Goal: Task Accomplishment & Management: Use online tool/utility

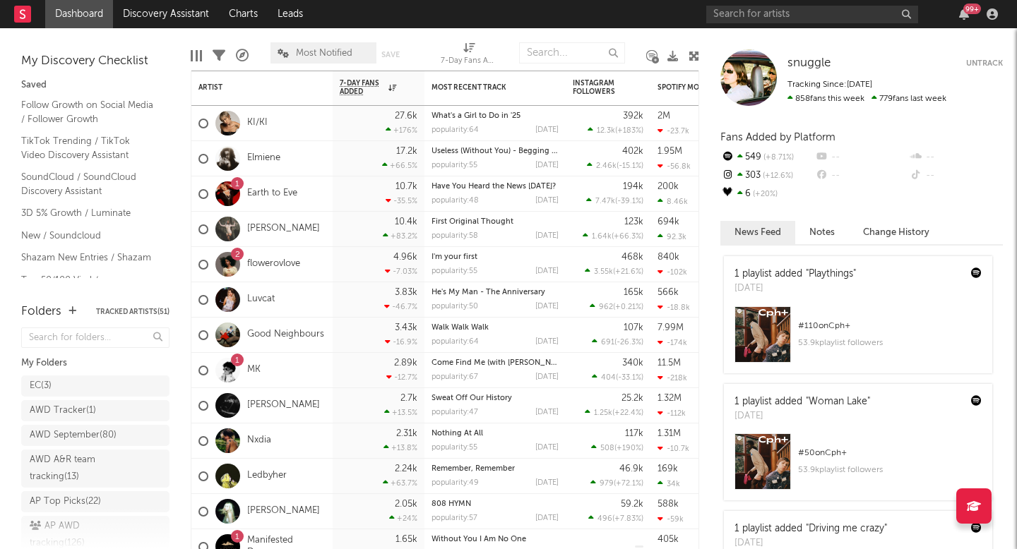
click at [762, 25] on div "99 +" at bounding box center [854, 14] width 297 height 28
click at [767, 23] on input "text" at bounding box center [812, 15] width 212 height 18
paste input "NoAki"
type input "NoAki"
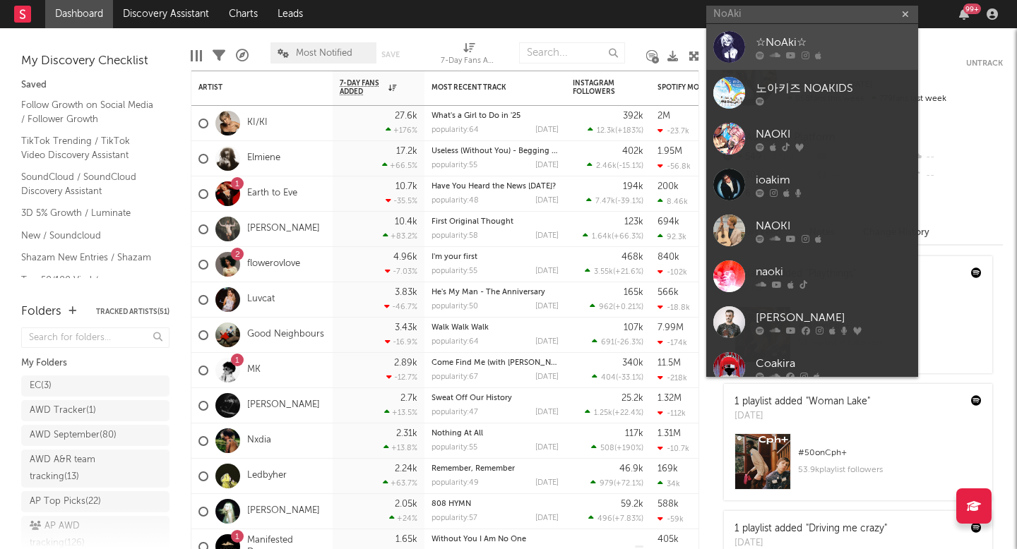
click at [833, 32] on link "☆NoAki☆" at bounding box center [812, 47] width 212 height 46
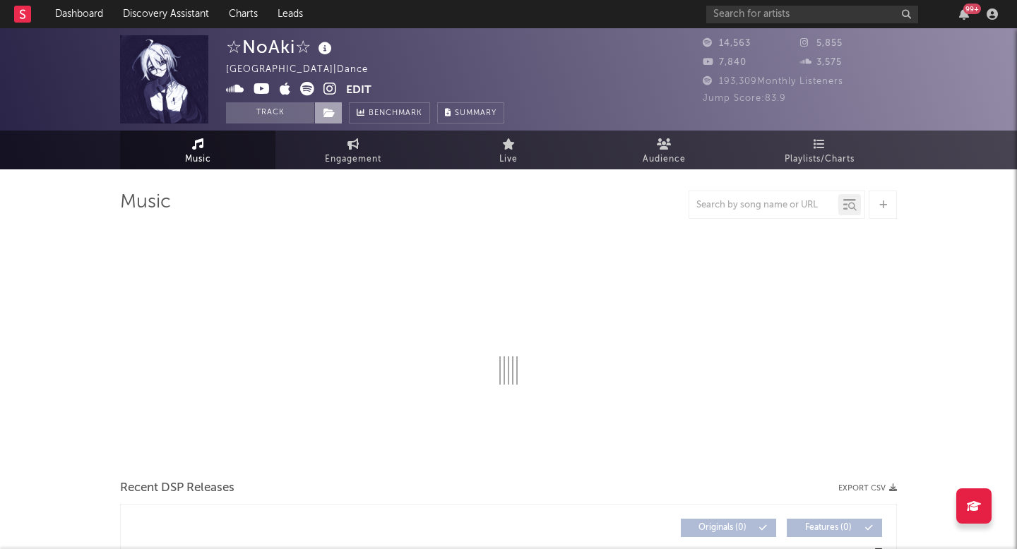
select select "6m"
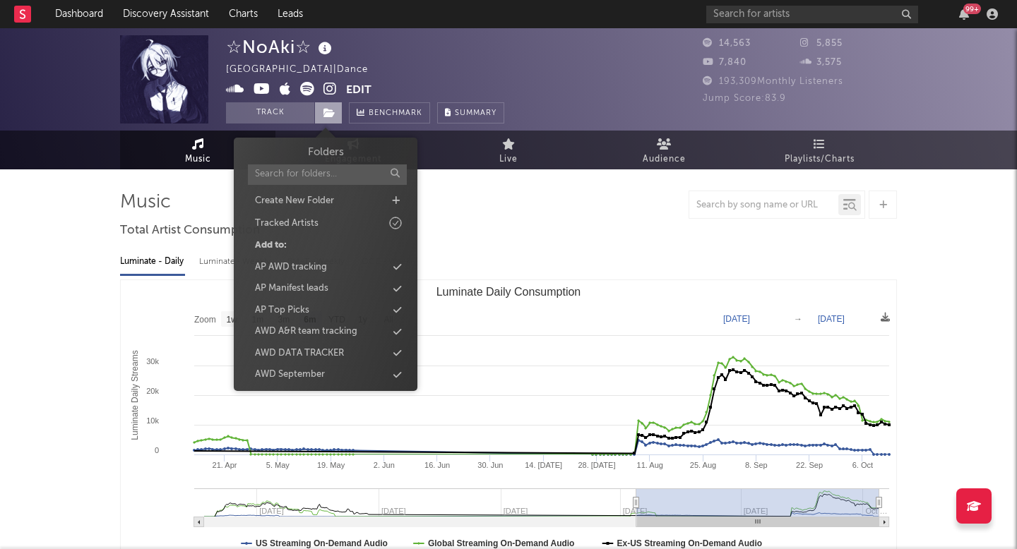
click at [338, 109] on span at bounding box center [328, 112] width 28 height 21
click at [786, 13] on input "text" at bounding box center [812, 15] width 212 height 18
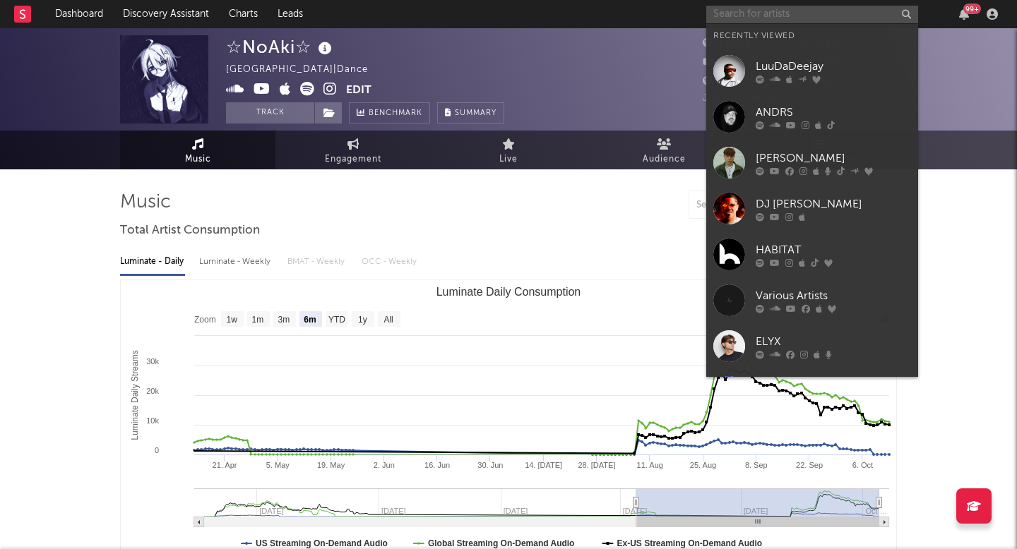
paste input "Albertbrite"
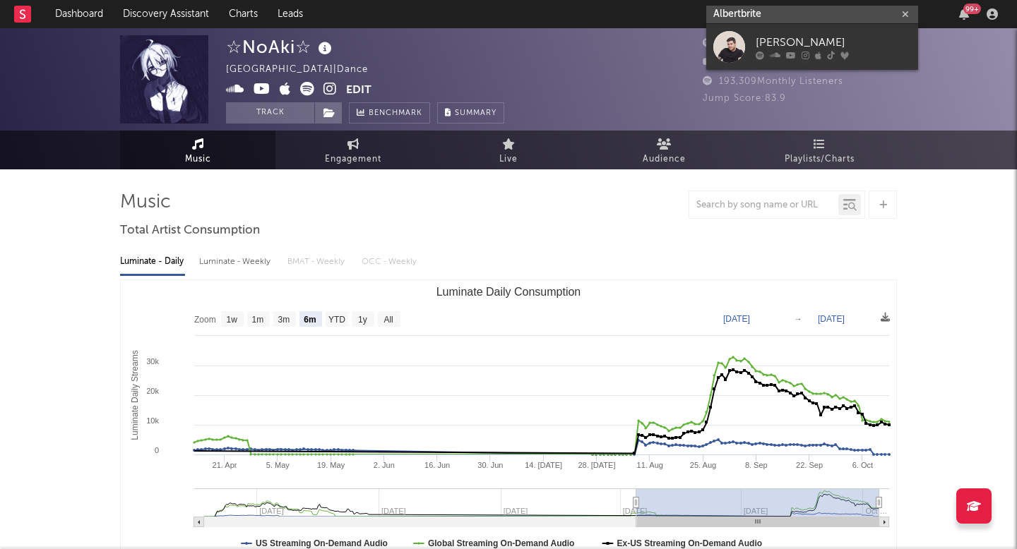
type input "Albertbrite"
click at [754, 47] on link "Albert Brite" at bounding box center [812, 47] width 212 height 46
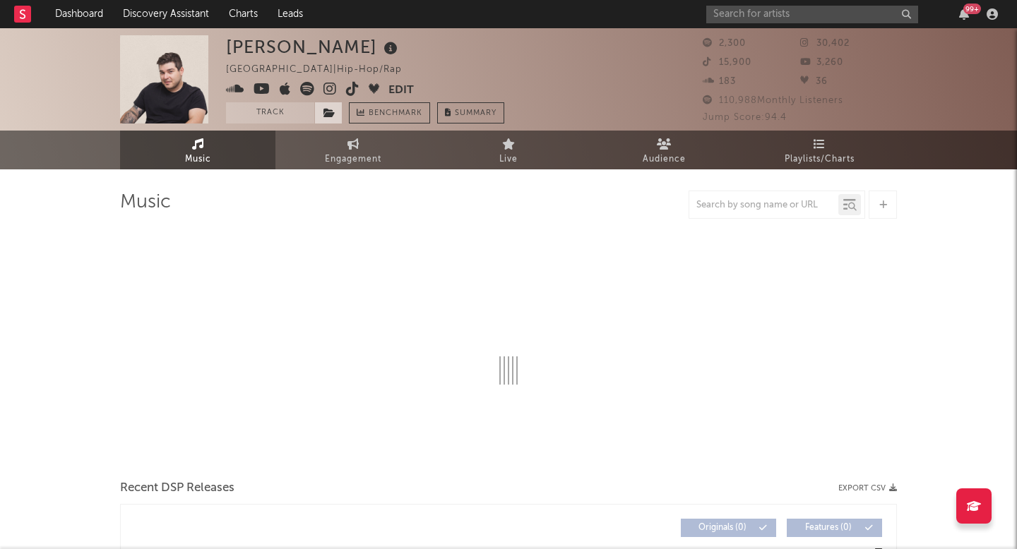
click at [332, 114] on icon at bounding box center [329, 113] width 12 height 10
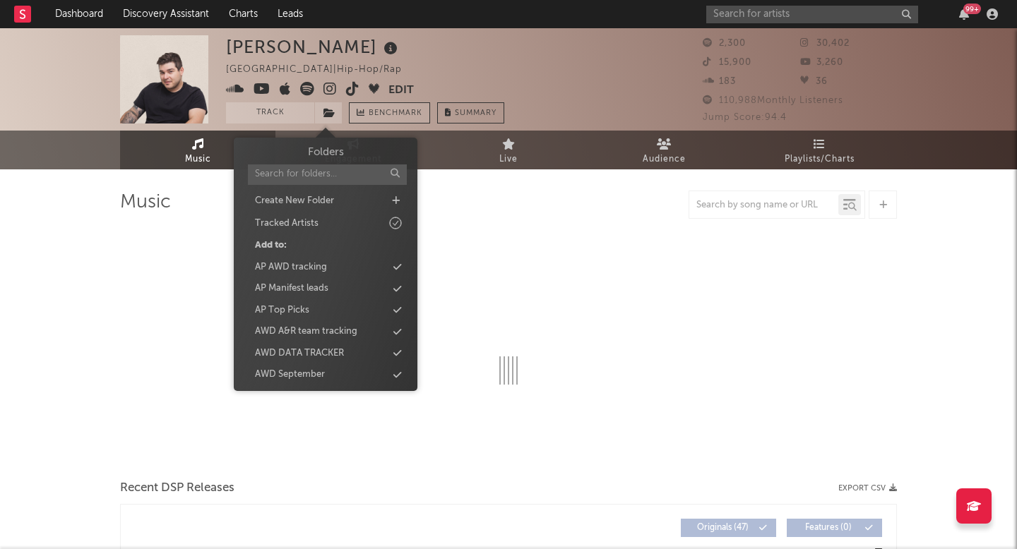
select select "6m"
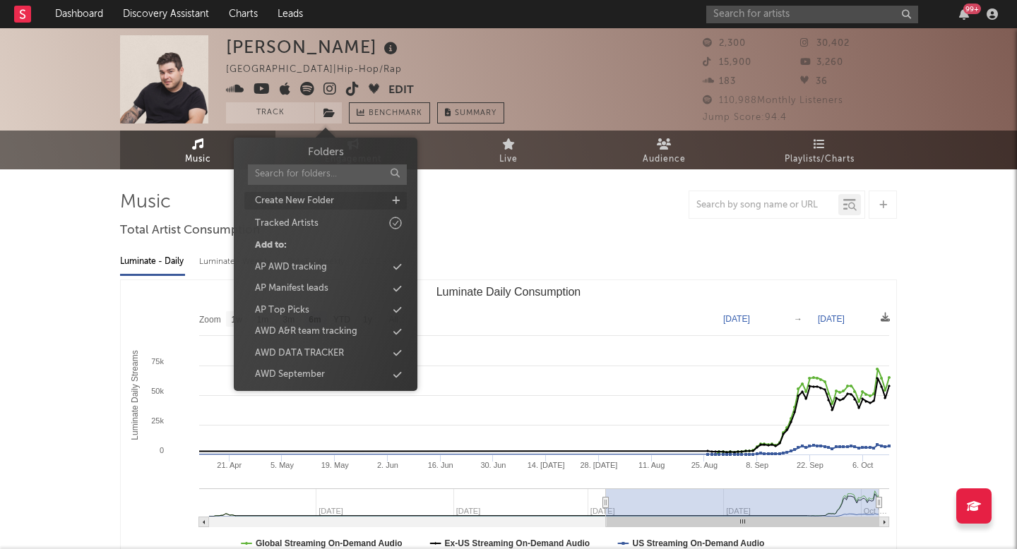
click at [386, 206] on div "Create New Folder" at bounding box center [325, 201] width 162 height 18
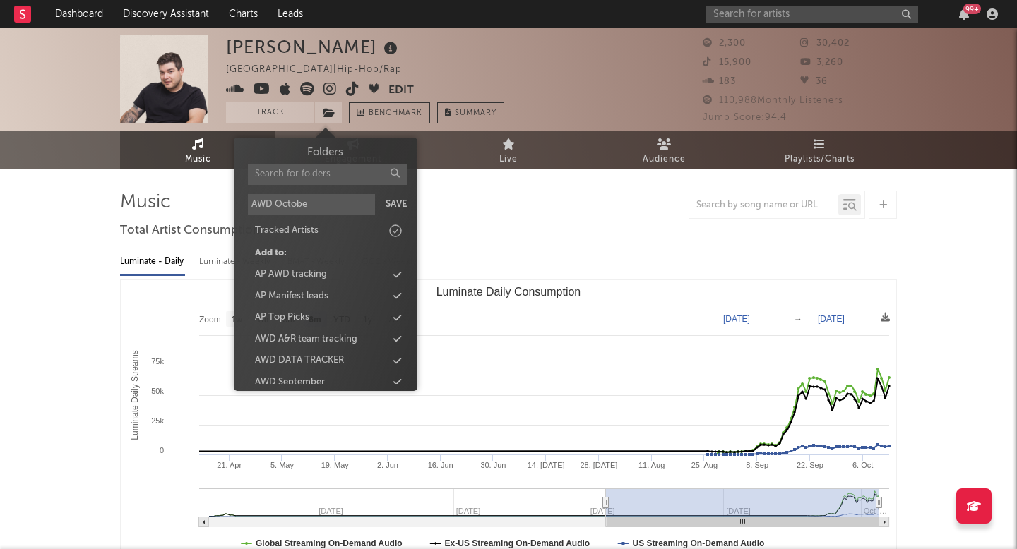
type input "AWD October"
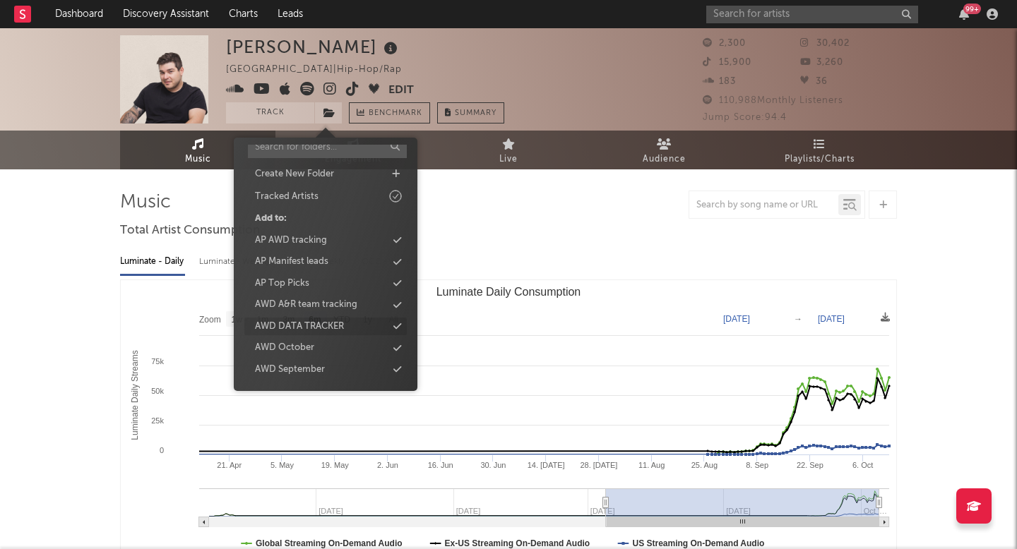
scroll to position [76, 0]
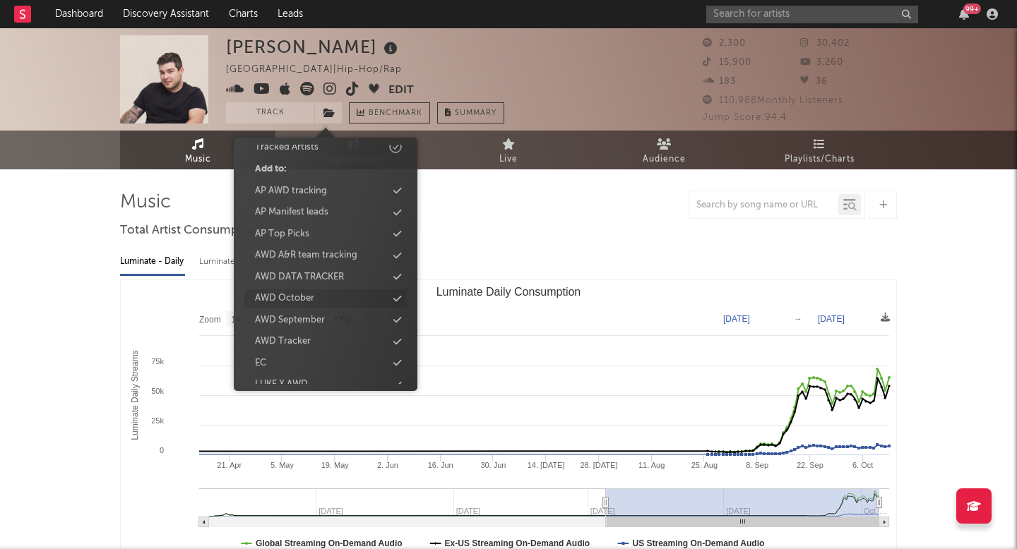
click at [321, 299] on div "AWD October" at bounding box center [325, 298] width 162 height 18
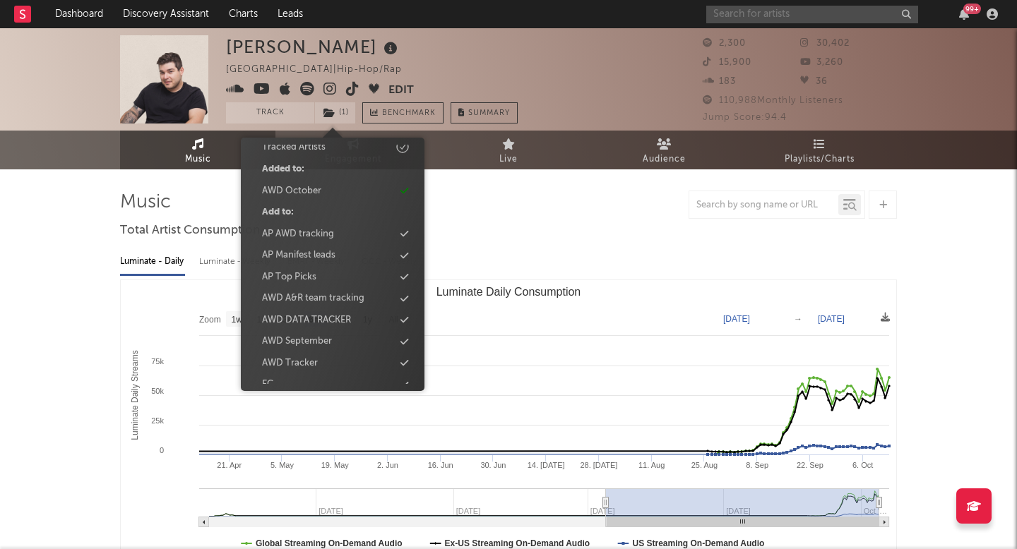
paste input "MashBit"
click at [786, 8] on input "MashBit" at bounding box center [812, 15] width 212 height 18
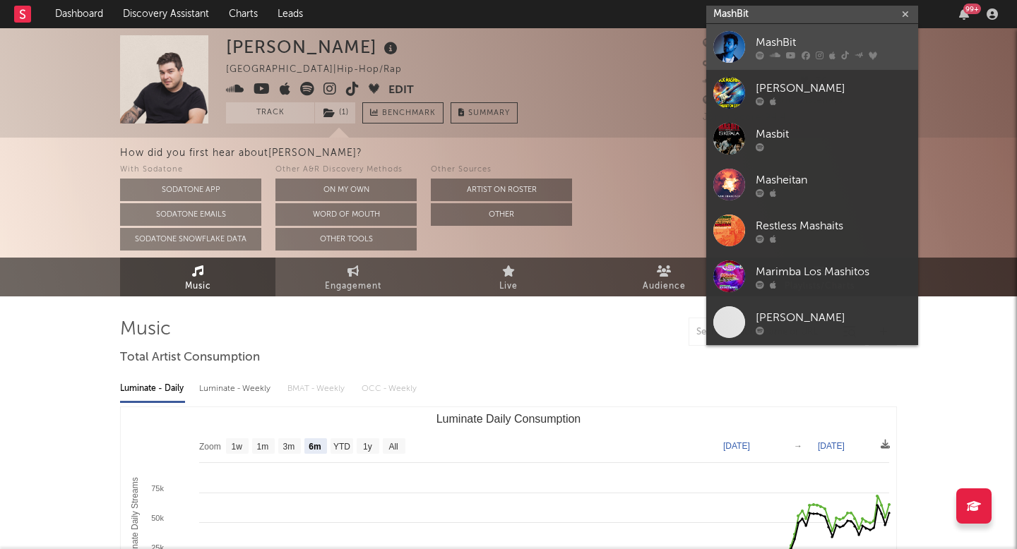
type input "MashBit"
click at [734, 62] on link "MashBit" at bounding box center [812, 47] width 212 height 46
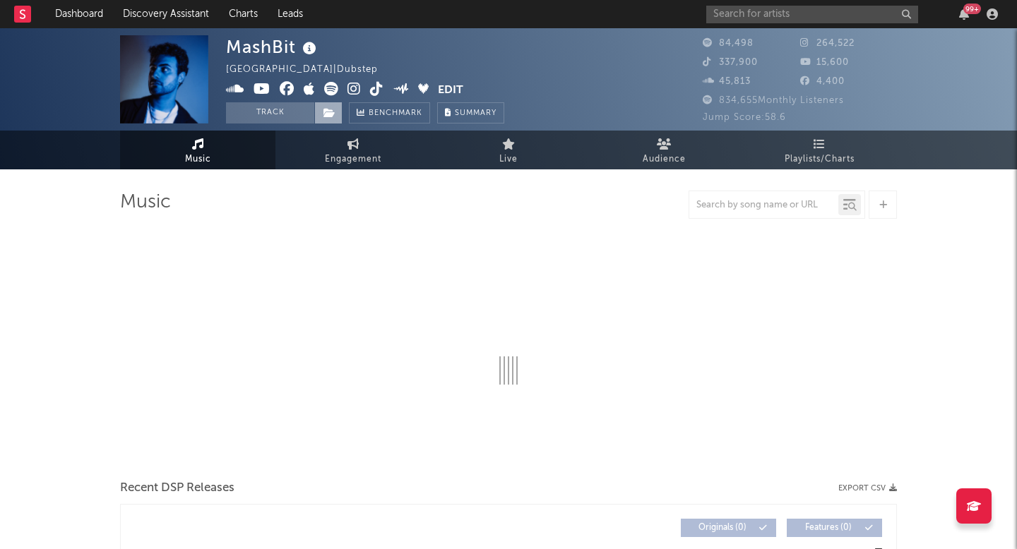
select select "6m"
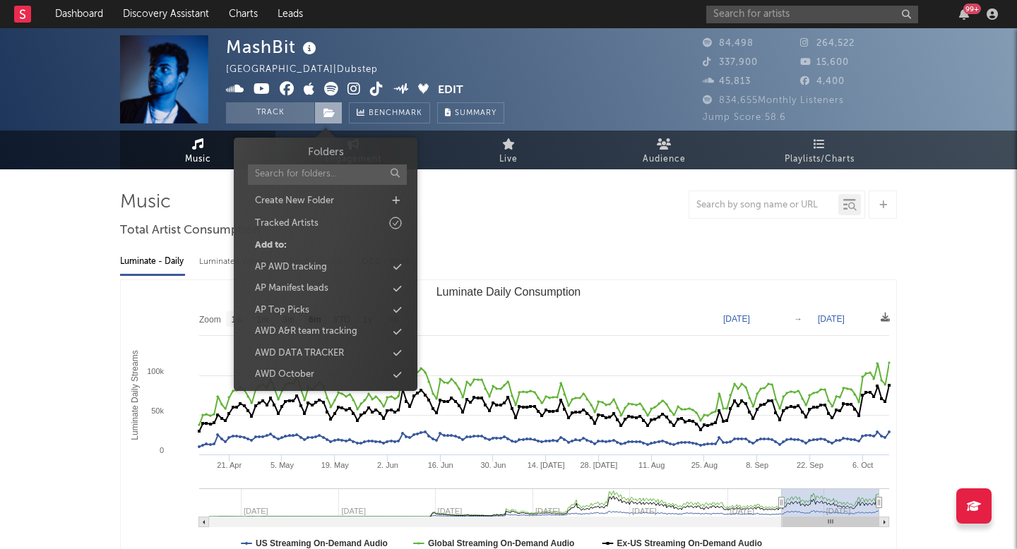
click at [333, 119] on span at bounding box center [328, 112] width 28 height 21
click at [284, 368] on div "AWD October" at bounding box center [284, 375] width 59 height 14
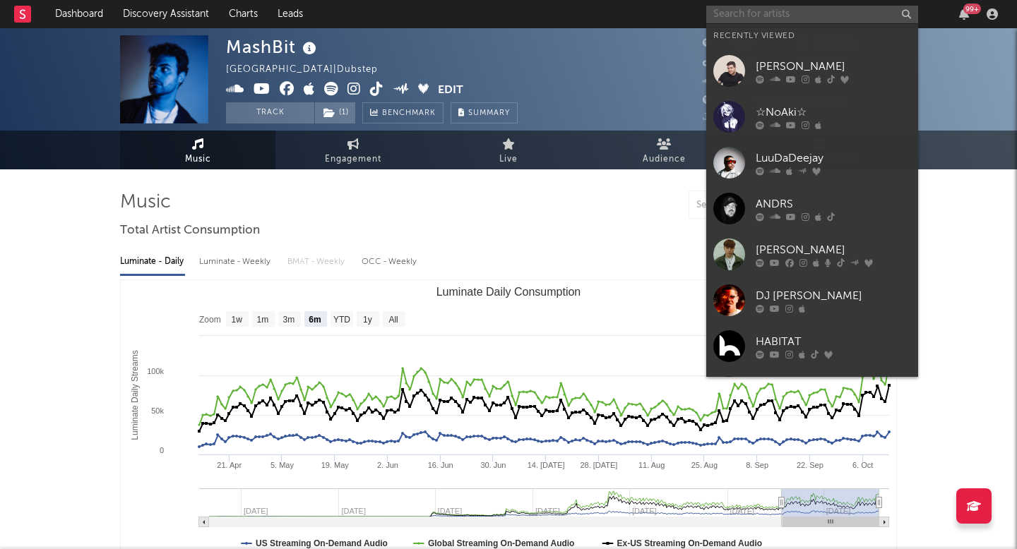
click at [749, 9] on input "text" at bounding box center [812, 15] width 212 height 18
paste input "Drinks On Me"
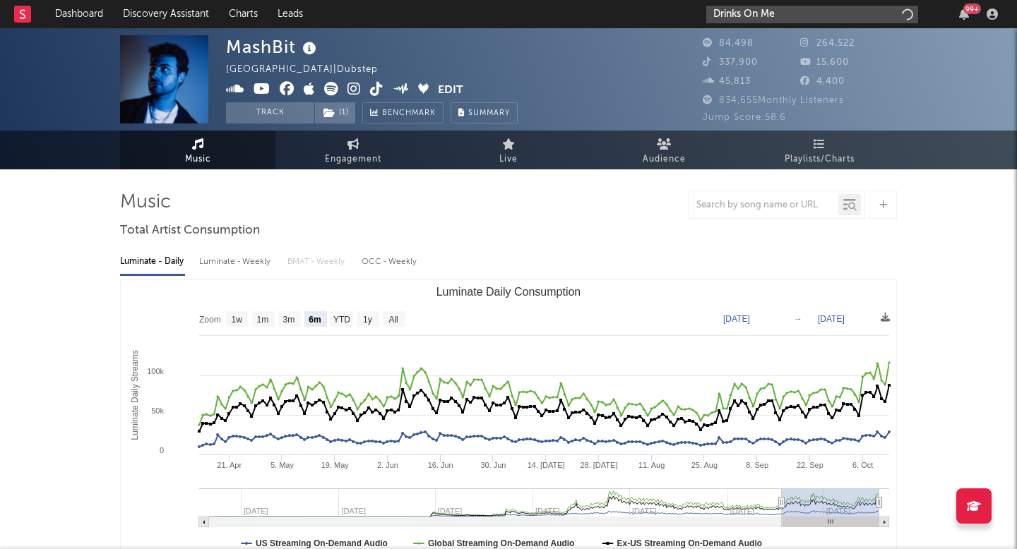
type input "Drinks On Me"
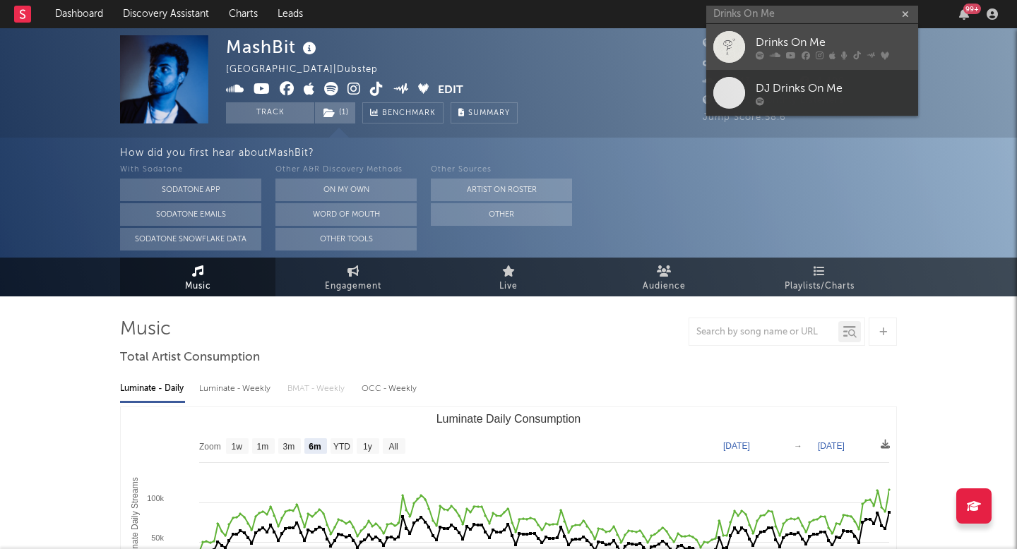
click at [723, 54] on div at bounding box center [729, 47] width 32 height 32
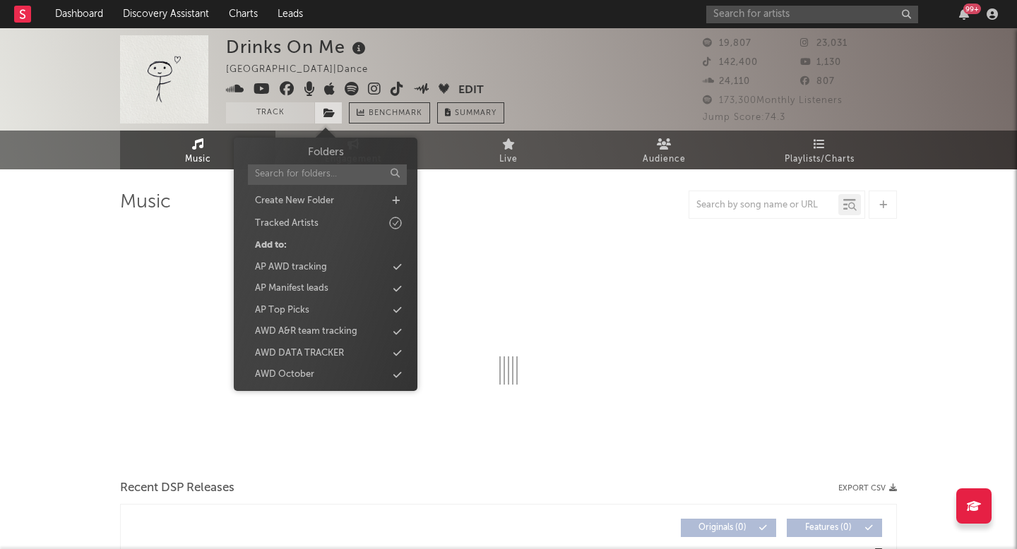
click at [337, 119] on span at bounding box center [328, 112] width 28 height 21
select select "6m"
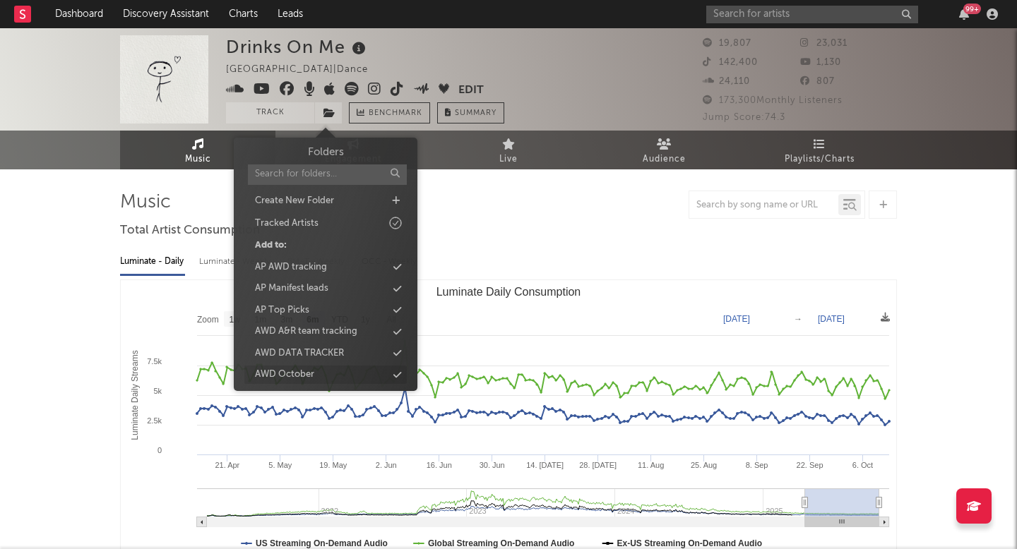
click at [341, 367] on div "AWD October" at bounding box center [325, 375] width 162 height 18
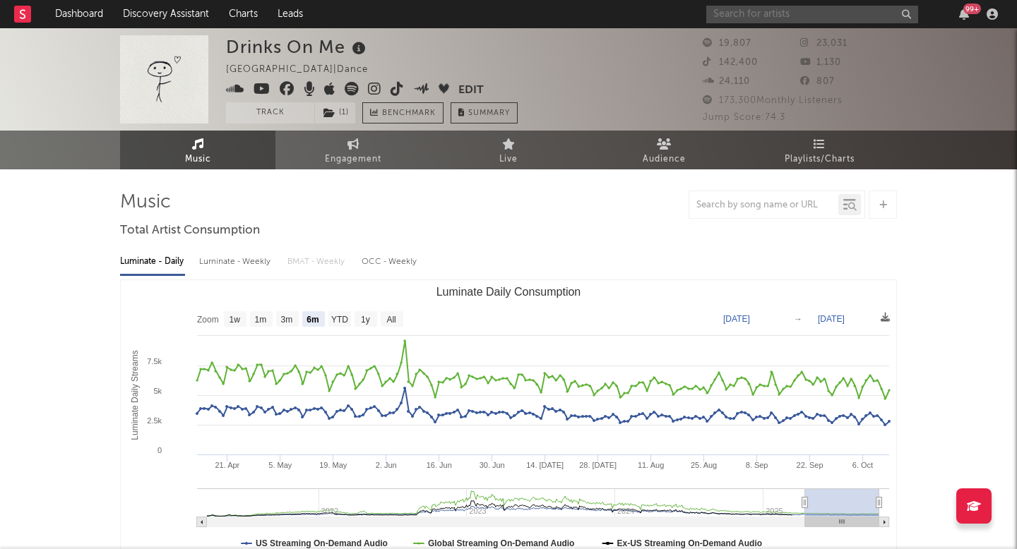
click at [763, 18] on input "text" at bounding box center [812, 15] width 212 height 18
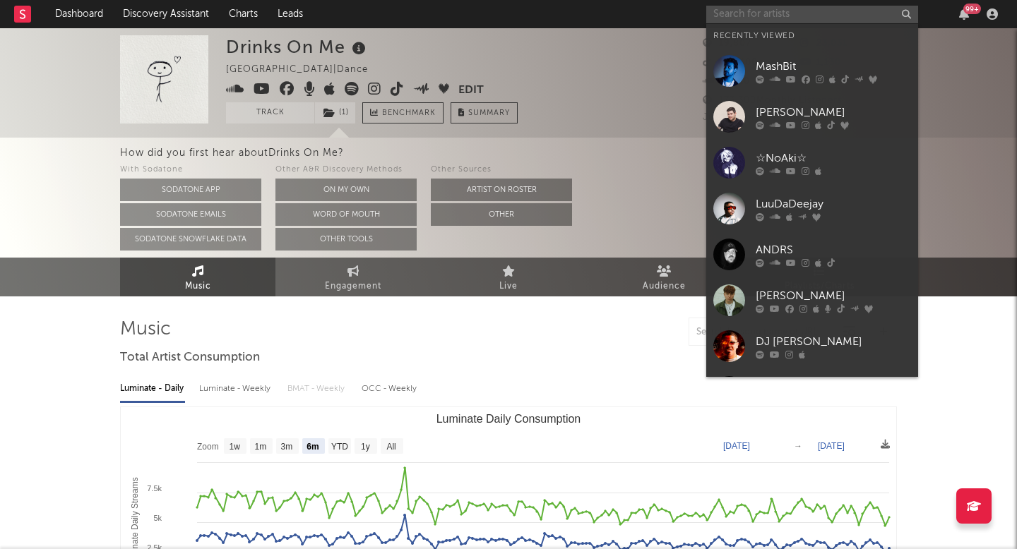
paste input "ACINA"
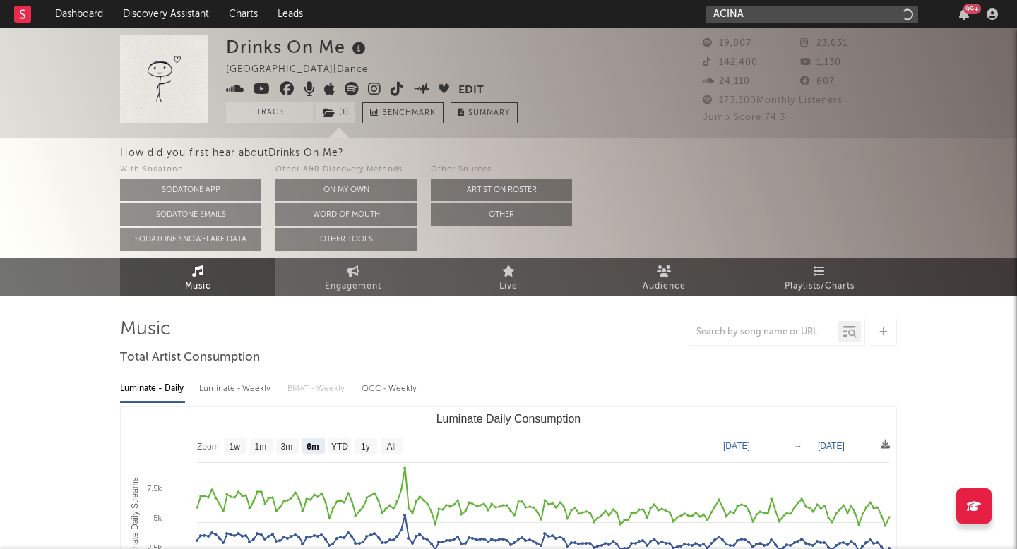
type input "ACINA"
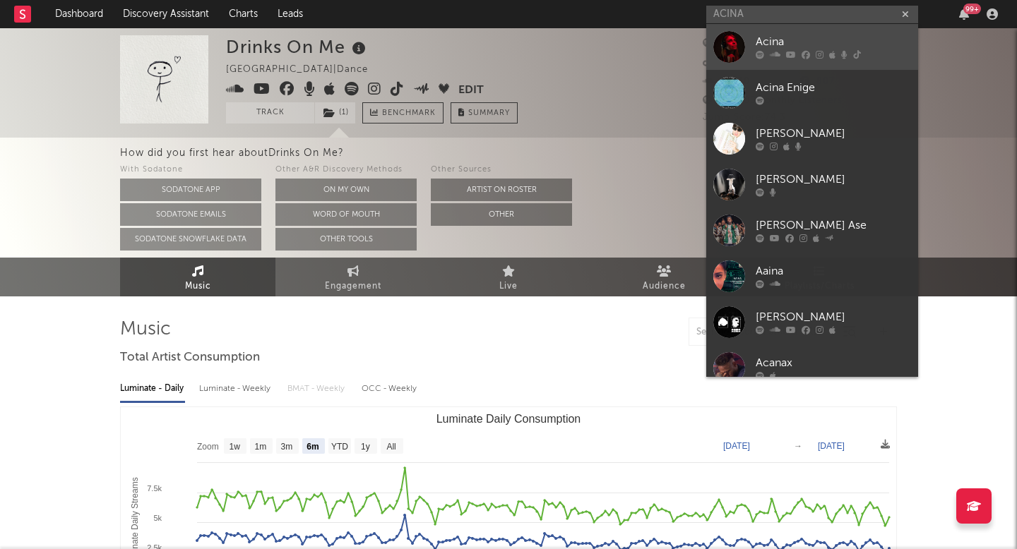
click at [811, 38] on div "Acina" at bounding box center [832, 42] width 155 height 17
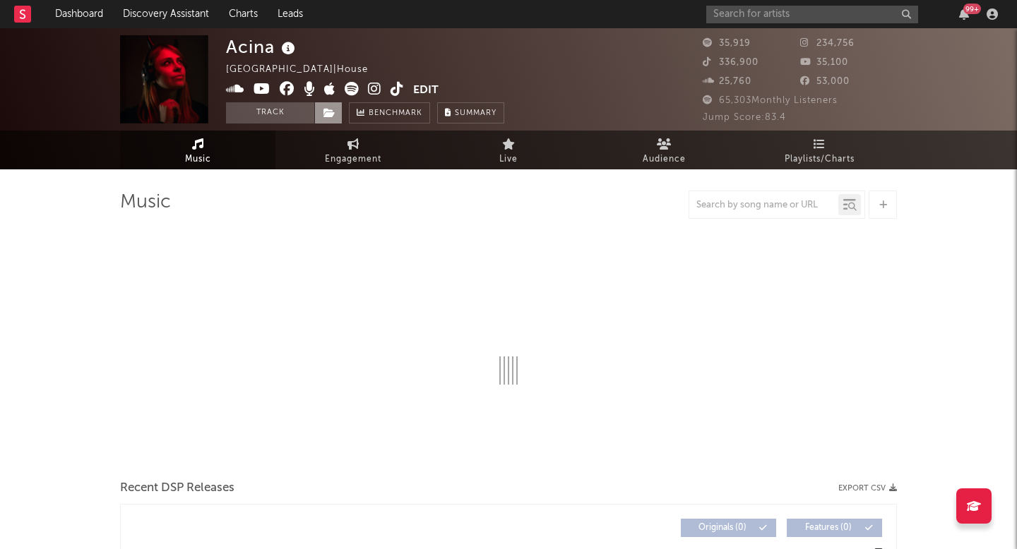
click at [336, 119] on span at bounding box center [328, 112] width 28 height 21
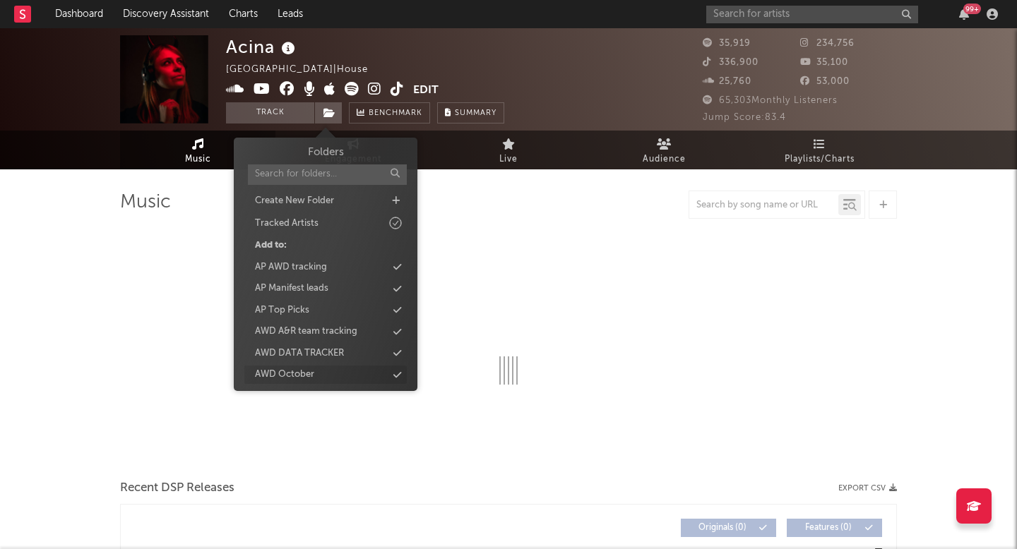
select select "6m"
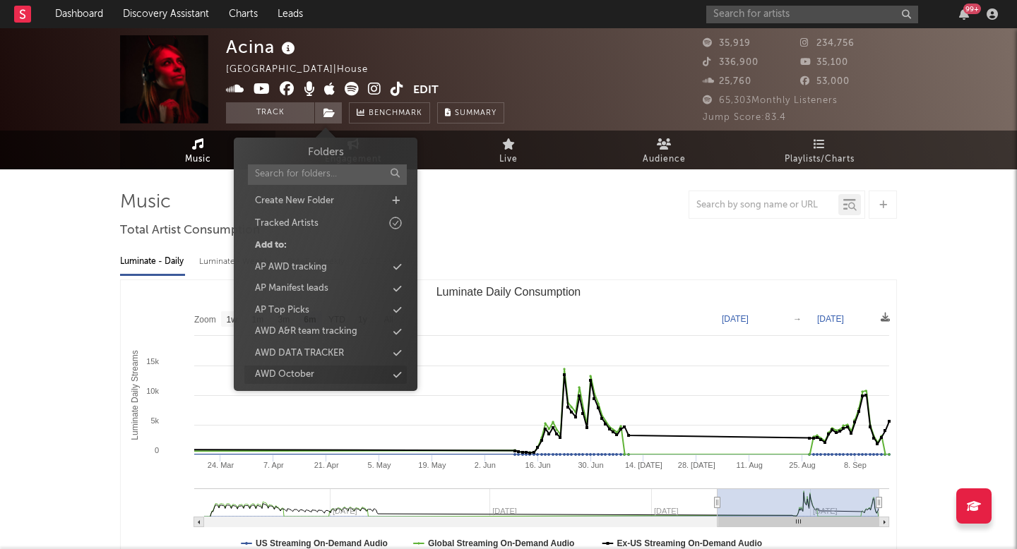
click at [316, 380] on div "AWD October" at bounding box center [325, 375] width 162 height 18
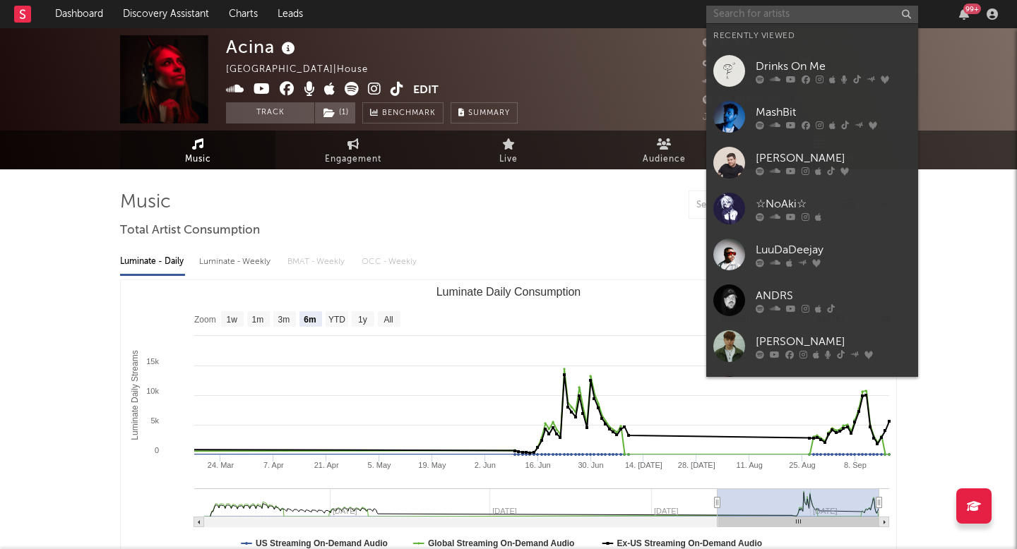
click at [863, 6] on input "text" at bounding box center [812, 15] width 212 height 18
paste input "Téo Amo"
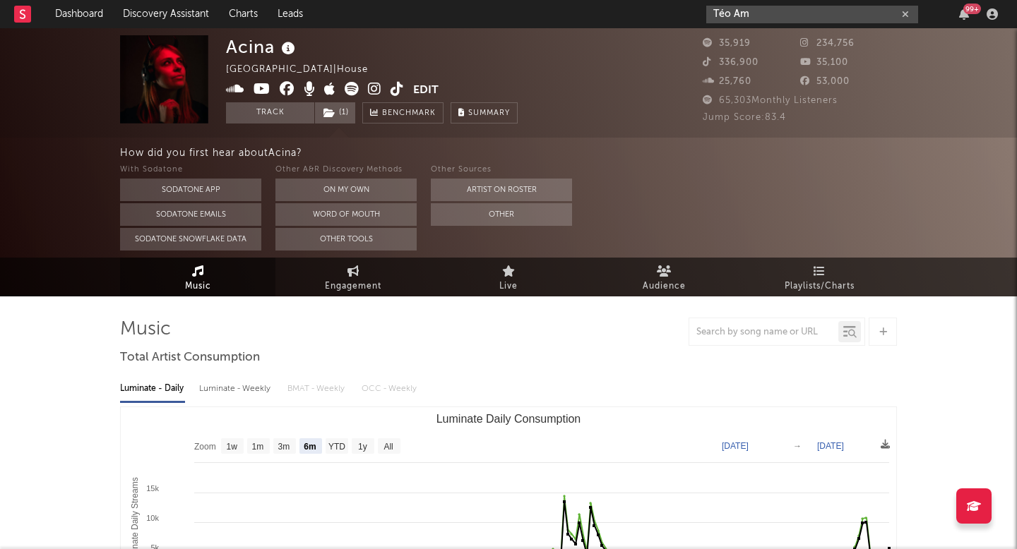
click at [762, 14] on input "Téo Am" at bounding box center [812, 15] width 212 height 18
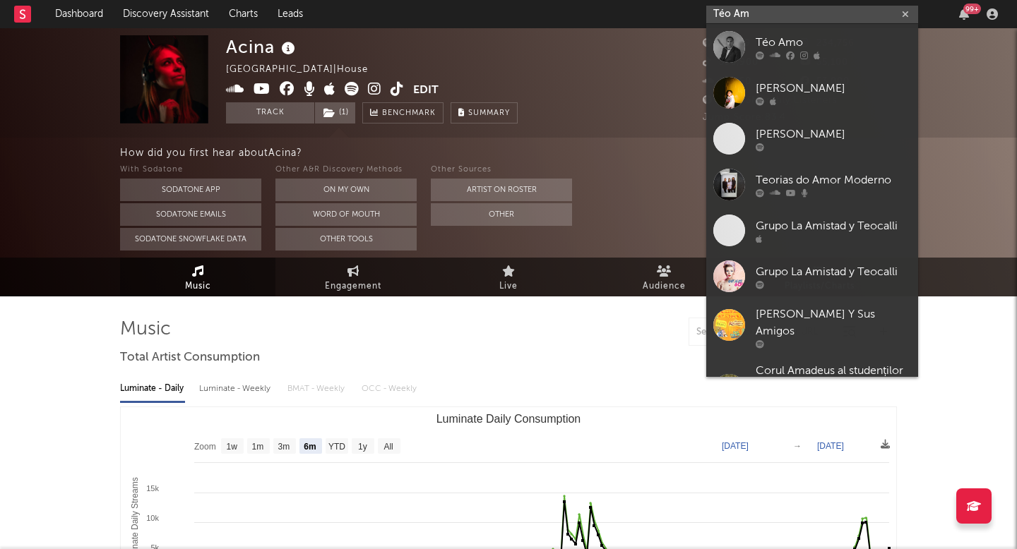
type input "Téo Amo"
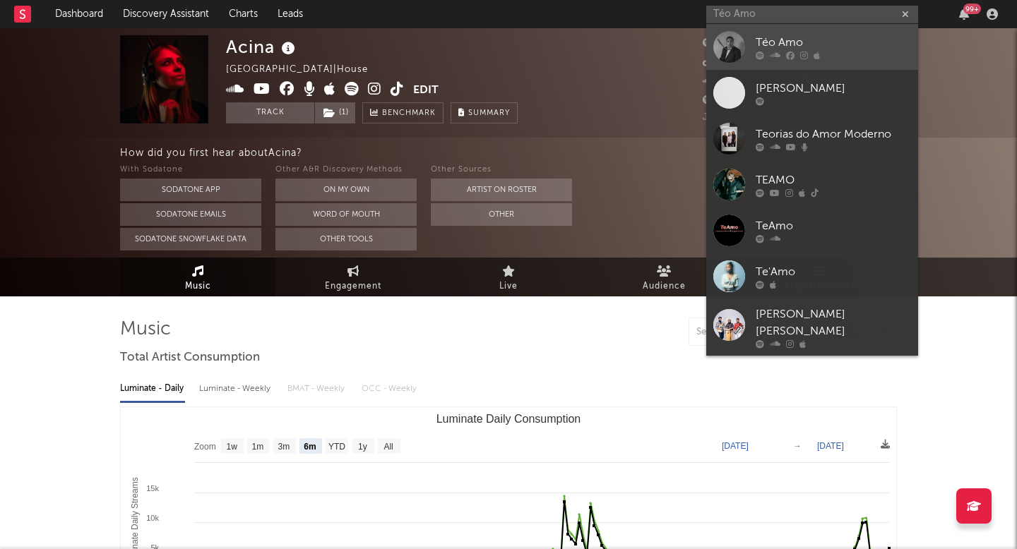
click at [721, 47] on div at bounding box center [729, 47] width 32 height 32
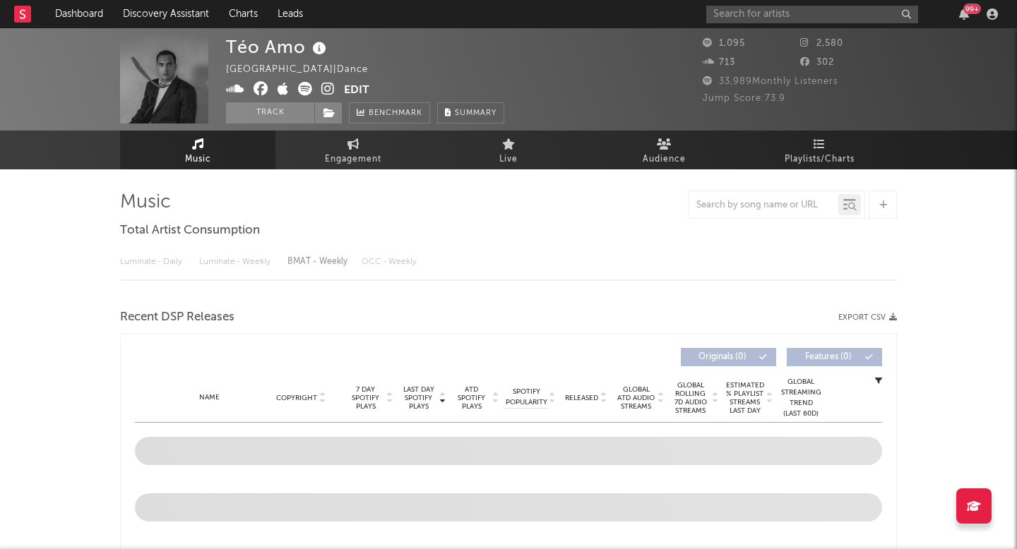
select select "1w"
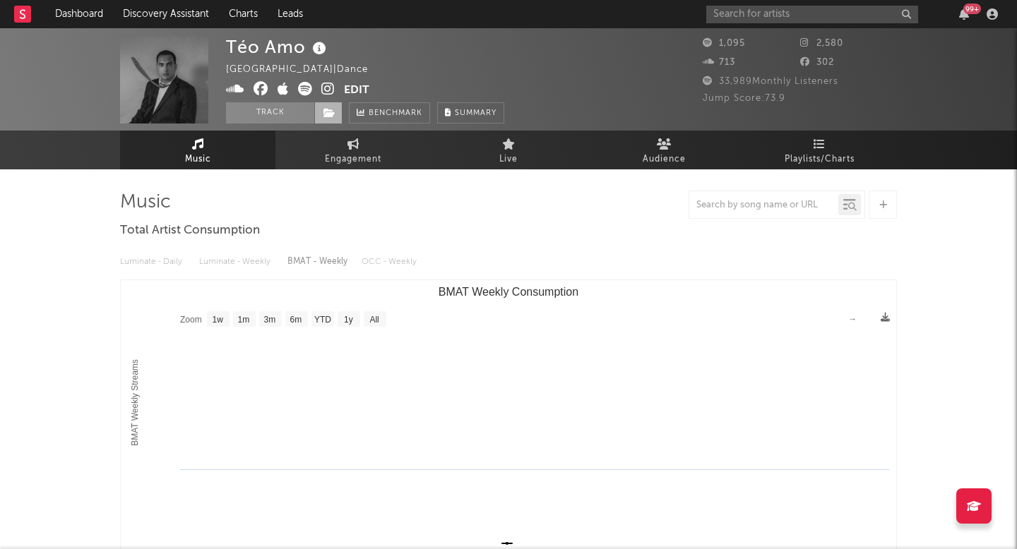
click at [342, 107] on div "Track Benchmark Summary" at bounding box center [365, 112] width 278 height 21
click at [323, 122] on span at bounding box center [328, 112] width 28 height 21
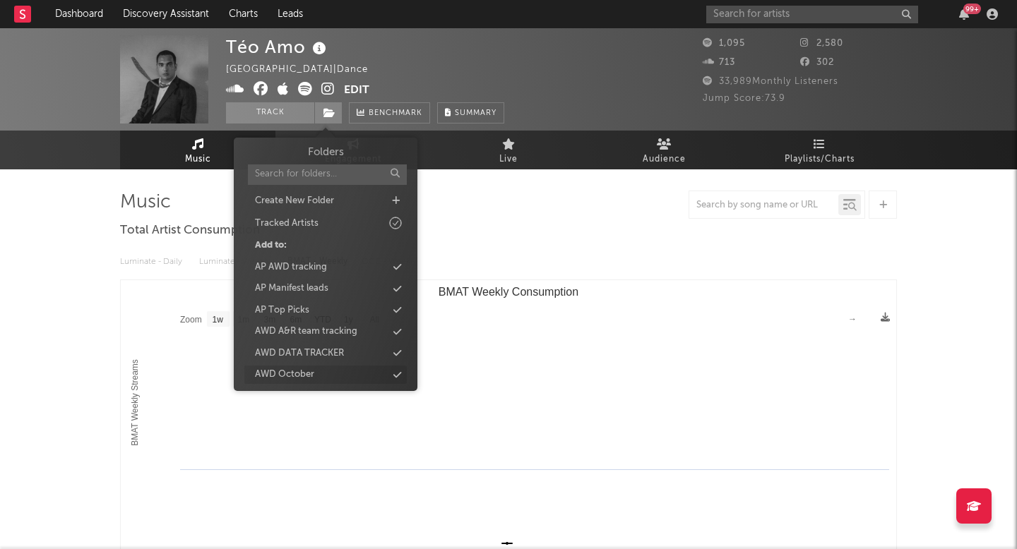
click at [312, 377] on div "AWD October" at bounding box center [284, 375] width 59 height 14
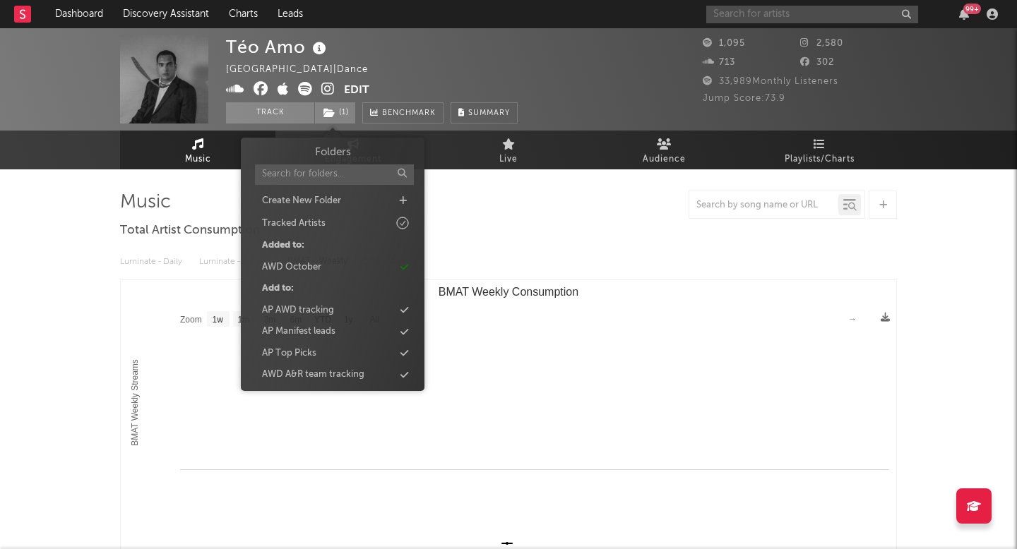
click at [745, 16] on input "text" at bounding box center [812, 15] width 212 height 18
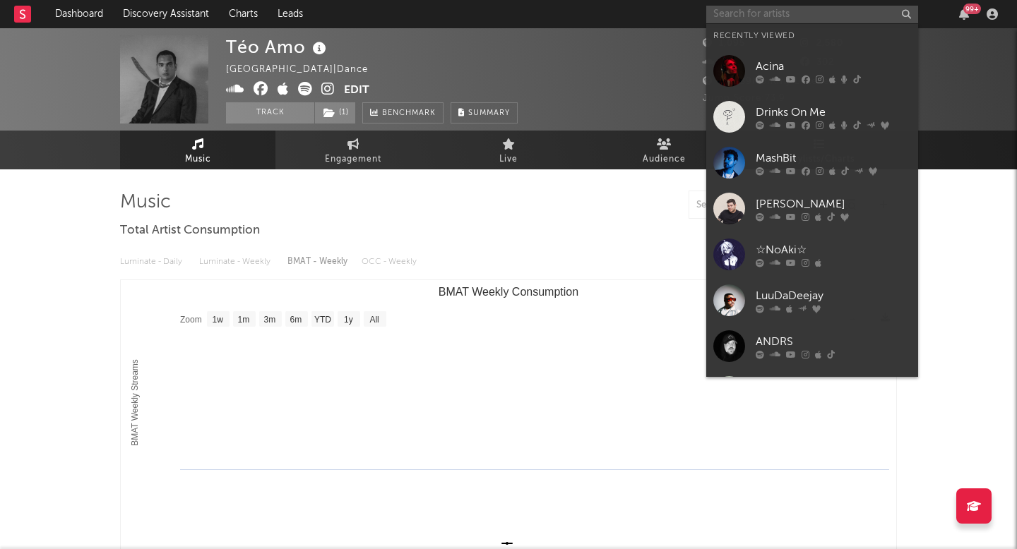
paste input "Joey Cash"
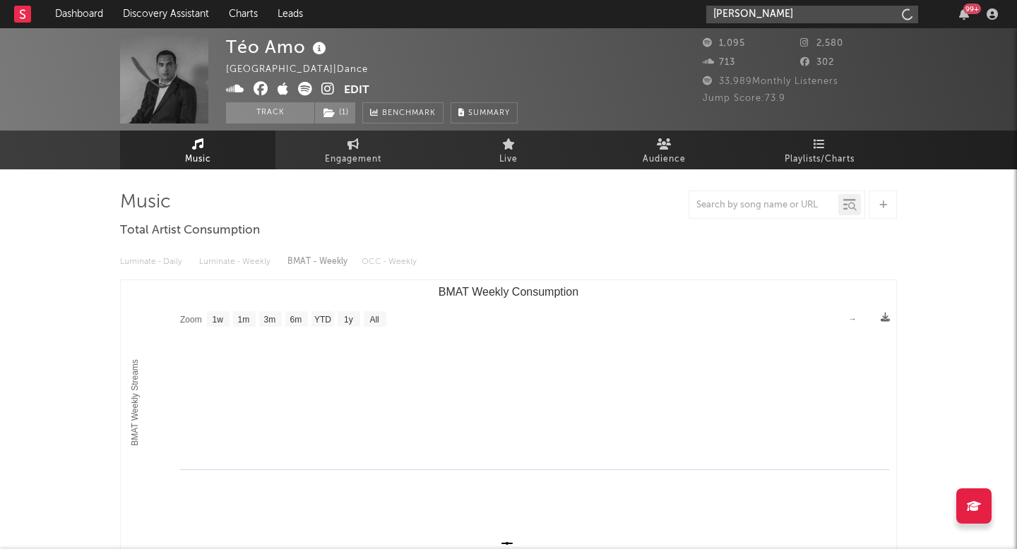
type input "Joey Cash"
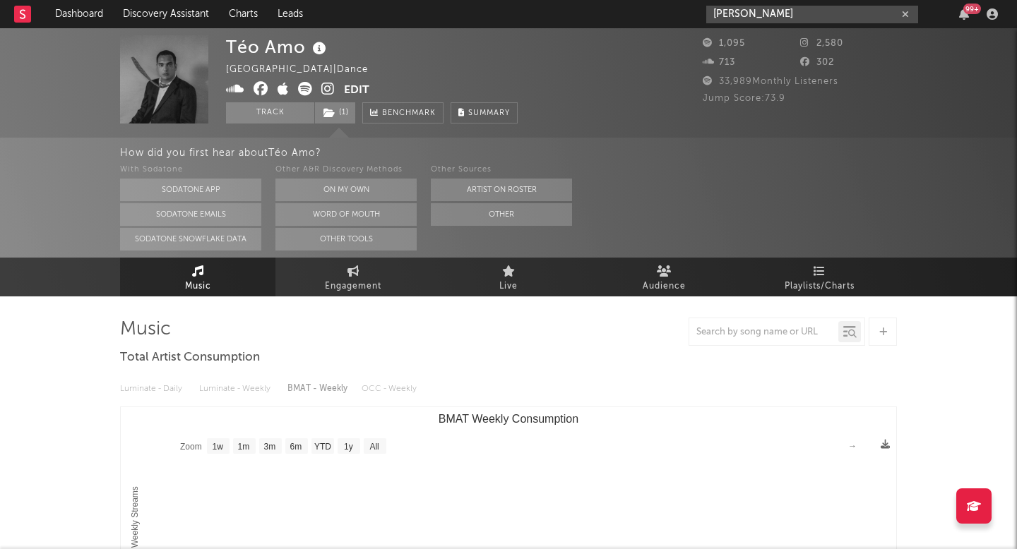
click at [775, 11] on input "Joey Cash" at bounding box center [812, 15] width 212 height 18
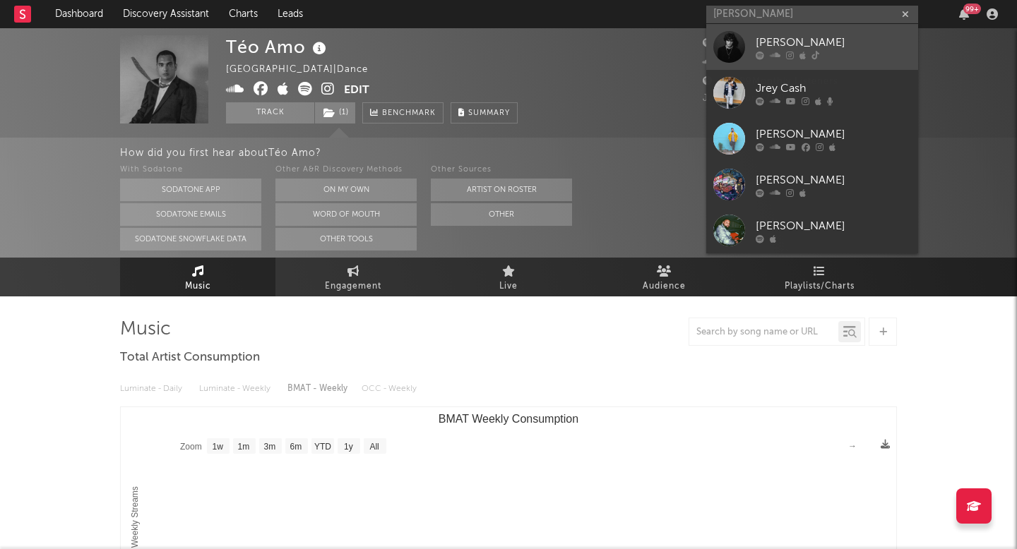
click at [731, 50] on div at bounding box center [729, 47] width 32 height 32
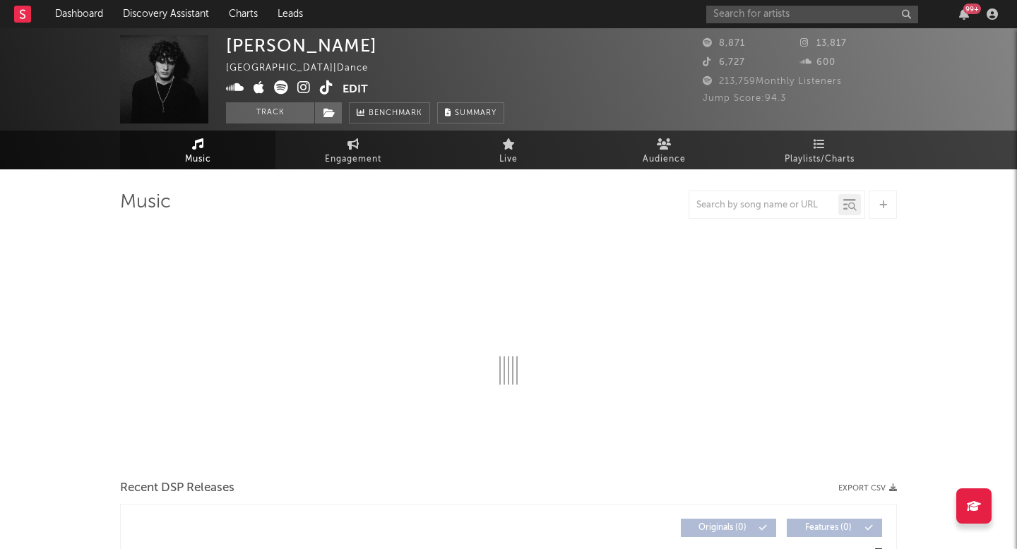
select select "6m"
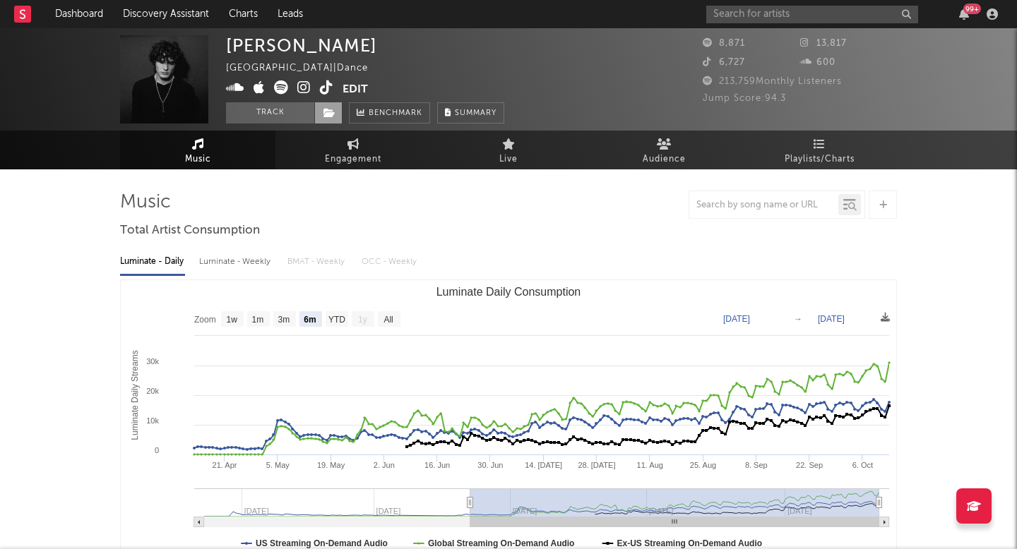
click at [336, 107] on span at bounding box center [328, 112] width 28 height 21
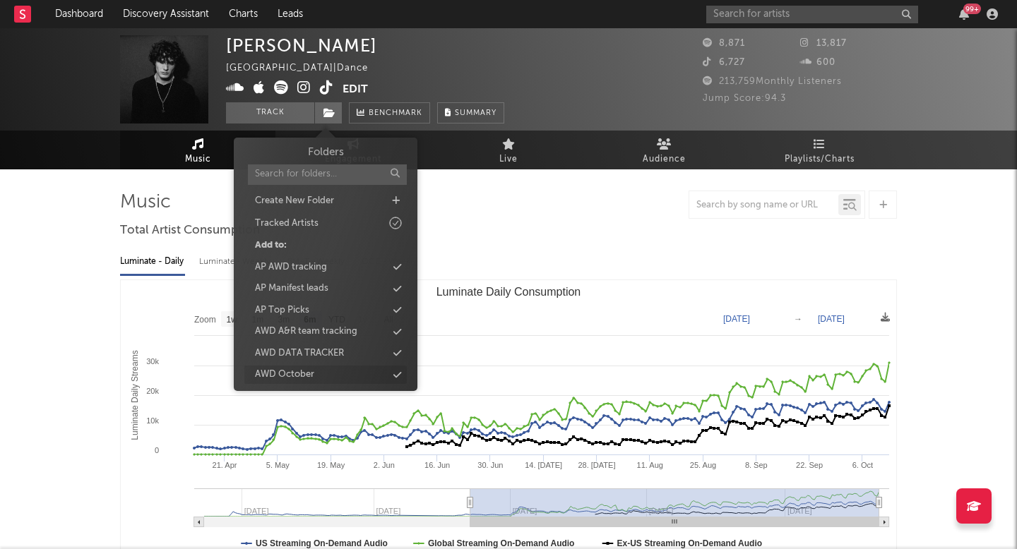
click at [305, 374] on div "AWD October" at bounding box center [284, 375] width 59 height 14
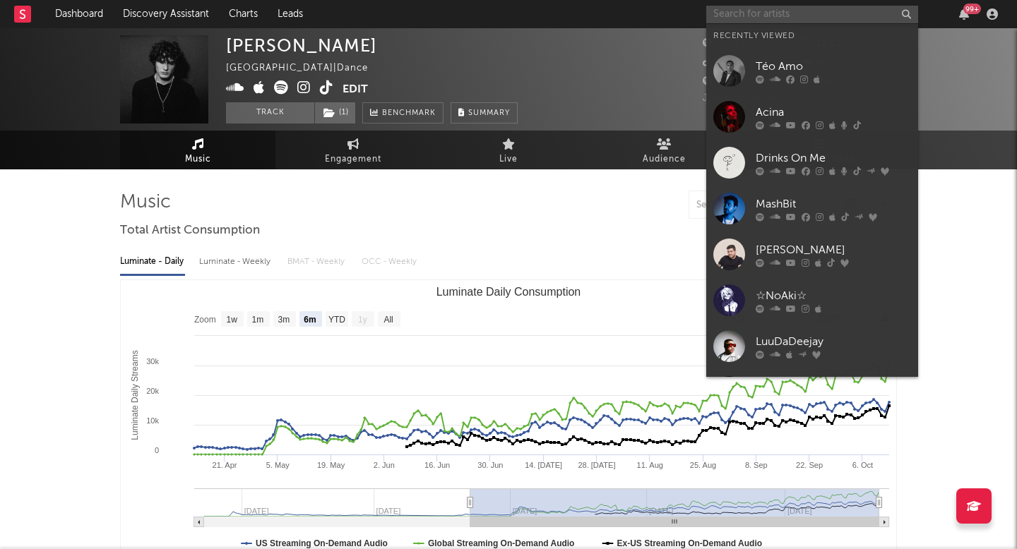
click at [747, 11] on input "text" at bounding box center [812, 15] width 212 height 18
paste input "Lewis Hanton"
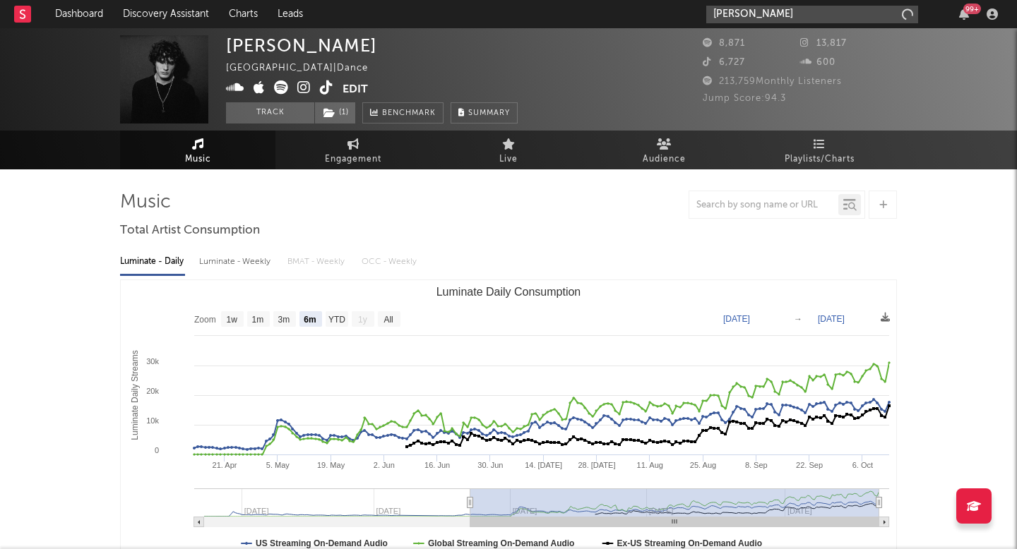
type input "Lewis Hanton"
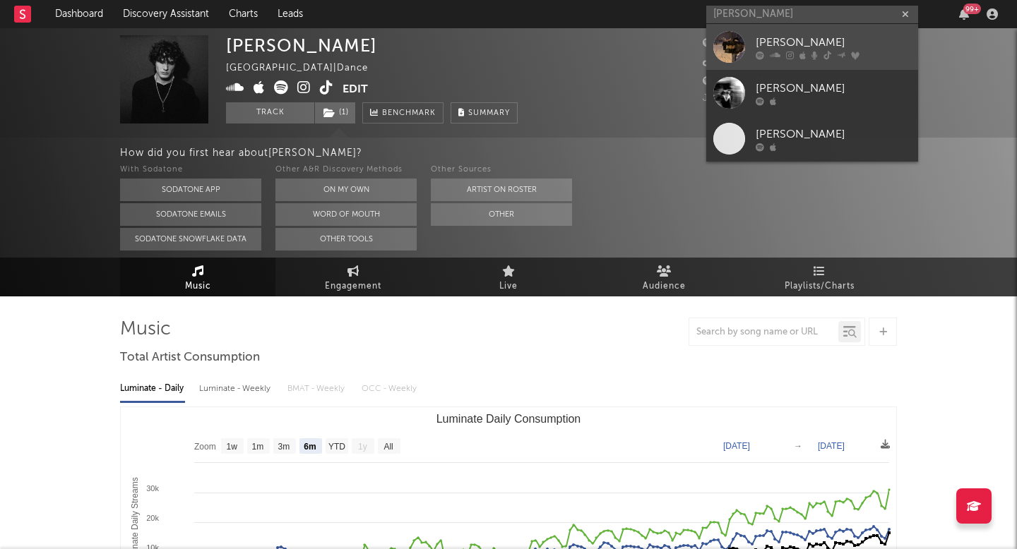
click at [724, 37] on div at bounding box center [729, 47] width 32 height 32
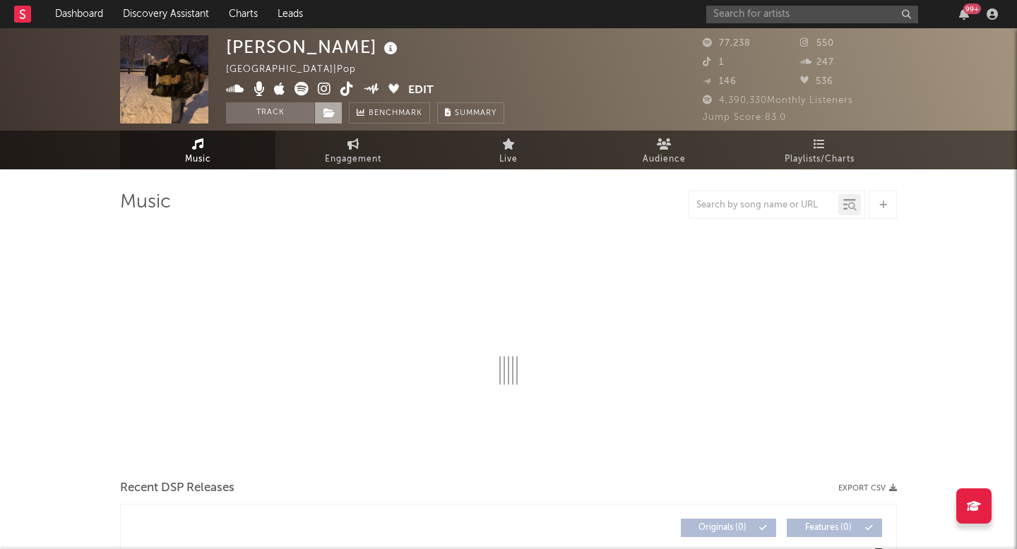
click at [323, 113] on icon at bounding box center [329, 113] width 12 height 10
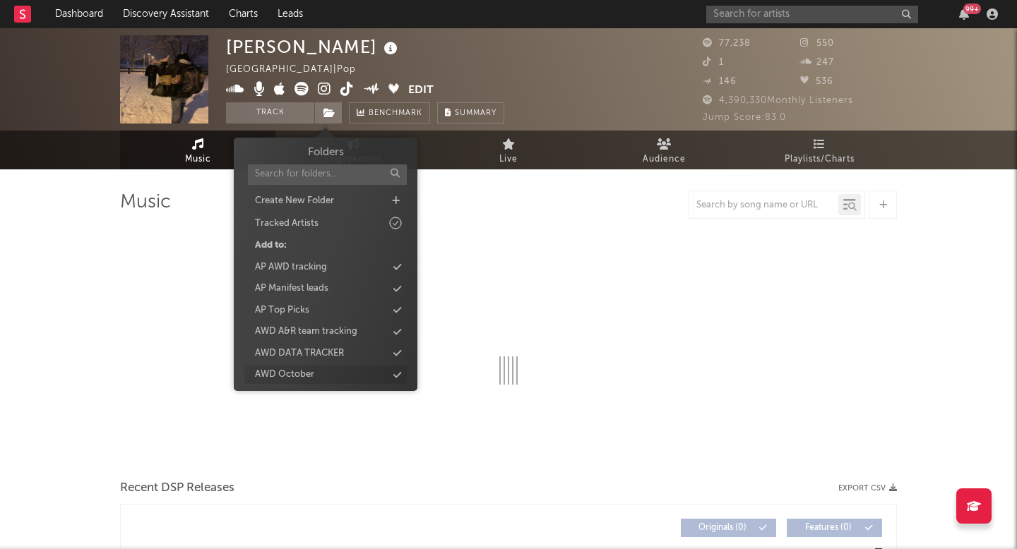
click at [302, 375] on div "AWD October" at bounding box center [284, 375] width 59 height 14
select select "6m"
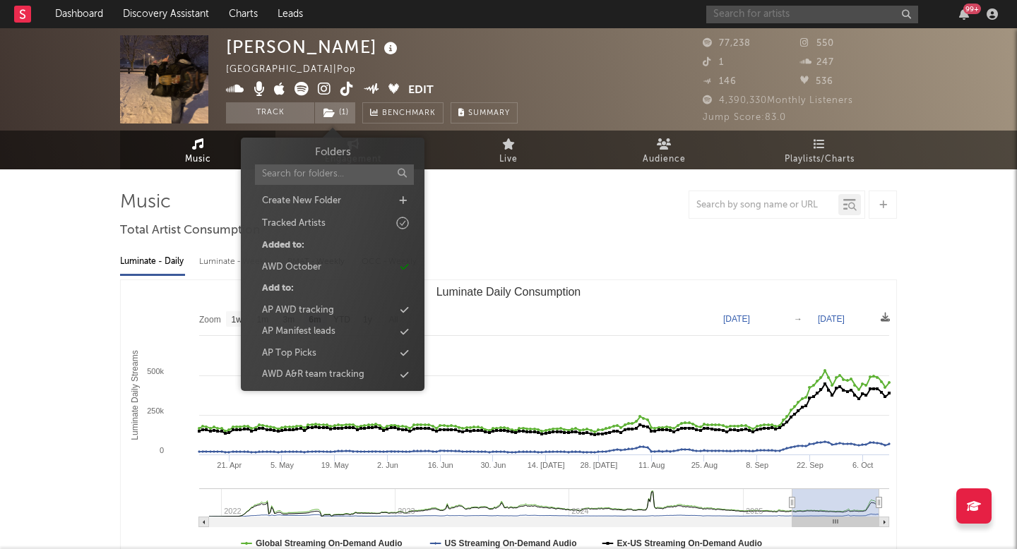
click at [748, 9] on input "text" at bounding box center [812, 15] width 212 height 18
paste input "lordkez"
type input "lordkez"
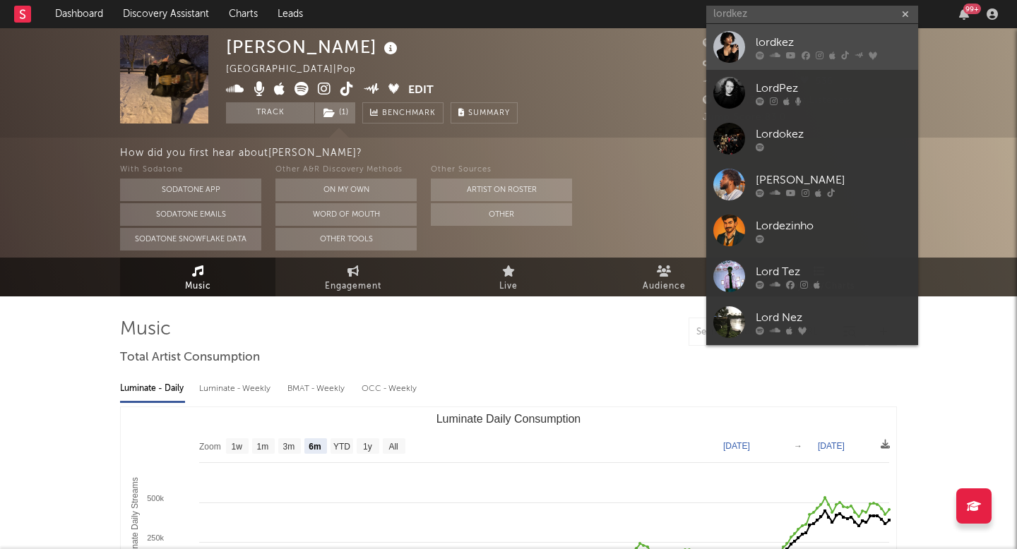
click at [722, 60] on div at bounding box center [729, 47] width 32 height 32
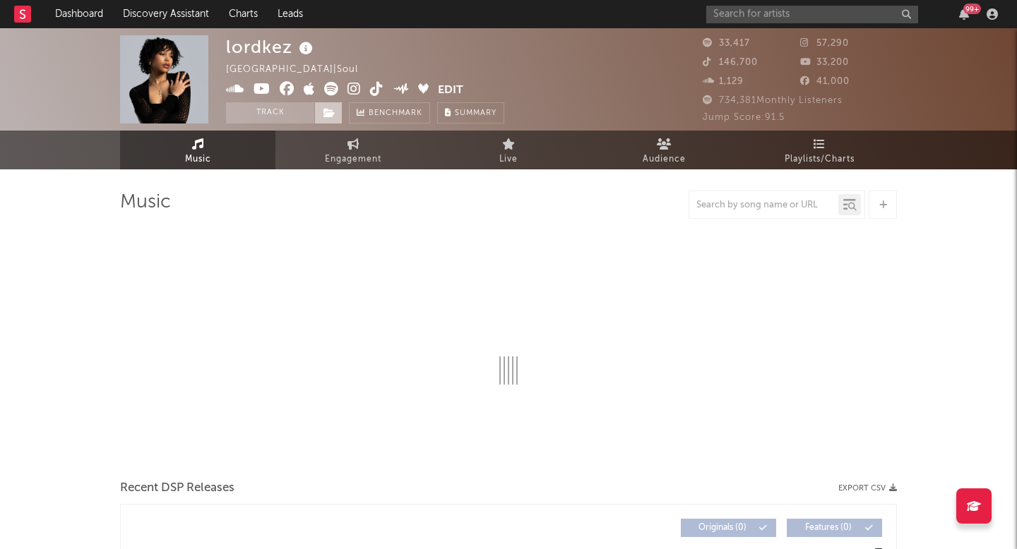
select select "6m"
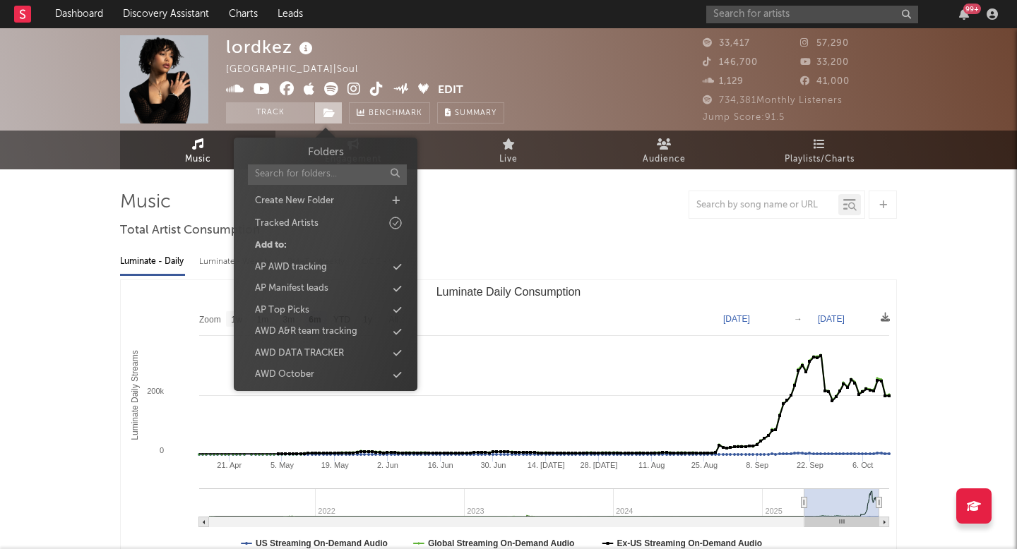
click at [335, 109] on icon at bounding box center [329, 113] width 12 height 10
click at [320, 369] on div "AWD October" at bounding box center [325, 375] width 162 height 18
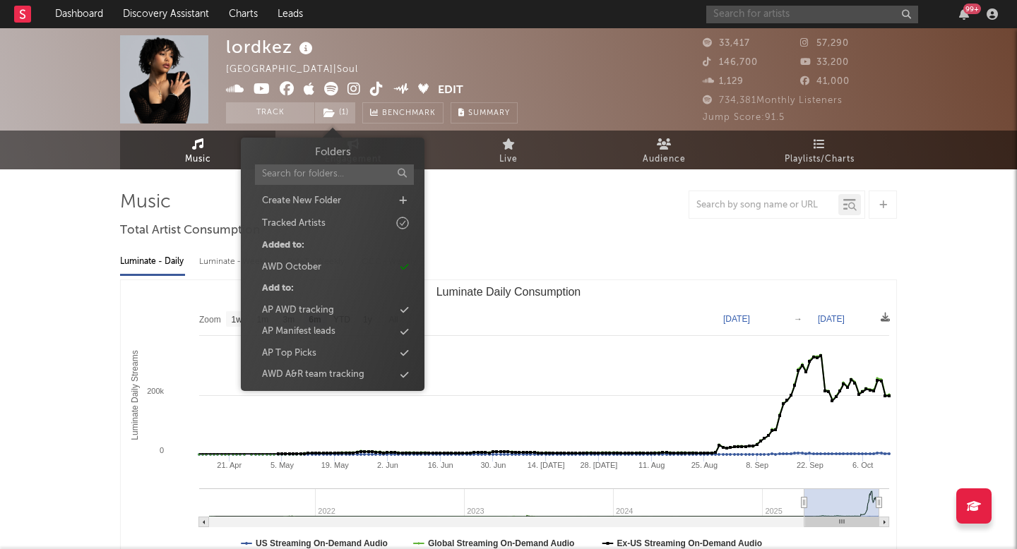
click at [810, 7] on input "text" at bounding box center [812, 15] width 212 height 18
paste input "Escape Deep"
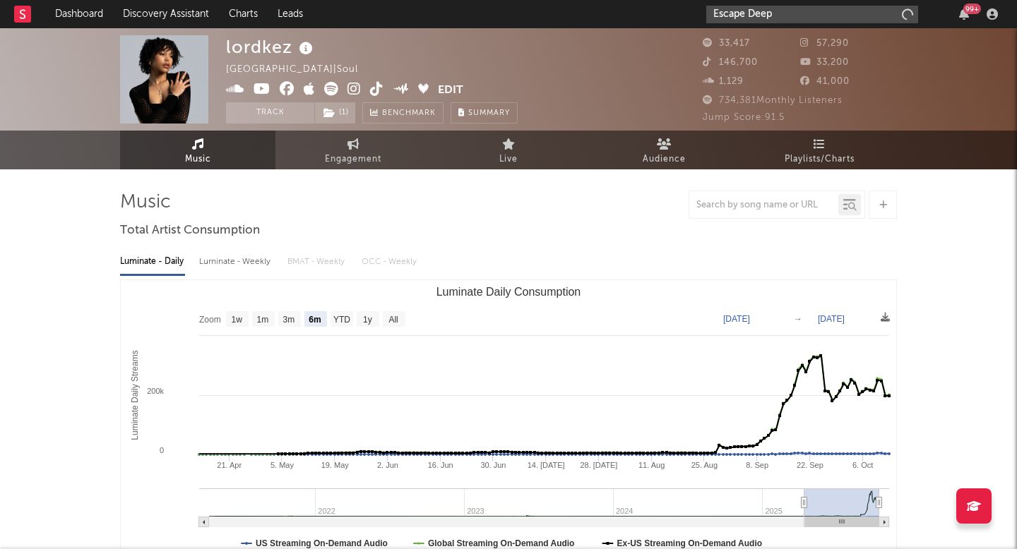
type input "Escape Deep"
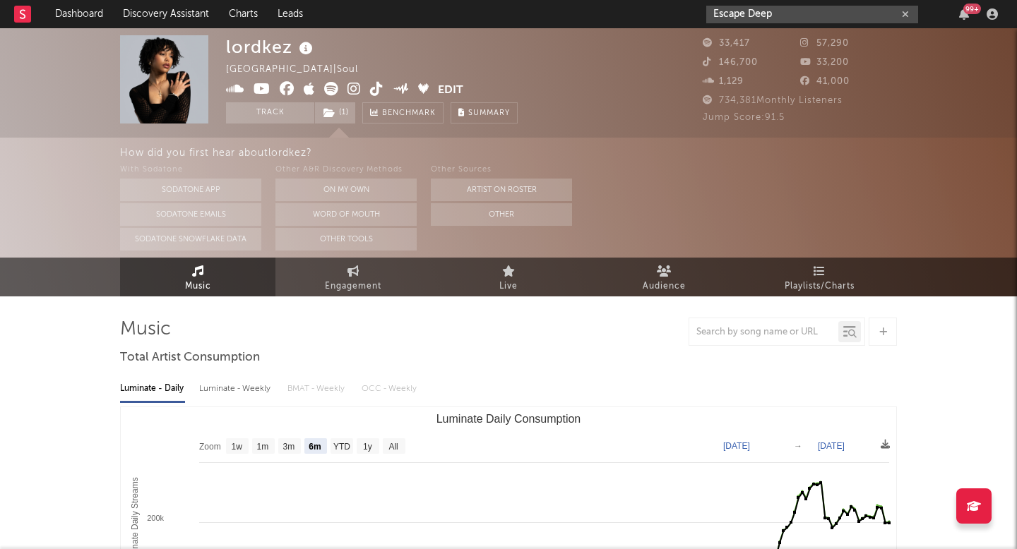
click at [778, 19] on input "Escape Deep" at bounding box center [812, 15] width 212 height 18
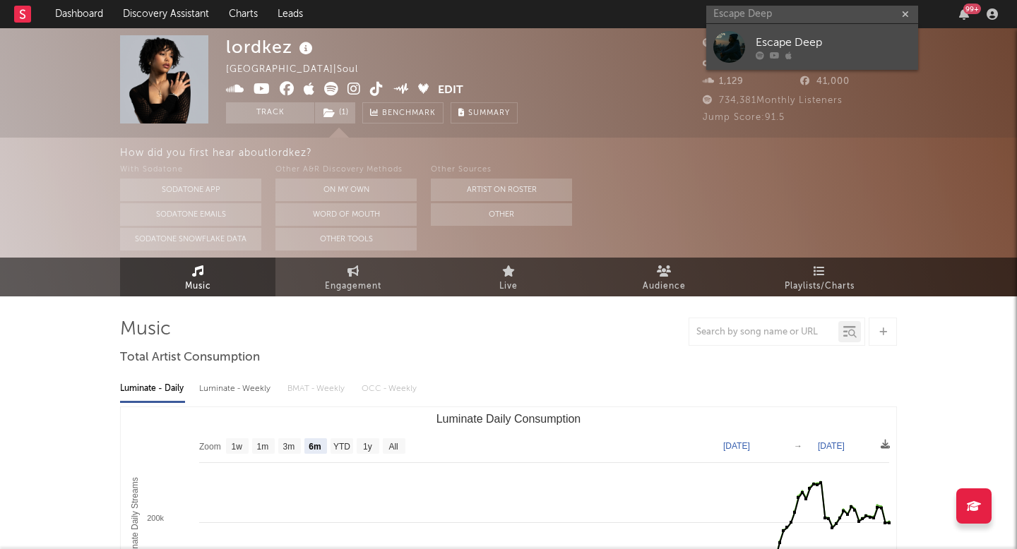
click at [731, 34] on div at bounding box center [729, 47] width 32 height 32
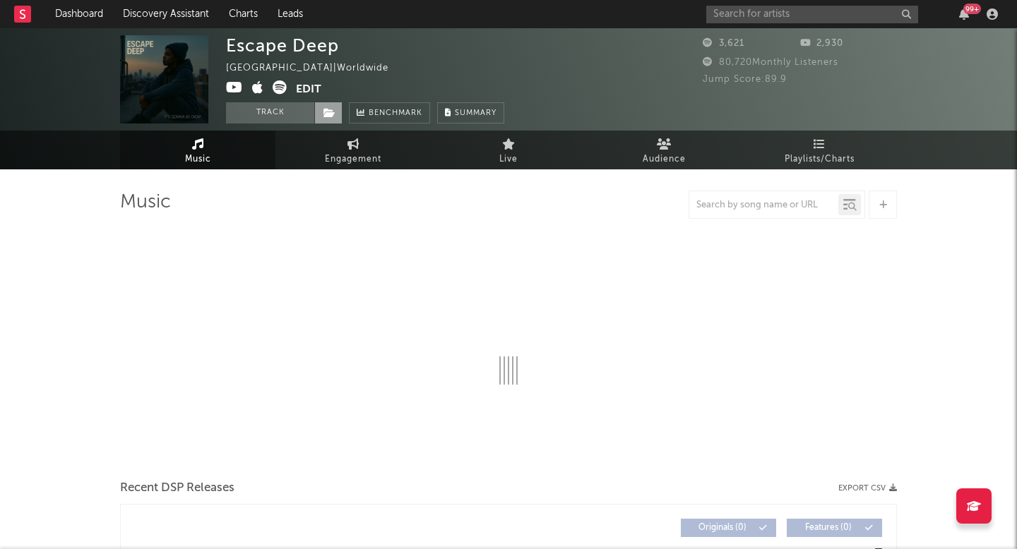
click at [330, 114] on icon at bounding box center [329, 113] width 12 height 10
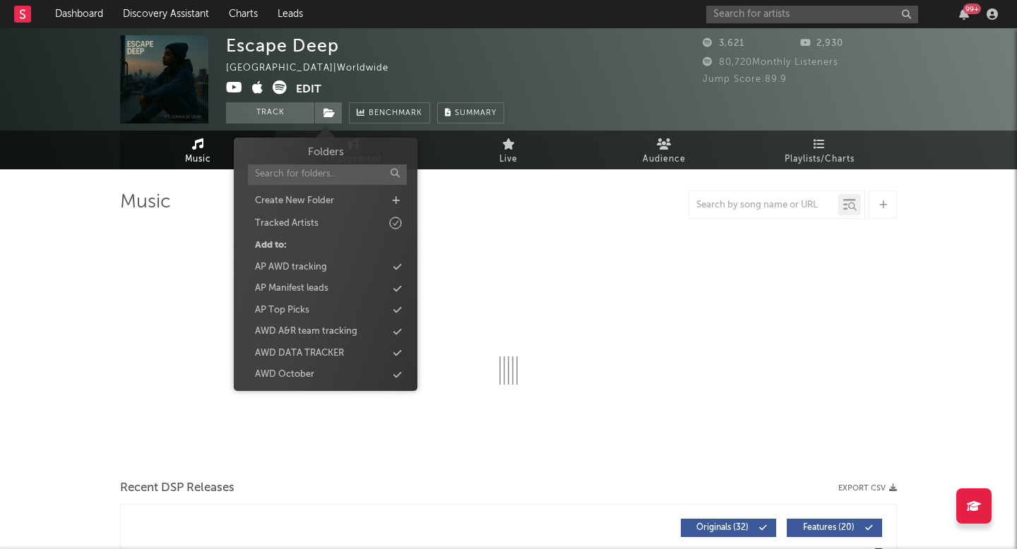
select select "1w"
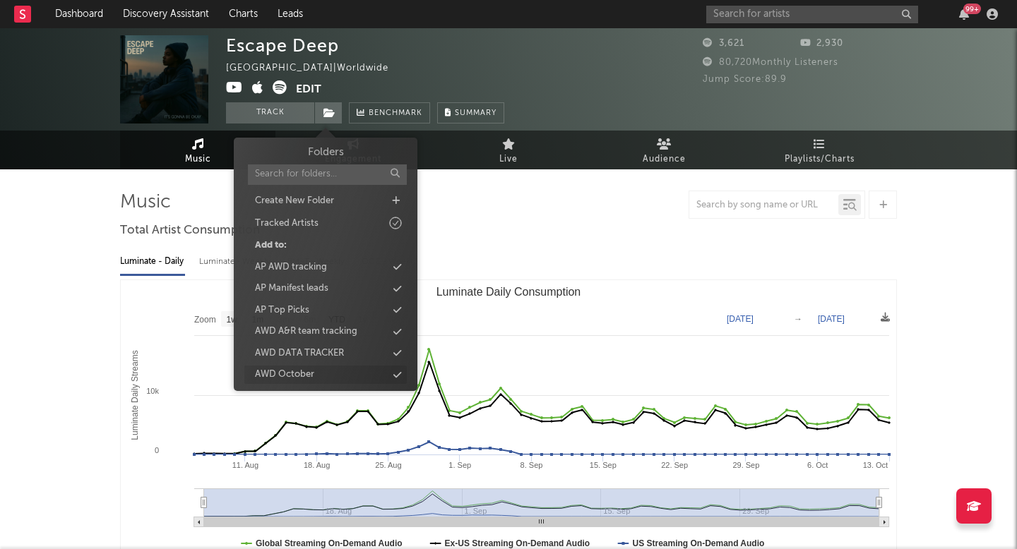
click at [304, 373] on div "AWD October" at bounding box center [284, 375] width 59 height 14
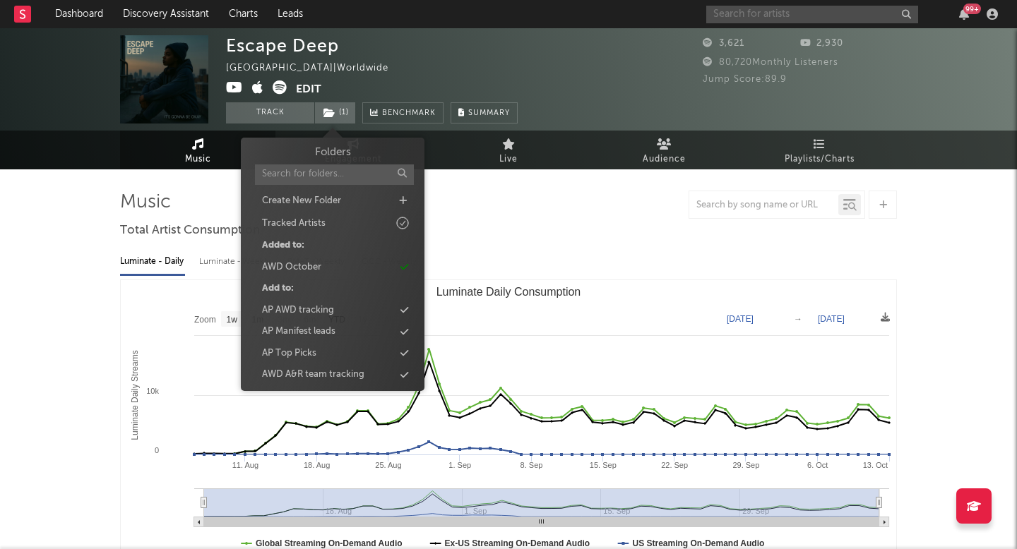
click at [814, 9] on input "text" at bounding box center [812, 15] width 212 height 18
paste input "Boss Priester"
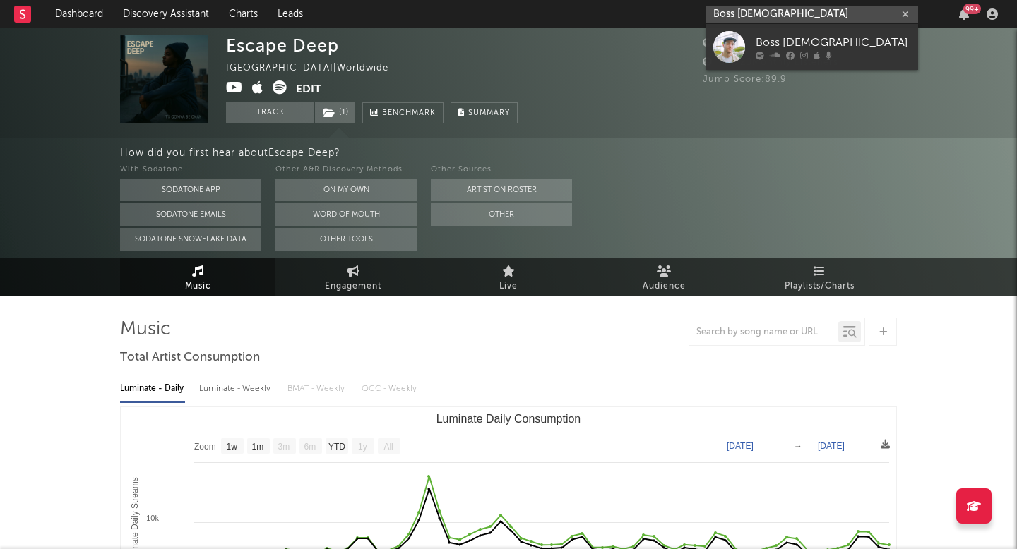
type input "Boss Priester"
click at [728, 40] on div at bounding box center [729, 47] width 32 height 32
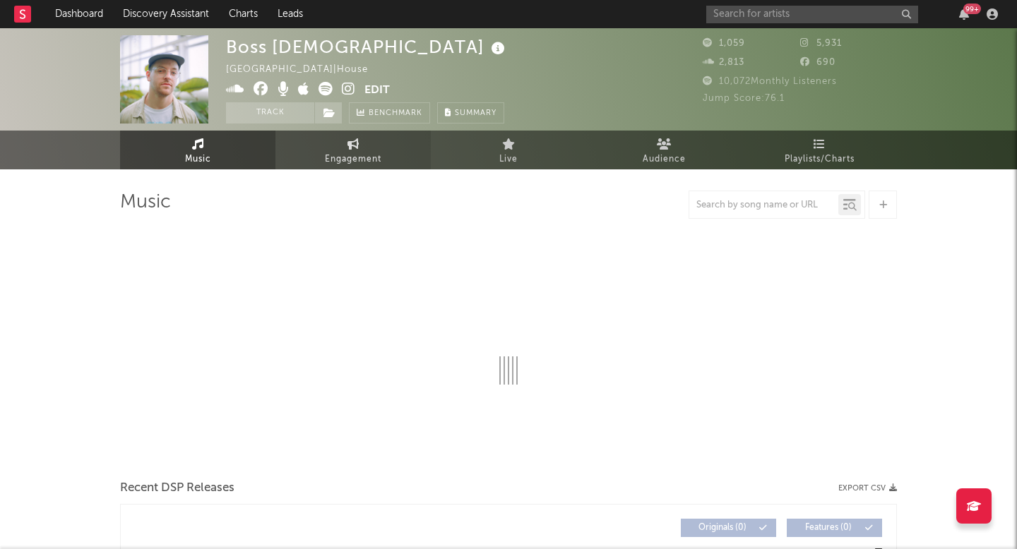
select select "1w"
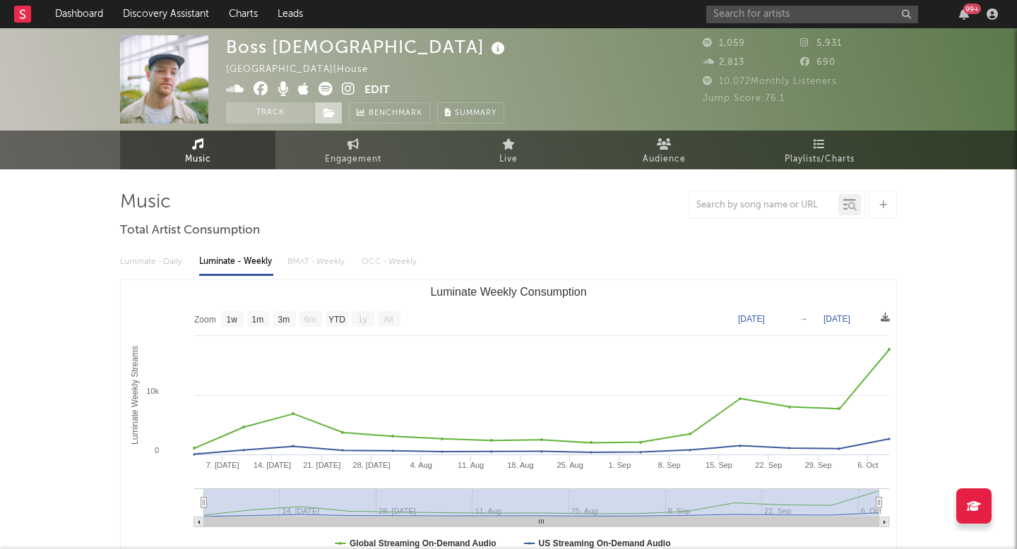
click at [335, 122] on span at bounding box center [328, 112] width 28 height 21
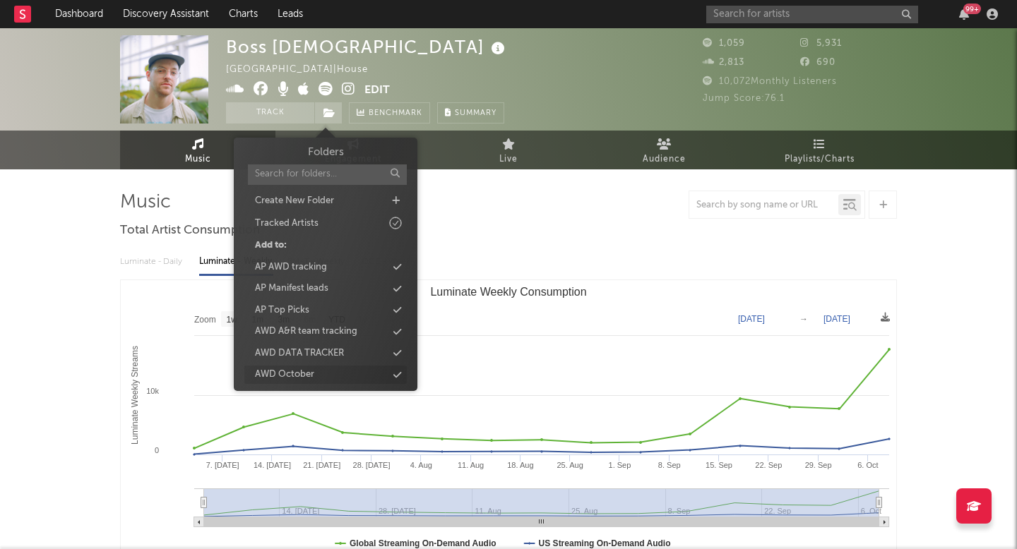
click at [290, 369] on div "AWD October" at bounding box center [284, 375] width 59 height 14
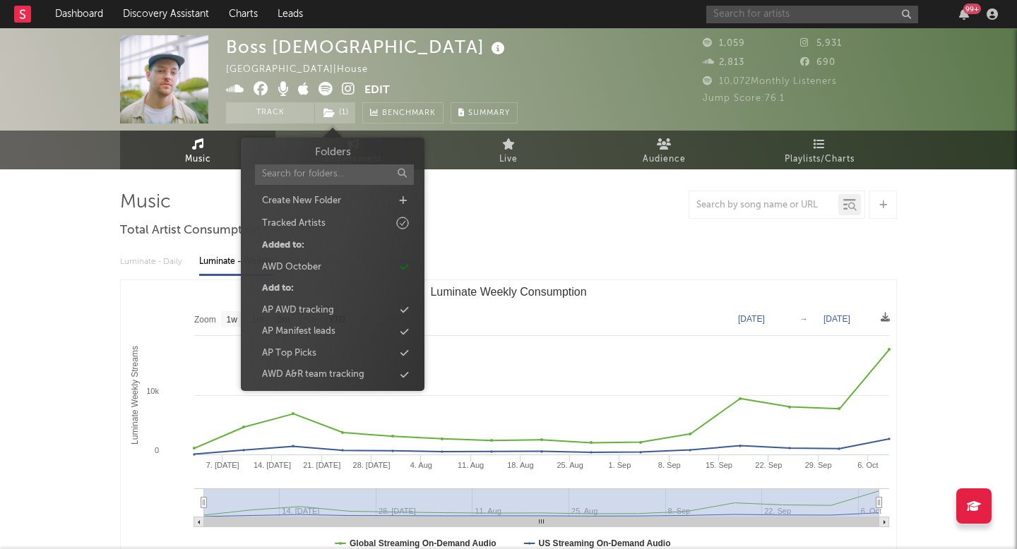
click at [746, 19] on input "text" at bounding box center [812, 15] width 212 height 18
paste input "Scon"
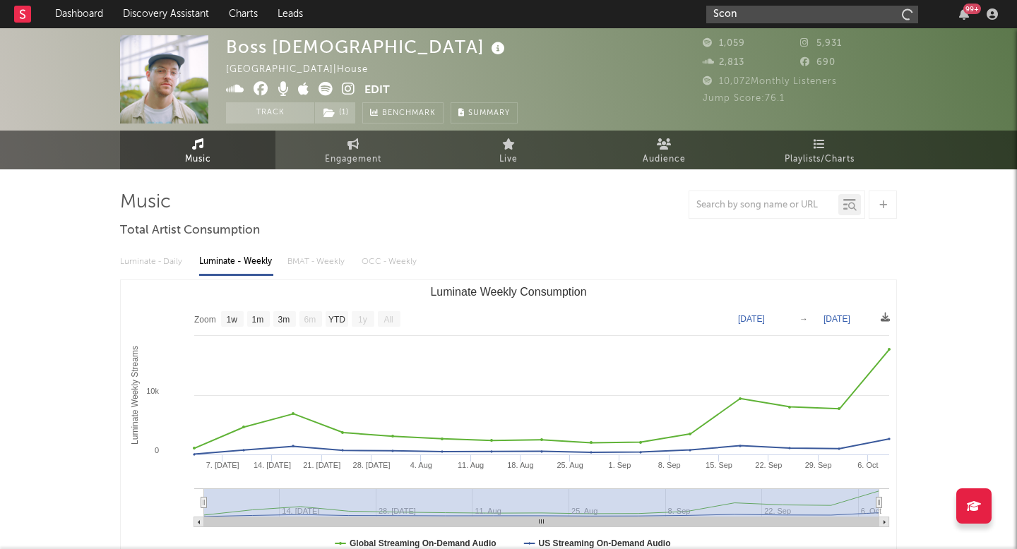
type input "Scon"
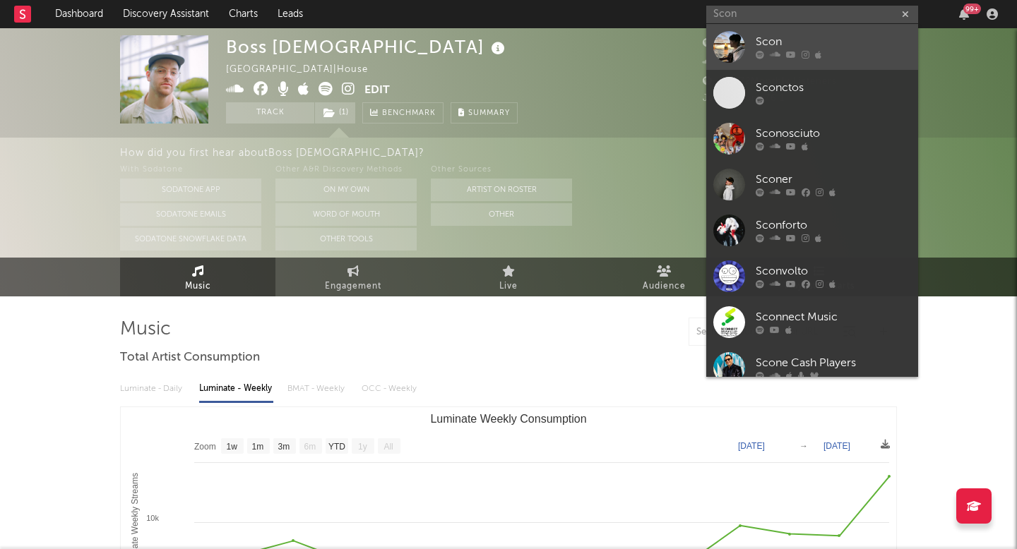
click at [738, 59] on div at bounding box center [729, 47] width 32 height 32
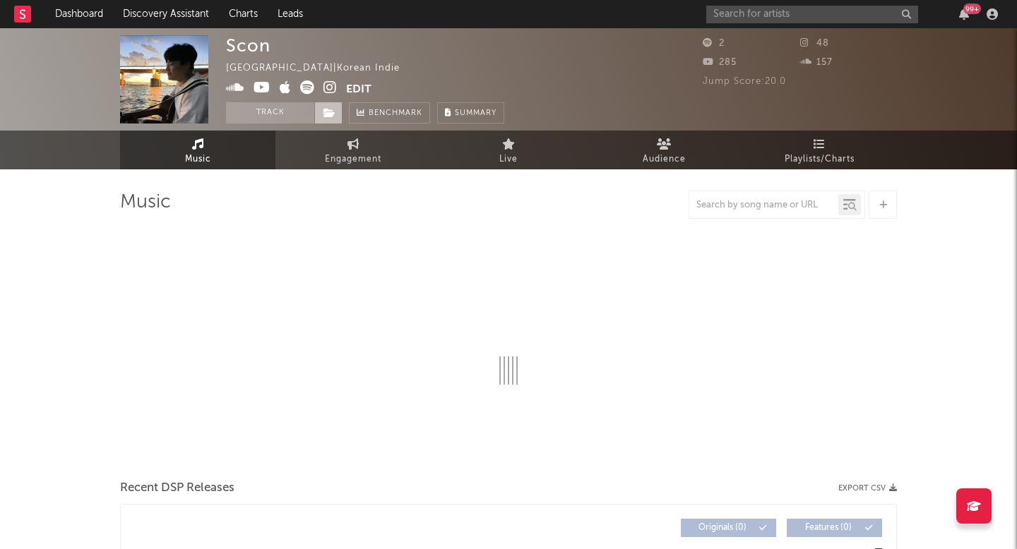
click at [330, 120] on span at bounding box center [328, 112] width 28 height 21
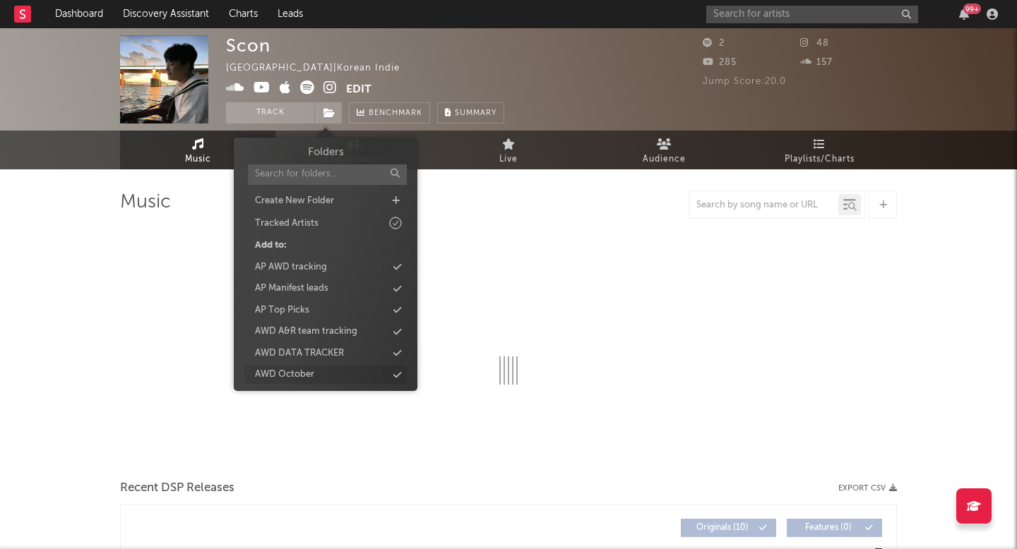
click at [336, 376] on div "AWD October" at bounding box center [325, 375] width 162 height 18
select select "1w"
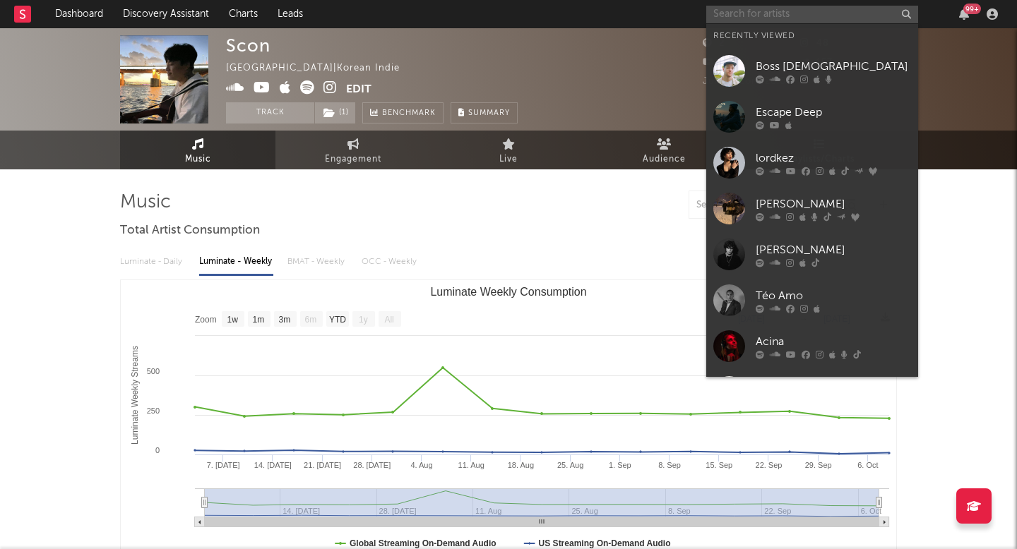
click at [765, 16] on input "text" at bounding box center [812, 15] width 212 height 18
paste input "Funk Tribu"
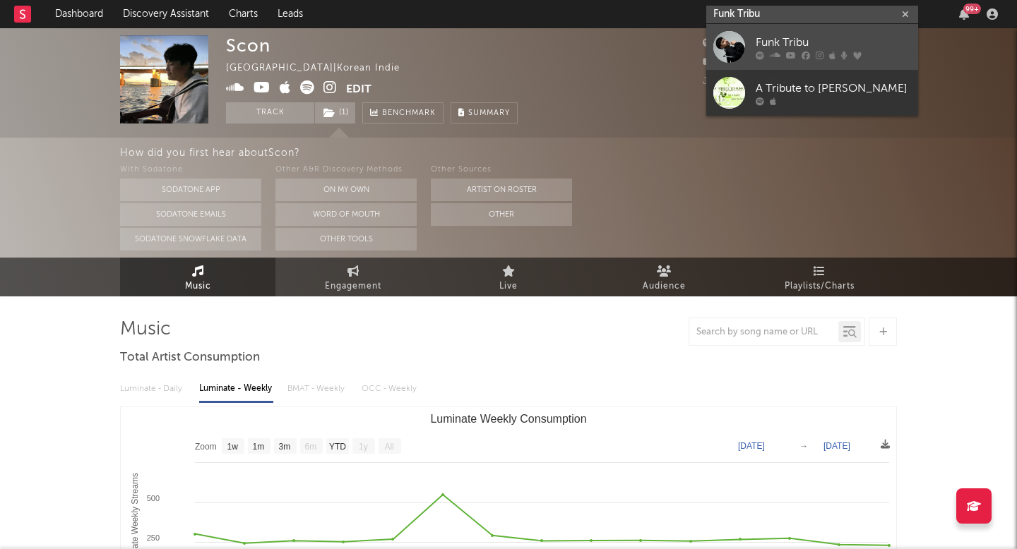
type input "Funk Tribu"
click at [739, 45] on div at bounding box center [729, 47] width 32 height 32
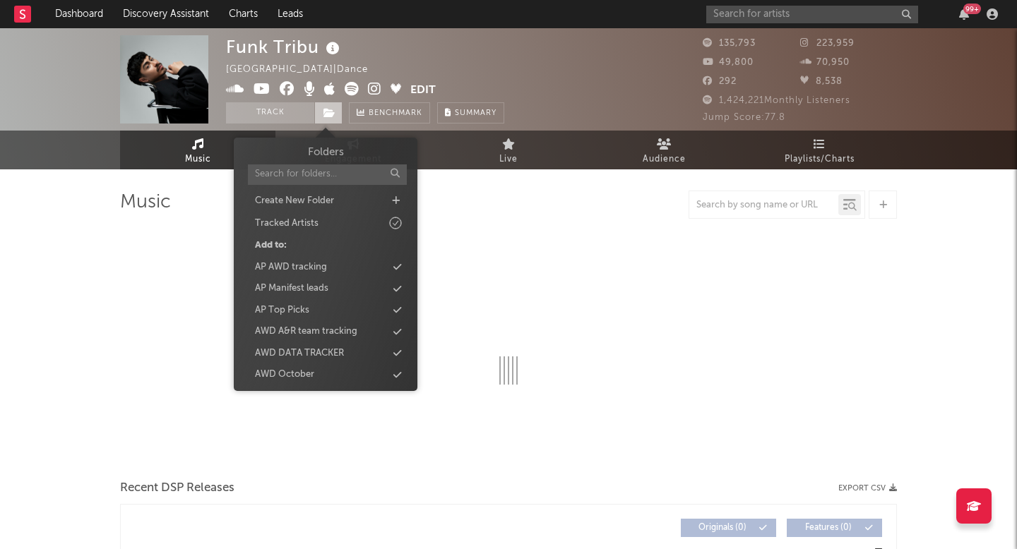
click at [330, 116] on icon at bounding box center [329, 113] width 12 height 10
click at [317, 378] on div "AWD October" at bounding box center [325, 375] width 162 height 18
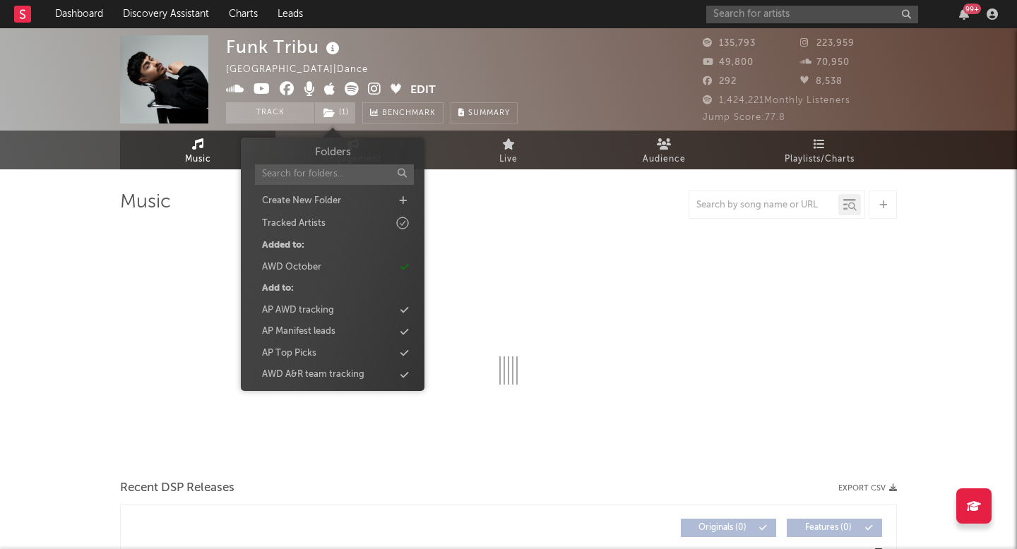
click at [765, 4] on div "99 +" at bounding box center [854, 14] width 297 height 28
select select "6m"
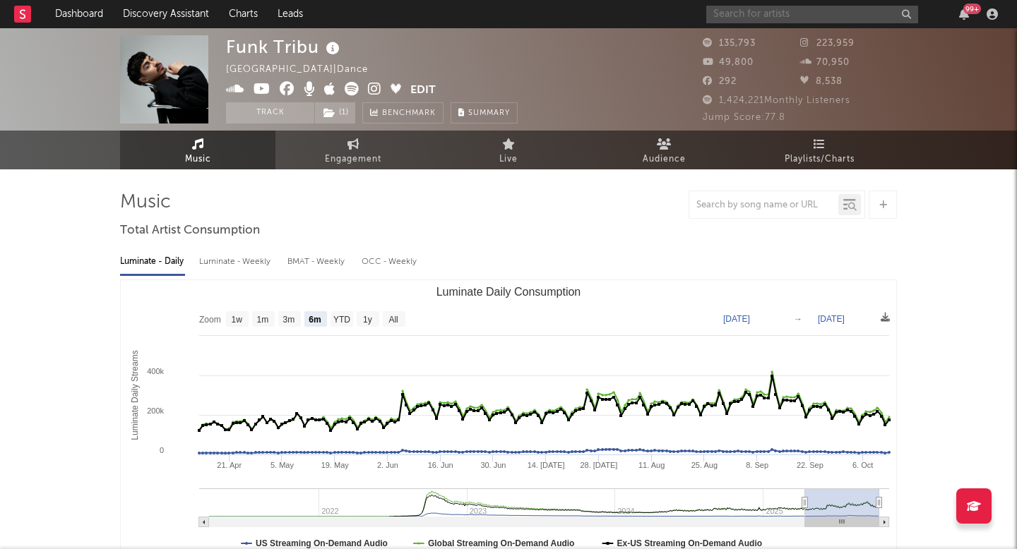
click at [738, 11] on input "text" at bounding box center [812, 15] width 212 height 18
paste input "bxkq"
type input "bxkq"
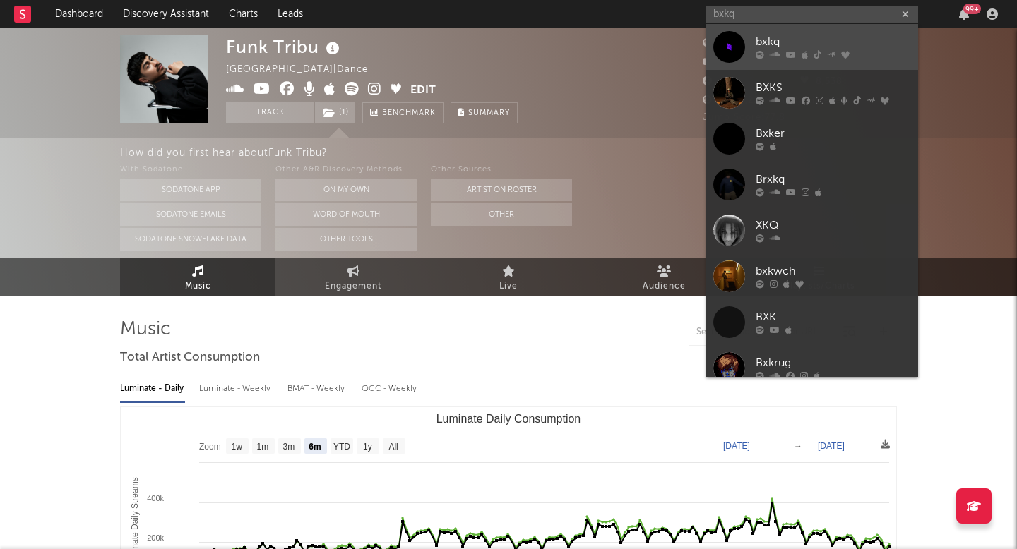
click at [719, 43] on div at bounding box center [729, 47] width 32 height 32
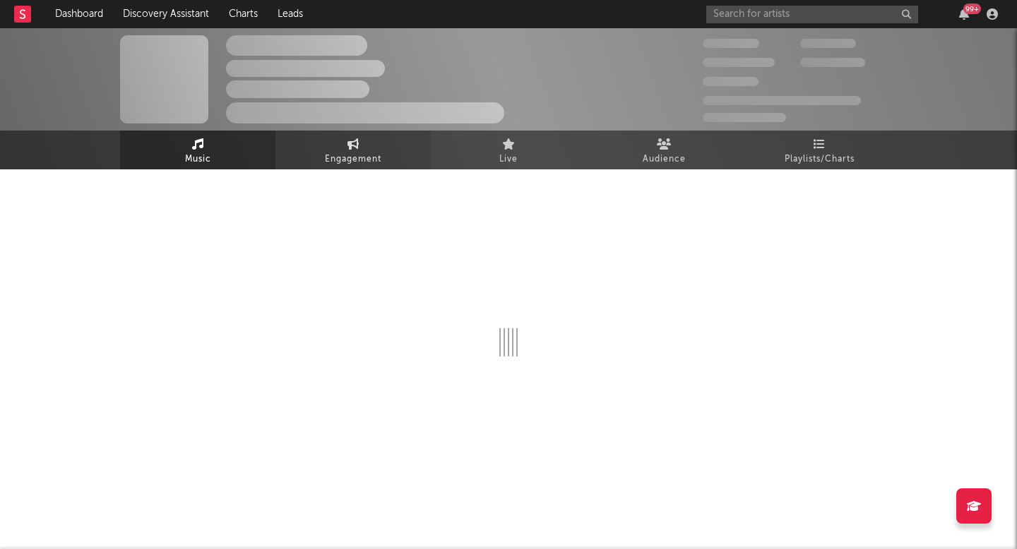
select select "6m"
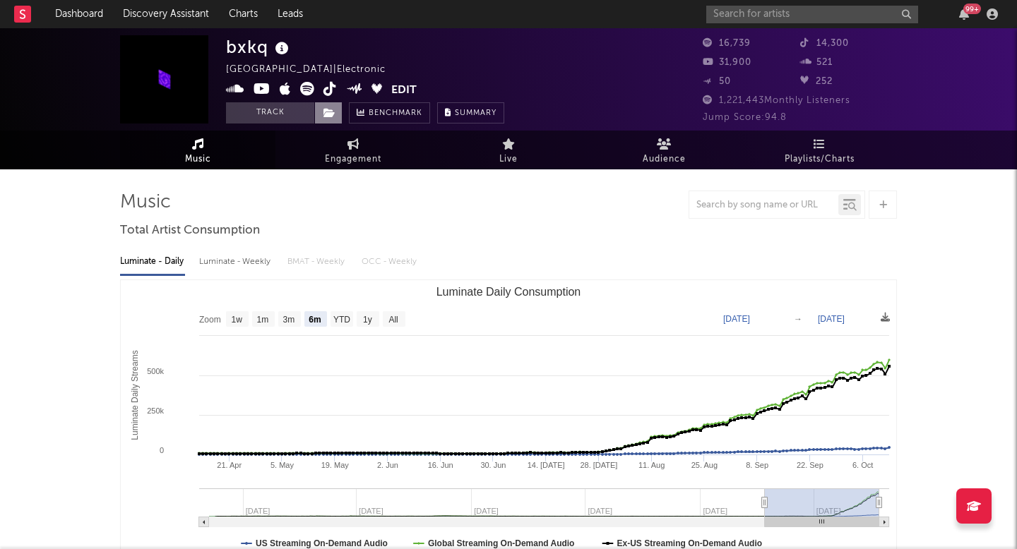
click at [325, 120] on span at bounding box center [328, 112] width 28 height 21
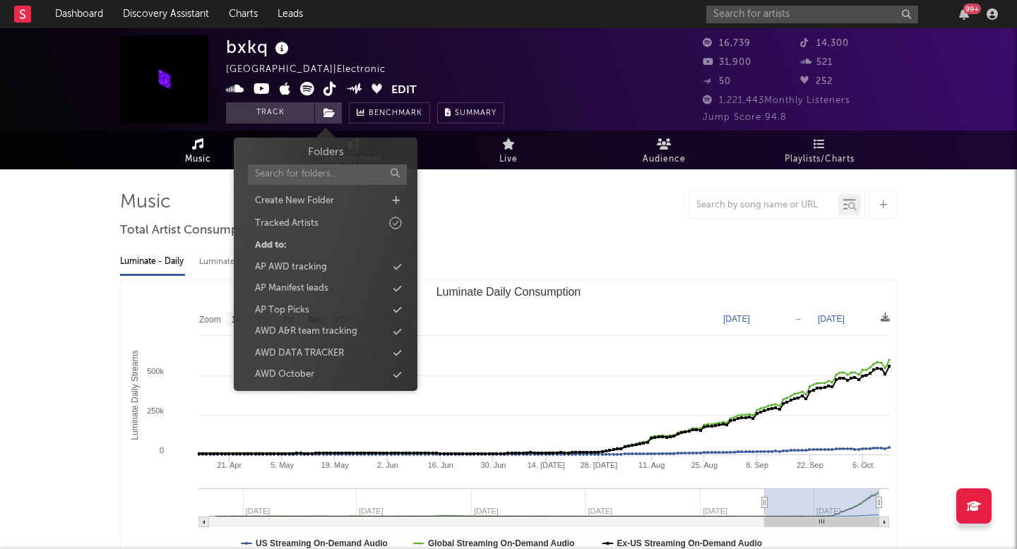
click at [273, 364] on div "Folders Create New Folder Tracked Artists Add to: AP AWD tracking AP Manifest l…" at bounding box center [325, 307] width 162 height 325
click at [277, 369] on div "AWD October" at bounding box center [284, 375] width 59 height 14
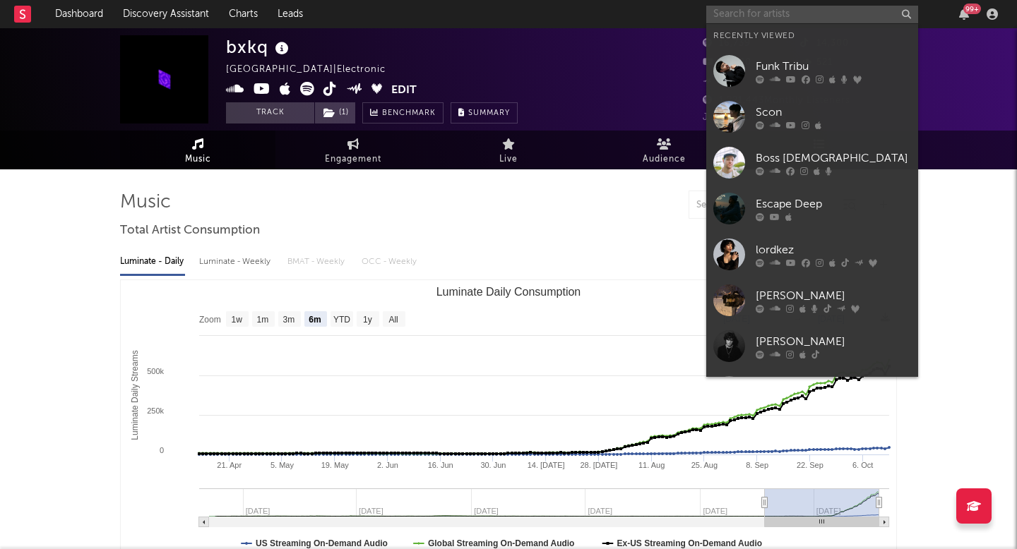
click at [734, 17] on input "text" at bounding box center [812, 15] width 212 height 18
paste input "NoAki"
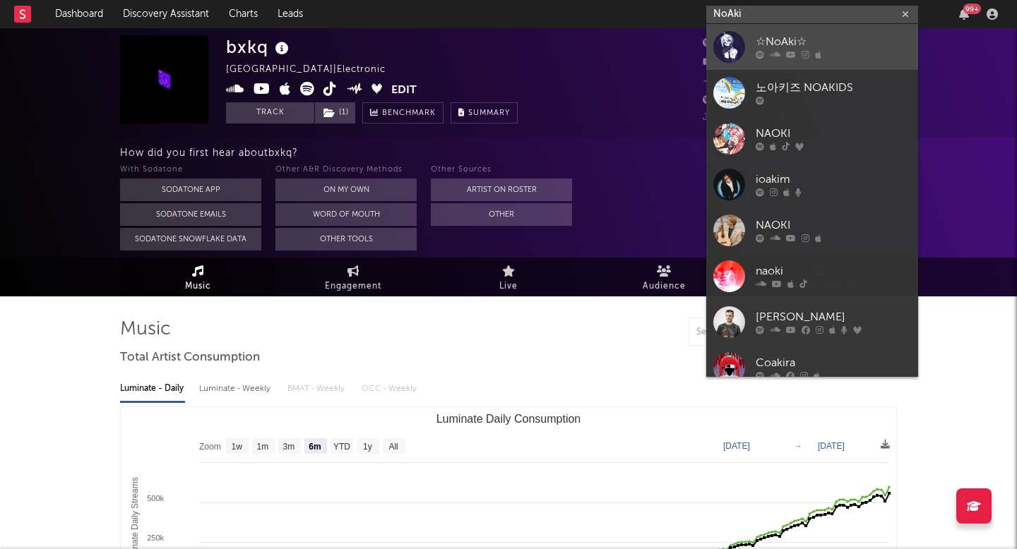
type input "NoAki"
click at [729, 47] on div at bounding box center [729, 47] width 32 height 32
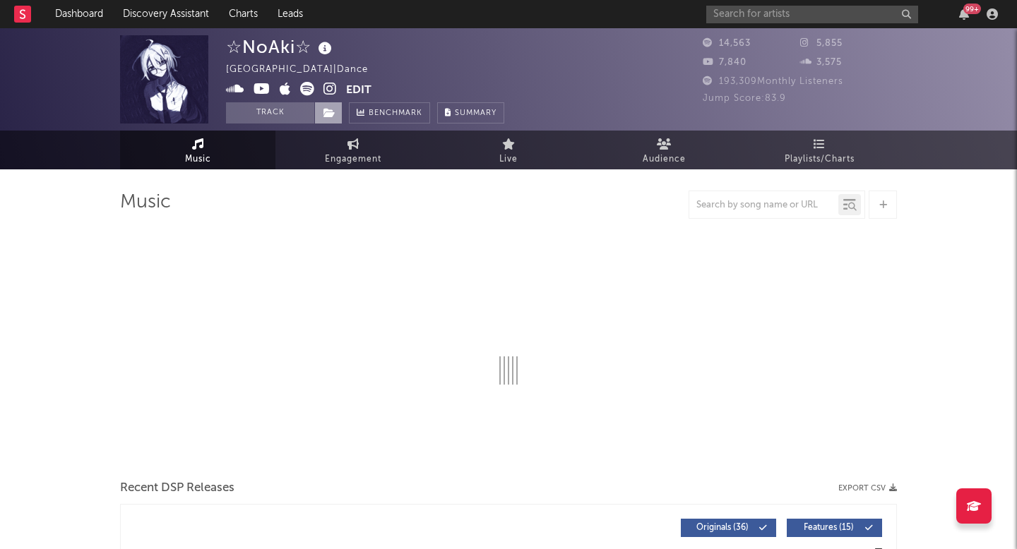
click at [321, 121] on span at bounding box center [328, 112] width 28 height 21
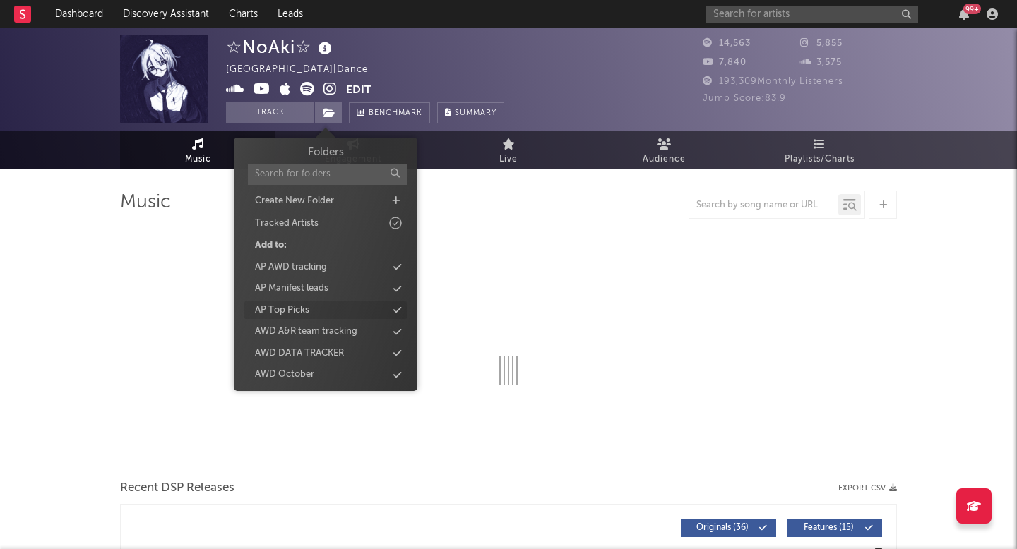
select select "6m"
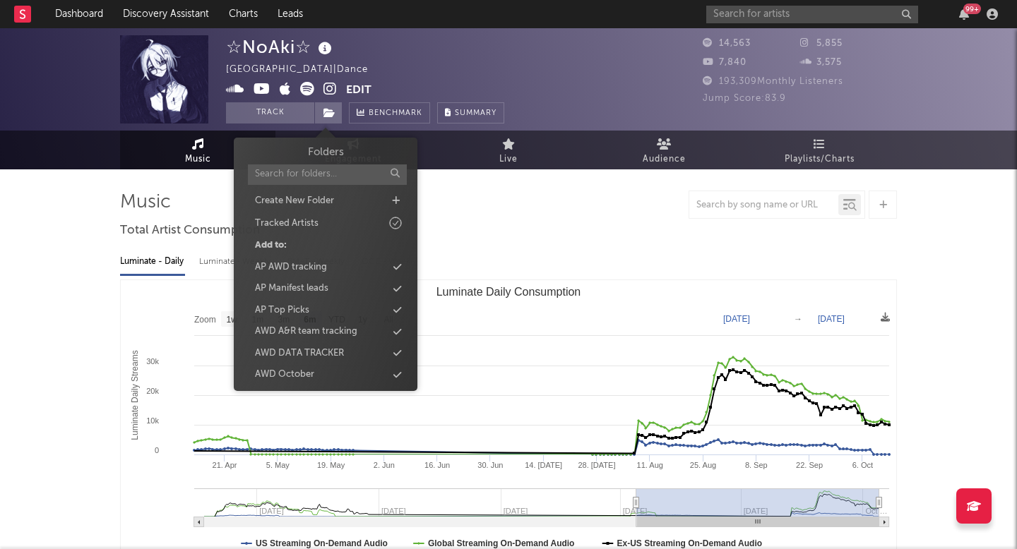
click at [301, 364] on div "Folders Create New Folder Tracked Artists Add to: AP AWD tracking AP Manifest l…" at bounding box center [325, 307] width 162 height 325
click at [325, 376] on div "AWD October" at bounding box center [325, 375] width 162 height 18
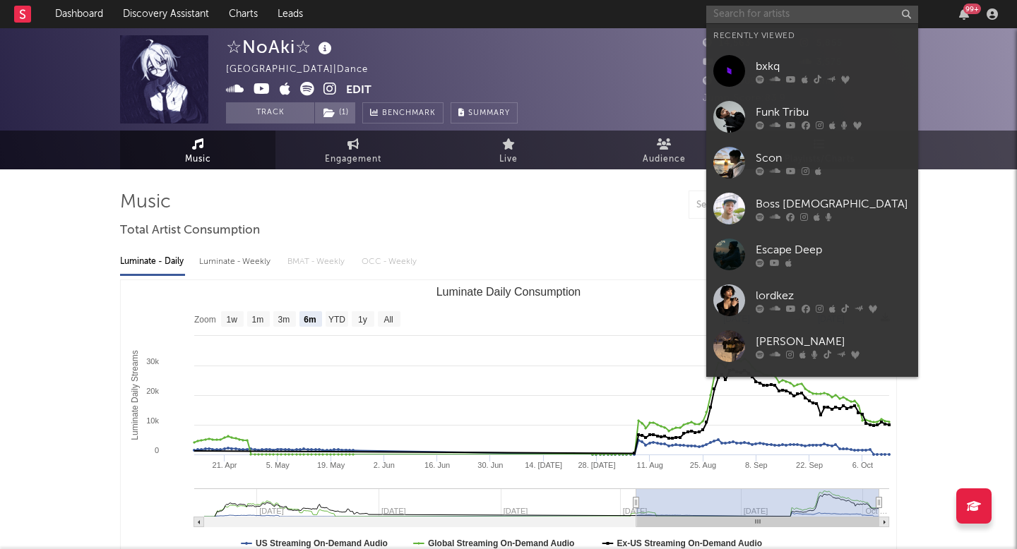
click at [735, 13] on input "text" at bounding box center [812, 15] width 212 height 18
paste input "AZZLE 447"
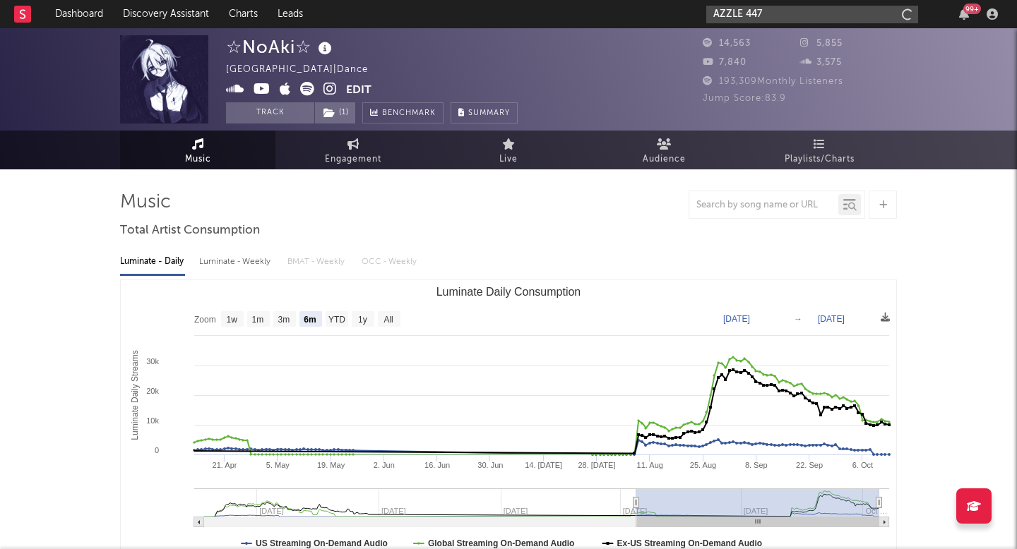
type input "AZZLE 447"
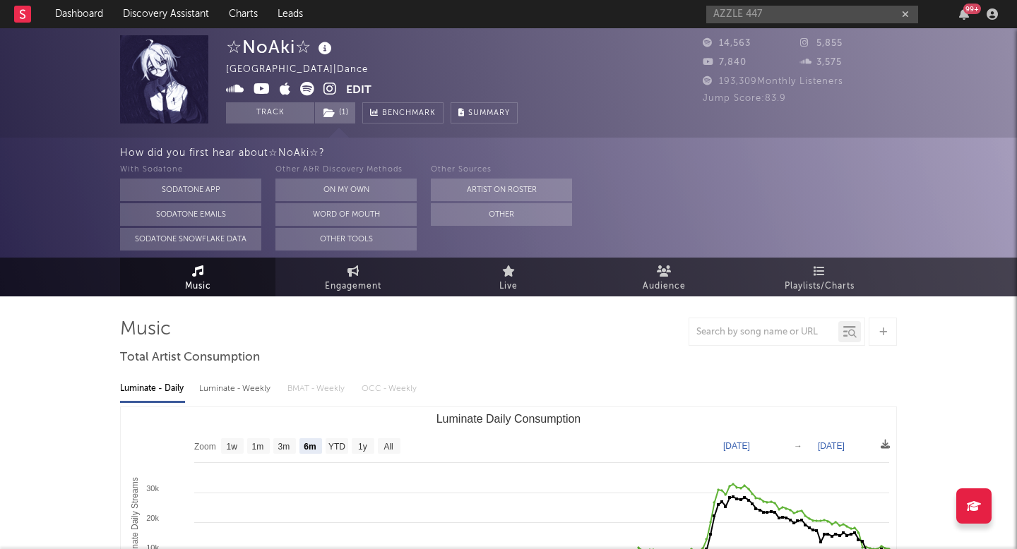
click at [788, 24] on div "AZZLE 447 99 +" at bounding box center [854, 14] width 297 height 28
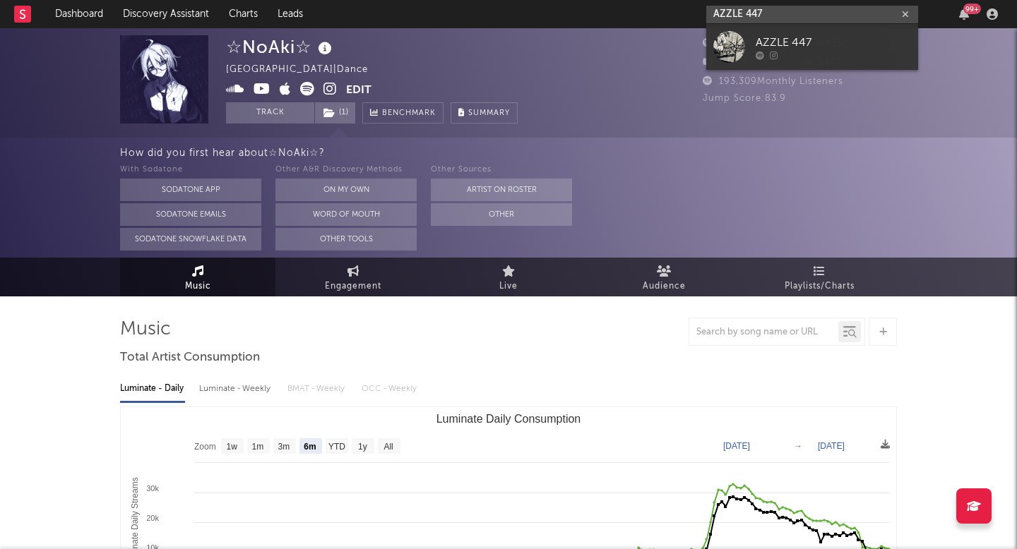
click at [772, 7] on input "AZZLE 447" at bounding box center [812, 15] width 212 height 18
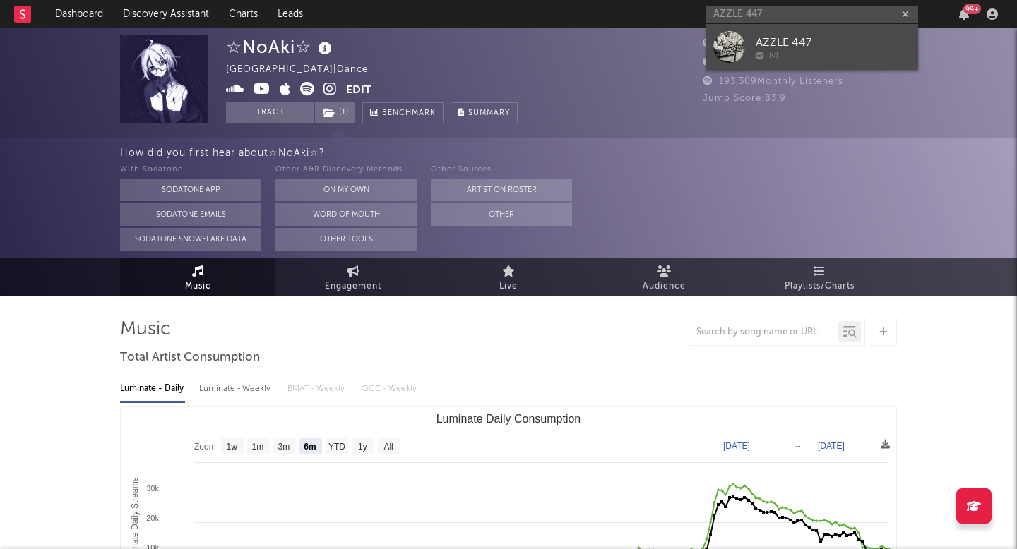
click at [747, 46] on link "AZZLE 447" at bounding box center [812, 47] width 212 height 46
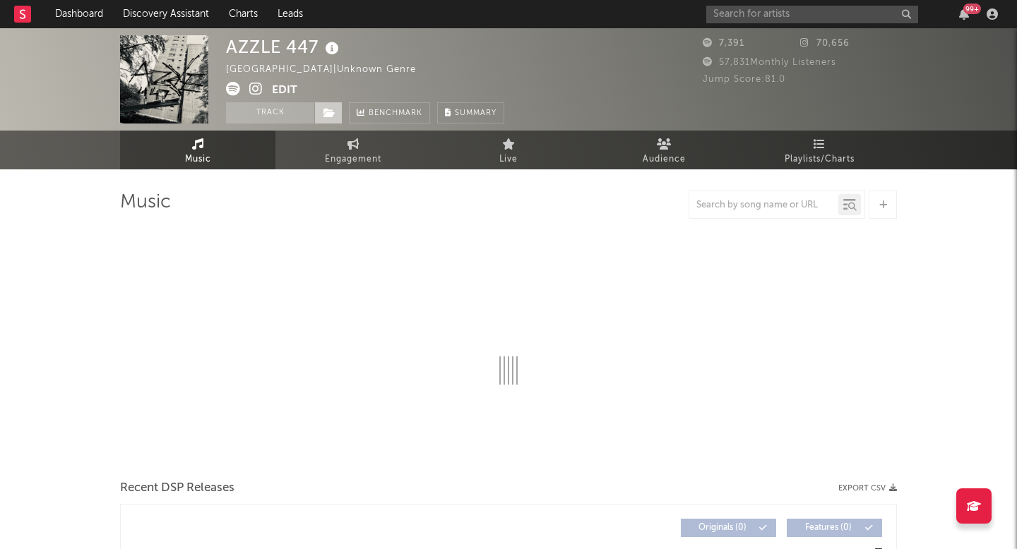
click at [328, 109] on icon at bounding box center [329, 113] width 12 height 10
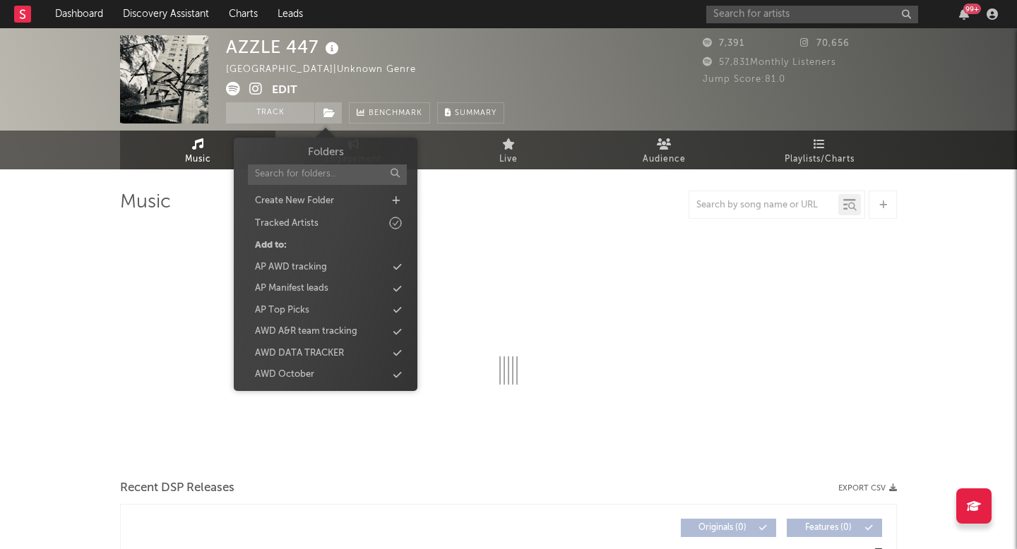
select select "1w"
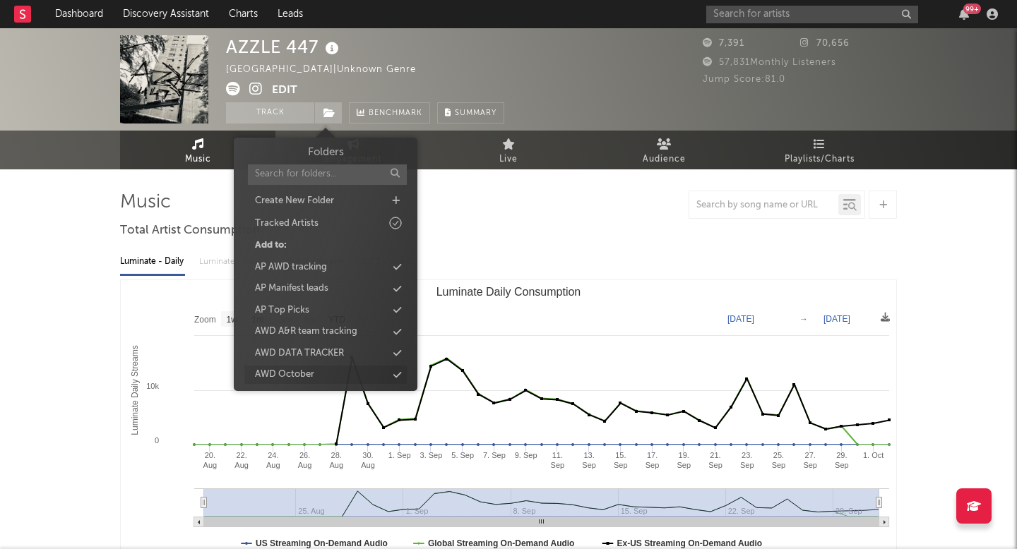
click at [291, 377] on div "AWD October" at bounding box center [284, 375] width 59 height 14
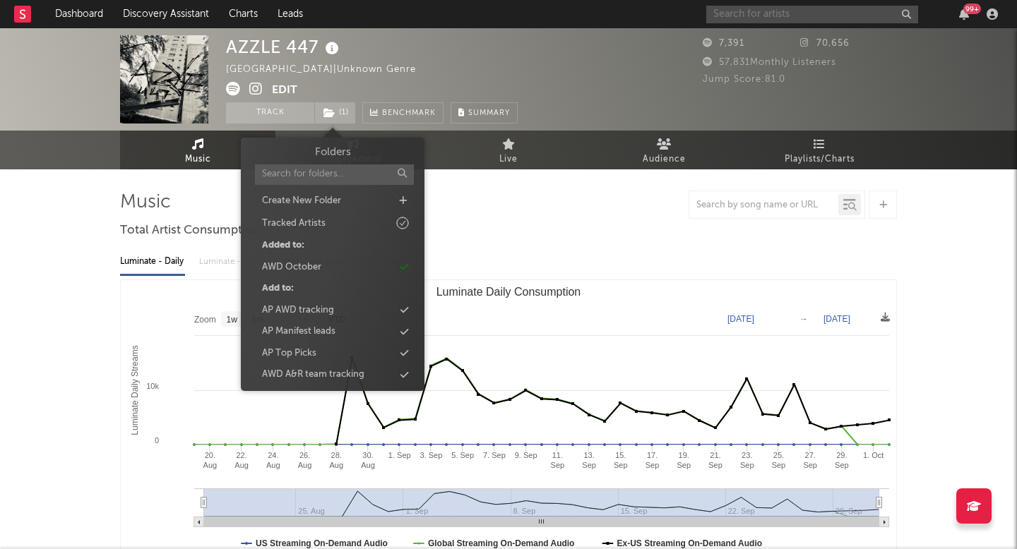
click at [752, 20] on input "text" at bounding box center [812, 15] width 212 height 18
paste input "Sudley"
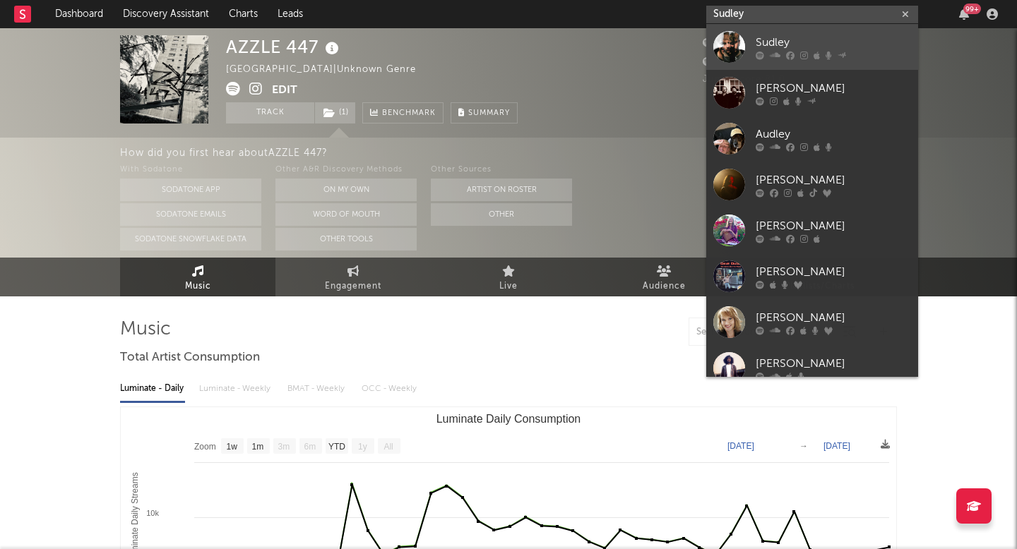
type input "Sudley"
click at [725, 51] on div at bounding box center [729, 47] width 32 height 32
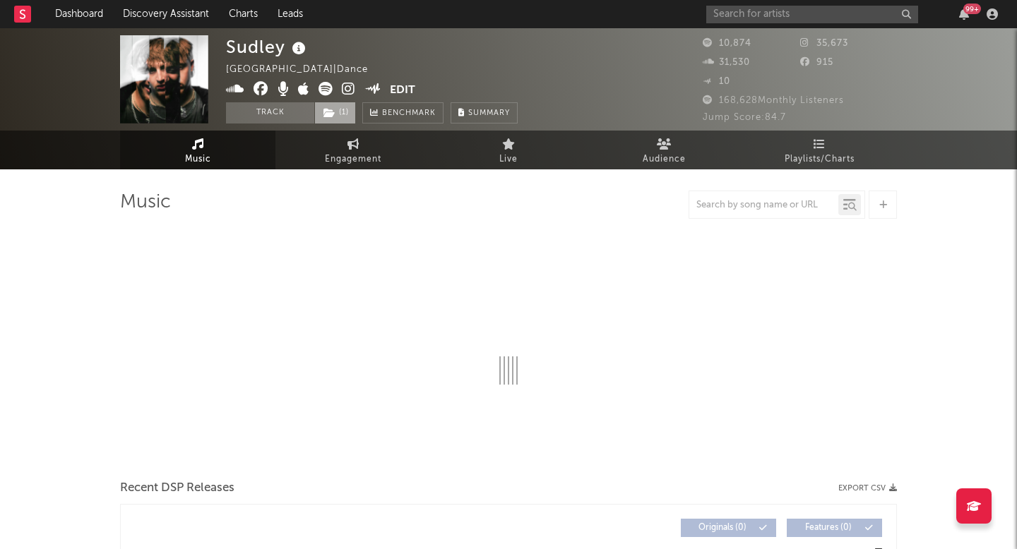
click at [339, 118] on span "( 1 )" at bounding box center [335, 112] width 42 height 21
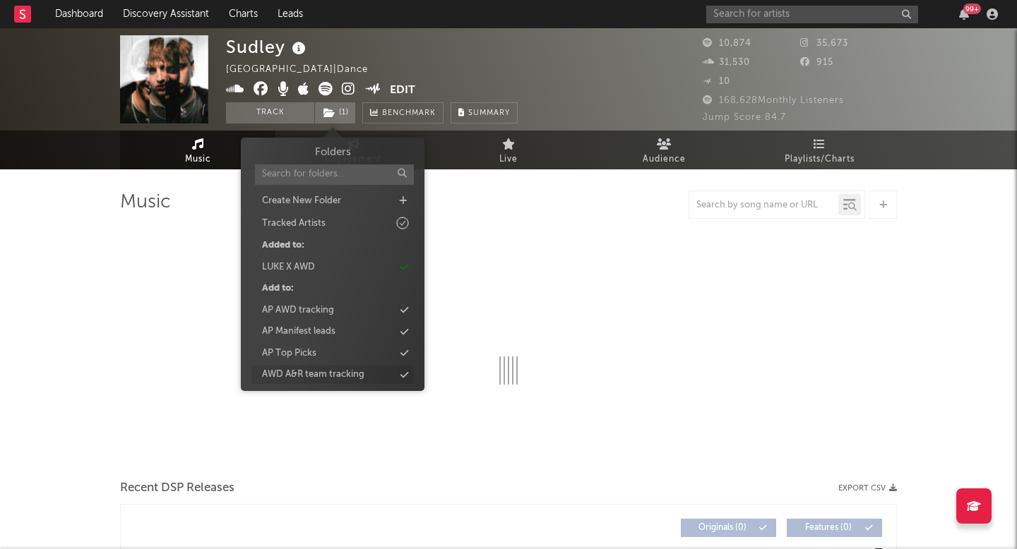
select select "6m"
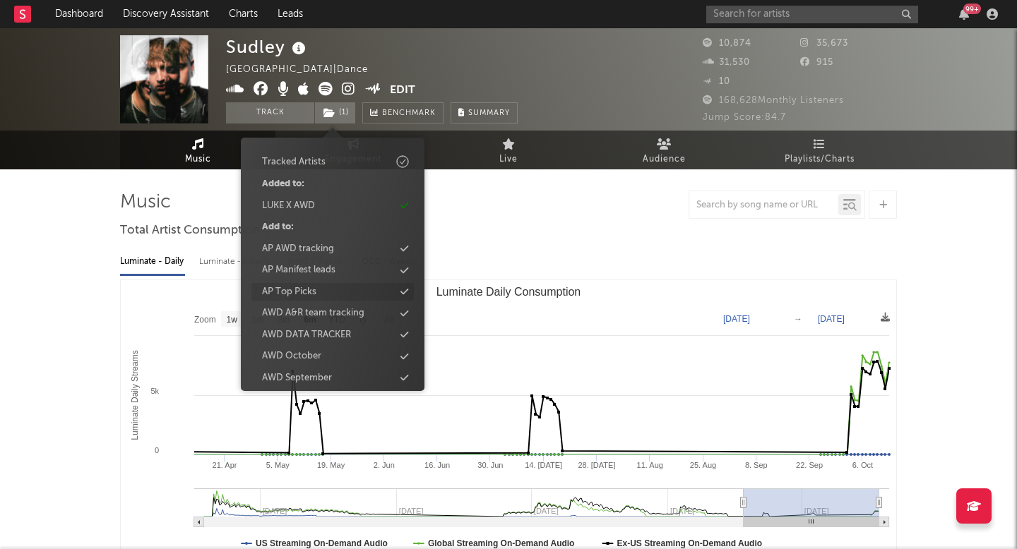
scroll to position [64, 0]
click at [315, 354] on div "AWD October" at bounding box center [291, 354] width 59 height 14
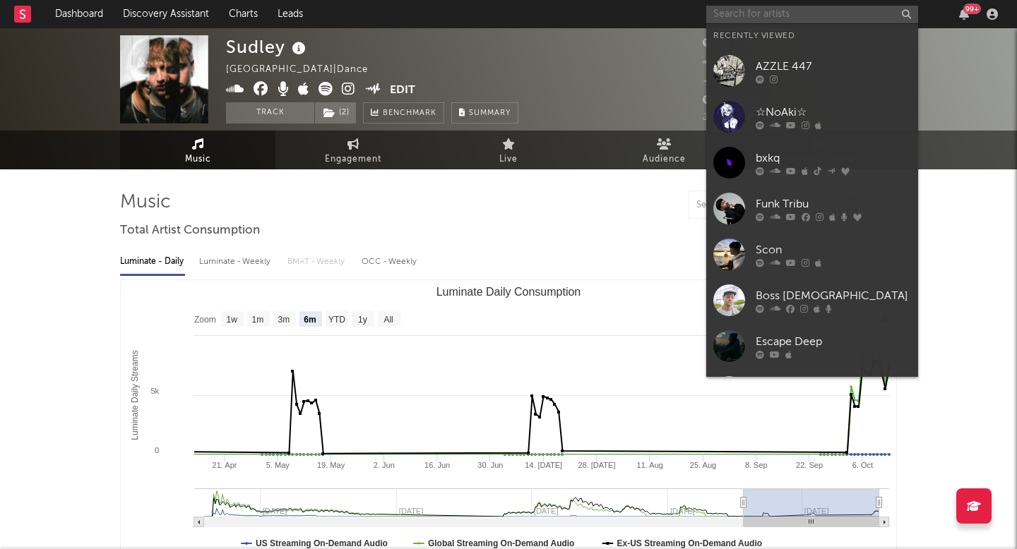
click at [796, 8] on input "text" at bounding box center [812, 15] width 212 height 18
paste input "DIREKTÖREN"
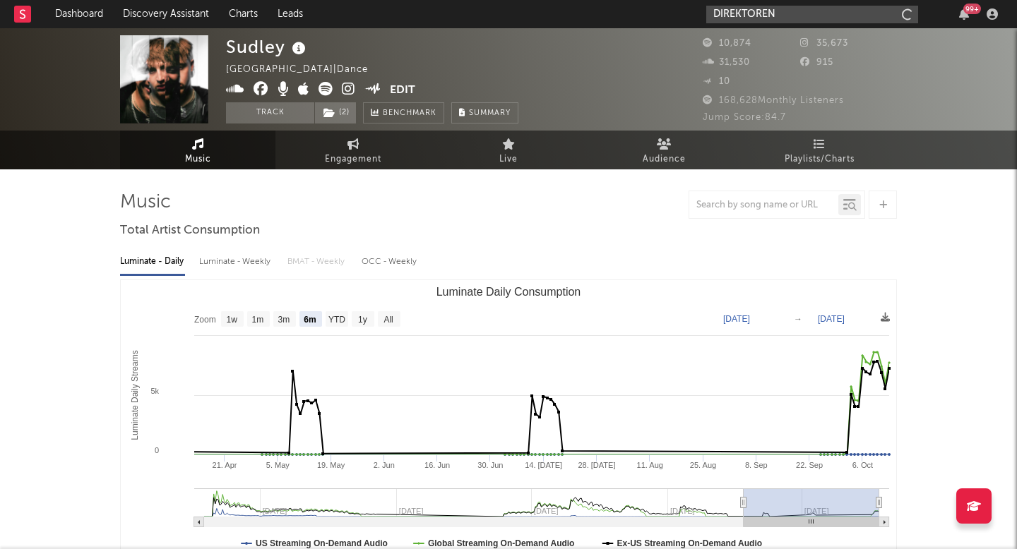
type input "DIREKTÖREN"
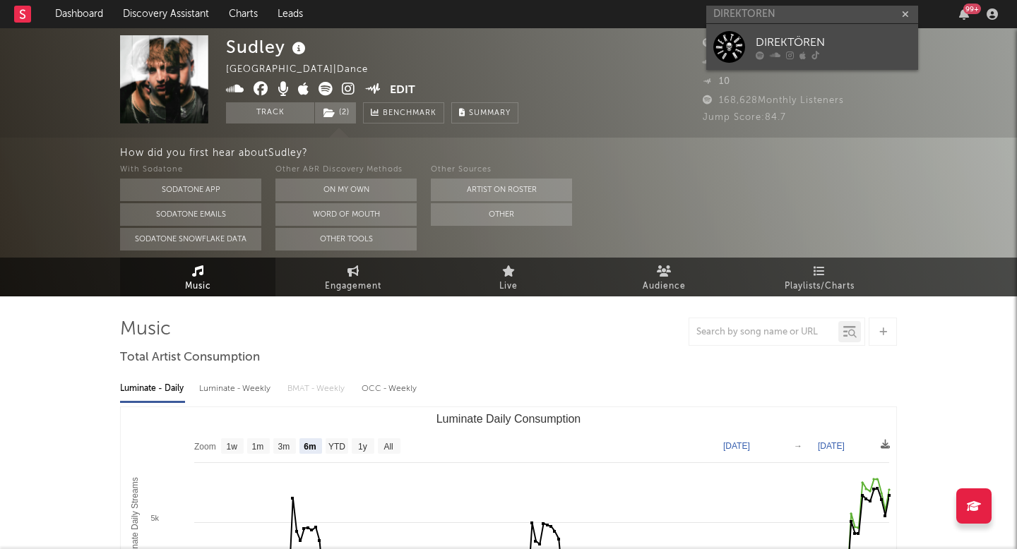
click at [725, 50] on div at bounding box center [729, 47] width 32 height 32
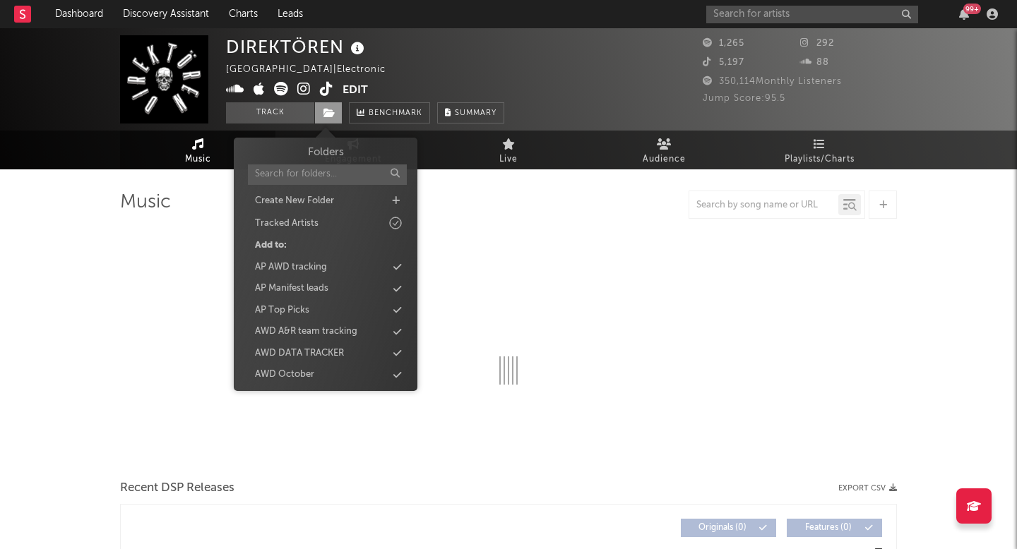
click at [334, 108] on icon at bounding box center [329, 113] width 12 height 10
select select "1w"
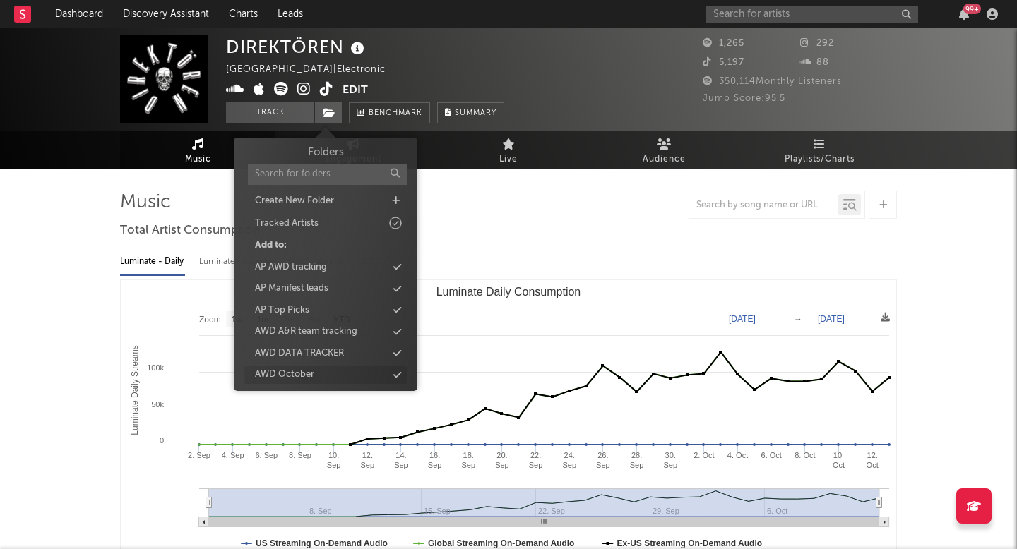
click at [312, 381] on div "AWD October" at bounding box center [284, 375] width 59 height 14
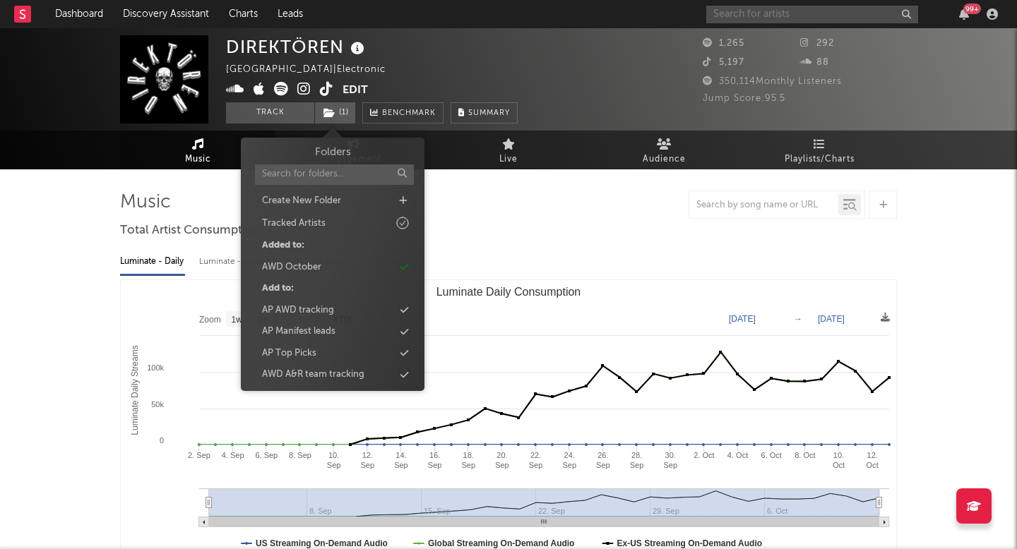
click at [788, 16] on input "text" at bounding box center [812, 15] width 212 height 18
paste input "Lucø"
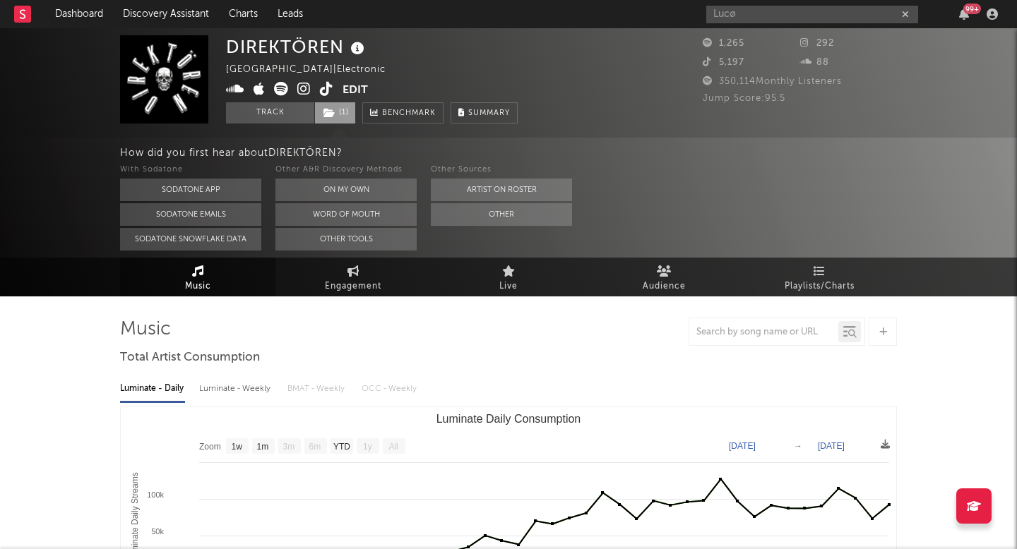
click at [339, 115] on span "( 1 )" at bounding box center [335, 112] width 42 height 21
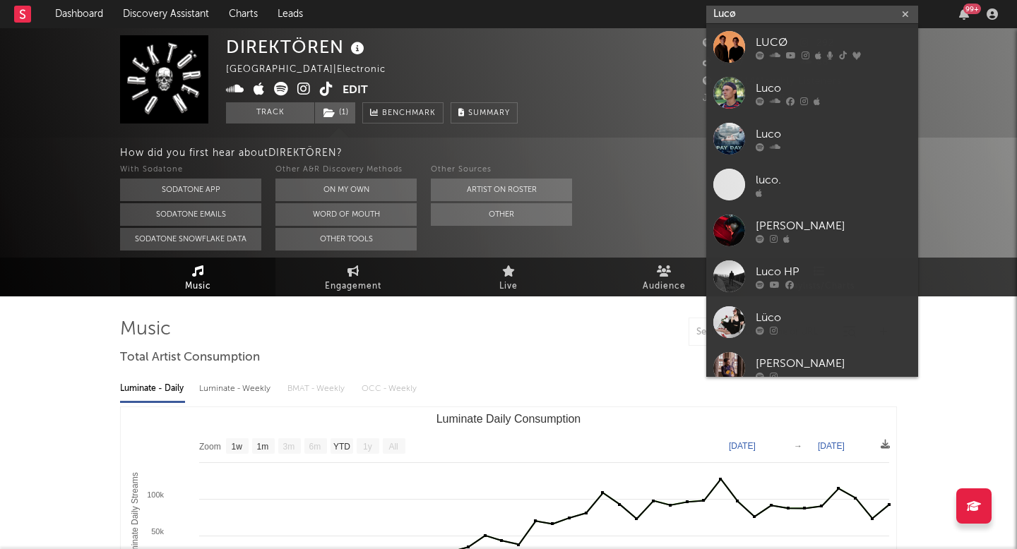
click at [784, 13] on input "Lucø" at bounding box center [812, 15] width 212 height 18
paste input "Pagan"
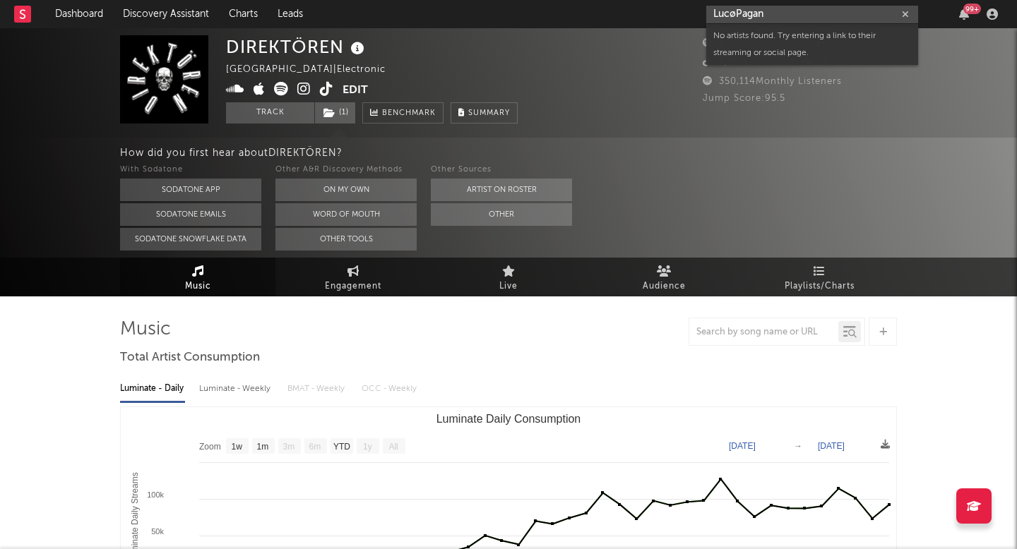
click at [746, 12] on input "LucøPagan" at bounding box center [812, 15] width 212 height 18
click at [746, 13] on input "LucøPagan" at bounding box center [812, 15] width 212 height 18
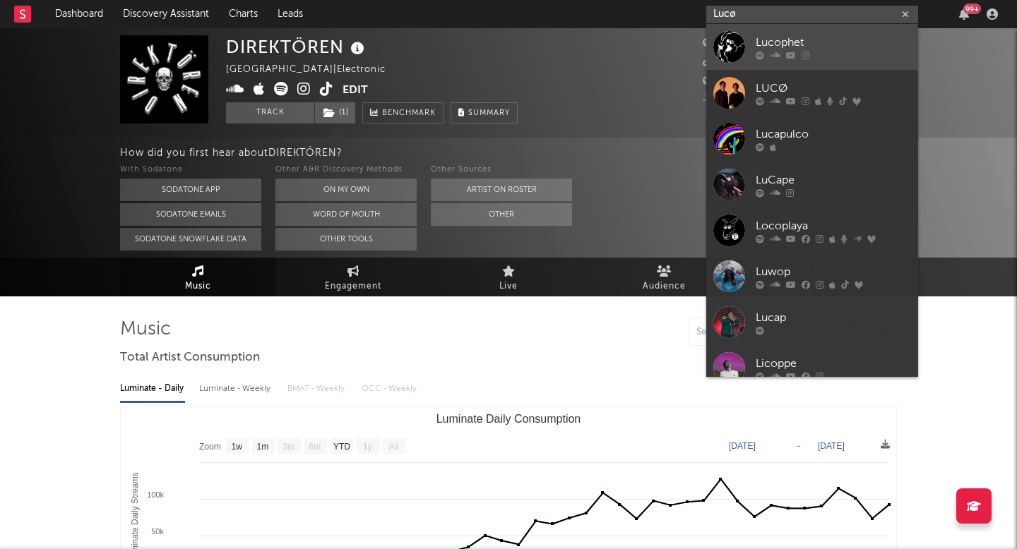
type input "Lucø"
click at [726, 52] on div at bounding box center [729, 47] width 32 height 32
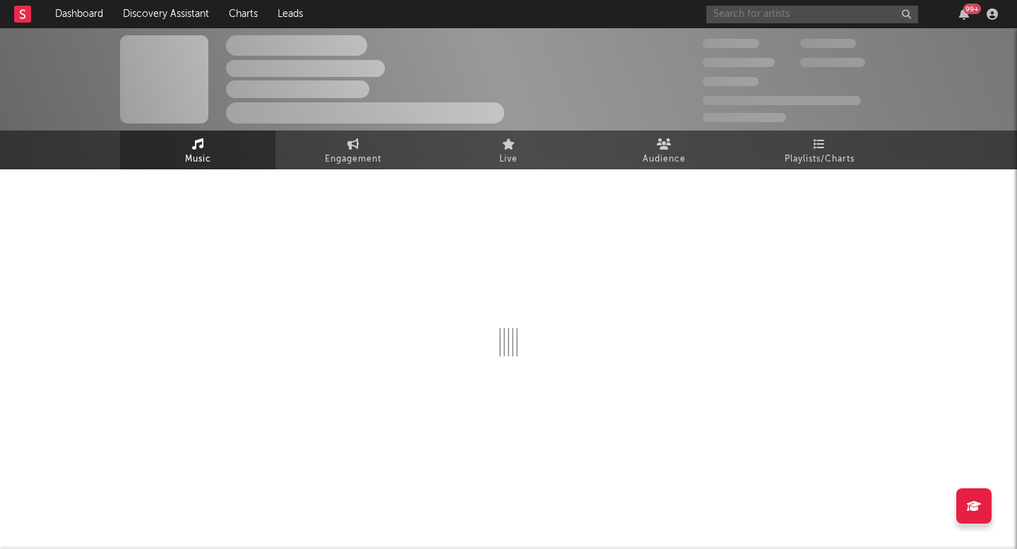
click at [755, 10] on input "text" at bounding box center [812, 15] width 212 height 18
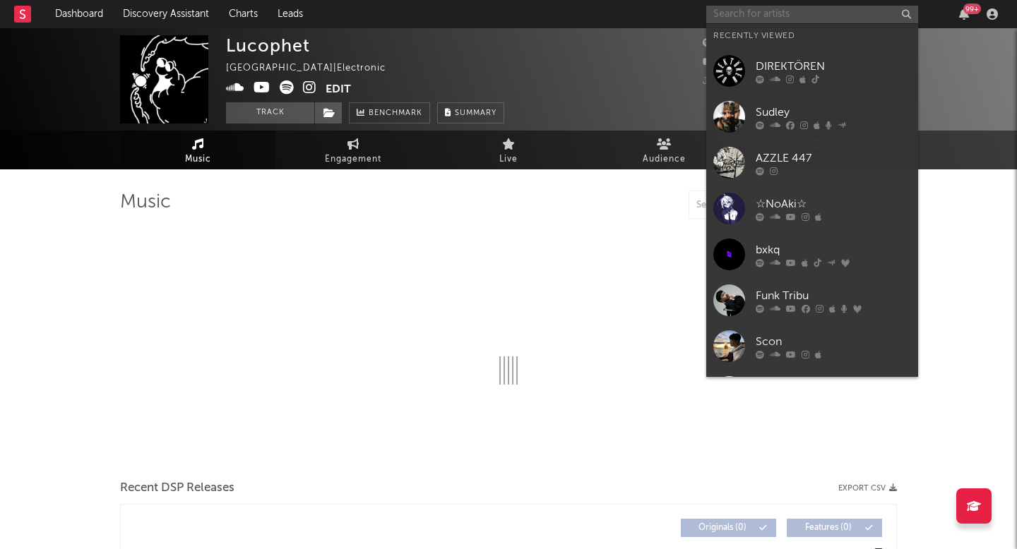
paste input "Pagan"
type input "Pagan"
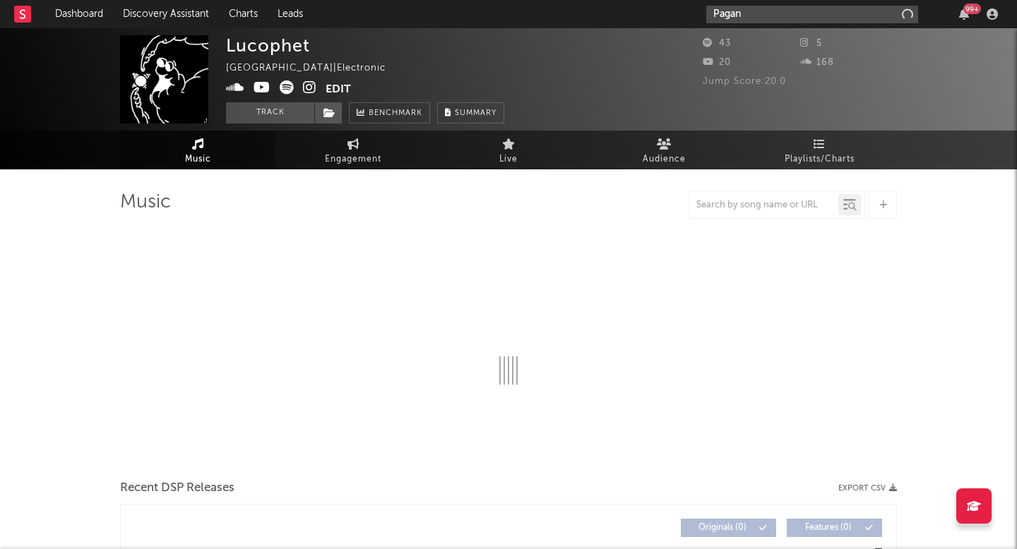
select select "1w"
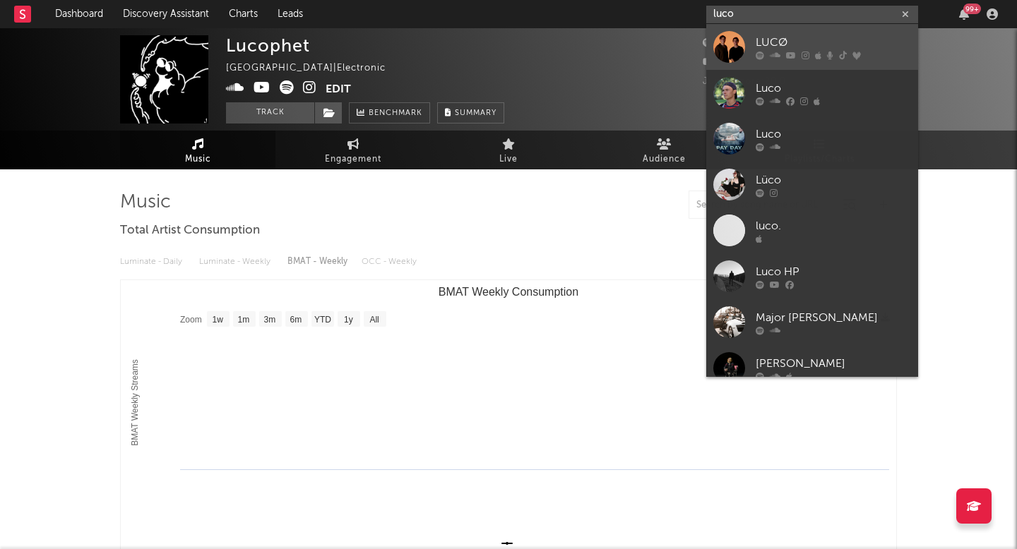
type input "luco"
click at [738, 45] on div at bounding box center [729, 47] width 32 height 32
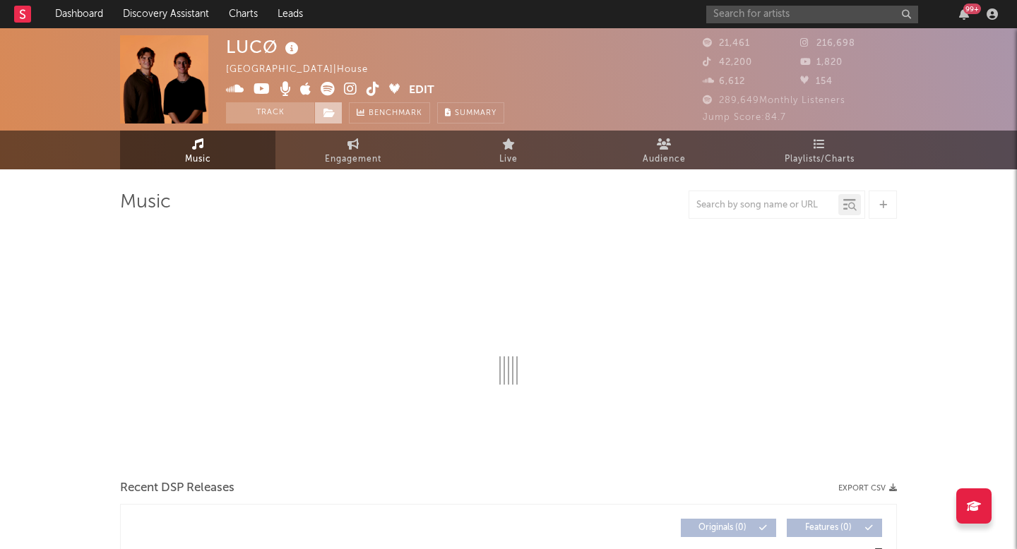
click at [337, 111] on span at bounding box center [328, 112] width 28 height 21
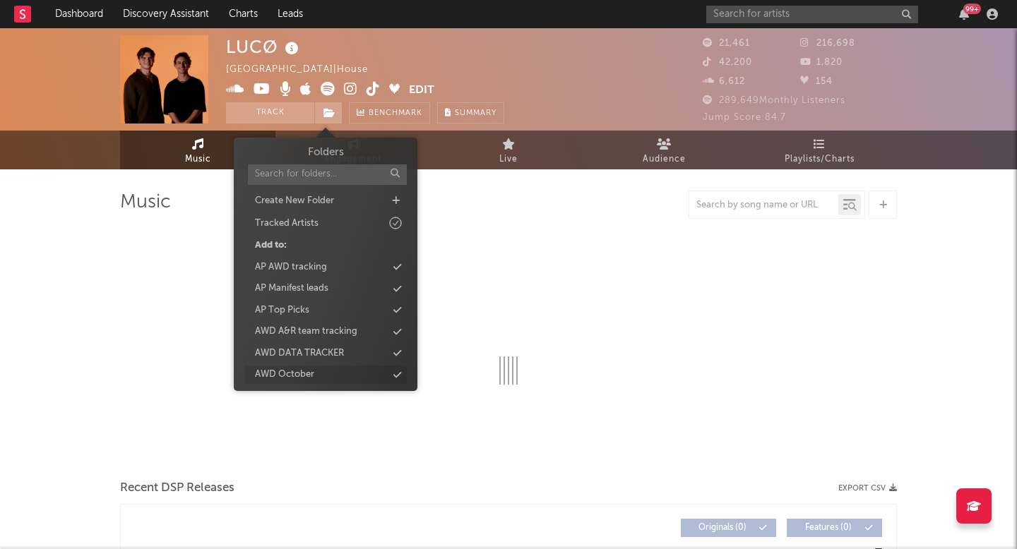
click at [296, 371] on div "AWD October" at bounding box center [284, 375] width 59 height 14
select select "6m"
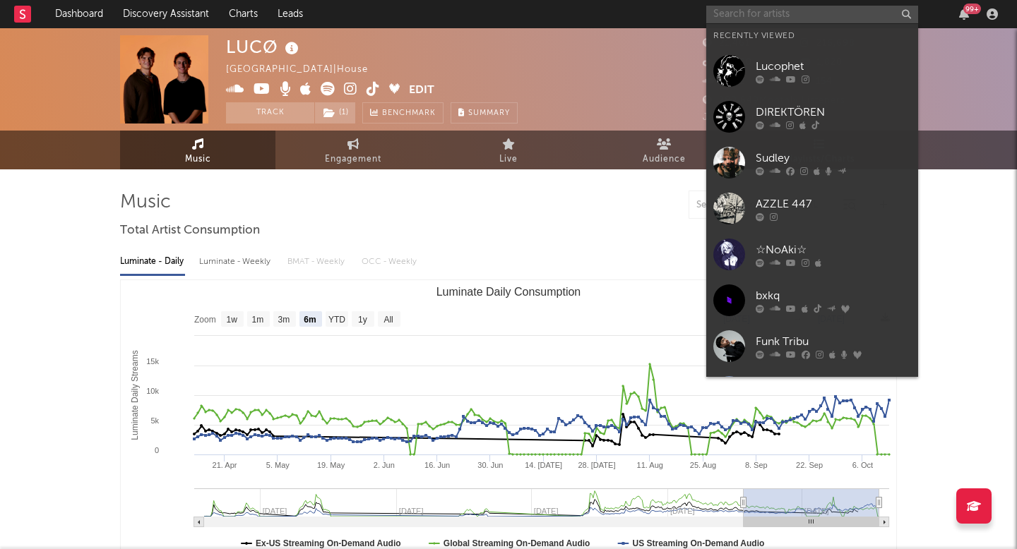
click at [736, 13] on input "text" at bounding box center [812, 15] width 212 height 18
paste input "Pagan"
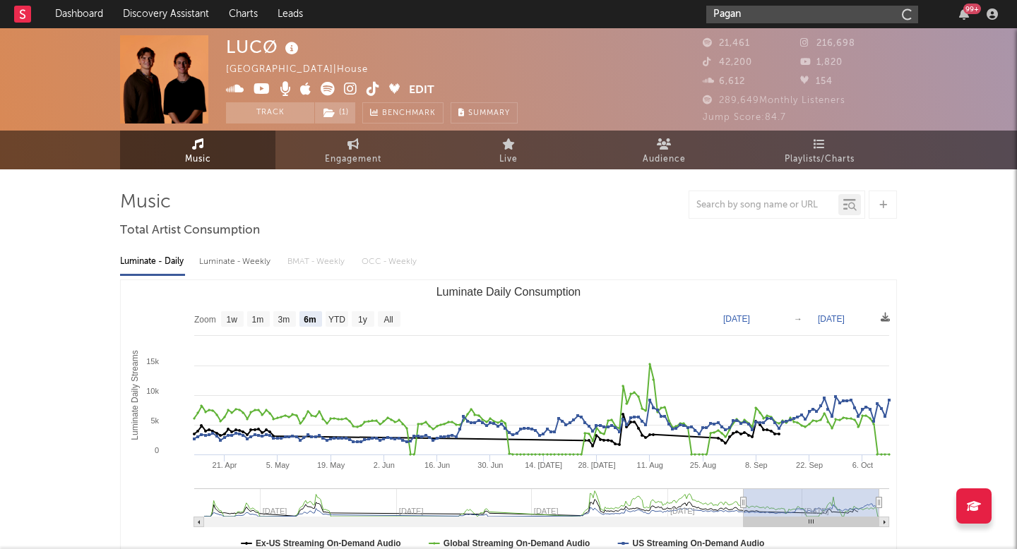
type input "Pagan"
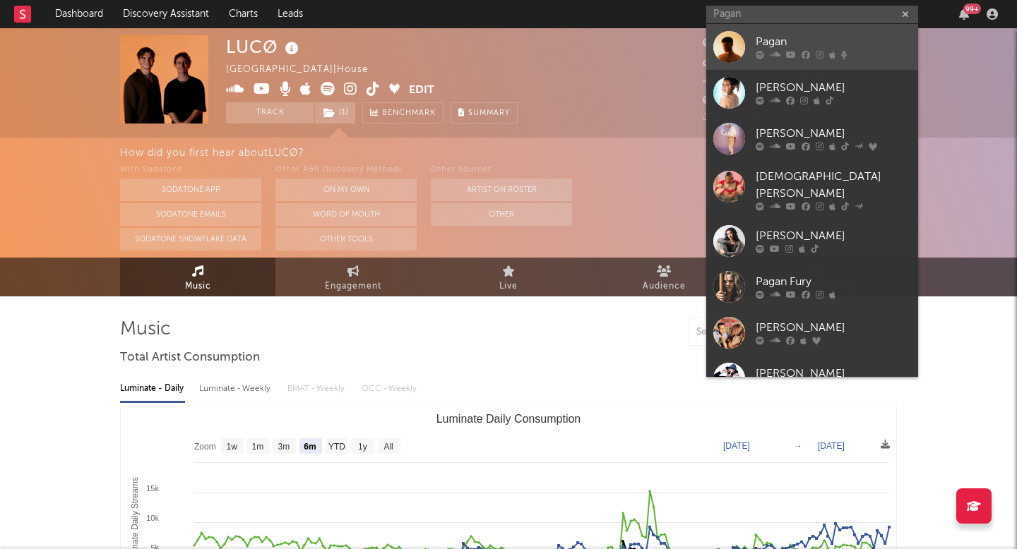
click at [727, 41] on div at bounding box center [729, 47] width 32 height 32
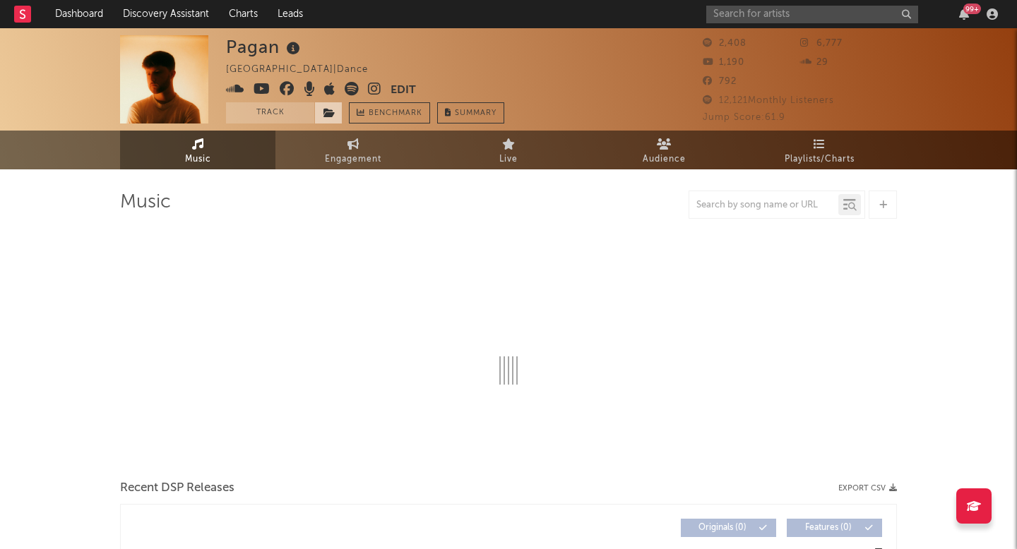
click at [321, 117] on span at bounding box center [328, 112] width 28 height 21
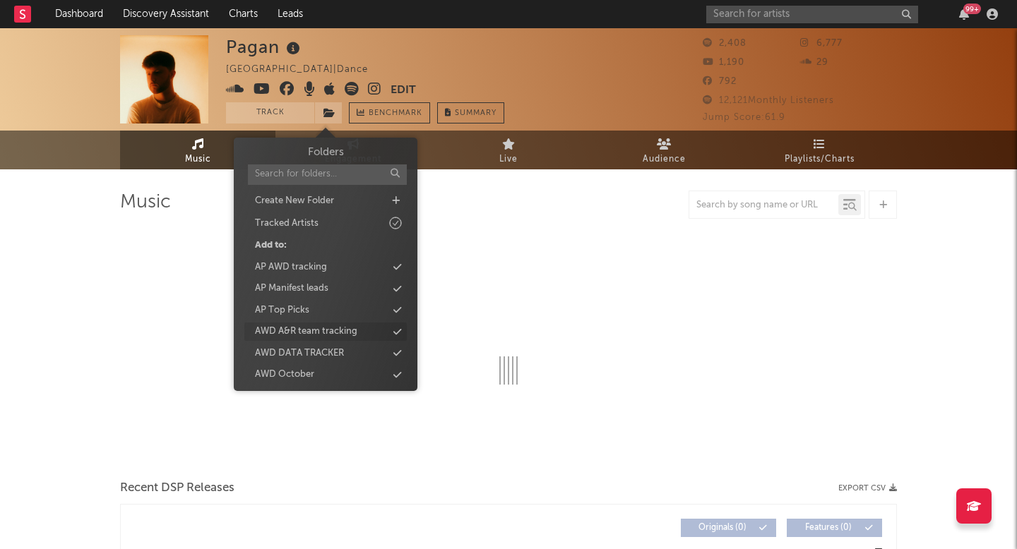
select select "1w"
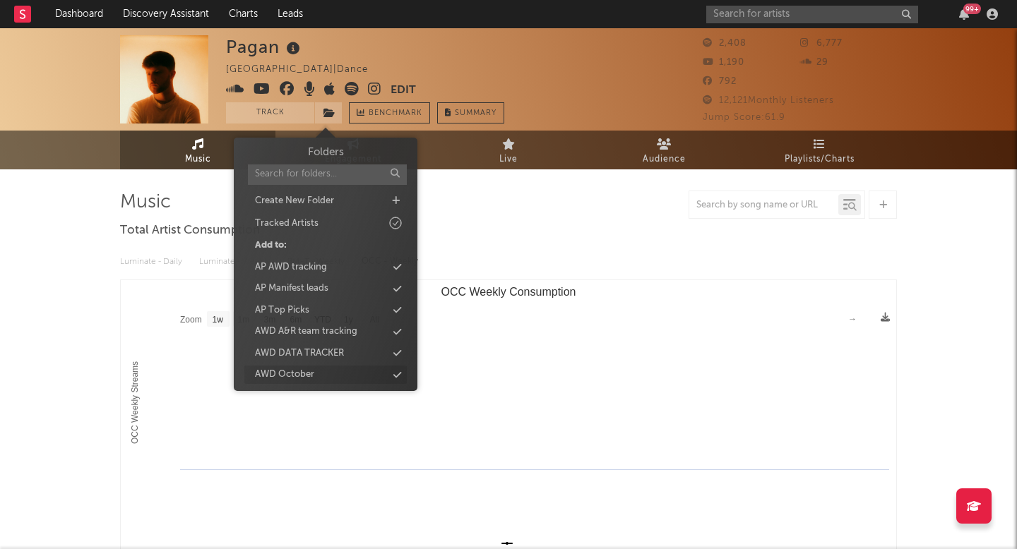
click at [299, 379] on div "AWD October" at bounding box center [284, 375] width 59 height 14
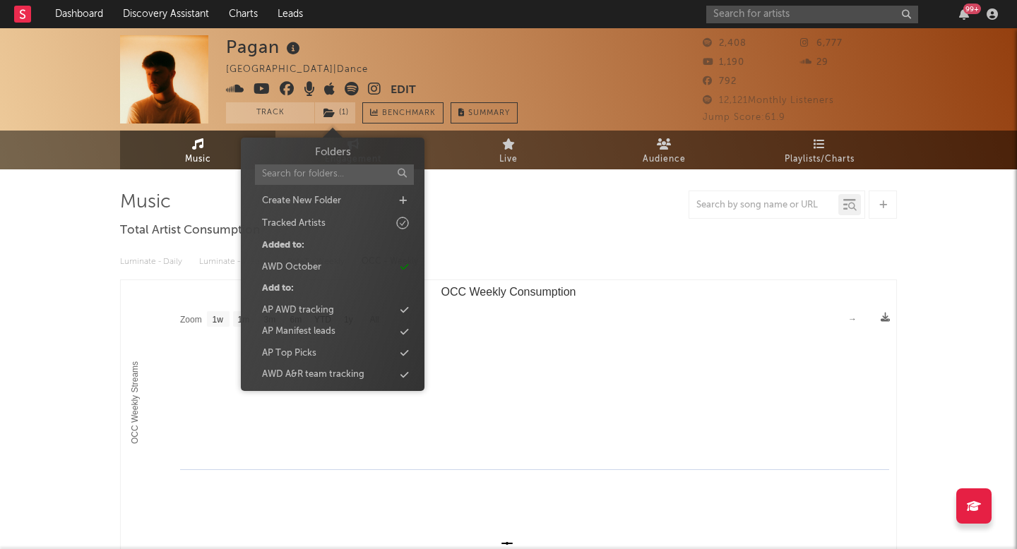
click at [777, 31] on div "Pagan United Kingdom | Dance Edit Track ( 1 ) Benchmark Summary 2,408 6,777 1,1…" at bounding box center [508, 79] width 1017 height 102
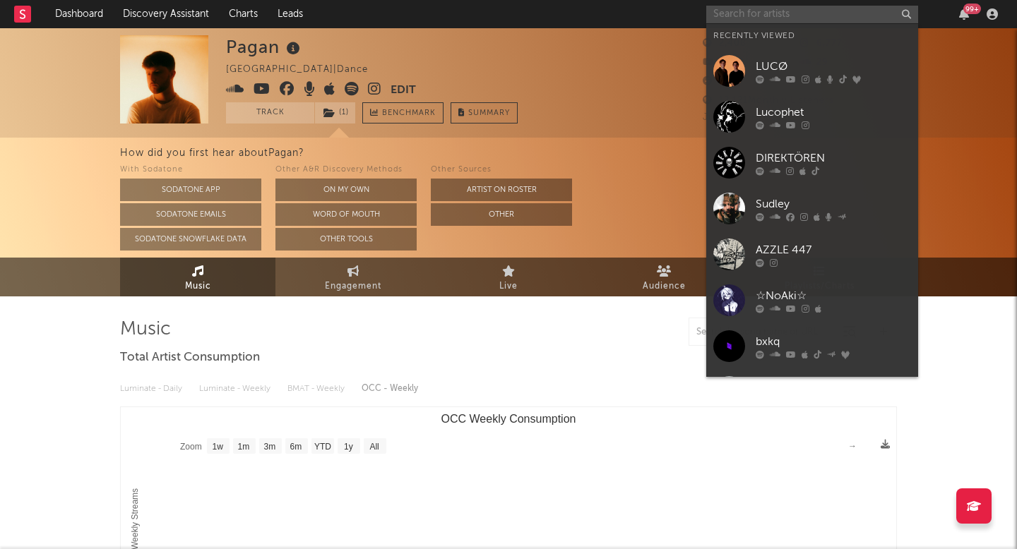
click at [758, 19] on input "text" at bounding box center [812, 15] width 212 height 18
paste input "BLONDETING"
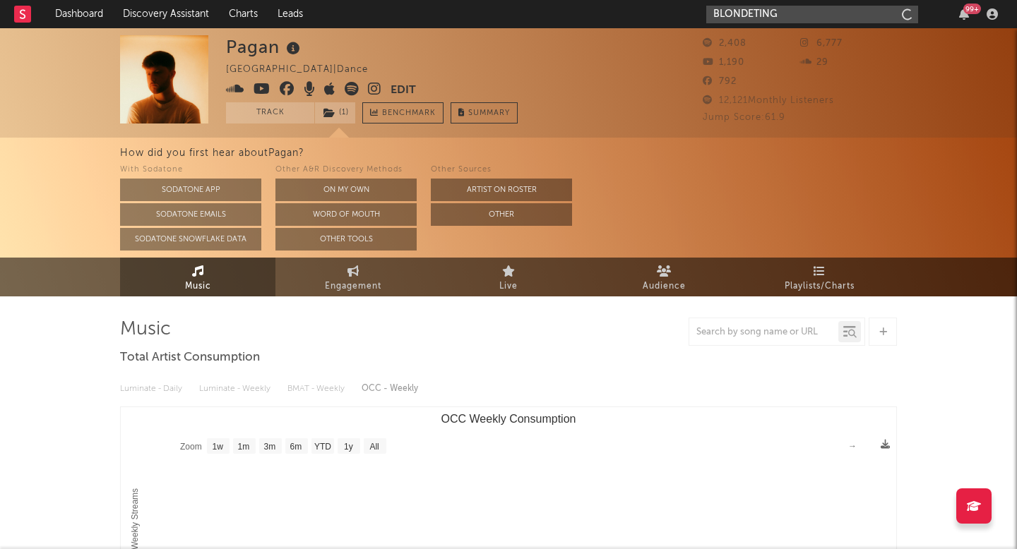
type input "BLONDETING"
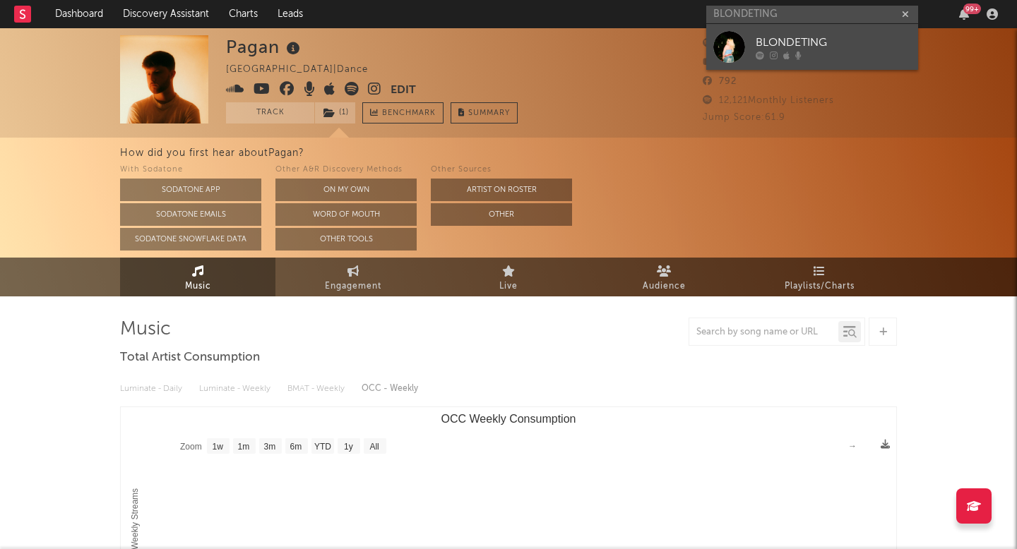
click at [731, 60] on div at bounding box center [729, 47] width 32 height 32
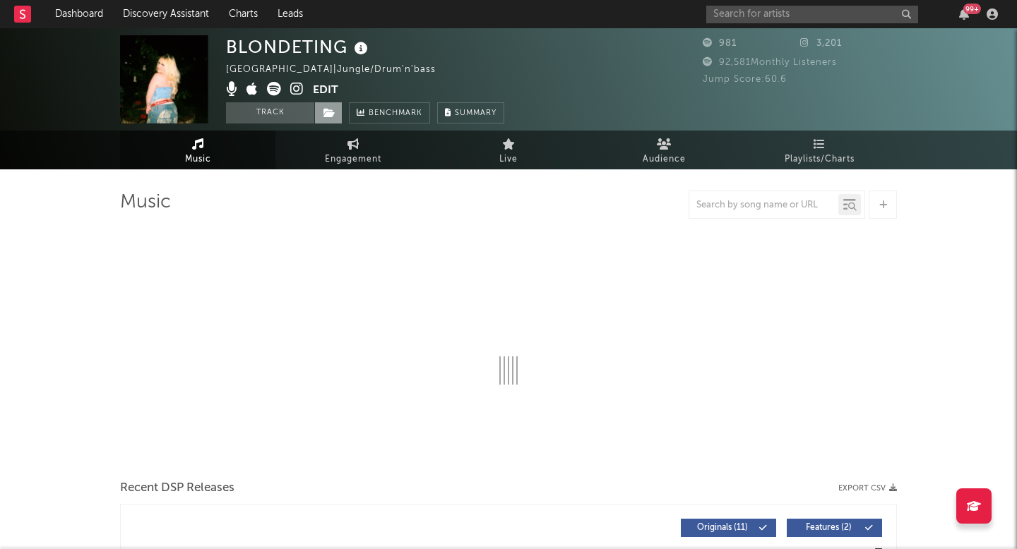
click at [328, 116] on icon at bounding box center [329, 113] width 12 height 10
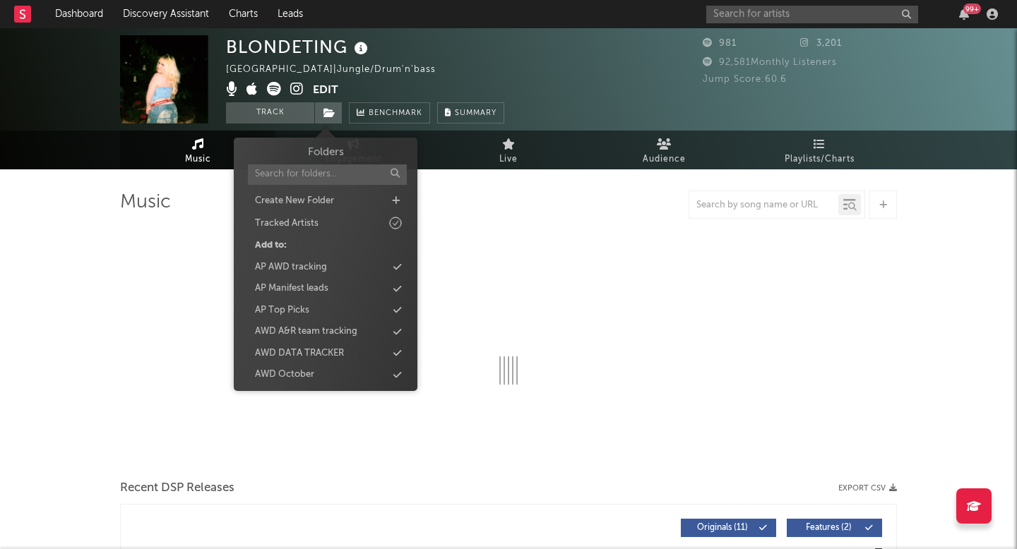
select select "6m"
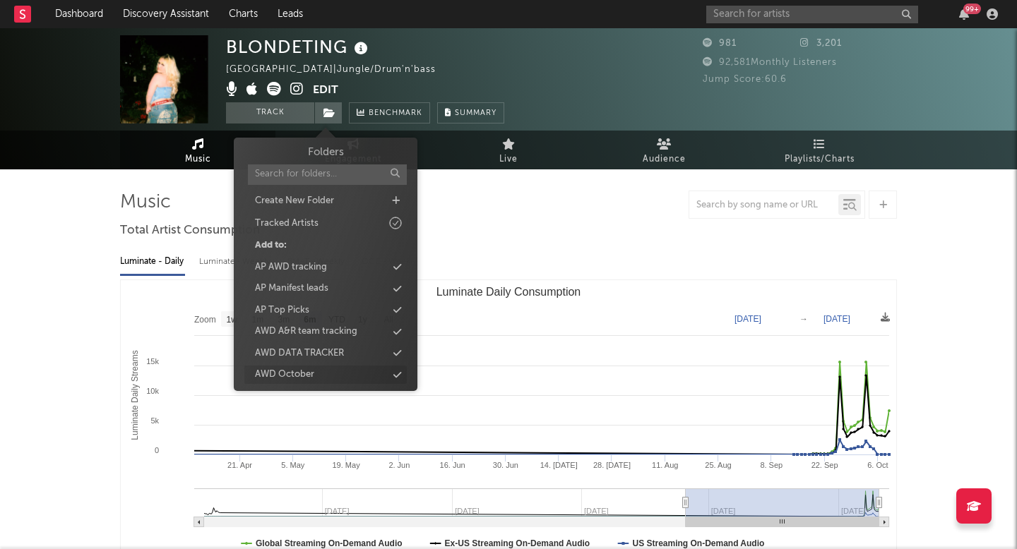
click at [320, 369] on div "AWD October" at bounding box center [325, 375] width 162 height 18
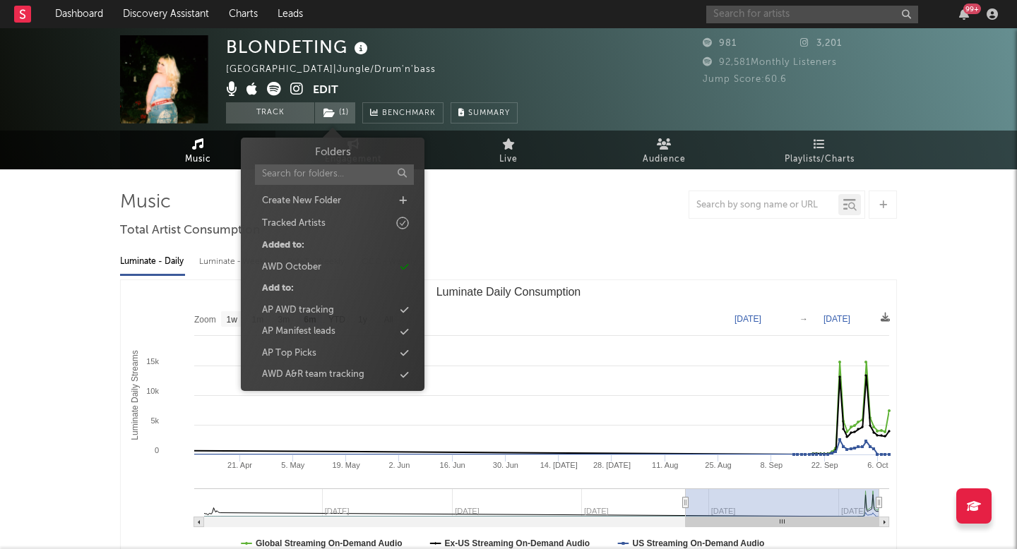
click at [726, 7] on input "text" at bounding box center [812, 15] width 212 height 18
paste input "wiv"
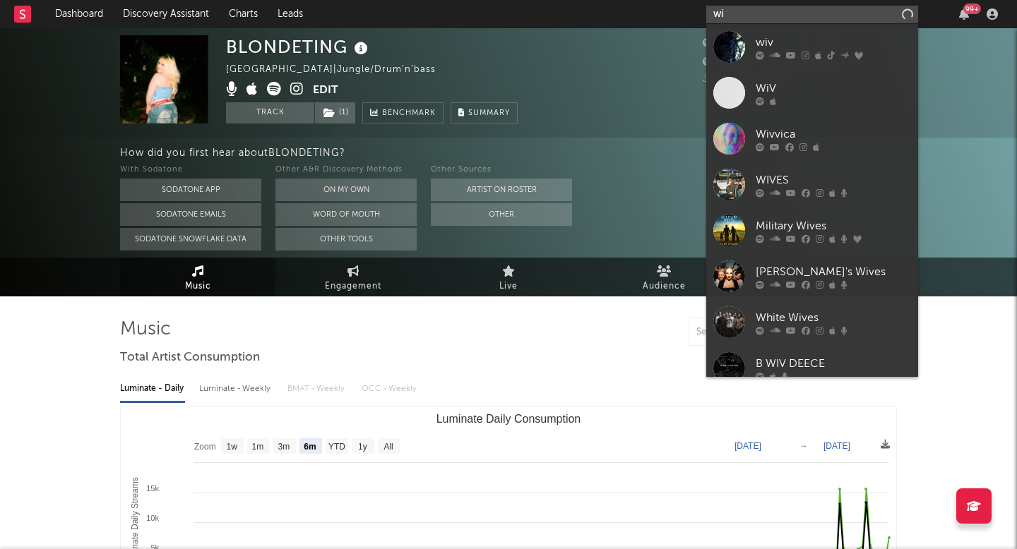
type input "wiv"
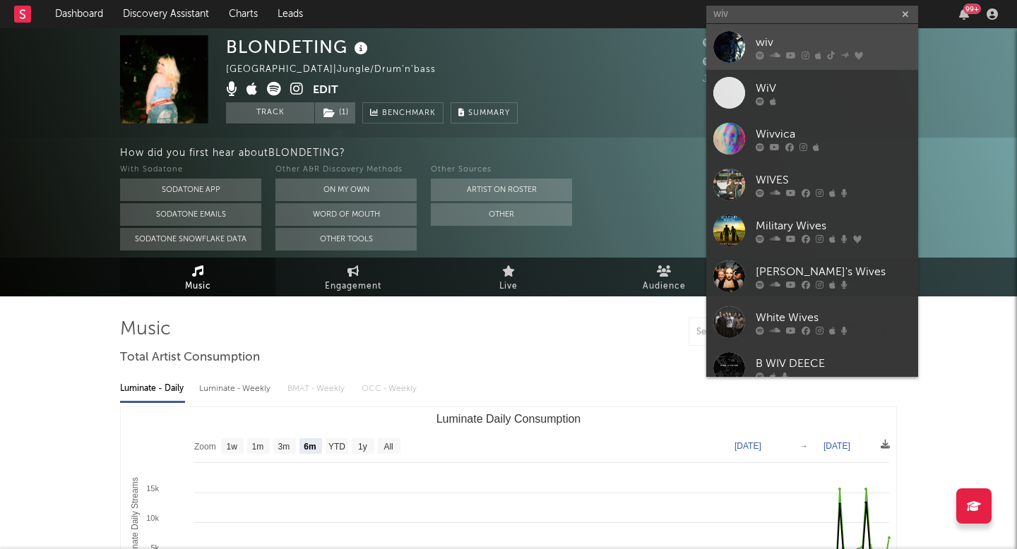
click at [725, 28] on link "wiv" at bounding box center [812, 47] width 212 height 46
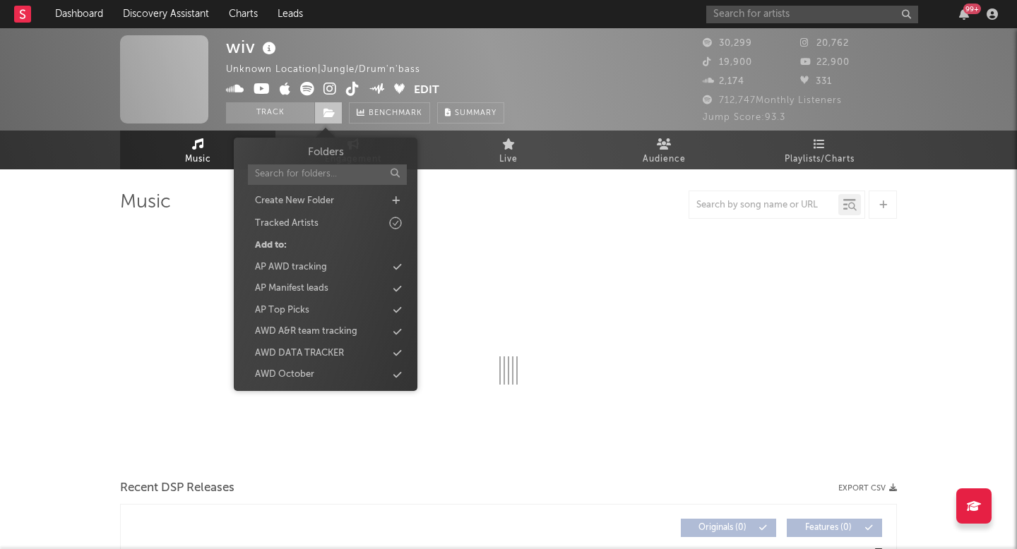
click at [323, 123] on span at bounding box center [328, 112] width 28 height 21
select select "6m"
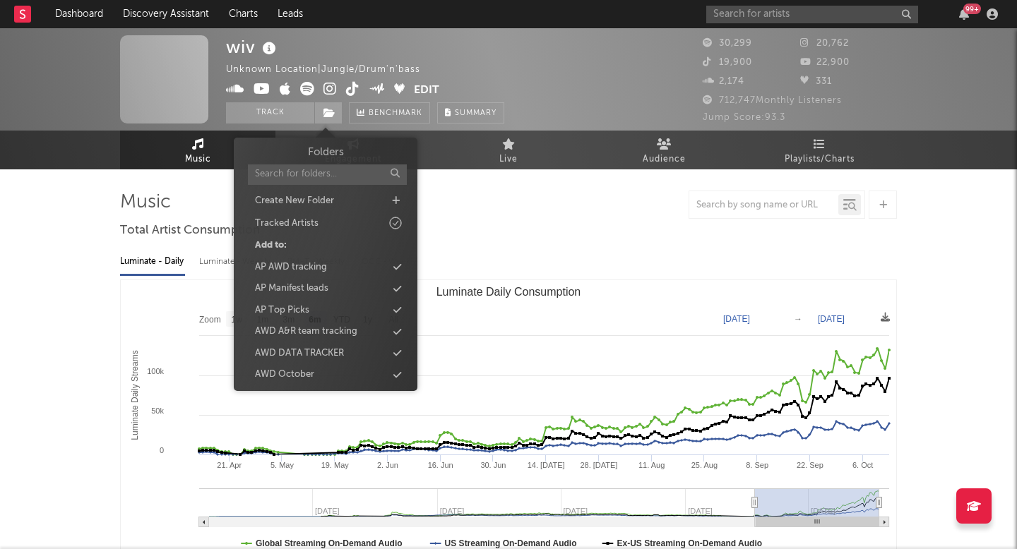
click at [314, 372] on div "AWD October" at bounding box center [325, 375] width 162 height 18
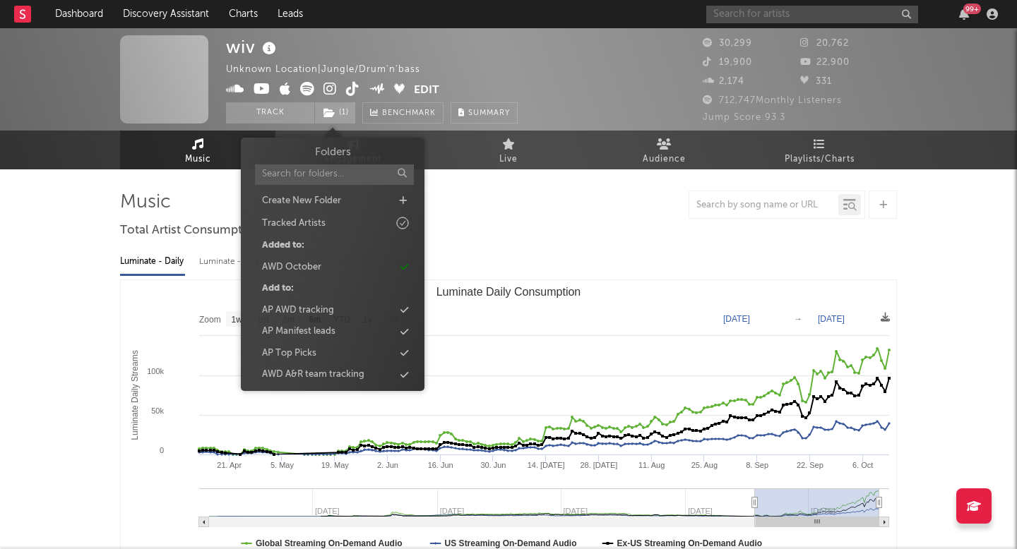
click at [767, 16] on input "text" at bounding box center [812, 15] width 212 height 18
paste input "Lønely"
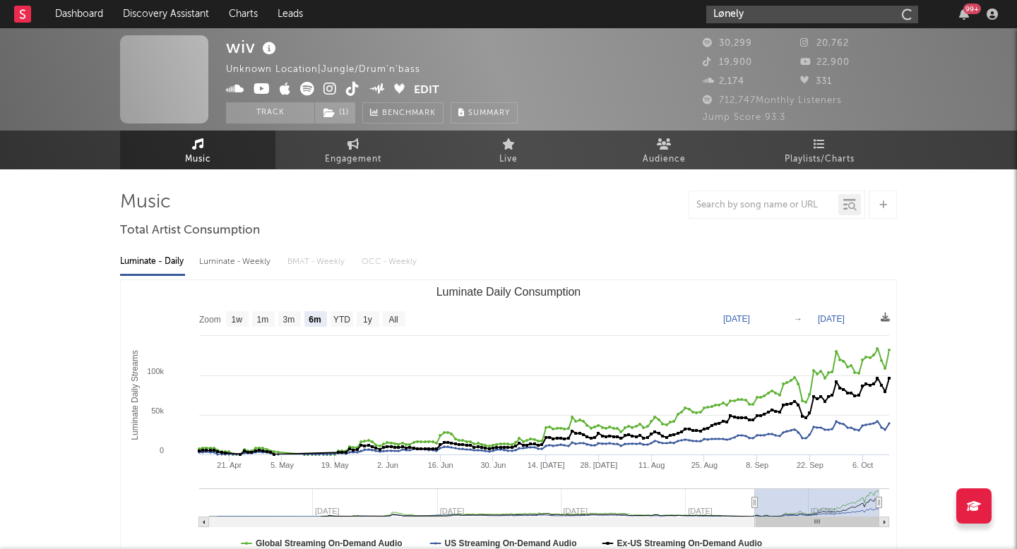
type input "Lønely"
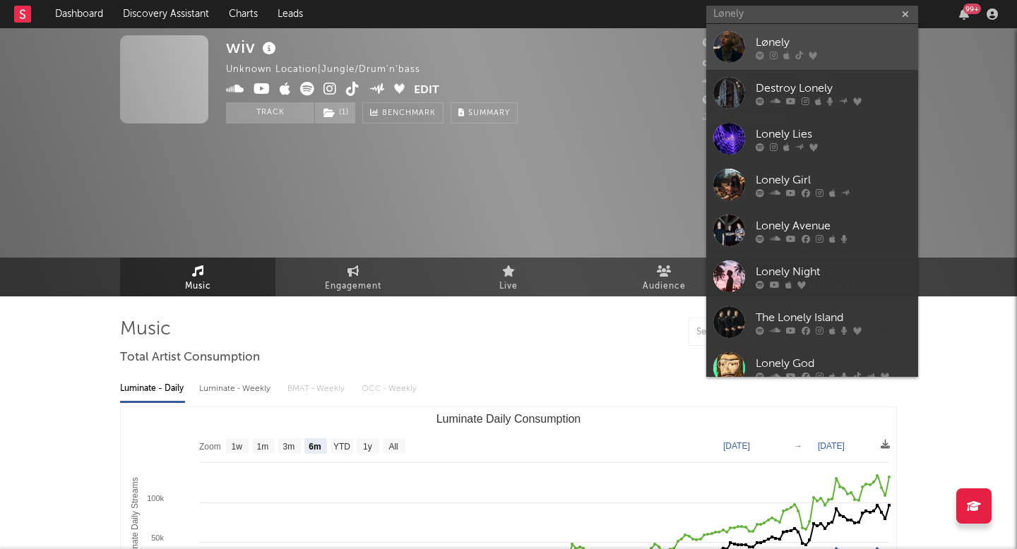
click at [736, 61] on div at bounding box center [729, 47] width 32 height 32
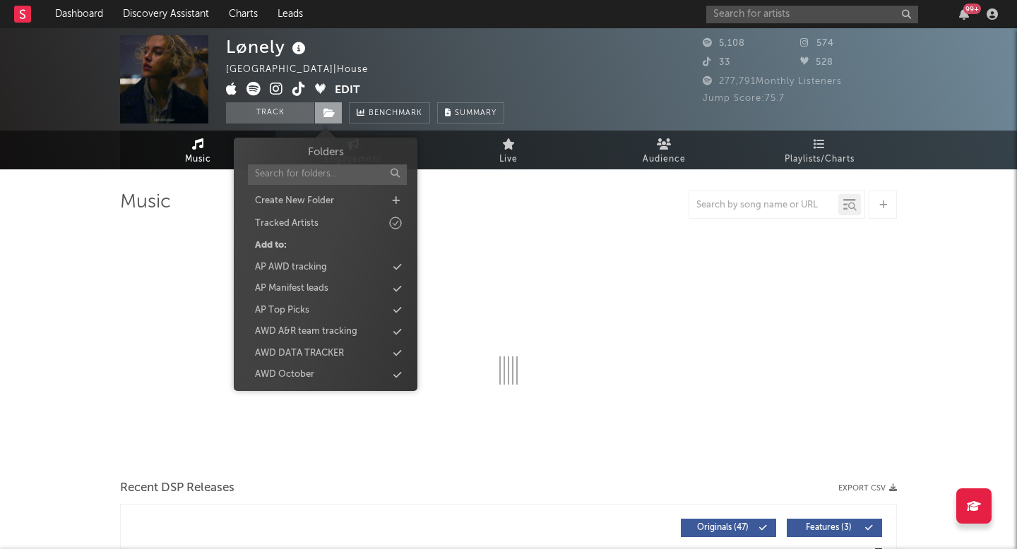
click at [335, 108] on icon at bounding box center [329, 113] width 12 height 10
select select "6m"
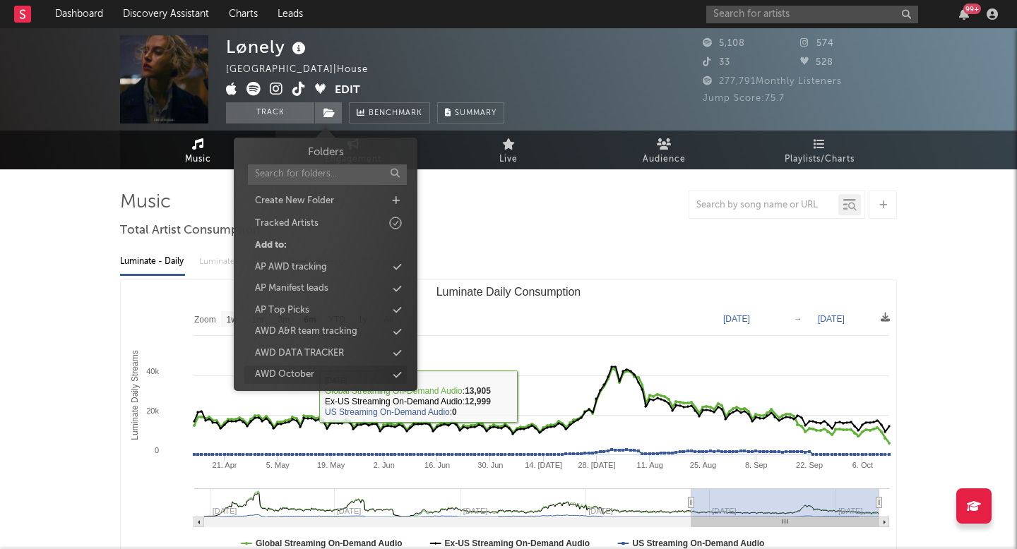
click at [325, 373] on div "AWD October" at bounding box center [325, 375] width 162 height 18
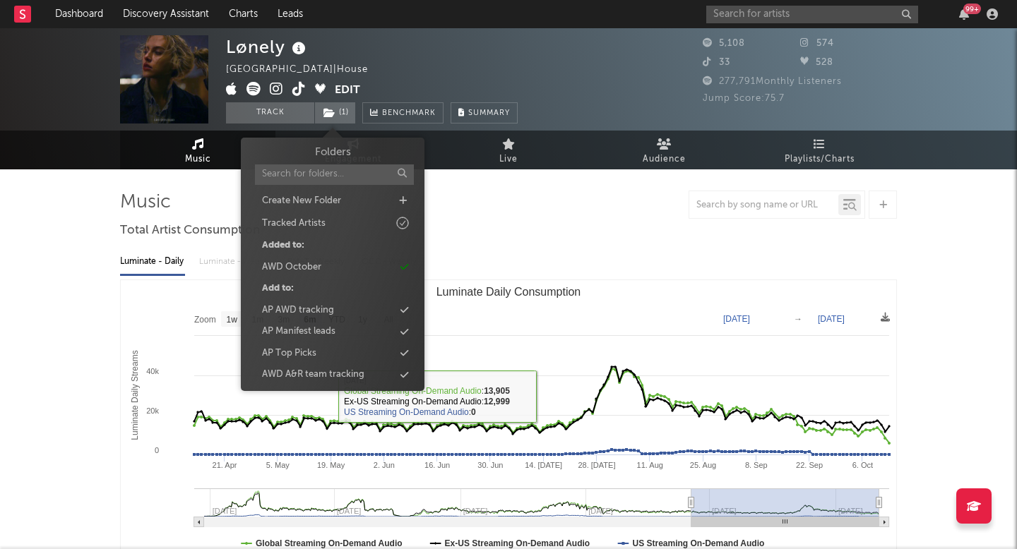
click at [743, 23] on div "99 +" at bounding box center [854, 14] width 297 height 28
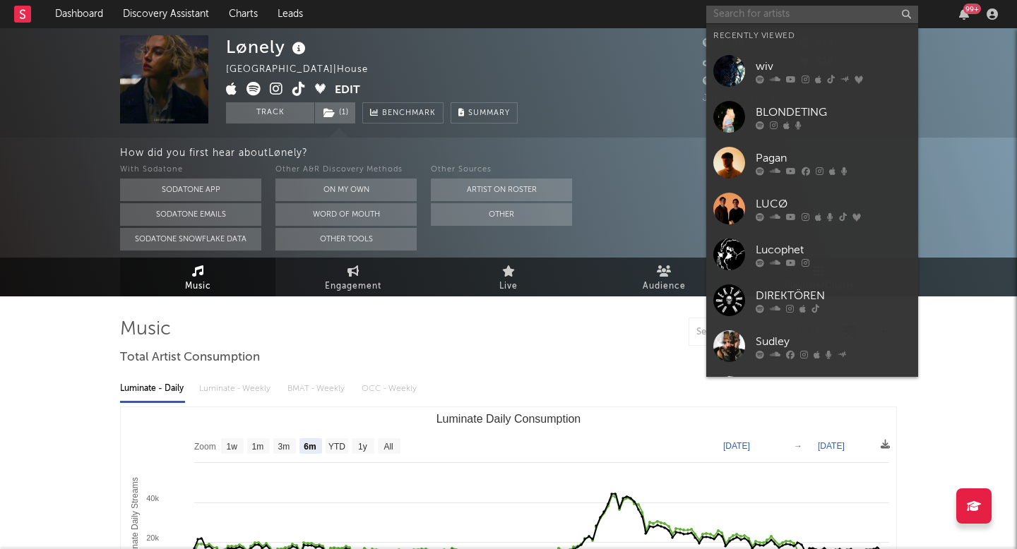
paste input "Scon"
click at [735, 14] on input "Scon" at bounding box center [812, 15] width 212 height 18
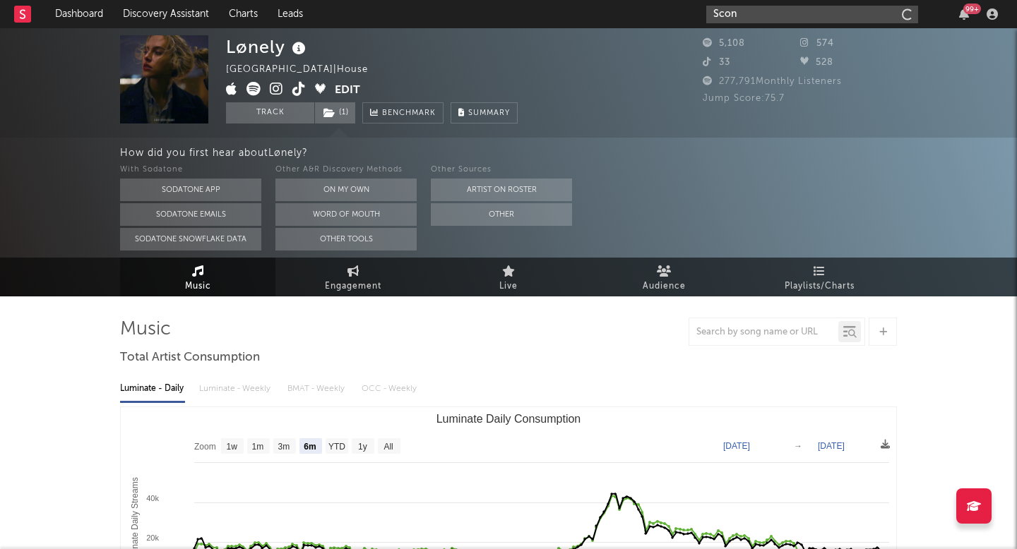
type input "Scon"
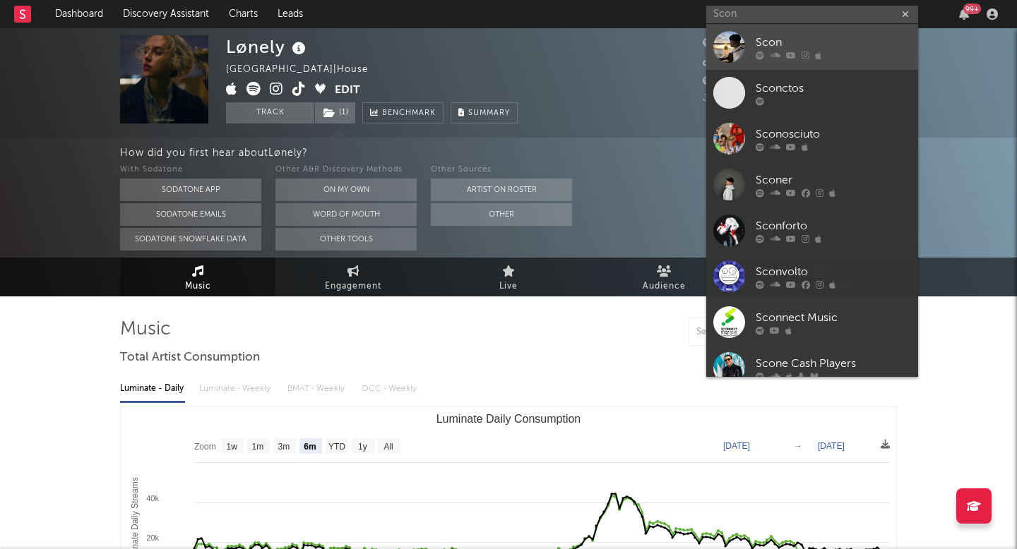
click at [729, 45] on div at bounding box center [729, 47] width 32 height 32
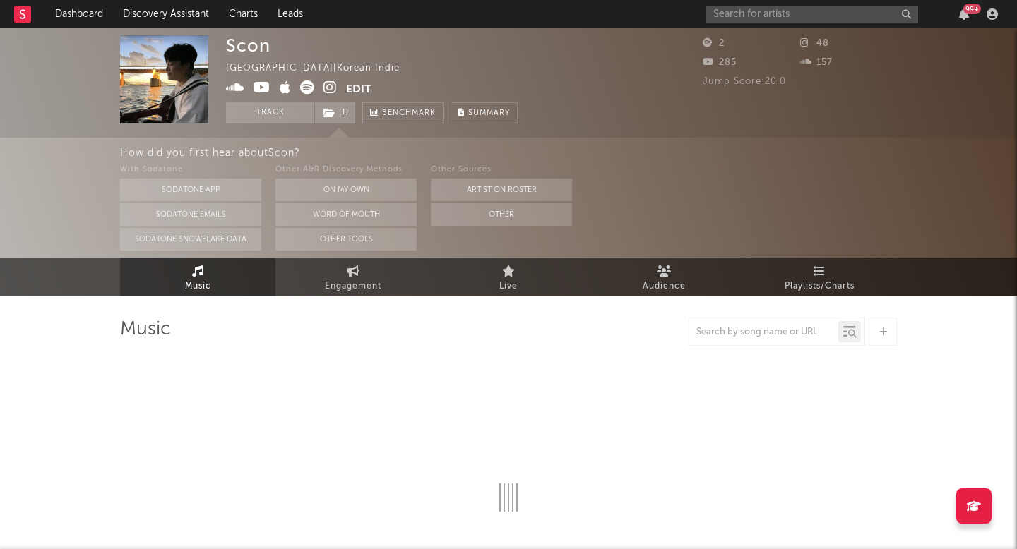
select select "1w"
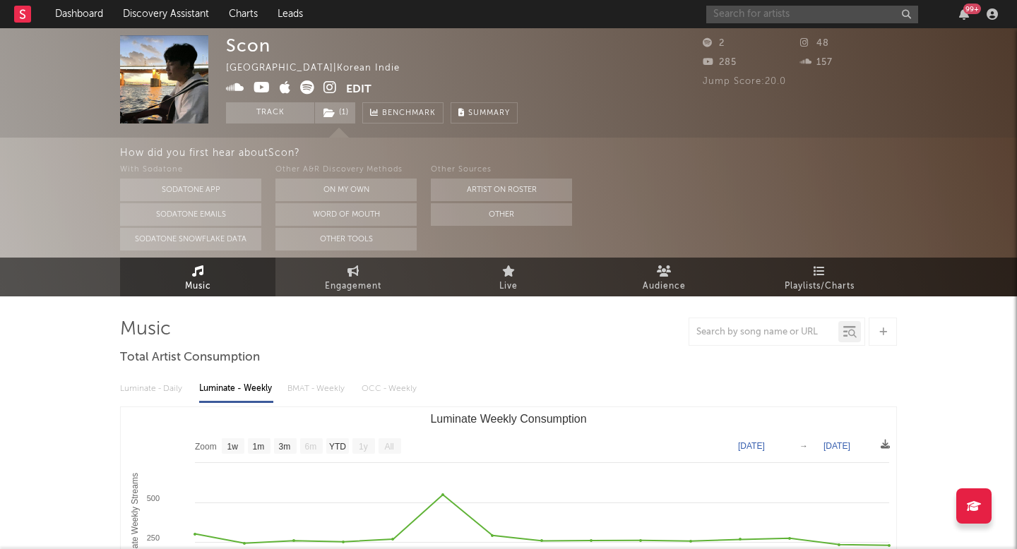
click at [786, 15] on input "text" at bounding box center [812, 15] width 212 height 18
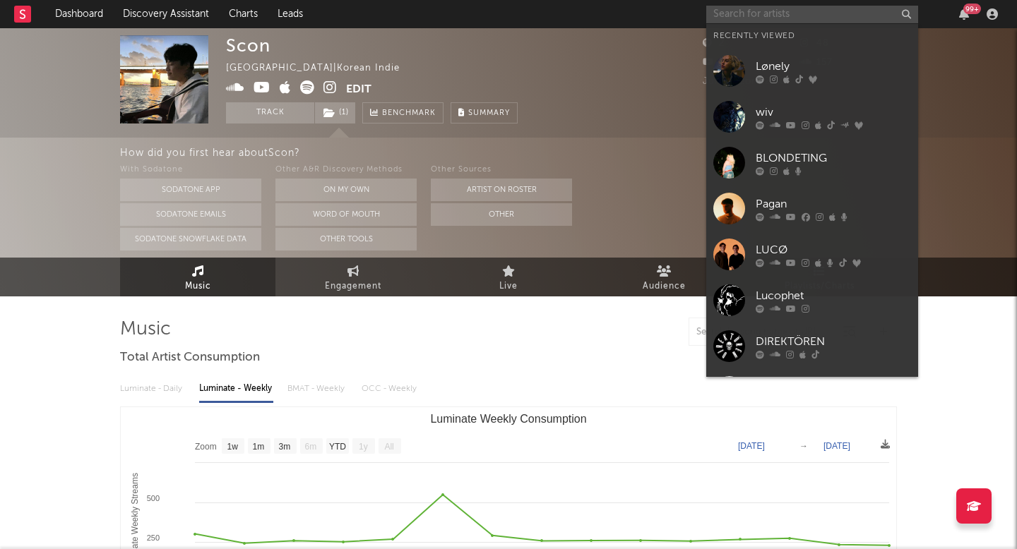
paste input "KAIKAI"
type input "KAIKAI"
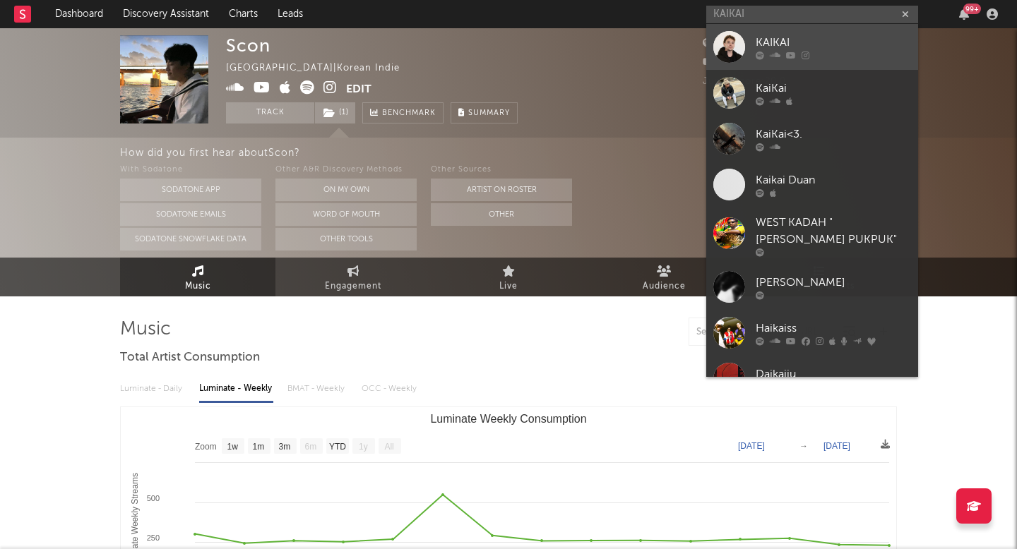
click at [721, 50] on div at bounding box center [729, 47] width 32 height 32
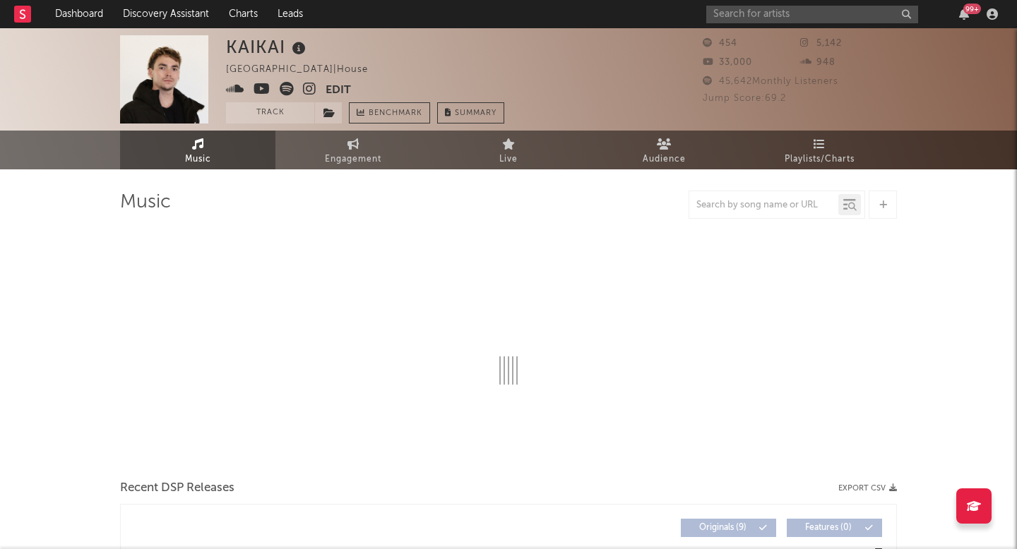
click at [342, 112] on div "Track Benchmark Summary" at bounding box center [365, 112] width 278 height 21
select select "1w"
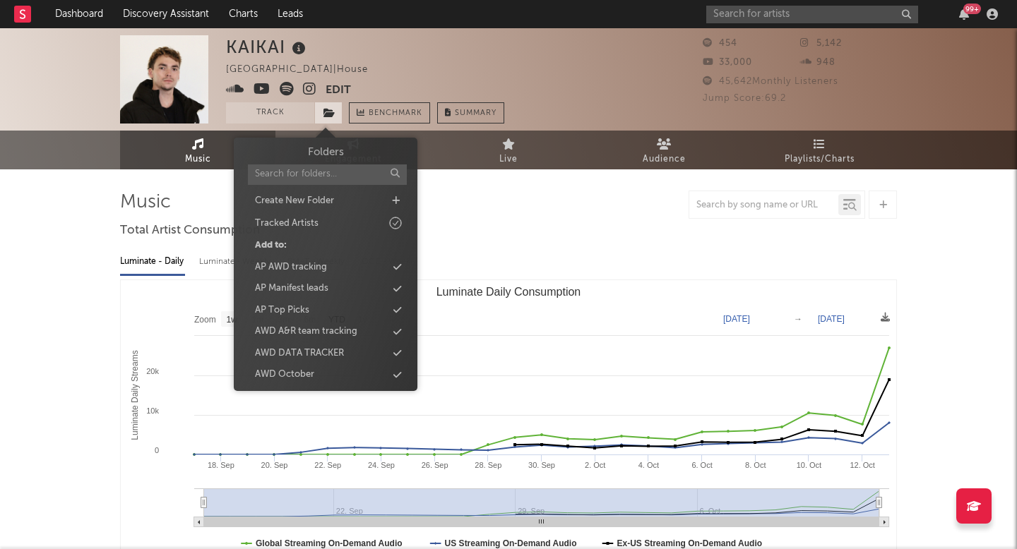
click at [332, 119] on span at bounding box center [328, 112] width 28 height 21
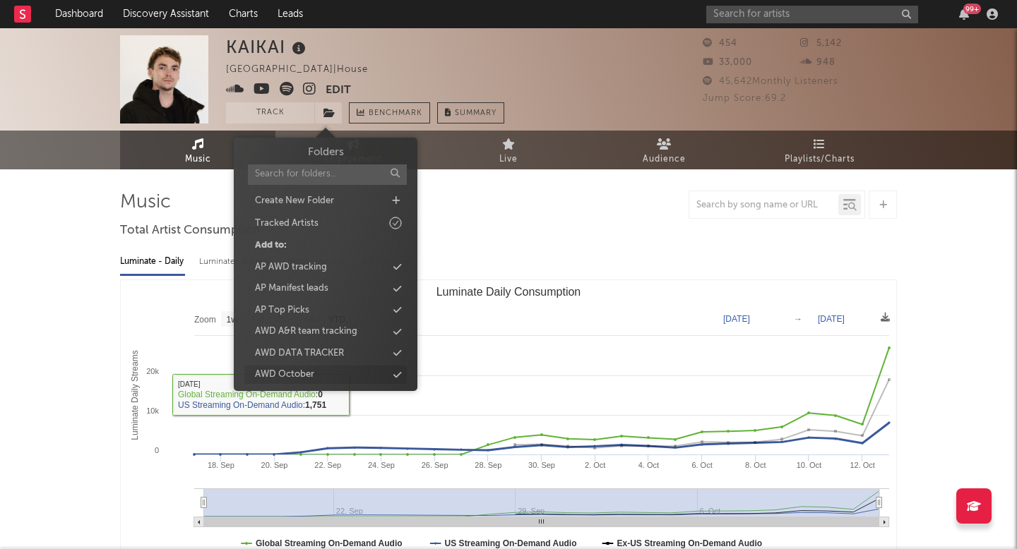
click at [351, 378] on div "AWD October" at bounding box center [325, 375] width 162 height 18
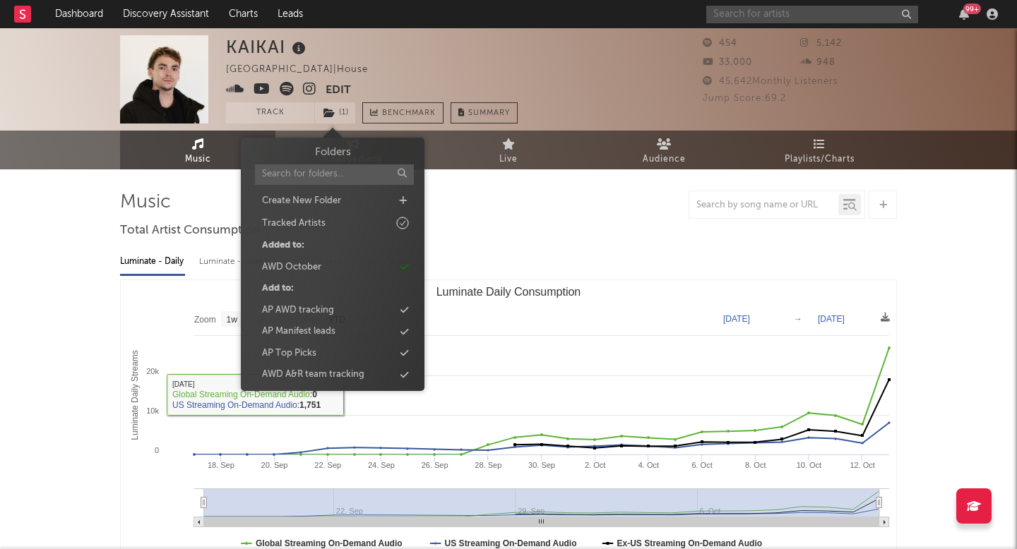
click at [800, 12] on input "text" at bounding box center [812, 15] width 212 height 18
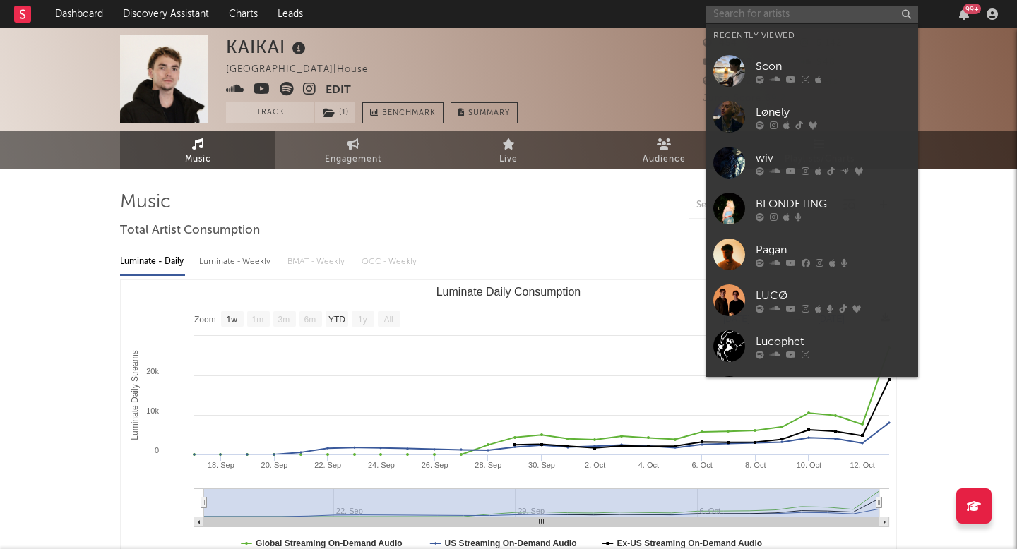
paste input "Enzo"
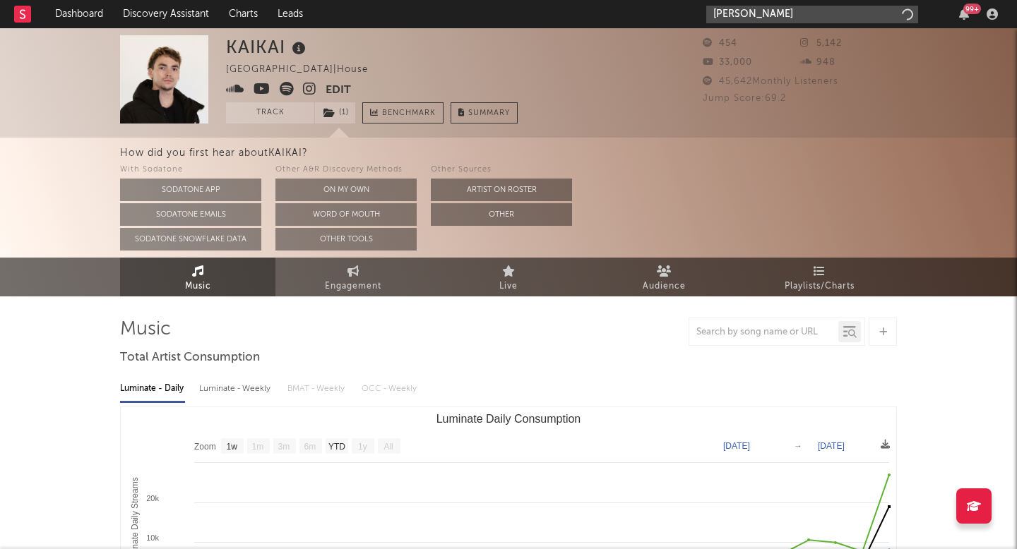
type input "Enzo"
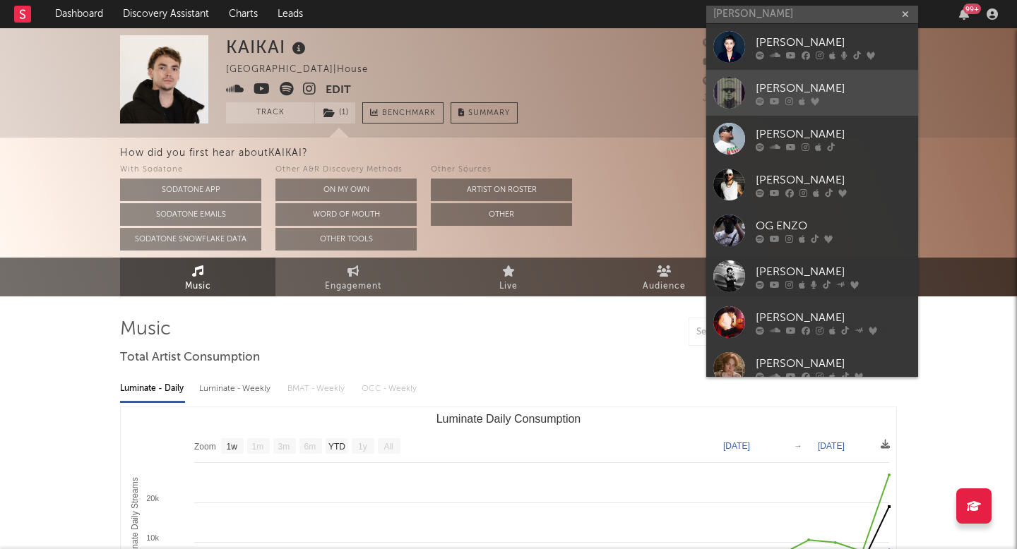
click at [719, 97] on div at bounding box center [729, 93] width 32 height 32
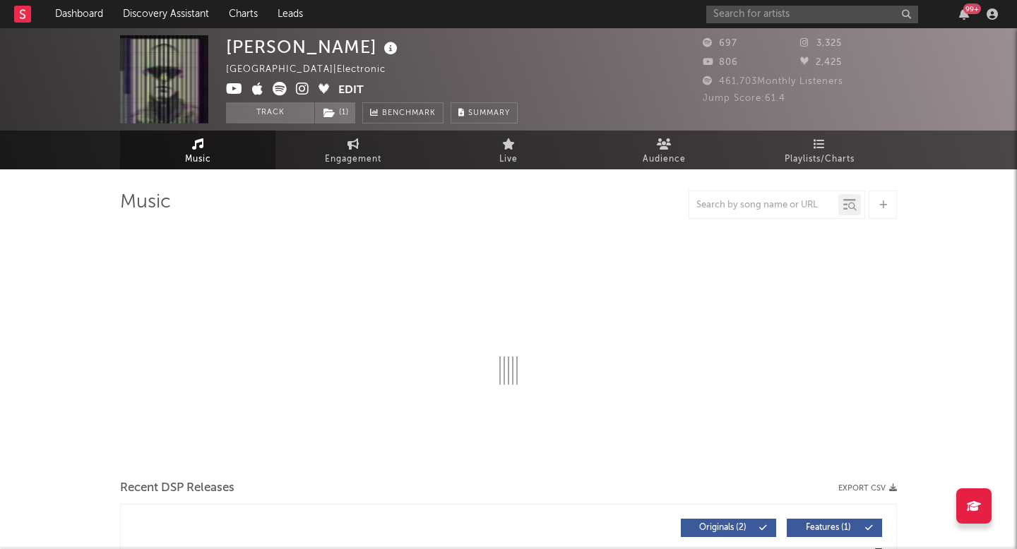
click at [349, 118] on span "( 1 )" at bounding box center [335, 112] width 42 height 21
select select "6m"
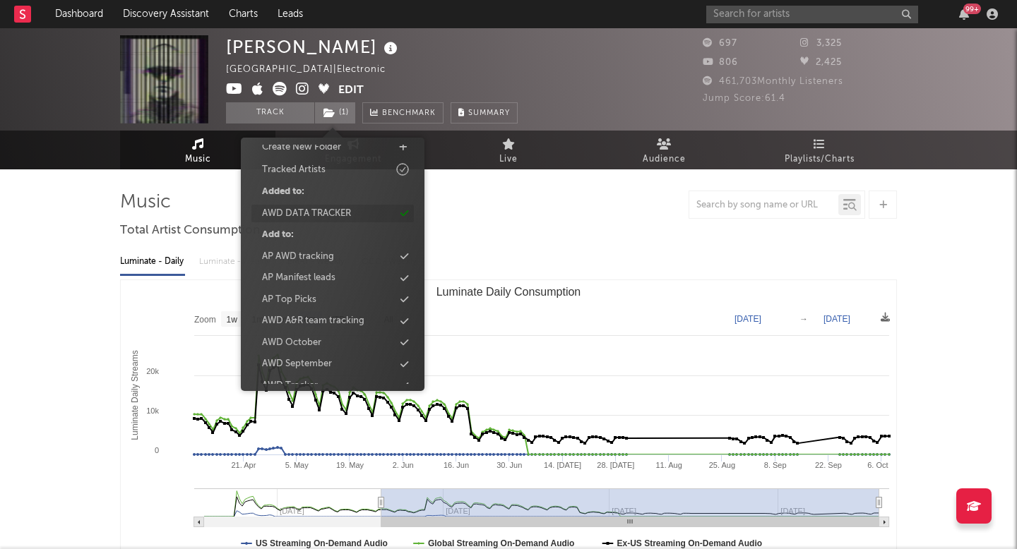
scroll to position [110, 0]
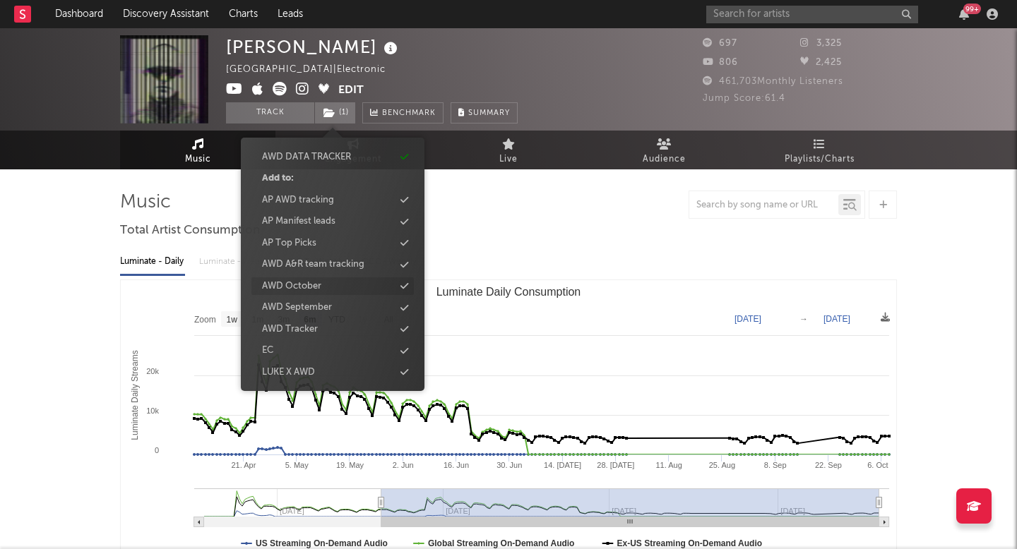
click at [313, 292] on div "AWD October" at bounding box center [291, 287] width 59 height 14
click at [760, 10] on input "text" at bounding box center [812, 15] width 212 height 18
paste input "PINKYSMASH"
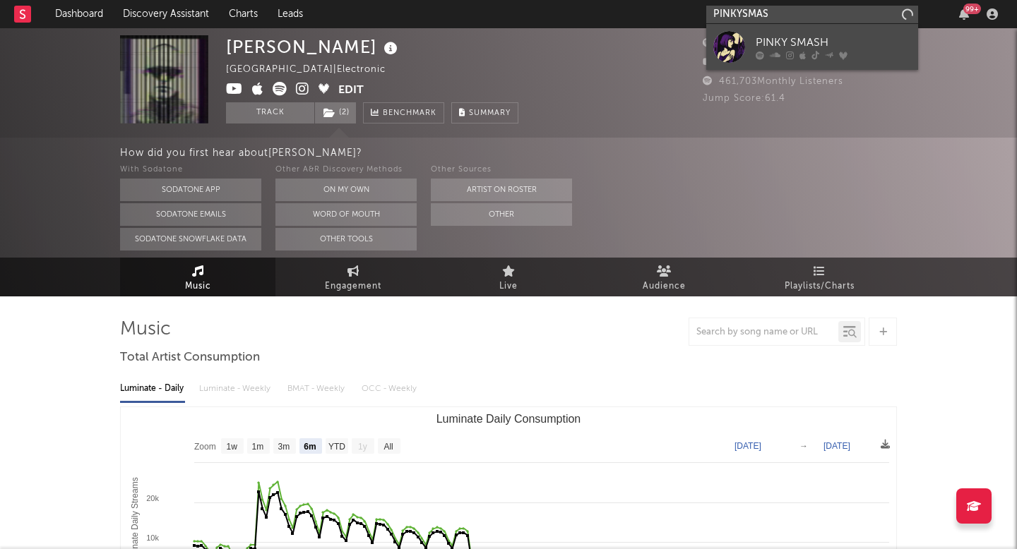
type input "PINKYSMAS"
click at [728, 47] on div at bounding box center [729, 47] width 32 height 32
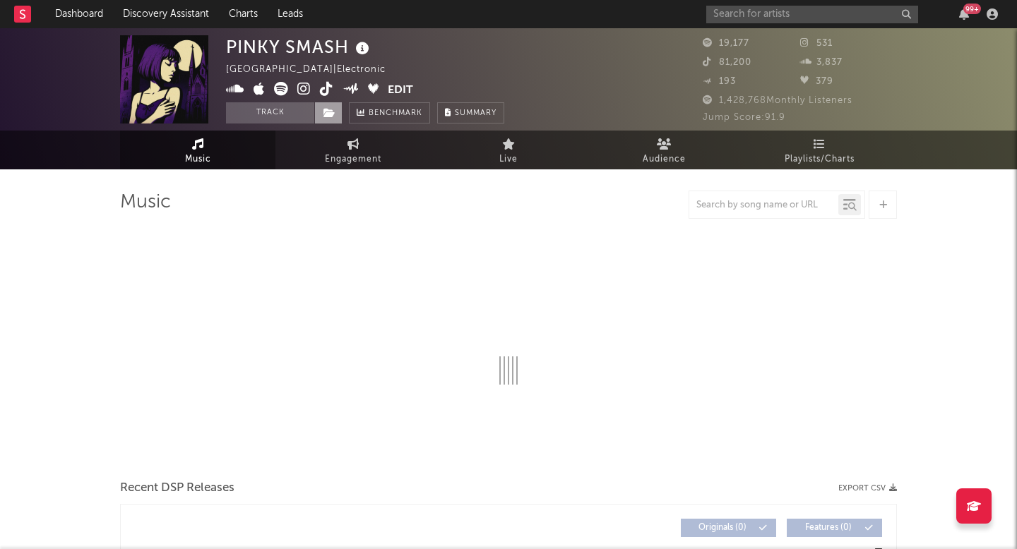
click at [330, 119] on span at bounding box center [328, 112] width 28 height 21
select select "6m"
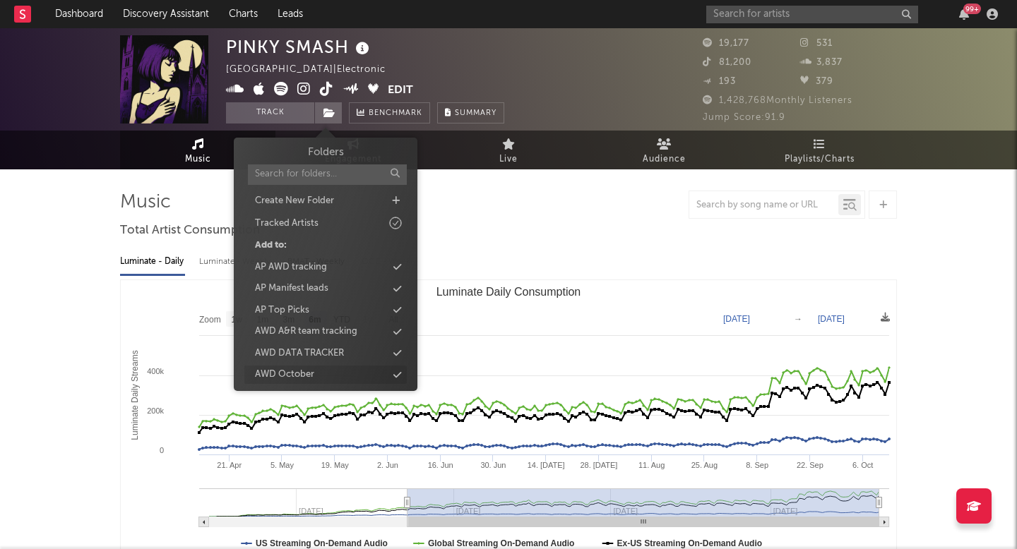
click at [300, 369] on div "AWD October" at bounding box center [284, 375] width 59 height 14
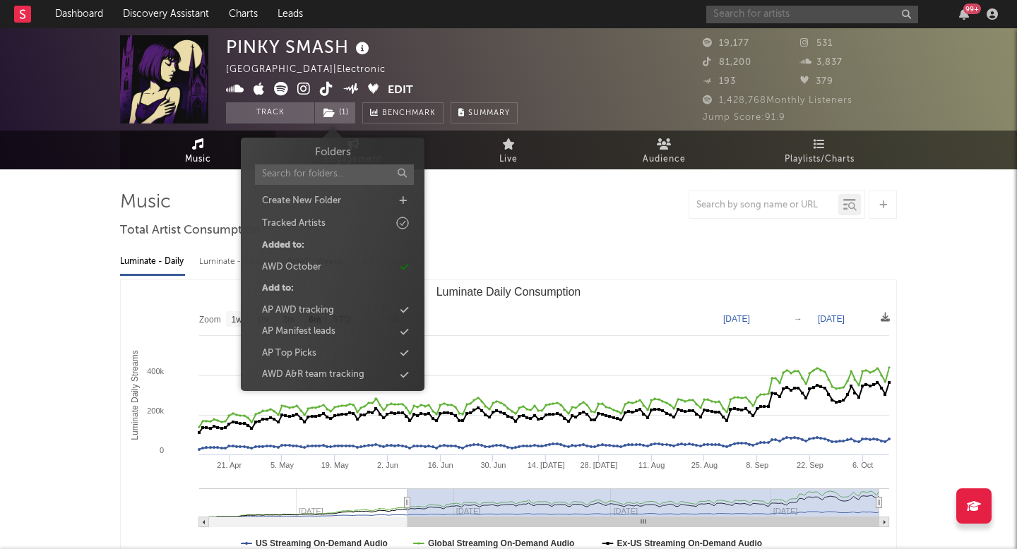
click at [748, 22] on input "text" at bounding box center [812, 15] width 212 height 18
paste input "reid"
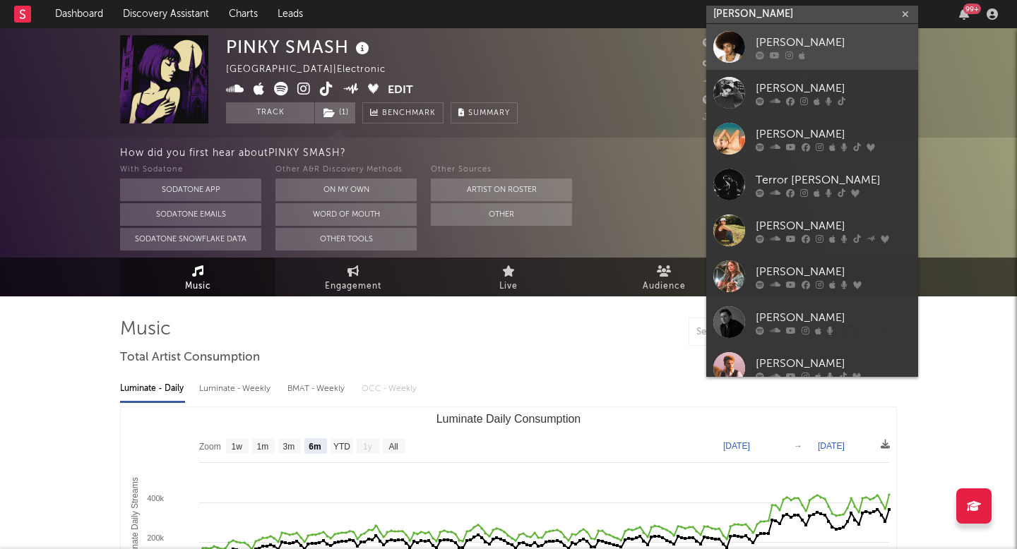
type input "reid"
click at [721, 45] on div at bounding box center [729, 47] width 32 height 32
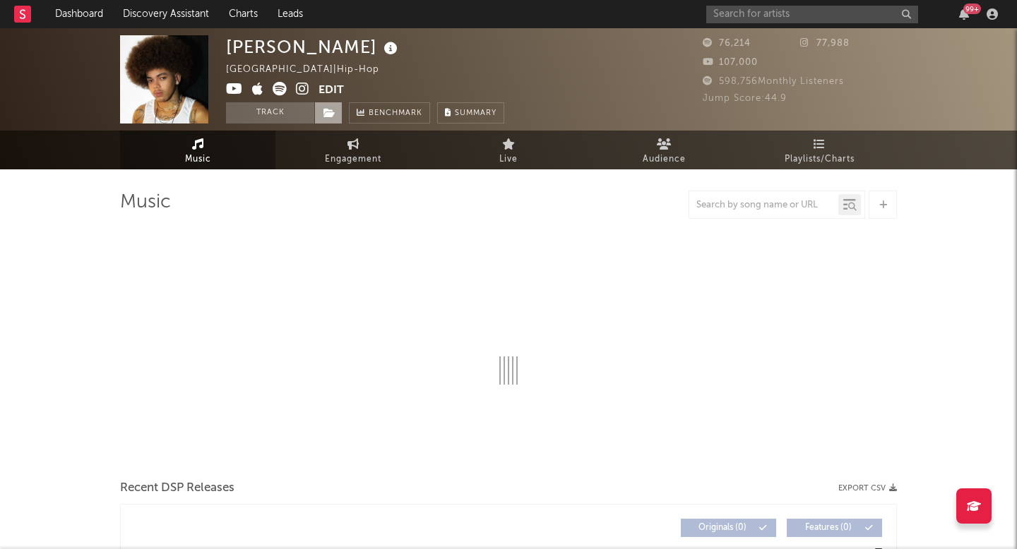
click at [327, 112] on icon at bounding box center [329, 113] width 12 height 10
select select "6m"
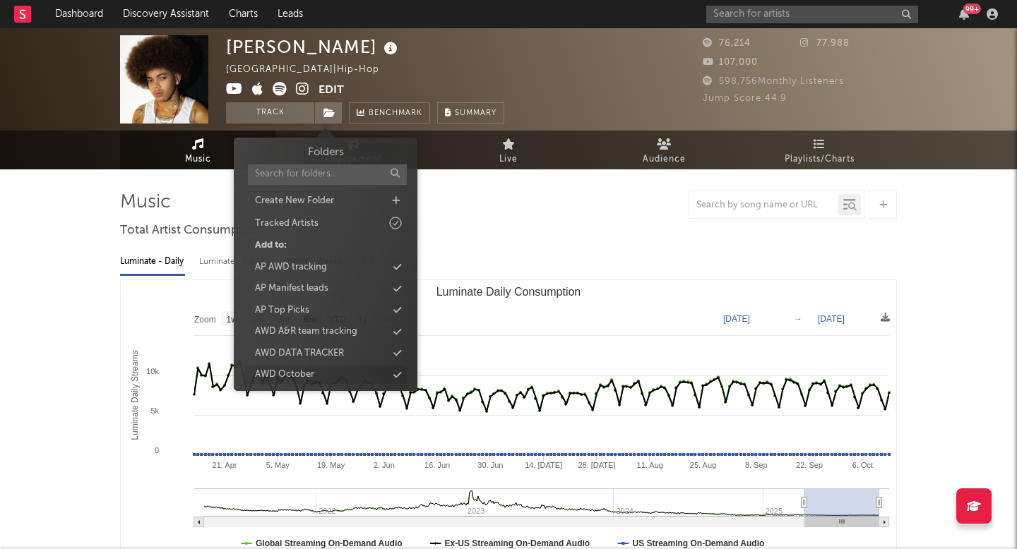
click at [306, 378] on div "AWD October" at bounding box center [284, 375] width 59 height 14
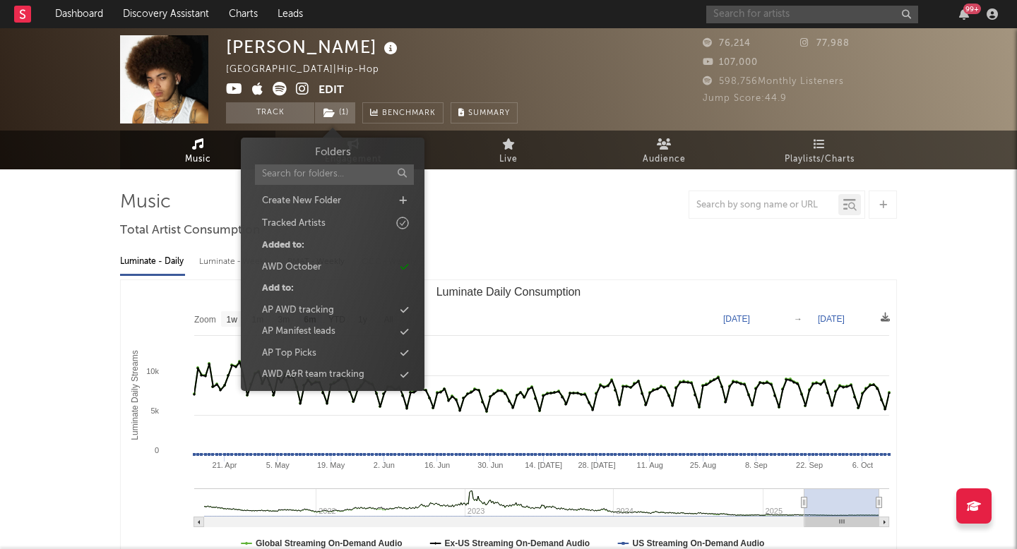
click at [846, 11] on input "text" at bounding box center [812, 15] width 212 height 18
paste input "onimanxd"
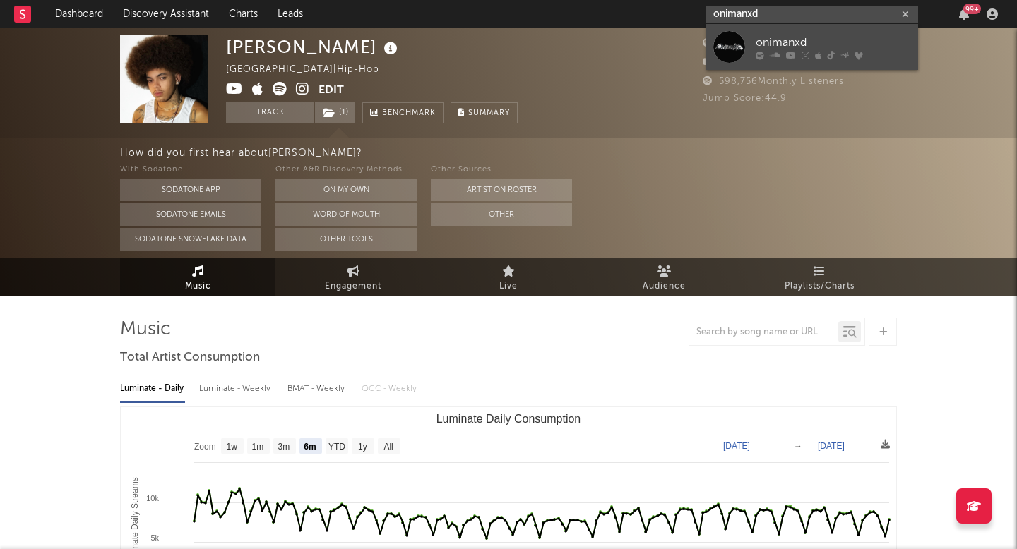
type input "onimanxd"
click at [724, 50] on div at bounding box center [729, 47] width 32 height 32
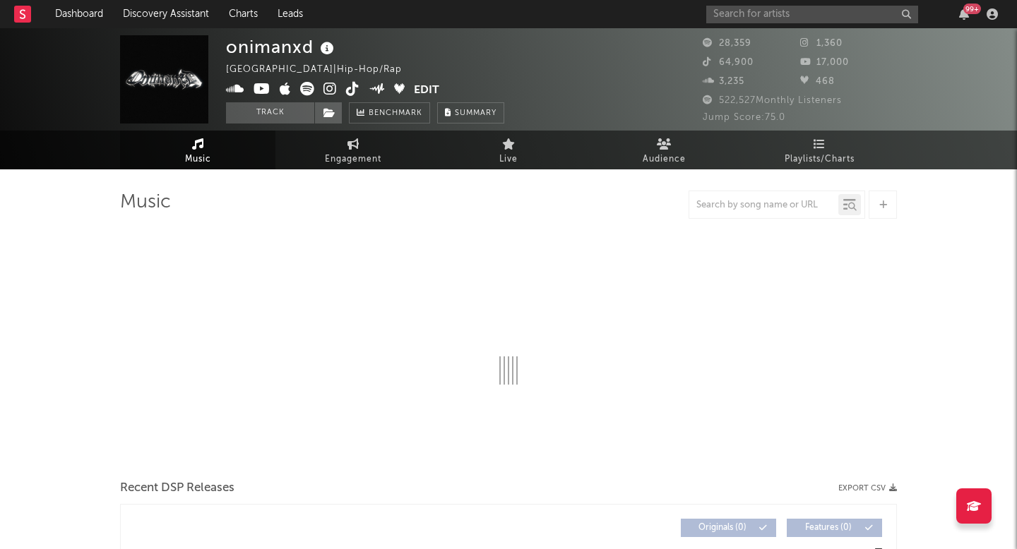
click at [342, 115] on div "Track Benchmark Summary" at bounding box center [365, 112] width 278 height 21
click at [337, 117] on span at bounding box center [328, 112] width 28 height 21
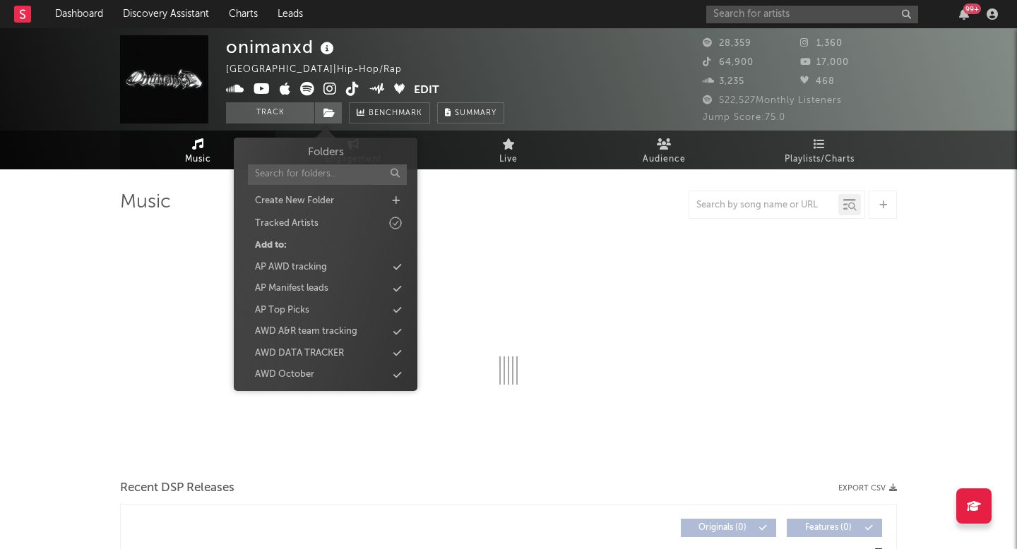
select select "6m"
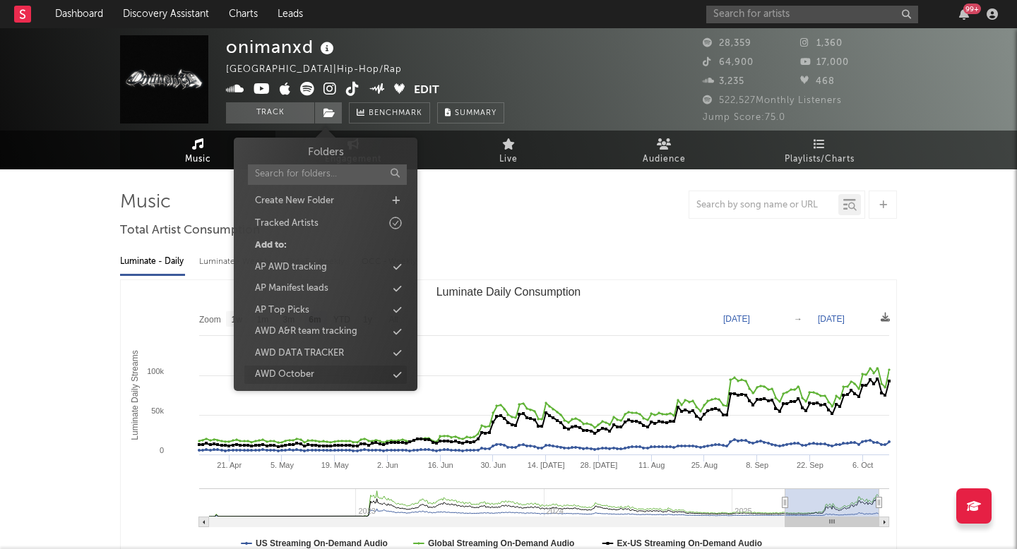
click at [328, 370] on div "AWD October" at bounding box center [325, 375] width 162 height 18
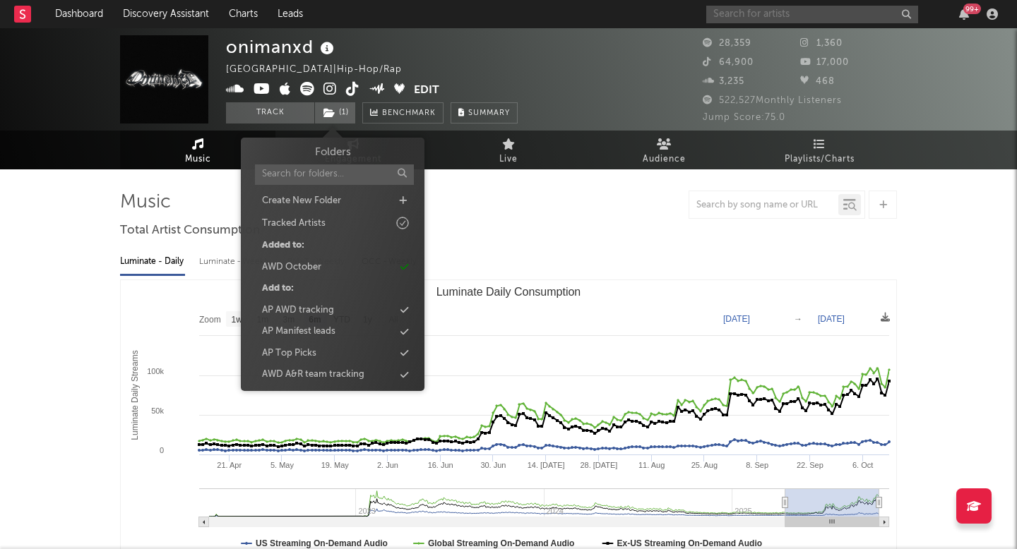
click at [753, 10] on input "text" at bounding box center [812, 15] width 212 height 18
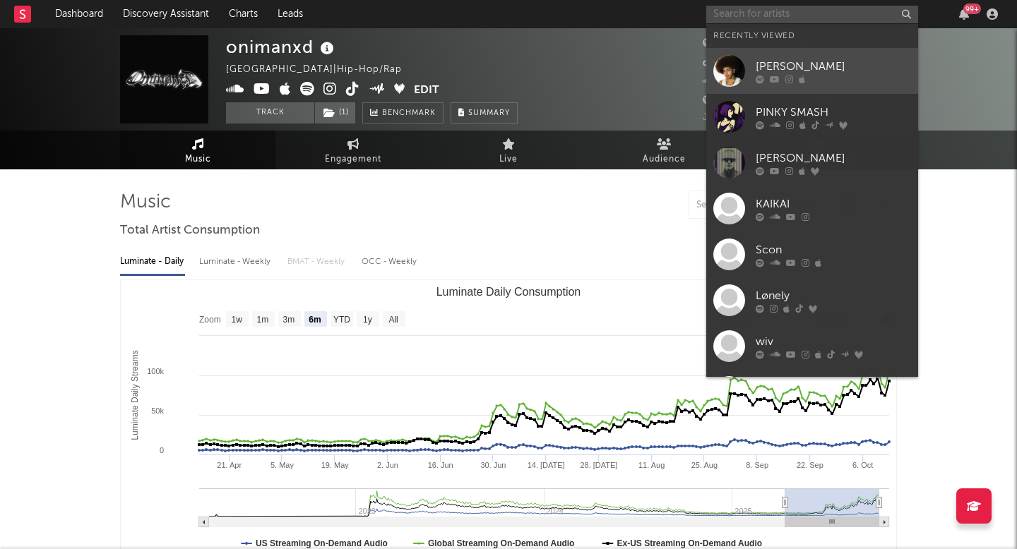
paste input "fixupboy"
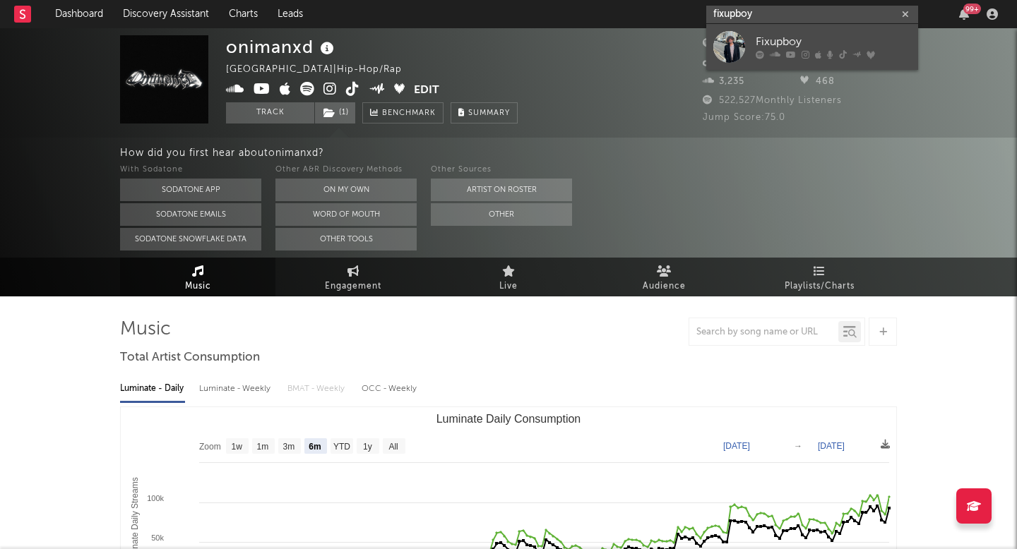
type input "fixupboy"
click at [721, 48] on div at bounding box center [729, 47] width 32 height 32
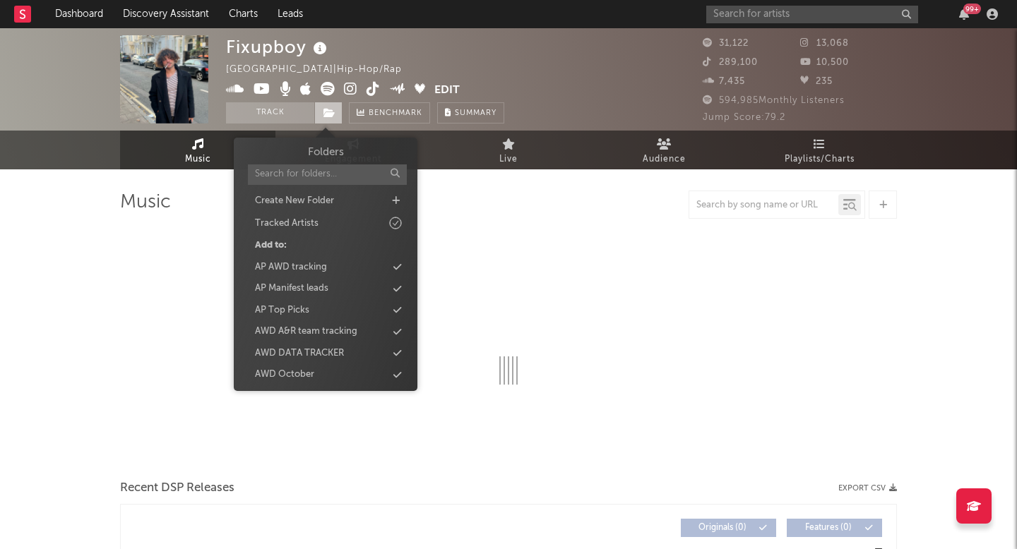
click at [334, 115] on icon at bounding box center [329, 113] width 12 height 10
click at [321, 377] on div "AWD October" at bounding box center [325, 375] width 162 height 18
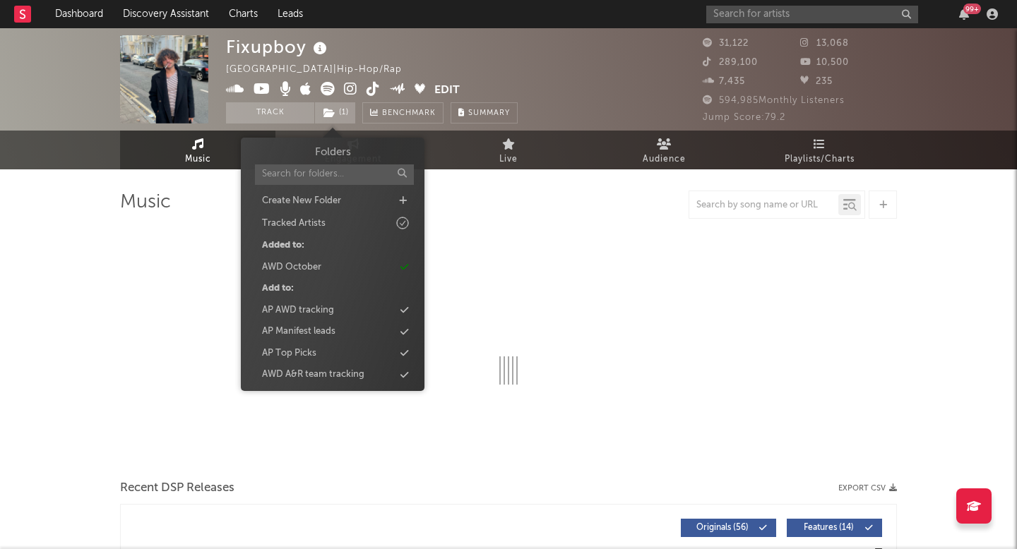
select select "6m"
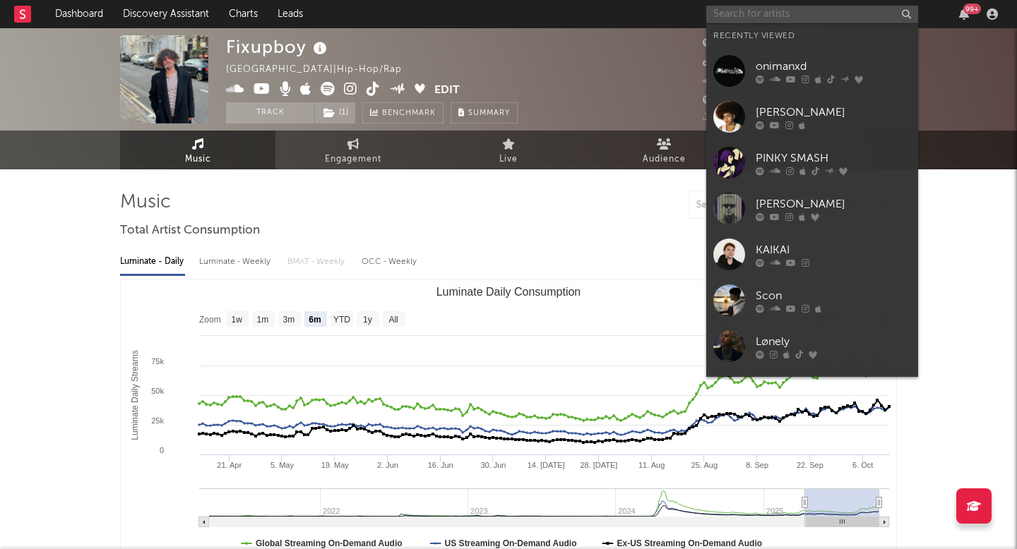
click at [750, 14] on input "text" at bounding box center [812, 15] width 212 height 18
paste input "Cathleen Kleinert"
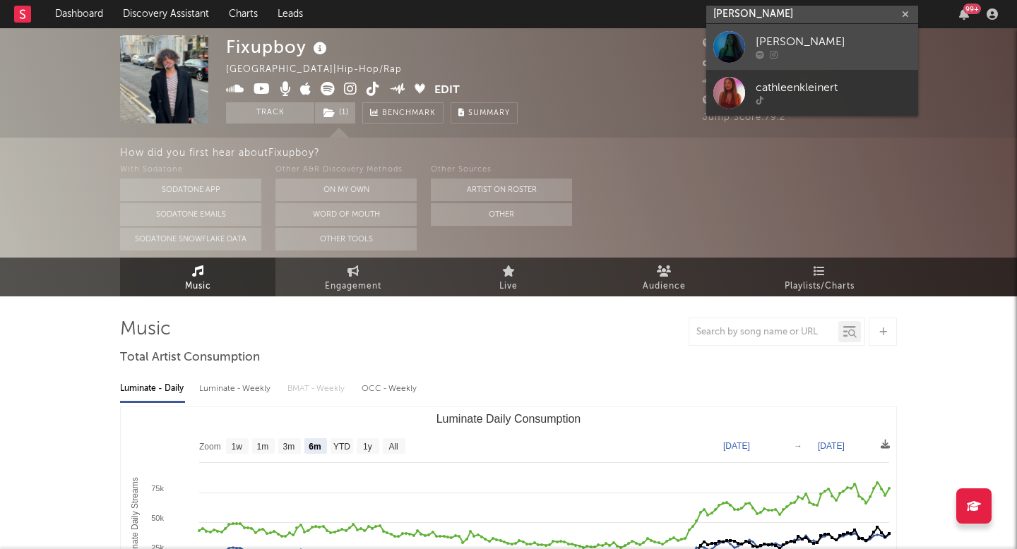
type input "Cathleen Kleinert"
click at [738, 47] on div at bounding box center [729, 47] width 32 height 32
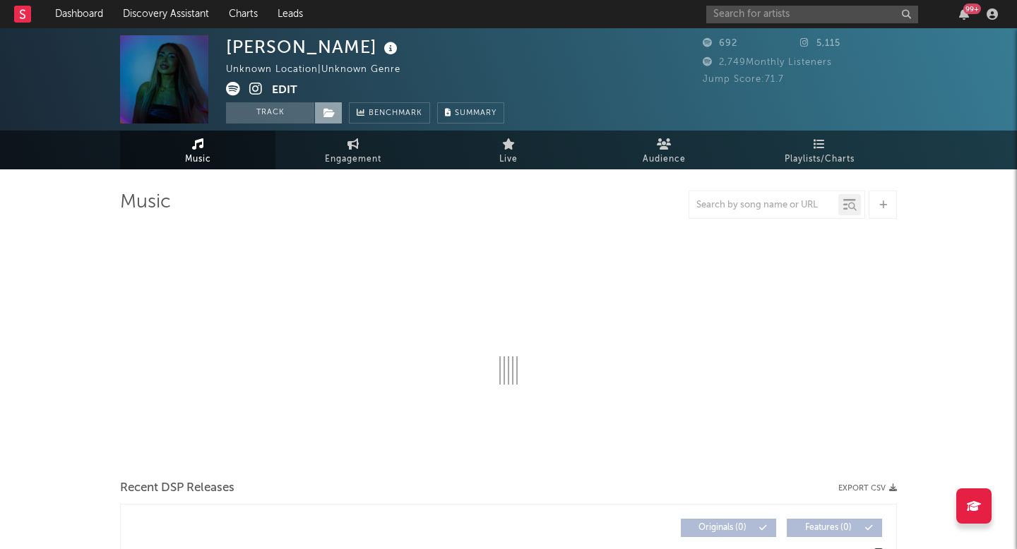
click at [330, 108] on icon at bounding box center [329, 113] width 12 height 10
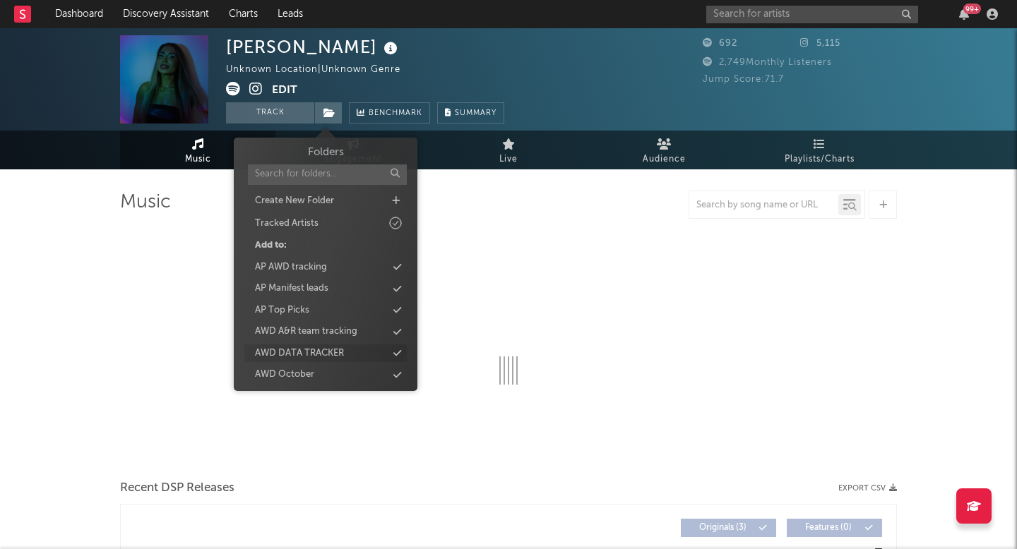
select select "1w"
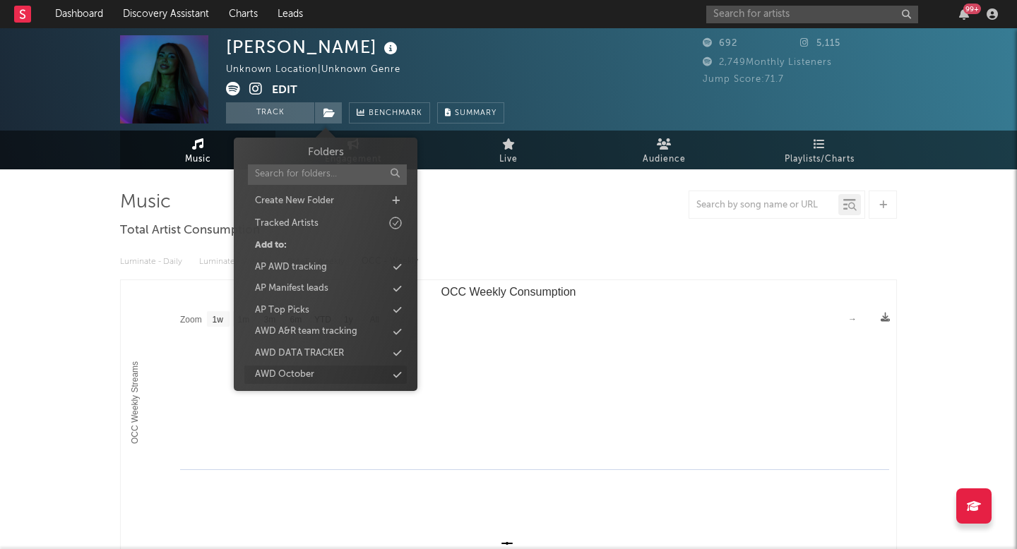
click at [308, 378] on div "AWD October" at bounding box center [284, 375] width 59 height 14
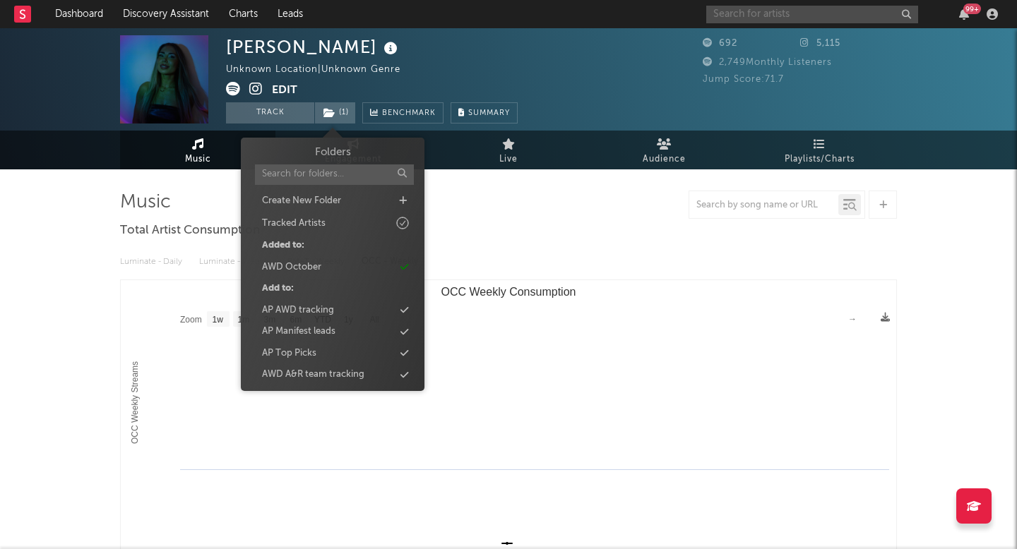
click at [767, 9] on input "text" at bounding box center [812, 15] width 212 height 18
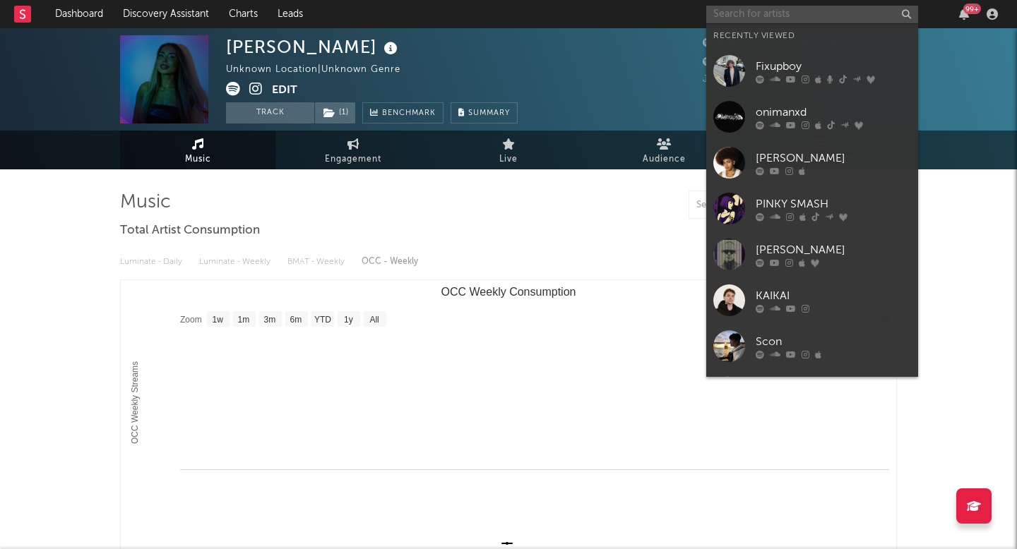
paste input "Sorisa"
type input "Sorisa"
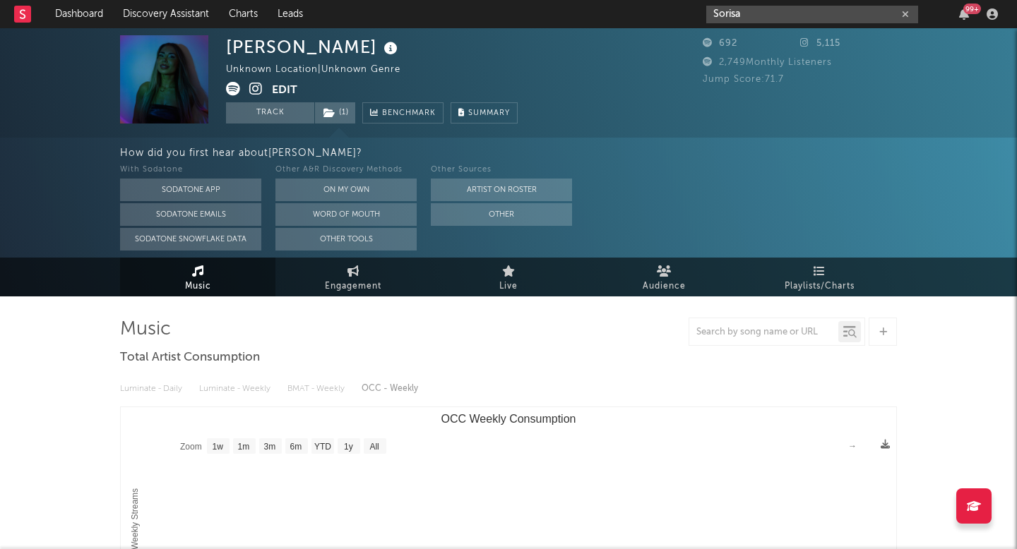
click at [729, 20] on input "Sorisa" at bounding box center [812, 15] width 212 height 18
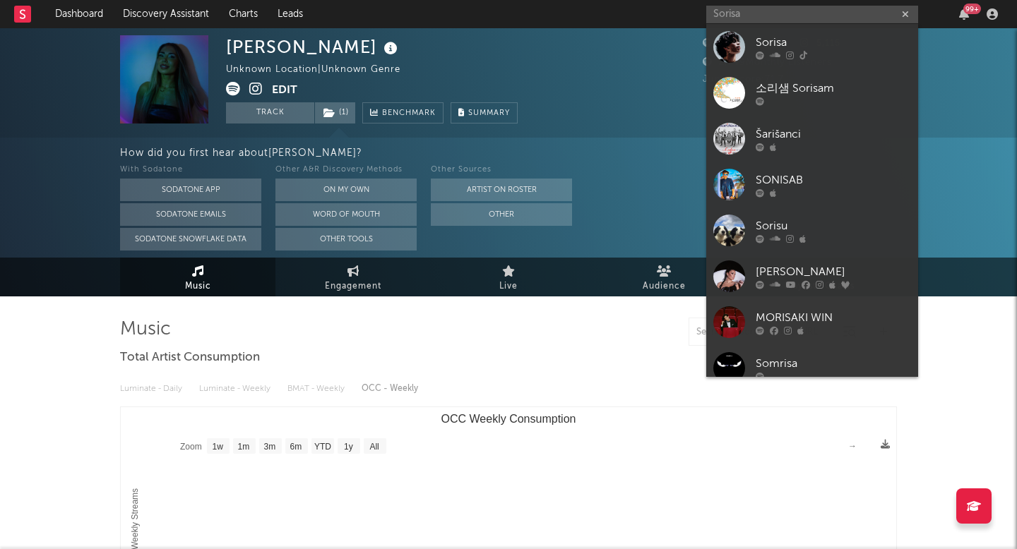
click at [735, 46] on div at bounding box center [729, 47] width 32 height 32
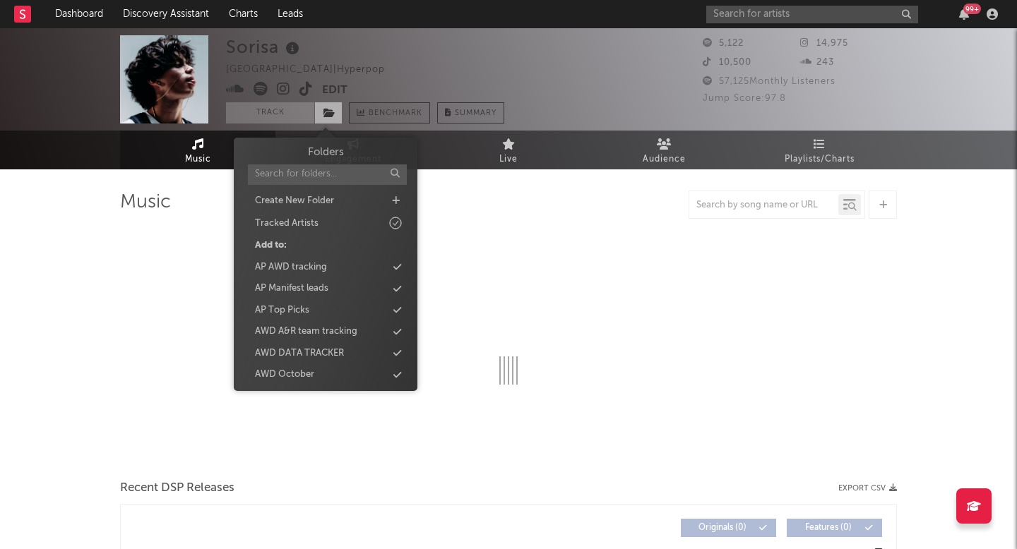
click at [330, 120] on span at bounding box center [328, 112] width 28 height 21
click at [301, 368] on div "AWD October" at bounding box center [284, 375] width 59 height 14
select select "1w"
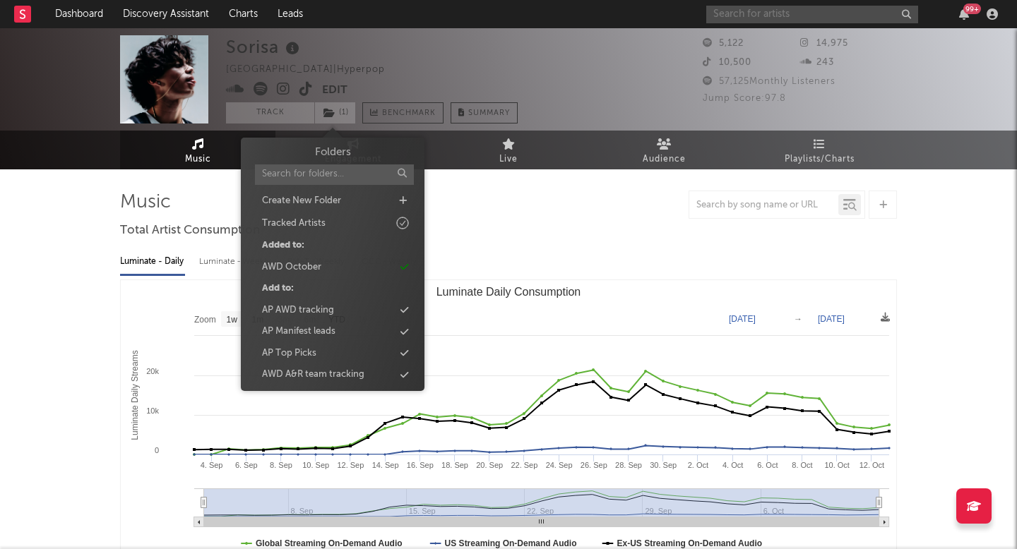
click at [746, 16] on input "text" at bounding box center [812, 15] width 212 height 18
paste input "Jasper"
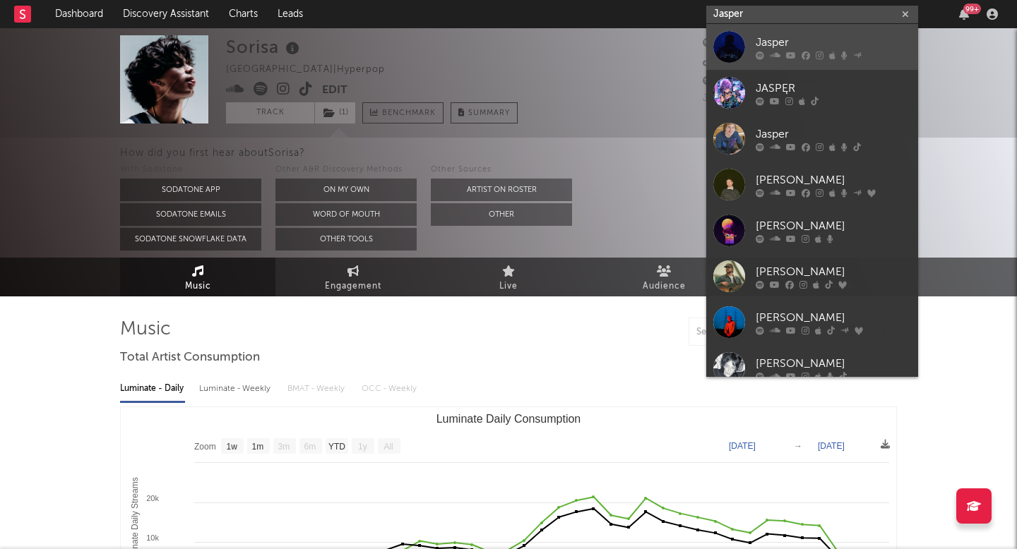
type input "Jasper"
click at [720, 52] on div at bounding box center [729, 47] width 32 height 32
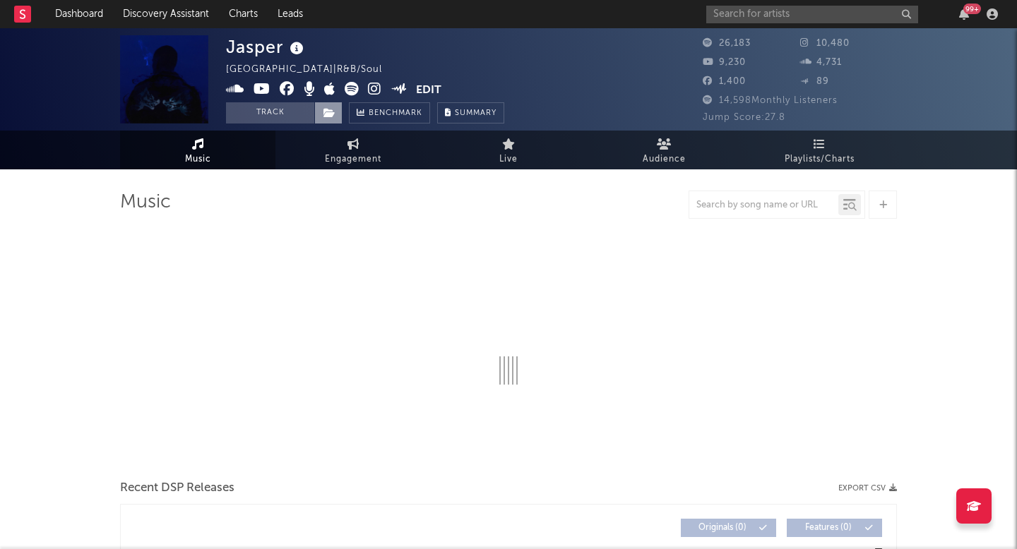
select select "6m"
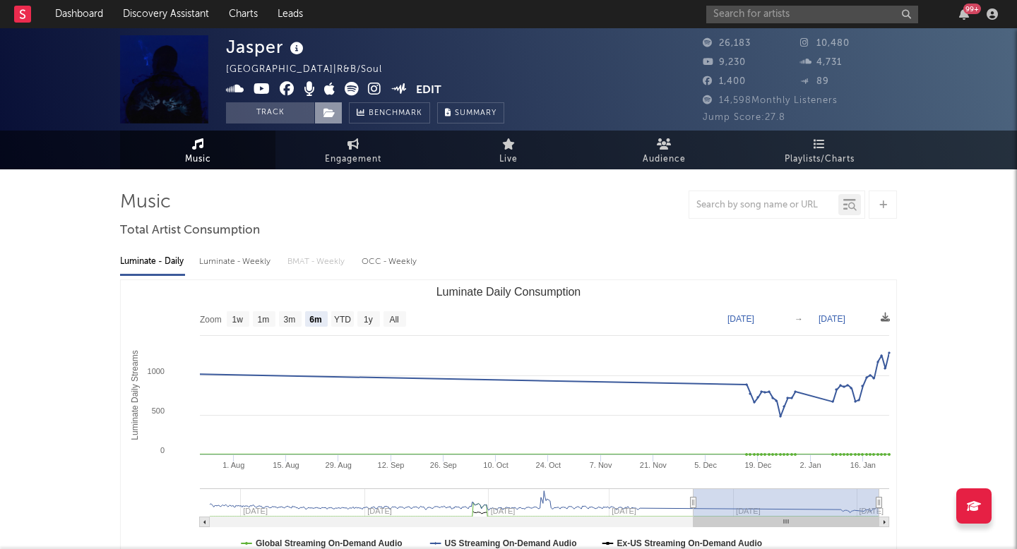
click at [323, 114] on icon at bounding box center [329, 113] width 12 height 10
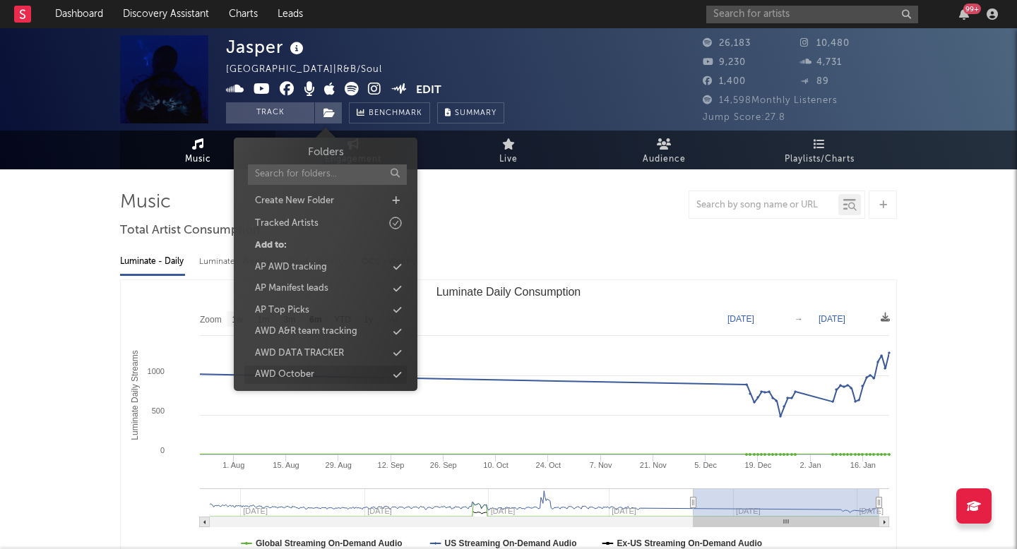
click at [315, 377] on div "AWD October" at bounding box center [325, 375] width 162 height 18
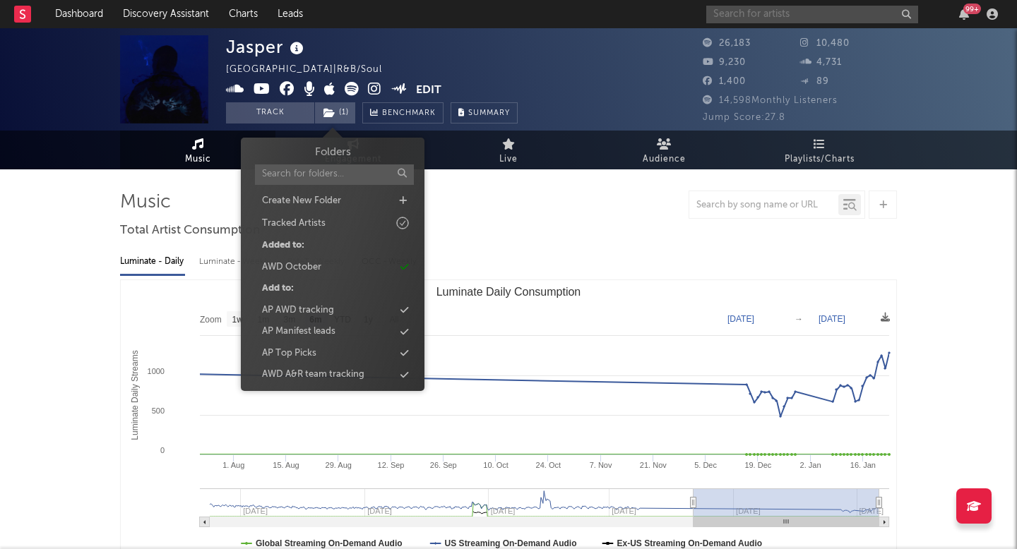
click at [765, 17] on input "text" at bounding box center [812, 15] width 212 height 18
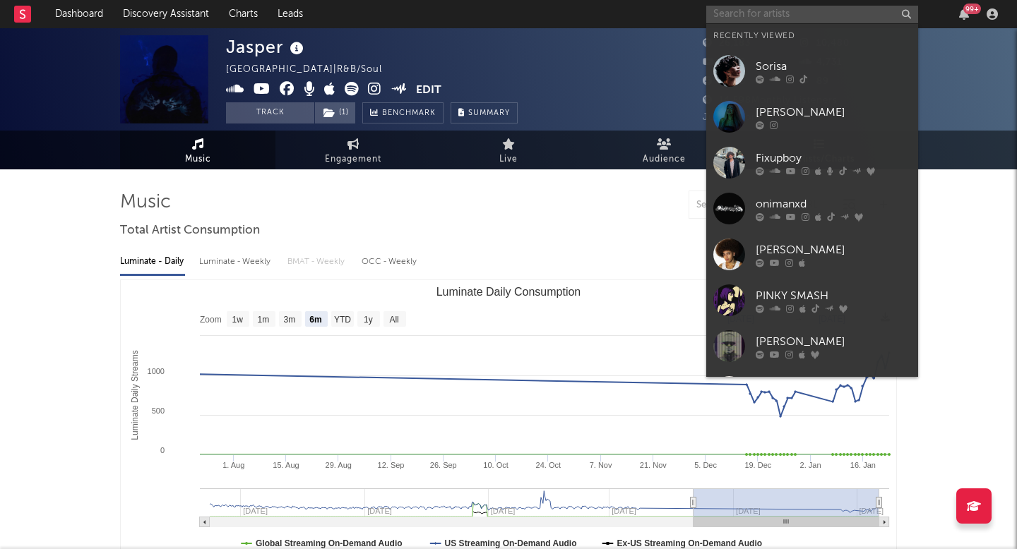
paste input "Donavns"
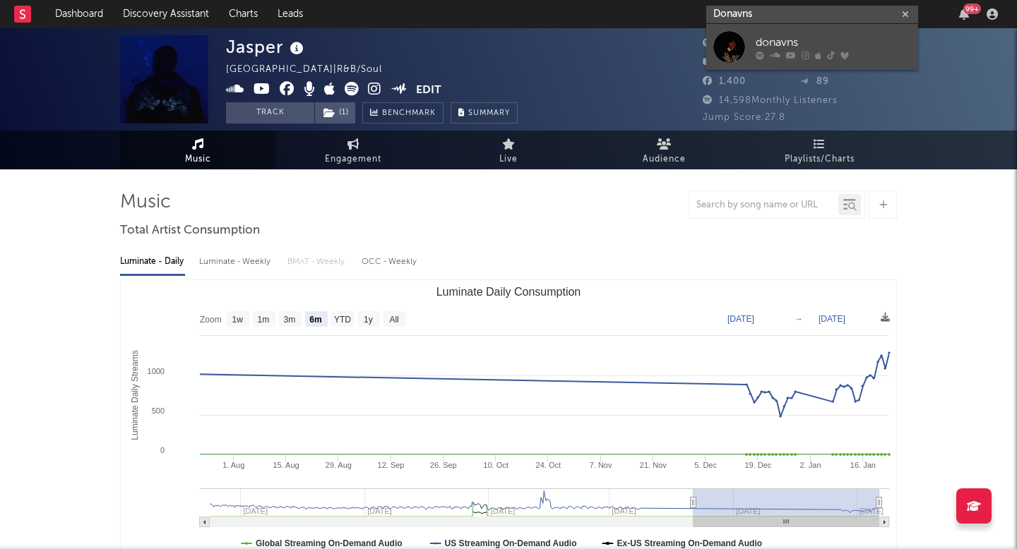
type input "Donavns"
click at [731, 53] on div at bounding box center [729, 47] width 32 height 32
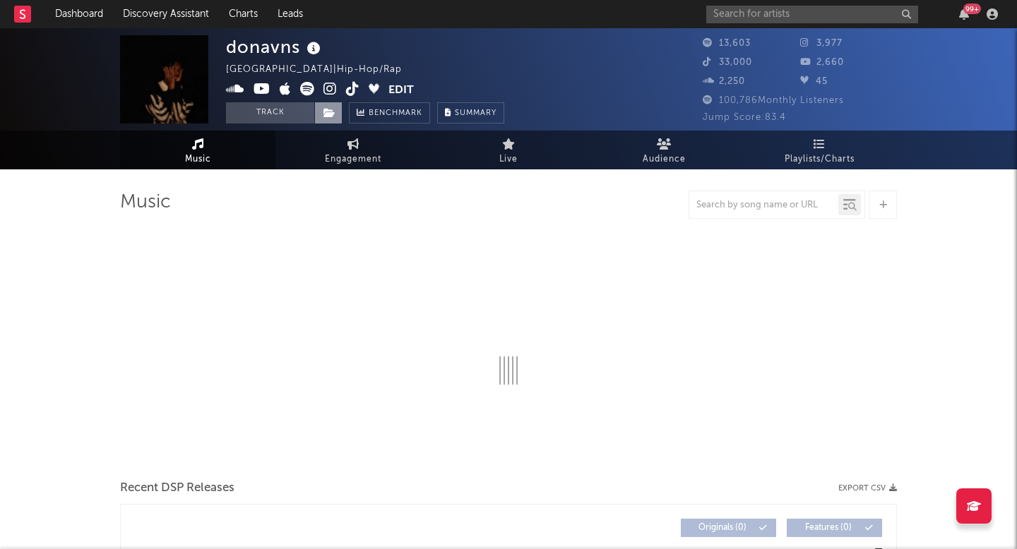
click at [325, 110] on icon at bounding box center [329, 113] width 12 height 10
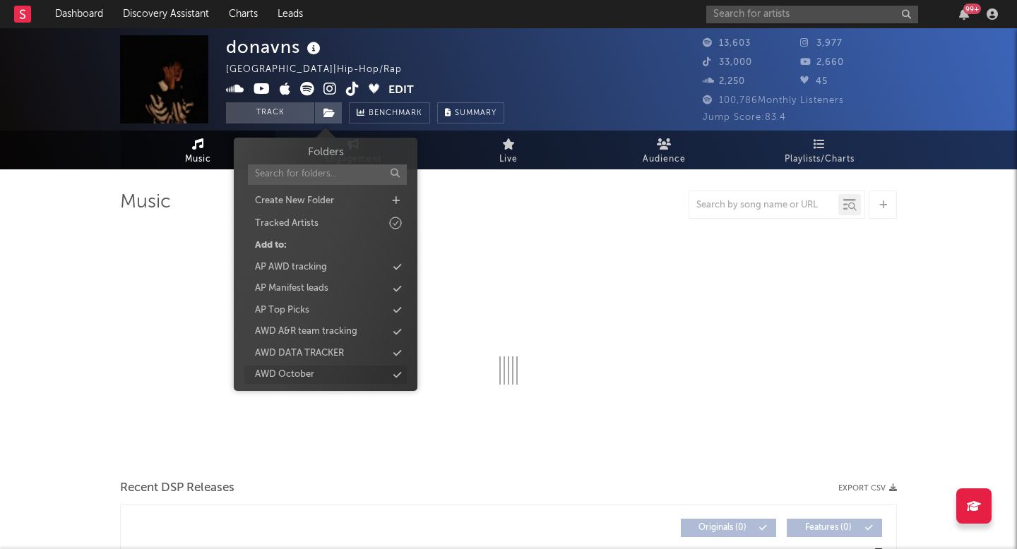
select select "6m"
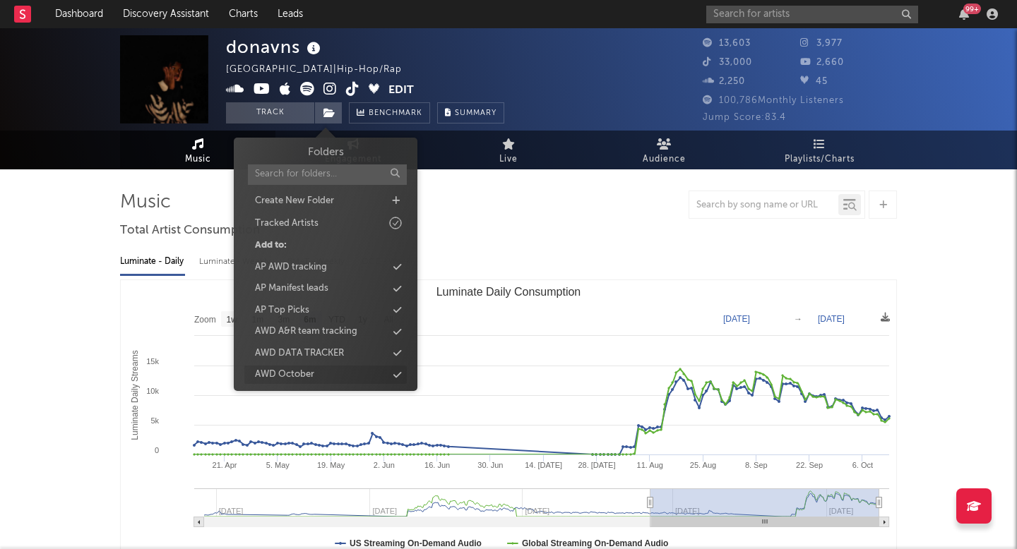
click at [317, 371] on div "AWD October" at bounding box center [325, 375] width 162 height 18
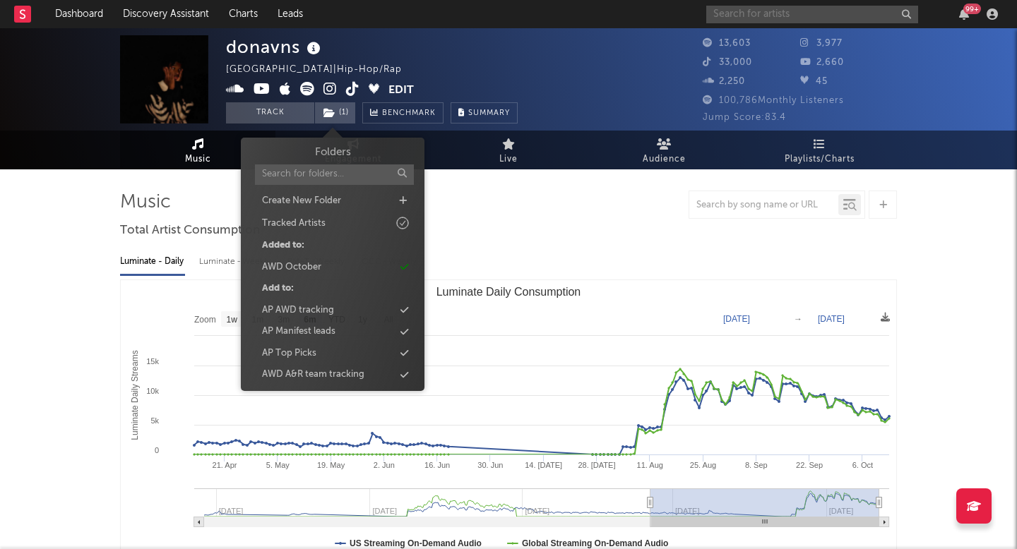
click at [760, 17] on input "text" at bounding box center [812, 15] width 212 height 18
paste input "DJ Puma"
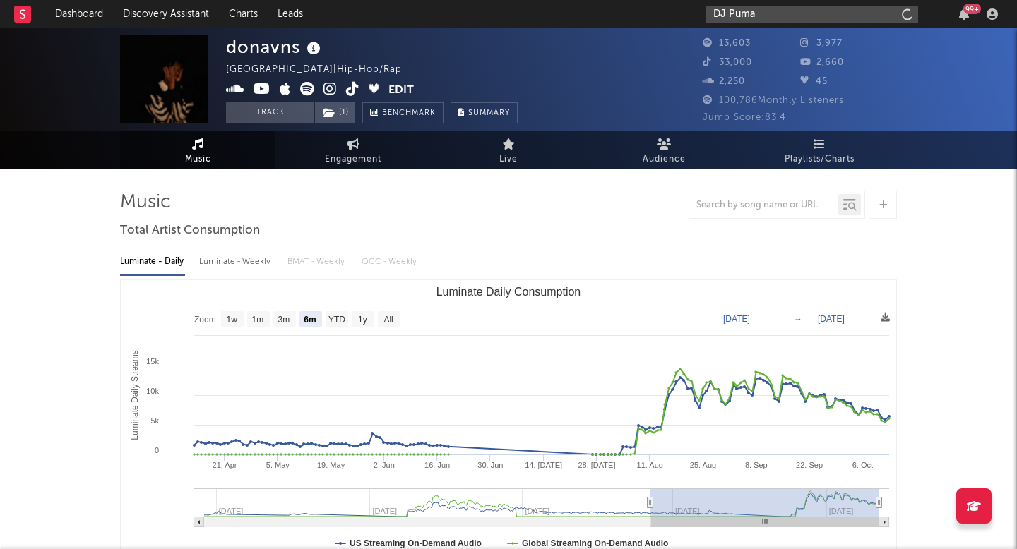
type input "DJ Puma"
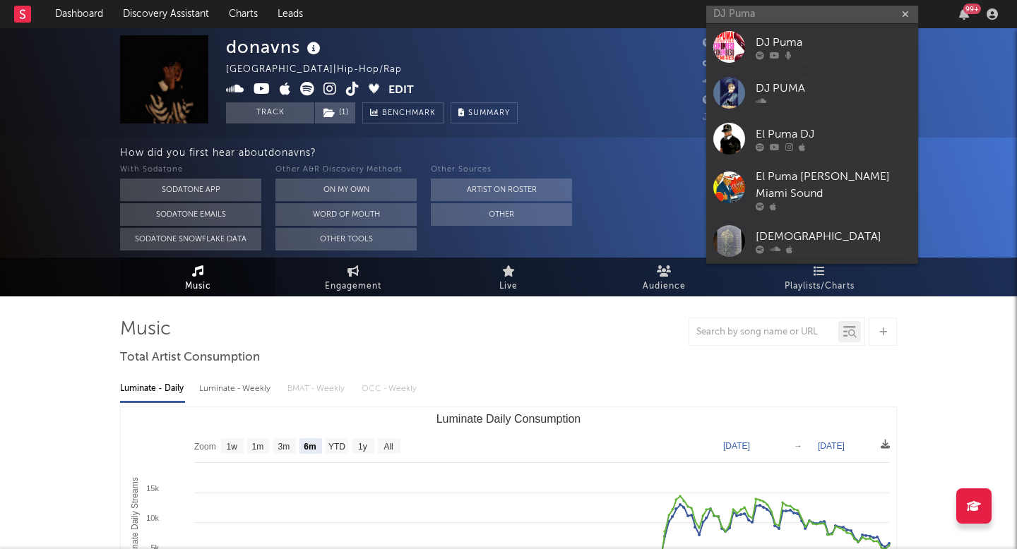
click at [731, 58] on div at bounding box center [729, 47] width 32 height 32
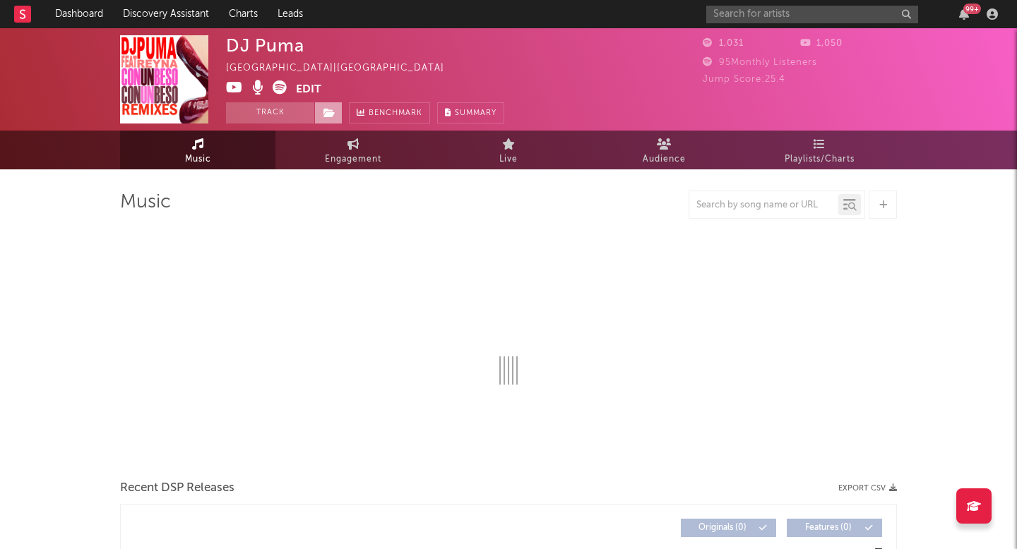
select select "1w"
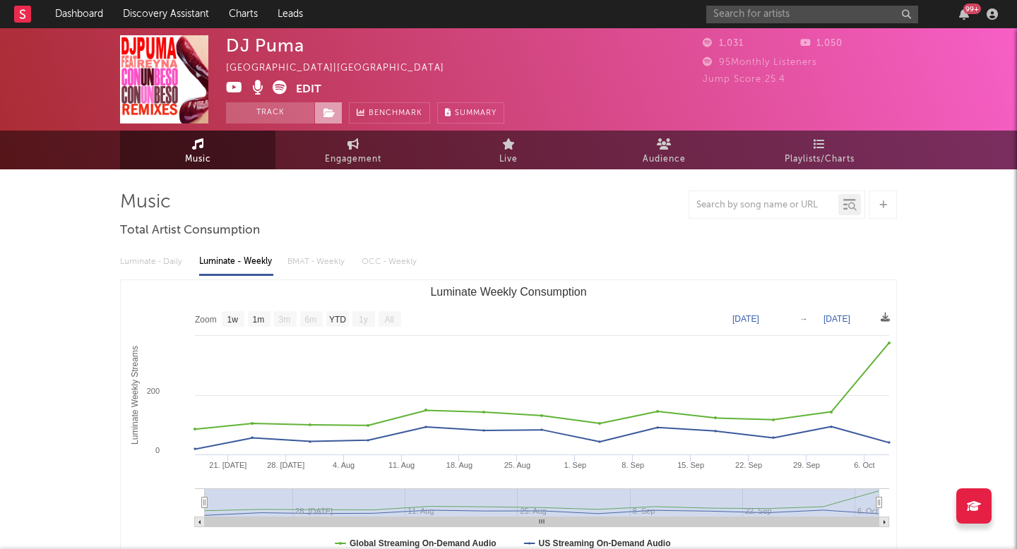
click at [327, 116] on icon at bounding box center [329, 113] width 12 height 10
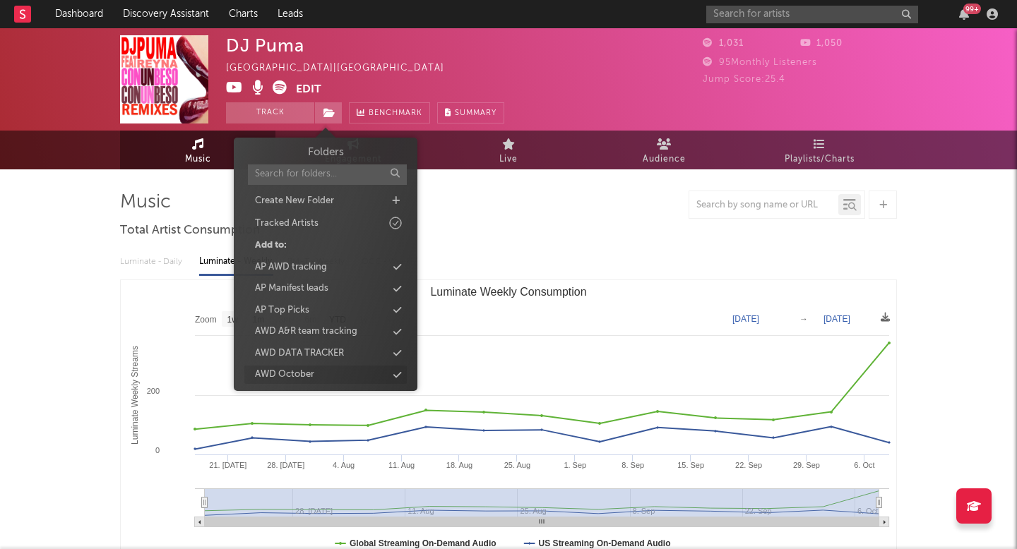
click at [309, 370] on div "AWD October" at bounding box center [284, 375] width 59 height 14
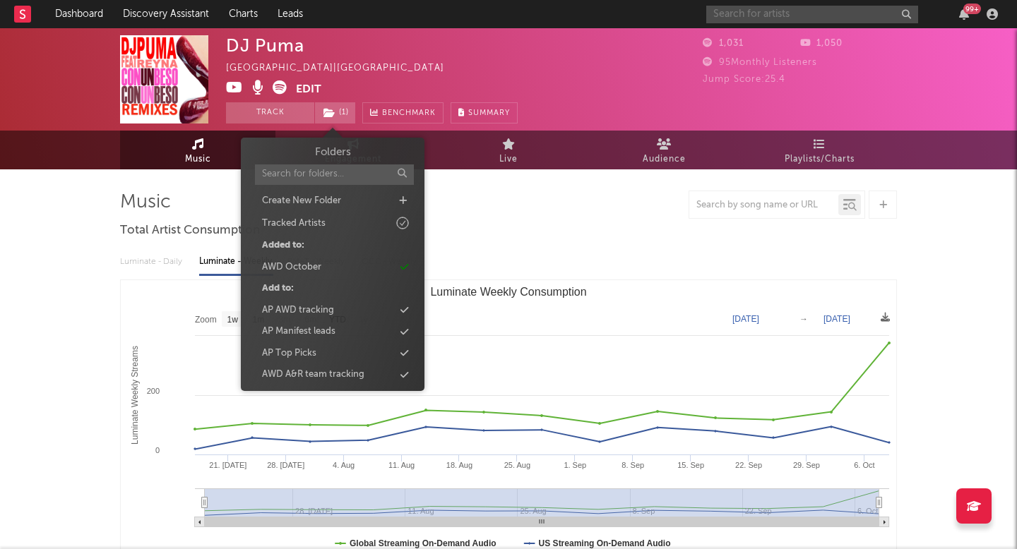
click at [806, 12] on input "text" at bounding box center [812, 15] width 212 height 18
paste input "Voydence"
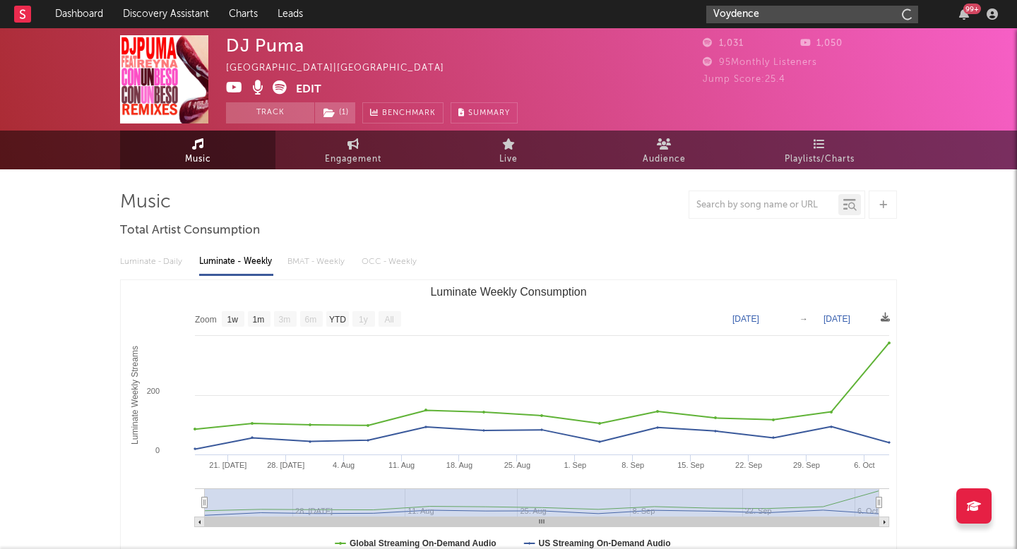
type input "Voydence"
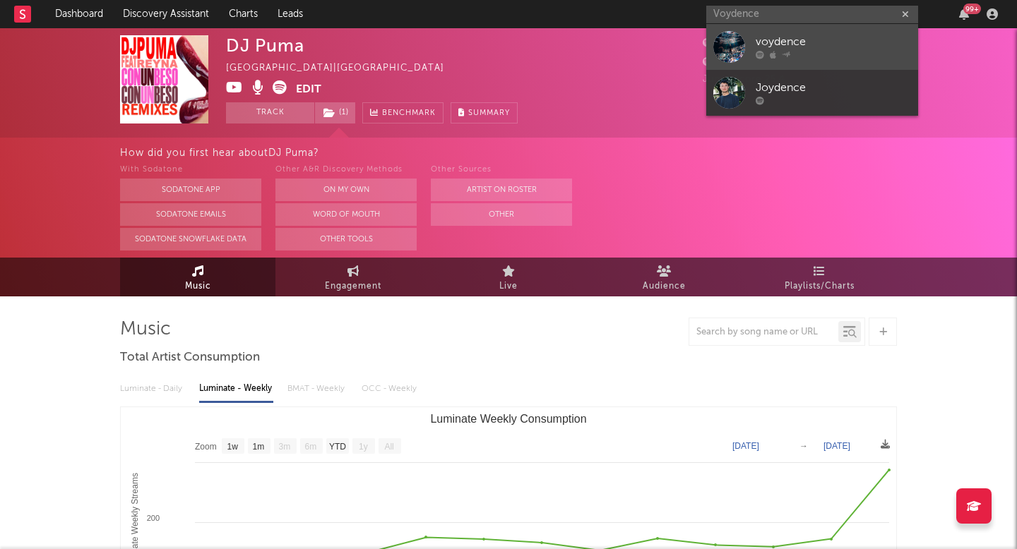
click at [726, 59] on div at bounding box center [729, 47] width 32 height 32
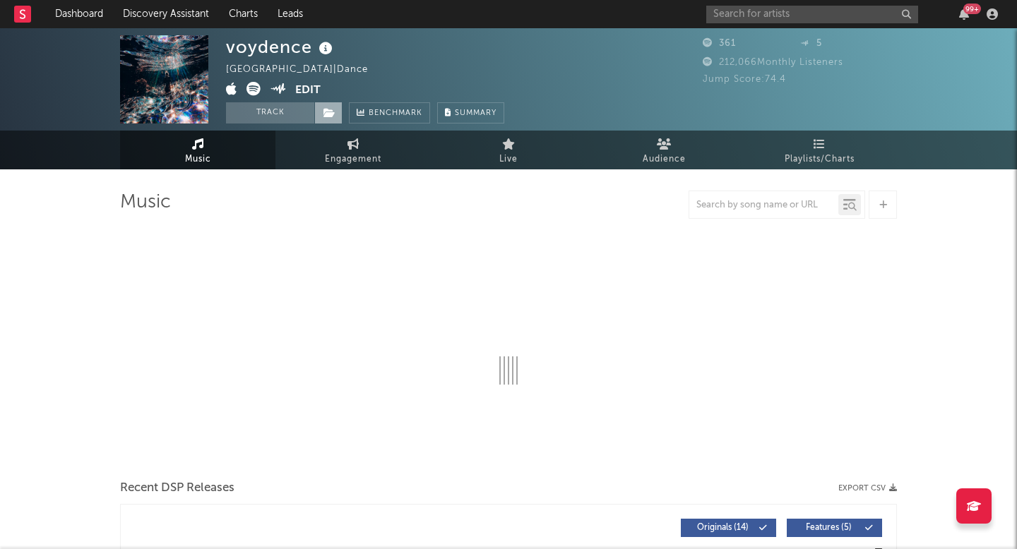
click at [334, 109] on icon at bounding box center [329, 113] width 12 height 10
select select "1w"
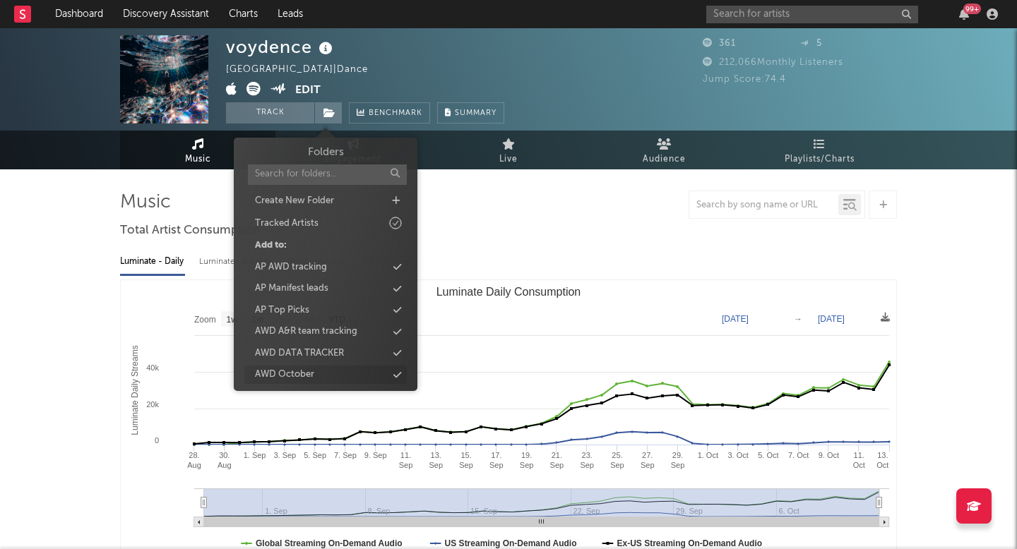
click at [319, 378] on div "AWD October" at bounding box center [325, 375] width 162 height 18
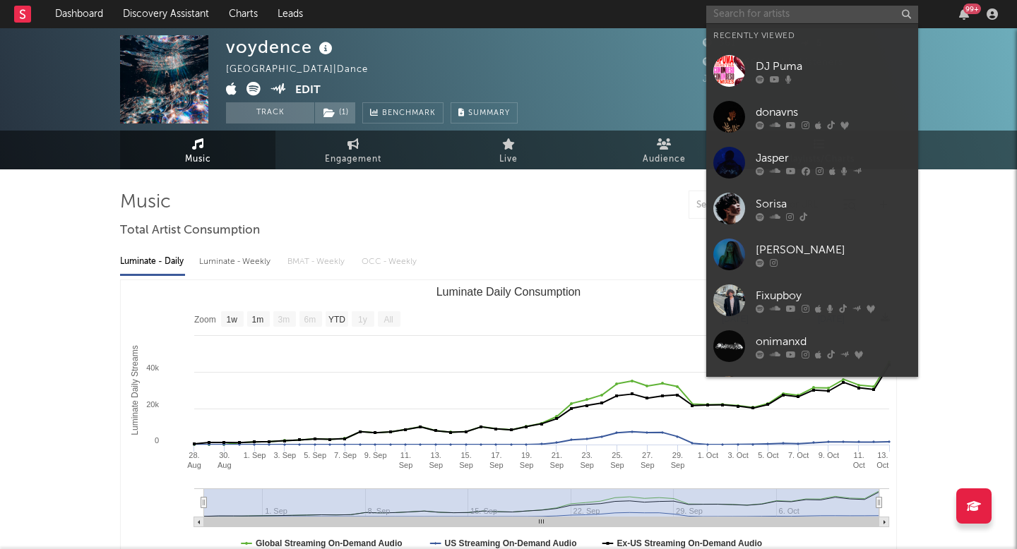
click at [786, 6] on input "text" at bounding box center [812, 15] width 212 height 18
paste input "Malditho"
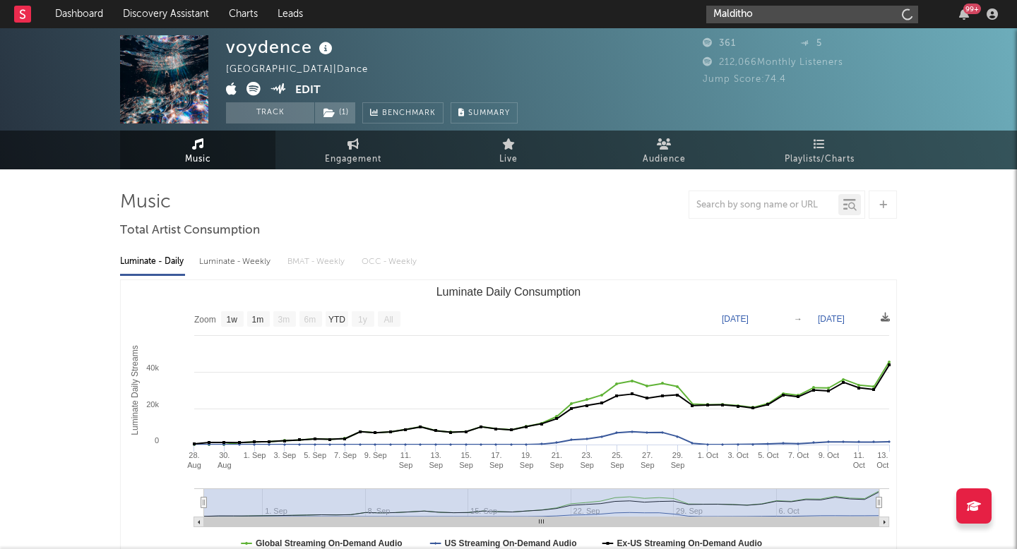
type input "Malditho"
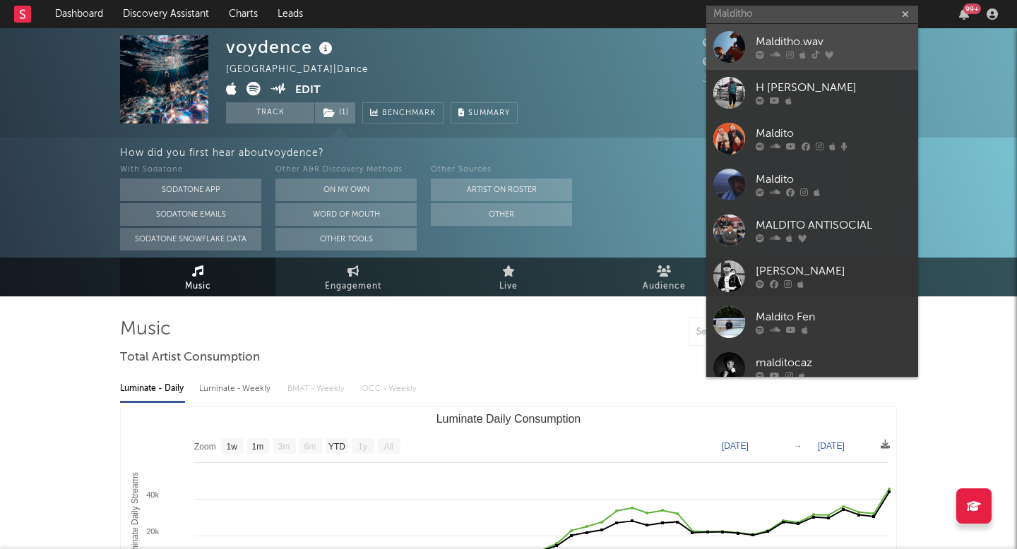
click at [734, 44] on div at bounding box center [729, 47] width 32 height 32
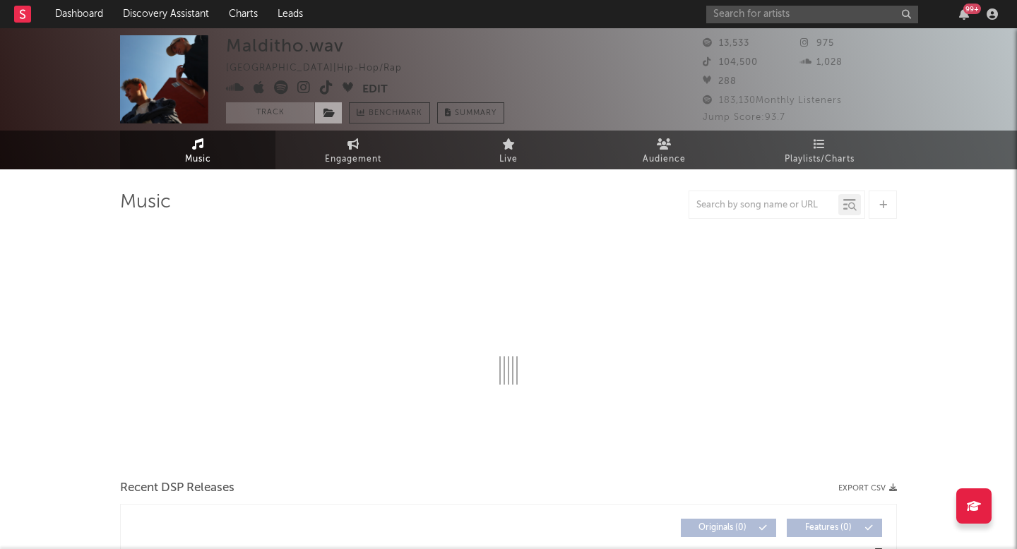
click at [328, 119] on span at bounding box center [328, 112] width 28 height 21
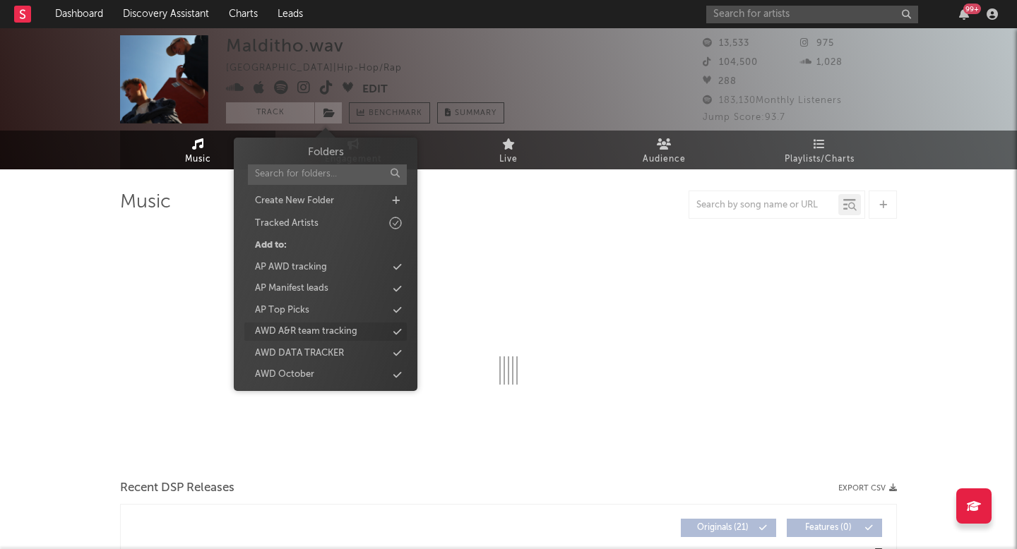
select select "6m"
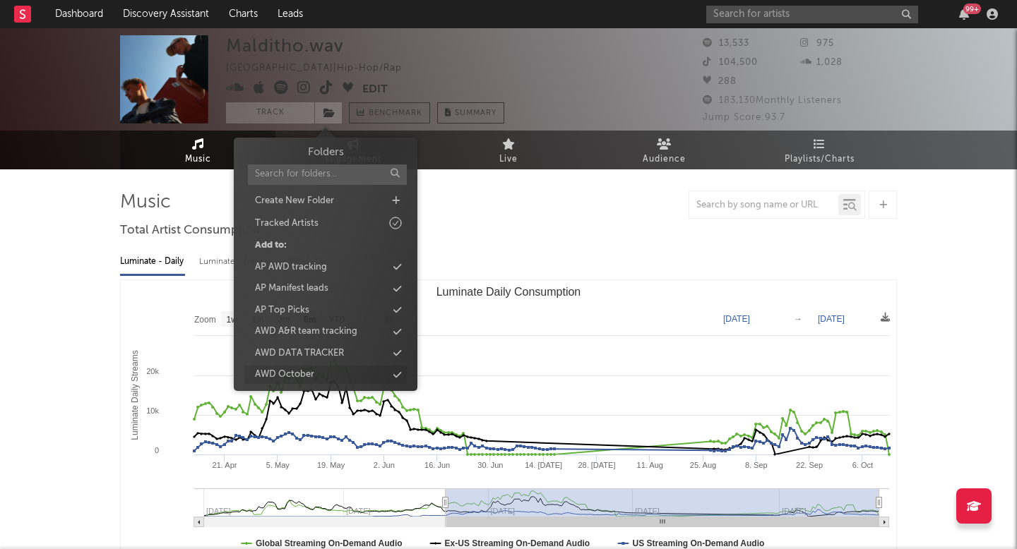
click at [314, 369] on div "AWD October" at bounding box center [325, 375] width 162 height 18
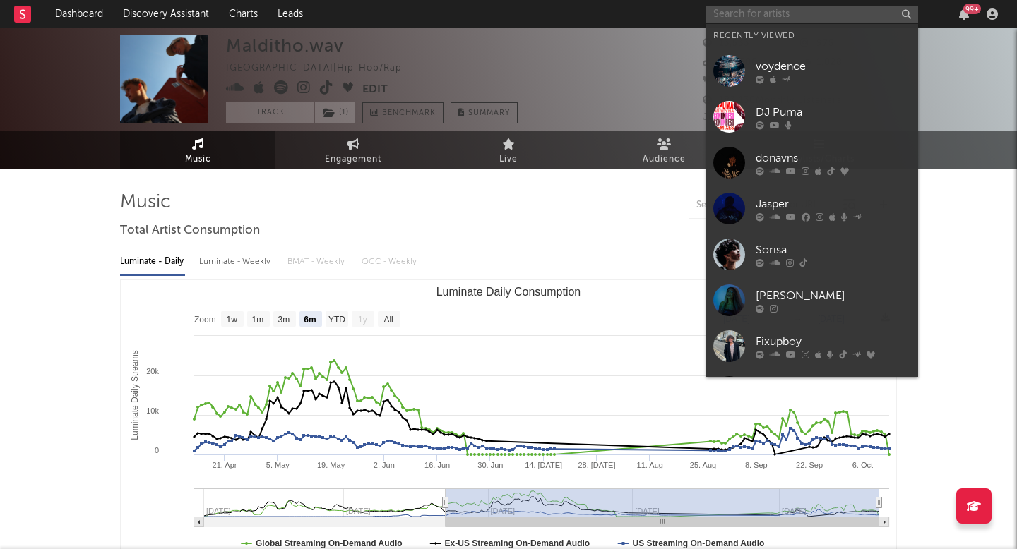
click at [763, 20] on input "text" at bounding box center [812, 15] width 212 height 18
paste input "OBA DDJ45"
type input "OBA DDJ45"
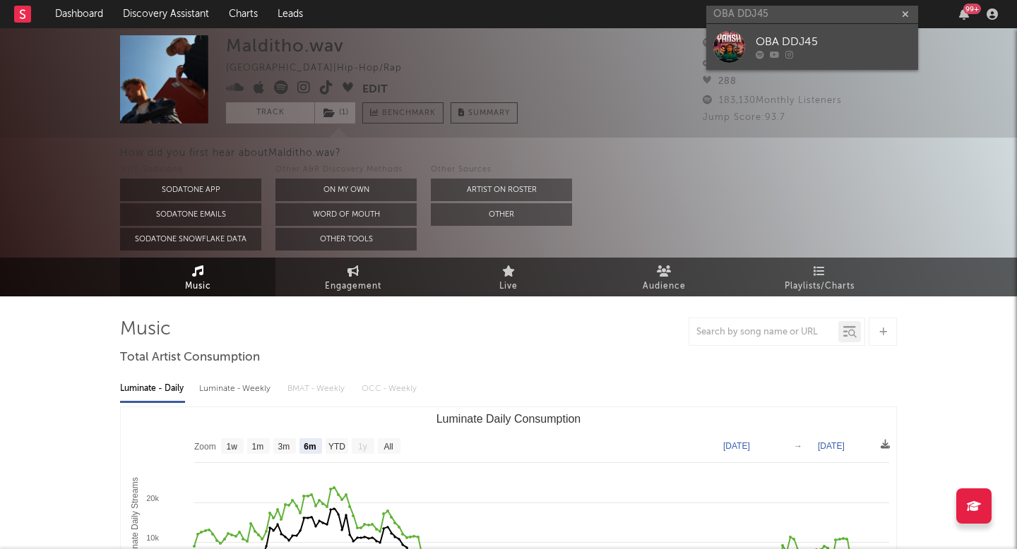
click at [724, 57] on div at bounding box center [729, 47] width 32 height 32
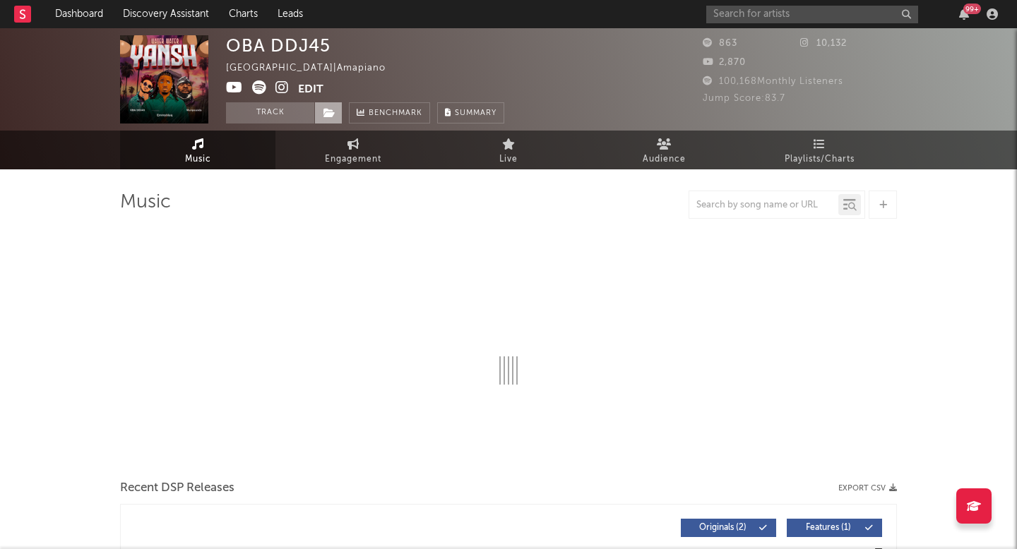
click at [321, 116] on span at bounding box center [328, 112] width 28 height 21
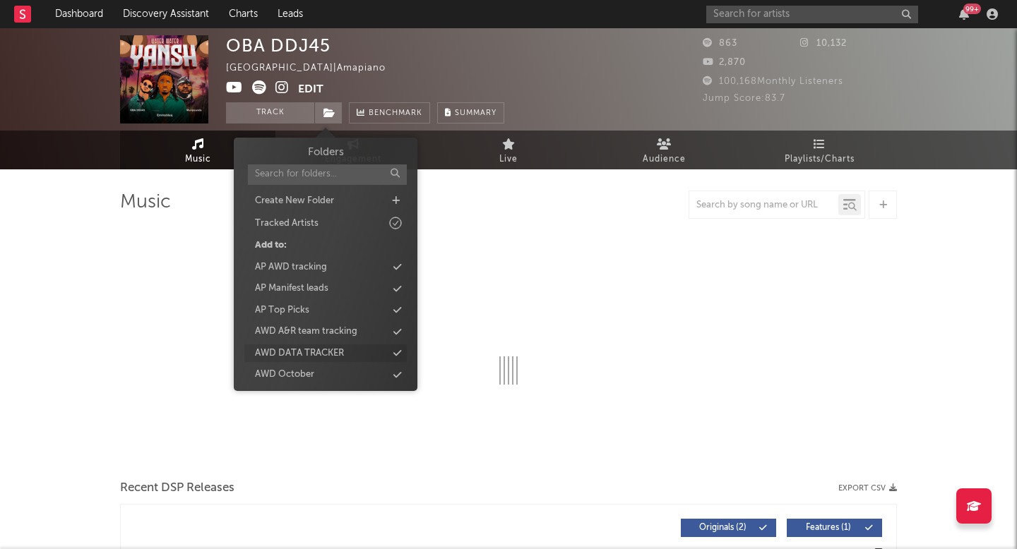
select select "1w"
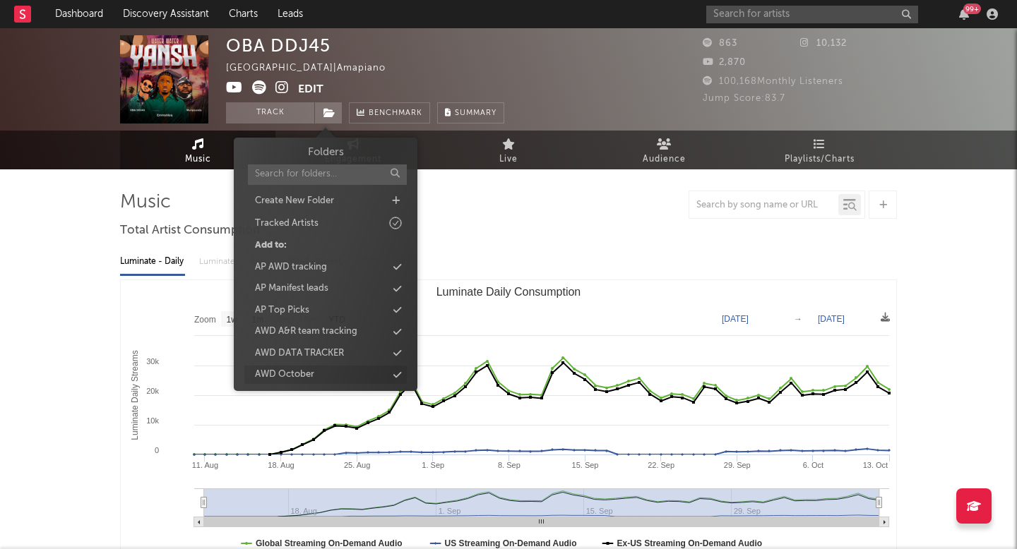
click at [316, 375] on div "AWD October" at bounding box center [325, 375] width 162 height 18
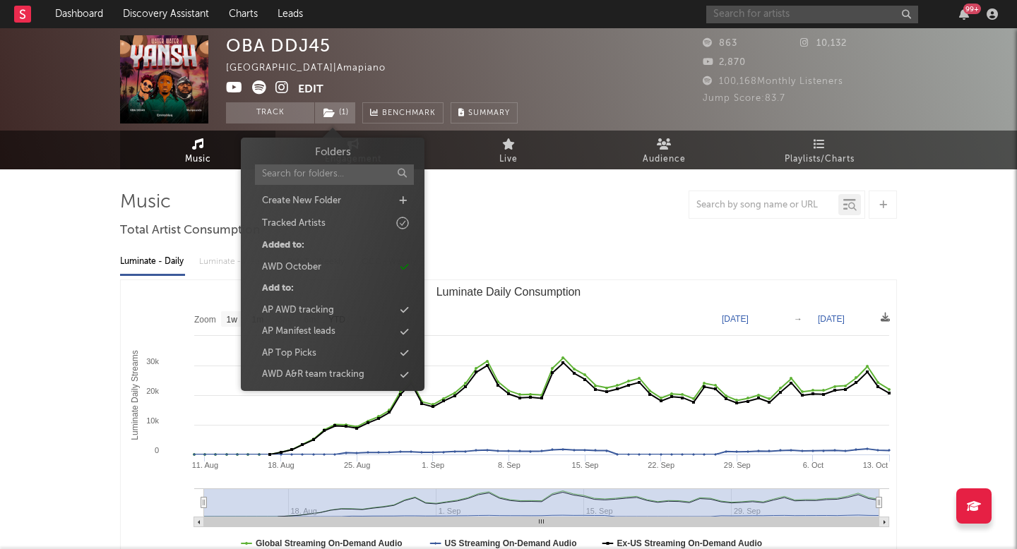
click at [765, 20] on input "text" at bounding box center [812, 15] width 212 height 18
paste input "Tiffany Day"
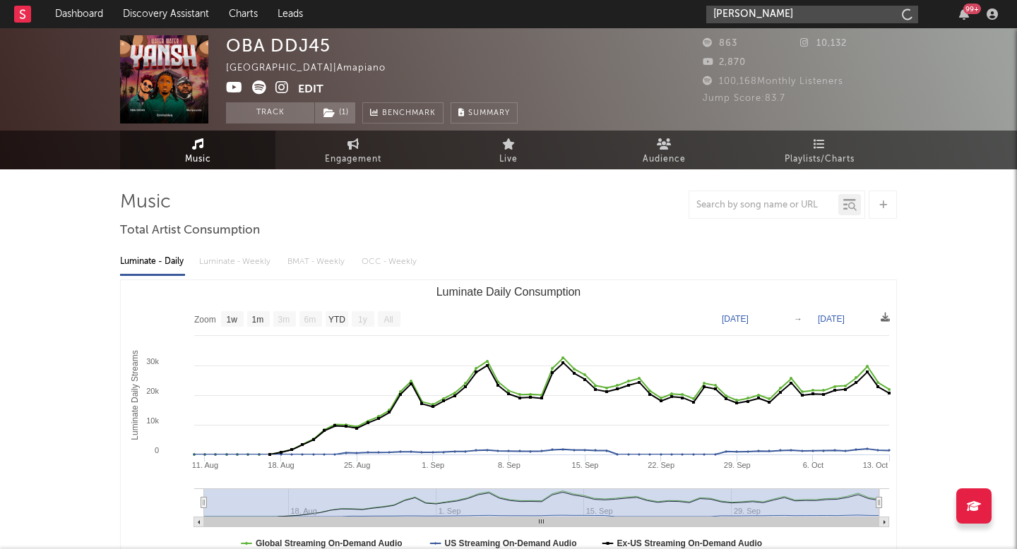
type input "Tiffany Day"
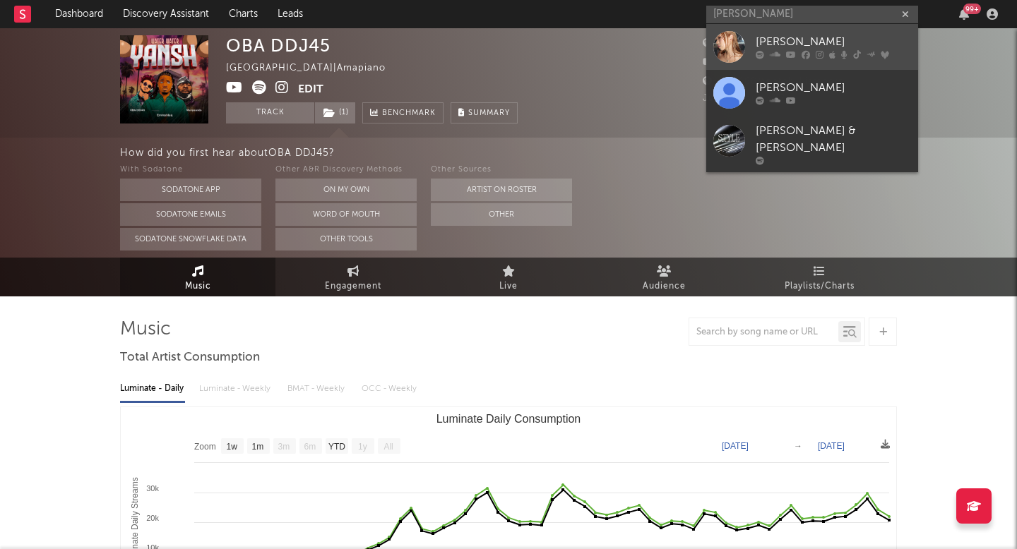
click at [721, 61] on div at bounding box center [729, 47] width 32 height 32
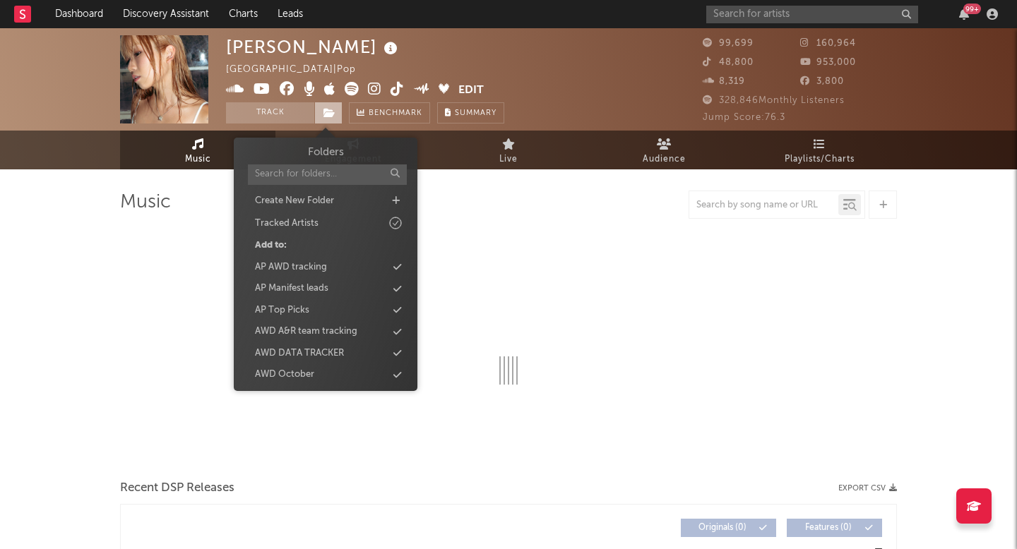
click at [324, 119] on span at bounding box center [328, 112] width 28 height 21
click at [310, 379] on div "AWD October" at bounding box center [284, 375] width 59 height 14
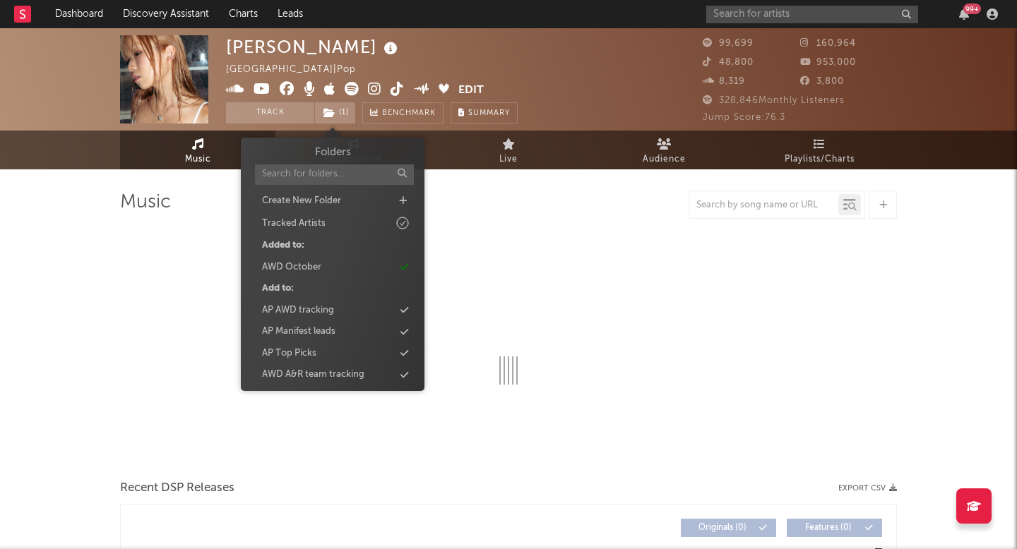
select select "6m"
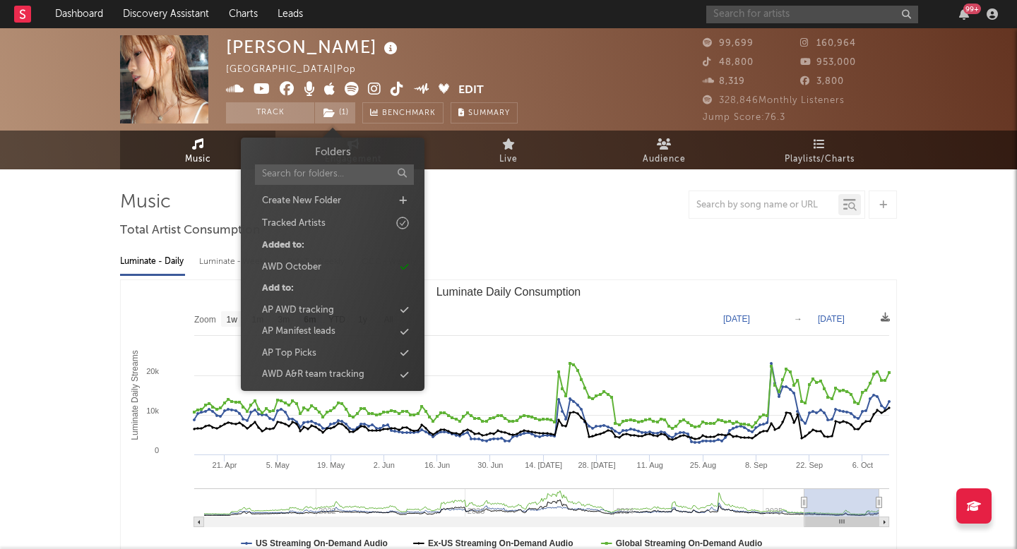
click at [771, 22] on input "text" at bounding box center [812, 15] width 212 height 18
paste input "Kaptenen"
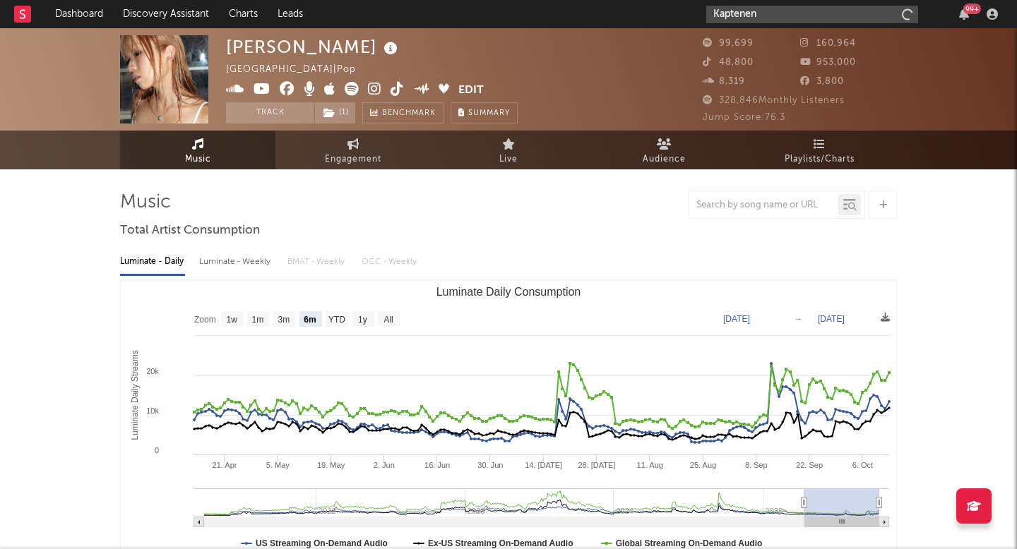
type input "Kaptenen"
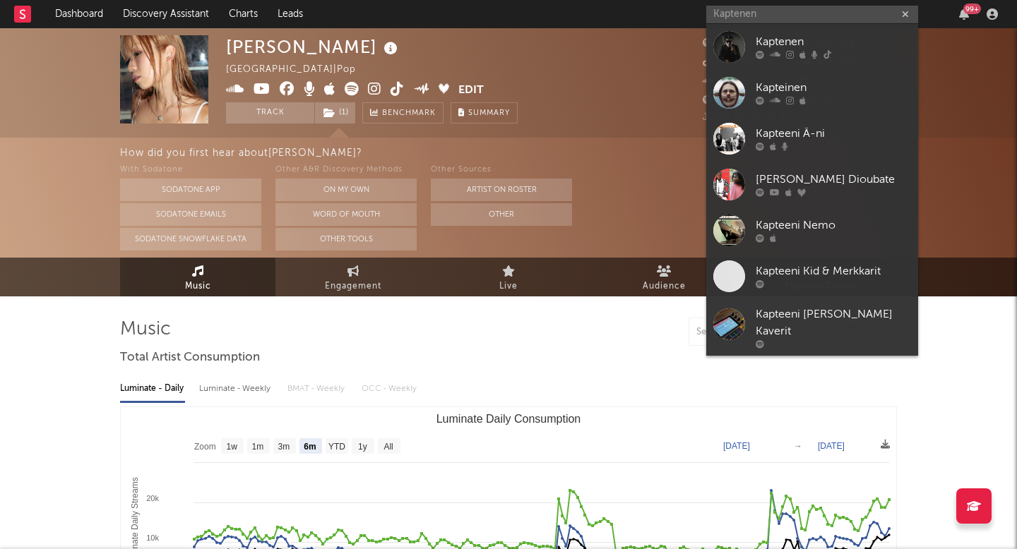
click at [732, 56] on div at bounding box center [729, 47] width 32 height 32
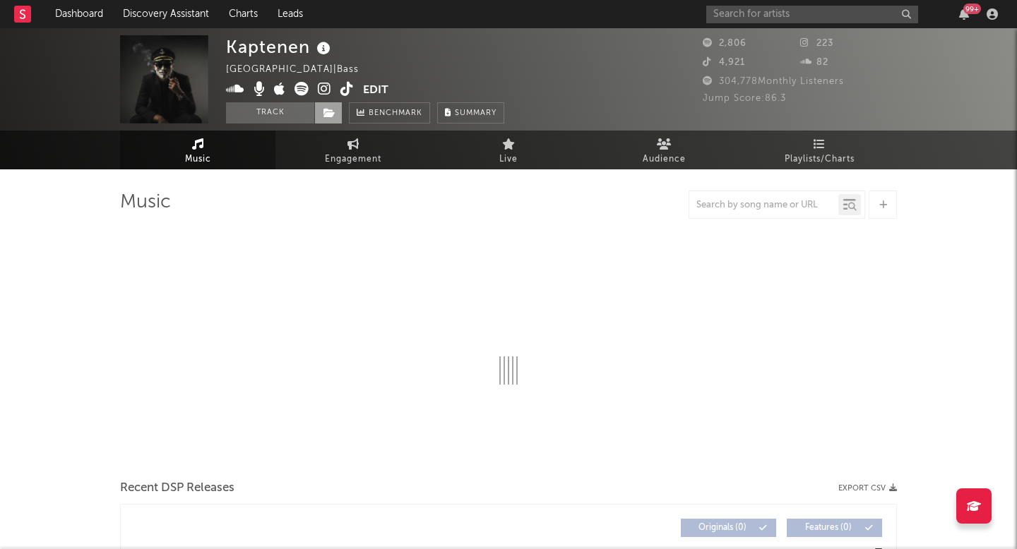
click at [332, 109] on icon at bounding box center [329, 113] width 12 height 10
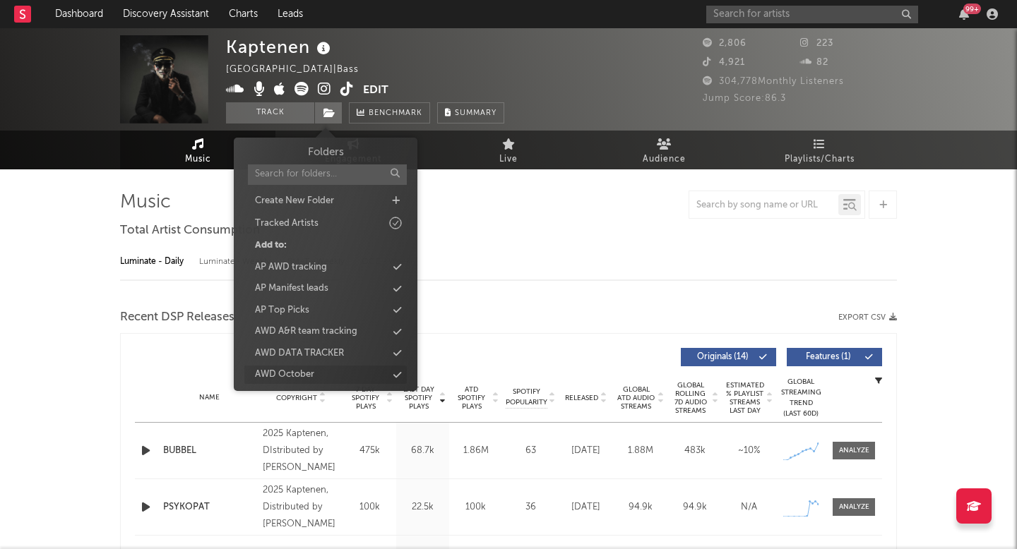
select select "1w"
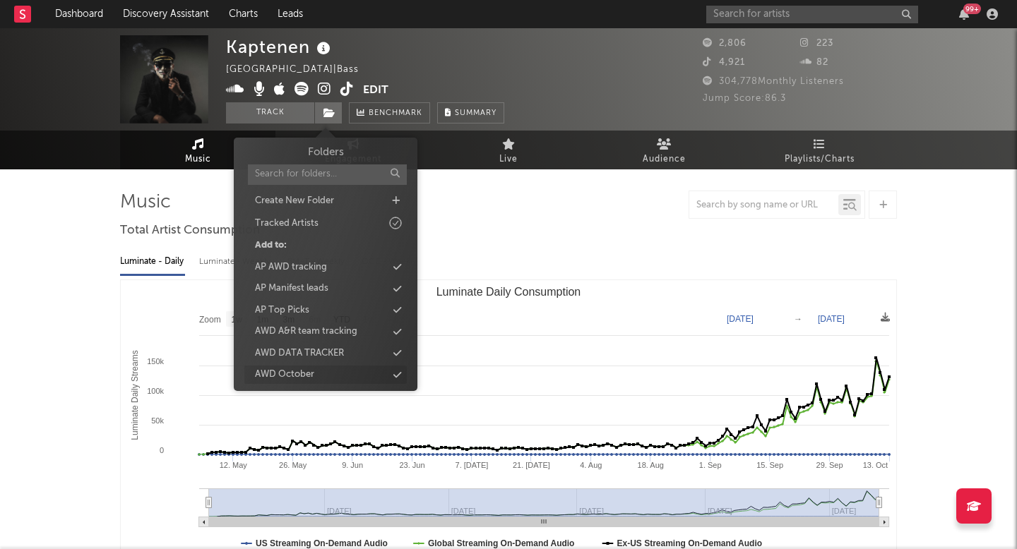
click at [323, 366] on div "AWD October" at bounding box center [325, 375] width 162 height 18
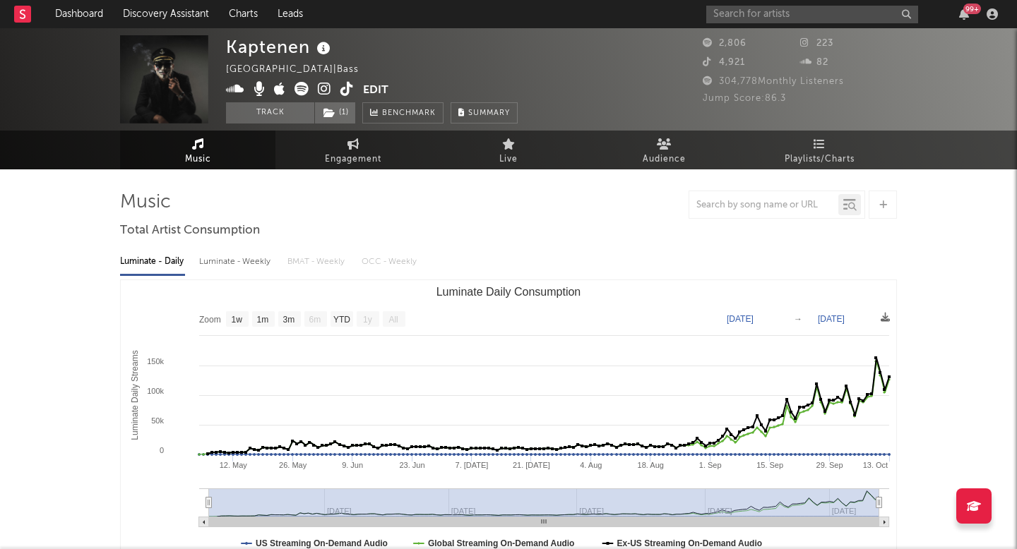
click at [749, 1] on div "99 +" at bounding box center [854, 14] width 297 height 28
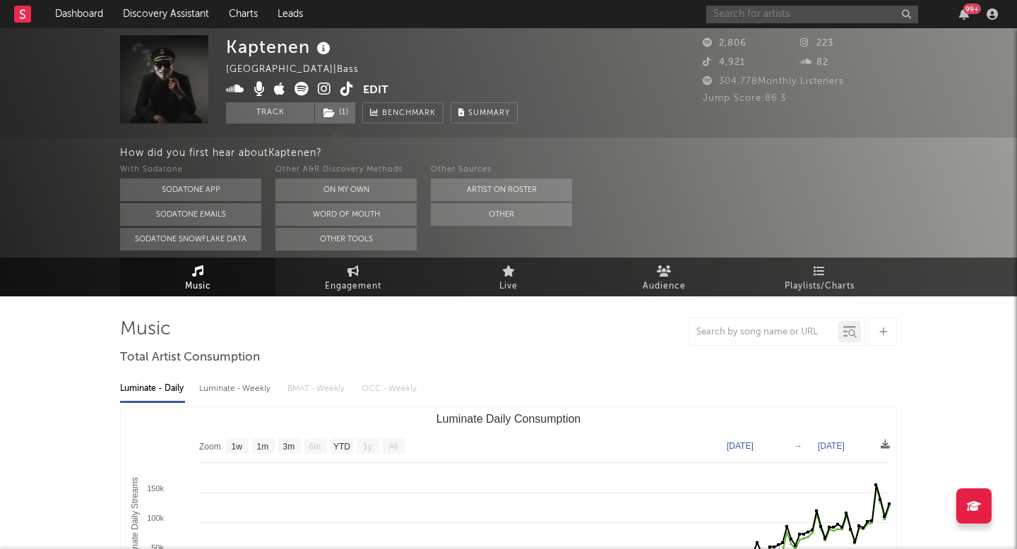
click at [730, 6] on input "text" at bounding box center [812, 15] width 212 height 18
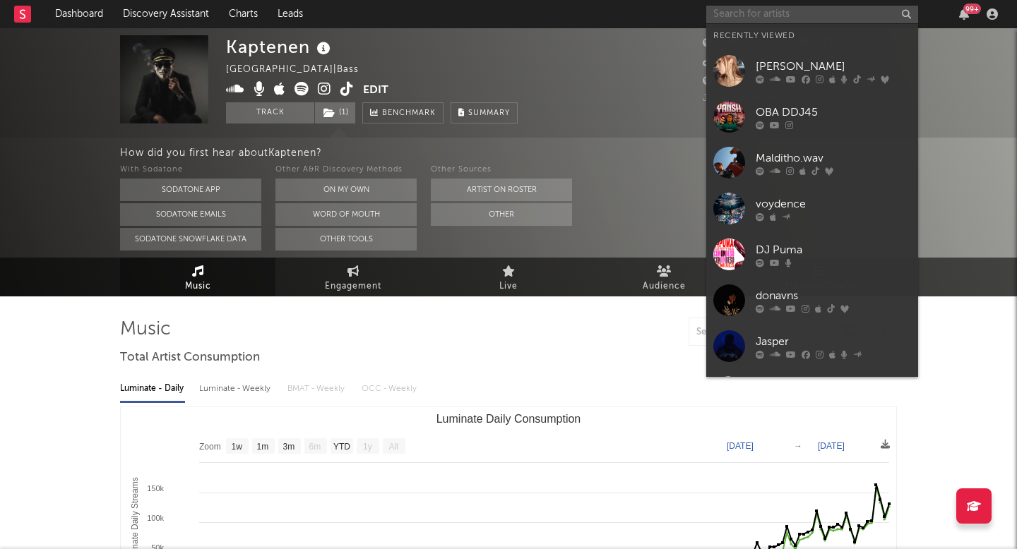
paste input "DIREKTÖREN"
type input "DIREKTÖREN"
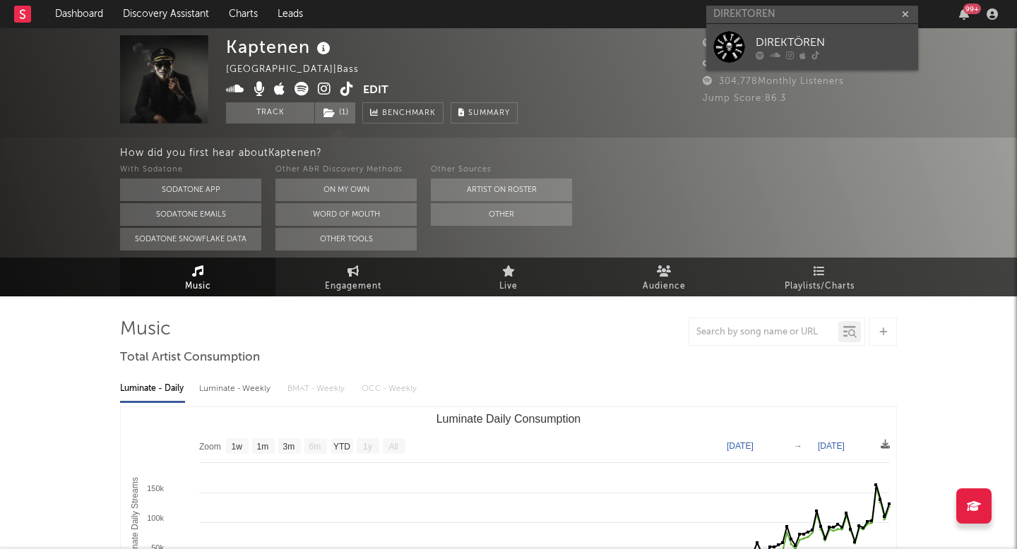
click at [724, 54] on div at bounding box center [729, 47] width 32 height 32
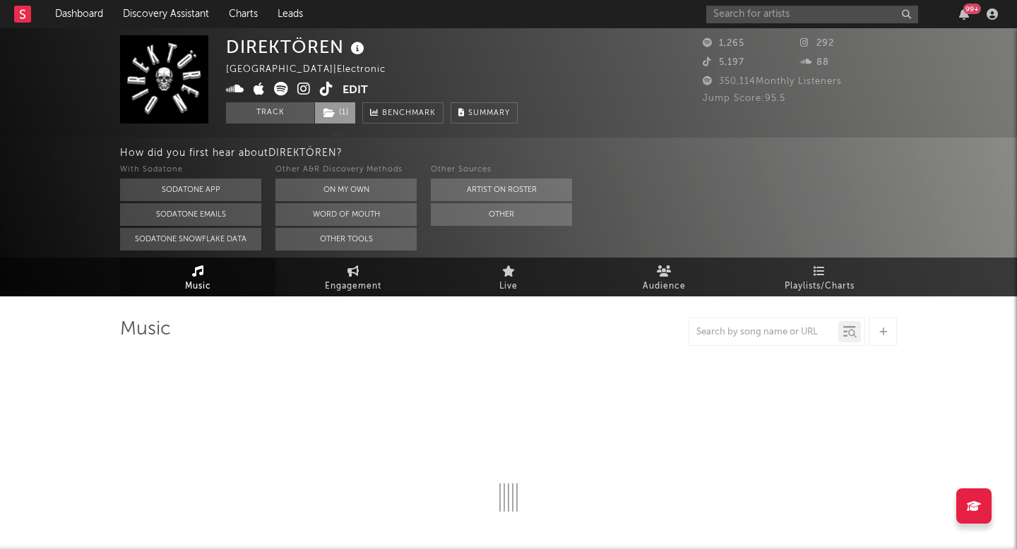
click at [346, 108] on span "( 1 )" at bounding box center [335, 112] width 42 height 21
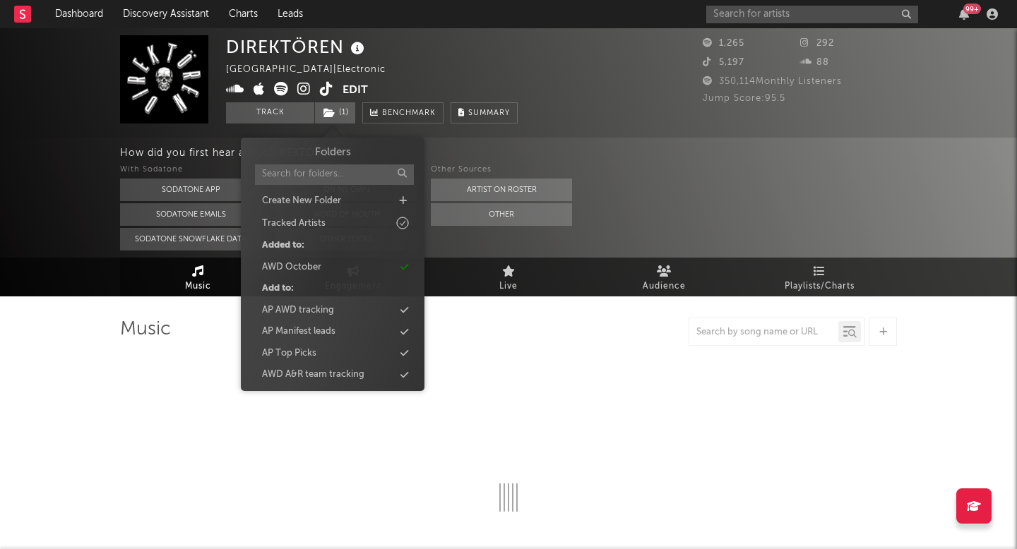
select select "1w"
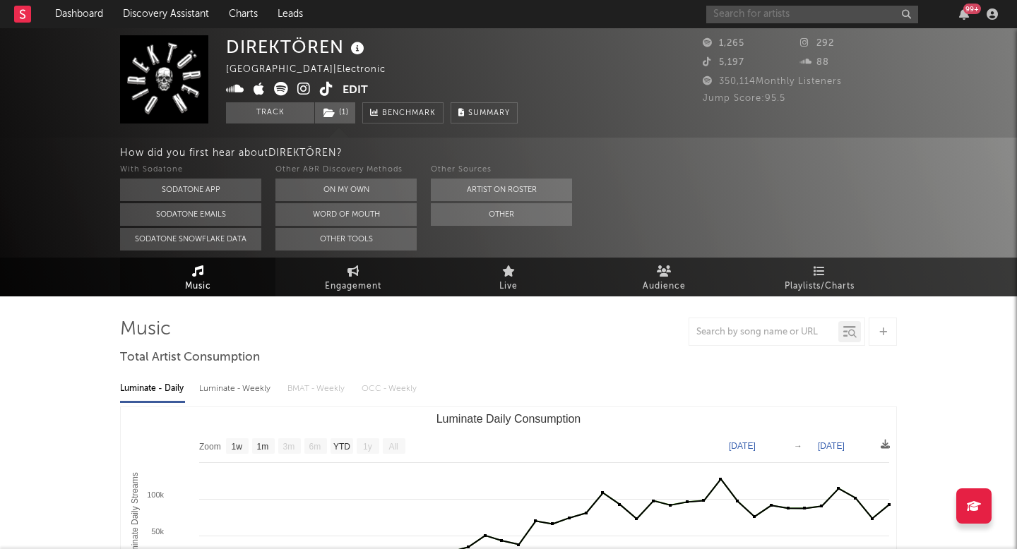
click at [835, 11] on input "text" at bounding box center [812, 15] width 212 height 18
paste input "Danny Khas"
type input "Danny Khas"
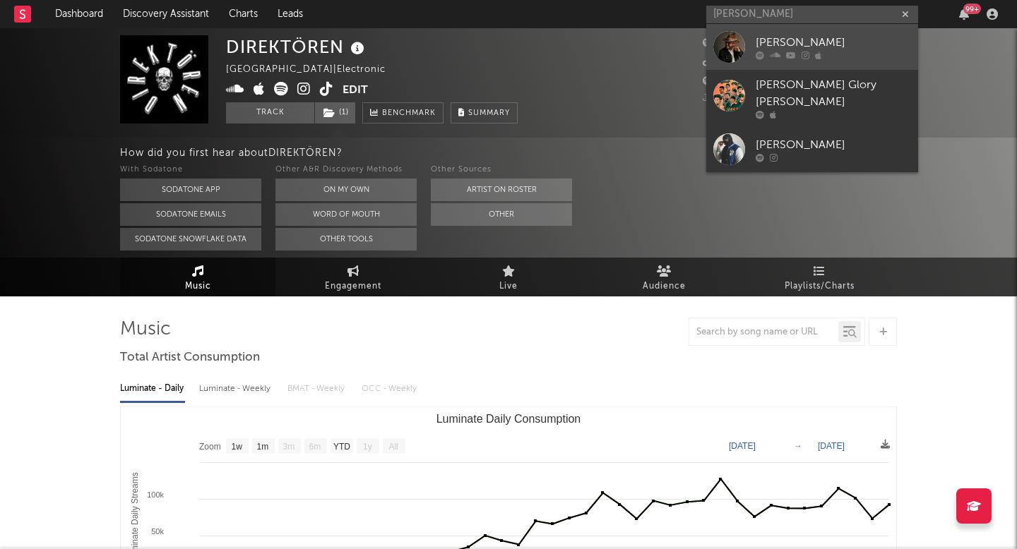
click at [718, 47] on div at bounding box center [729, 47] width 32 height 32
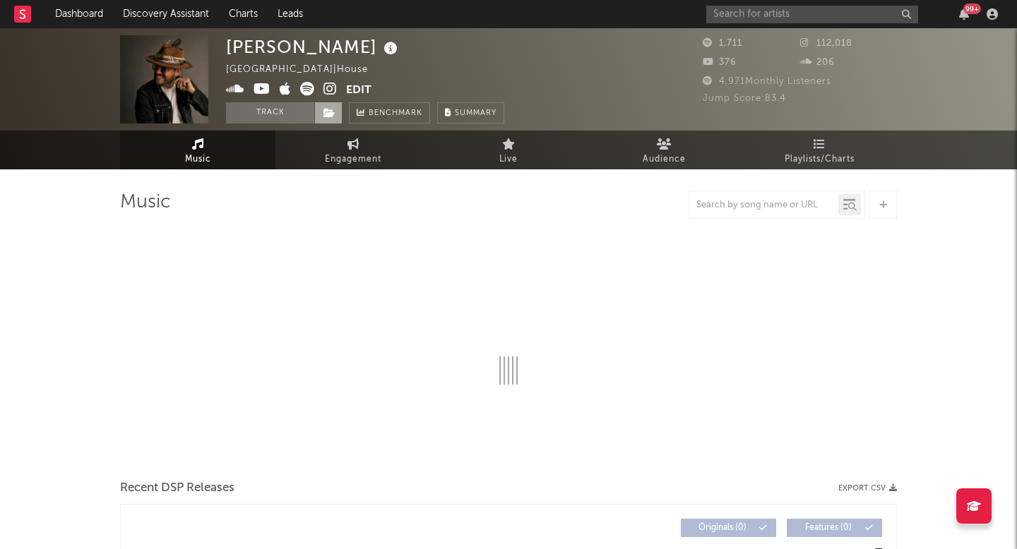
click at [333, 116] on icon at bounding box center [329, 113] width 12 height 10
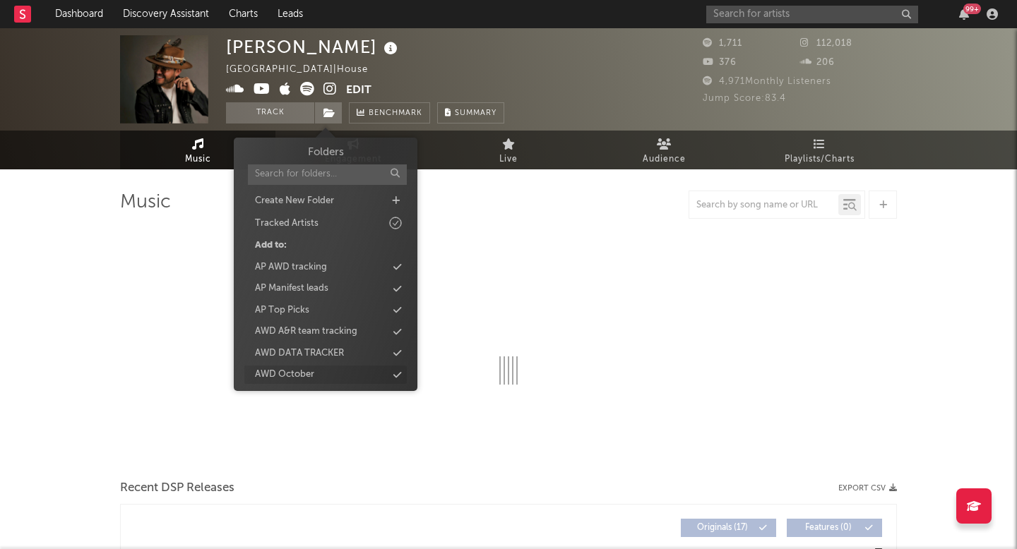
select select "1w"
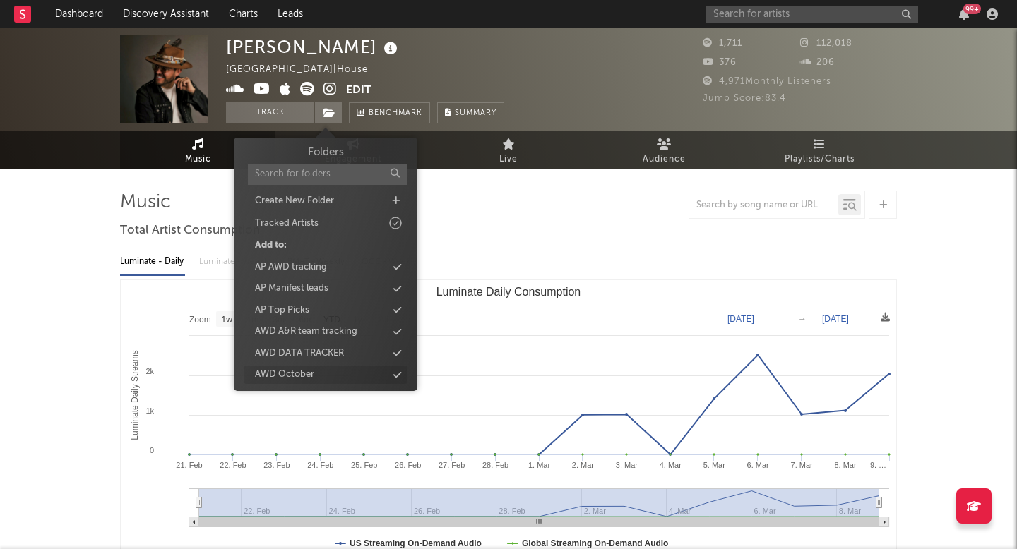
click at [323, 366] on div "AWD October" at bounding box center [325, 375] width 162 height 18
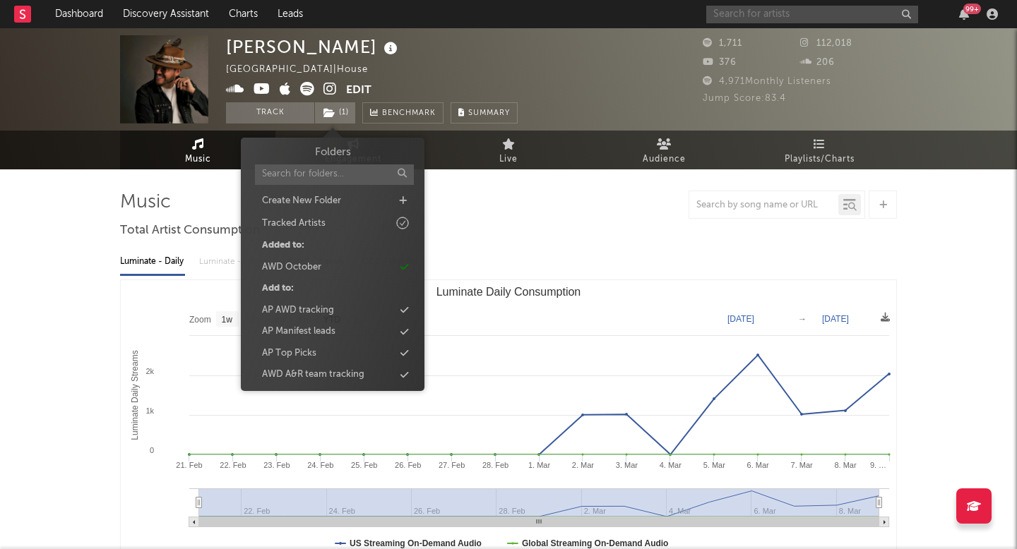
click at [771, 10] on input "text" at bounding box center [812, 15] width 212 height 18
paste input "Unalni"
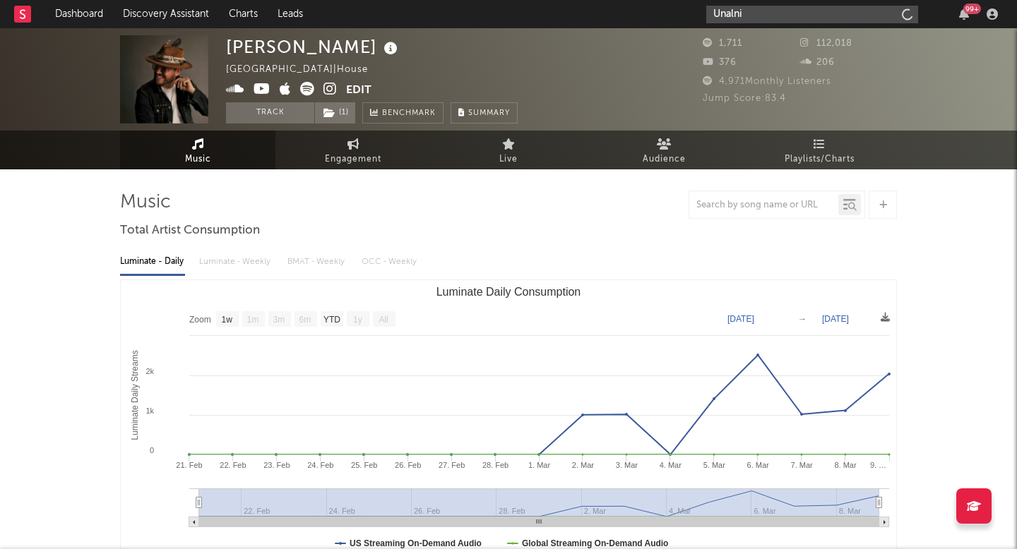
type input "Unalni"
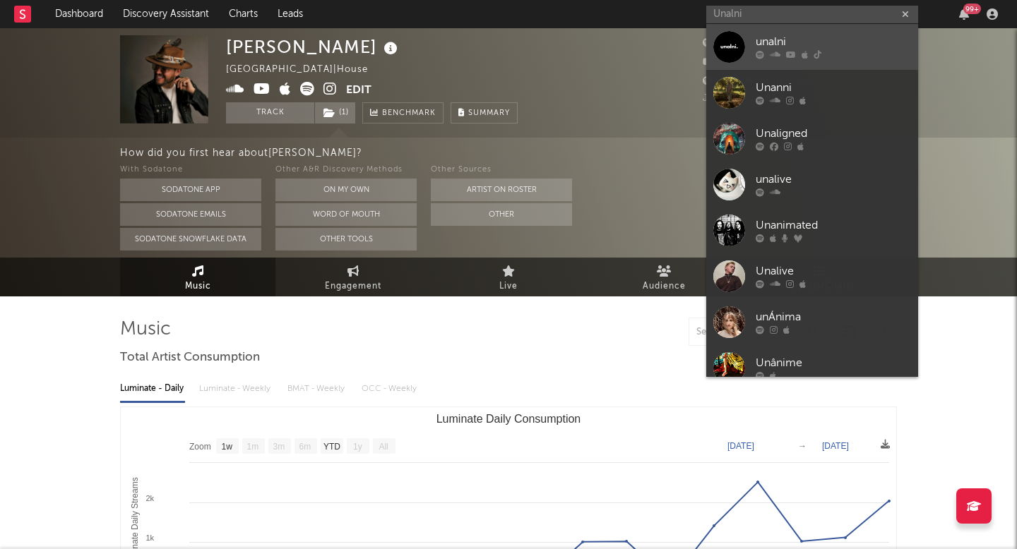
click at [731, 63] on link "unalni" at bounding box center [812, 47] width 212 height 46
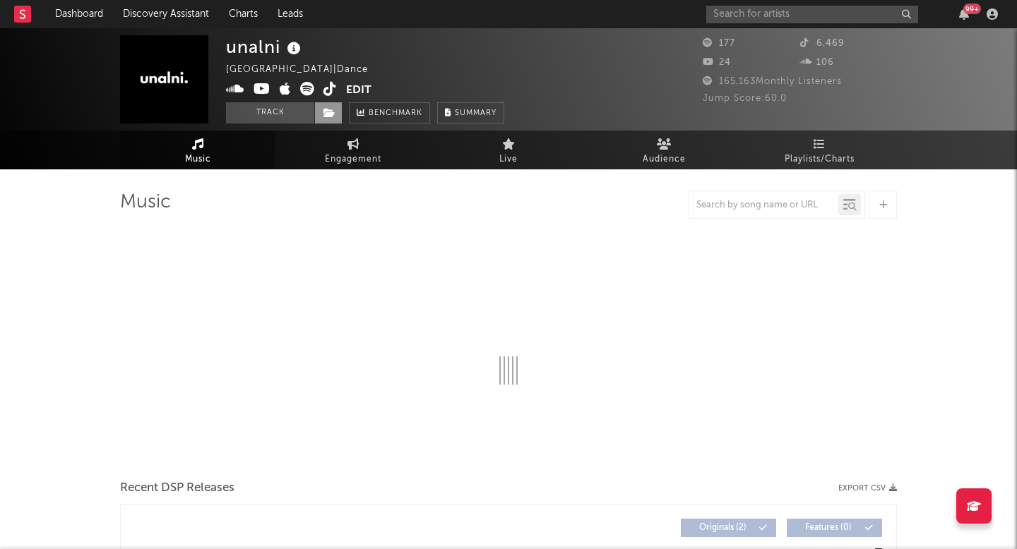
select select "1w"
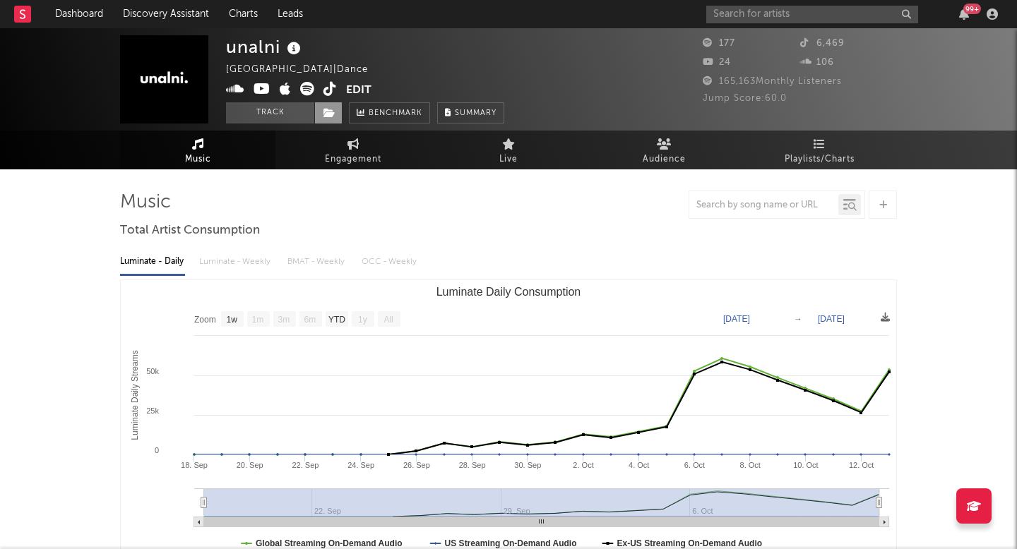
click at [330, 118] on span at bounding box center [328, 112] width 28 height 21
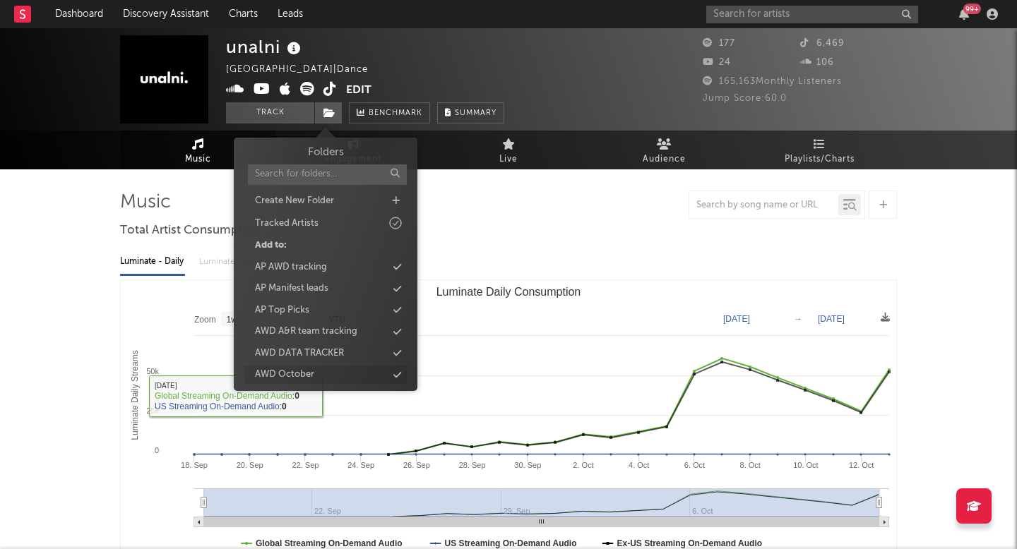
click at [317, 371] on div "AWD October" at bounding box center [325, 375] width 162 height 18
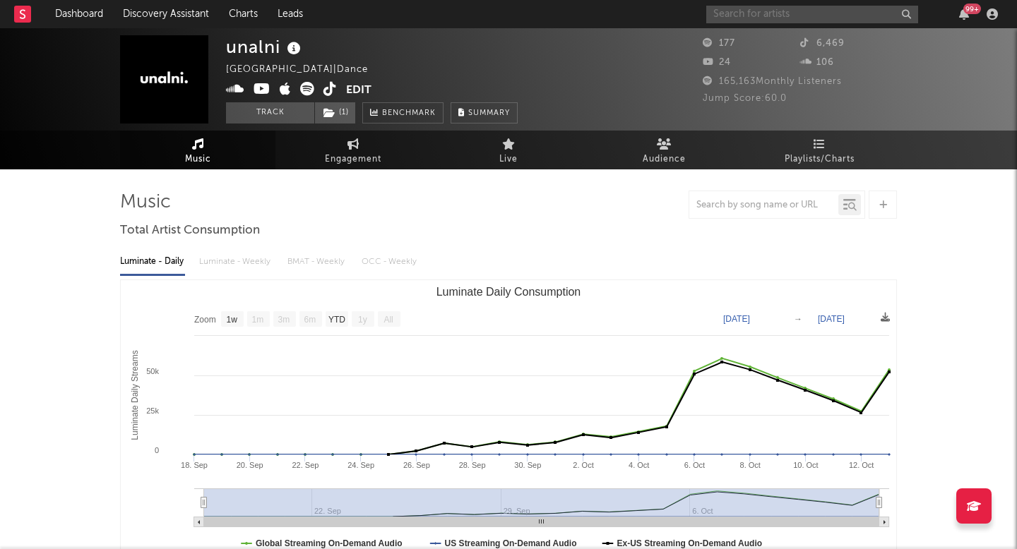
click at [743, 8] on input "text" at bounding box center [812, 15] width 212 height 18
paste input "Circadian"
type input "Circadian"
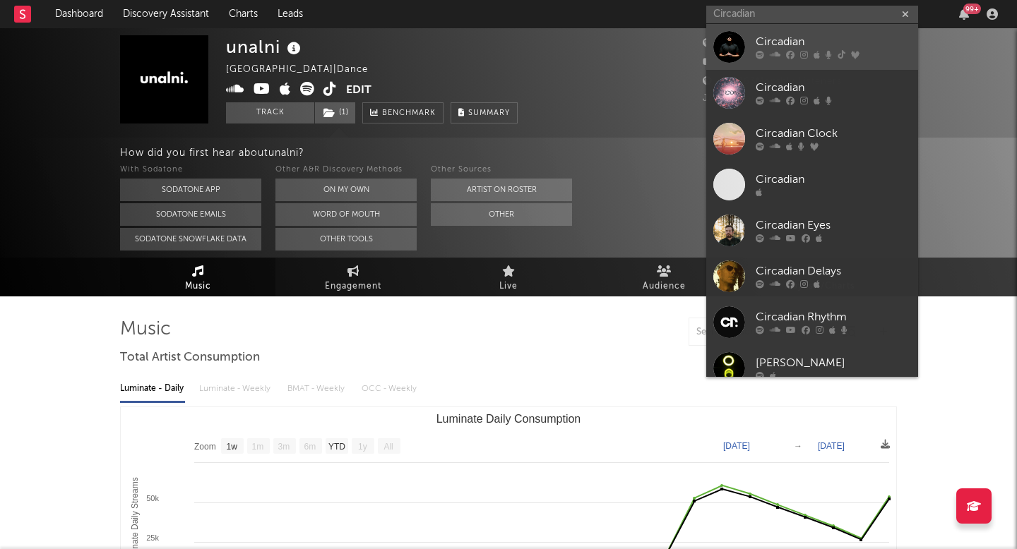
click at [717, 47] on div at bounding box center [729, 47] width 32 height 32
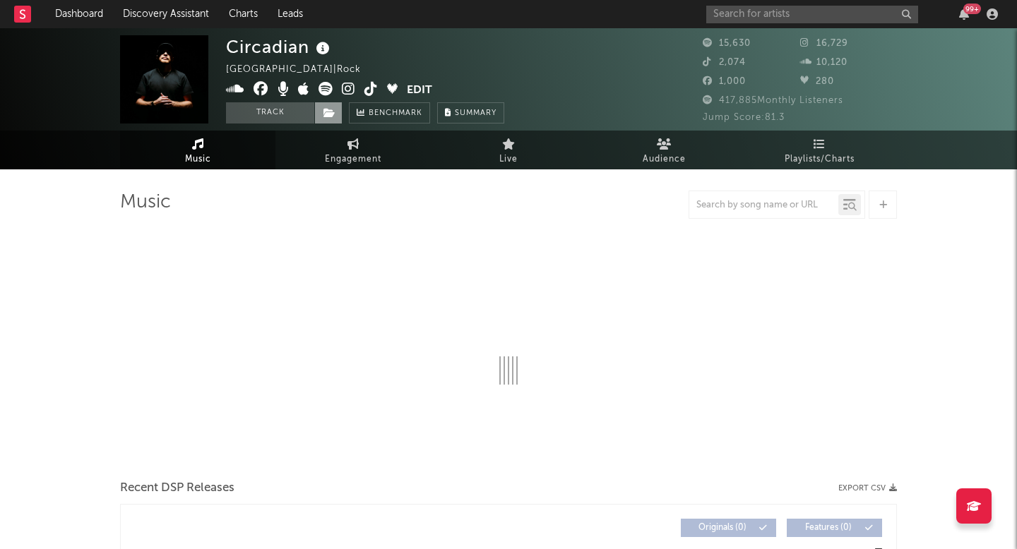
click at [333, 116] on icon at bounding box center [329, 113] width 12 height 10
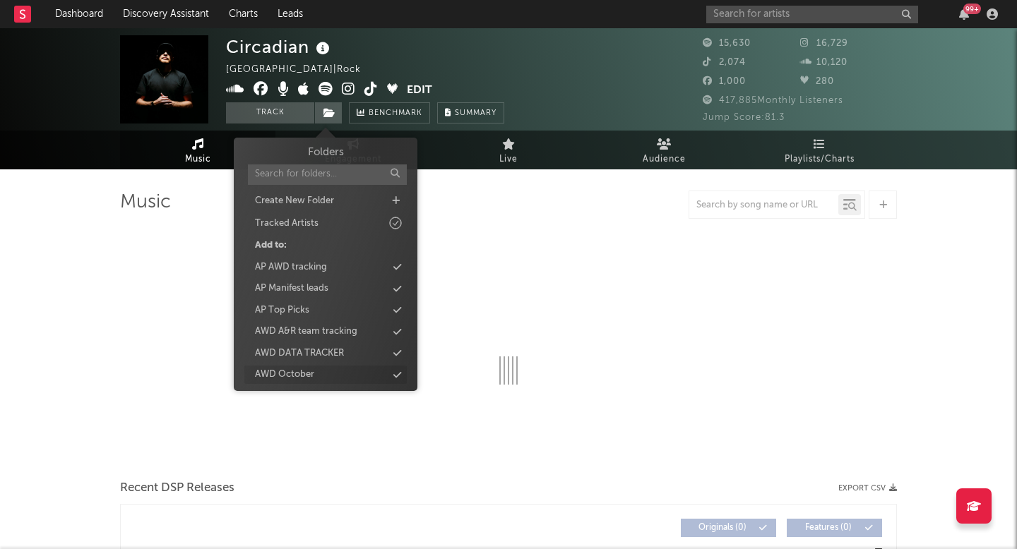
select select "6m"
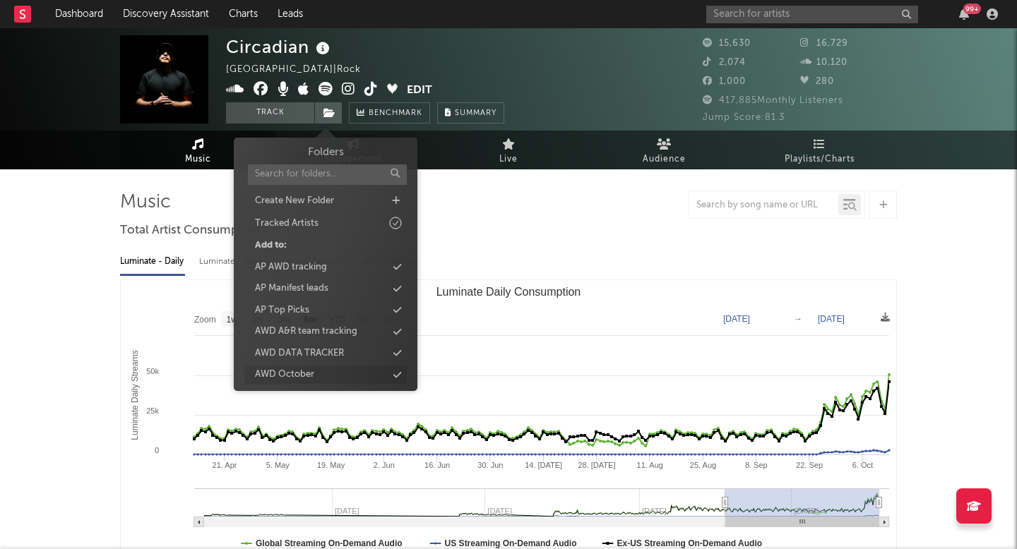
click at [320, 382] on div "AWD October" at bounding box center [325, 375] width 162 height 18
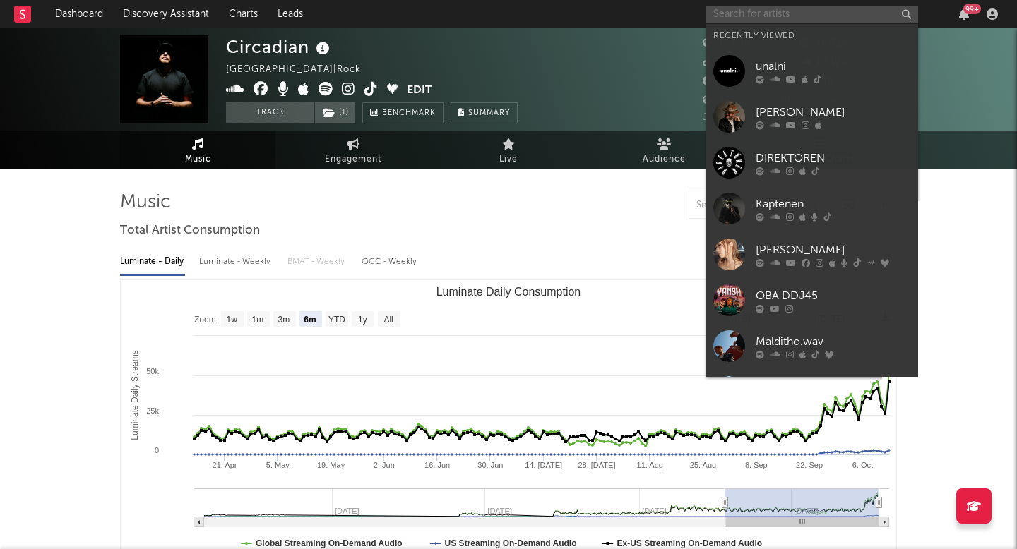
click at [782, 18] on input "text" at bounding box center [812, 15] width 212 height 18
paste input "Devault"
type input "Devault"
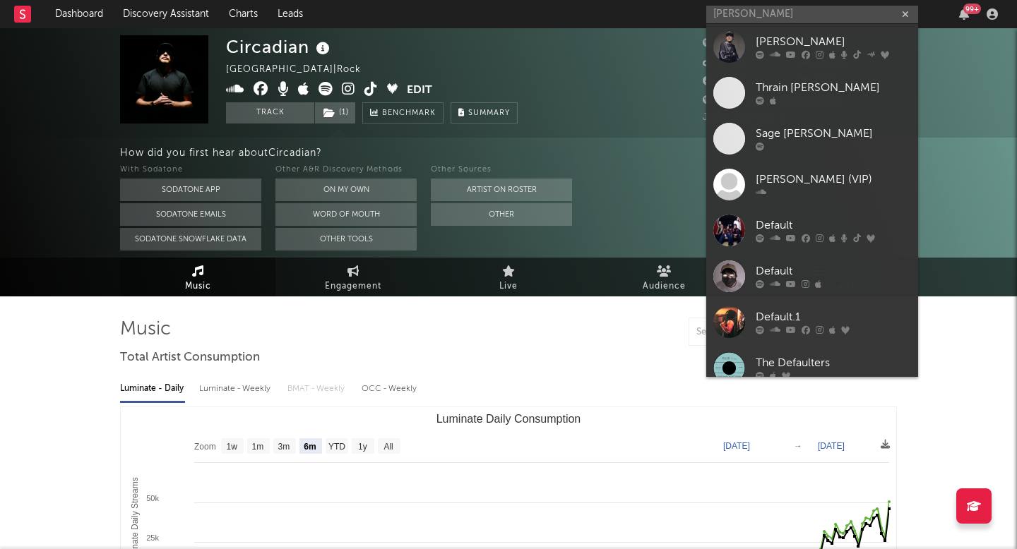
click at [738, 56] on div at bounding box center [729, 47] width 32 height 32
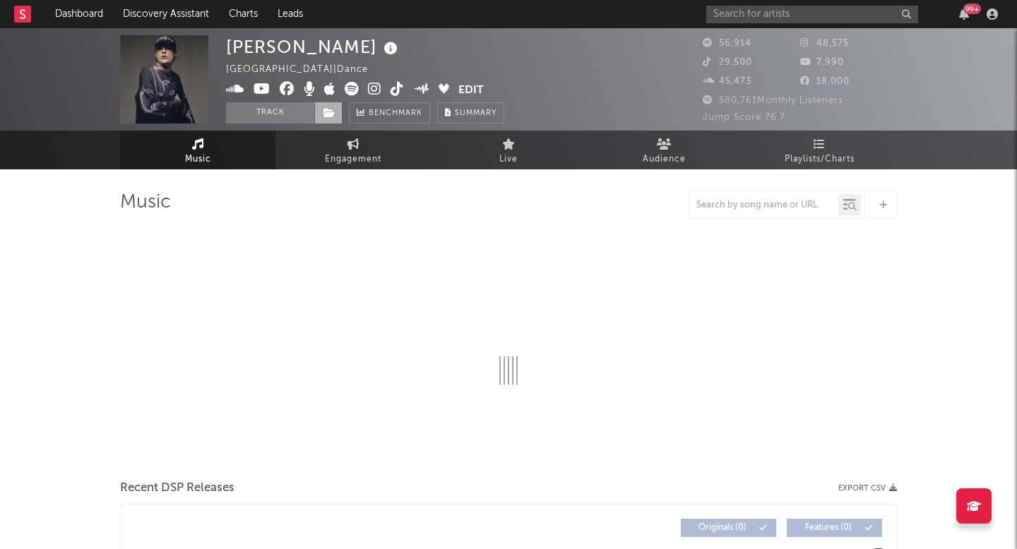
click at [328, 118] on span at bounding box center [328, 112] width 28 height 21
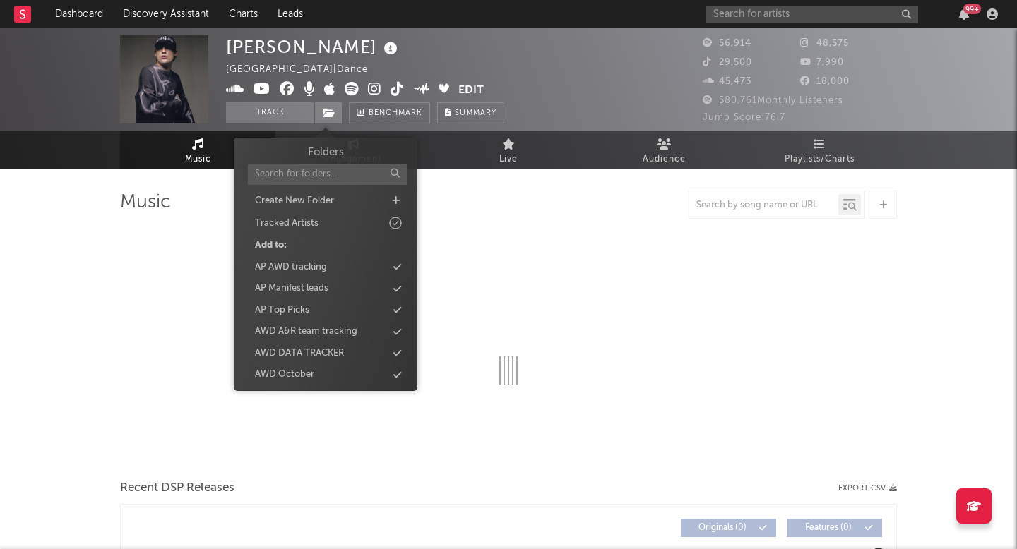
click at [318, 364] on div "Folders Create New Folder Tracked Artists Add to: AP AWD tracking AP Manifest l…" at bounding box center [325, 307] width 162 height 325
click at [314, 371] on div "AWD October" at bounding box center [325, 375] width 162 height 18
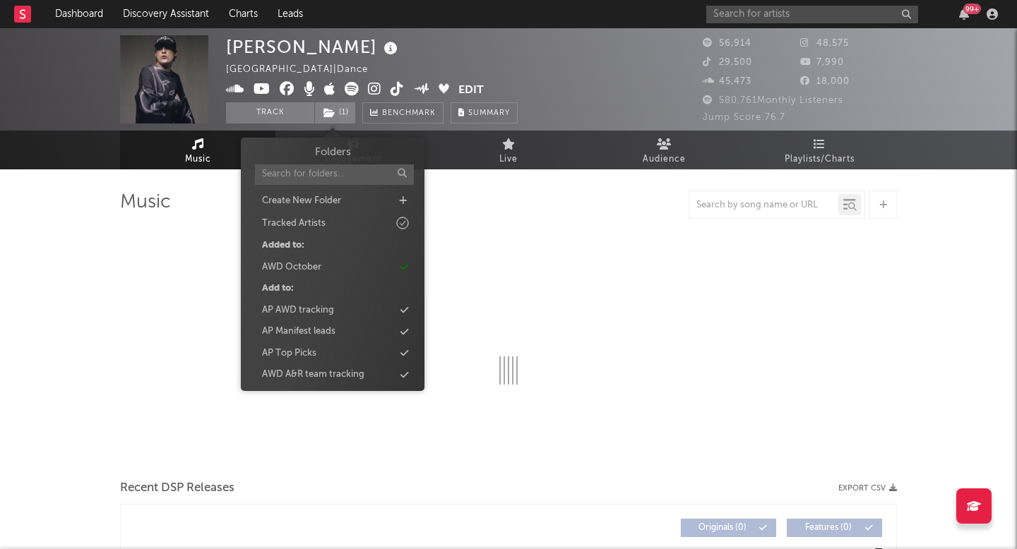
select select "6m"
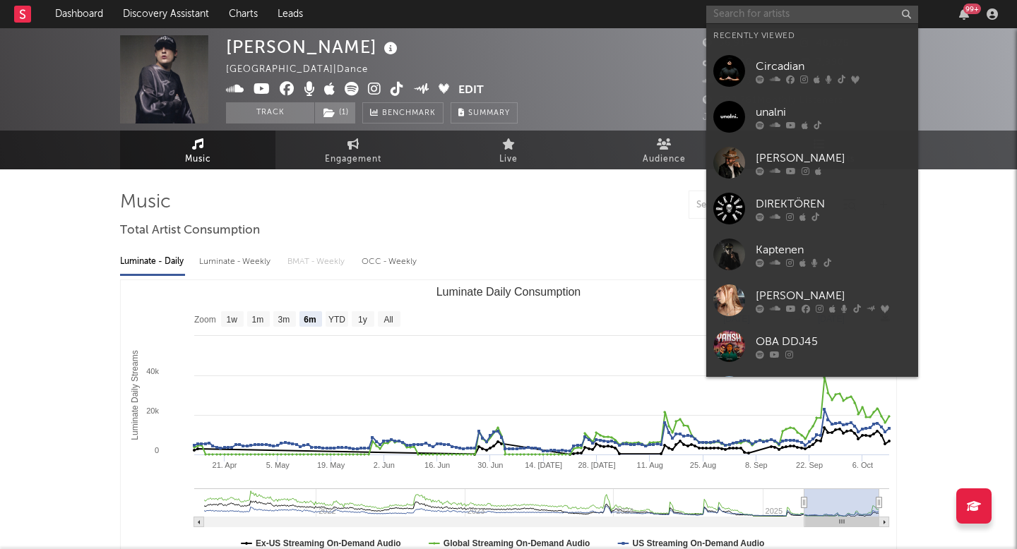
click at [738, 18] on input "text" at bounding box center [812, 15] width 212 height 18
paste input "Kule"
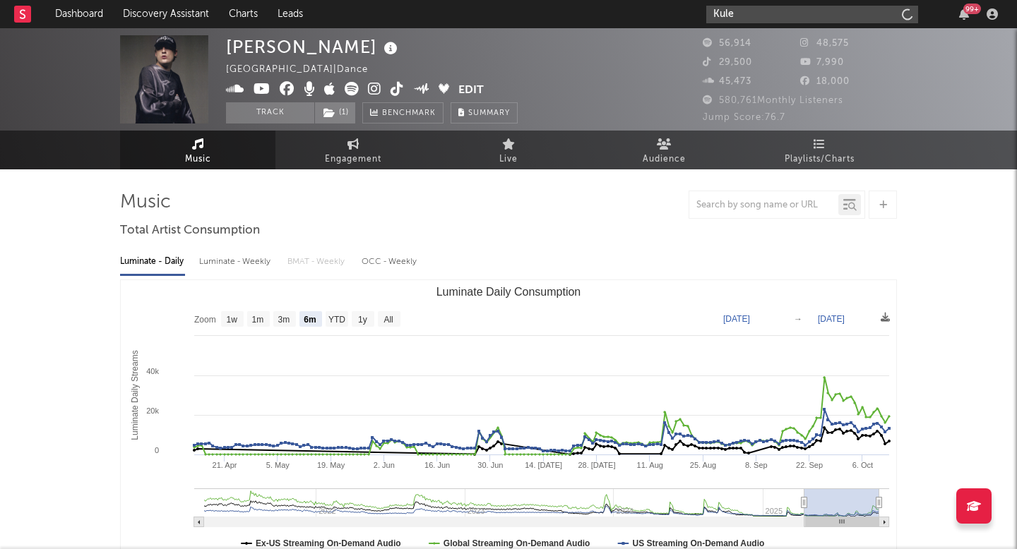
type input "Kule"
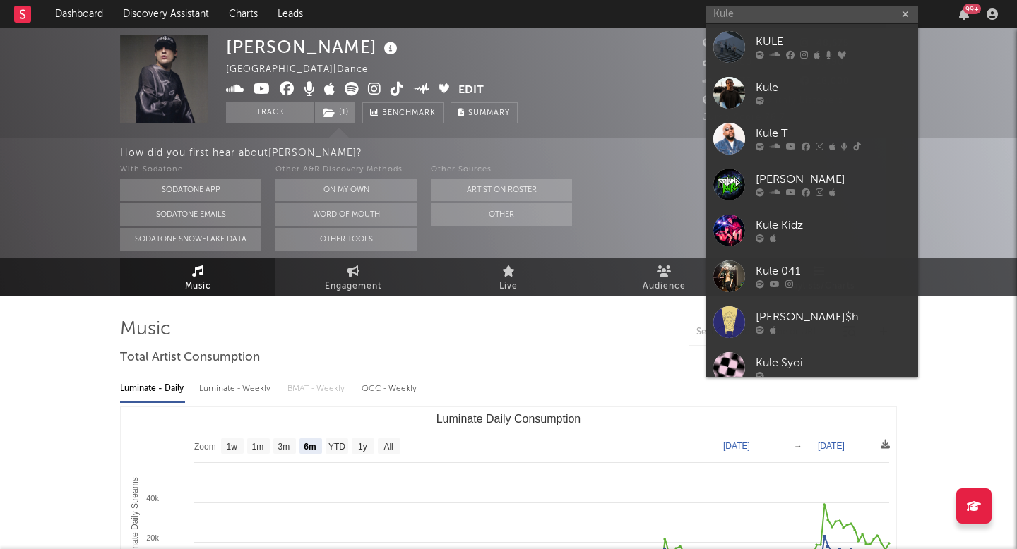
click at [719, 58] on div at bounding box center [729, 47] width 32 height 32
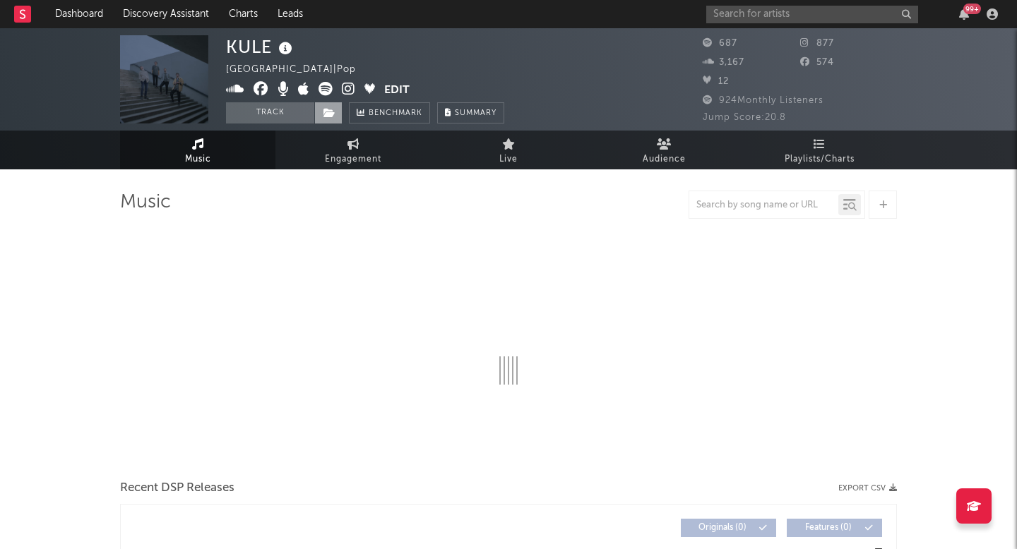
click at [330, 109] on icon at bounding box center [329, 113] width 12 height 10
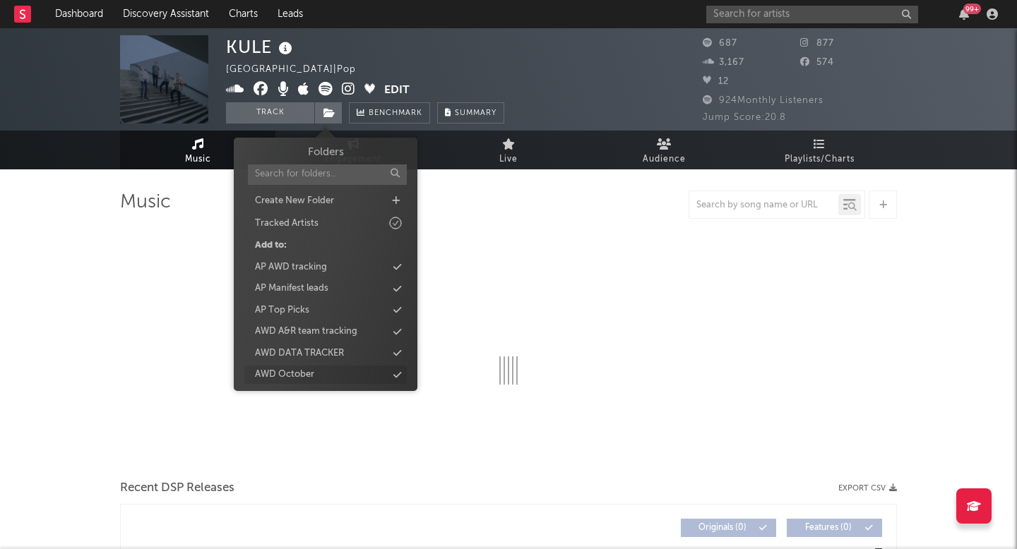
click at [305, 378] on div "AWD October" at bounding box center [284, 375] width 59 height 14
select select "1w"
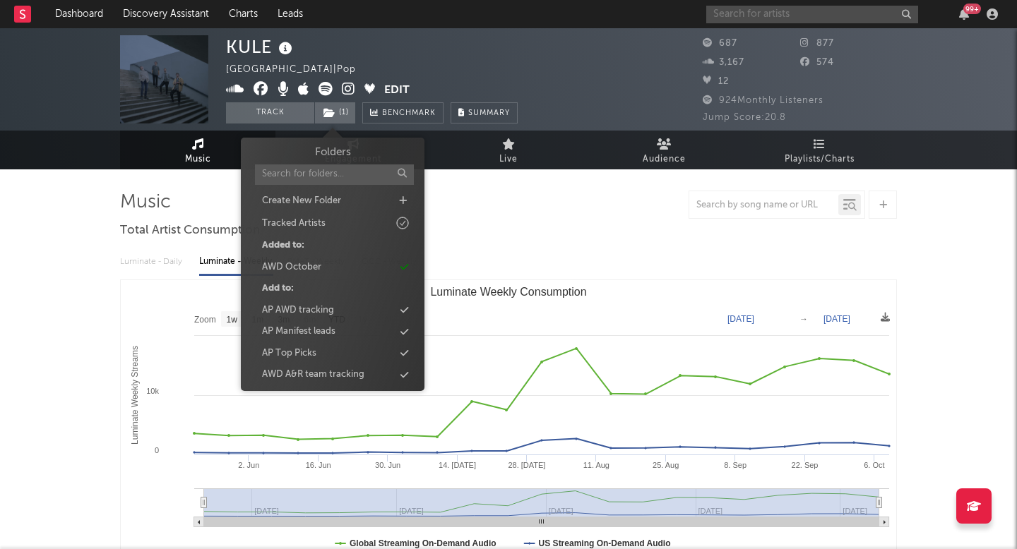
click at [743, 13] on input "text" at bounding box center [812, 15] width 212 height 18
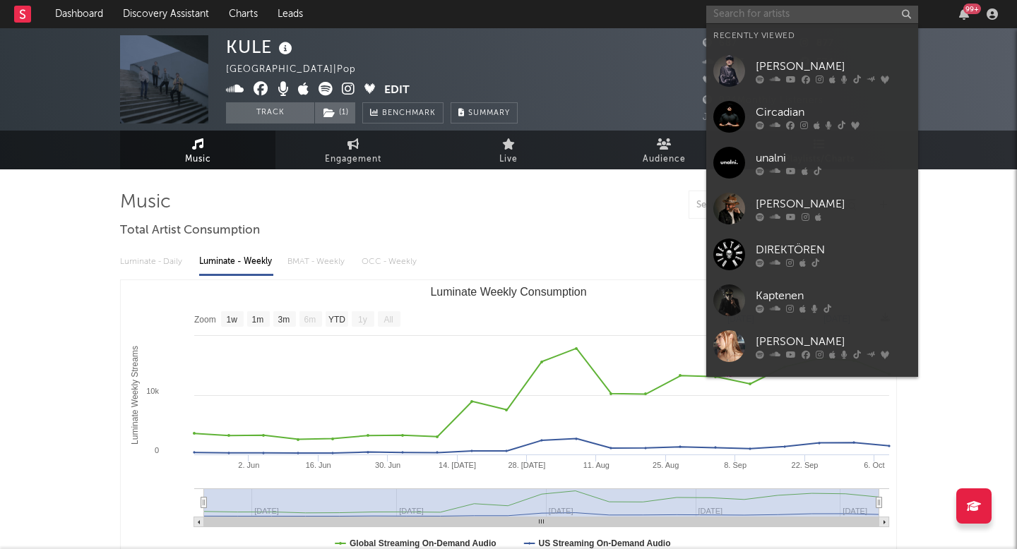
paste input "Purity"
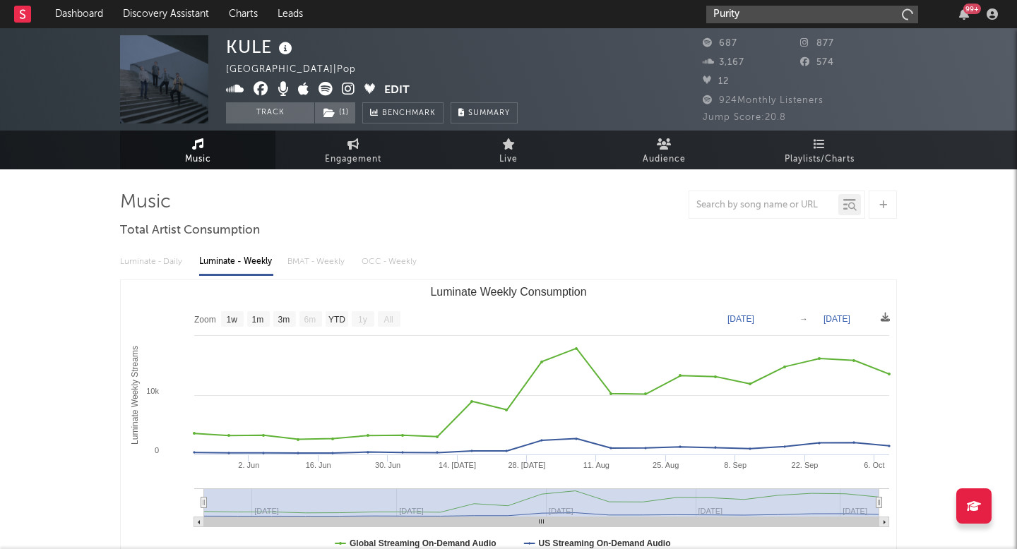
type input "Purity"
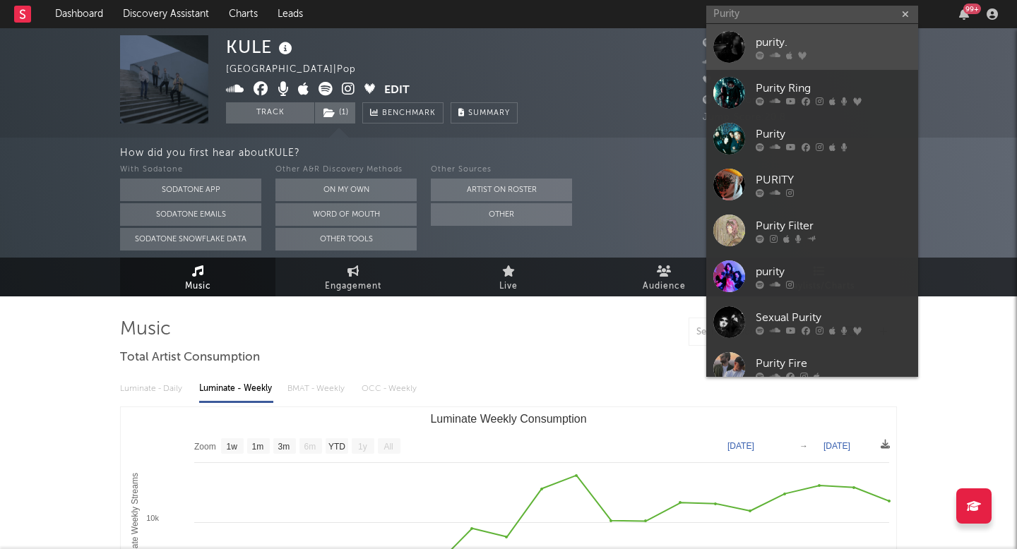
click at [717, 49] on div at bounding box center [729, 47] width 32 height 32
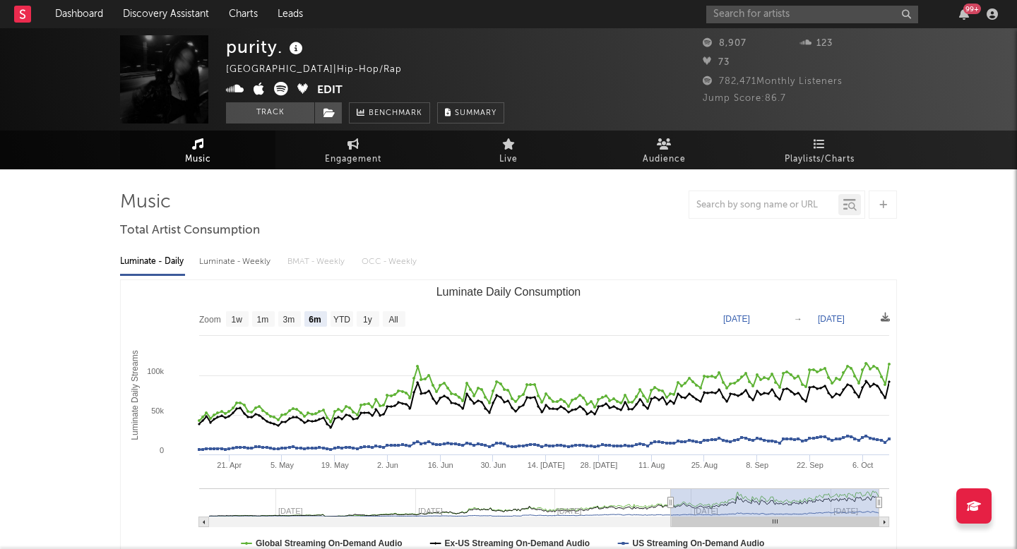
select select "6m"
click at [337, 109] on span at bounding box center [328, 112] width 28 height 21
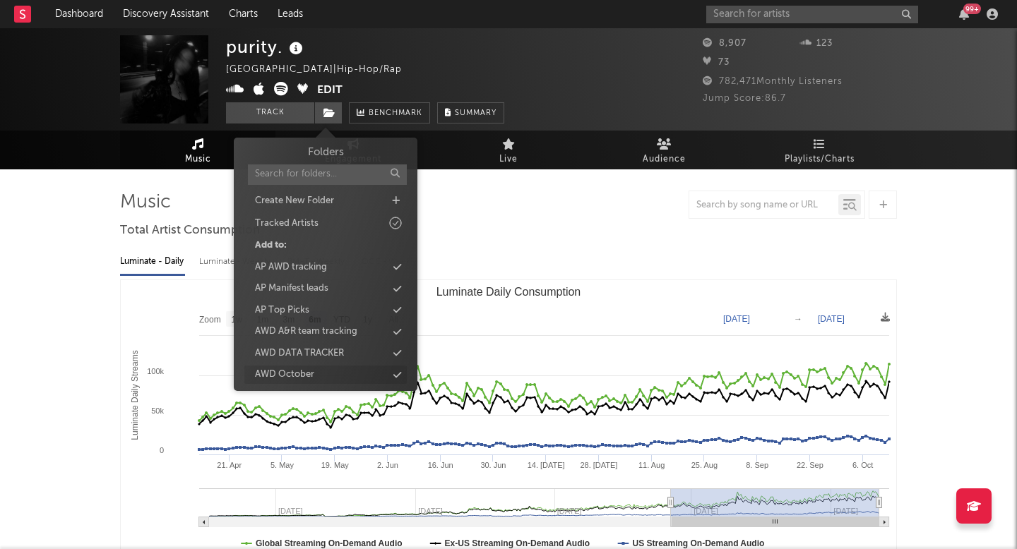
click at [319, 372] on div "AWD October" at bounding box center [325, 375] width 162 height 18
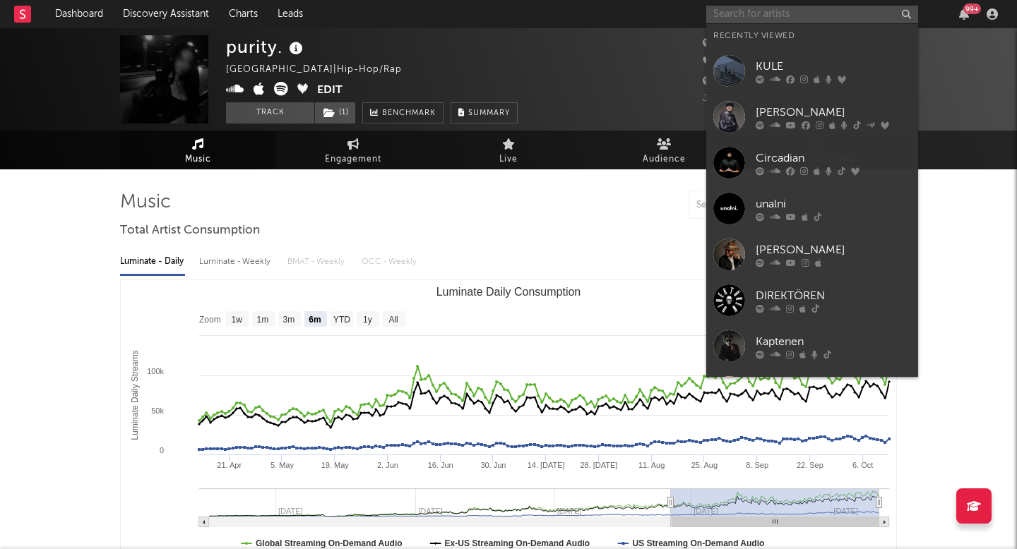
click at [782, 13] on input "text" at bounding box center [812, 15] width 212 height 18
paste input "Jiandro"
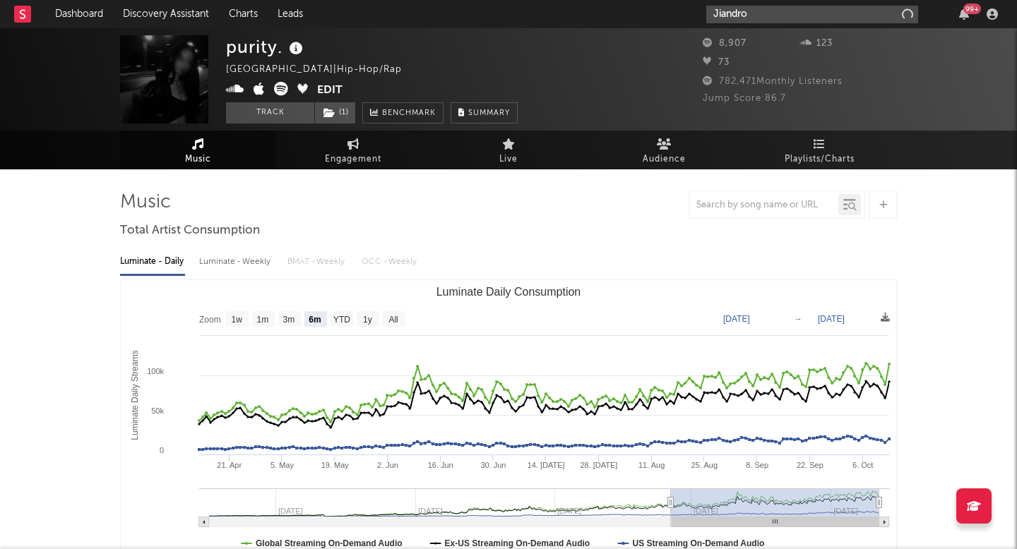
type input "Jiandro"
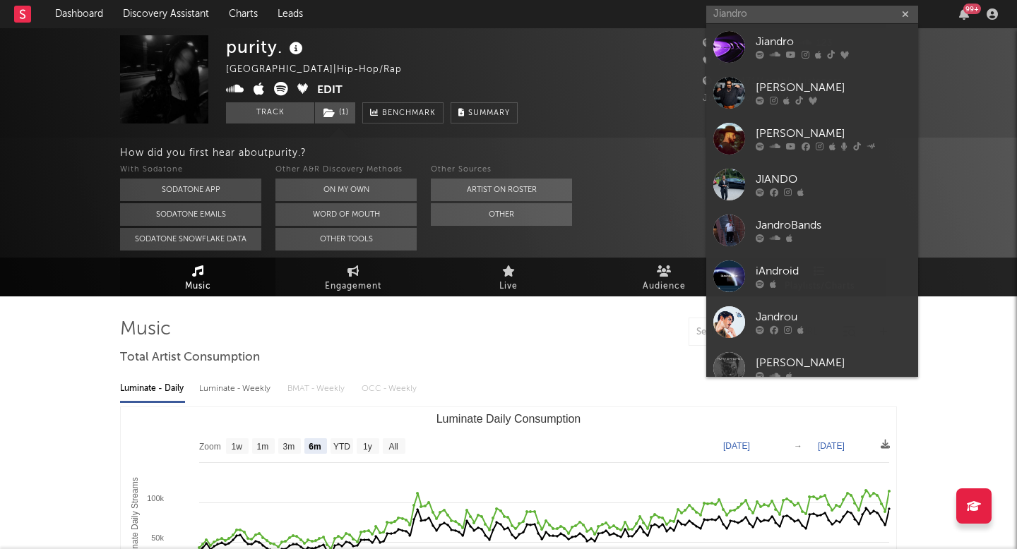
click at [724, 46] on div at bounding box center [729, 47] width 32 height 32
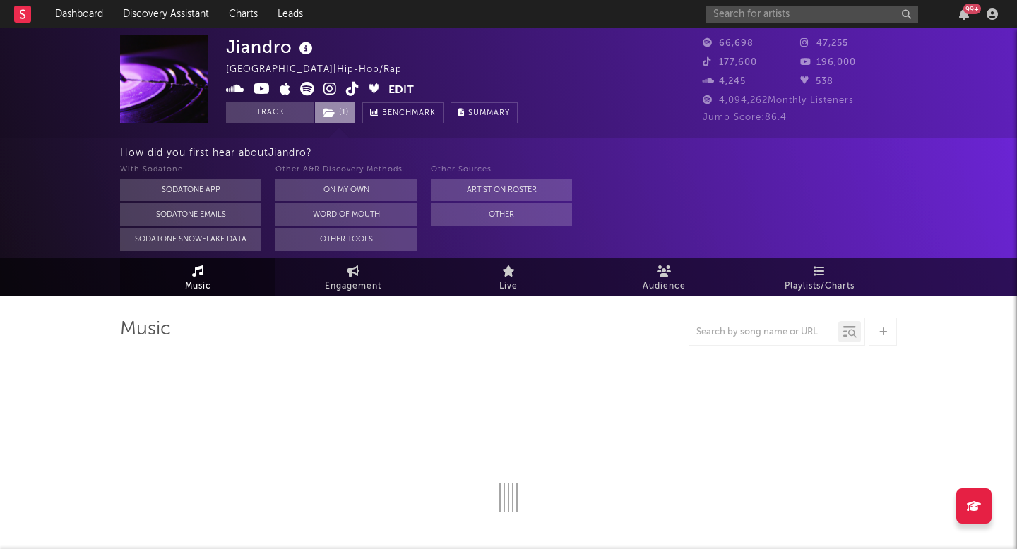
click at [339, 119] on span "( 1 )" at bounding box center [335, 112] width 42 height 21
select select "1w"
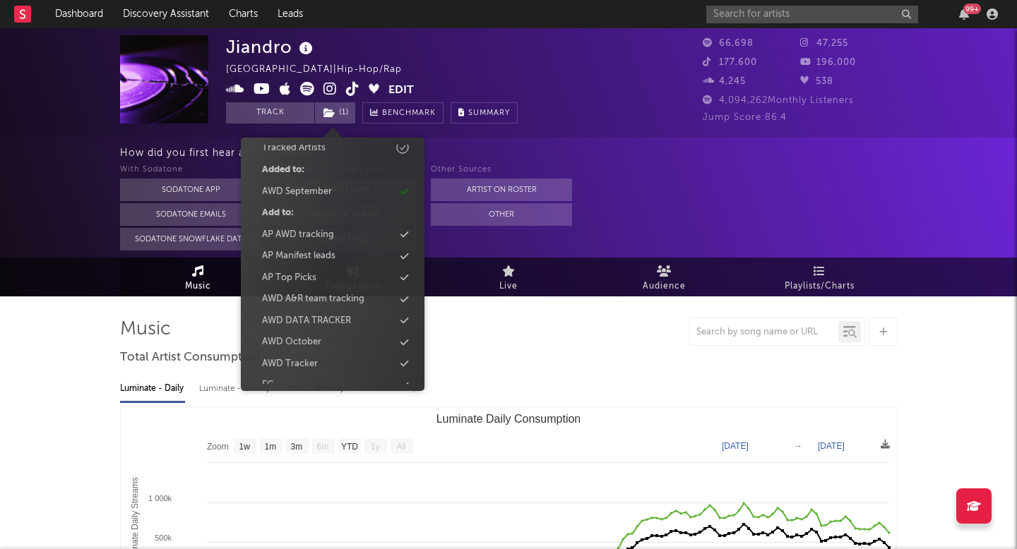
scroll to position [80, 0]
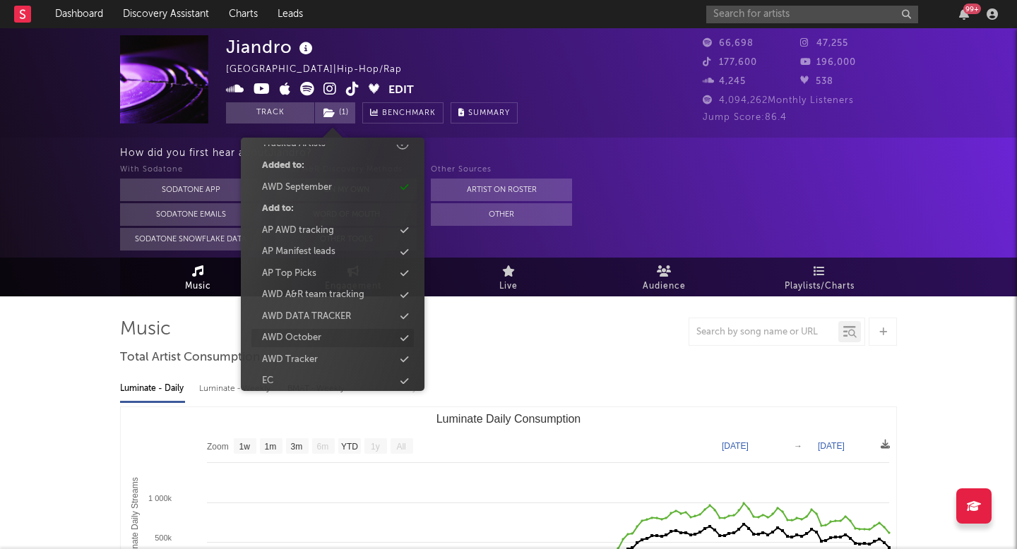
click at [306, 340] on div "AWD October" at bounding box center [291, 338] width 59 height 14
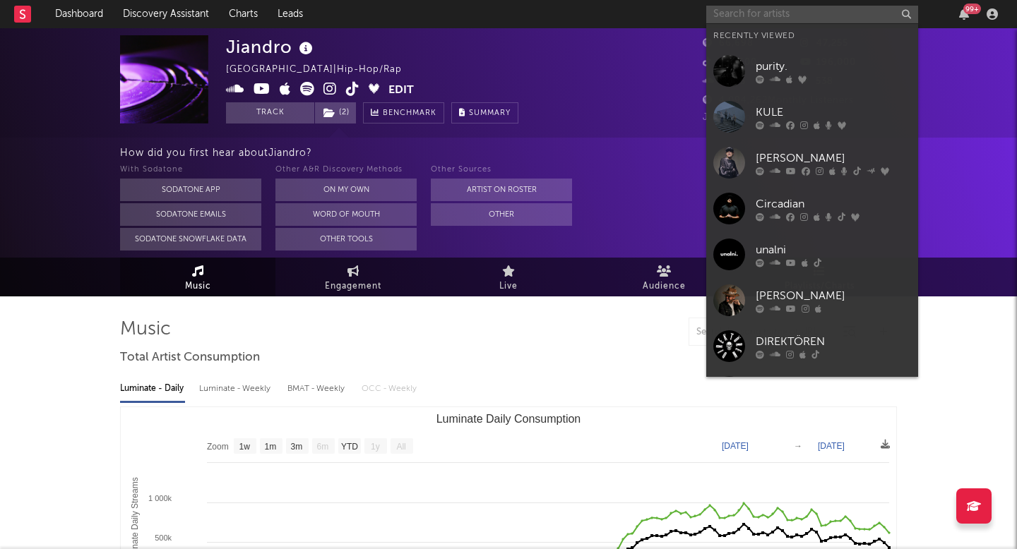
click at [784, 13] on input "text" at bounding box center [812, 15] width 212 height 18
paste input "DJ CZ"
type input "DJ CZ"
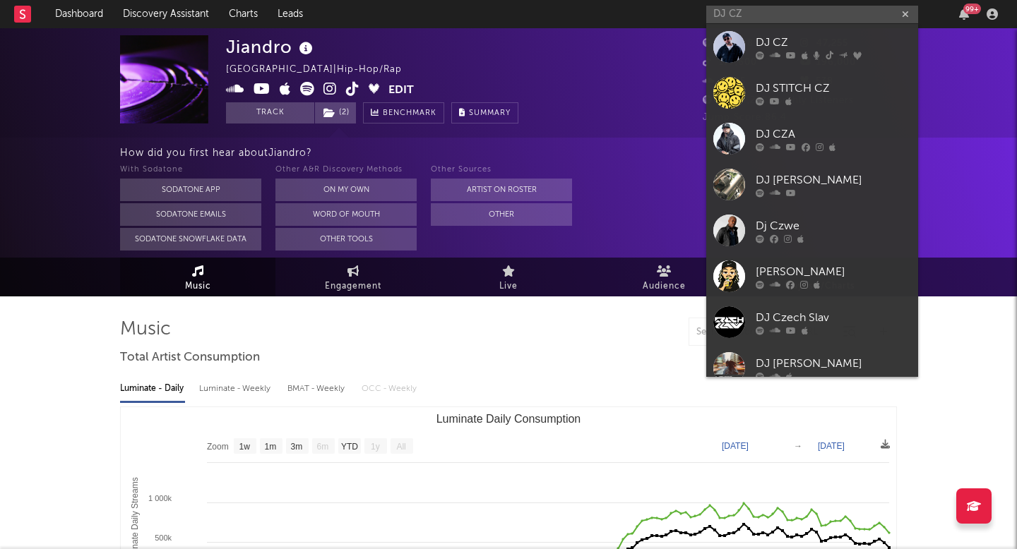
click at [722, 54] on div at bounding box center [729, 47] width 32 height 32
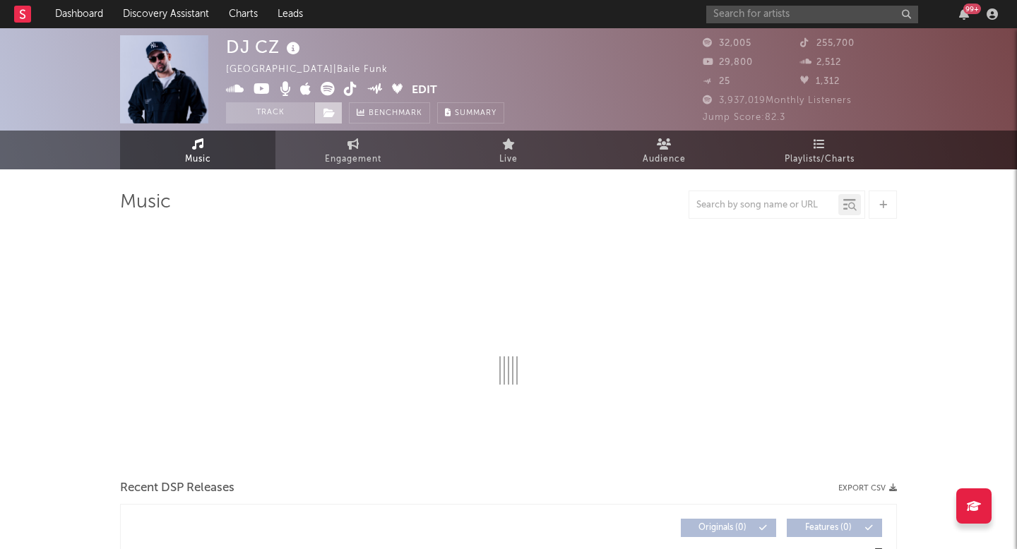
click at [331, 112] on icon at bounding box center [329, 113] width 12 height 10
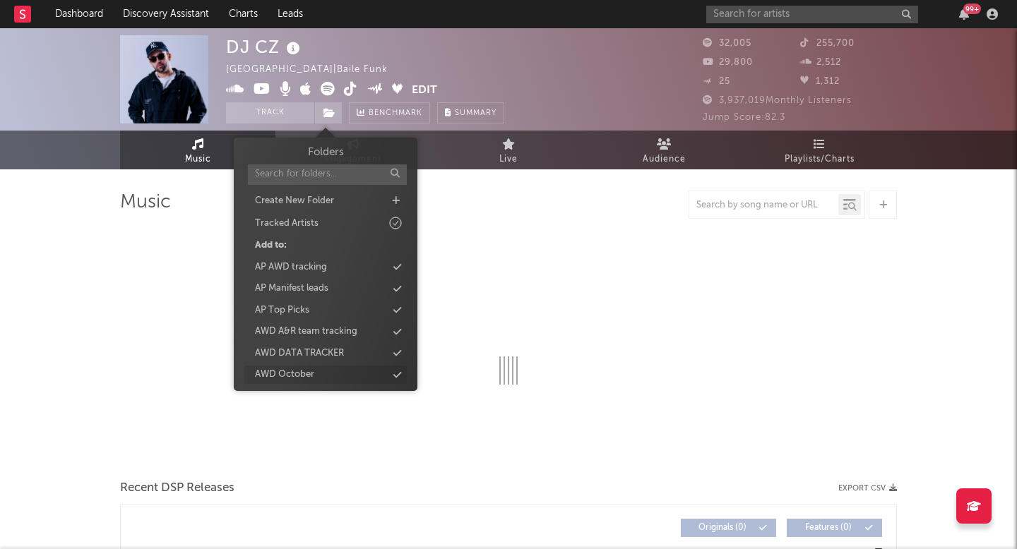
click at [318, 378] on div "AWD October" at bounding box center [325, 375] width 162 height 18
select select "6m"
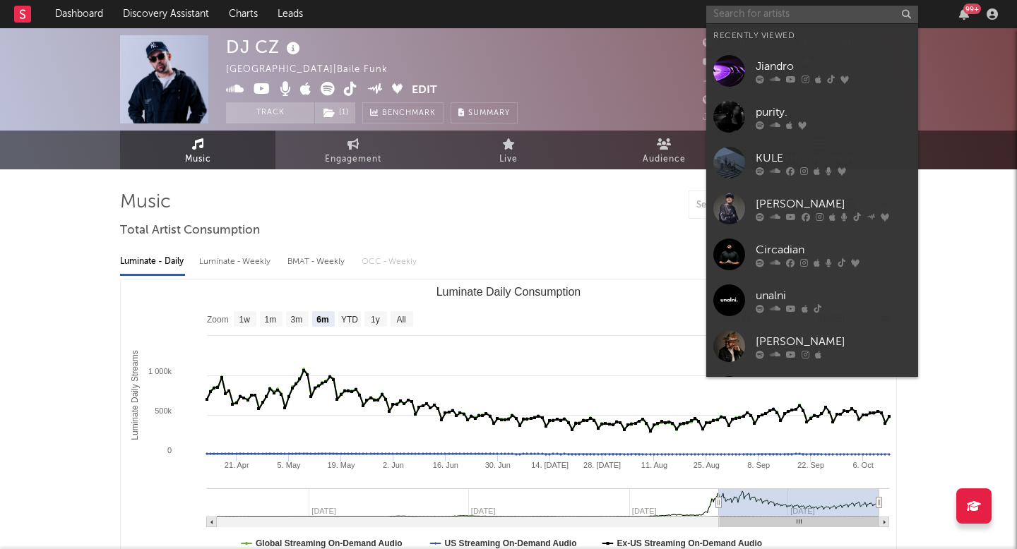
click at [806, 7] on input "text" at bounding box center [812, 15] width 212 height 18
paste input "Young Fresh"
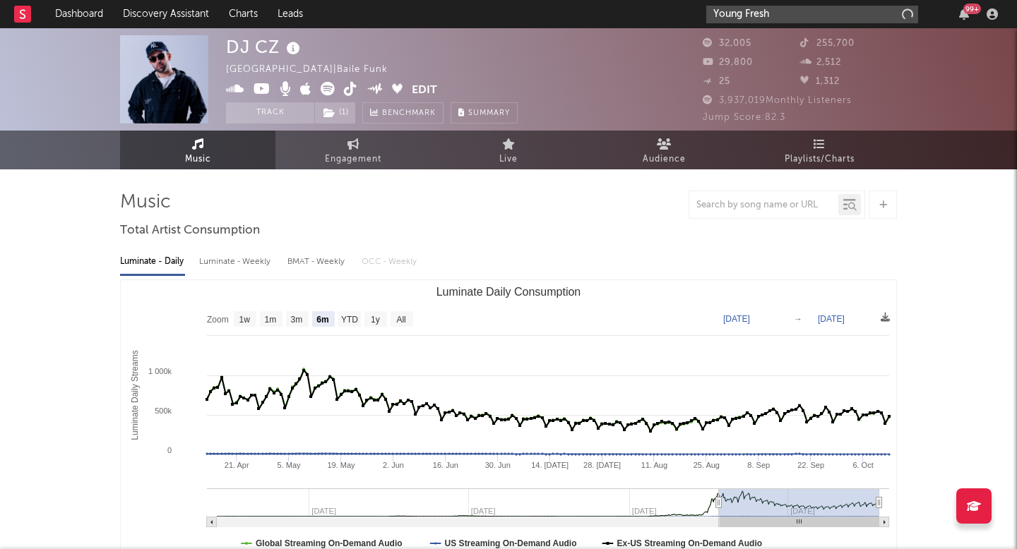
type input "Young Fresh"
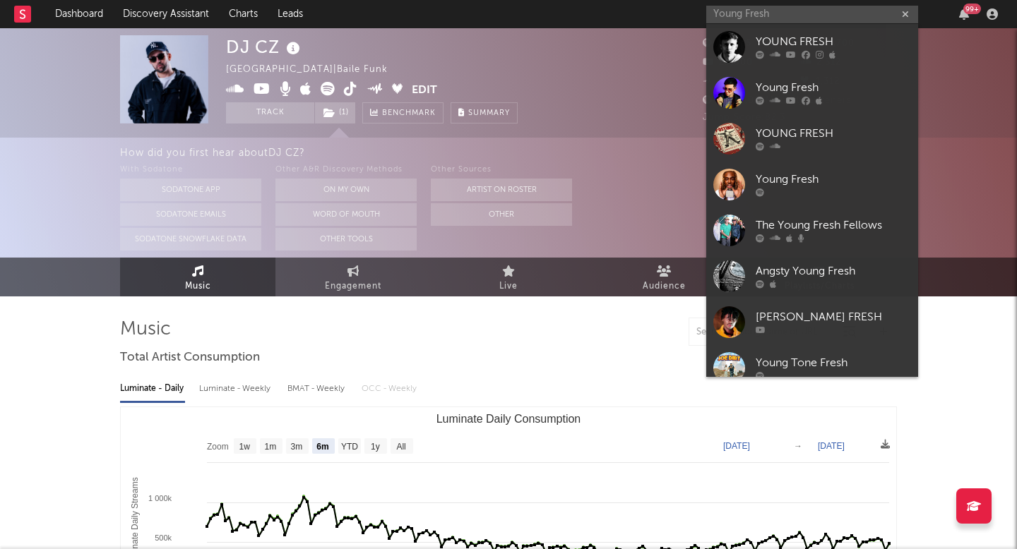
click at [736, 49] on div at bounding box center [729, 47] width 32 height 32
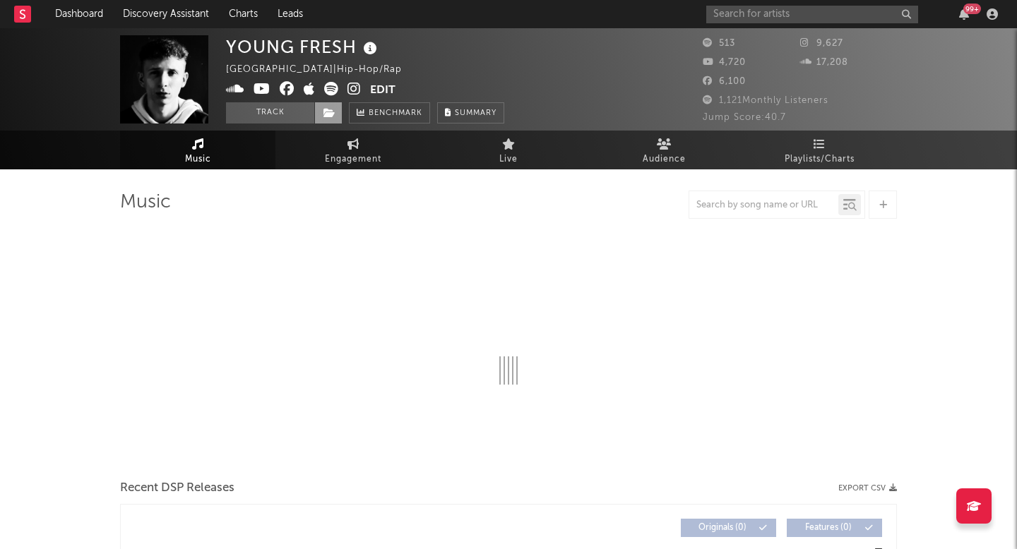
select select "6m"
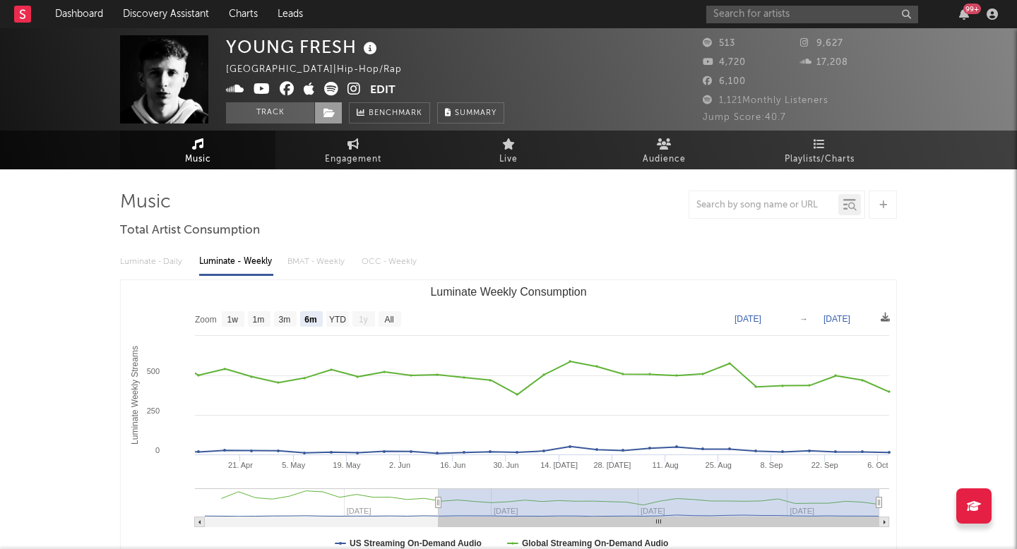
click at [335, 109] on span at bounding box center [328, 112] width 28 height 21
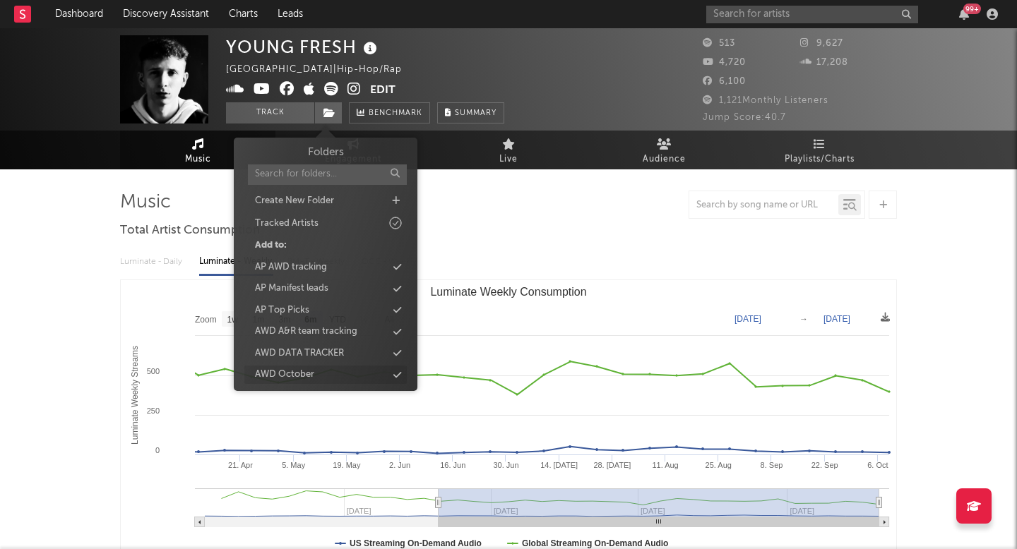
click at [328, 377] on div "AWD October" at bounding box center [325, 375] width 162 height 18
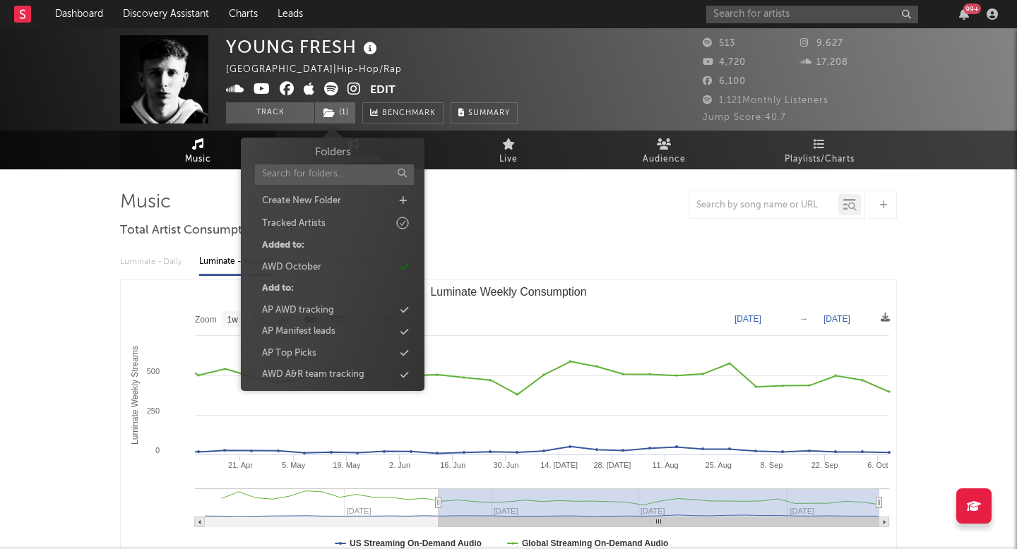
click at [750, 24] on div "99 +" at bounding box center [854, 14] width 297 height 28
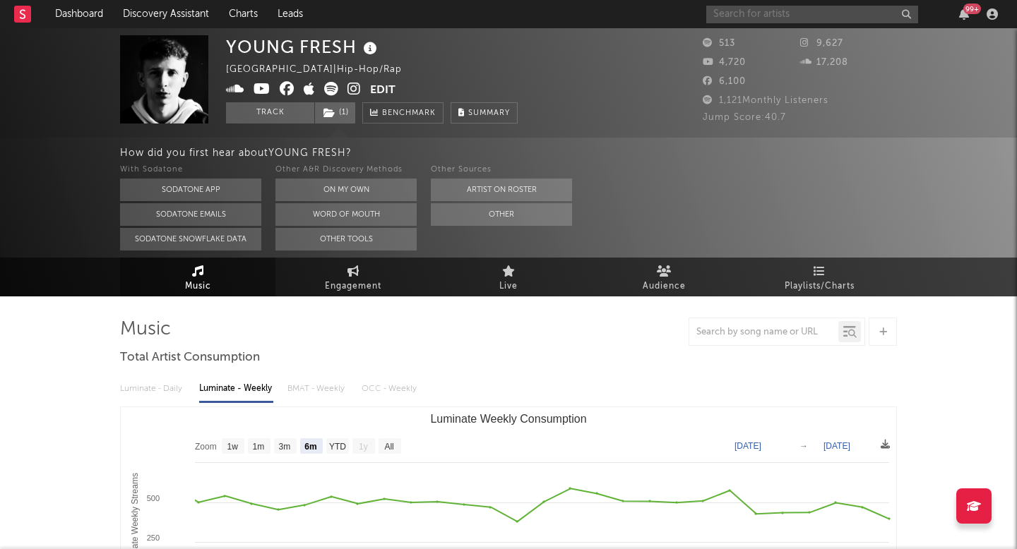
click at [743, 17] on input "text" at bounding box center [812, 15] width 212 height 18
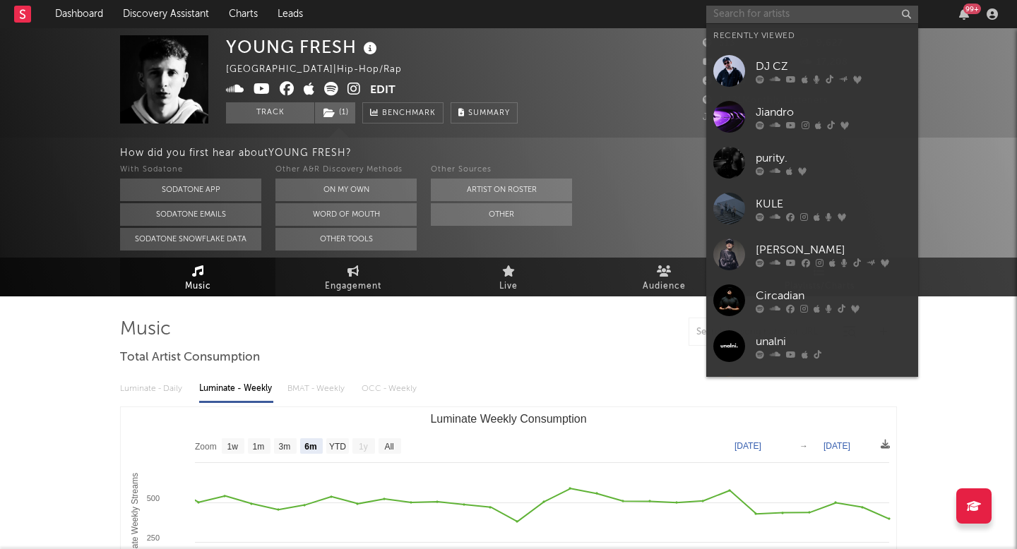
paste input "Daniel Allan"
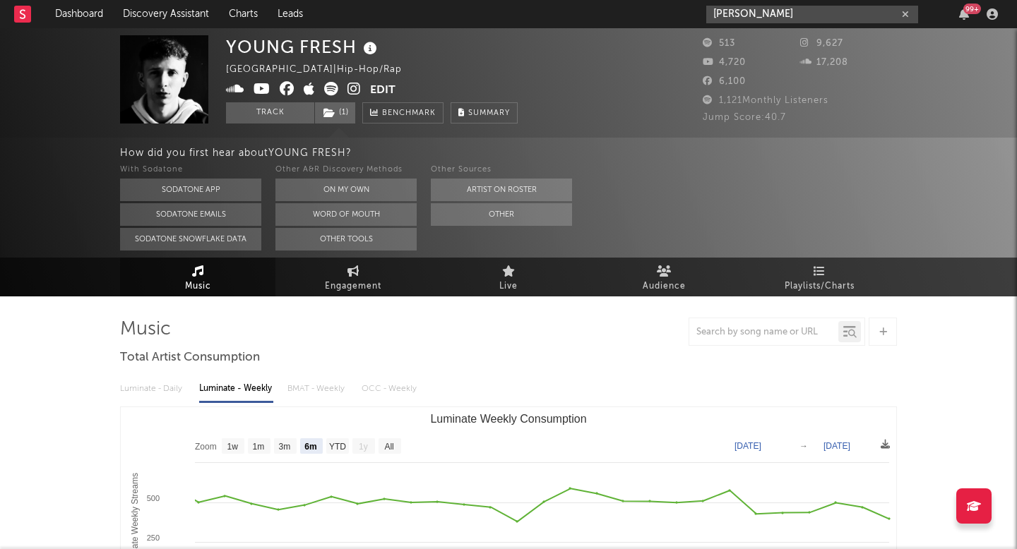
click at [786, 16] on input "Daniel Allan" at bounding box center [812, 15] width 212 height 18
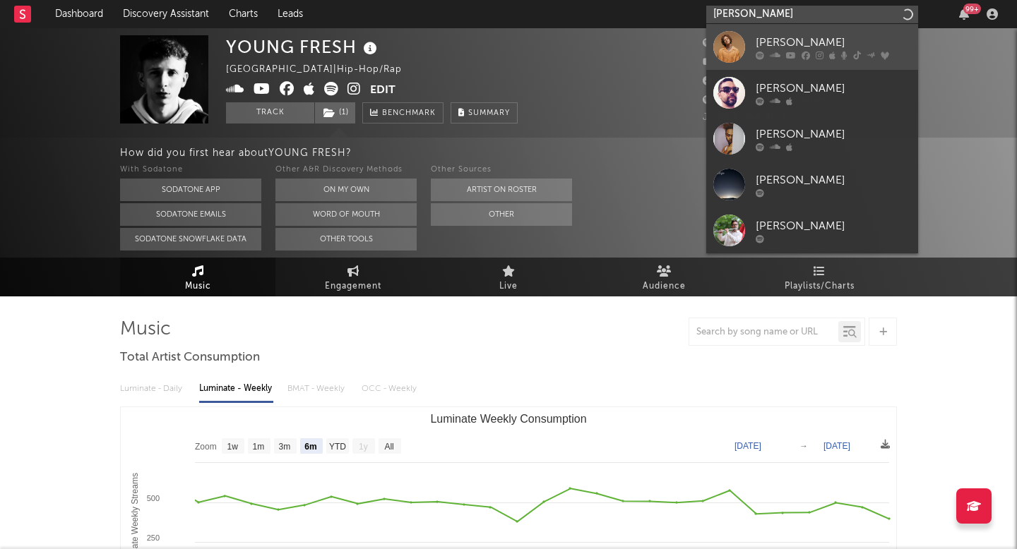
type input "Daniel Alla"
click at [721, 48] on div at bounding box center [729, 47] width 32 height 32
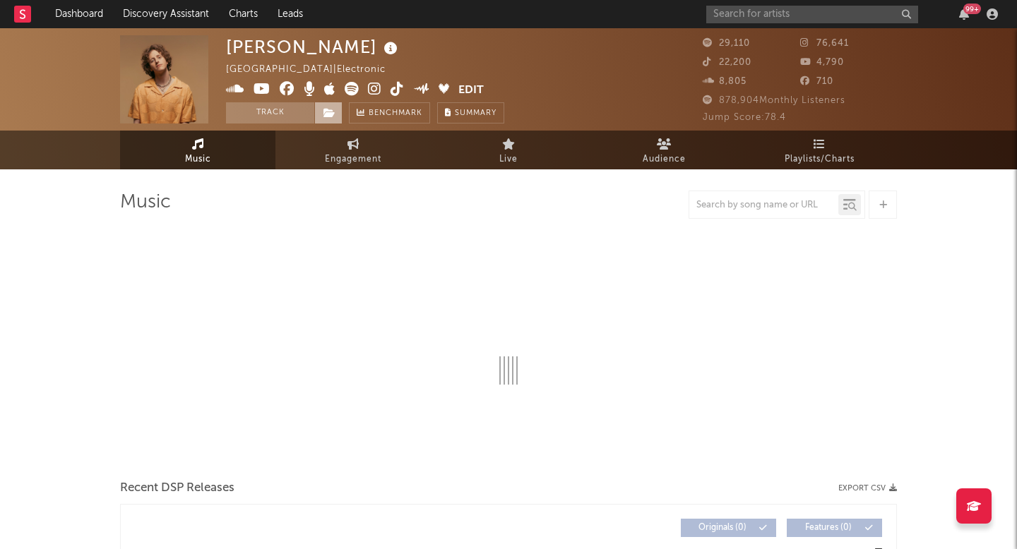
click at [328, 105] on span at bounding box center [328, 112] width 28 height 21
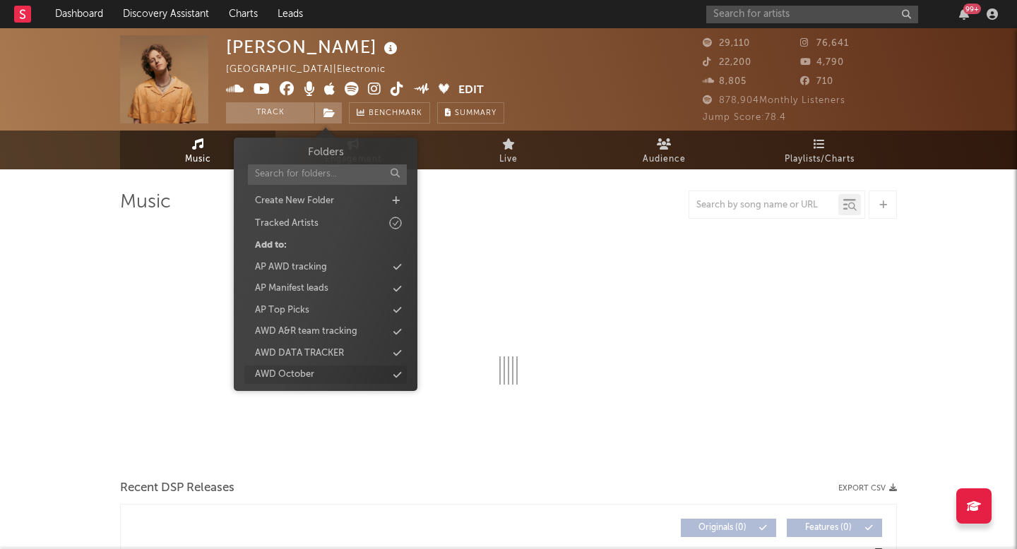
click at [327, 371] on div "AWD October" at bounding box center [325, 375] width 162 height 18
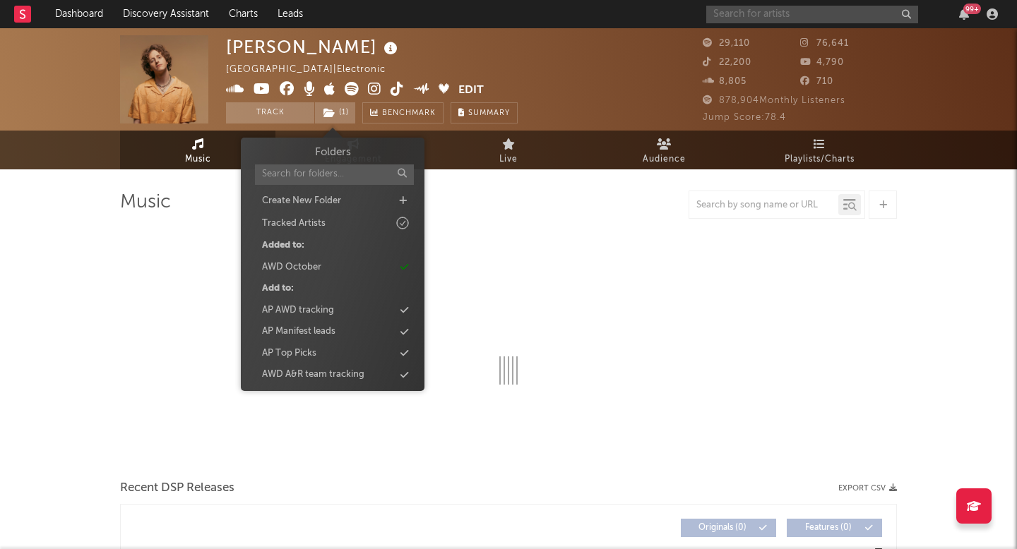
select select "6m"
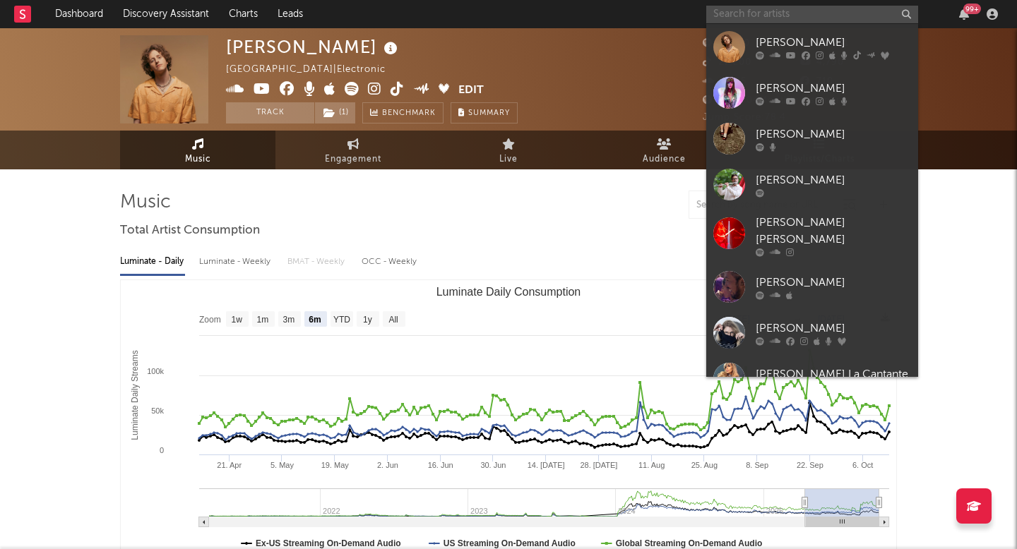
click at [773, 11] on input "text" at bounding box center [812, 15] width 212 height 18
paste input "Bless You"
type input "Bless You"
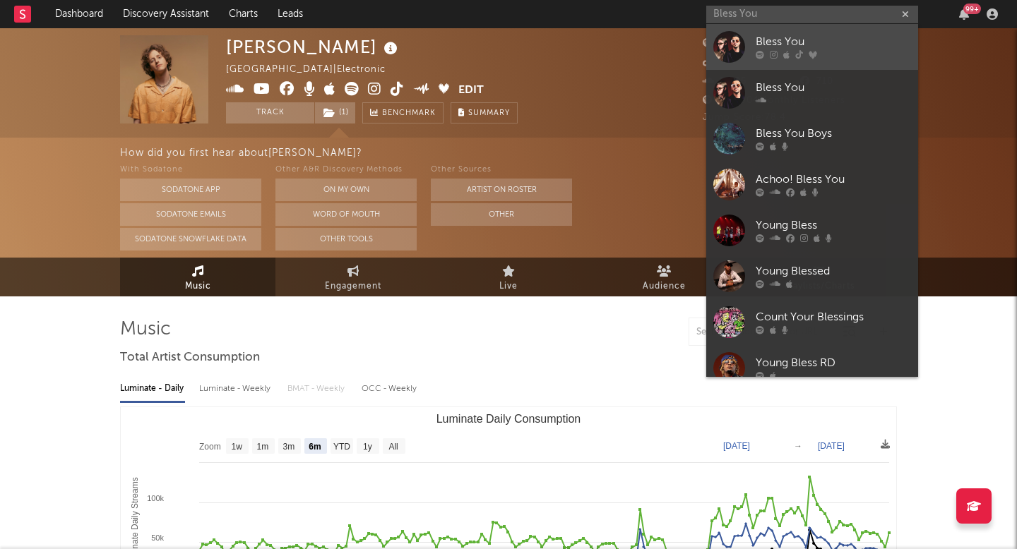
click at [739, 43] on div at bounding box center [729, 47] width 32 height 32
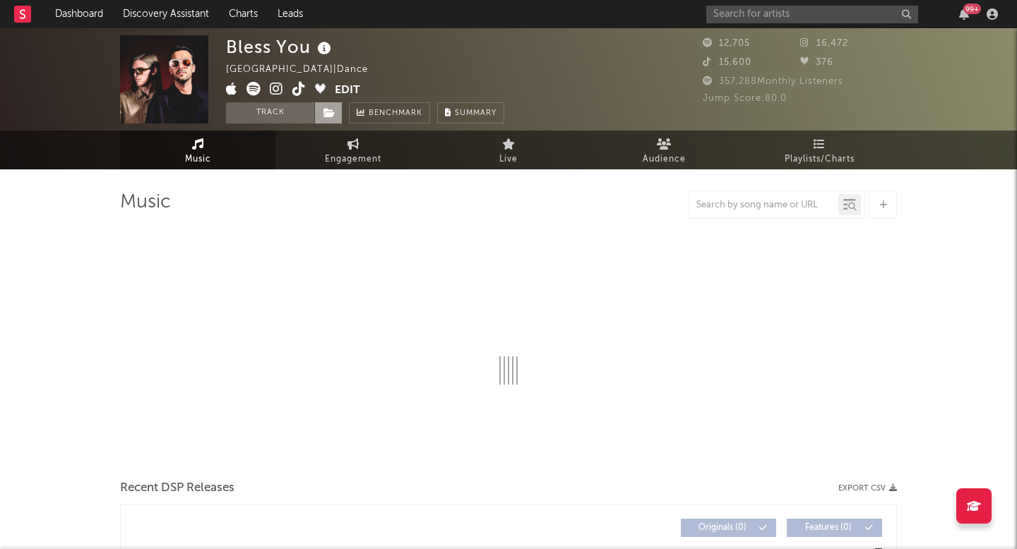
click at [330, 112] on icon at bounding box center [329, 113] width 12 height 10
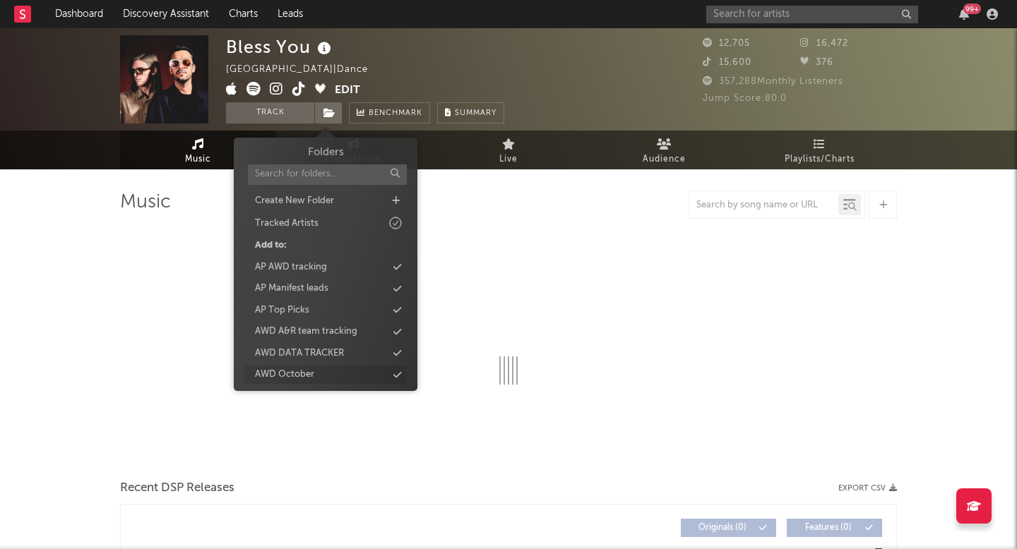
click at [345, 373] on div "AWD October" at bounding box center [325, 375] width 162 height 18
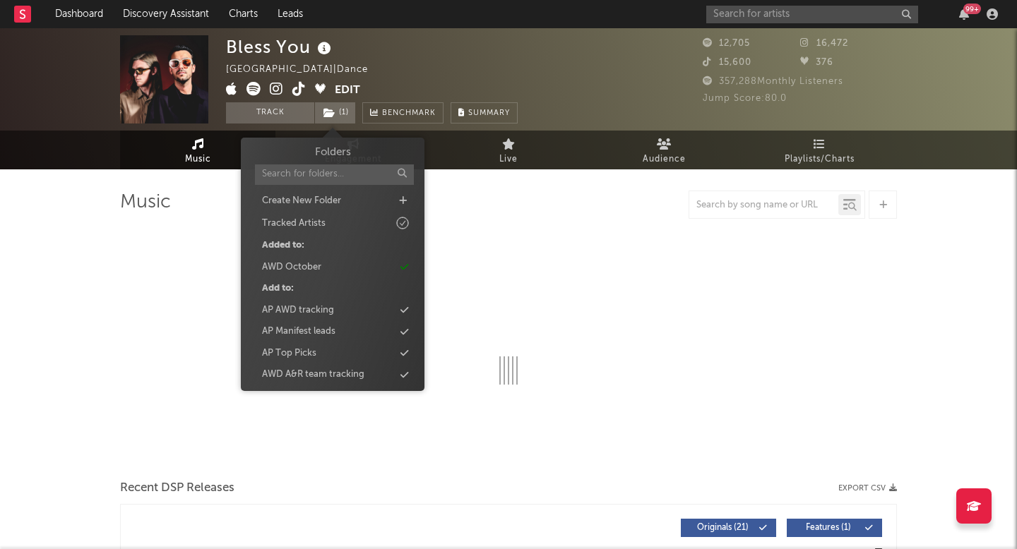
select select "6m"
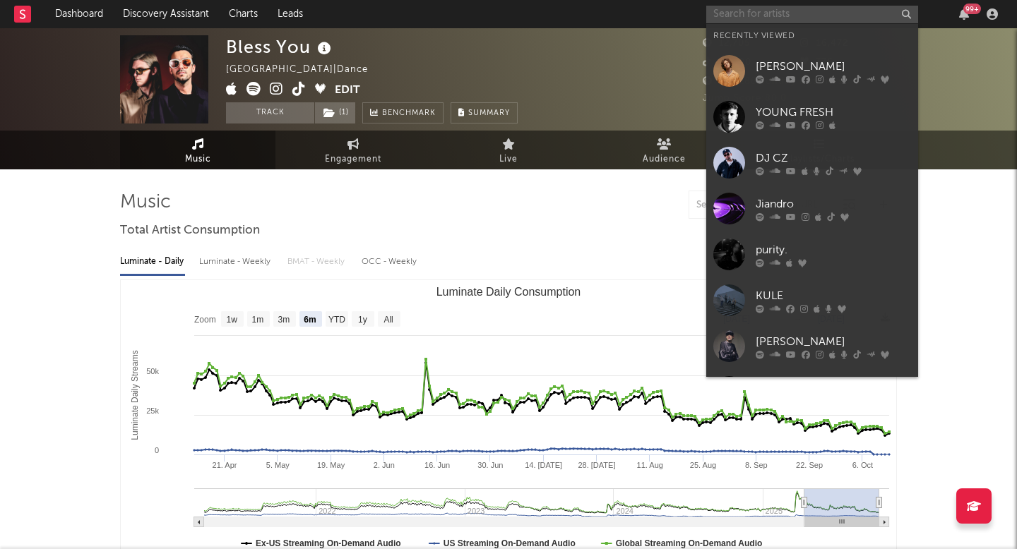
click at [774, 9] on input "text" at bounding box center [812, 15] width 212 height 18
paste input "Pluko"
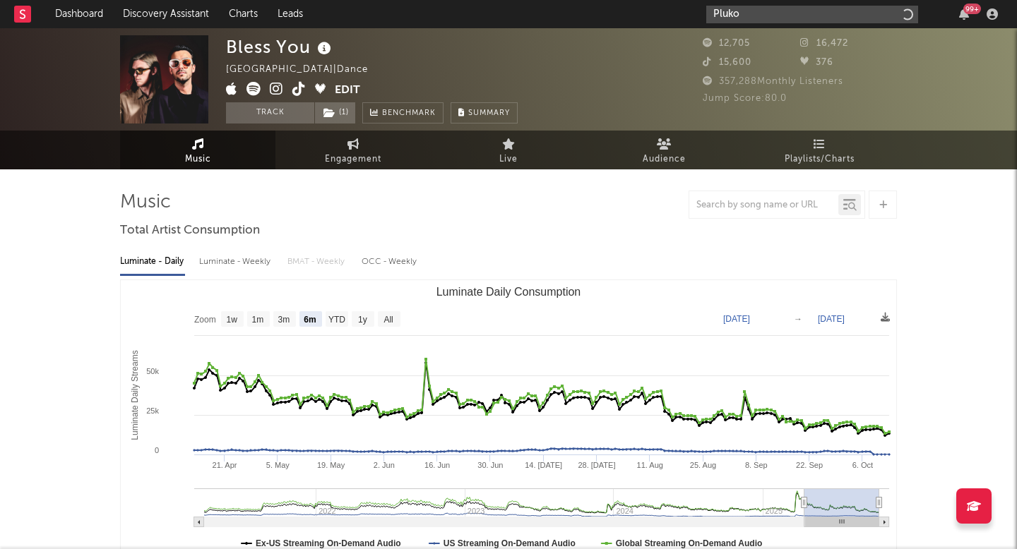
type input "Pluko"
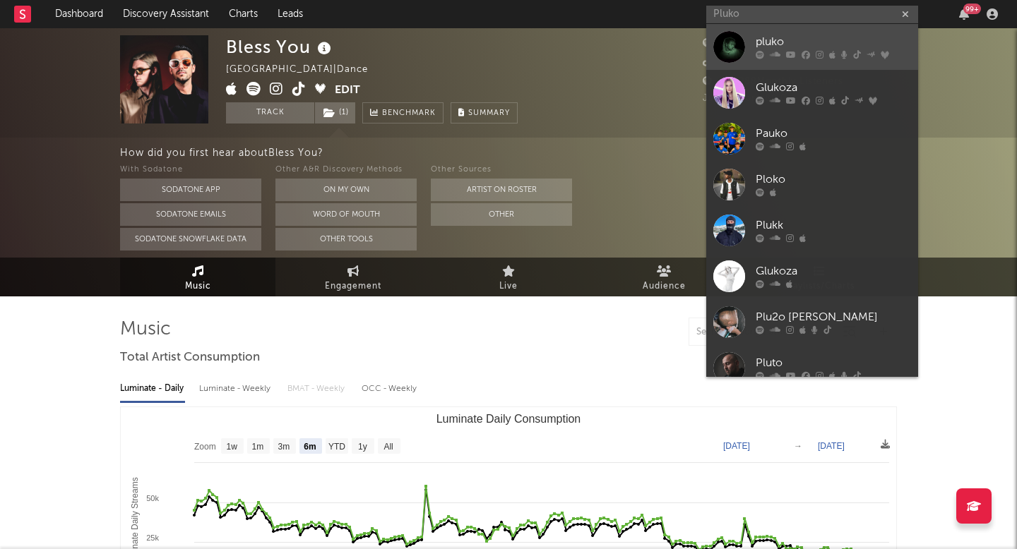
click at [741, 60] on div at bounding box center [729, 47] width 32 height 32
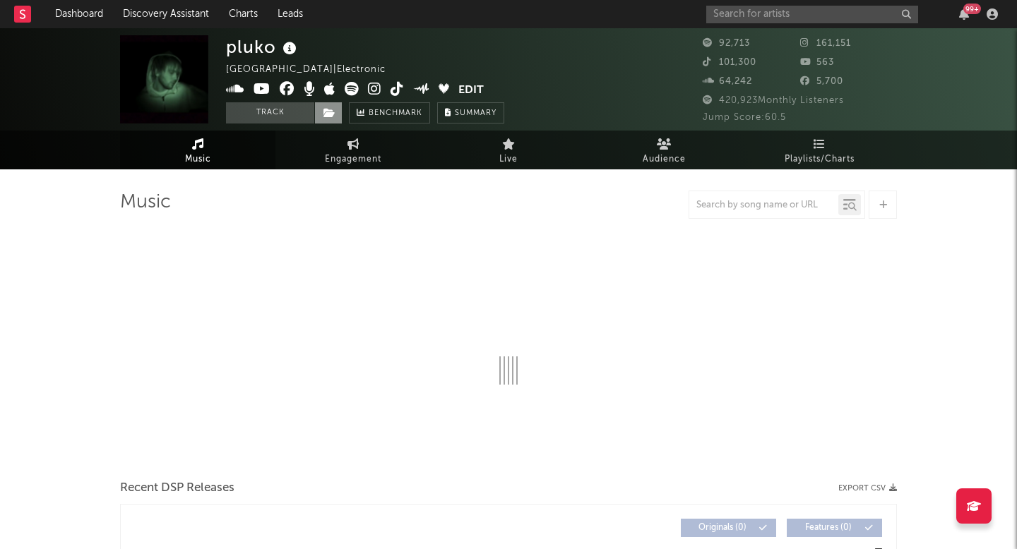
click at [329, 116] on icon at bounding box center [329, 113] width 12 height 10
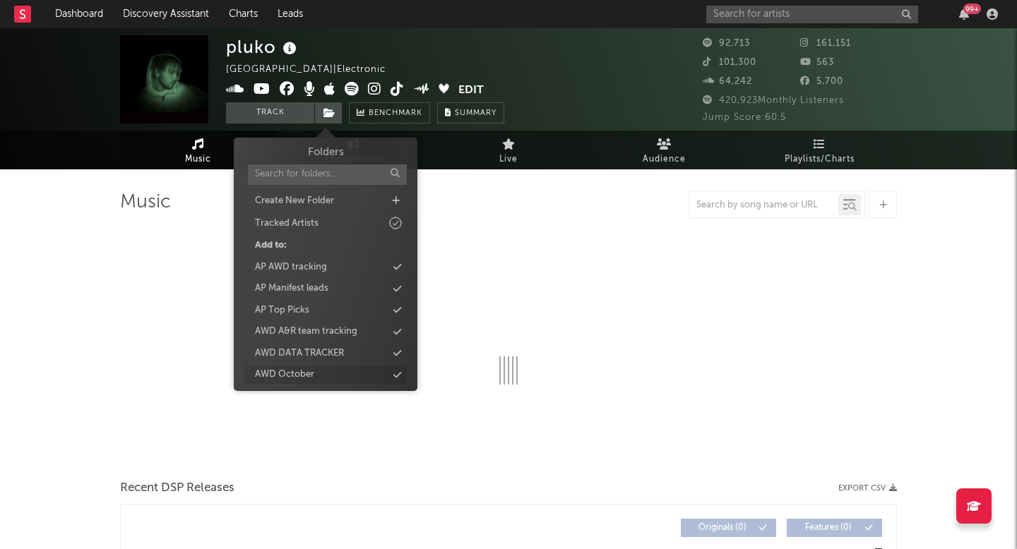
click at [316, 375] on div "AWD October" at bounding box center [325, 375] width 162 height 18
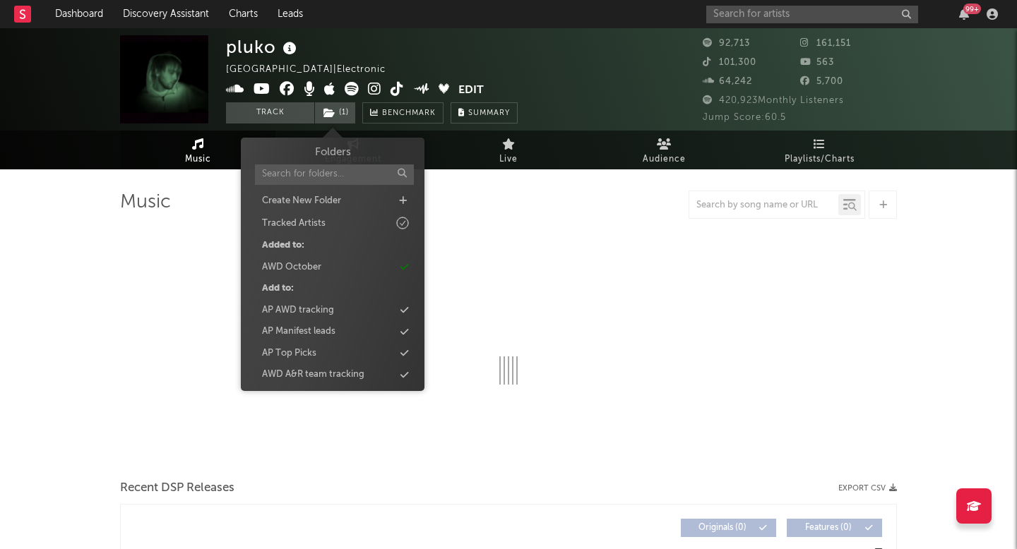
select select "6m"
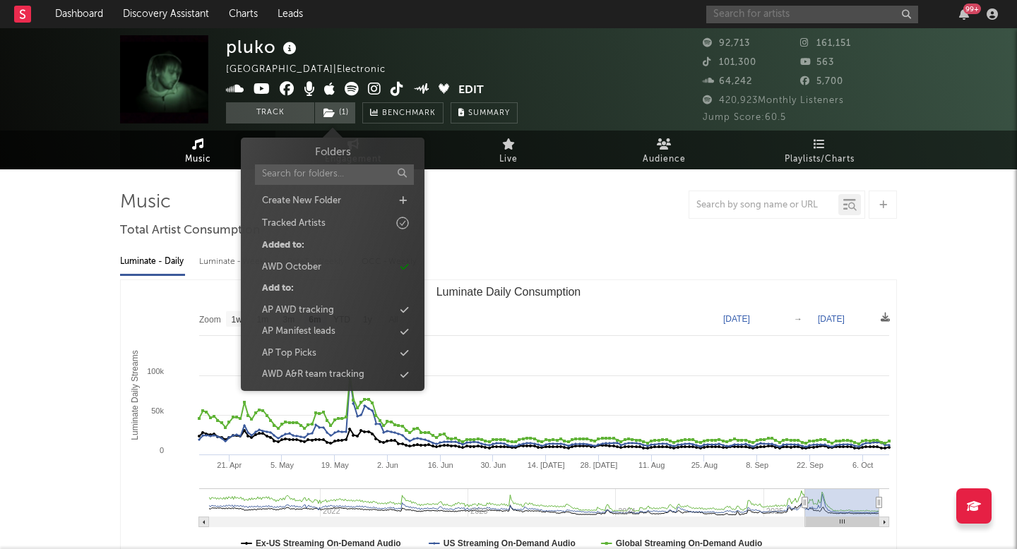
click at [736, 18] on input "text" at bounding box center [812, 15] width 212 height 18
paste input "UEBERREST"
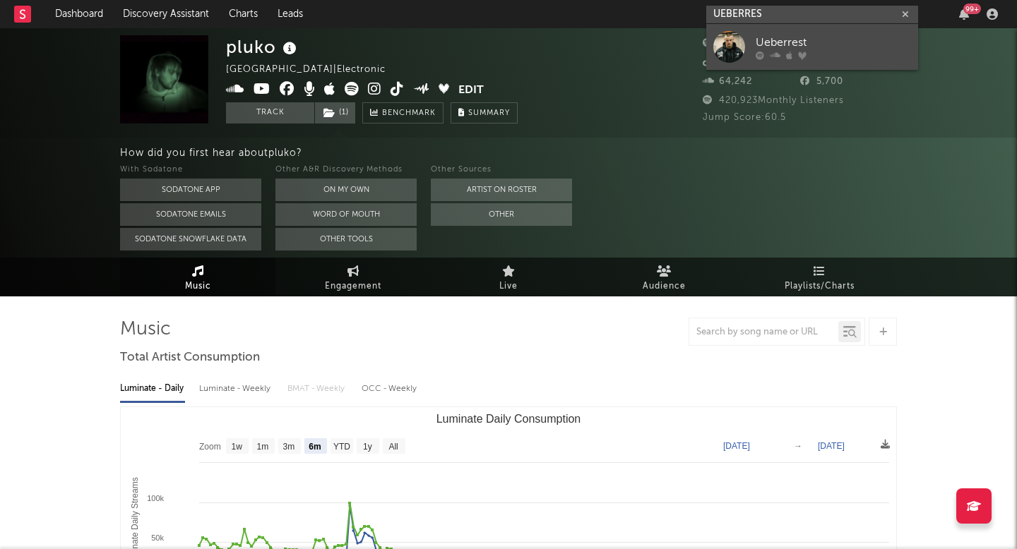
type input "UEBERRES"
click at [728, 35] on div at bounding box center [729, 47] width 32 height 32
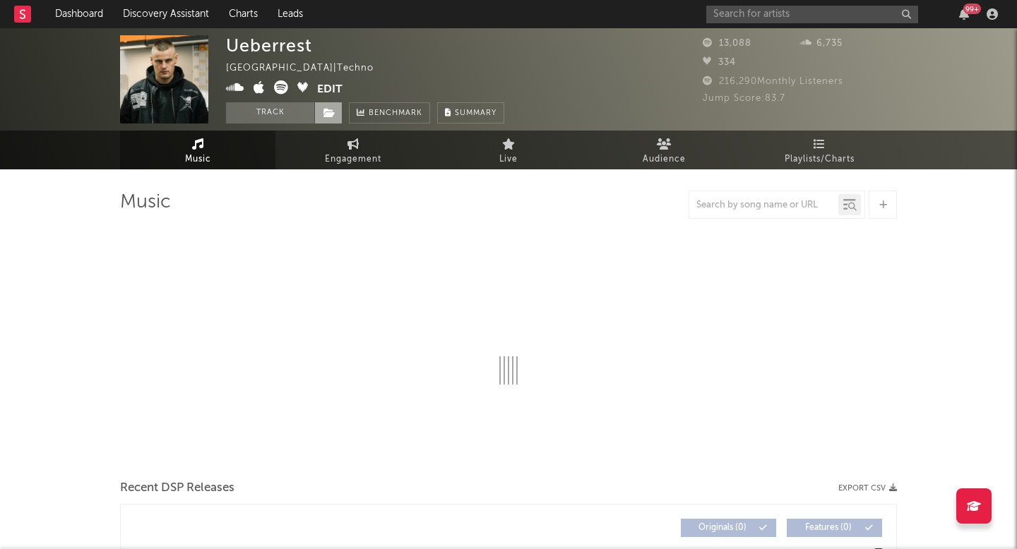
click at [326, 113] on icon at bounding box center [329, 113] width 12 height 10
select select "6m"
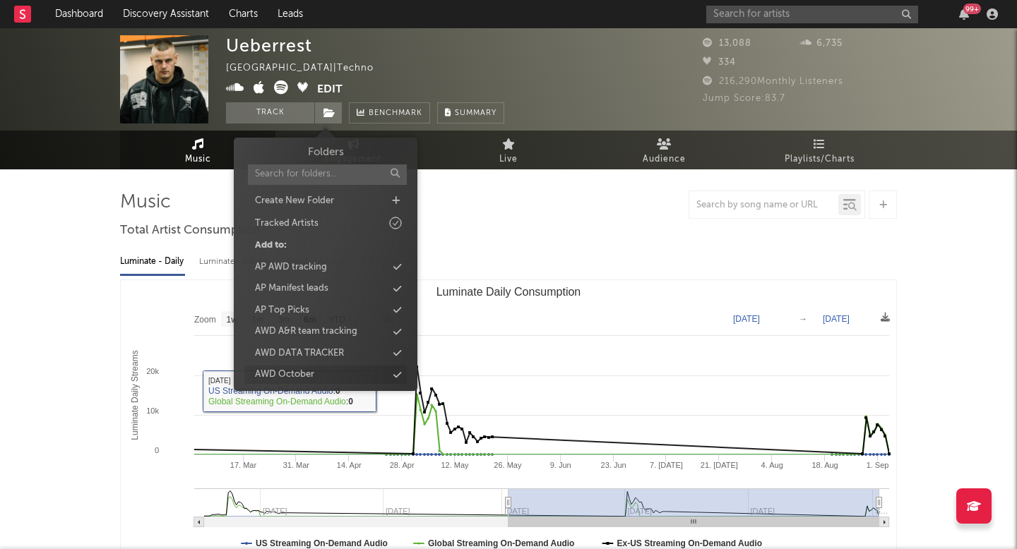
click at [314, 379] on div "AWD October" at bounding box center [325, 375] width 162 height 18
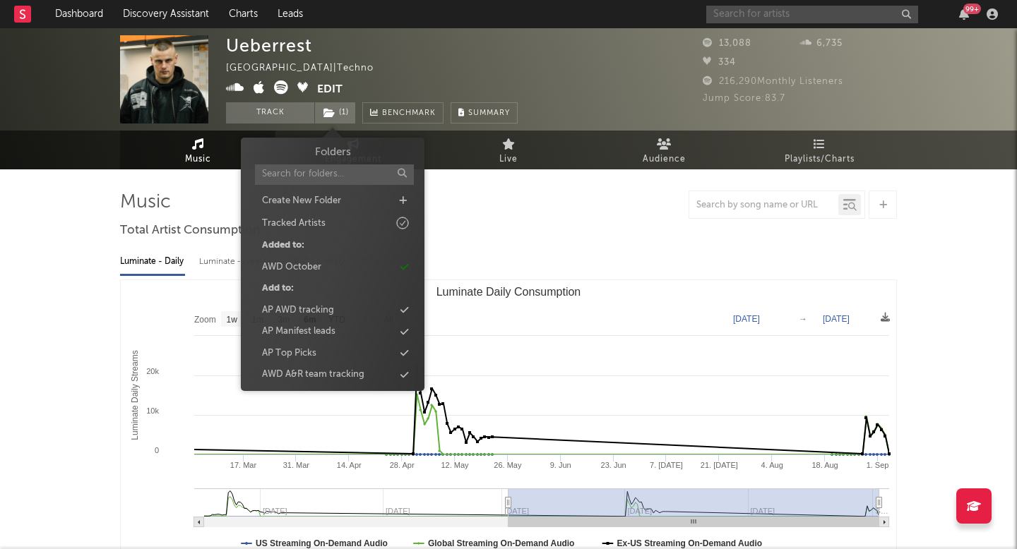
click at [745, 20] on input "text" at bounding box center [812, 15] width 212 height 18
paste input "LNRT"
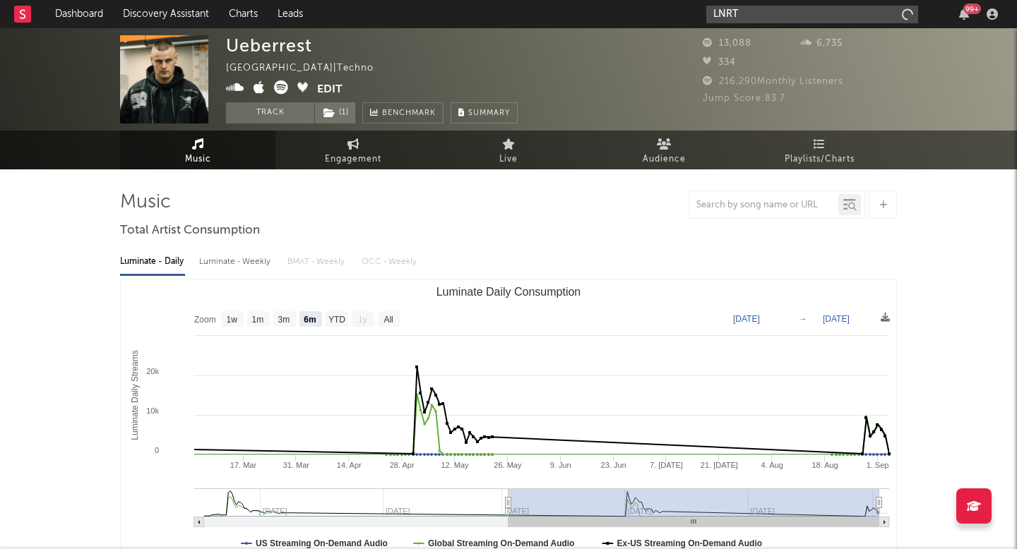
type input "LNRT"
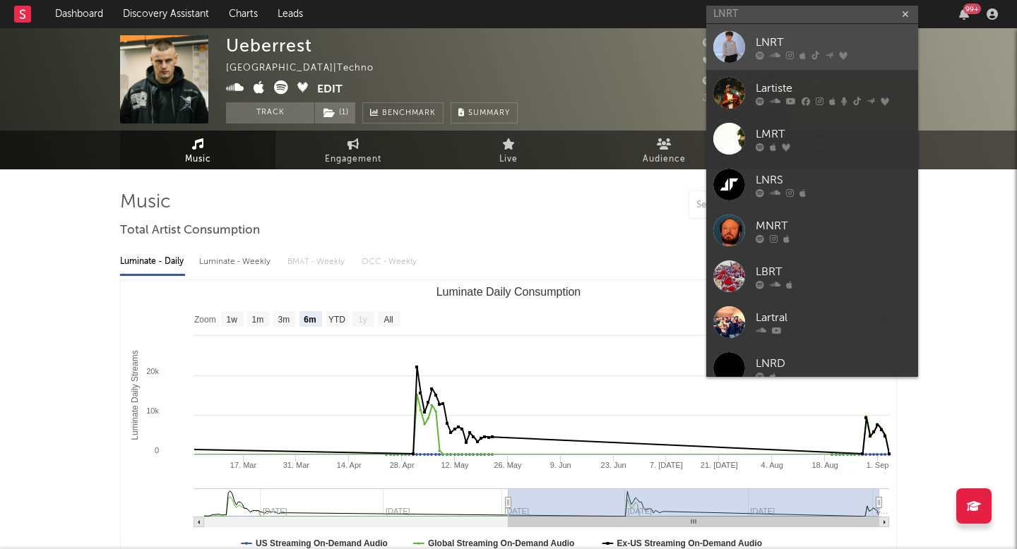
click at [721, 55] on div at bounding box center [729, 47] width 32 height 32
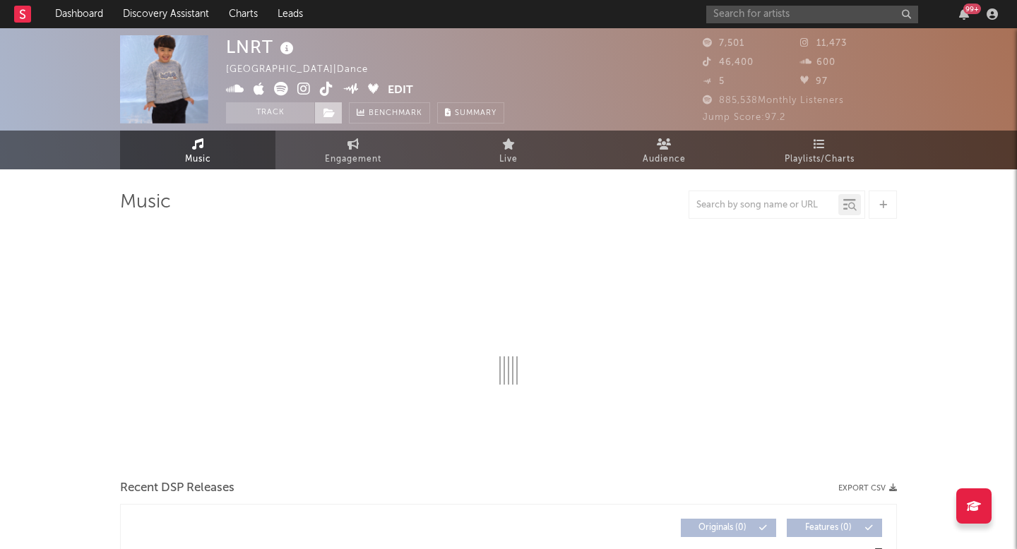
click at [323, 115] on icon at bounding box center [329, 113] width 12 height 10
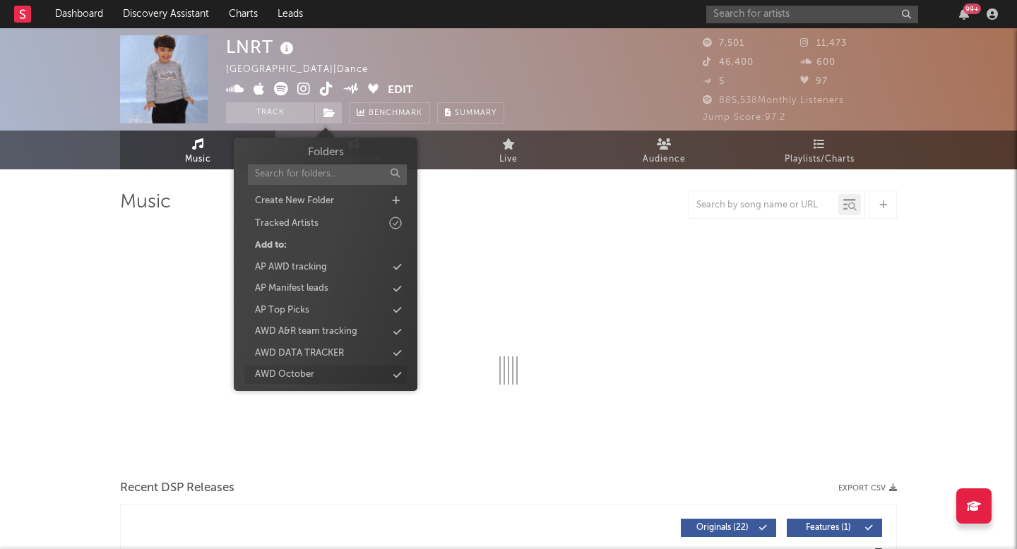
click at [330, 370] on div "AWD October" at bounding box center [325, 375] width 162 height 18
select select "1w"
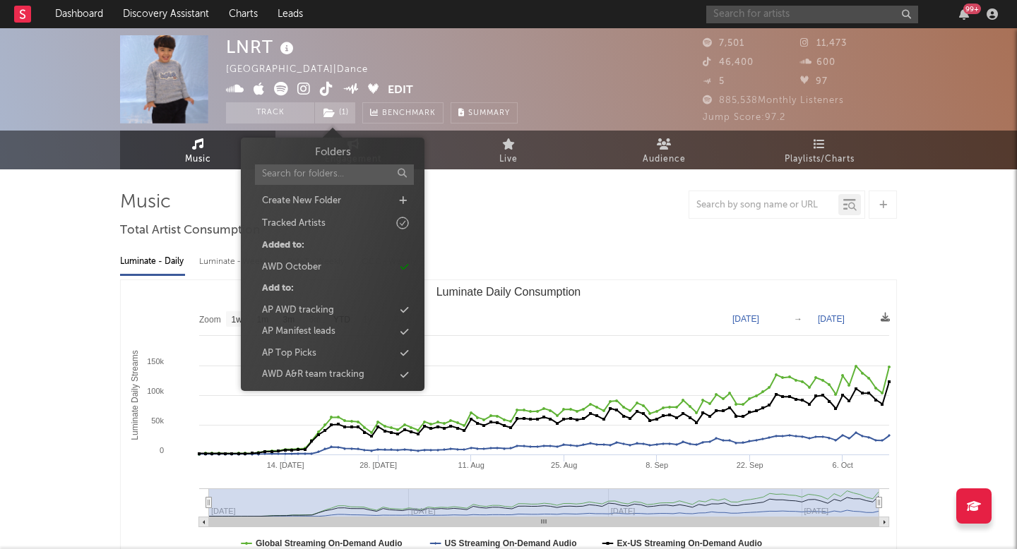
click at [760, 11] on input "text" at bounding box center [812, 15] width 212 height 18
paste input "Bradeazy"
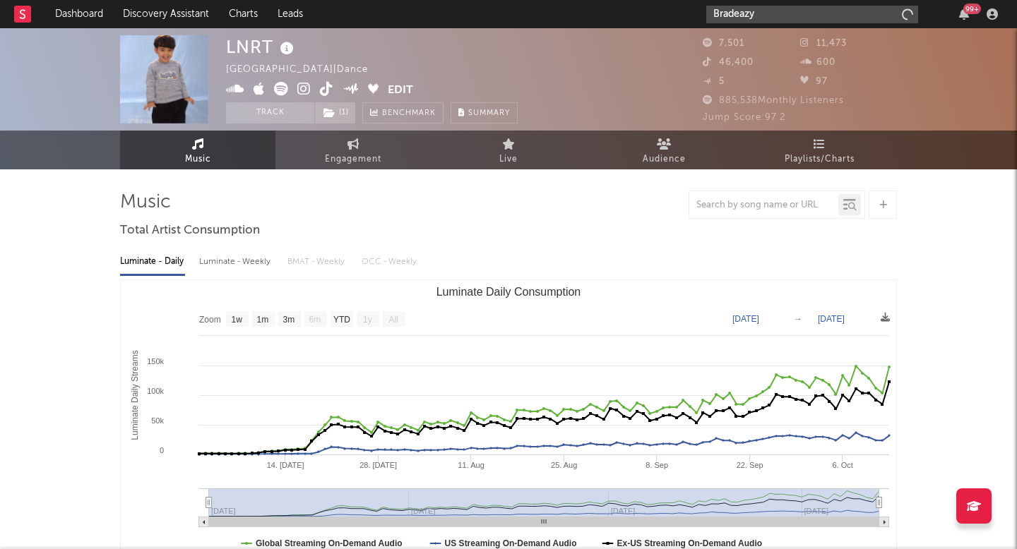
type input "Bradeazy"
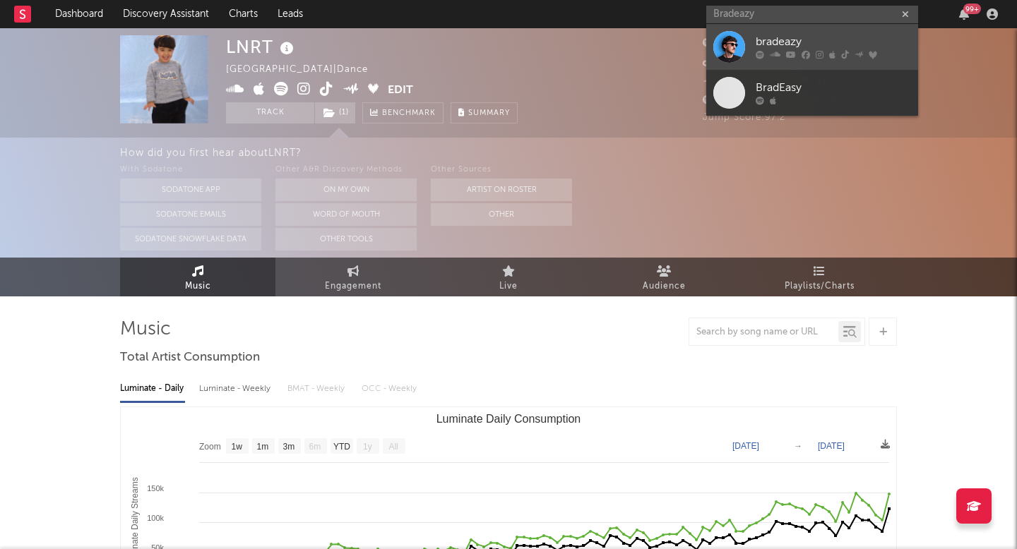
click at [722, 43] on div at bounding box center [729, 47] width 32 height 32
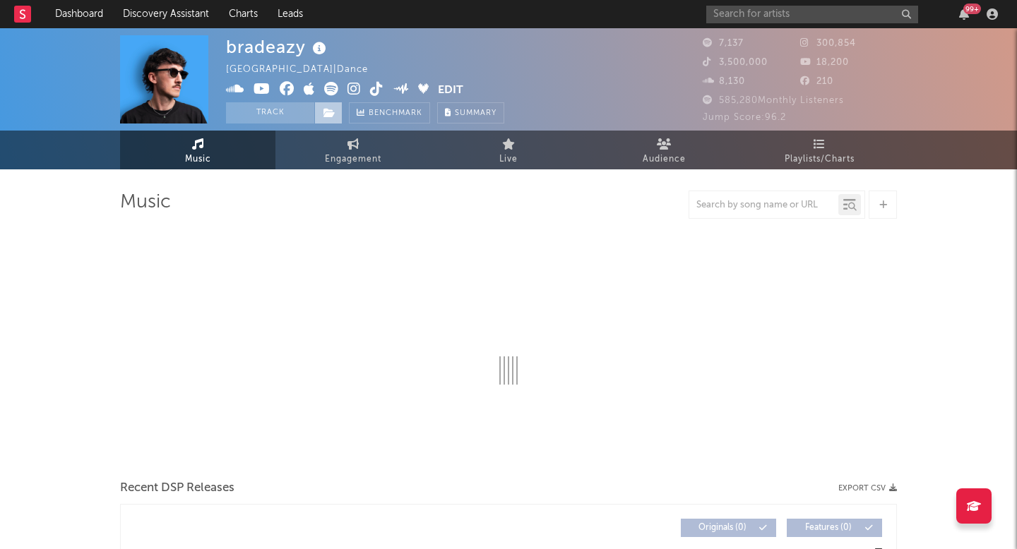
click at [327, 114] on icon at bounding box center [329, 113] width 12 height 10
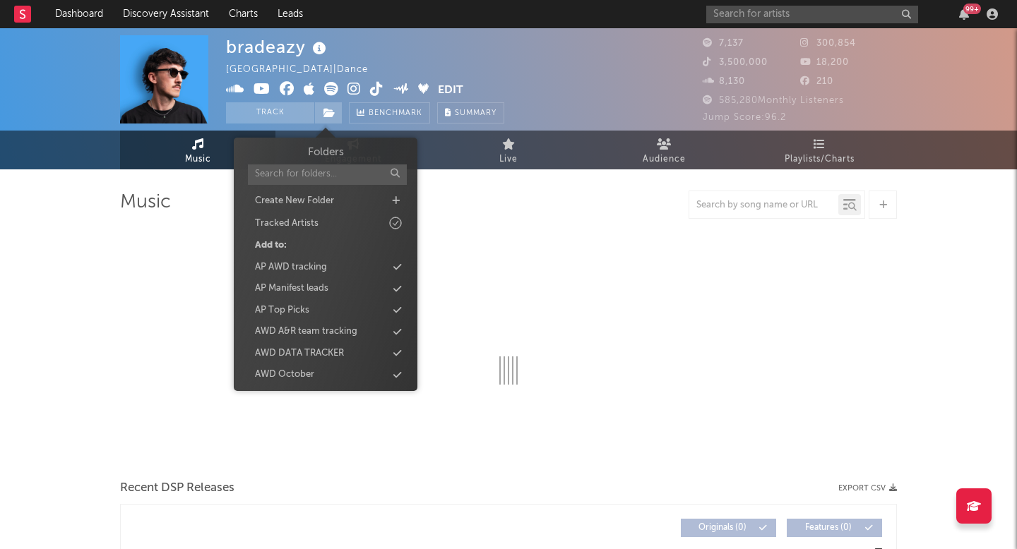
select select "6m"
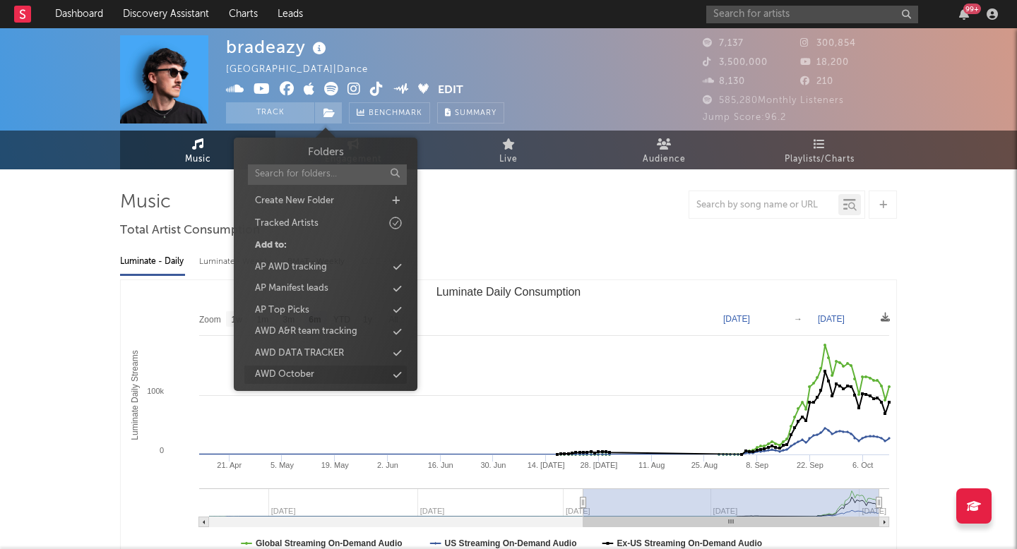
click at [299, 376] on div "AWD October" at bounding box center [284, 375] width 59 height 14
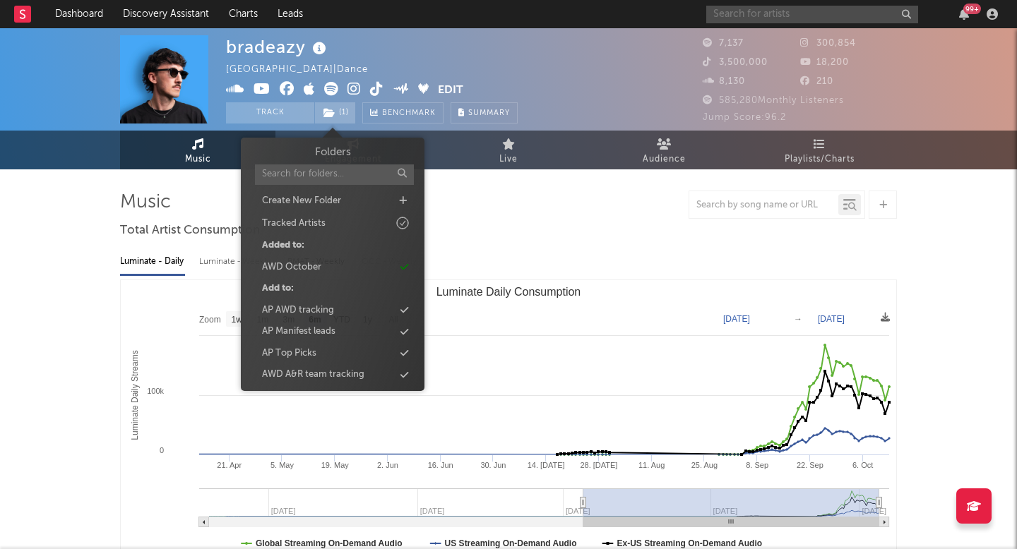
click at [776, 12] on input "text" at bounding box center [812, 15] width 212 height 18
paste input "J. Cognitto"
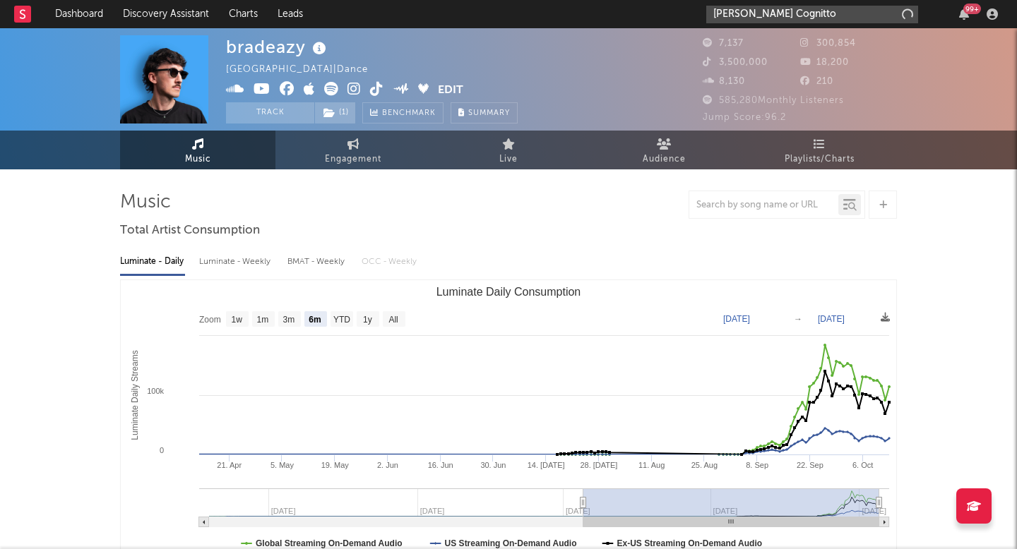
type input "J. Cognitto"
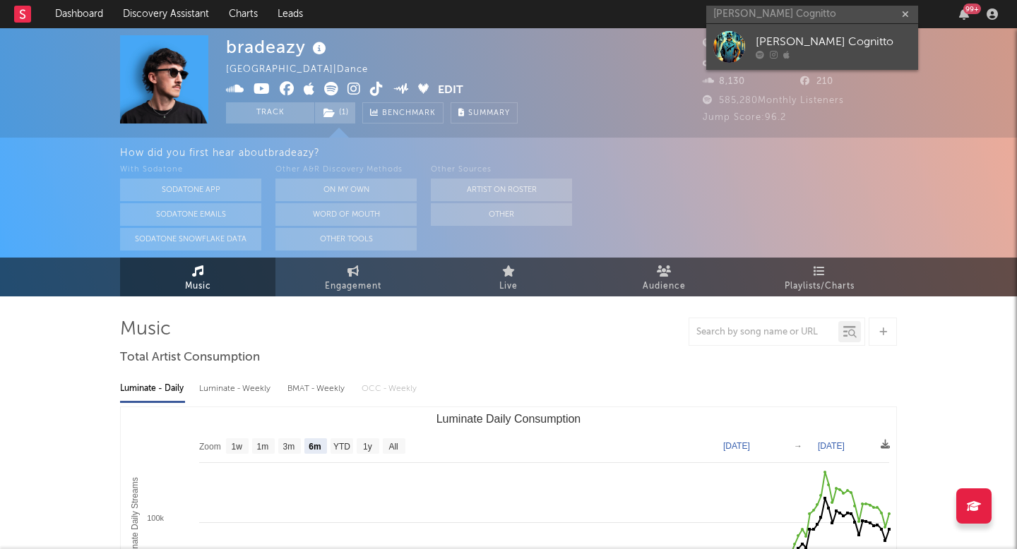
click at [734, 59] on div at bounding box center [729, 47] width 32 height 32
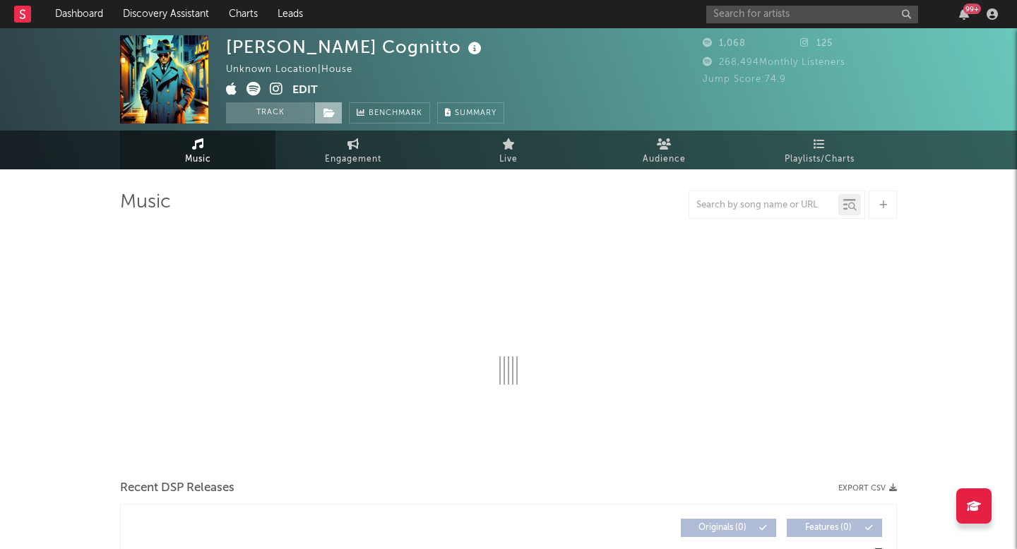
click at [333, 110] on icon at bounding box center [329, 113] width 12 height 10
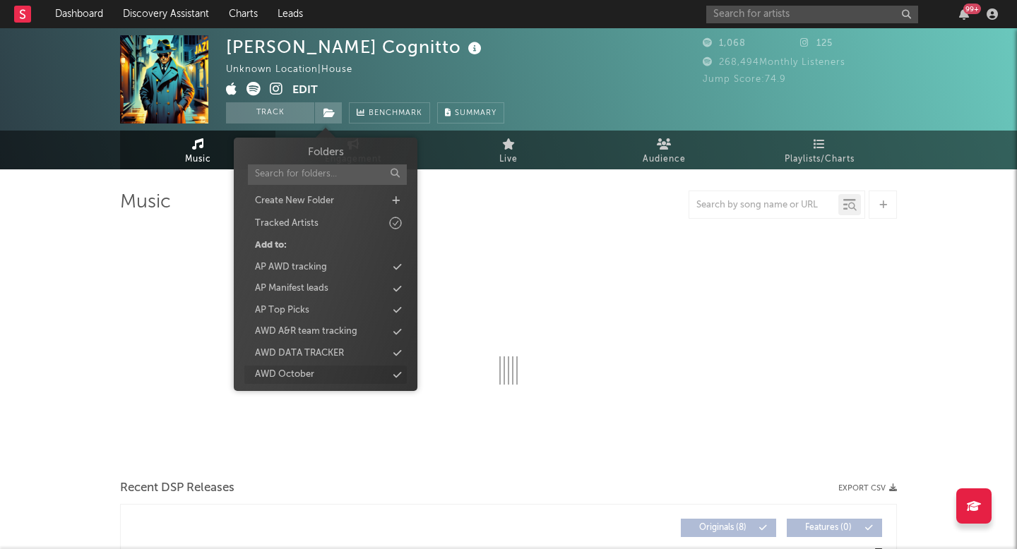
select select "6m"
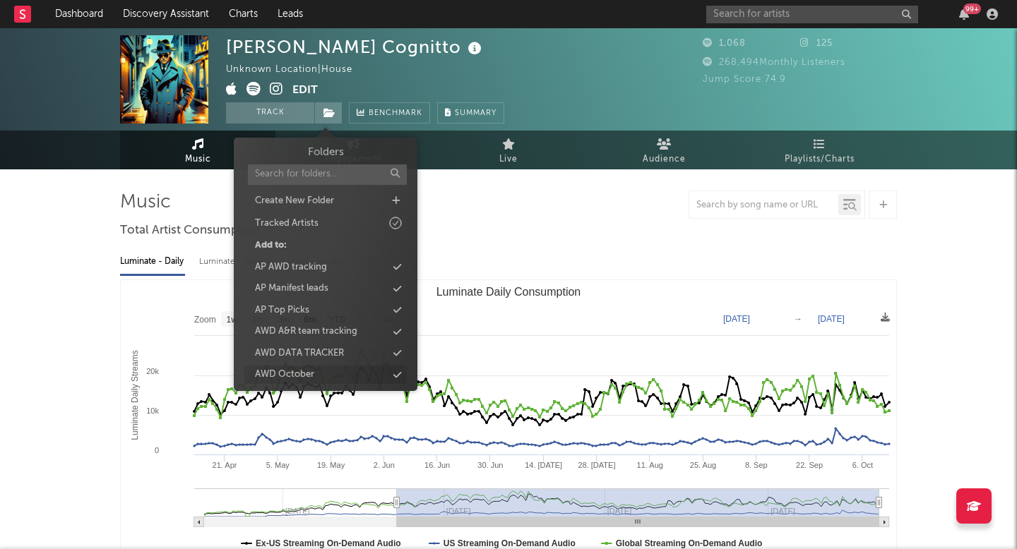
click at [314, 378] on div "AWD October" at bounding box center [325, 375] width 162 height 18
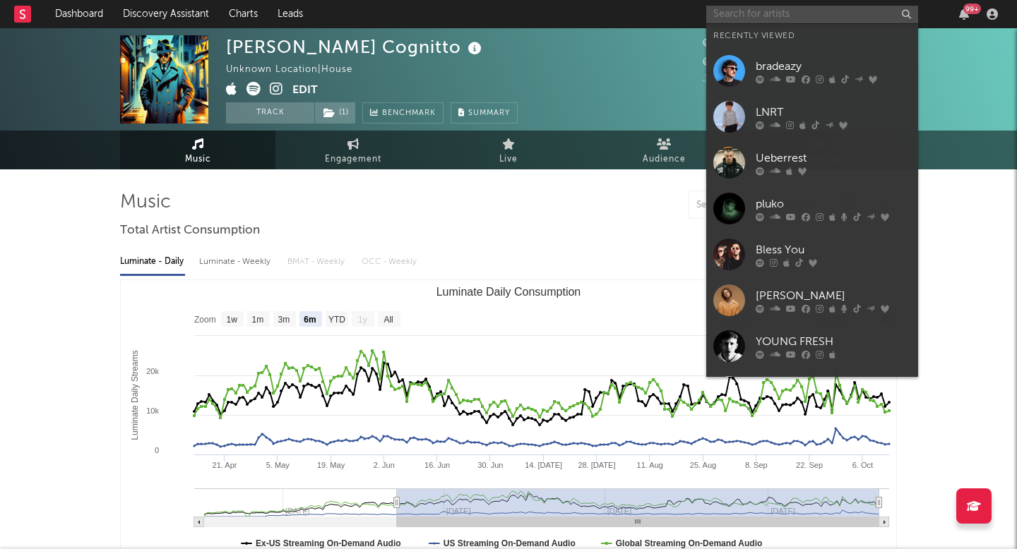
click at [803, 15] on input "text" at bounding box center [812, 15] width 212 height 18
paste input "SXLLX"
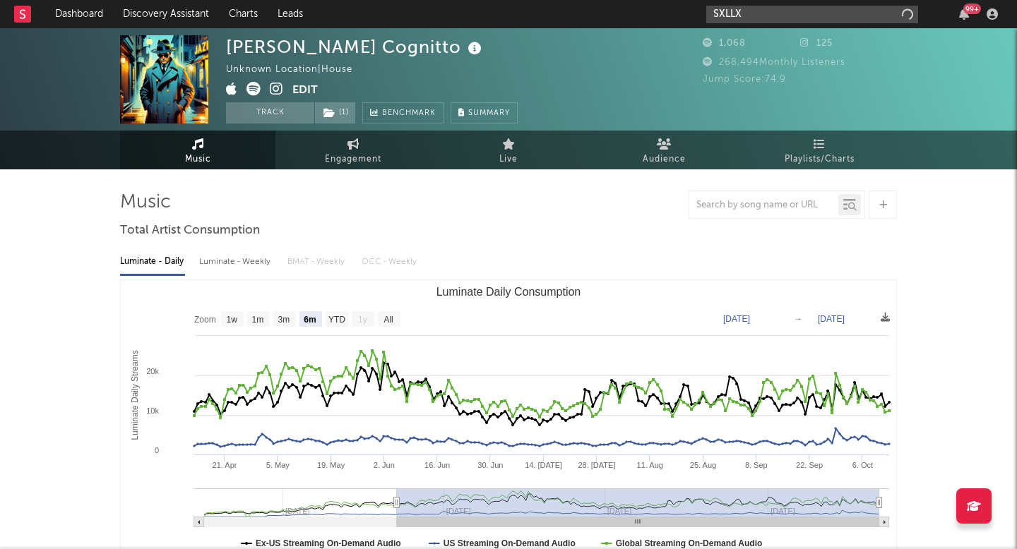
type input "SXLLX"
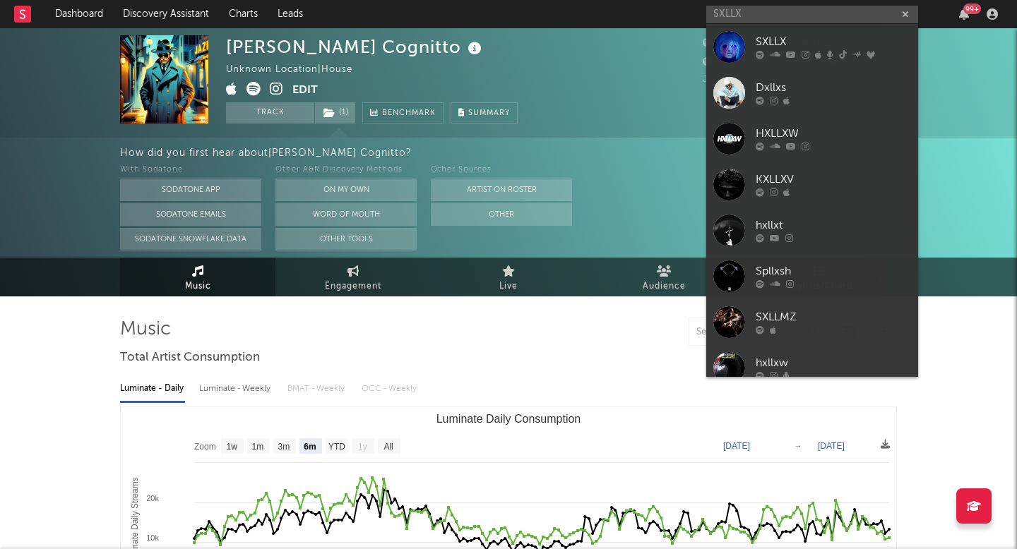
click at [729, 56] on div at bounding box center [729, 47] width 32 height 32
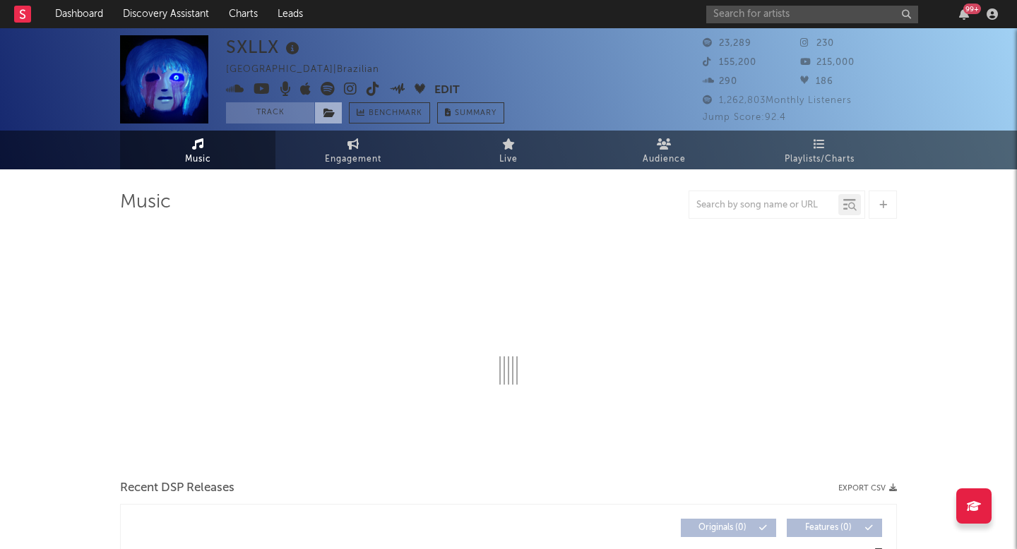
click at [327, 113] on icon at bounding box center [329, 113] width 12 height 10
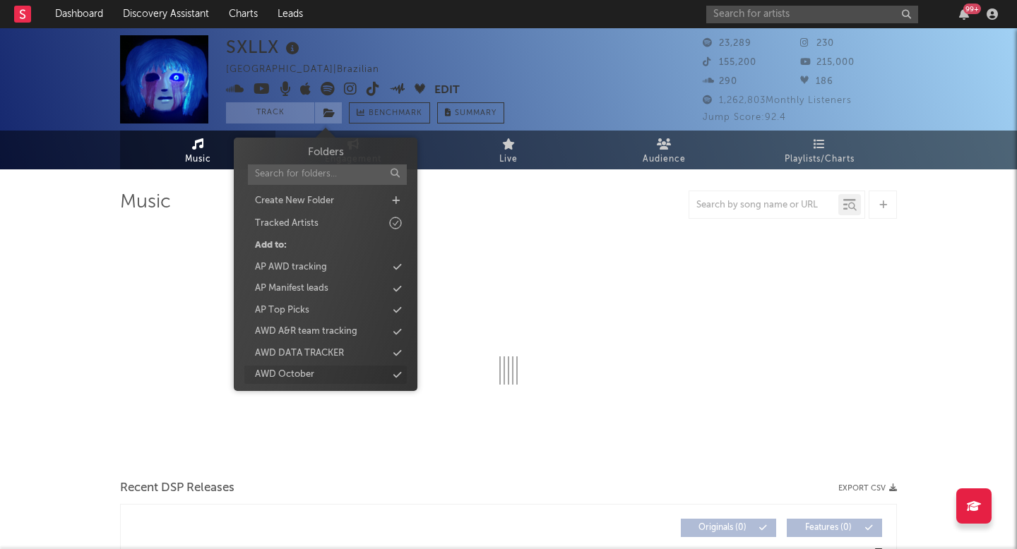
click at [299, 383] on div "AWD October" at bounding box center [325, 375] width 162 height 18
select select "1w"
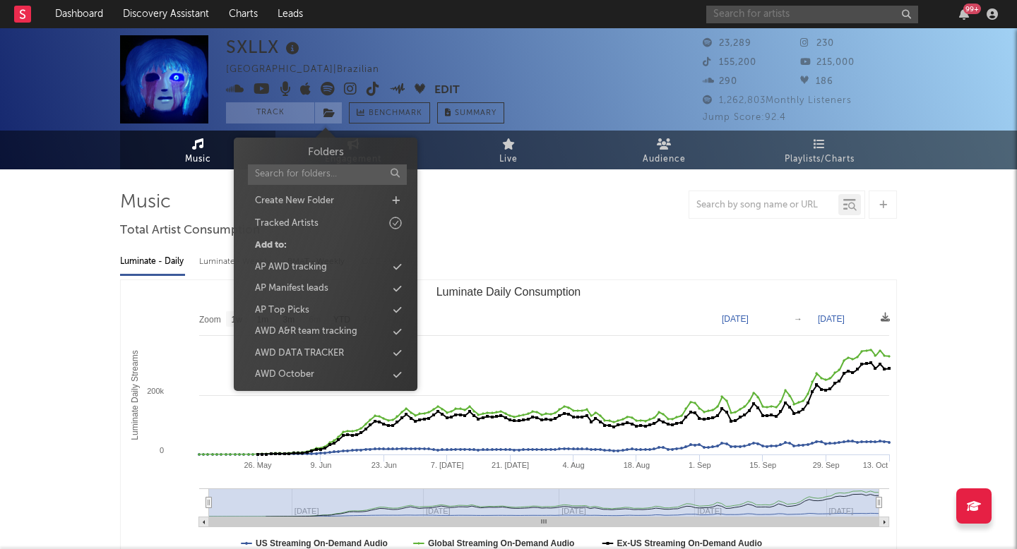
click at [775, 8] on input "text" at bounding box center [812, 15] width 212 height 18
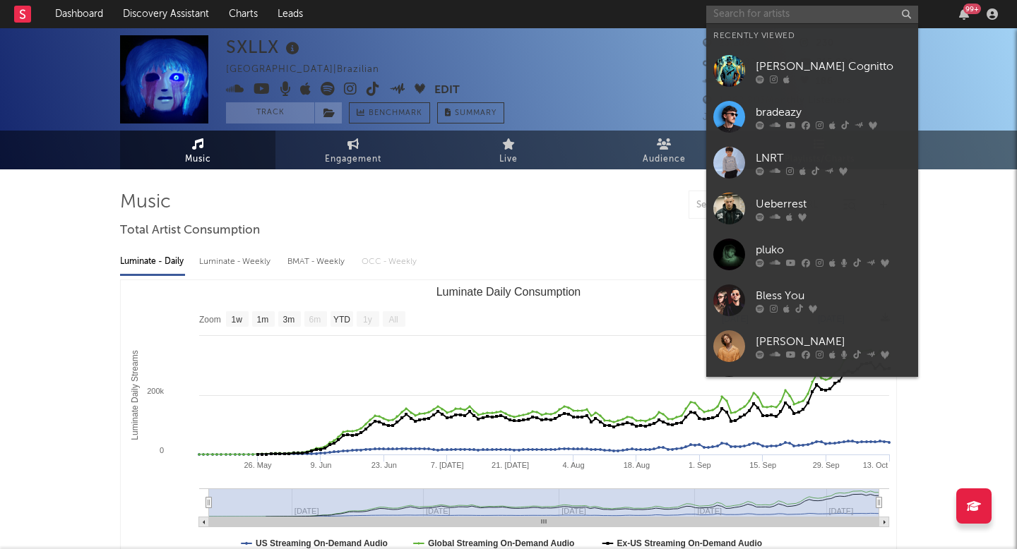
paste input "Bemax"
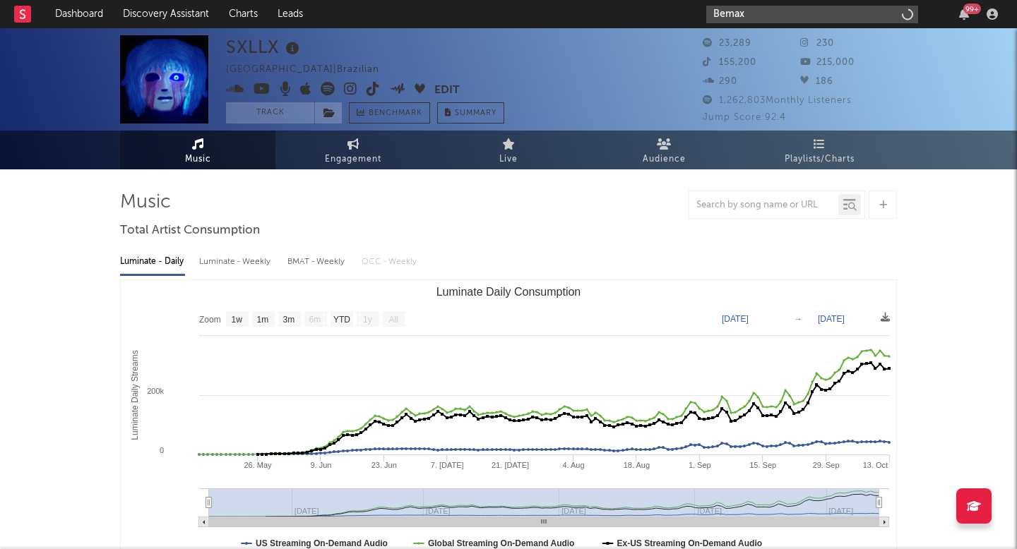
type input "Bemax"
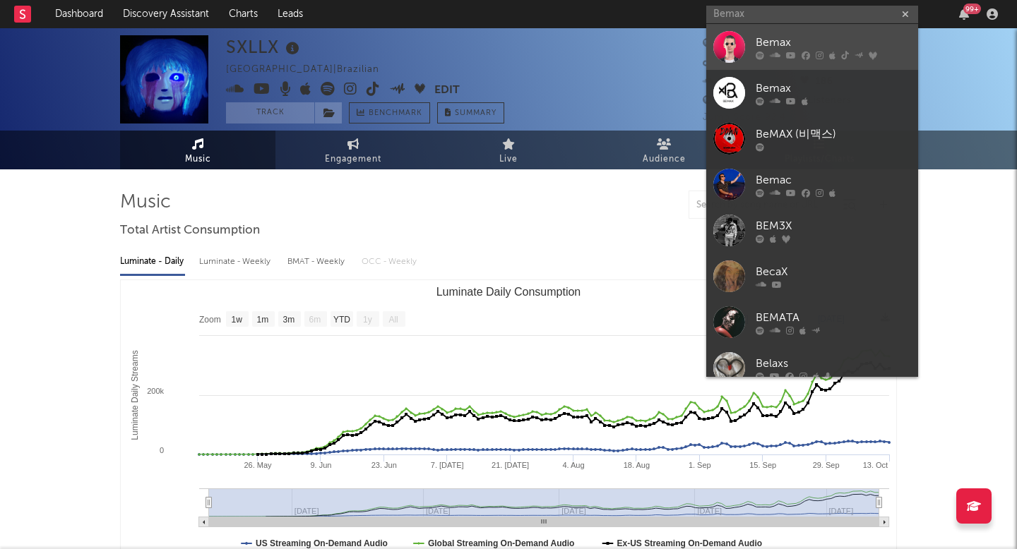
click at [726, 47] on div at bounding box center [729, 47] width 32 height 32
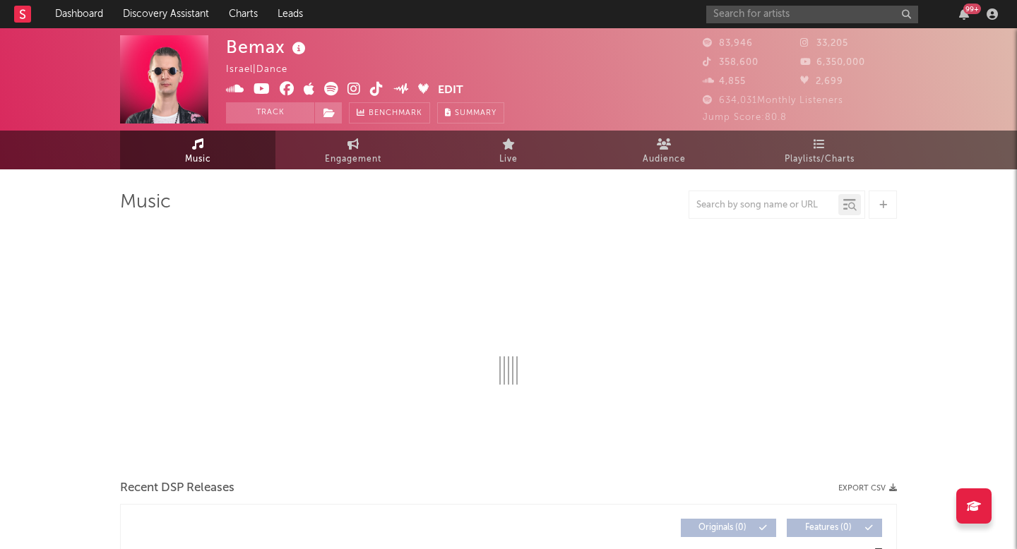
select select "6m"
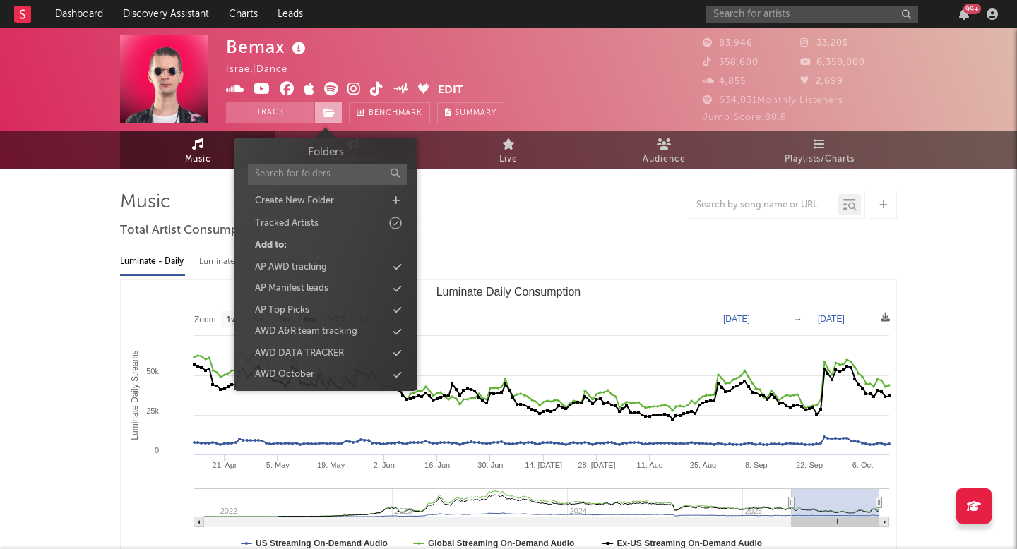
click at [334, 120] on span at bounding box center [328, 112] width 28 height 21
click at [306, 367] on div "AWD October" at bounding box center [325, 375] width 162 height 18
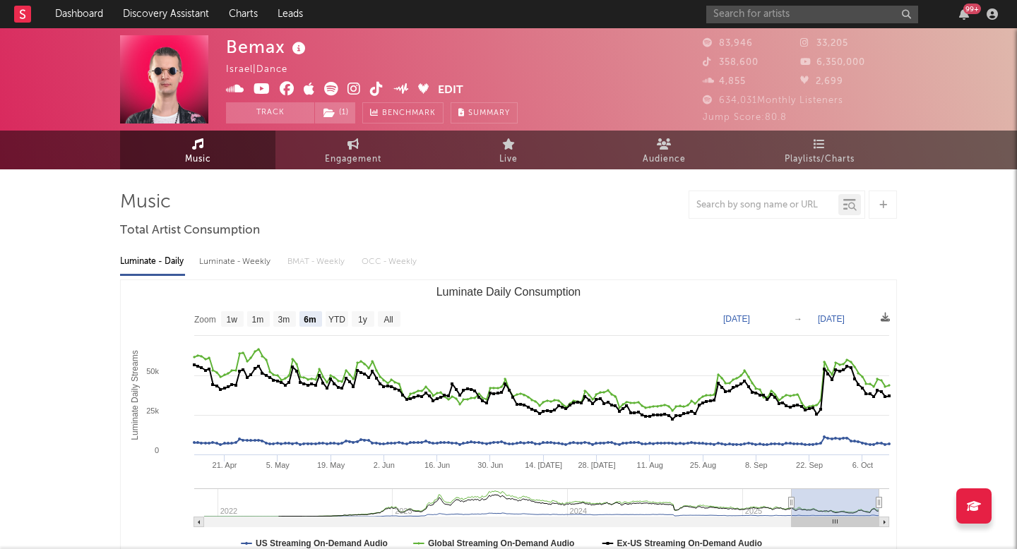
click at [743, 4] on div "99 +" at bounding box center [854, 14] width 297 height 28
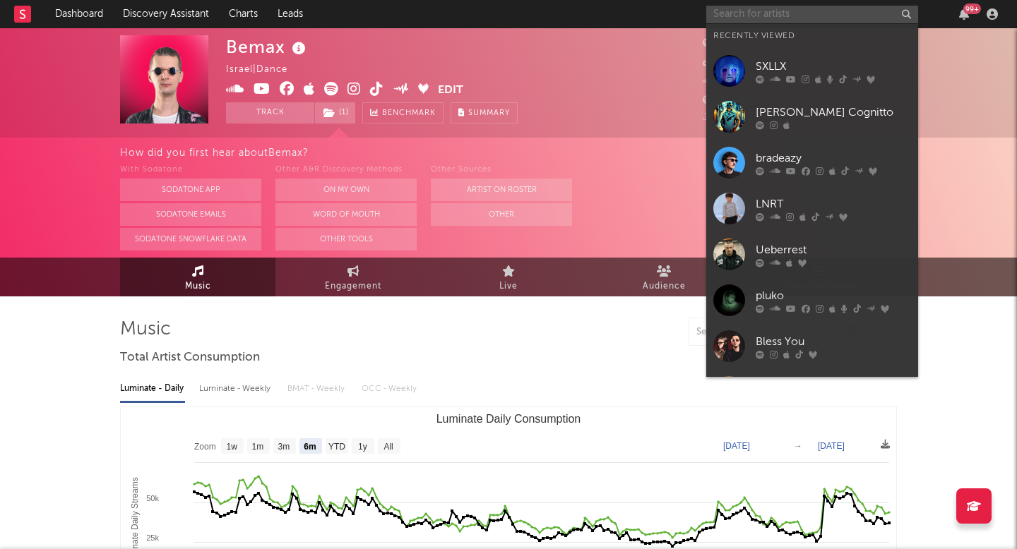
click at [719, 13] on input "text" at bounding box center [812, 15] width 212 height 18
paste input "The Vanished People"
type input "The Vanished People"
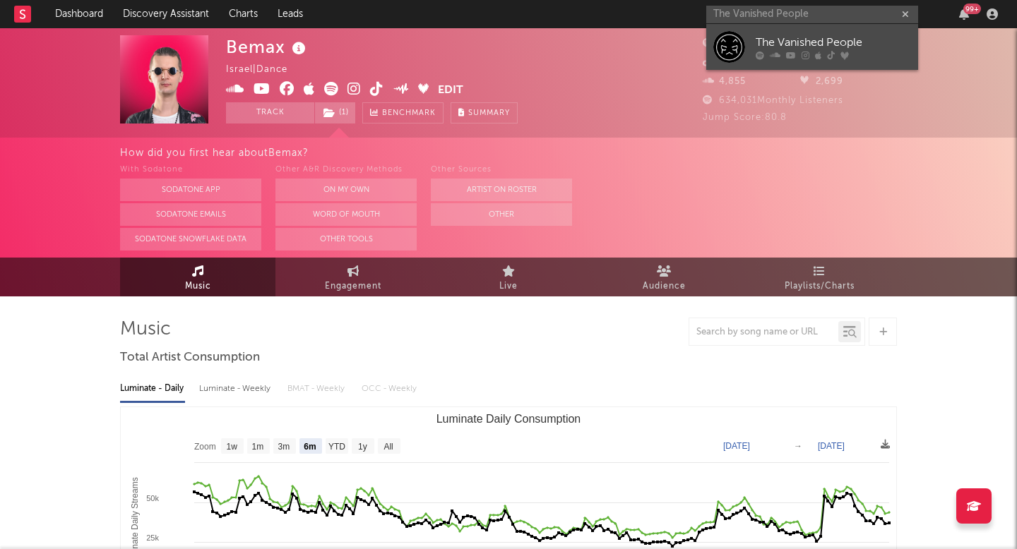
click at [724, 55] on div at bounding box center [729, 47] width 32 height 32
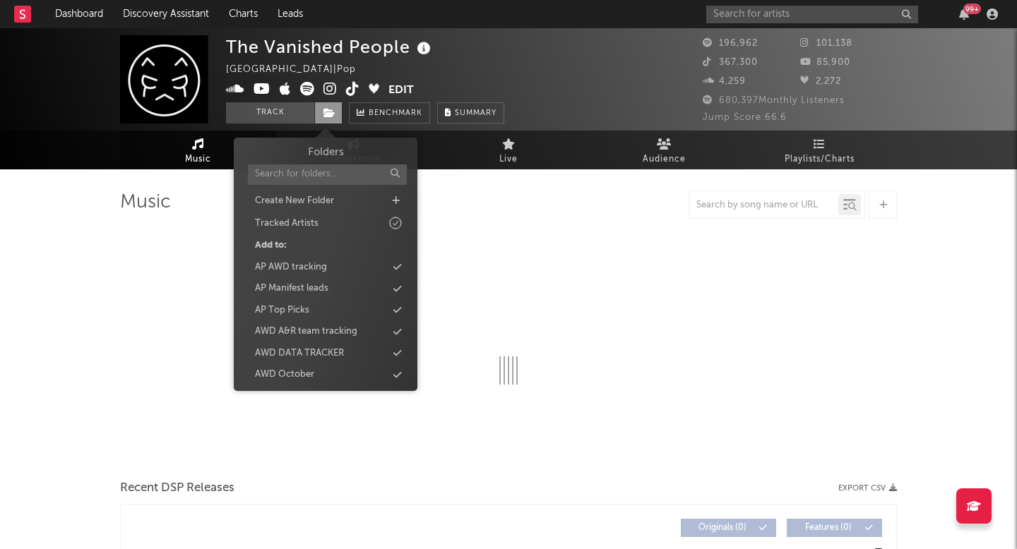
click at [331, 112] on icon at bounding box center [329, 113] width 12 height 10
click at [299, 369] on div "AWD October" at bounding box center [284, 375] width 59 height 14
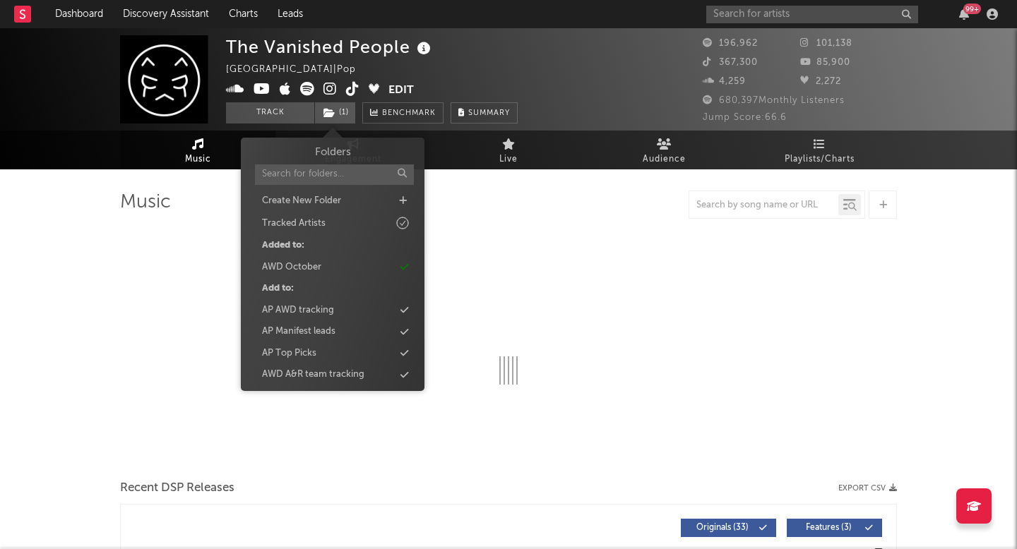
select select "6m"
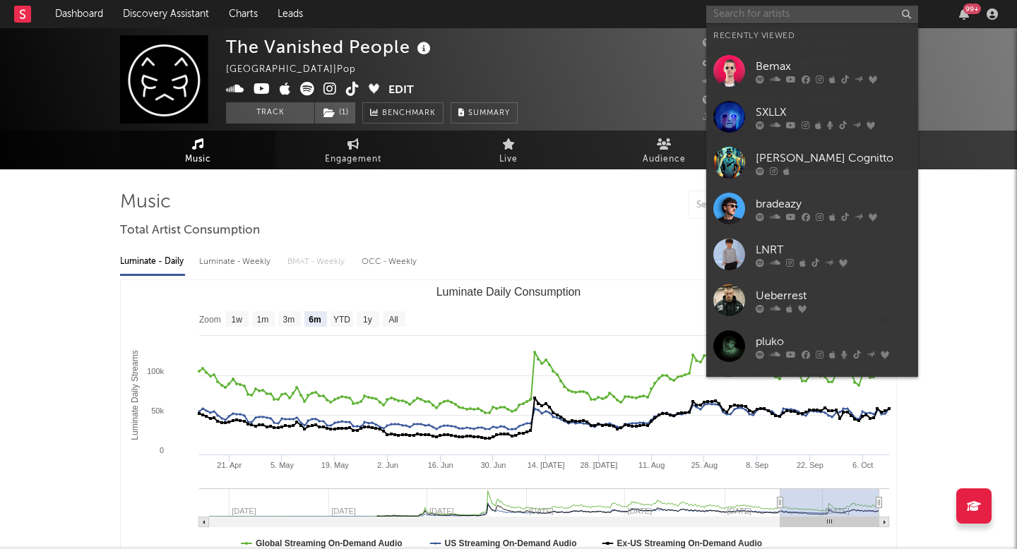
click at [816, 7] on input "text" at bounding box center [812, 15] width 212 height 18
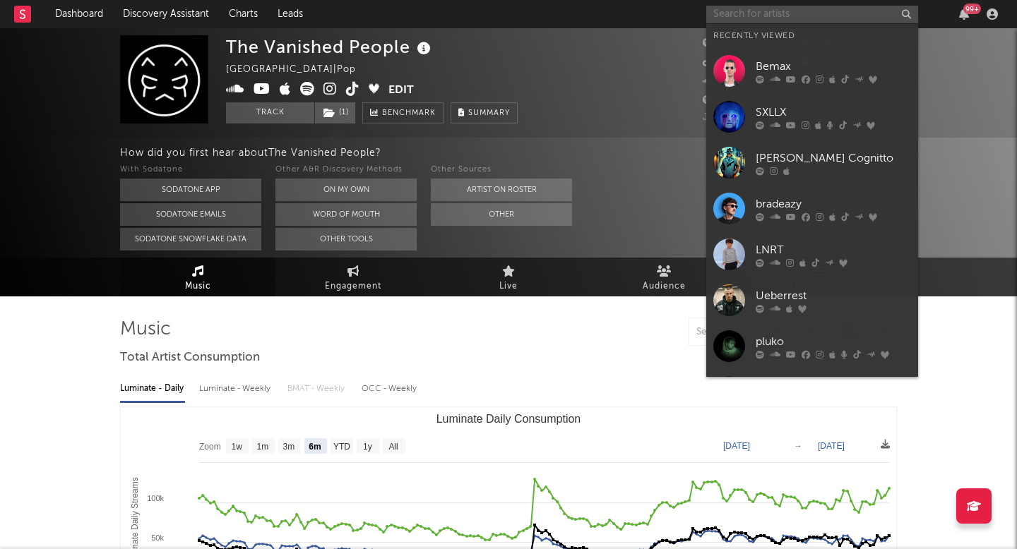
paste input "robbie doherty"
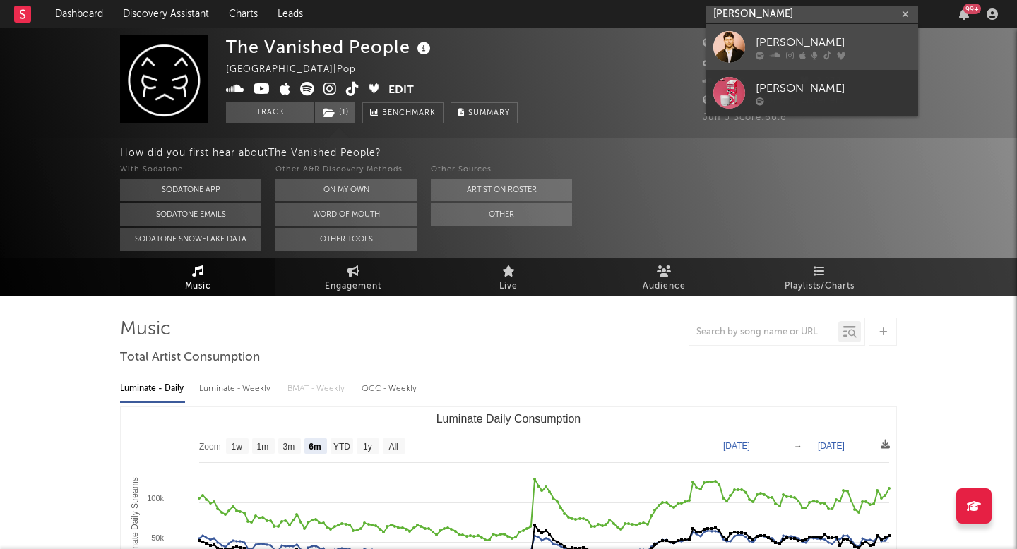
type input "robbie doherty"
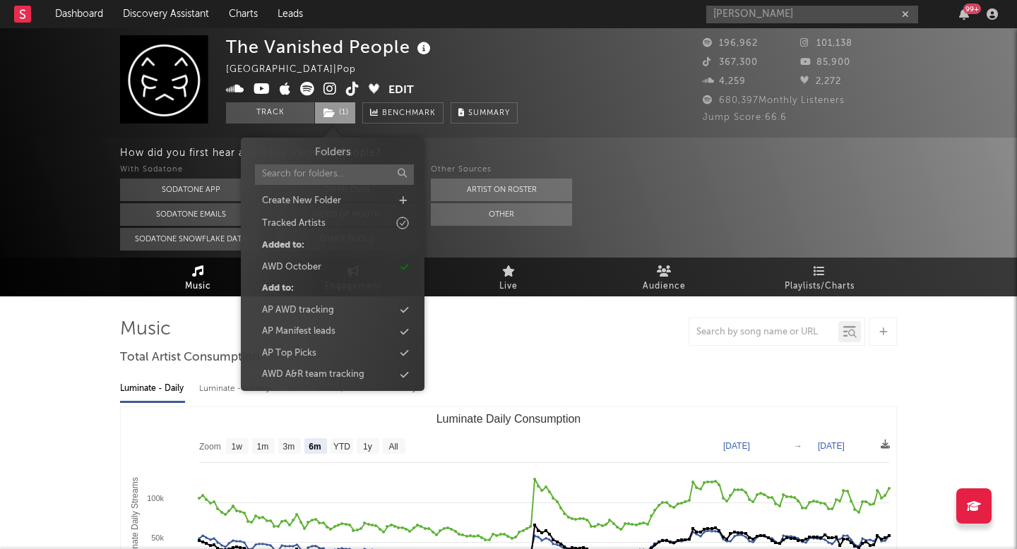
click at [355, 116] on span "( 1 )" at bounding box center [335, 112] width 42 height 21
click at [733, 6] on input "robbie doherty" at bounding box center [812, 15] width 212 height 18
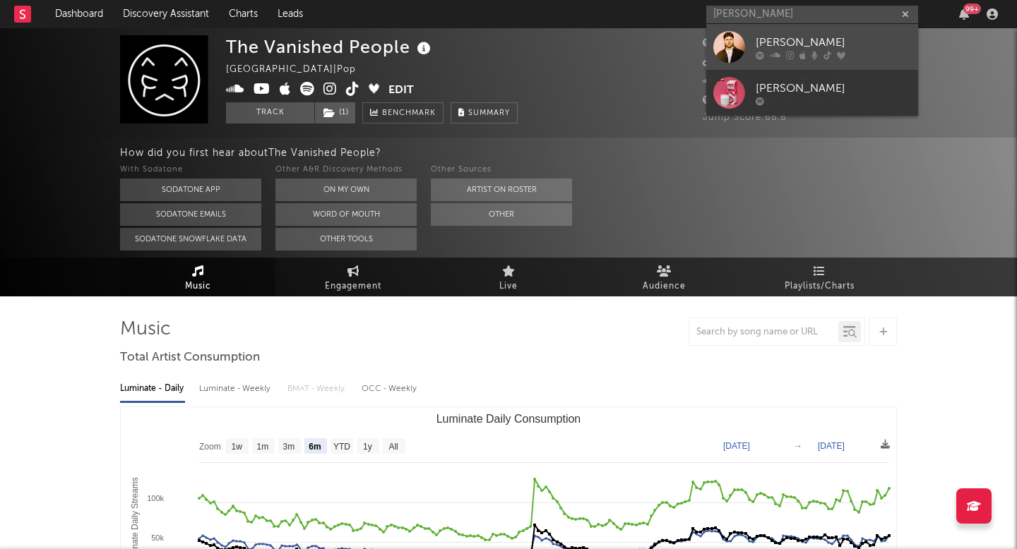
click at [736, 56] on div at bounding box center [729, 47] width 32 height 32
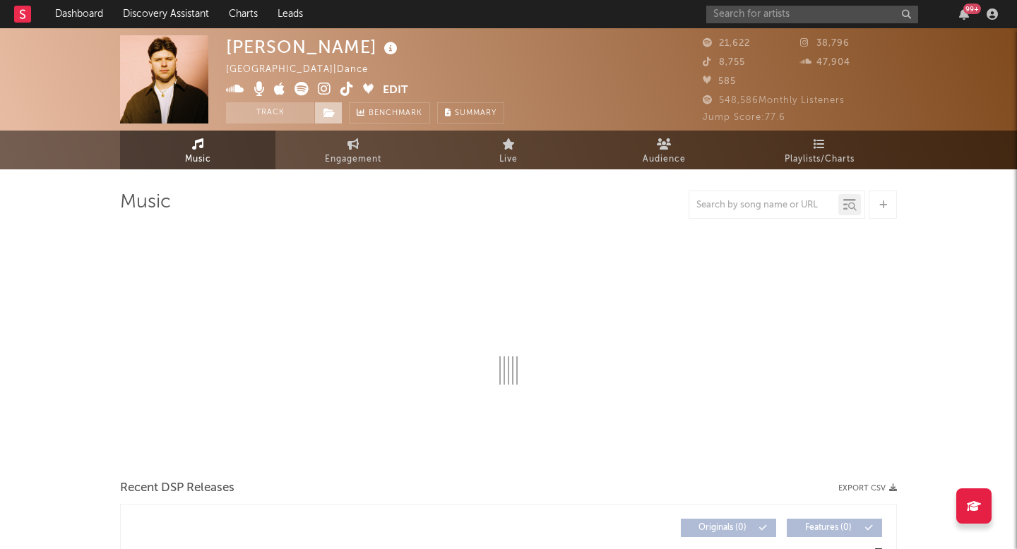
select select "6m"
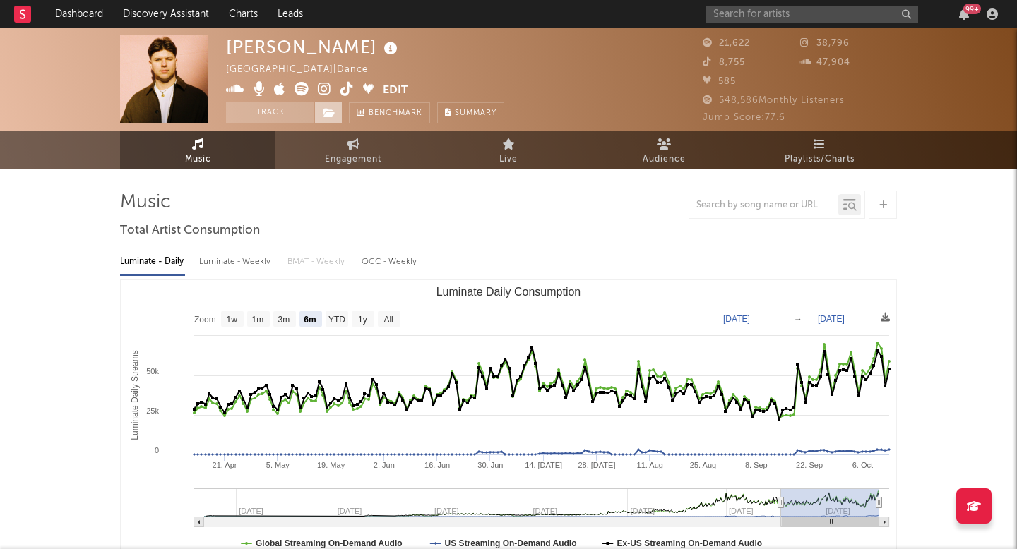
click at [334, 116] on icon at bounding box center [329, 113] width 12 height 10
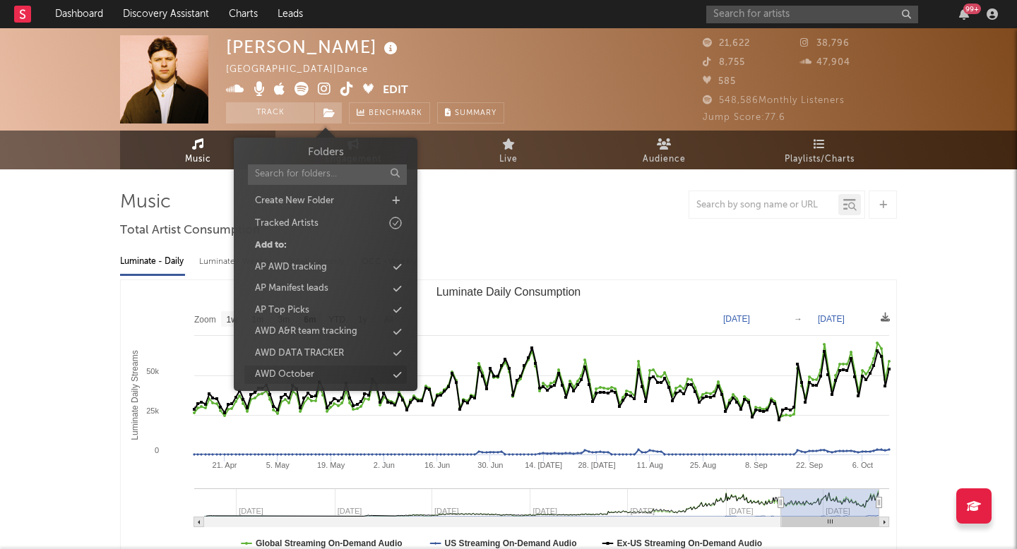
click at [316, 366] on div "AWD October" at bounding box center [325, 375] width 162 height 18
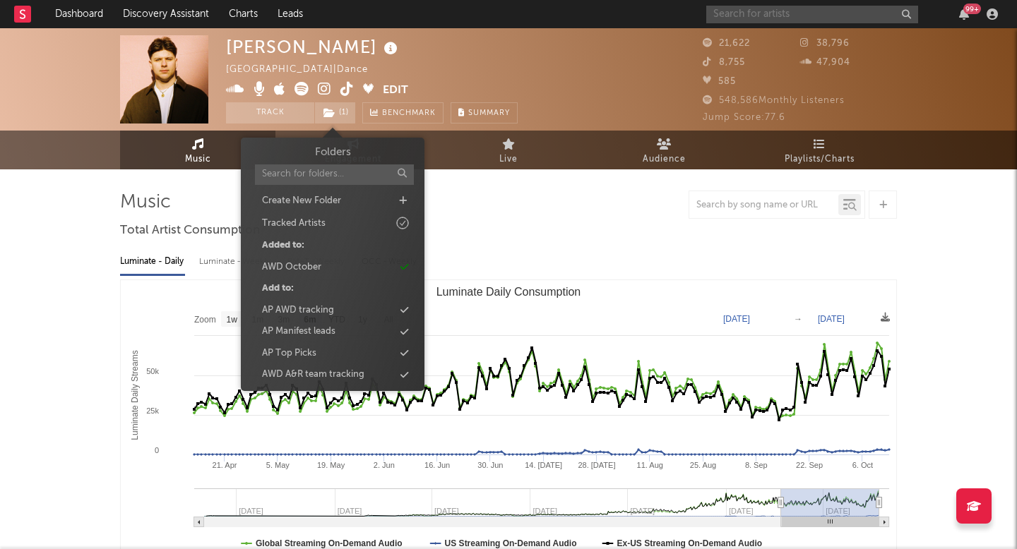
click at [746, 13] on input "text" at bounding box center [812, 15] width 212 height 18
paste input "Dj Damlex Soundit"
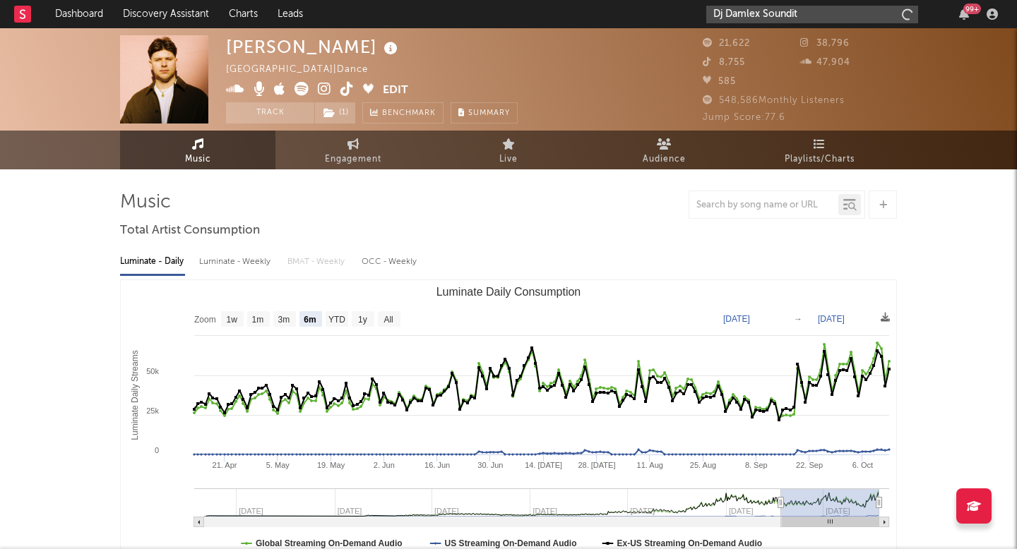
type input "Dj Damlex Soundit"
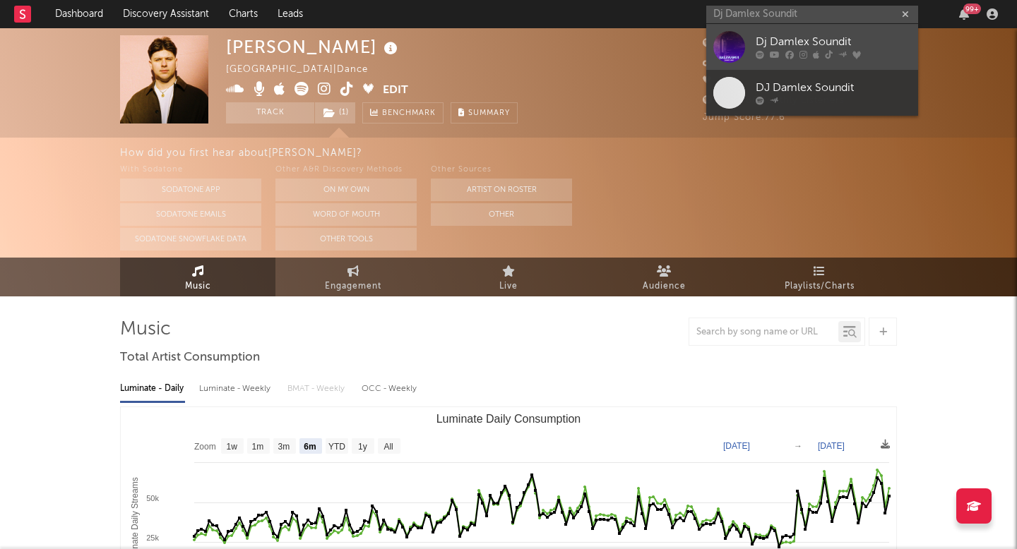
click at [724, 49] on div at bounding box center [729, 47] width 32 height 32
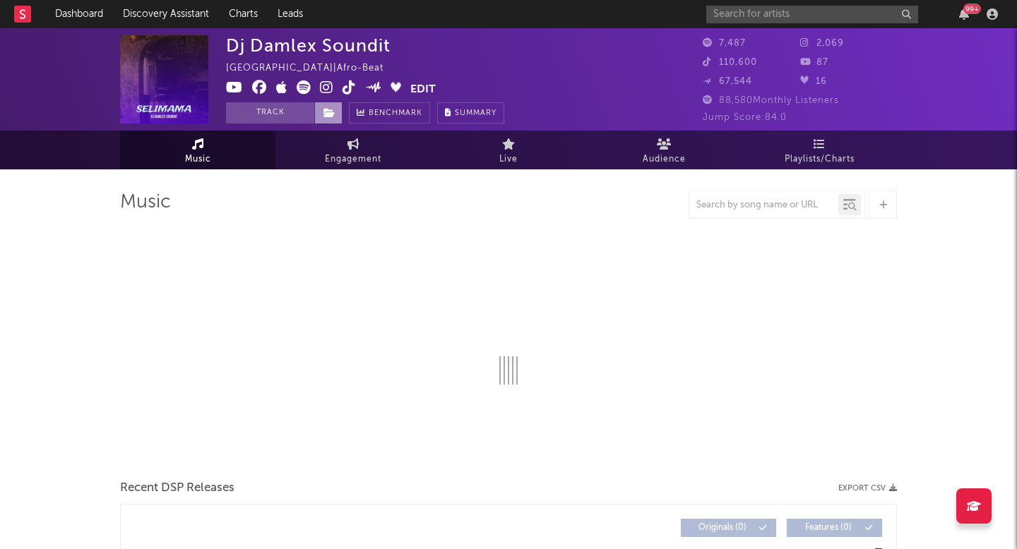
click at [330, 113] on icon at bounding box center [329, 113] width 12 height 10
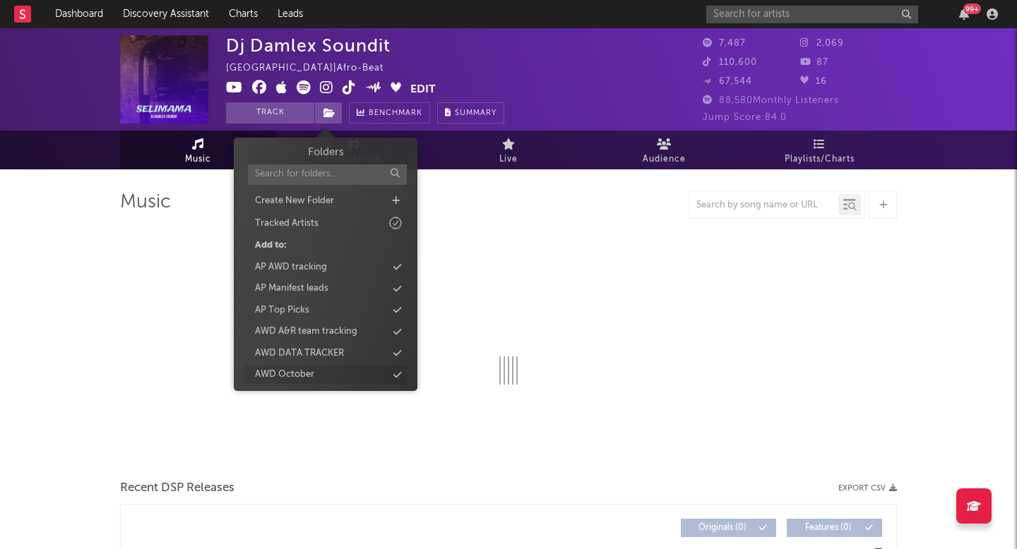
select select "6m"
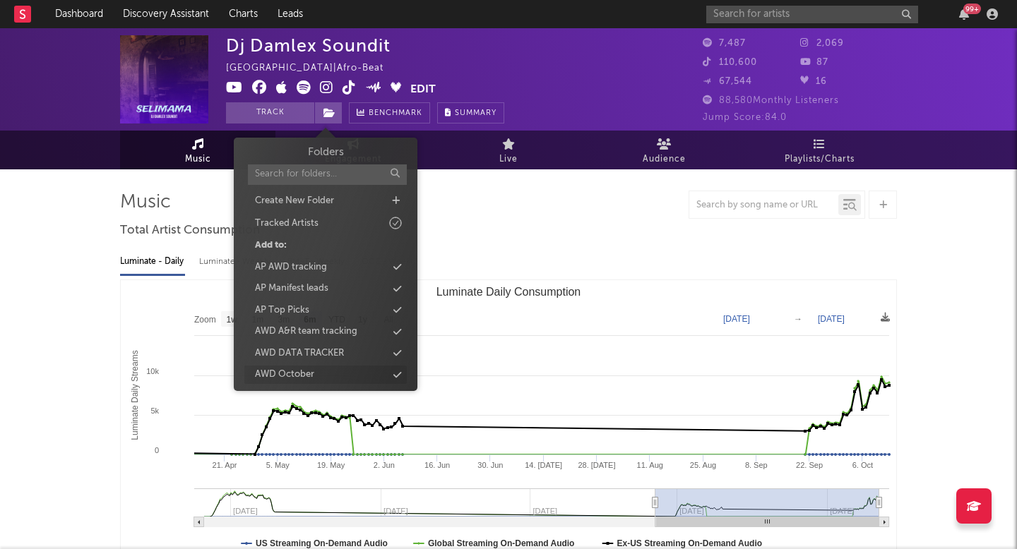
click at [328, 379] on div "AWD October" at bounding box center [325, 375] width 162 height 18
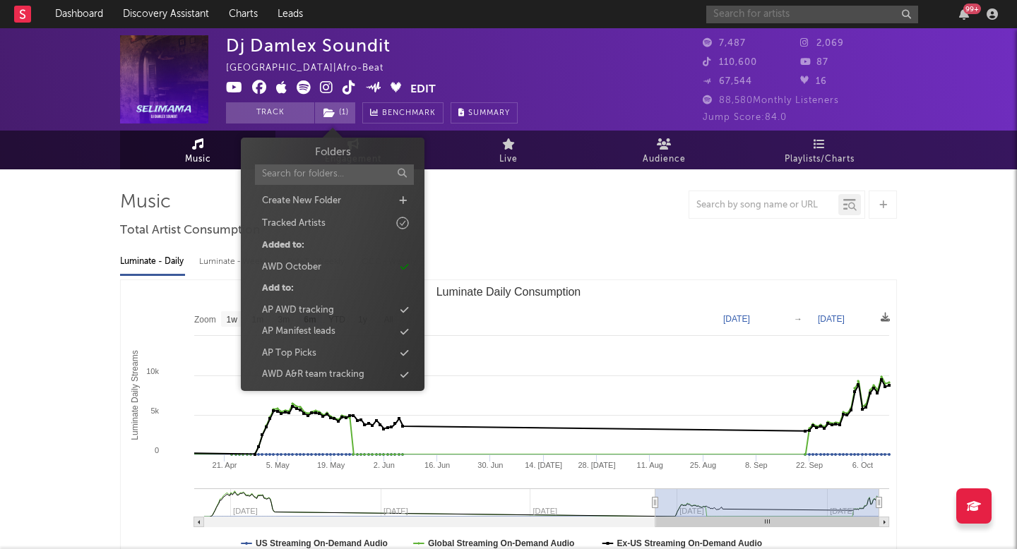
click at [739, 20] on input "text" at bounding box center [812, 15] width 212 height 18
paste input "Jorge Tomas"
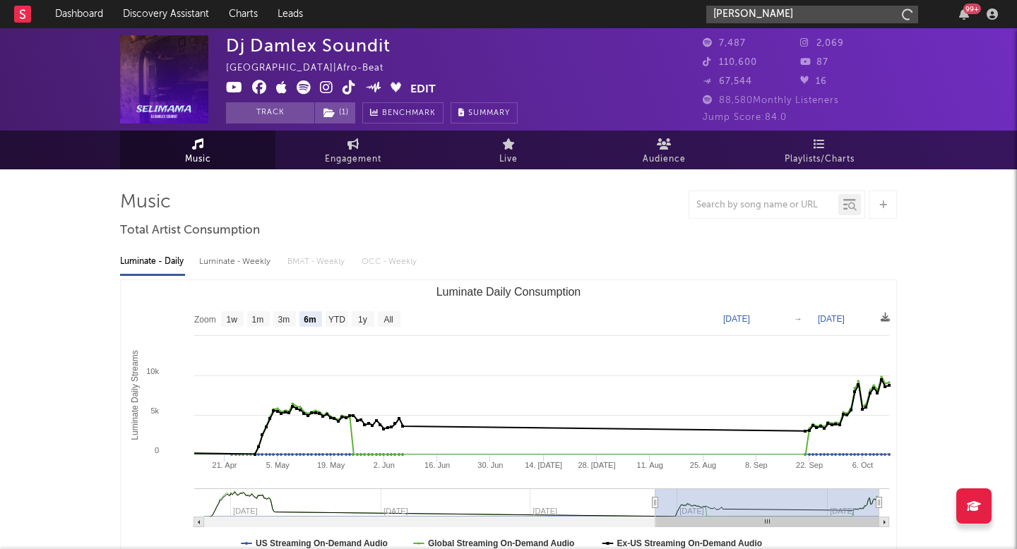
type input "Jorge Tomas"
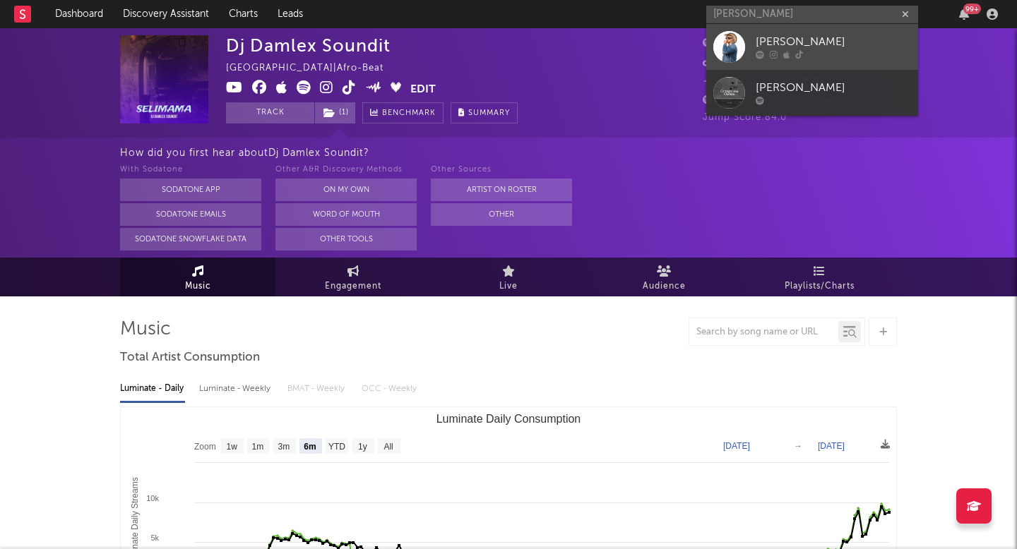
click at [718, 45] on div at bounding box center [729, 47] width 32 height 32
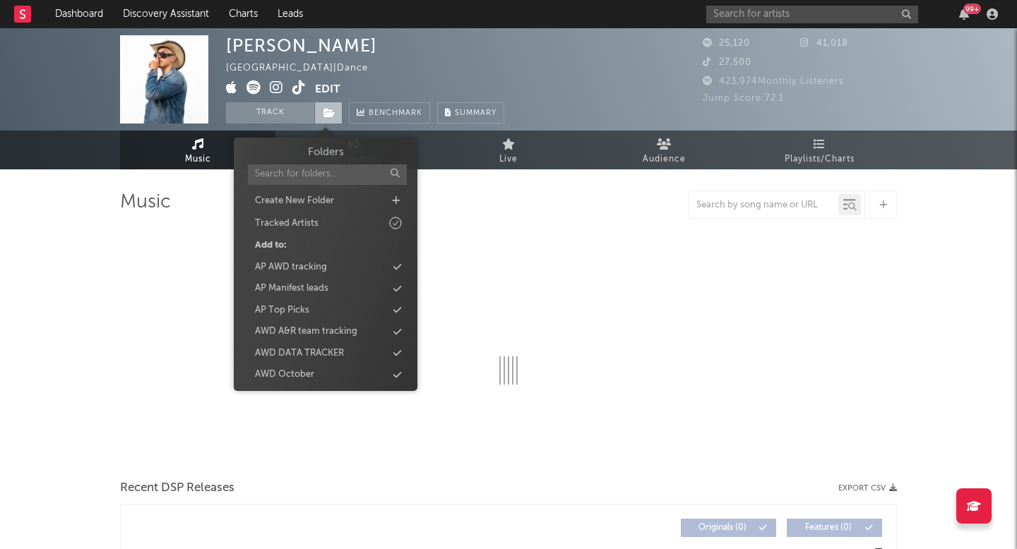
click at [330, 113] on icon at bounding box center [329, 113] width 12 height 10
select select "6m"
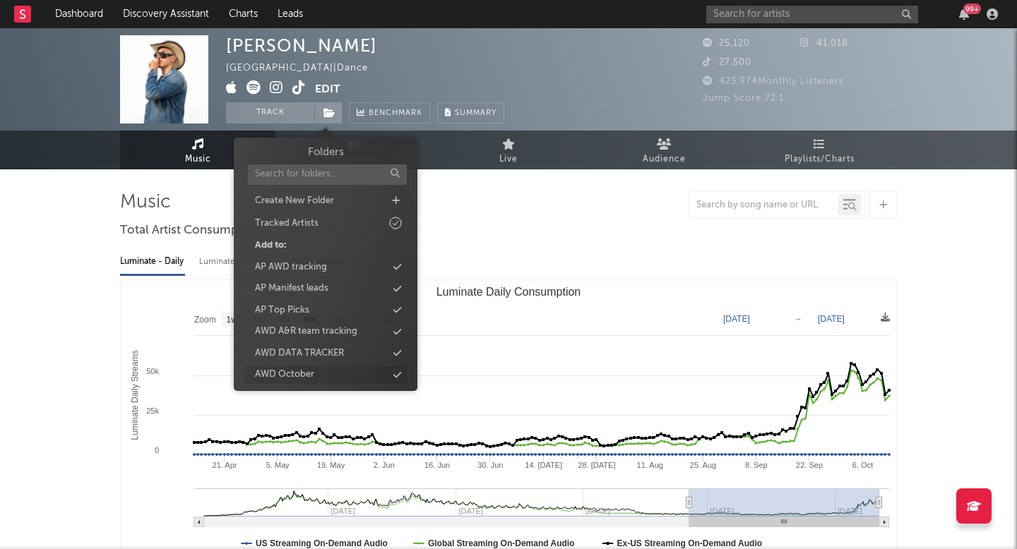
click at [299, 373] on div "AWD October" at bounding box center [284, 375] width 59 height 14
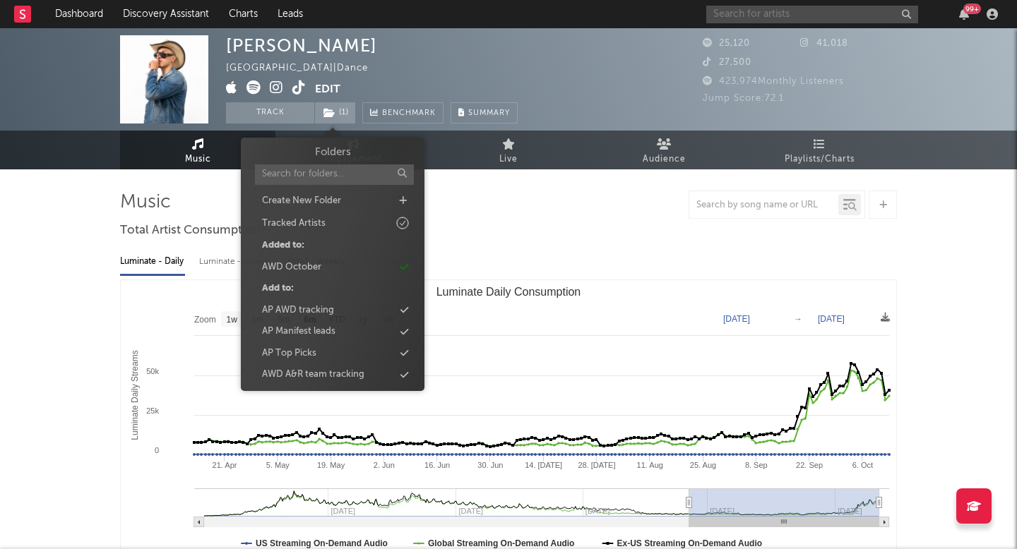
click at [758, 7] on input "text" at bounding box center [812, 15] width 212 height 18
paste input "Coone"
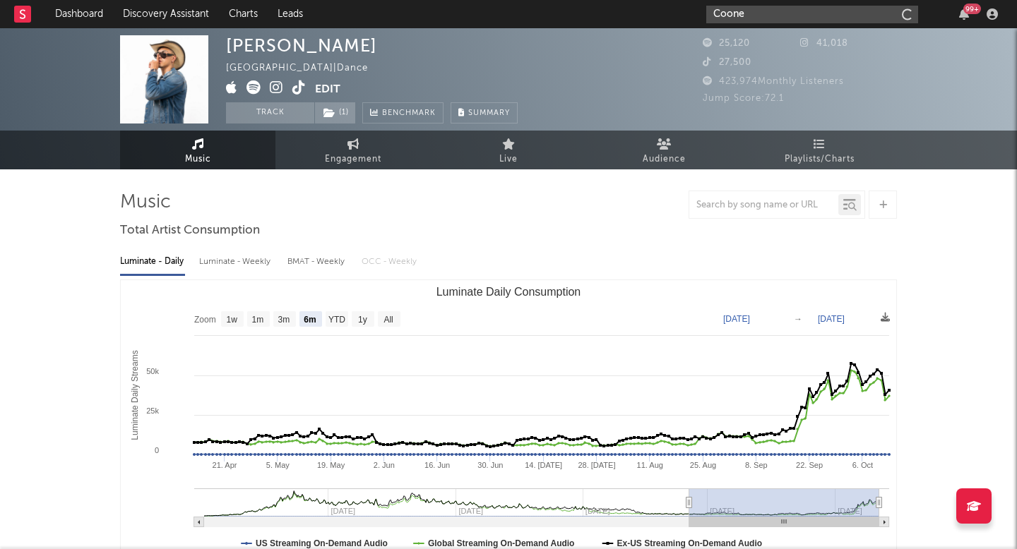
type input "Coone"
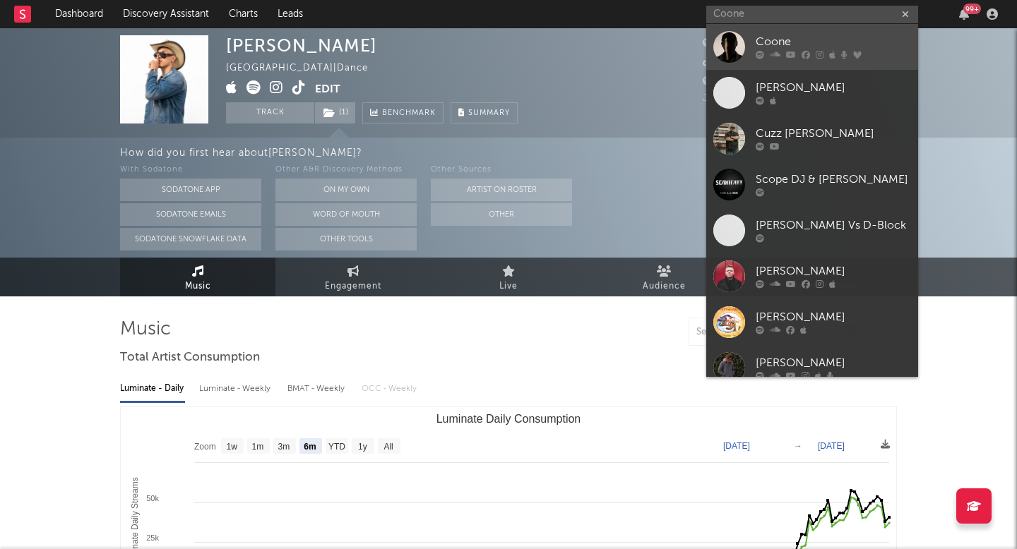
click at [724, 51] on div at bounding box center [729, 47] width 32 height 32
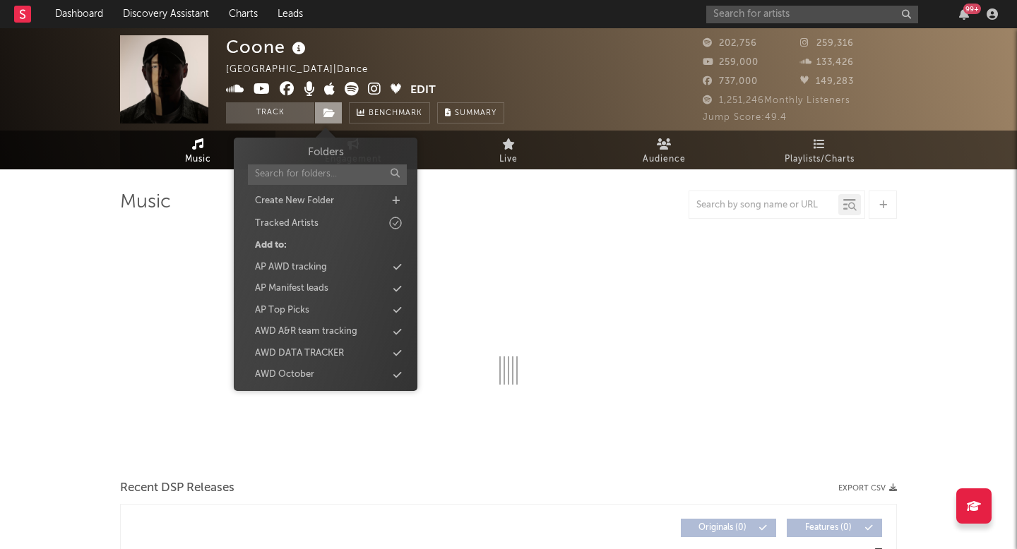
click at [330, 119] on span at bounding box center [328, 112] width 28 height 21
click at [304, 371] on div "AWD October" at bounding box center [284, 375] width 59 height 14
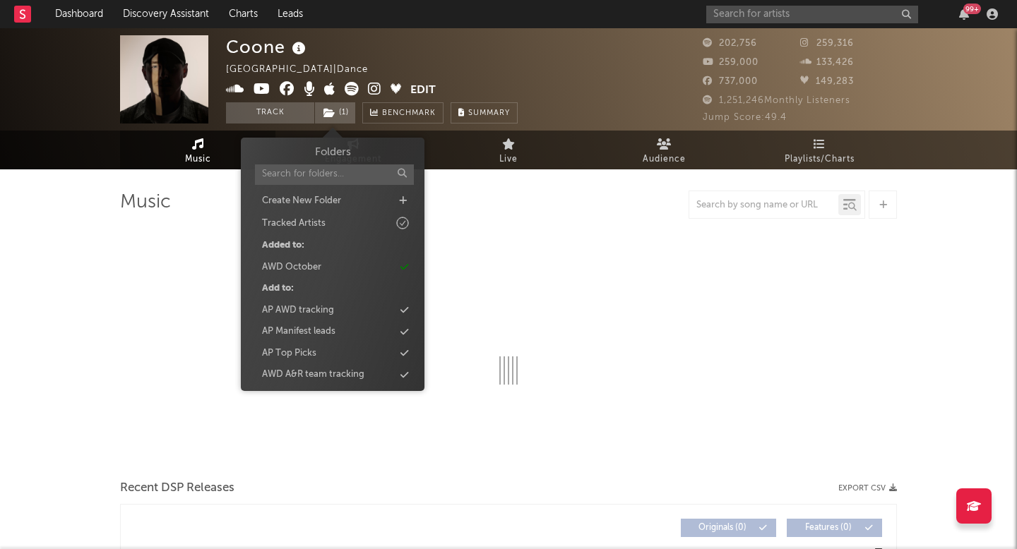
select select "6m"
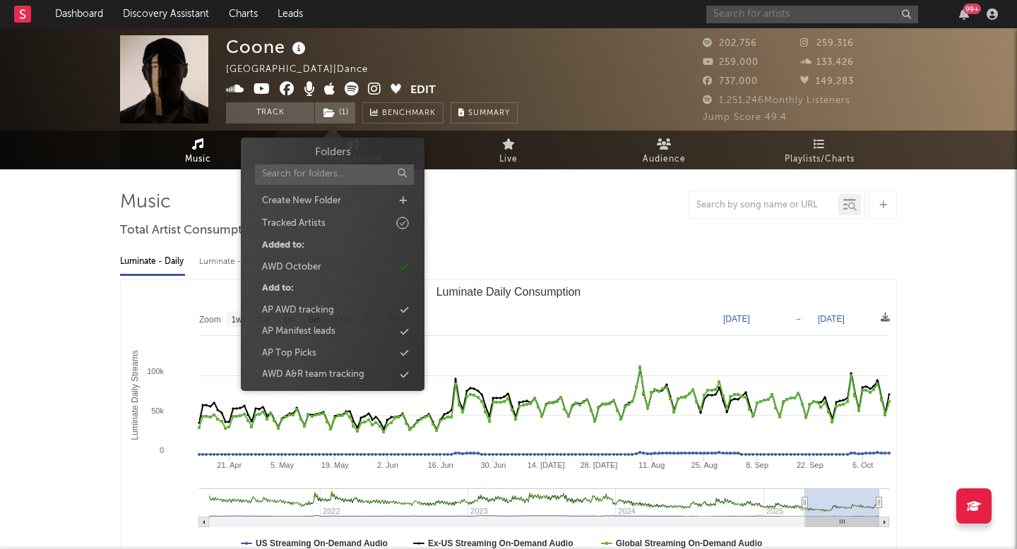
click at [847, 18] on input "text" at bounding box center [812, 15] width 212 height 18
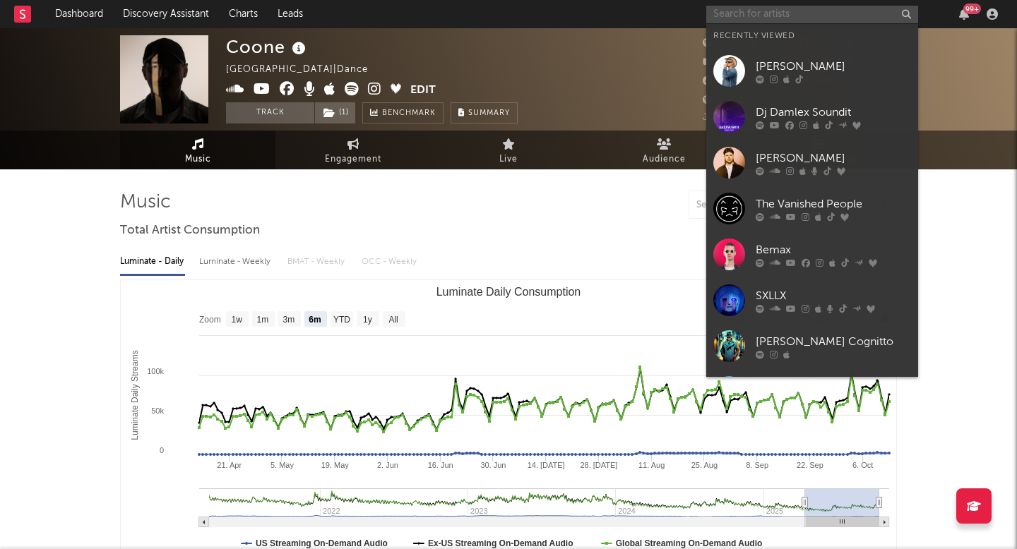
paste input "Y U QT"
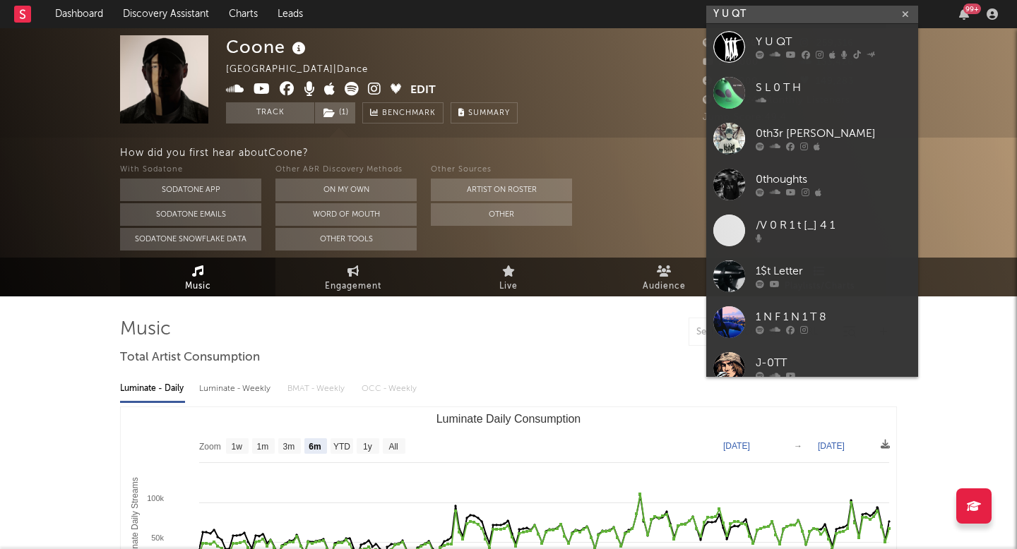
type input "Y U QT"
click at [720, 48] on div at bounding box center [729, 47] width 32 height 32
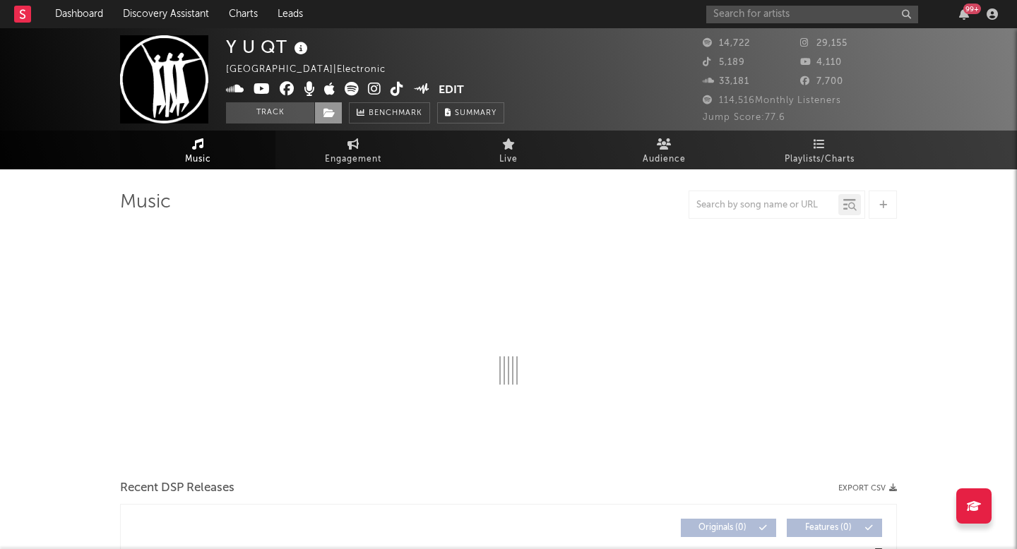
select select "6m"
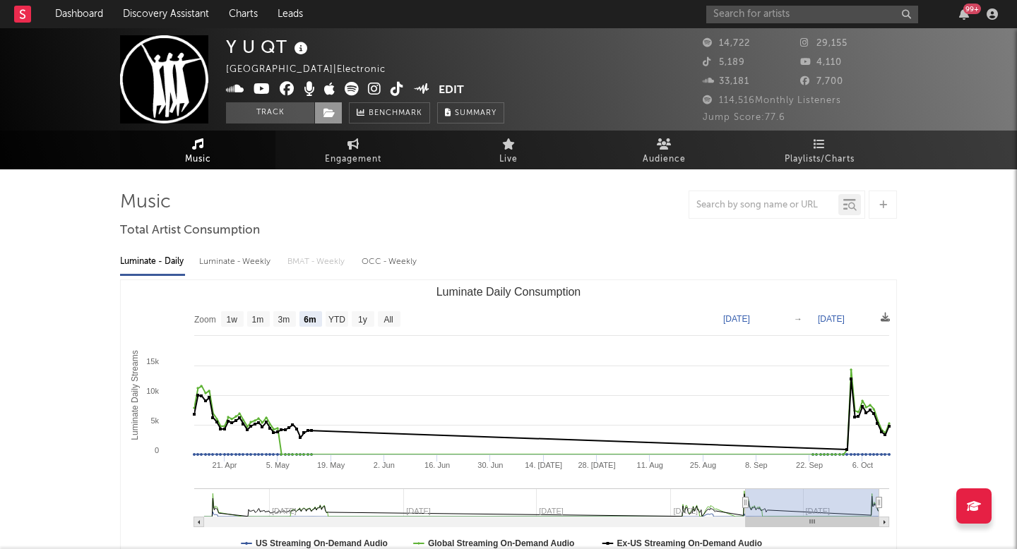
click at [333, 102] on span at bounding box center [328, 112] width 28 height 21
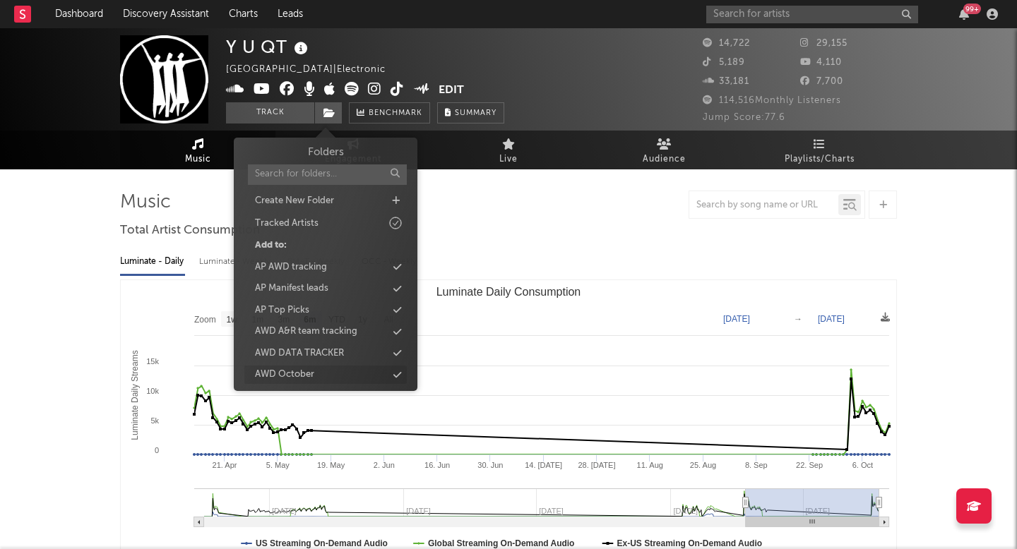
click at [320, 369] on div "AWD October" at bounding box center [325, 375] width 162 height 18
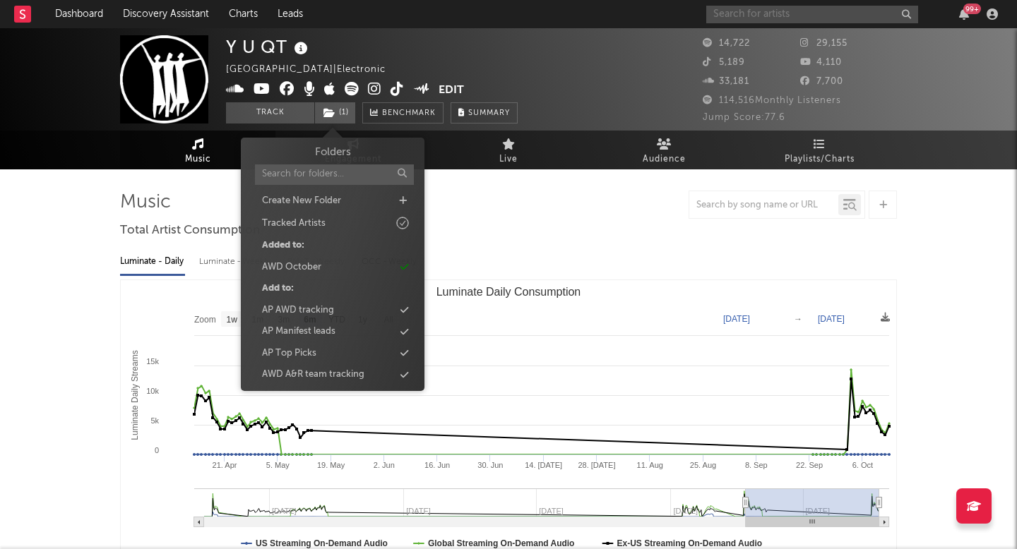
click at [744, 13] on input "text" at bounding box center [812, 15] width 212 height 18
paste input "Olli P"
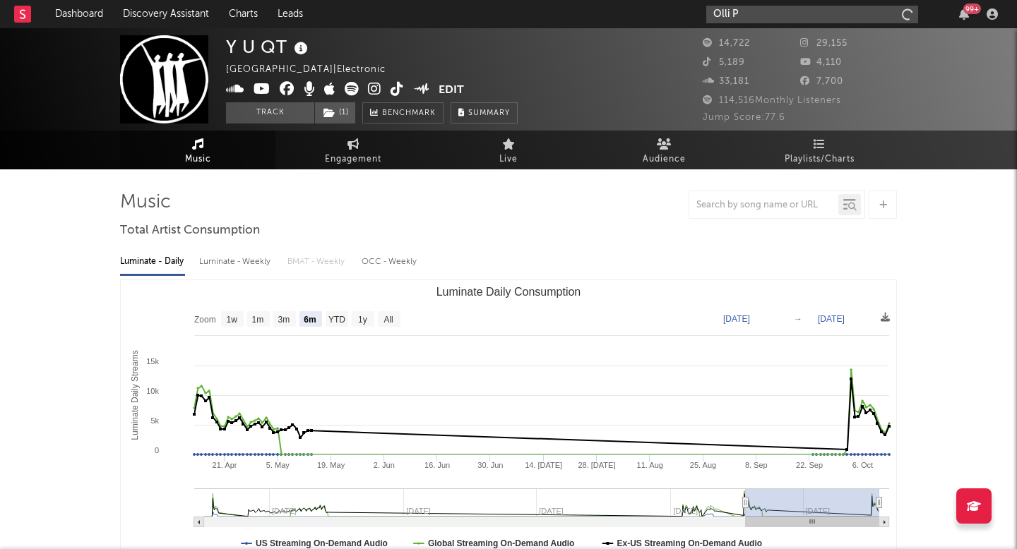
type input "Olli P"
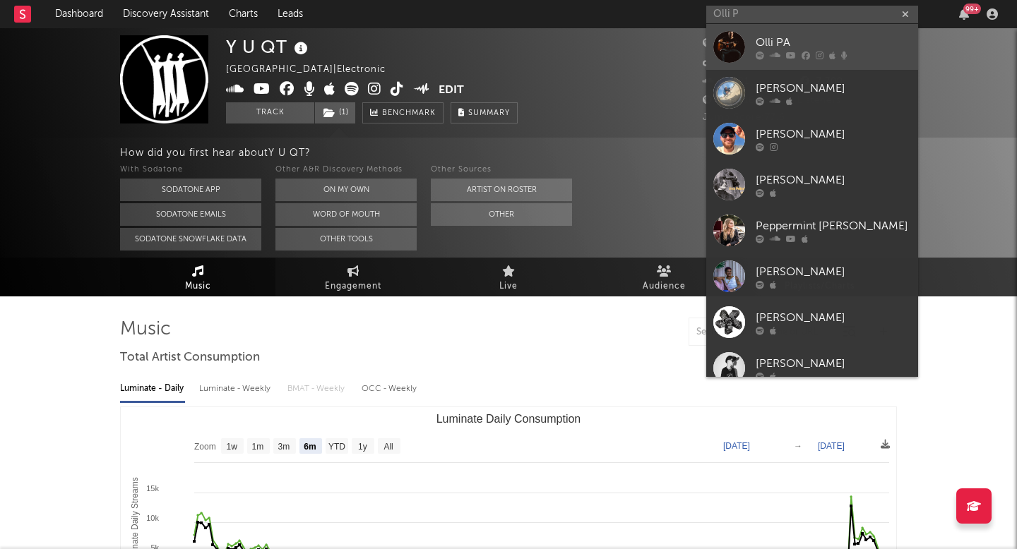
click at [718, 45] on div at bounding box center [729, 47] width 32 height 32
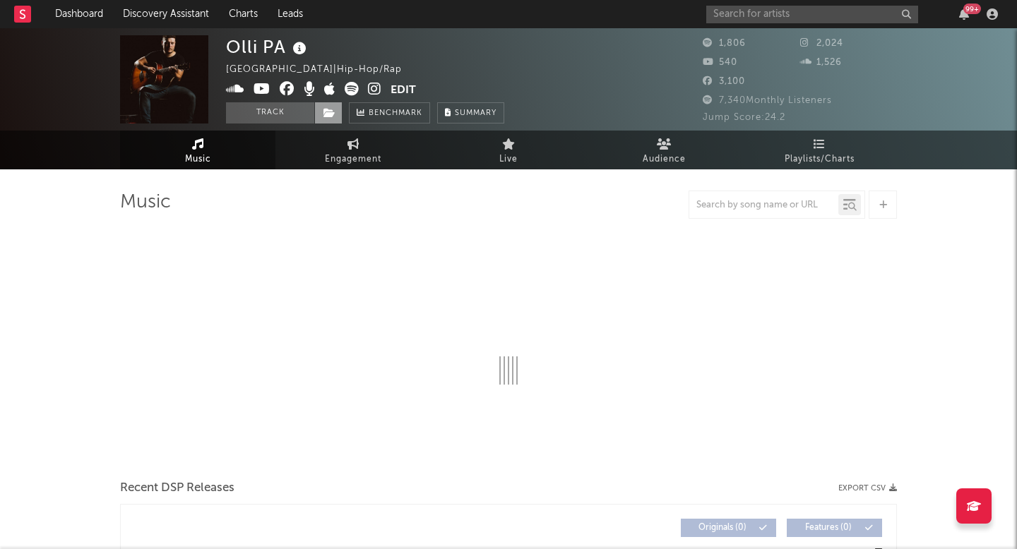
select select "1w"
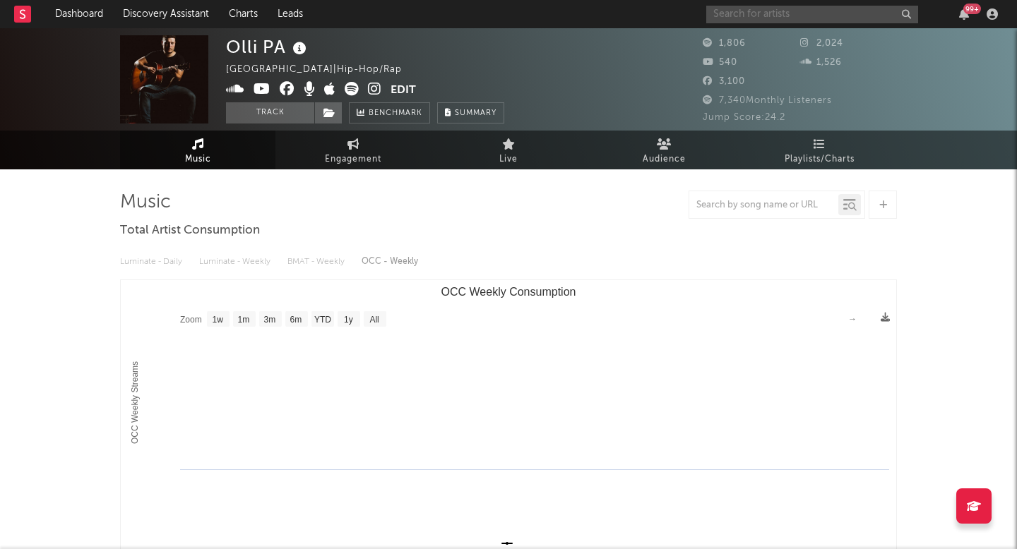
click at [742, 11] on input "text" at bounding box center [812, 15] width 212 height 18
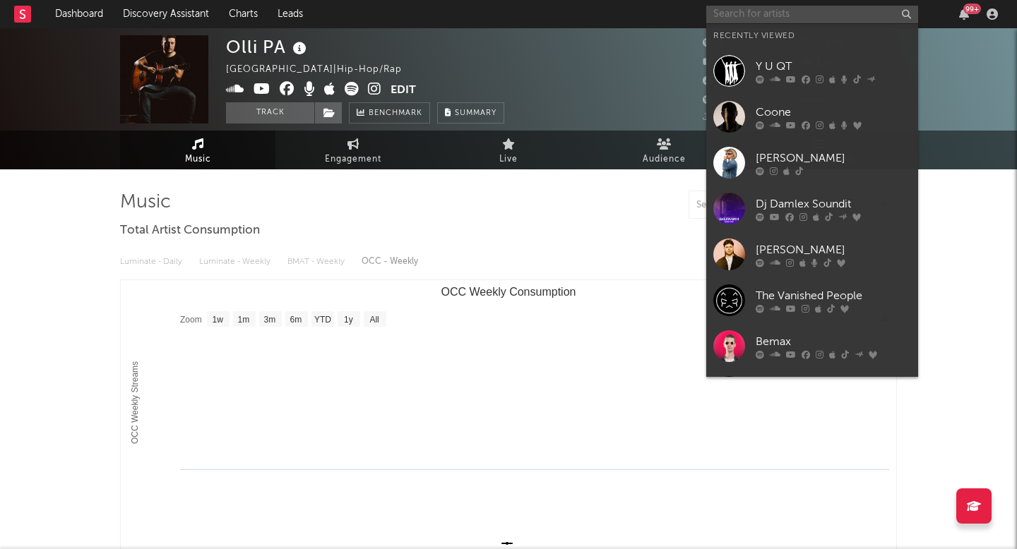
paste input "DJ VEEK"
type input "DJ VEEK"
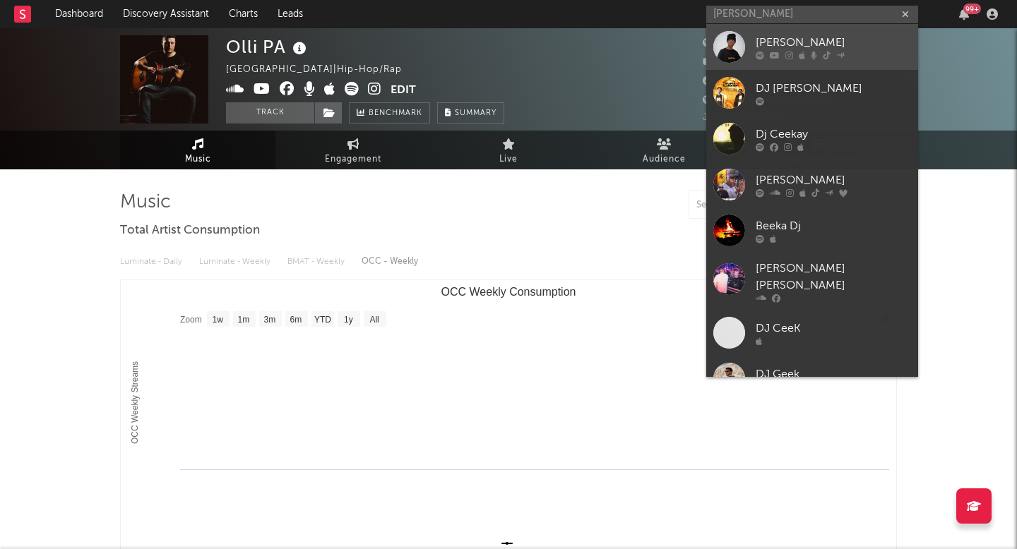
click at [727, 49] on div at bounding box center [729, 47] width 32 height 32
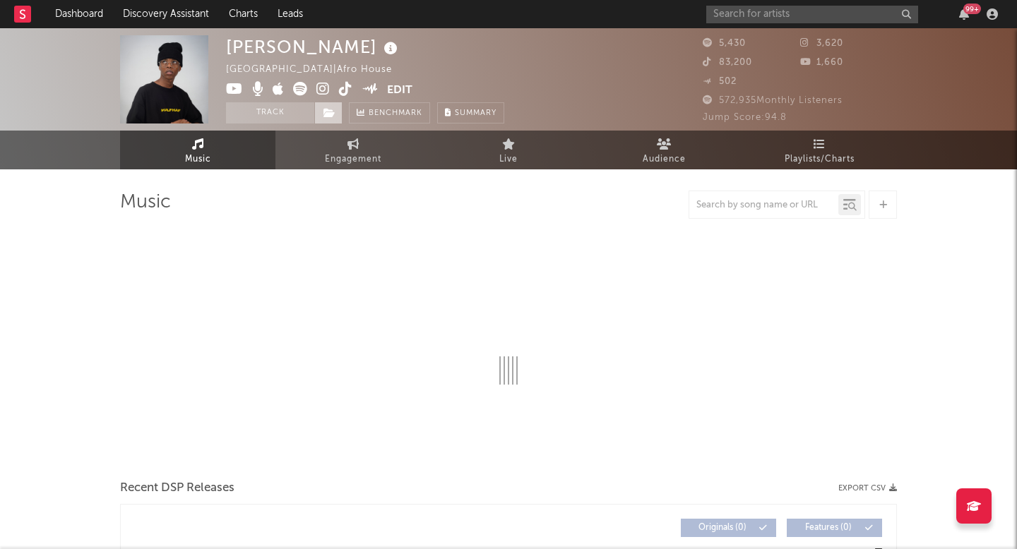
click at [340, 99] on span at bounding box center [306, 91] width 161 height 18
click at [325, 119] on span at bounding box center [328, 112] width 28 height 21
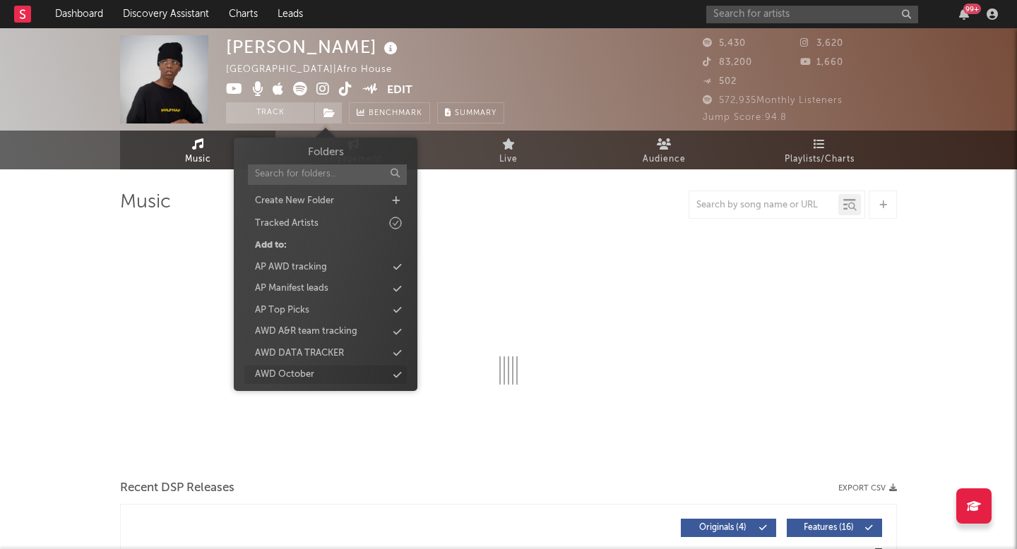
select select "1w"
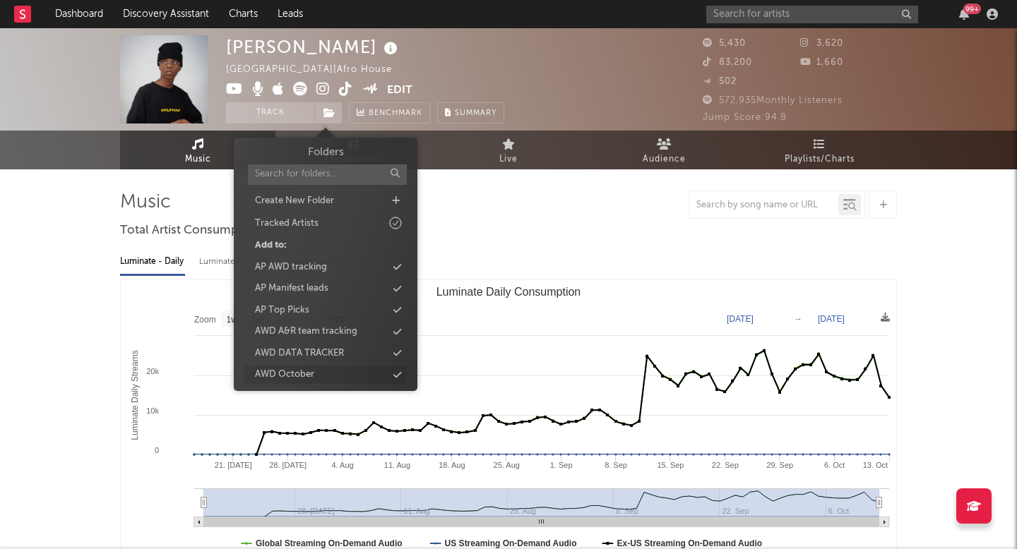
click at [304, 374] on div "AWD October" at bounding box center [284, 375] width 59 height 14
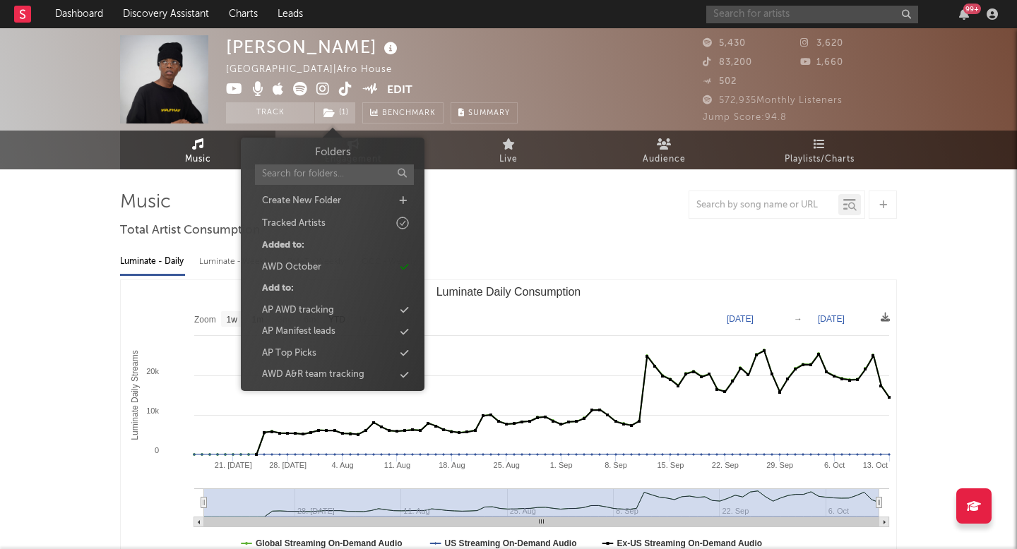
click at [778, 15] on input "text" at bounding box center [812, 15] width 212 height 18
paste input "Senzo02"
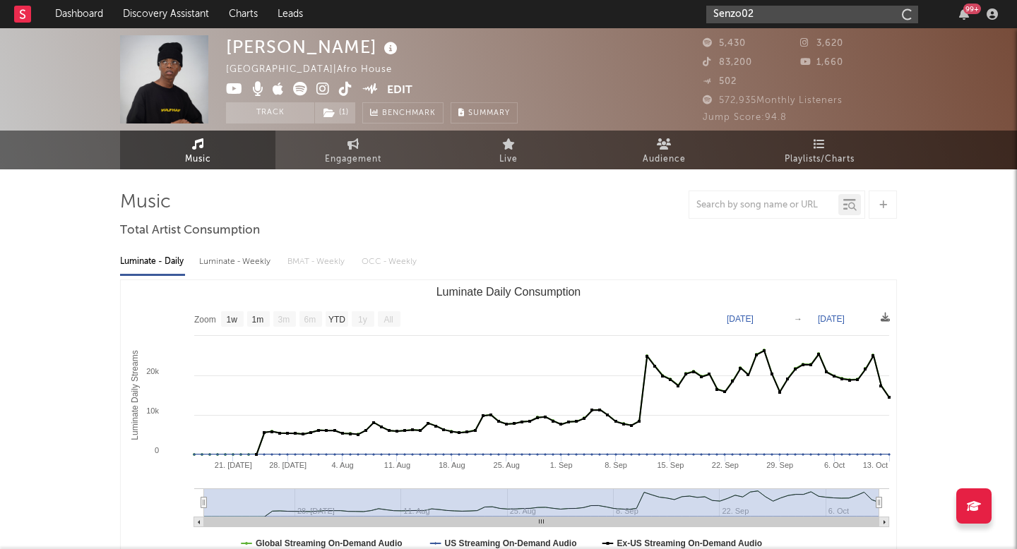
type input "Senzo02"
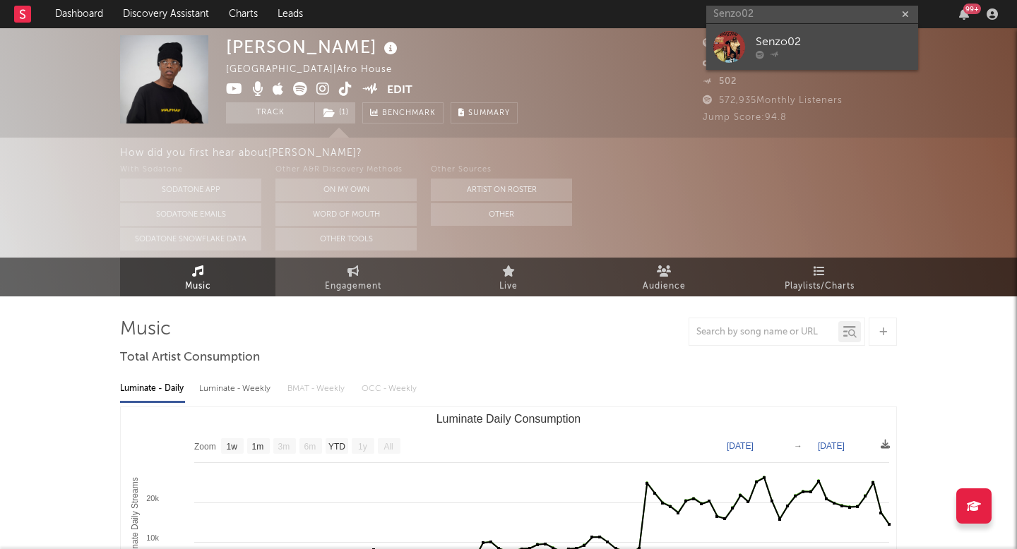
click at [723, 44] on div at bounding box center [729, 47] width 32 height 32
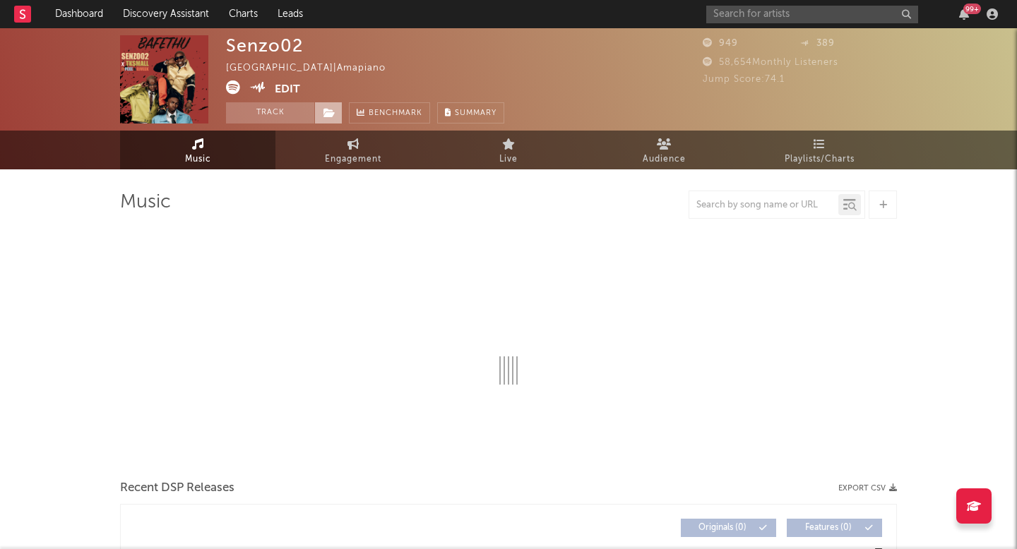
select select "1w"
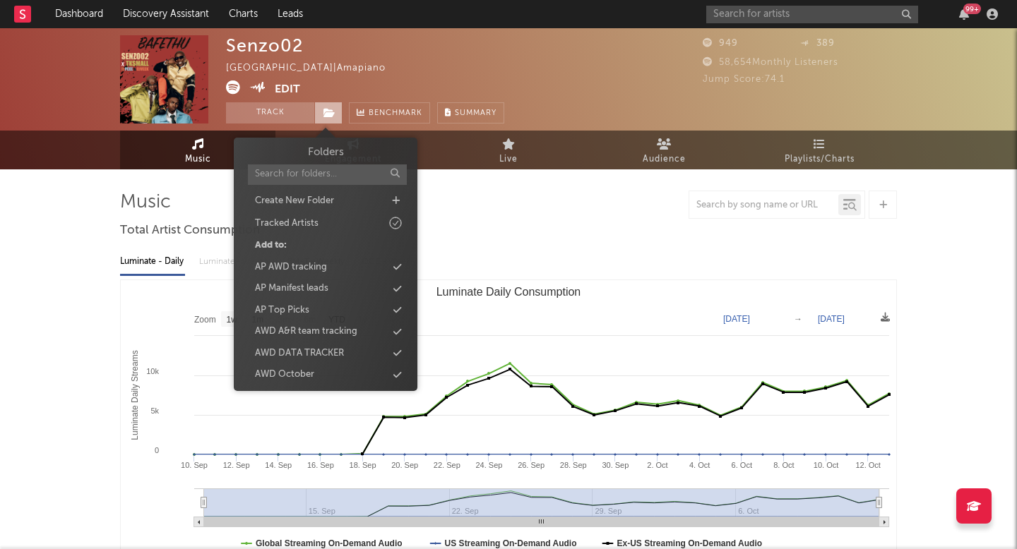
click at [330, 106] on span at bounding box center [328, 112] width 28 height 21
click at [308, 373] on div "AWD October" at bounding box center [284, 375] width 59 height 14
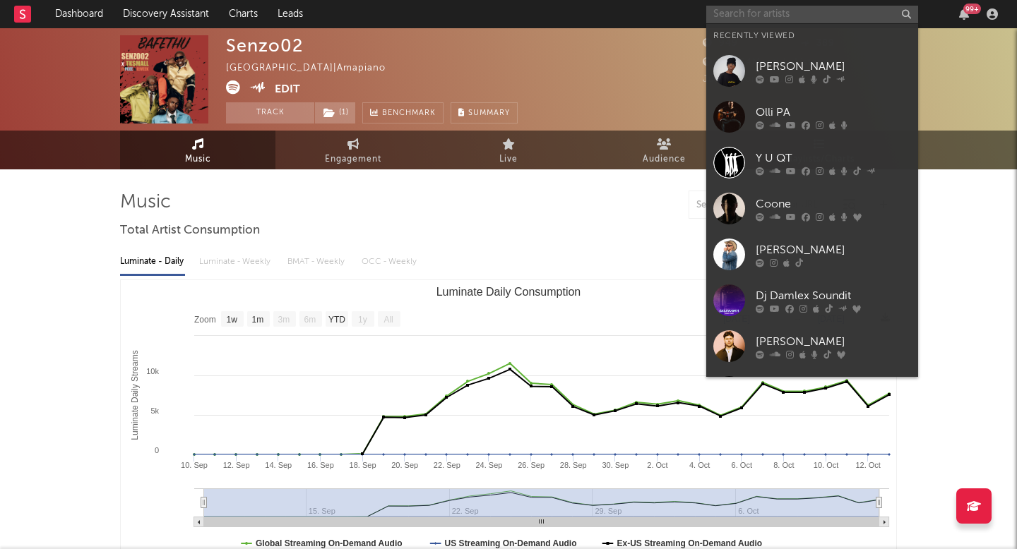
click at [762, 12] on input "text" at bounding box center [812, 15] width 212 height 18
paste input "slxughter"
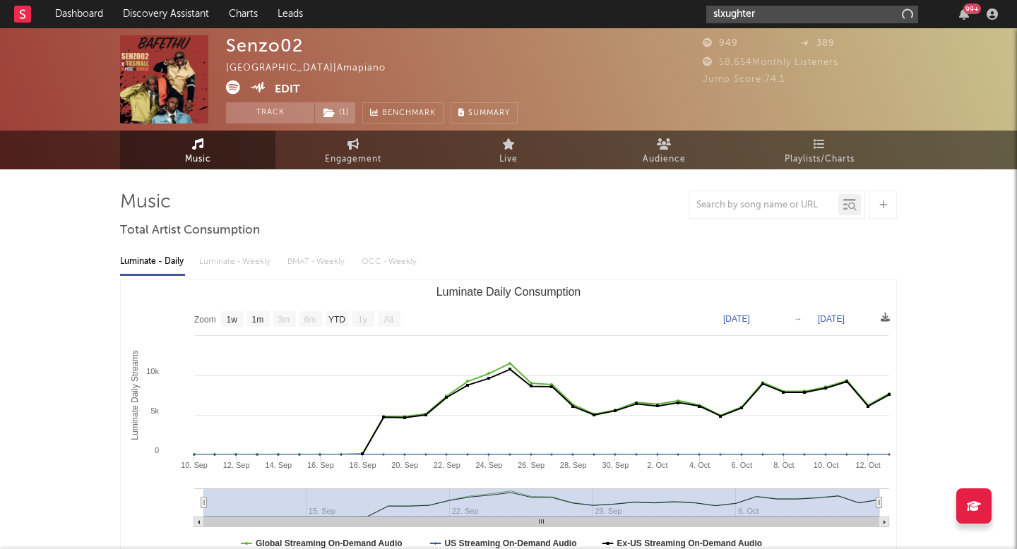
type input "slxughter"
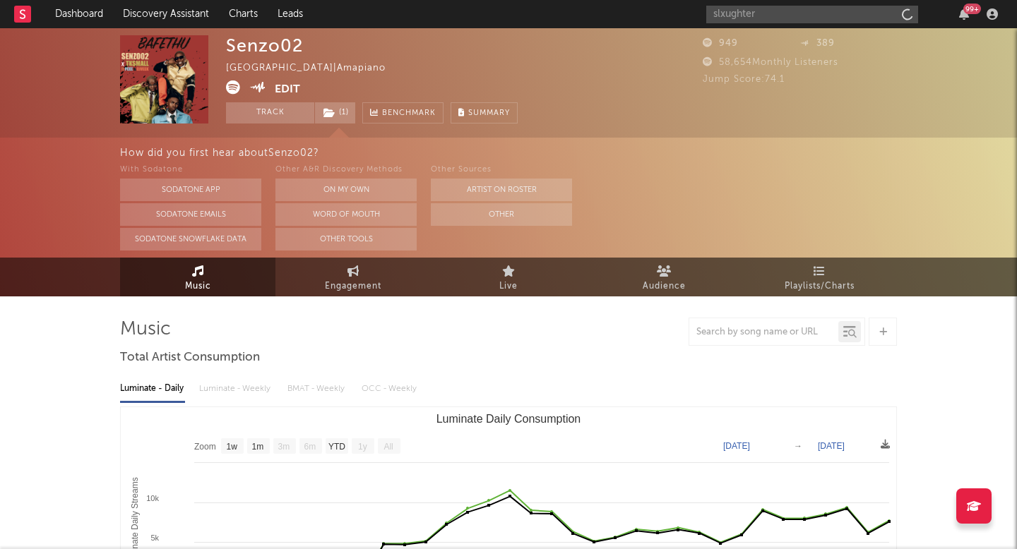
select select "1w"
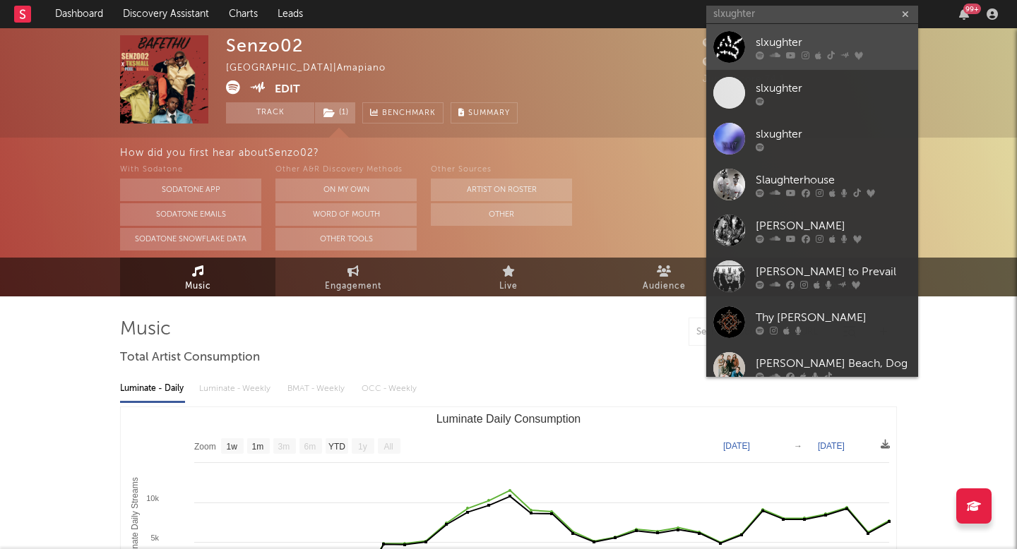
click at [720, 53] on div at bounding box center [729, 47] width 32 height 32
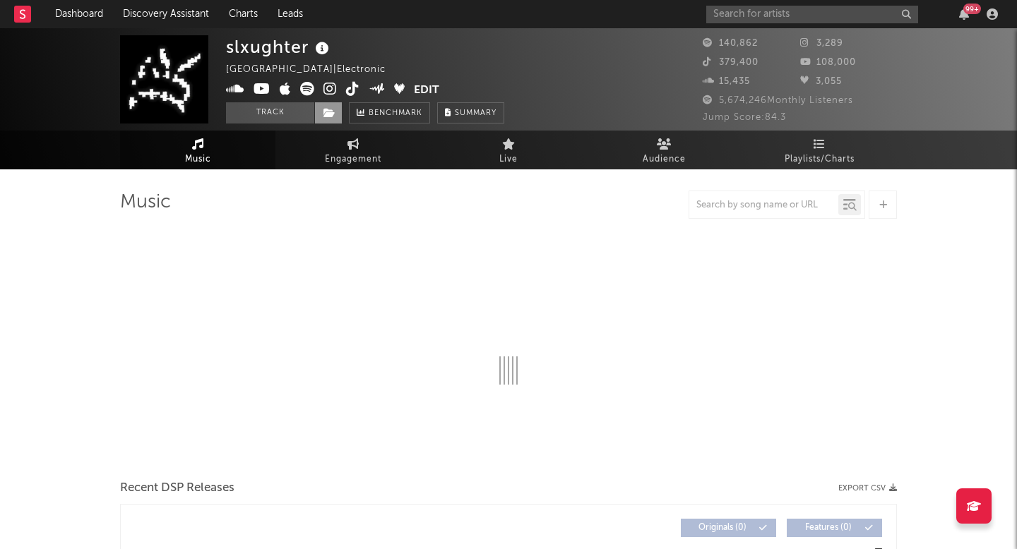
click at [330, 103] on span at bounding box center [328, 112] width 28 height 21
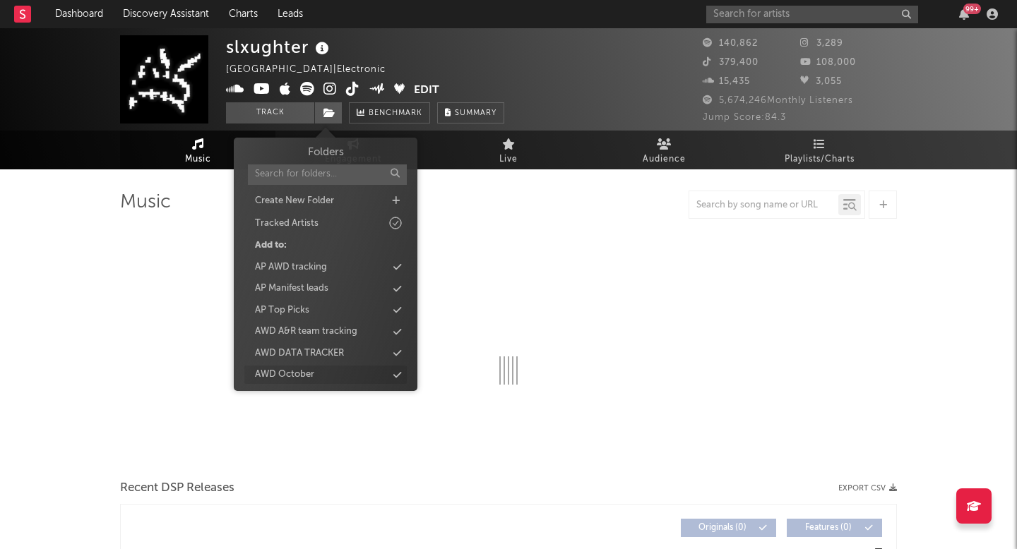
click at [316, 368] on div "AWD October" at bounding box center [325, 375] width 162 height 18
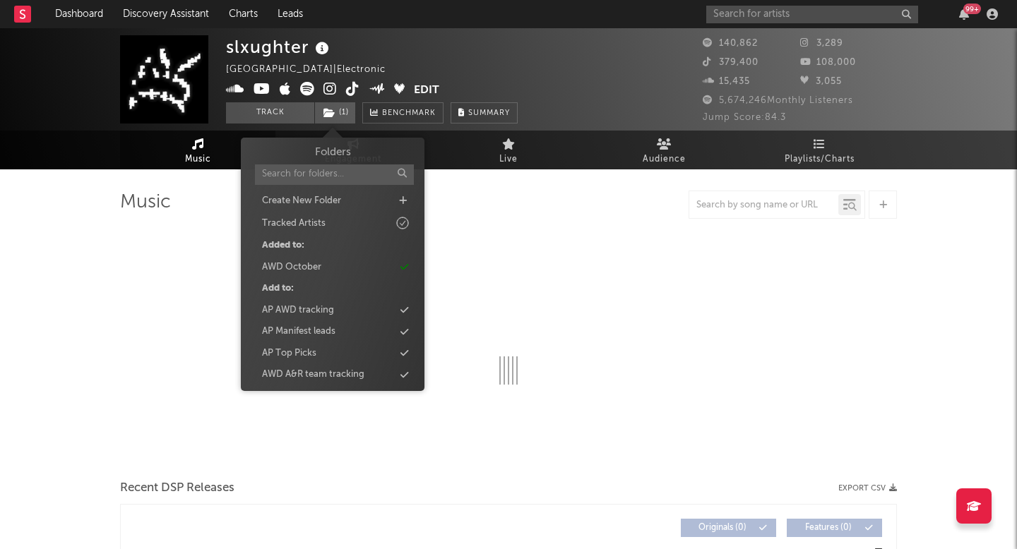
select select "6m"
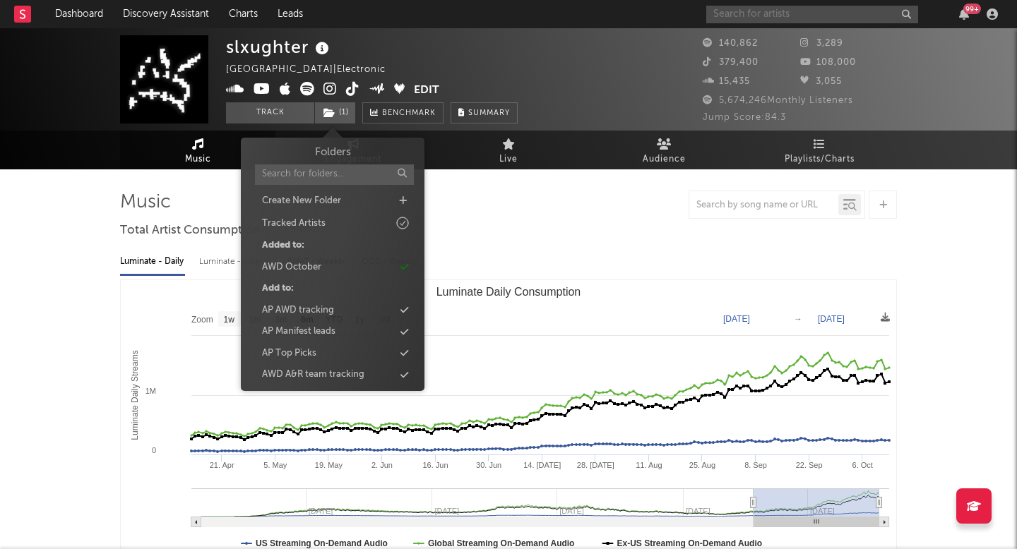
click at [734, 9] on input "text" at bounding box center [812, 15] width 212 height 18
paste input "qqPues"
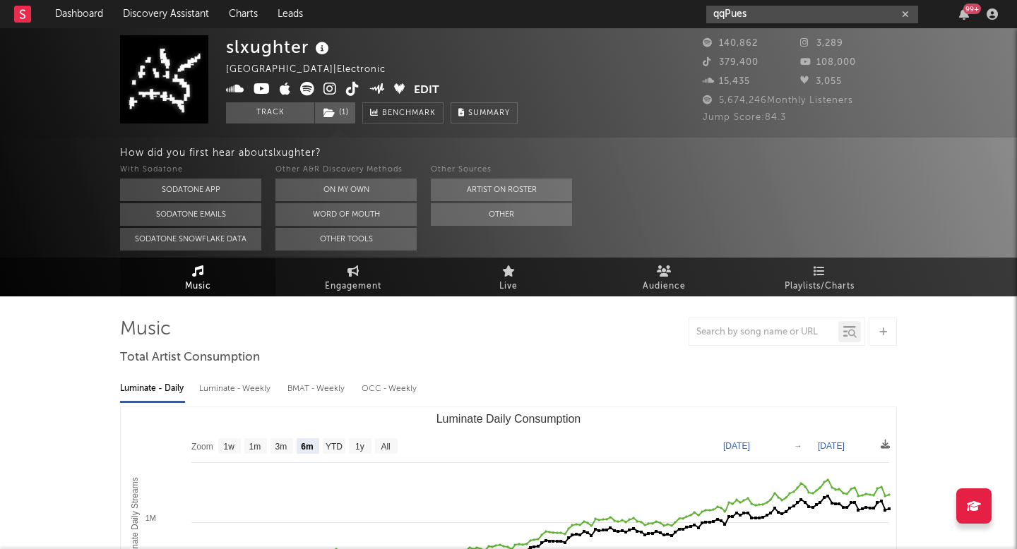
click at [751, 19] on input "qqPues" at bounding box center [812, 15] width 212 height 18
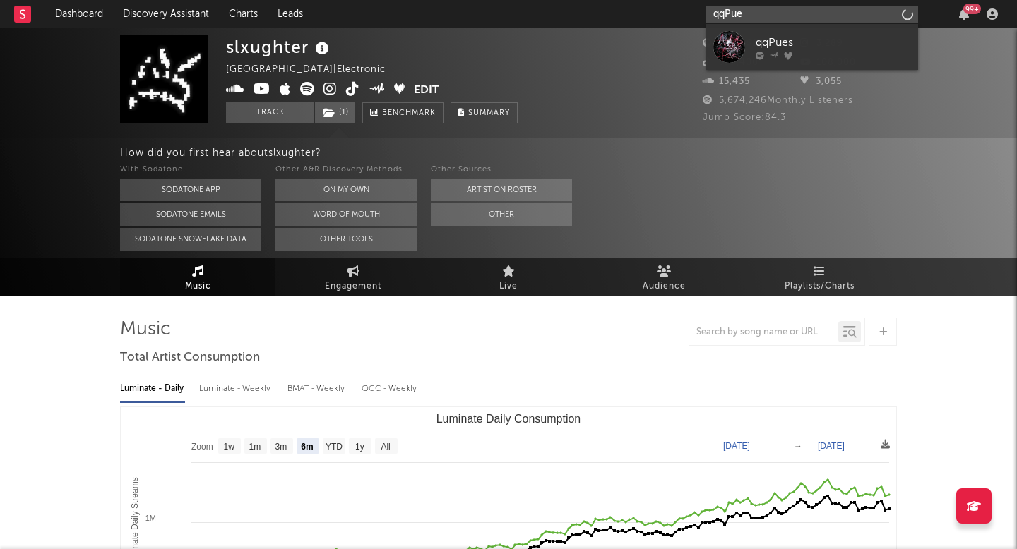
type input "qqPues"
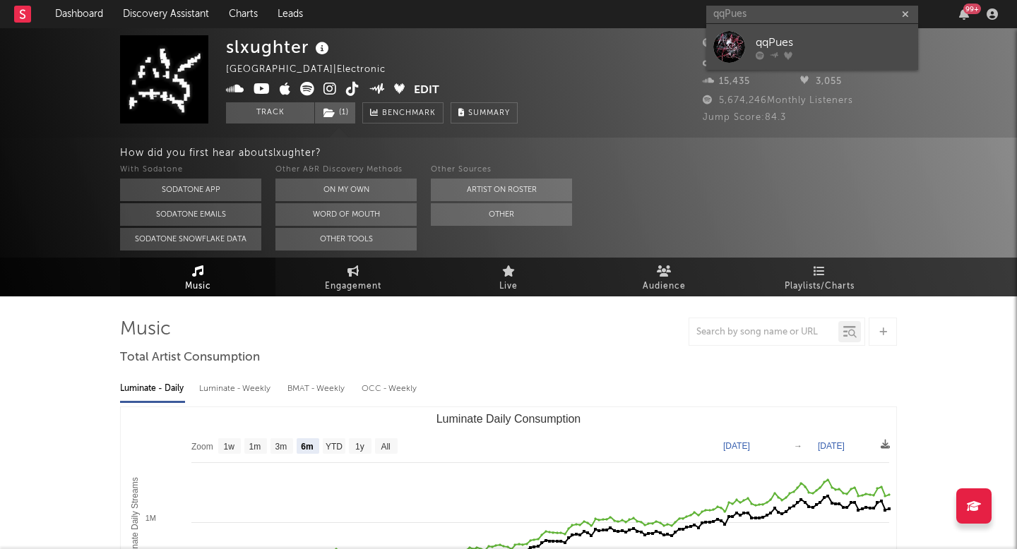
click at [725, 38] on div at bounding box center [729, 47] width 32 height 32
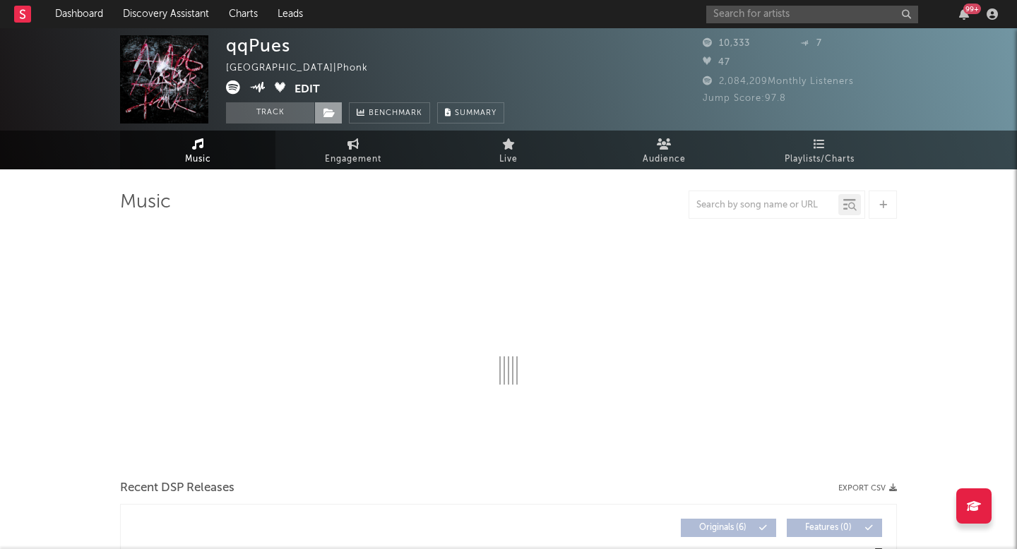
click at [334, 113] on icon at bounding box center [329, 113] width 12 height 10
select select "1w"
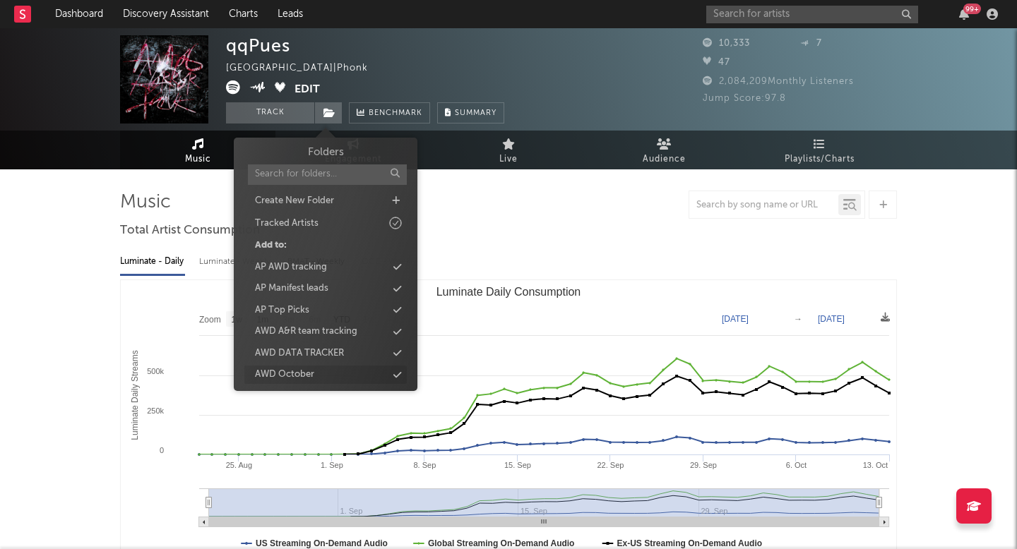
click at [323, 368] on div "AWD October" at bounding box center [325, 375] width 162 height 18
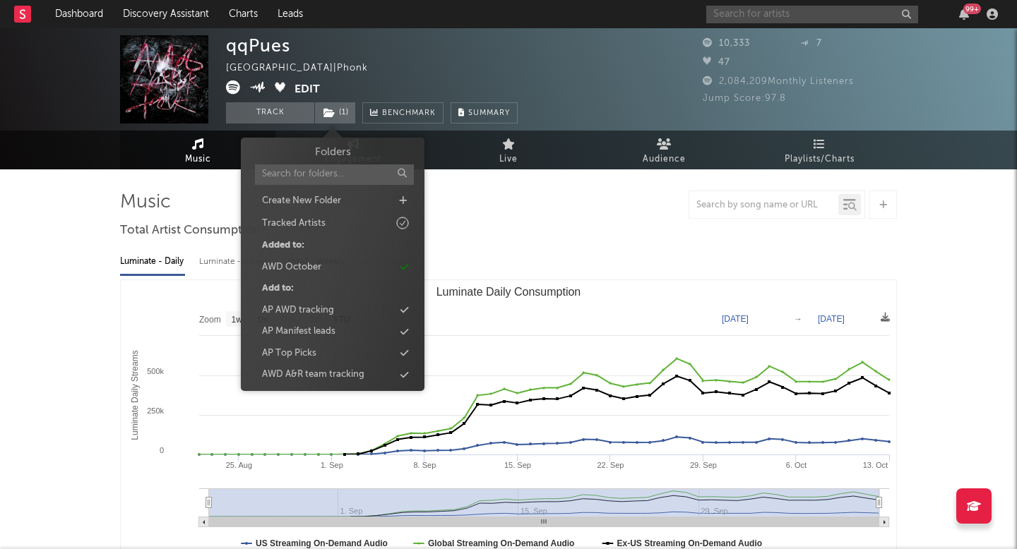
click at [765, 7] on input "text" at bounding box center [812, 15] width 212 height 18
paste input "[PERSON_NAME]"
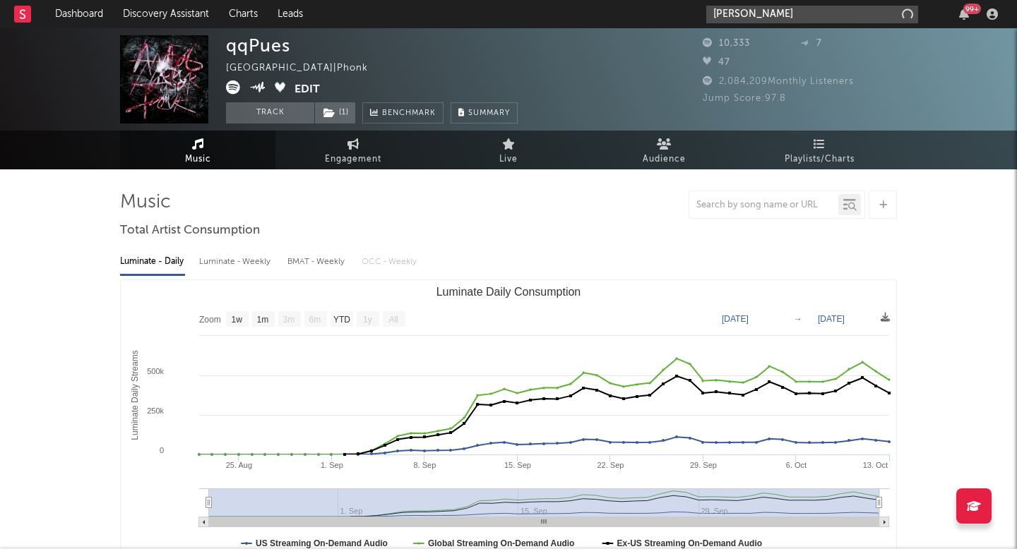
type input "[PERSON_NAME]"
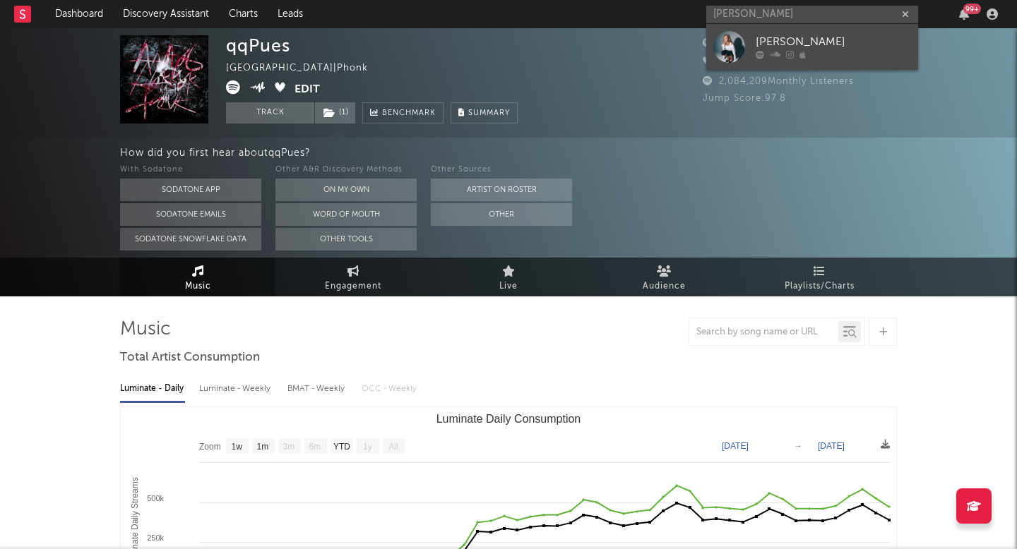
click at [737, 53] on div at bounding box center [729, 47] width 32 height 32
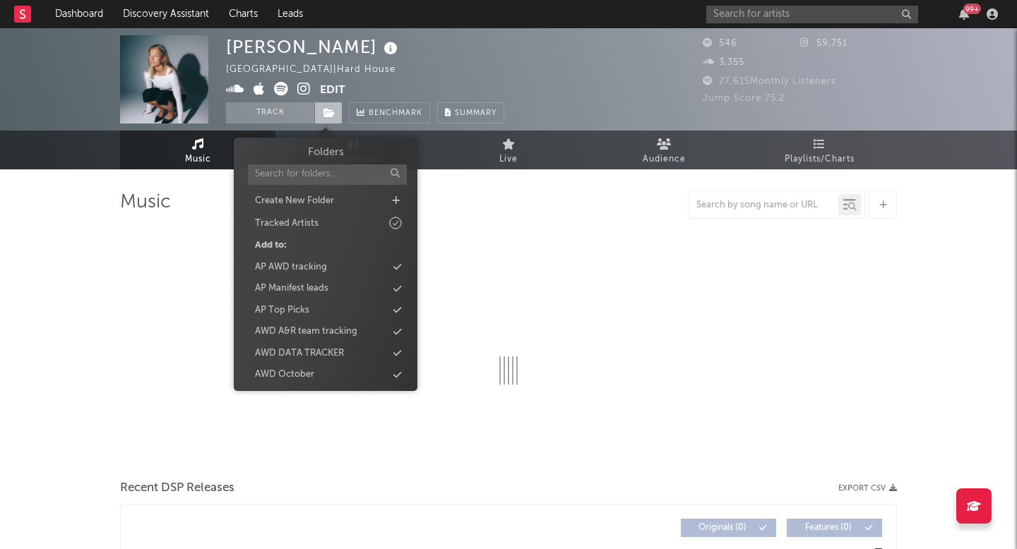
click at [330, 109] on icon at bounding box center [329, 113] width 12 height 10
select select "1w"
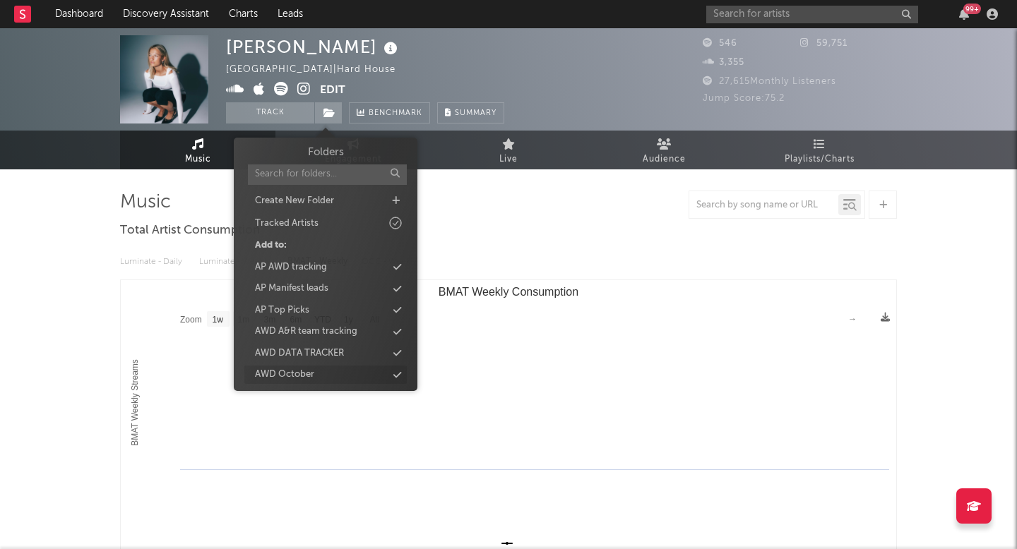
click at [313, 383] on div "AWD October" at bounding box center [325, 375] width 162 height 18
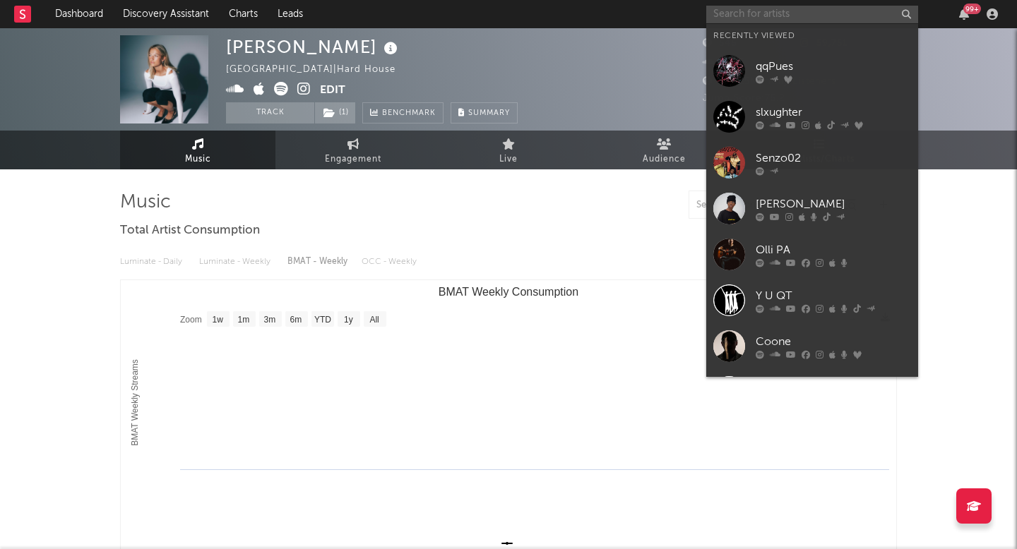
click at [755, 11] on input "text" at bounding box center [812, 15] width 212 height 18
paste input "[PERSON_NAME]"
type input "[PERSON_NAME]"
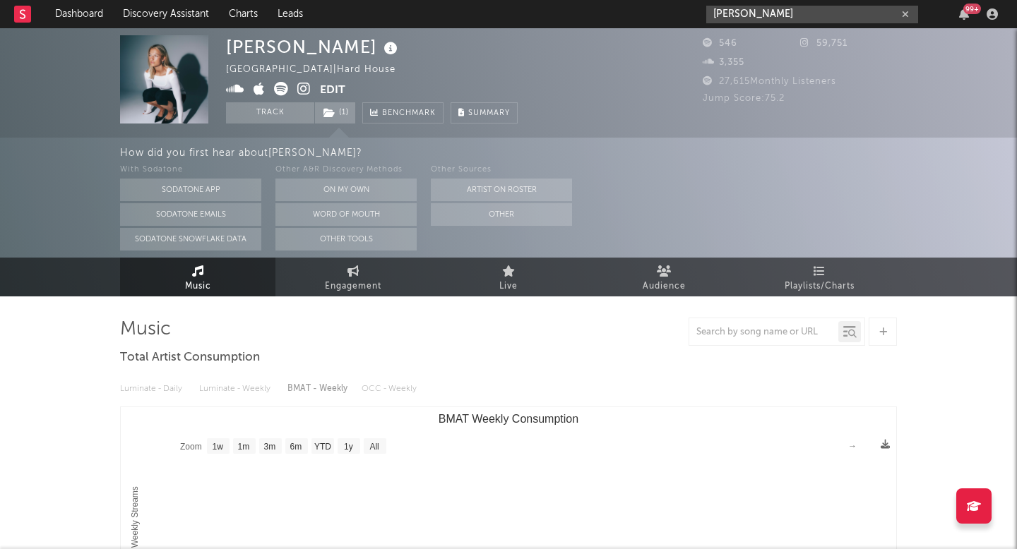
click at [786, 7] on input "[PERSON_NAME]" at bounding box center [812, 15] width 212 height 18
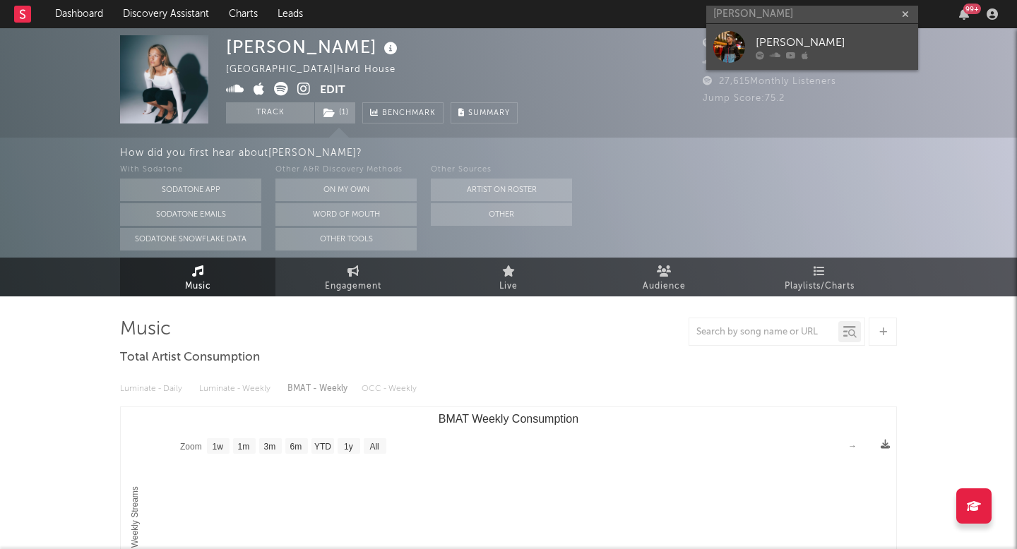
click at [736, 25] on link "[PERSON_NAME]" at bounding box center [812, 47] width 212 height 46
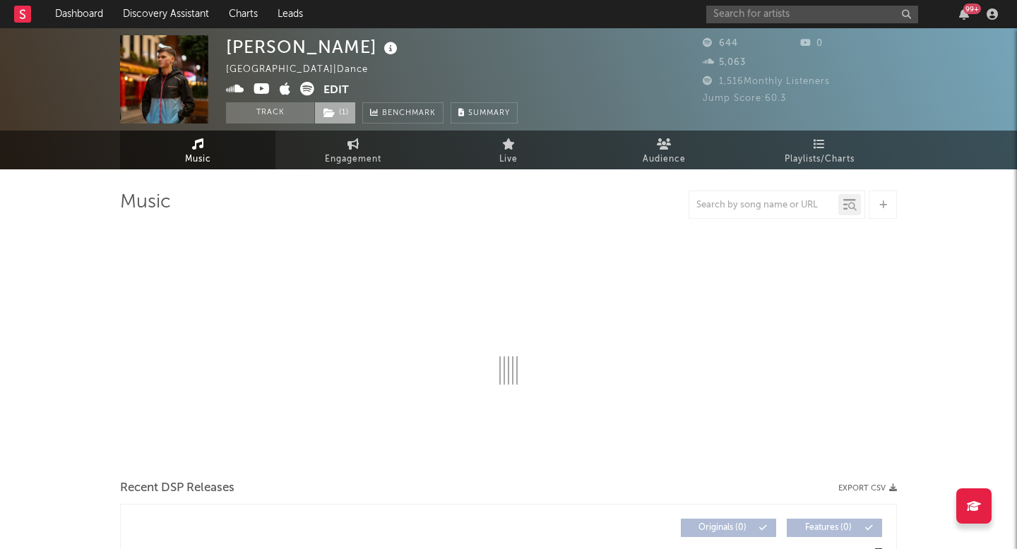
click at [328, 108] on icon at bounding box center [329, 113] width 12 height 10
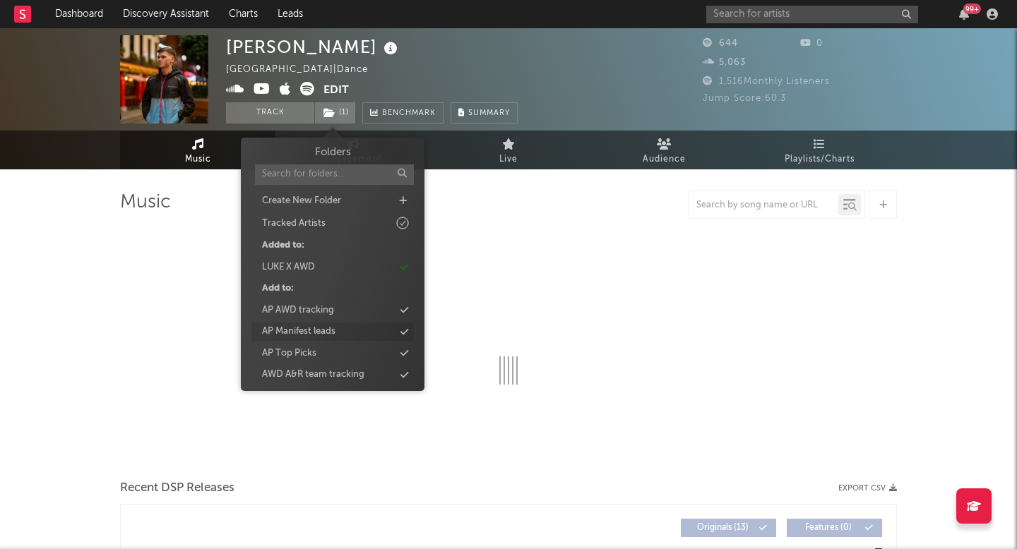
select select "6m"
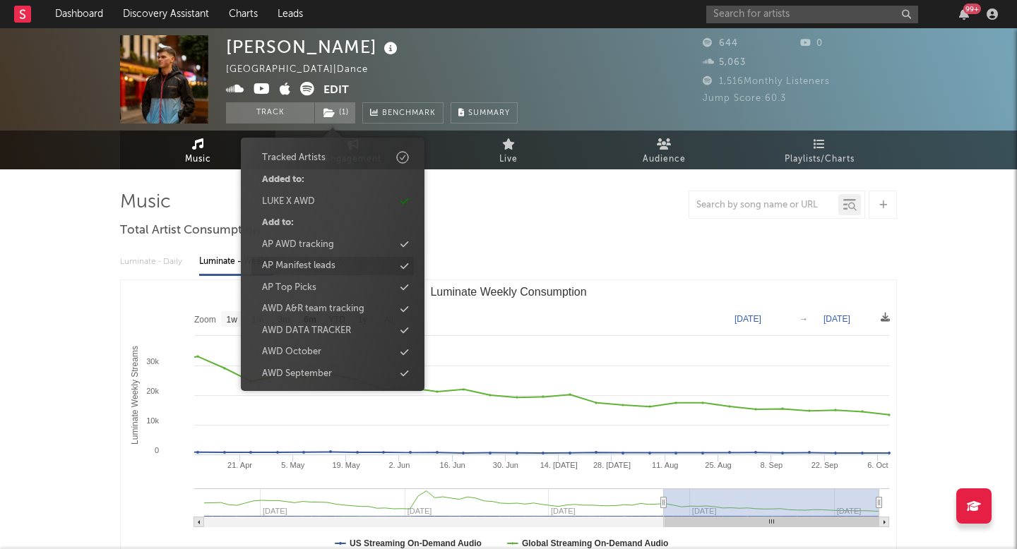
scroll to position [68, 0]
click at [308, 351] on div "AWD October" at bounding box center [291, 349] width 59 height 14
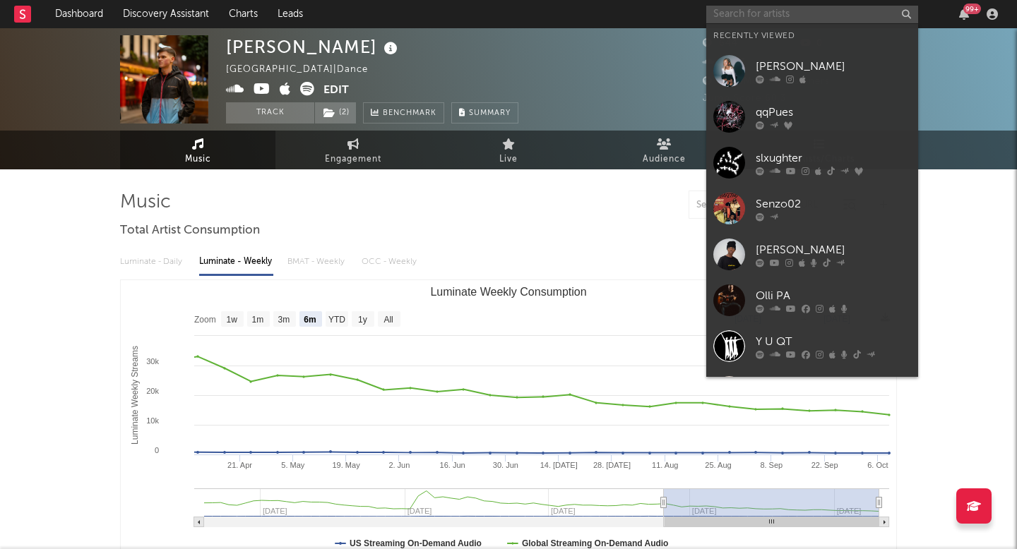
click at [777, 14] on input "text" at bounding box center [812, 15] width 212 height 18
paste input "[PERSON_NAME]"
type input "[PERSON_NAME]"
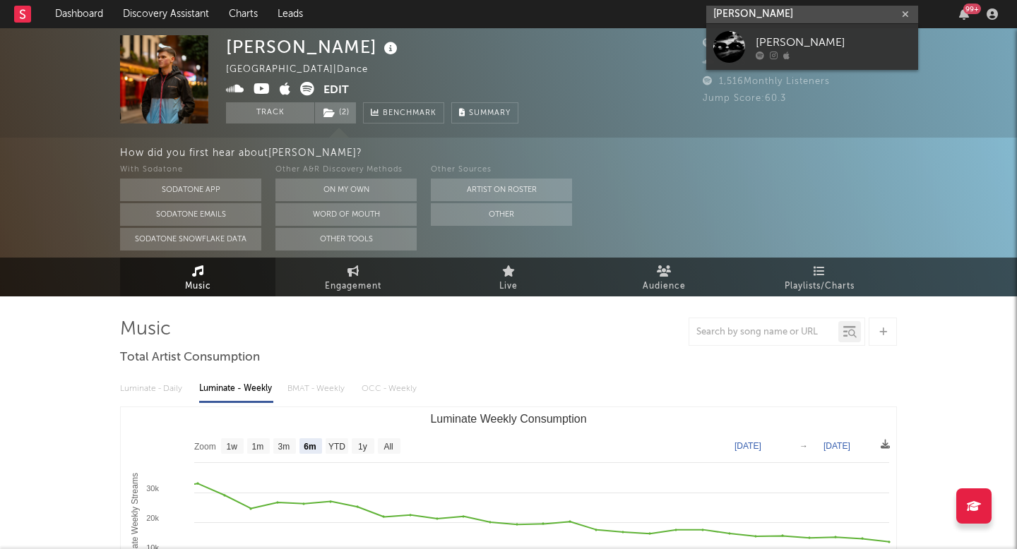
click at [776, 16] on input "Ronald Figo" at bounding box center [812, 15] width 212 height 18
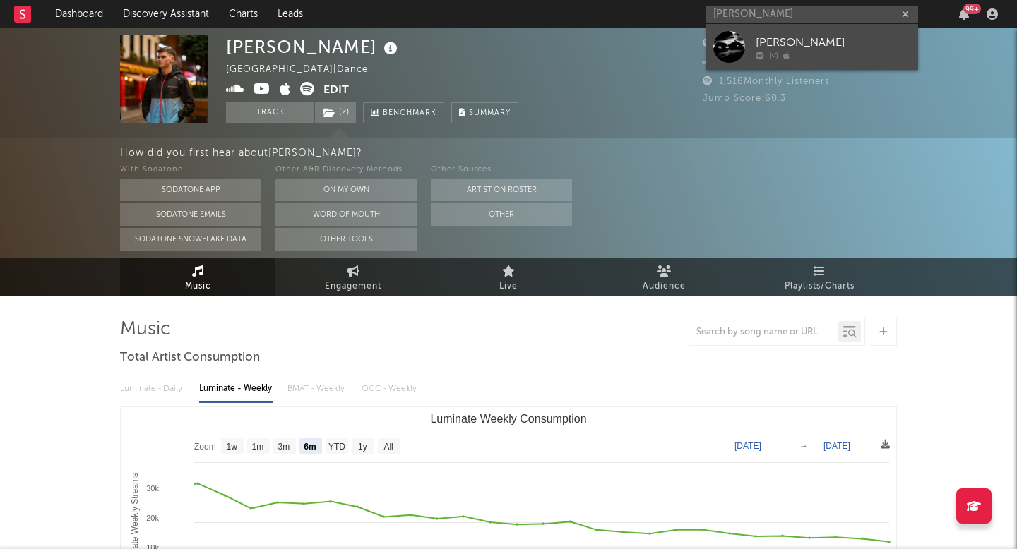
click at [729, 38] on div at bounding box center [729, 47] width 32 height 32
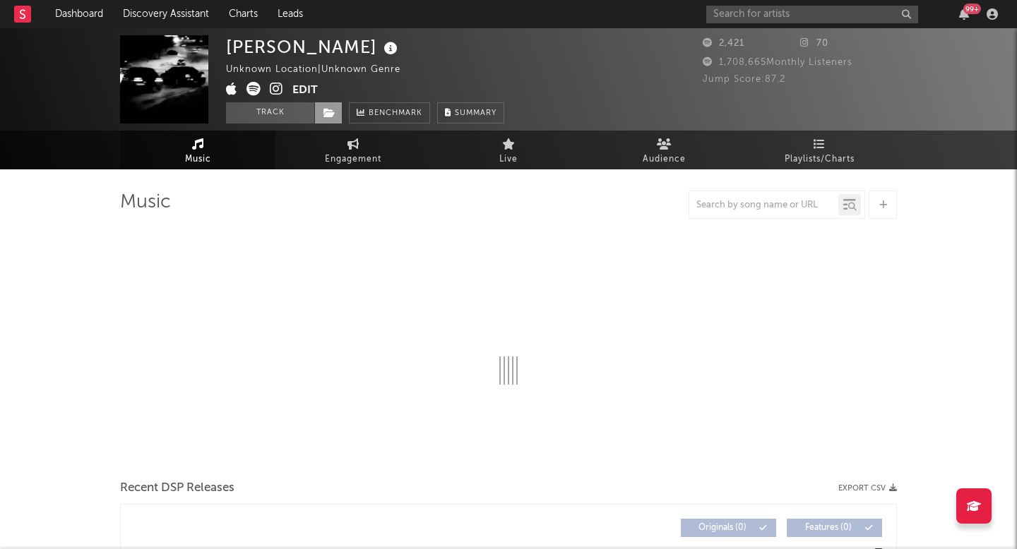
click at [325, 121] on span at bounding box center [328, 112] width 28 height 21
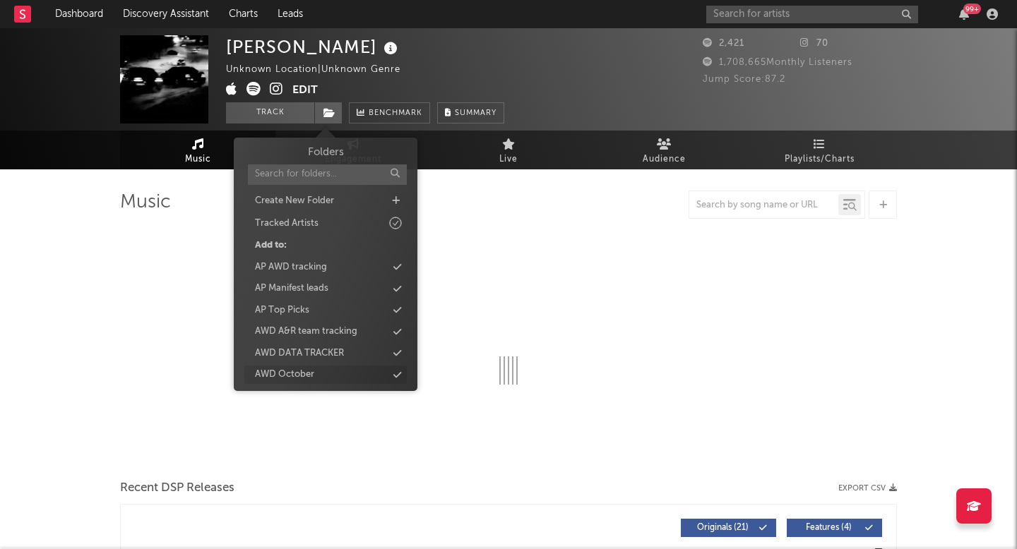
select select "6m"
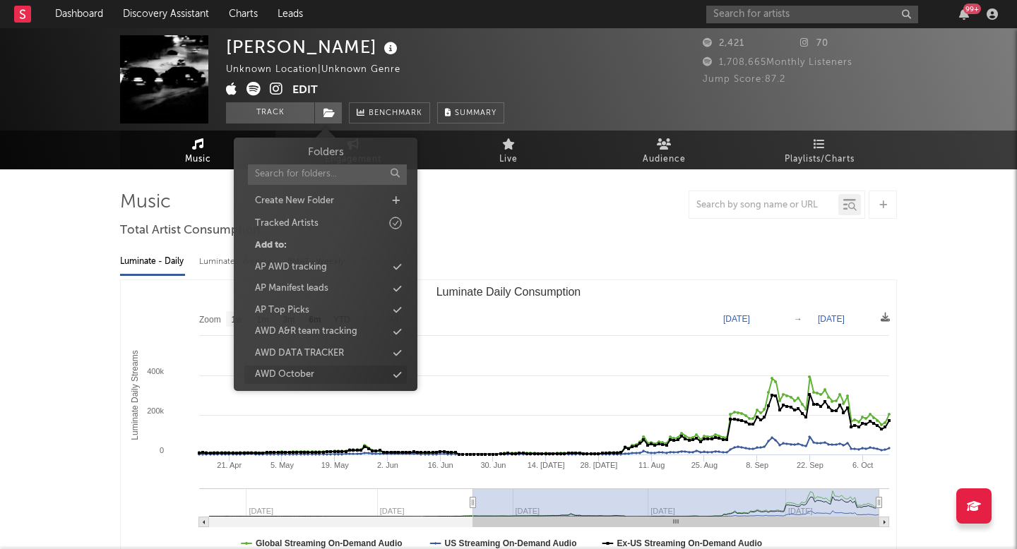
click at [311, 369] on div "AWD October" at bounding box center [284, 375] width 59 height 14
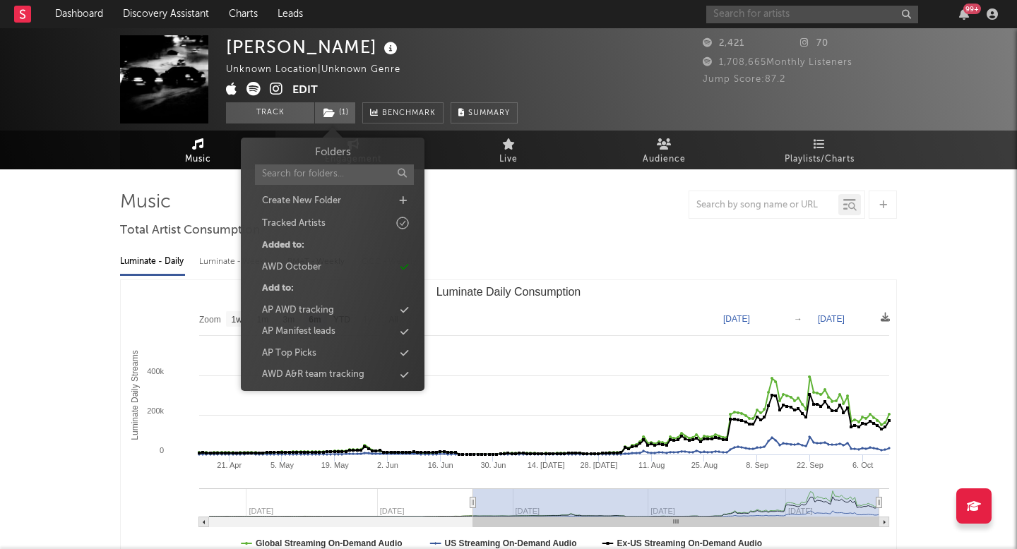
click at [750, 19] on input "text" at bounding box center [812, 15] width 212 height 18
paste input "Discover"
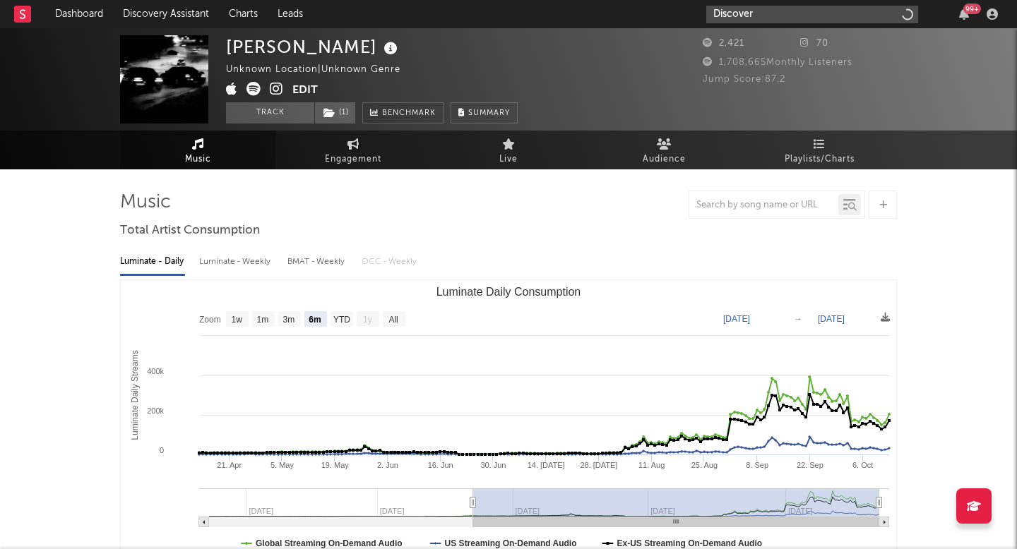
type input "Discover"
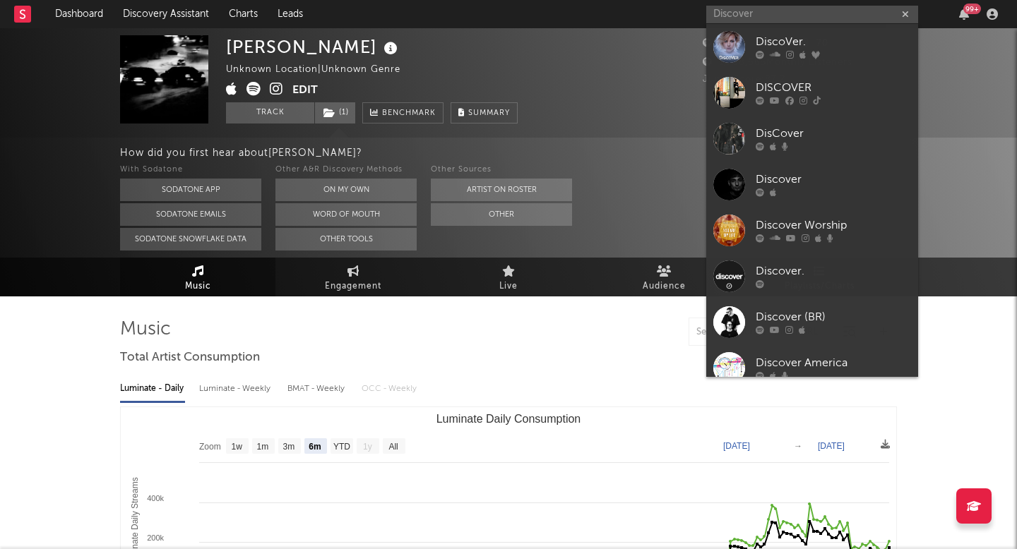
click at [726, 52] on div at bounding box center [729, 47] width 32 height 32
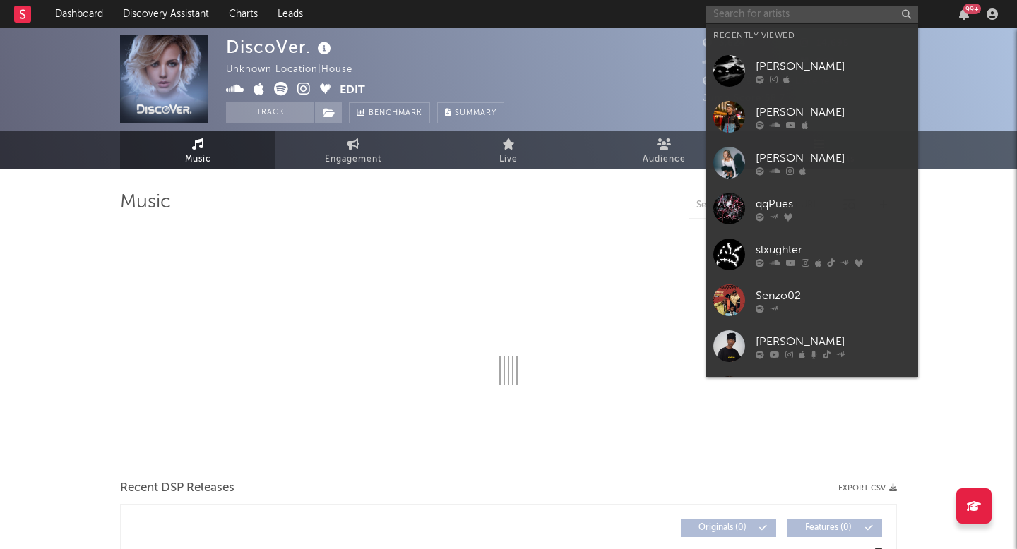
click at [826, 13] on input "text" at bounding box center [812, 15] width 212 height 18
paste input "EBEN"
type input "EBEN"
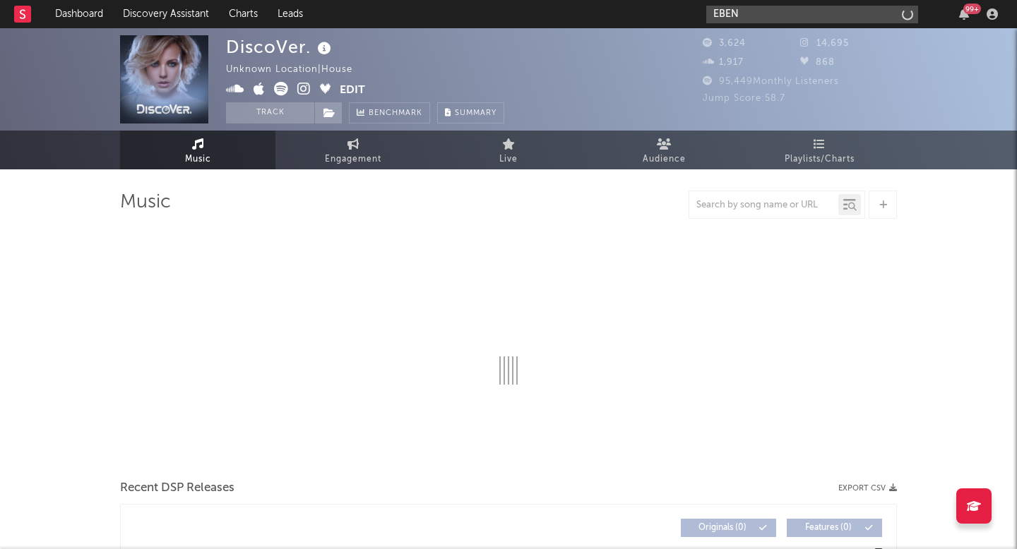
click at [826, 13] on input "EBEN" at bounding box center [812, 15] width 212 height 18
paste input "EBEN"
select select "6m"
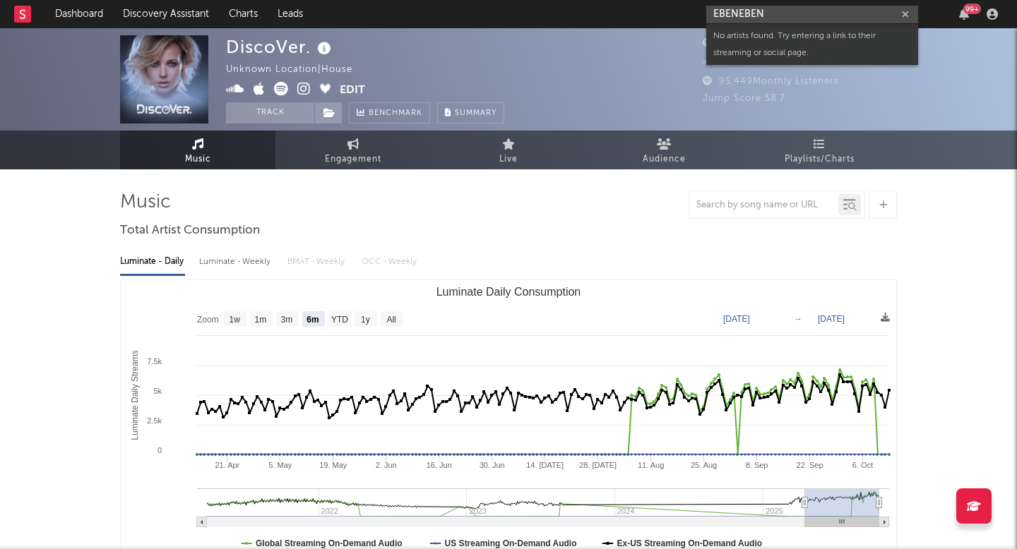
paste input "BLCKLGHT"
type input "BLCKLGHT"
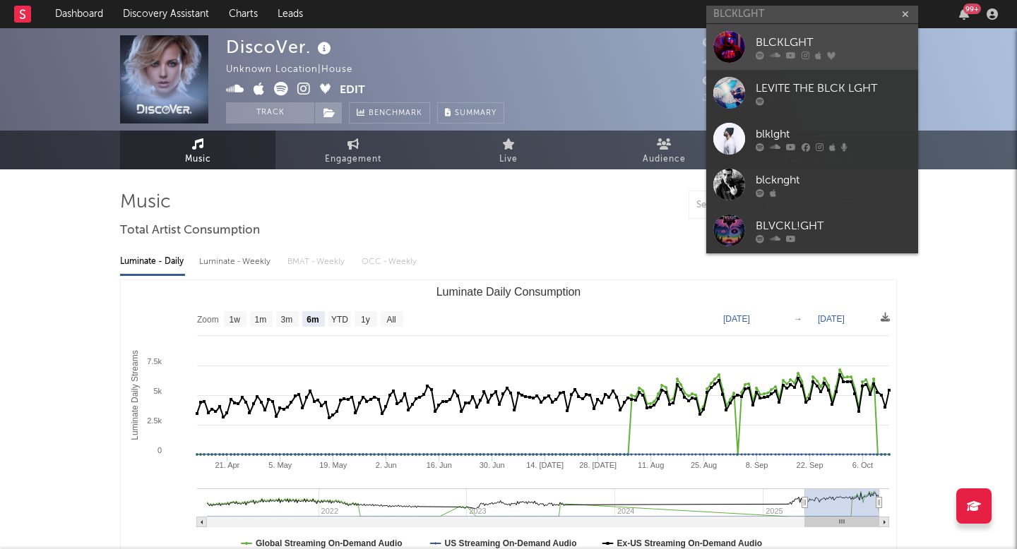
click at [712, 51] on link "BLCKLGHT" at bounding box center [812, 47] width 212 height 46
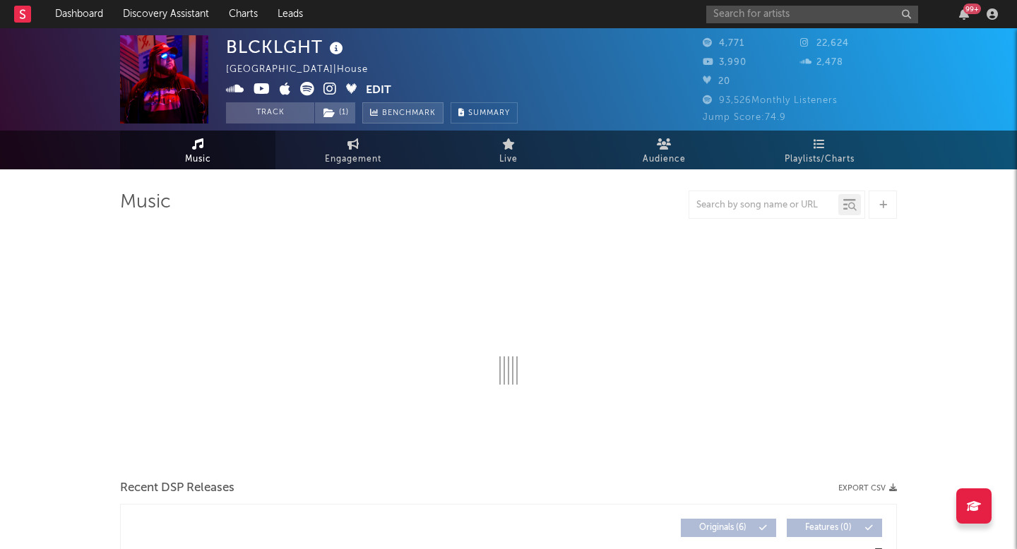
select select "6m"
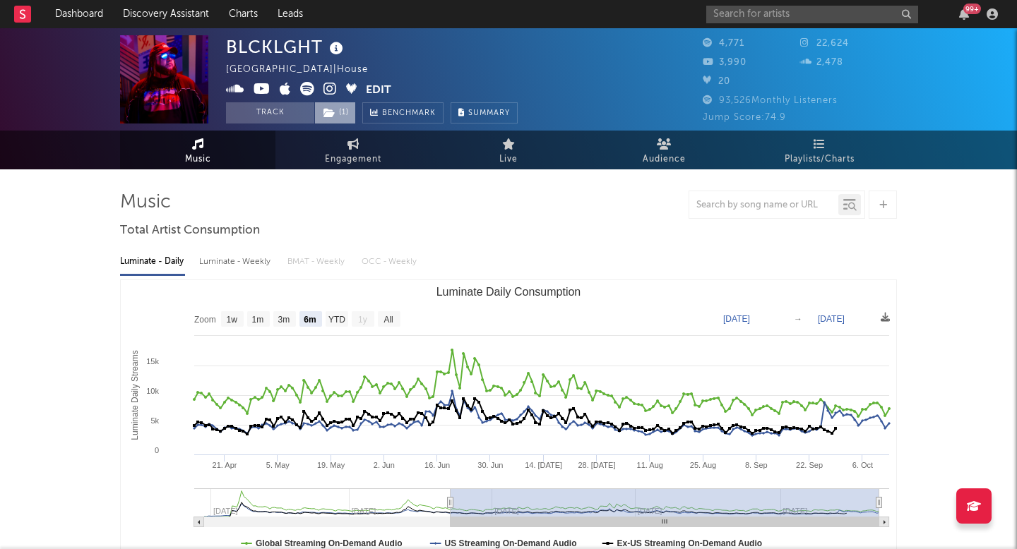
click at [340, 106] on span "( 1 )" at bounding box center [335, 112] width 42 height 21
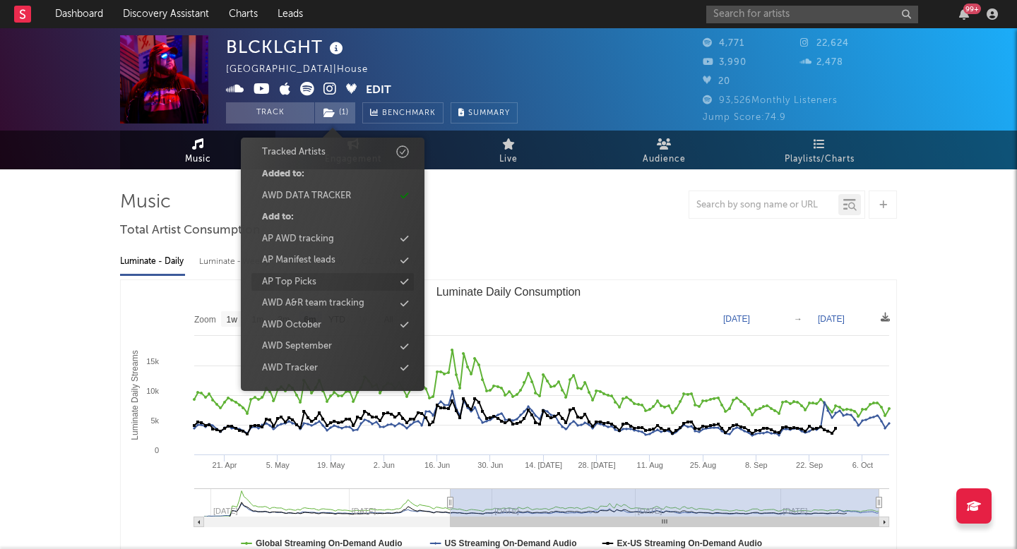
scroll to position [84, 0]
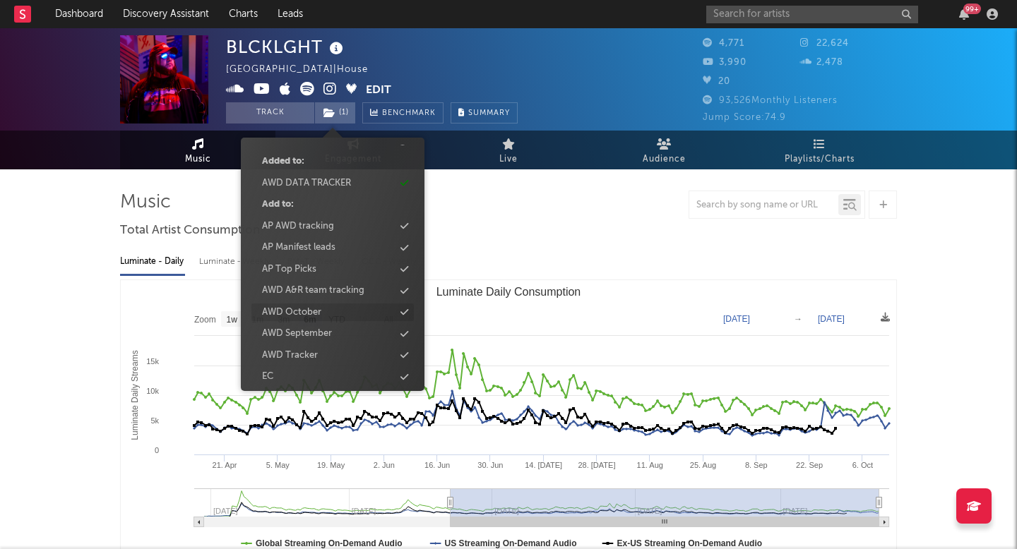
click at [333, 313] on div "AWD October" at bounding box center [332, 313] width 162 height 18
click at [814, 10] on input "text" at bounding box center [812, 15] width 212 height 18
paste input "Gleame"
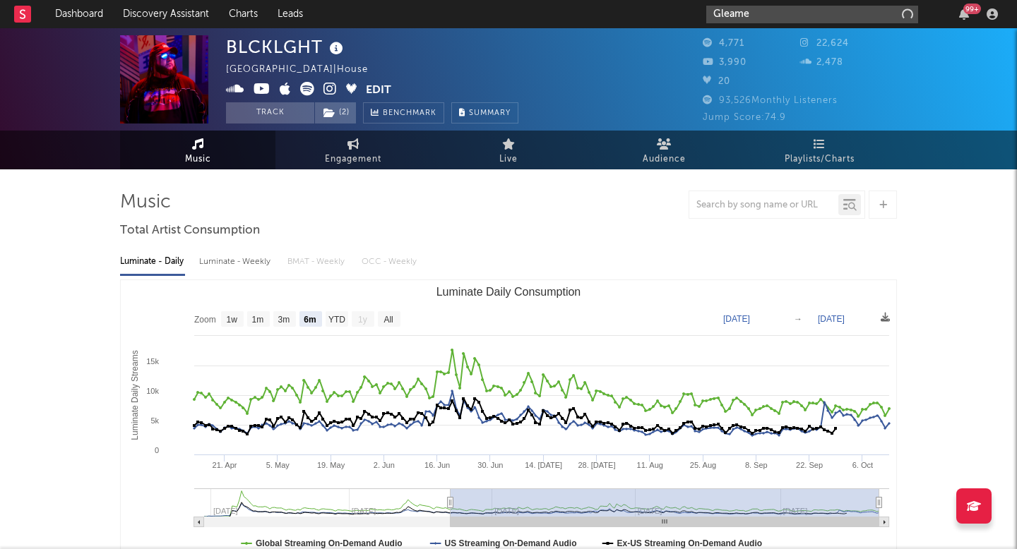
type input "Gleame"
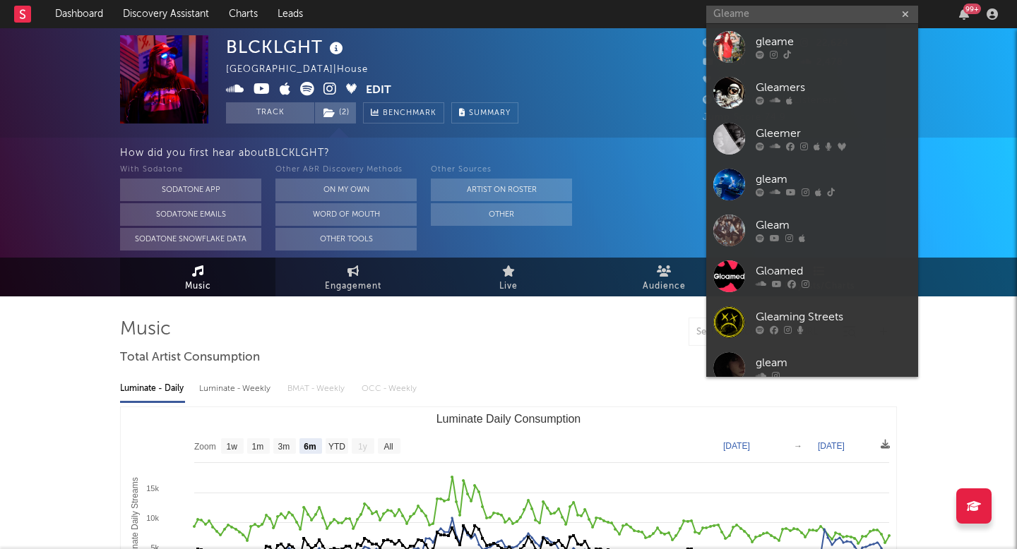
click at [736, 55] on div at bounding box center [729, 47] width 32 height 32
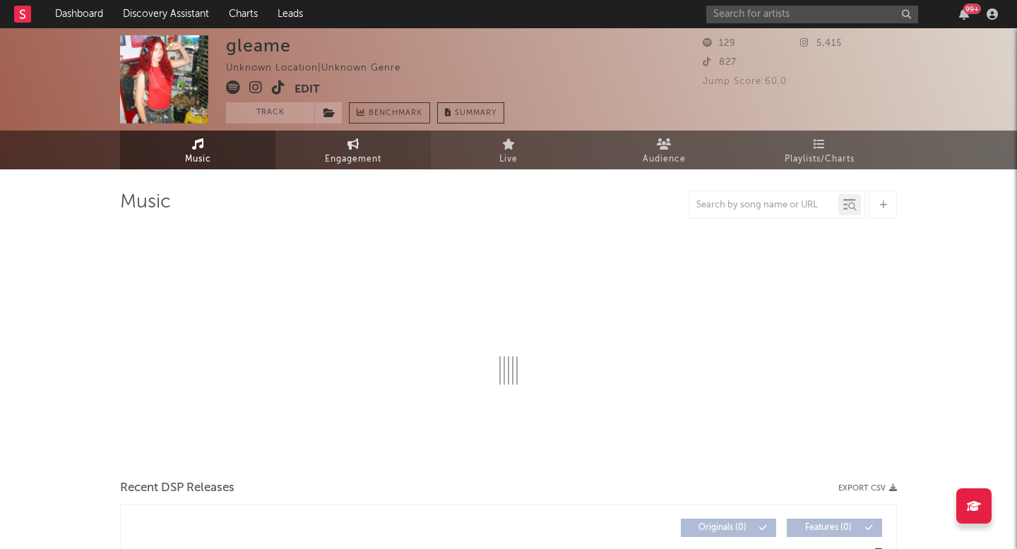
select select "1w"
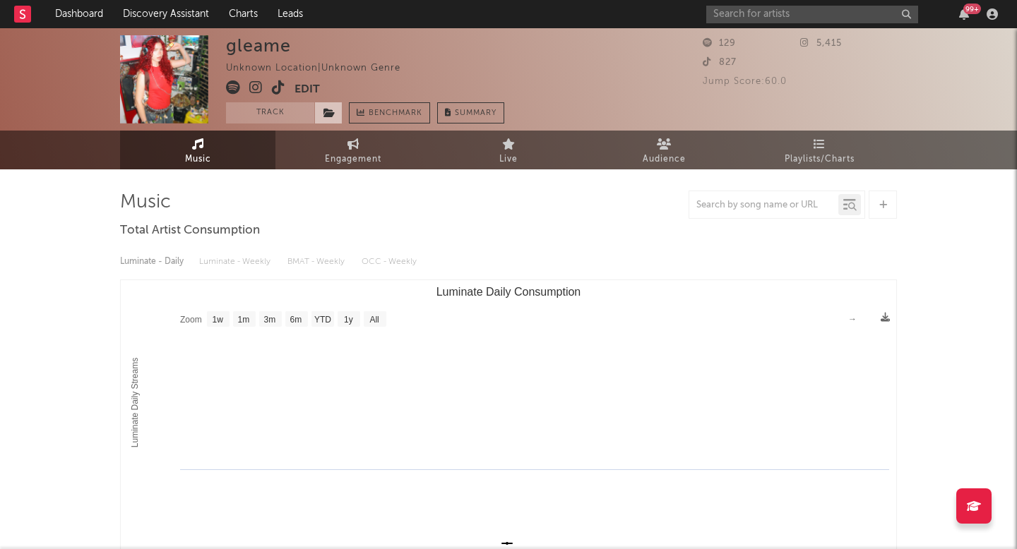
click at [330, 117] on icon at bounding box center [329, 113] width 12 height 10
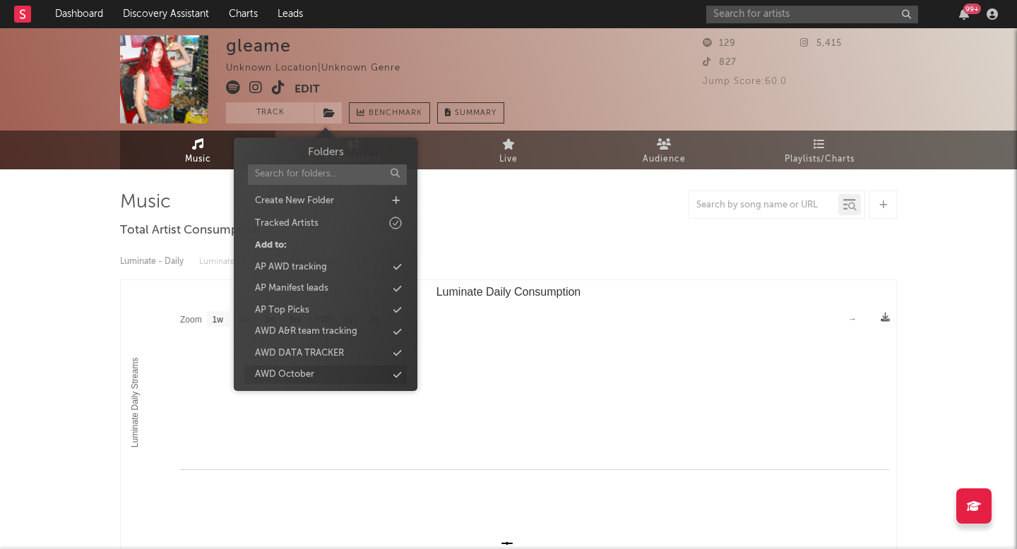
click at [293, 369] on div "AWD October" at bounding box center [284, 375] width 59 height 14
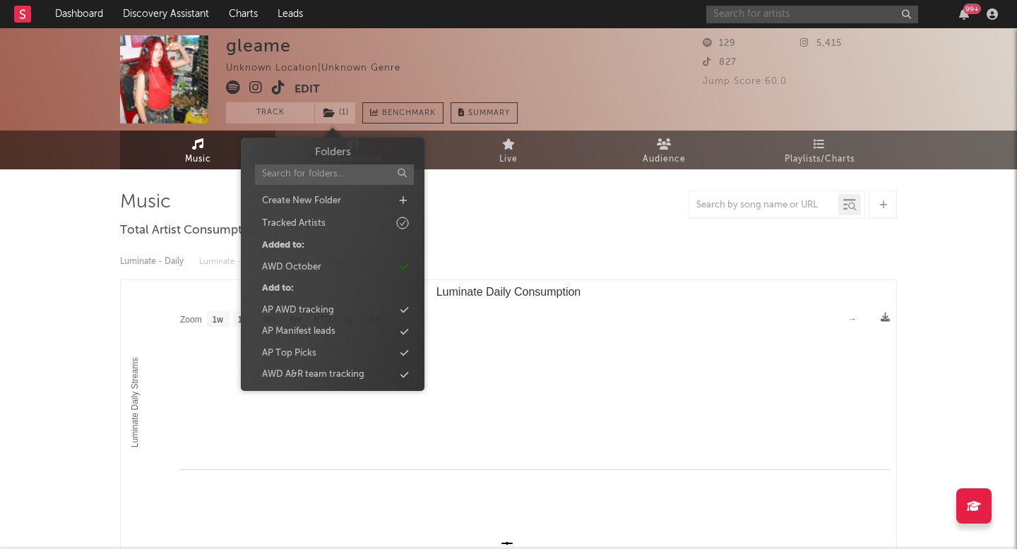
click at [730, 20] on input "text" at bounding box center [812, 15] width 212 height 18
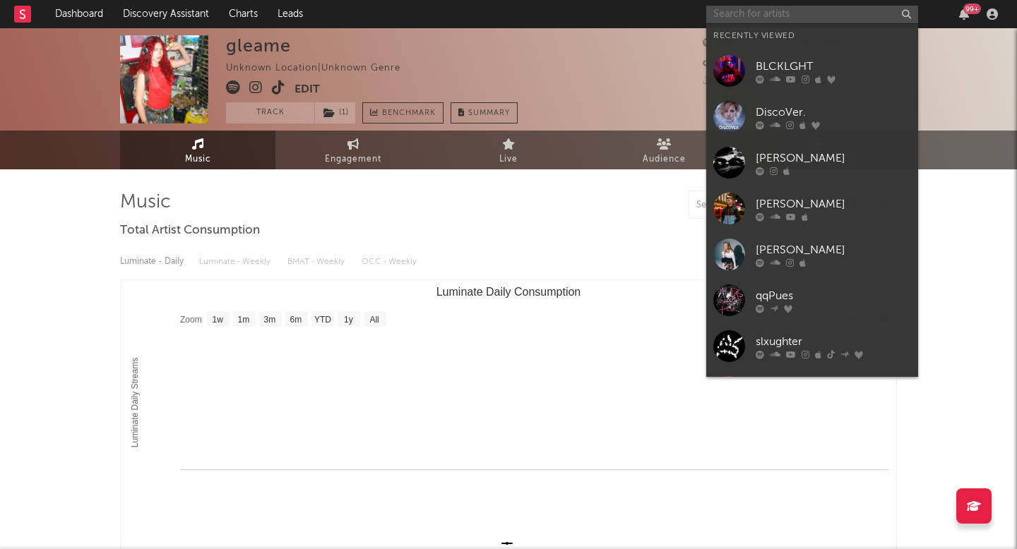
paste input "Country Beat"
type input "Country Beat"
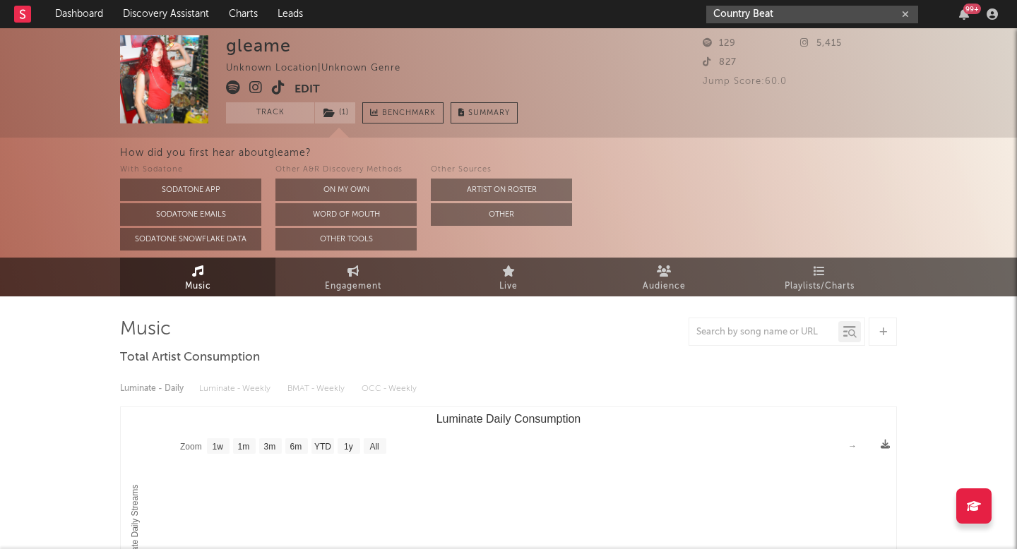
click at [780, 11] on input "Country Beat" at bounding box center [812, 15] width 212 height 18
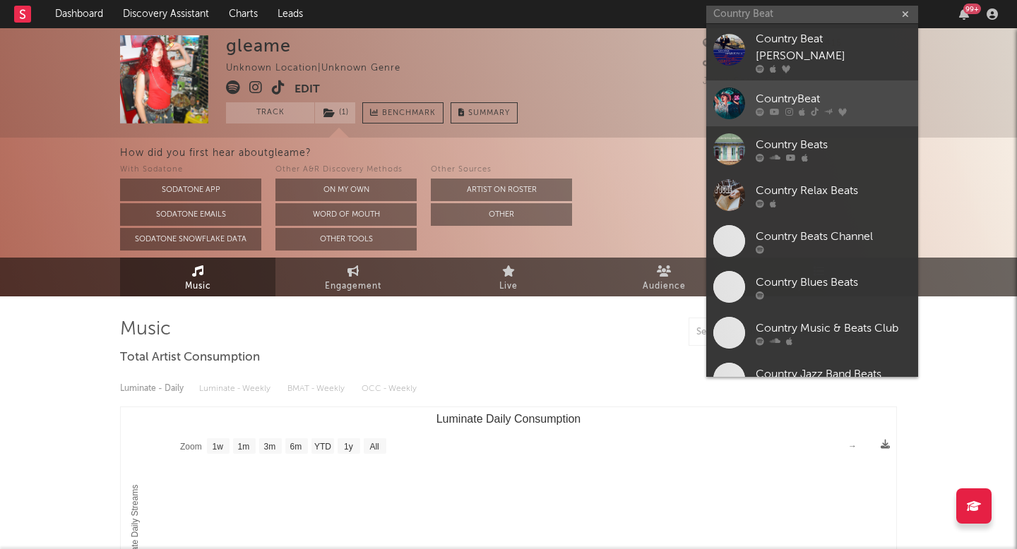
click at [722, 90] on div at bounding box center [729, 104] width 32 height 32
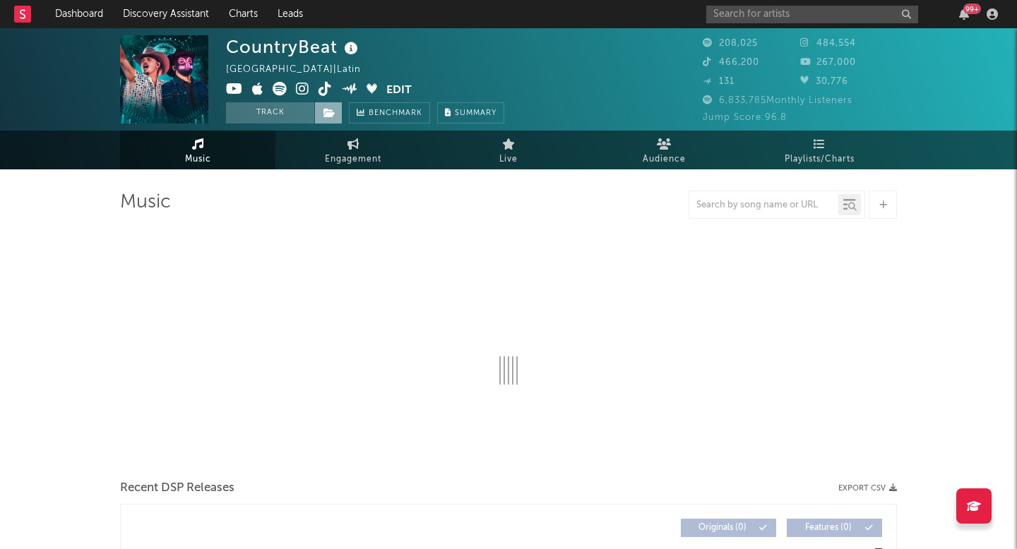
click at [333, 115] on icon at bounding box center [329, 113] width 12 height 10
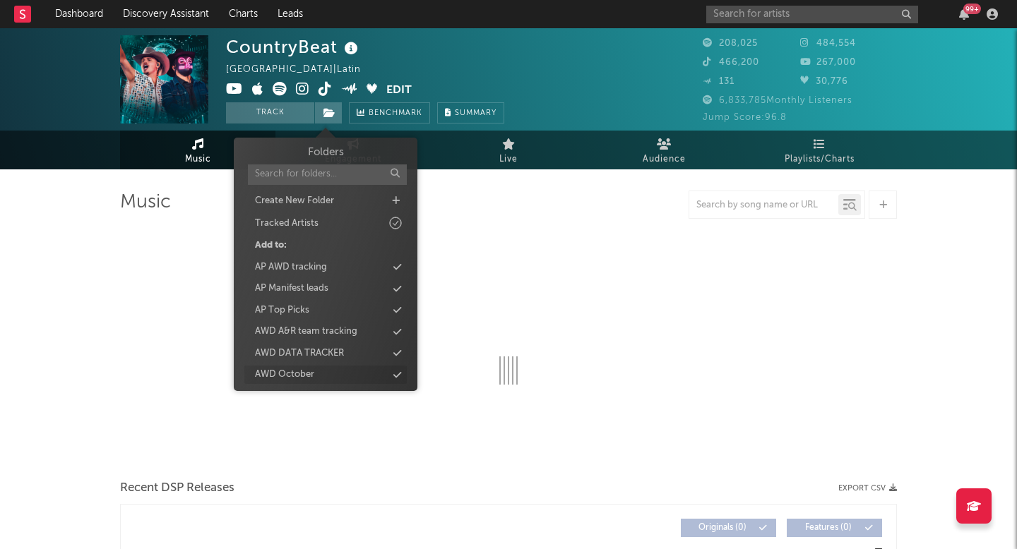
click at [307, 377] on div "AWD October" at bounding box center [284, 375] width 59 height 14
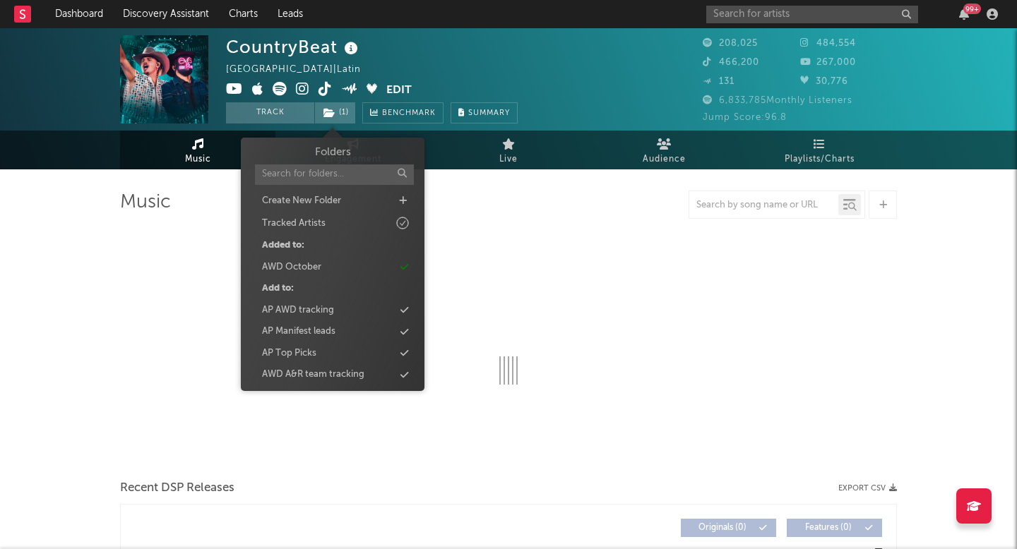
select select "6m"
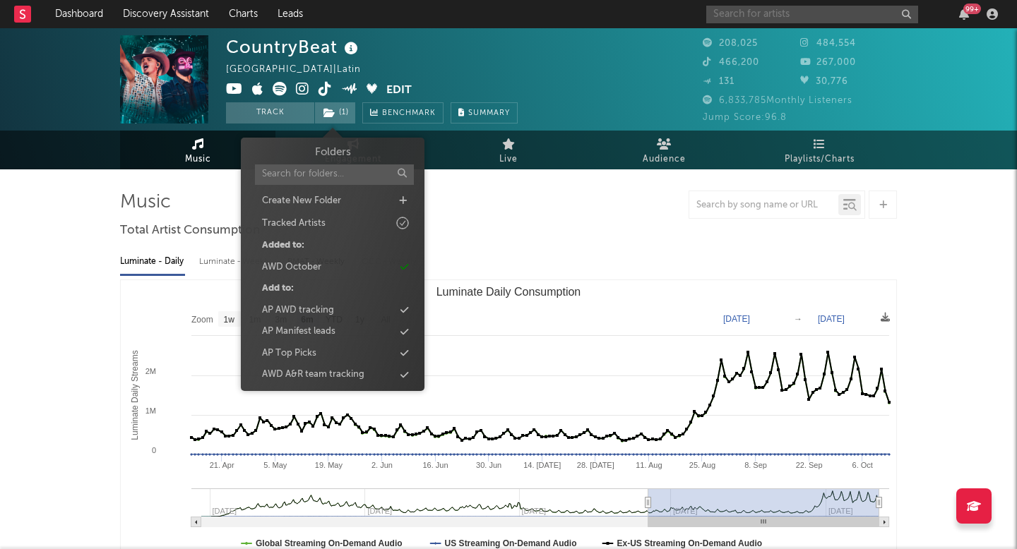
click at [793, 18] on input "text" at bounding box center [812, 15] width 212 height 18
paste input "Notdavid"
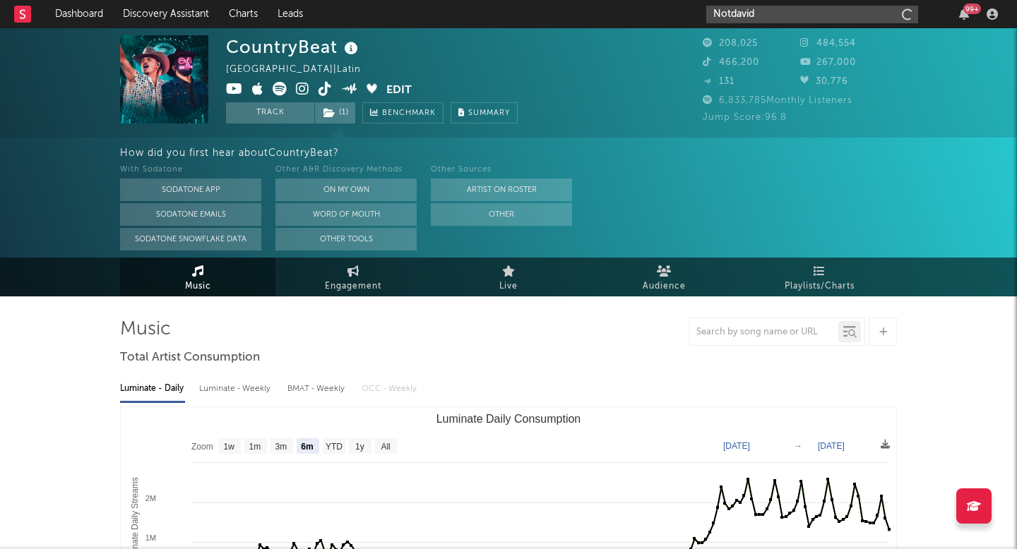
type input "Notdavid"
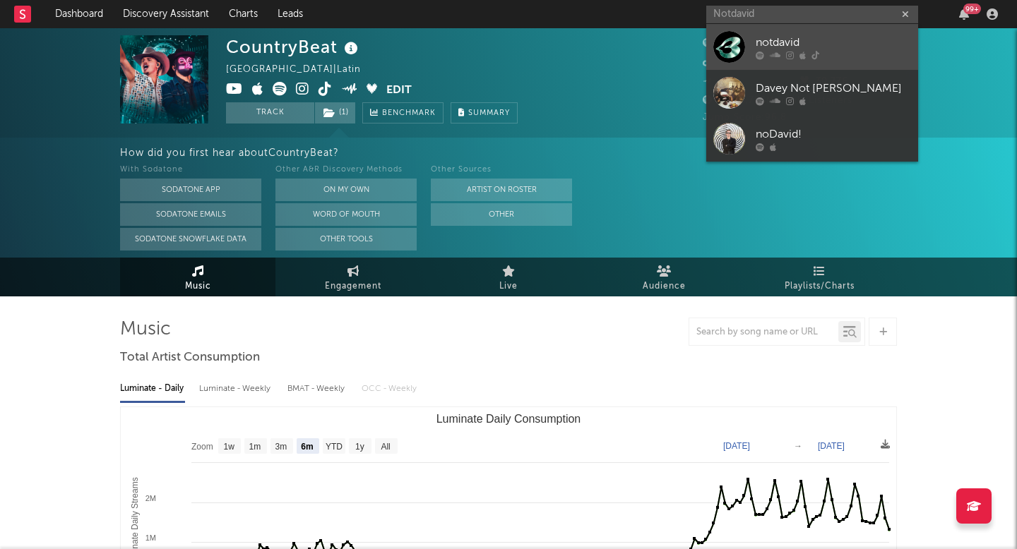
click at [731, 68] on link "notdavid" at bounding box center [812, 47] width 212 height 46
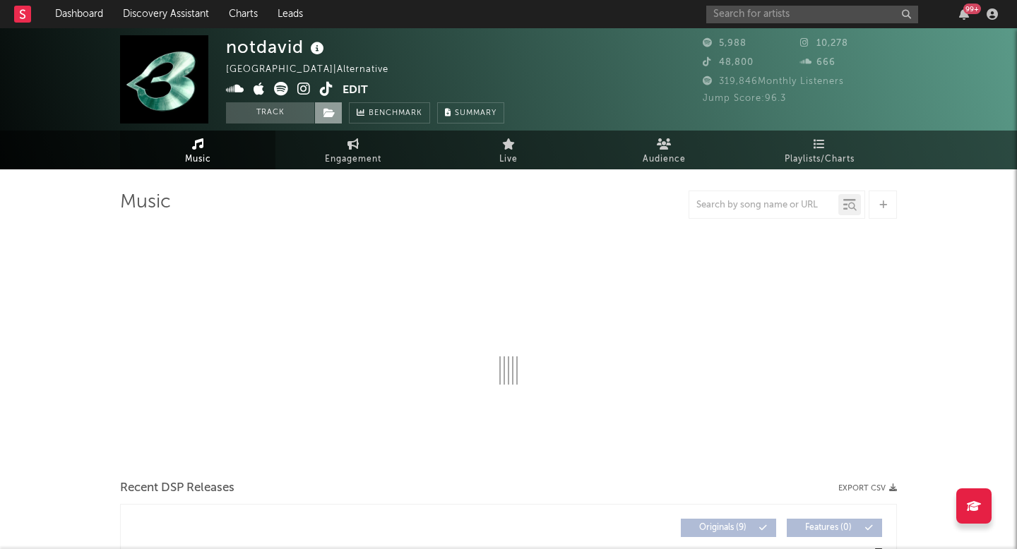
click at [333, 108] on icon at bounding box center [329, 113] width 12 height 10
select select "1w"
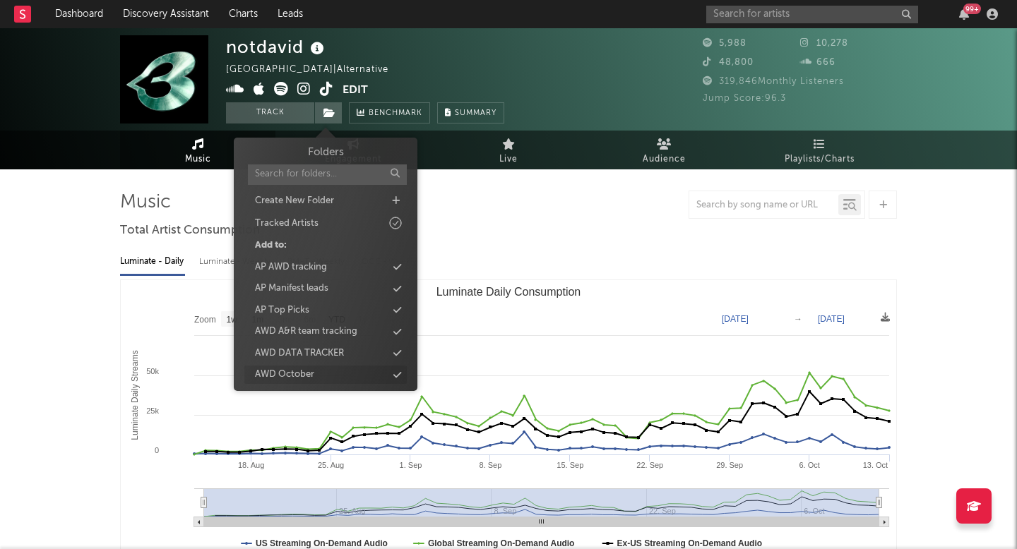
click at [325, 367] on div "AWD October" at bounding box center [325, 375] width 162 height 18
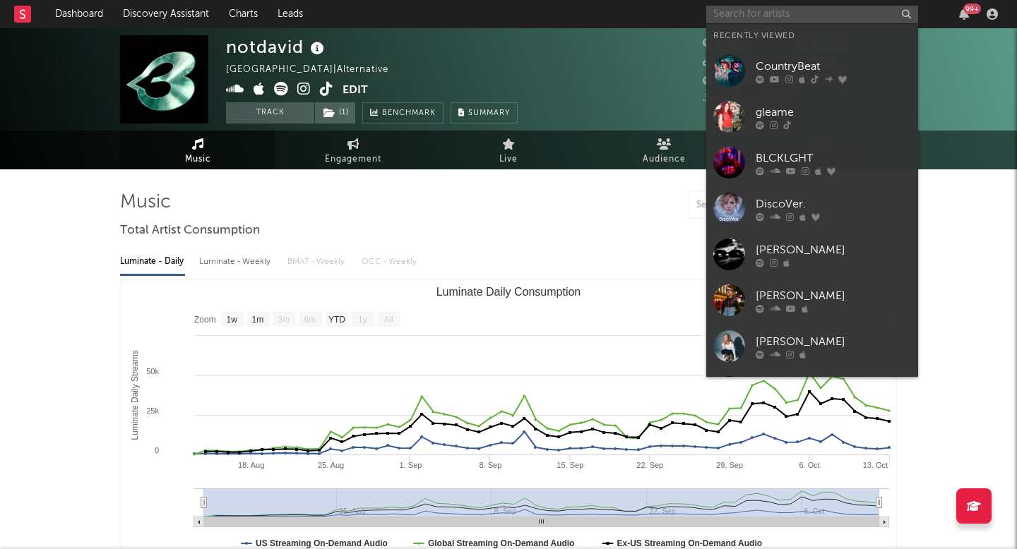
click at [736, 14] on input "text" at bounding box center [812, 15] width 212 height 18
paste input "King P Ramela"
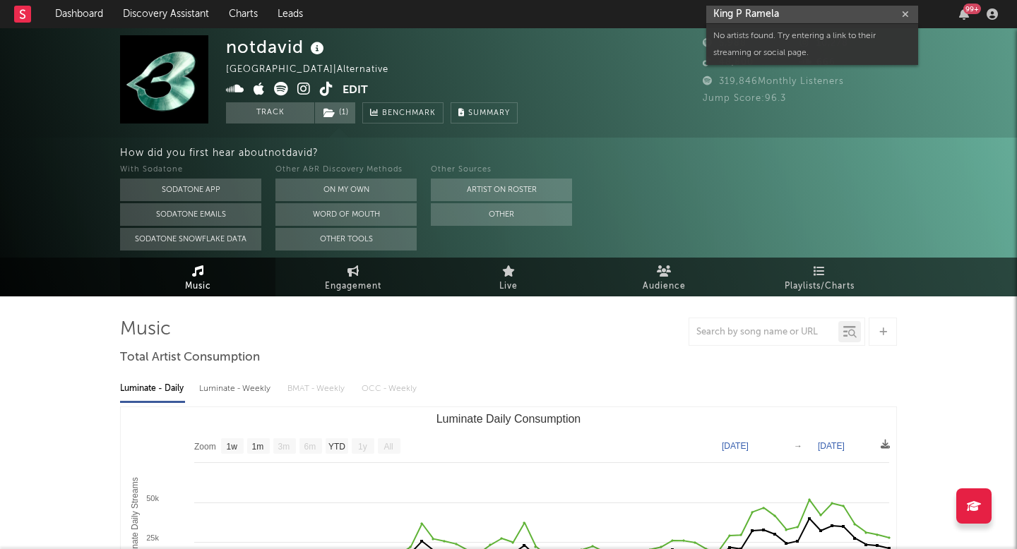
paste input "djandreoli"
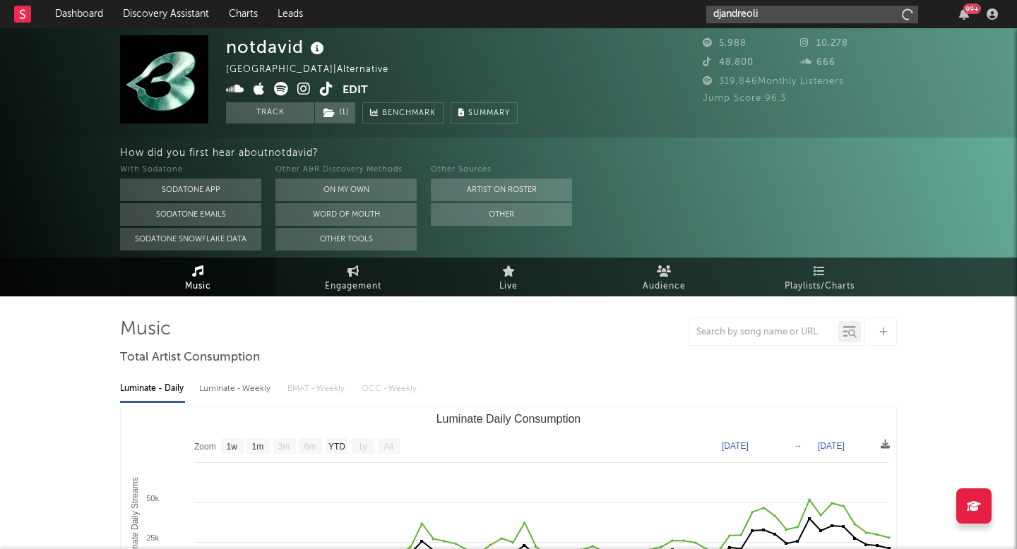
type input "djandreoli"
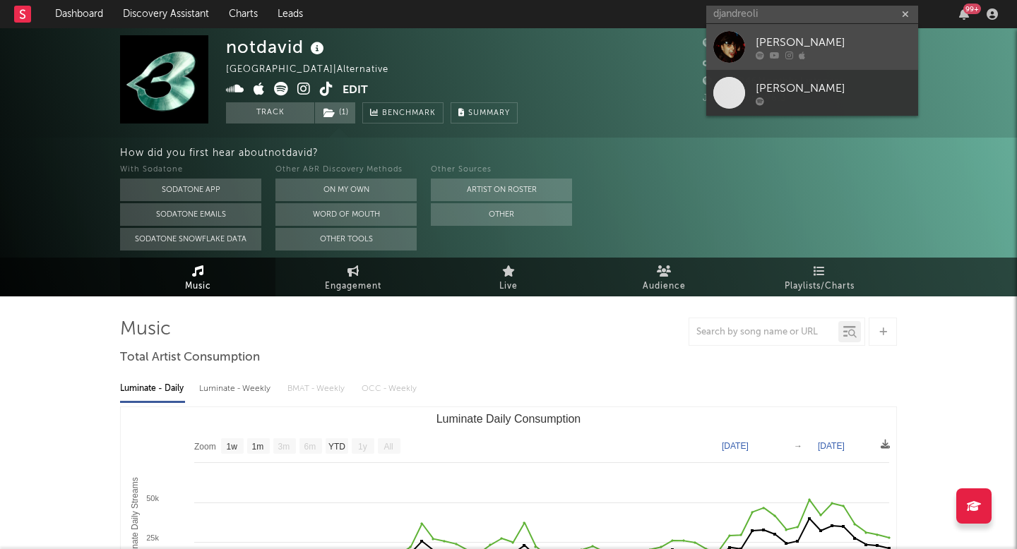
click at [719, 52] on div at bounding box center [729, 47] width 32 height 32
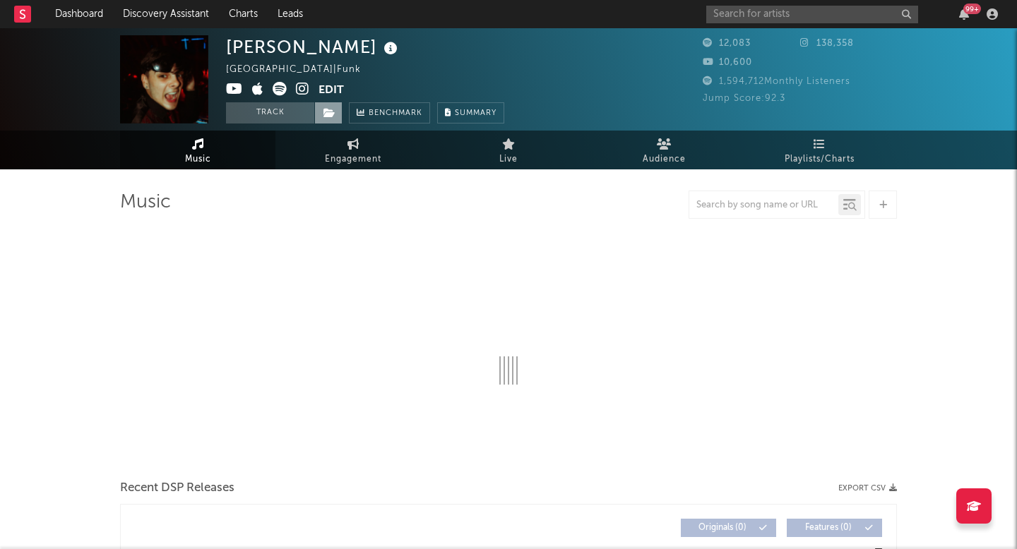
click at [316, 116] on span at bounding box center [328, 112] width 28 height 21
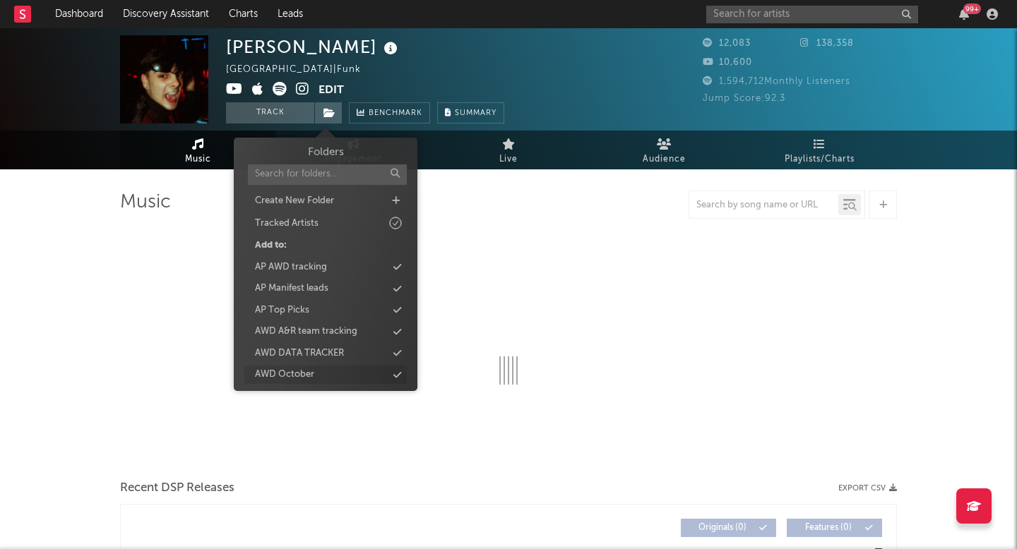
select select "6m"
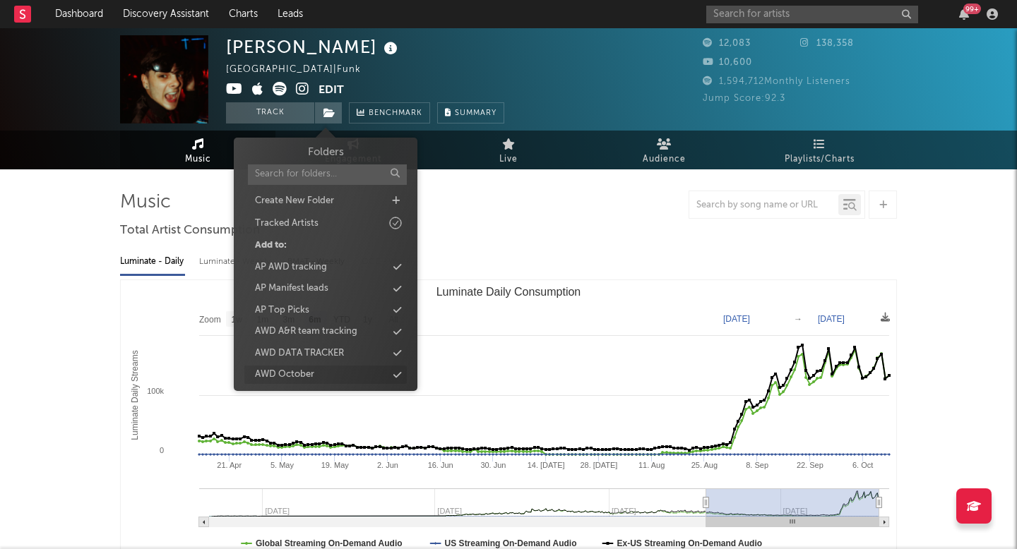
click at [269, 373] on div "AWD October" at bounding box center [284, 375] width 59 height 14
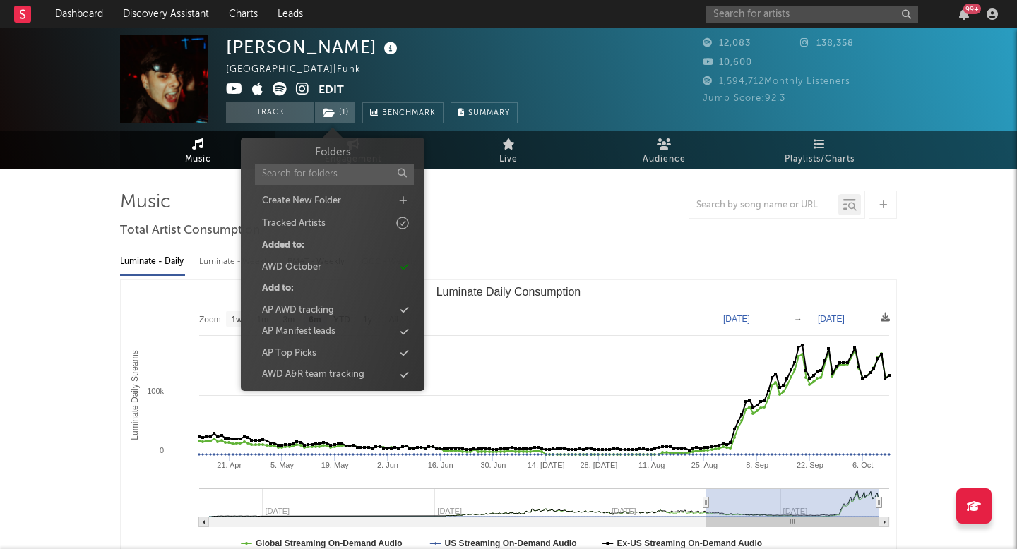
click at [751, 24] on div "99 +" at bounding box center [854, 14] width 297 height 28
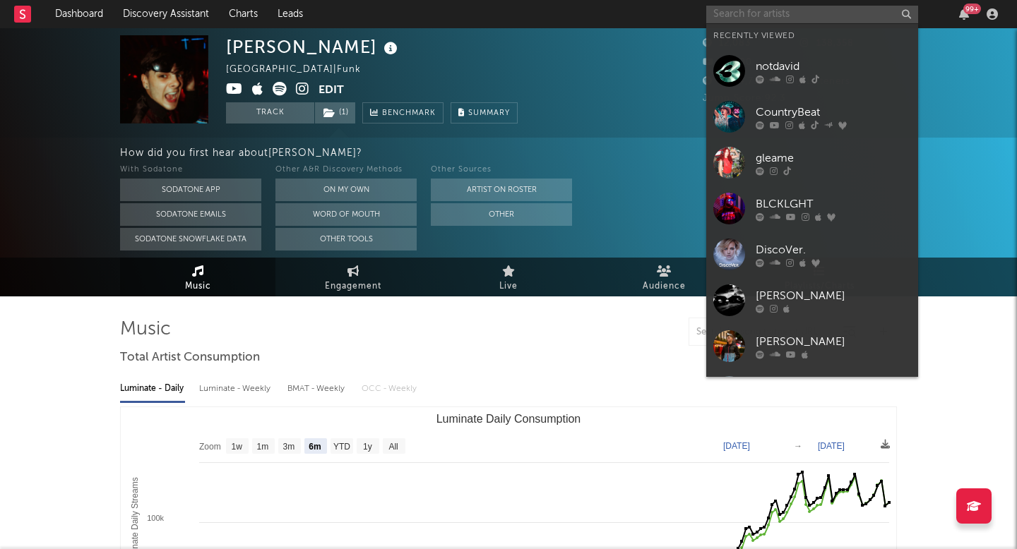
click at [748, 19] on input "text" at bounding box center [812, 15] width 212 height 18
paste input "bjokib"
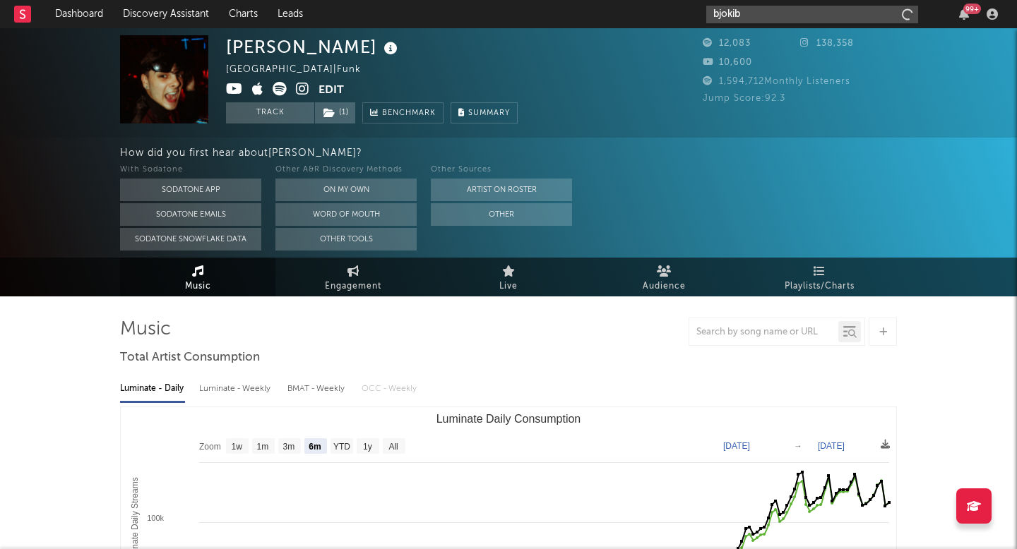
type input "bjokib"
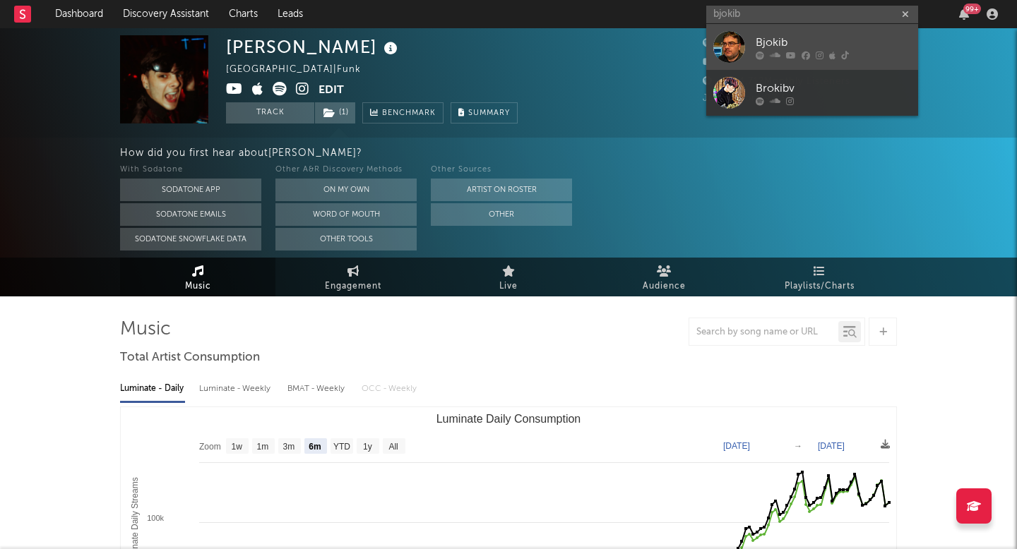
click at [720, 59] on div at bounding box center [729, 47] width 32 height 32
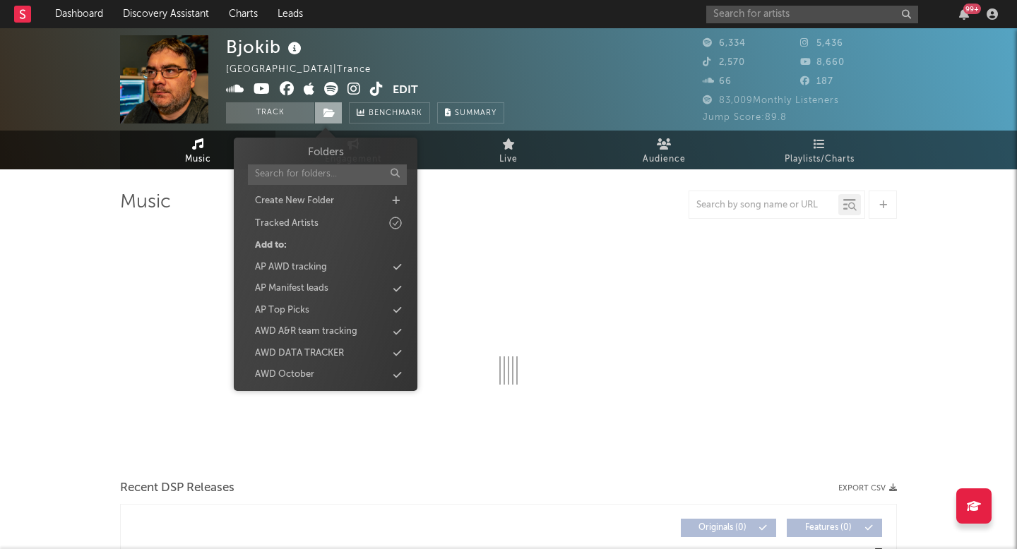
click at [330, 107] on span at bounding box center [328, 112] width 28 height 21
select select "1w"
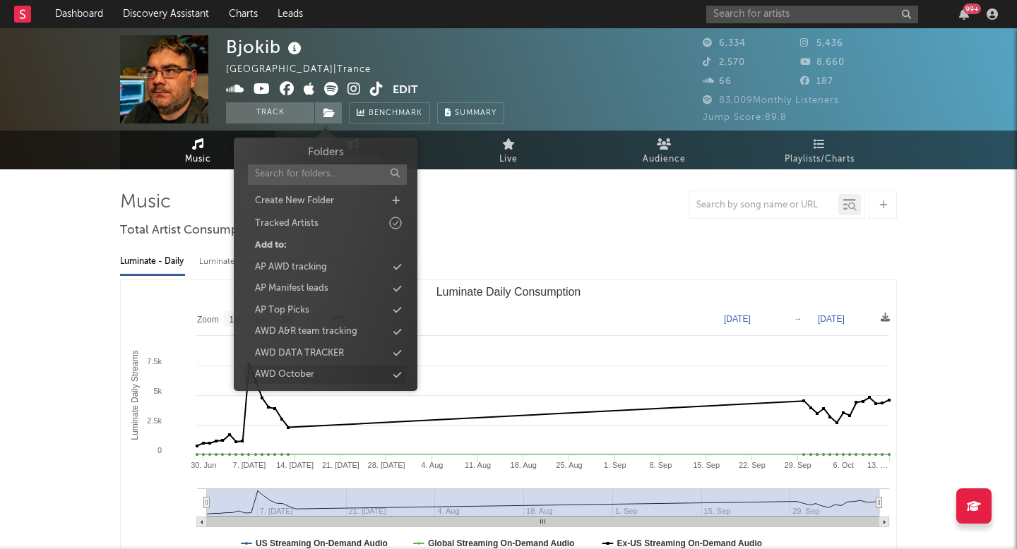
click at [318, 374] on div "AWD October" at bounding box center [325, 375] width 162 height 18
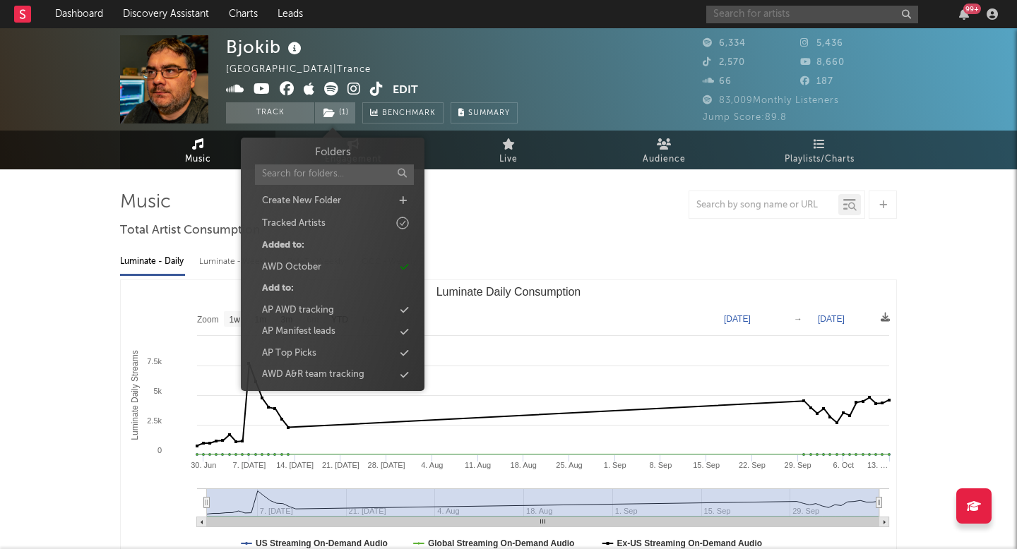
click at [767, 16] on input "text" at bounding box center [812, 15] width 212 height 18
paste input "Modeen"
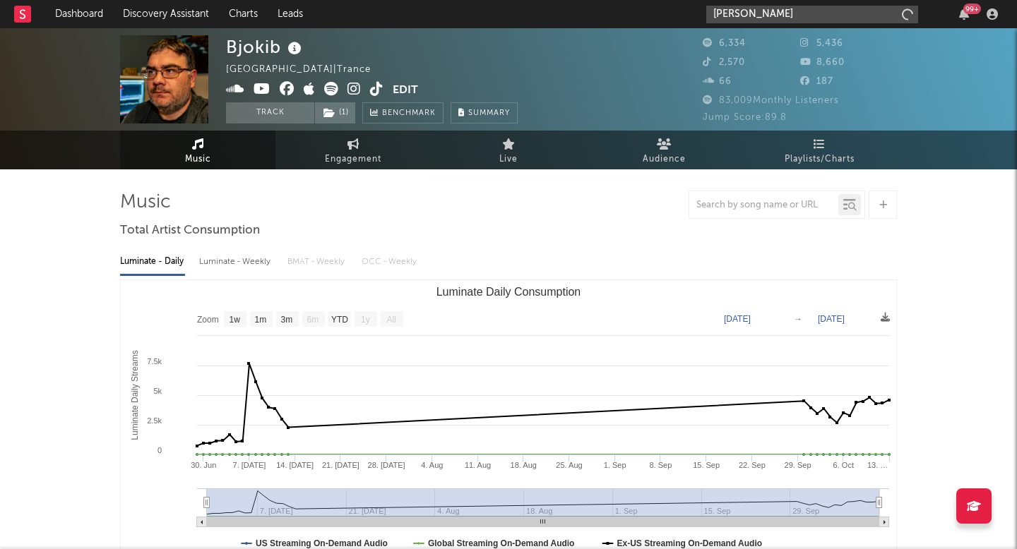
type input "Modeen"
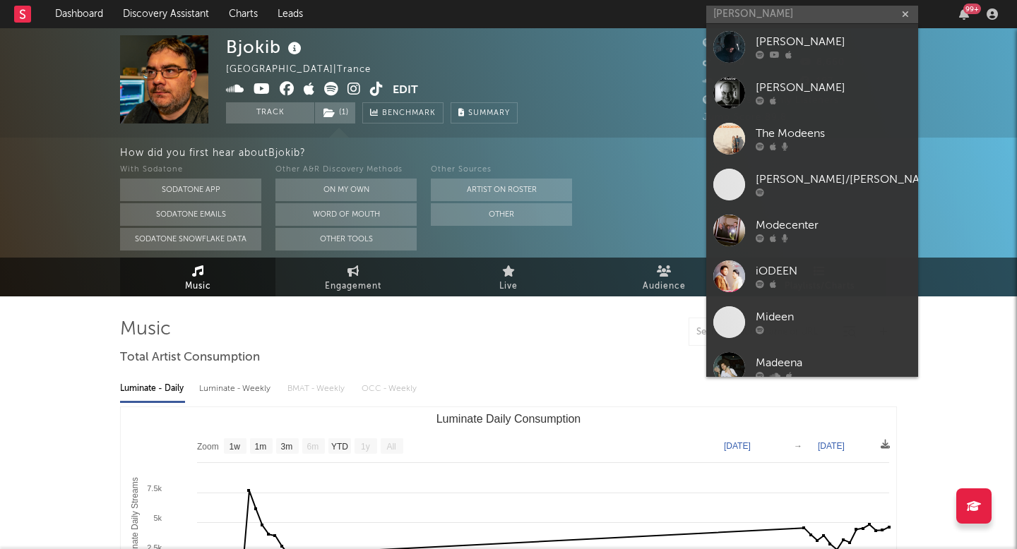
click at [728, 44] on div at bounding box center [729, 47] width 32 height 32
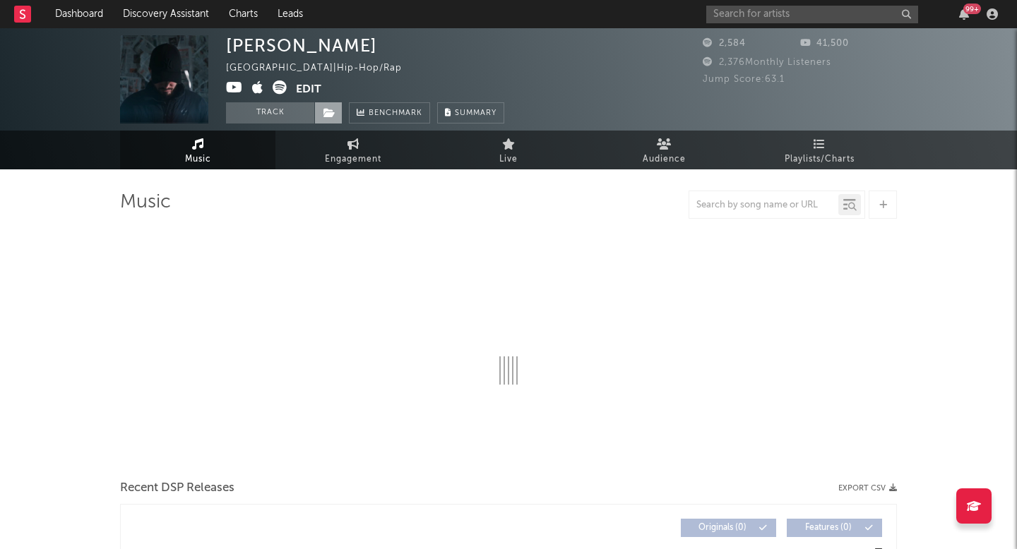
click at [330, 119] on span at bounding box center [328, 112] width 28 height 21
select select "1w"
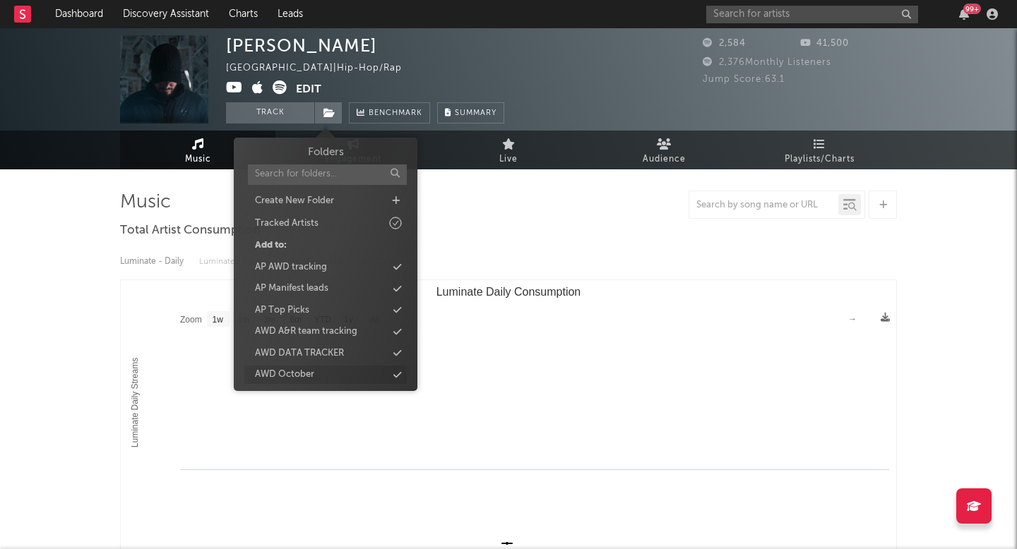
click at [296, 365] on div "Folders Create New Folder Tracked Artists Add to: AP AWD tracking AP Manifest l…" at bounding box center [325, 307] width 162 height 325
click at [325, 369] on div "AWD October" at bounding box center [325, 375] width 162 height 18
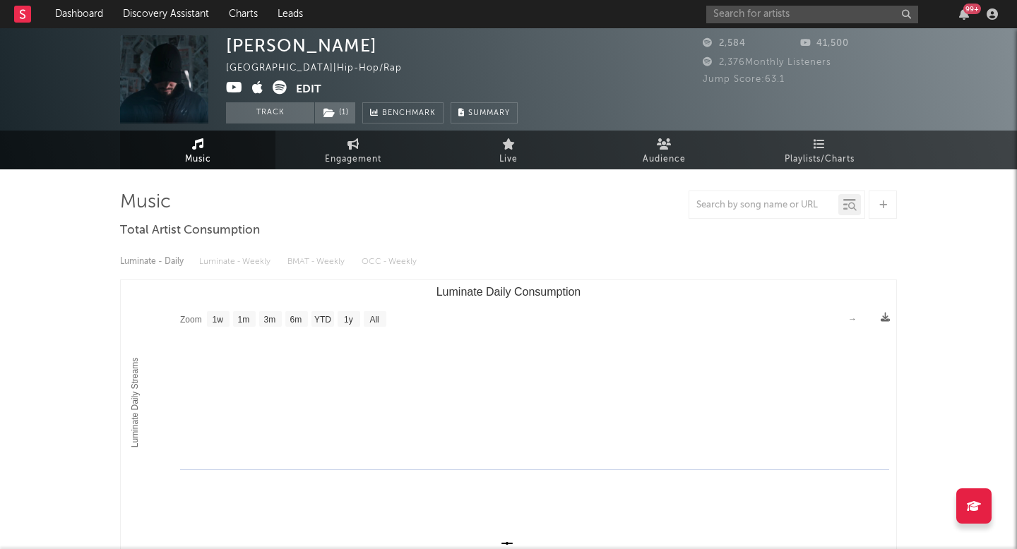
click at [774, 25] on div "99 +" at bounding box center [854, 14] width 297 height 28
click at [765, 21] on input "text" at bounding box center [812, 15] width 212 height 18
paste input "AntsLive"
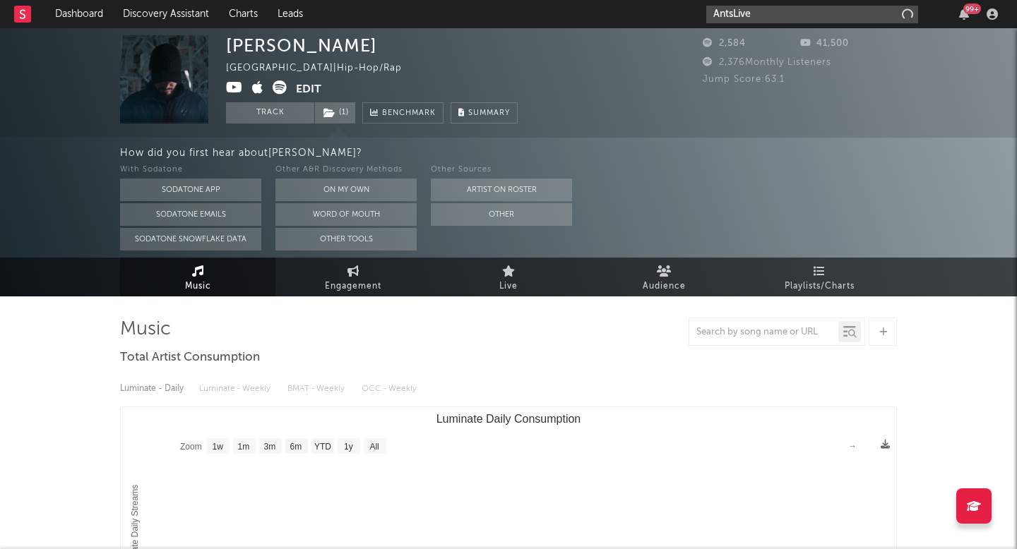
type input "AntsLive"
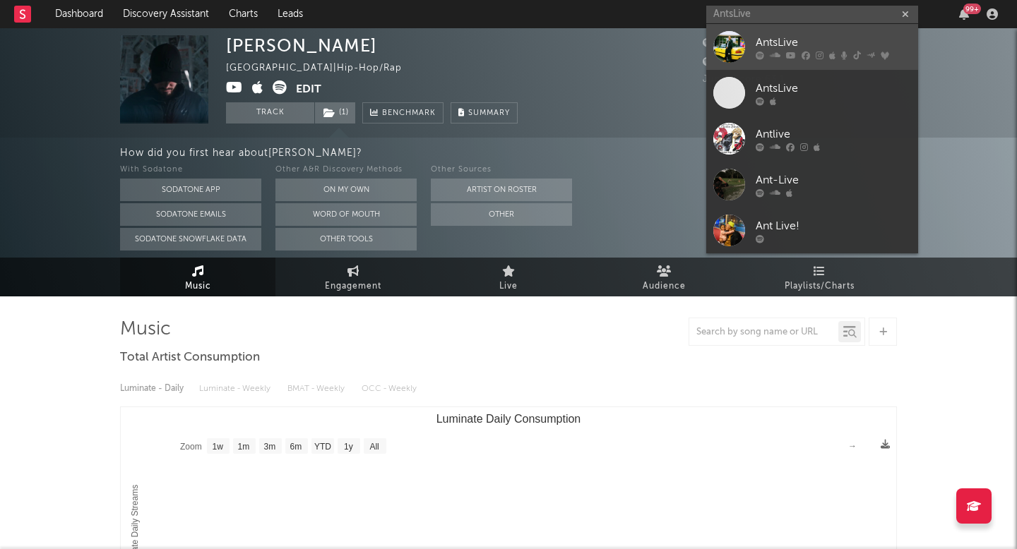
click at [727, 51] on div at bounding box center [729, 47] width 32 height 32
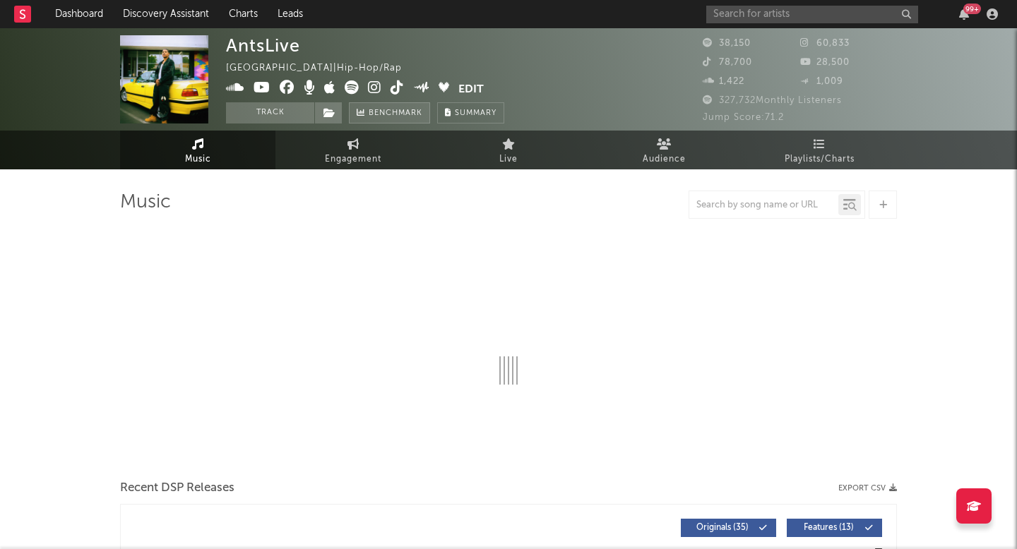
select select "6m"
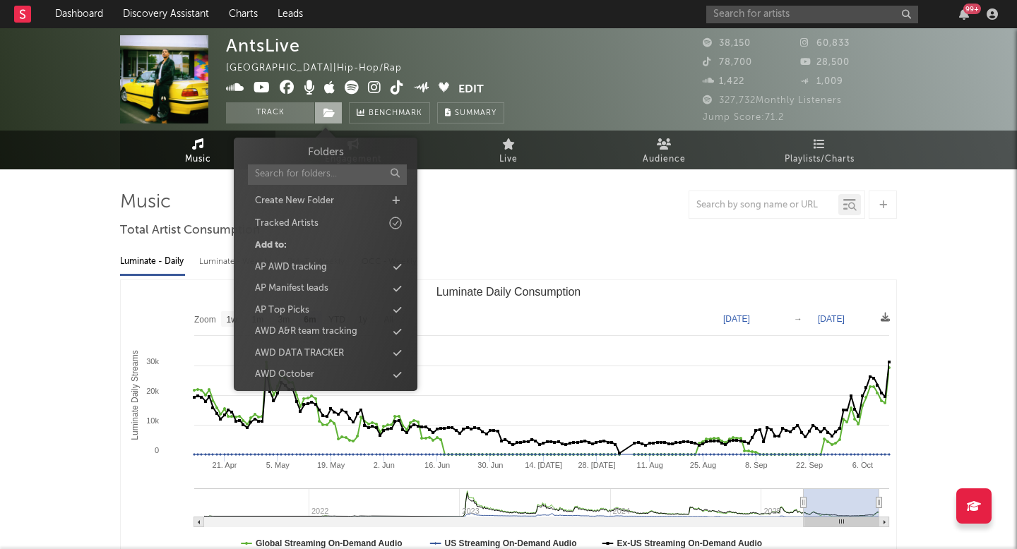
click at [331, 116] on icon at bounding box center [329, 113] width 12 height 10
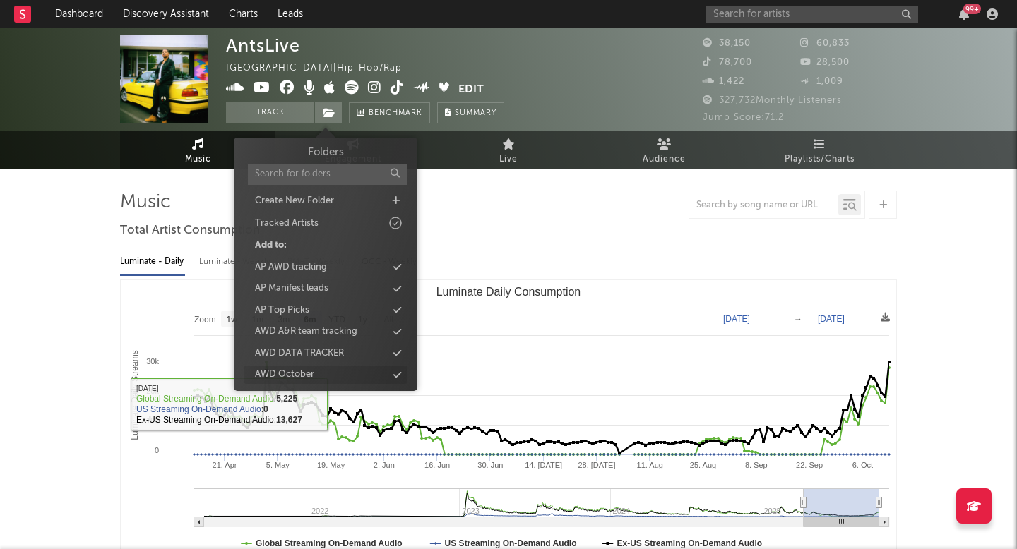
click at [328, 368] on div "AWD October" at bounding box center [325, 375] width 162 height 18
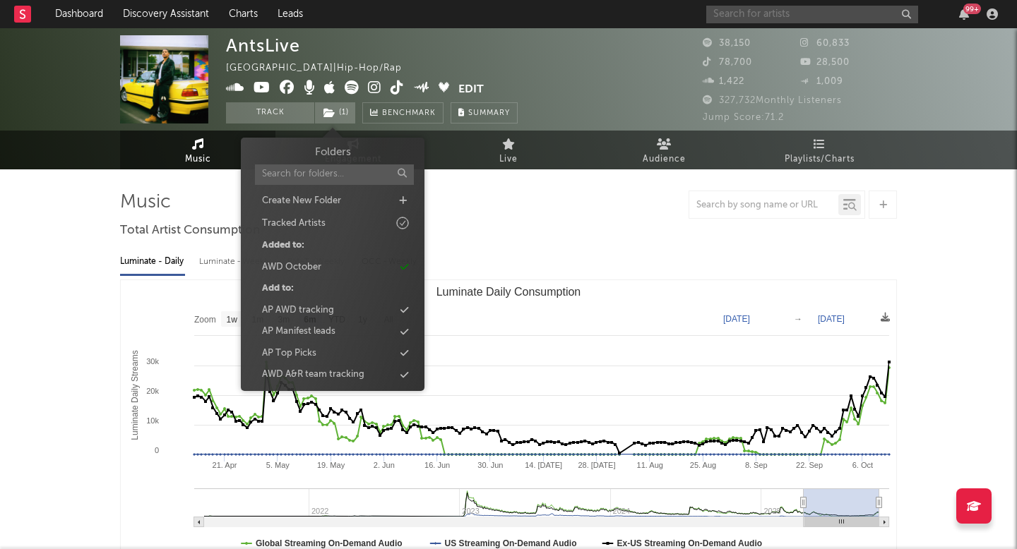
click at [751, 6] on input "text" at bounding box center [812, 15] width 212 height 18
paste input "Callmethekid"
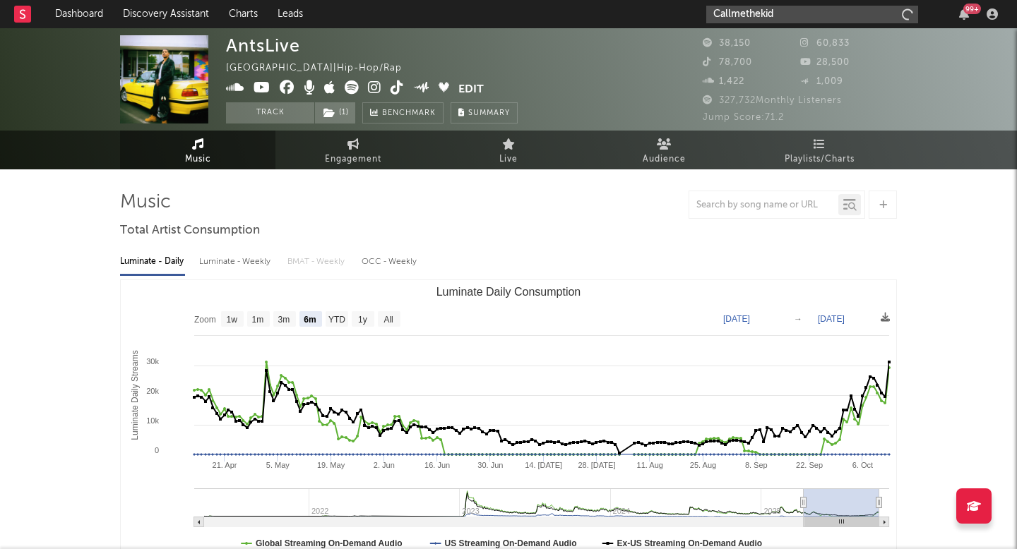
type input "Callmethekid"
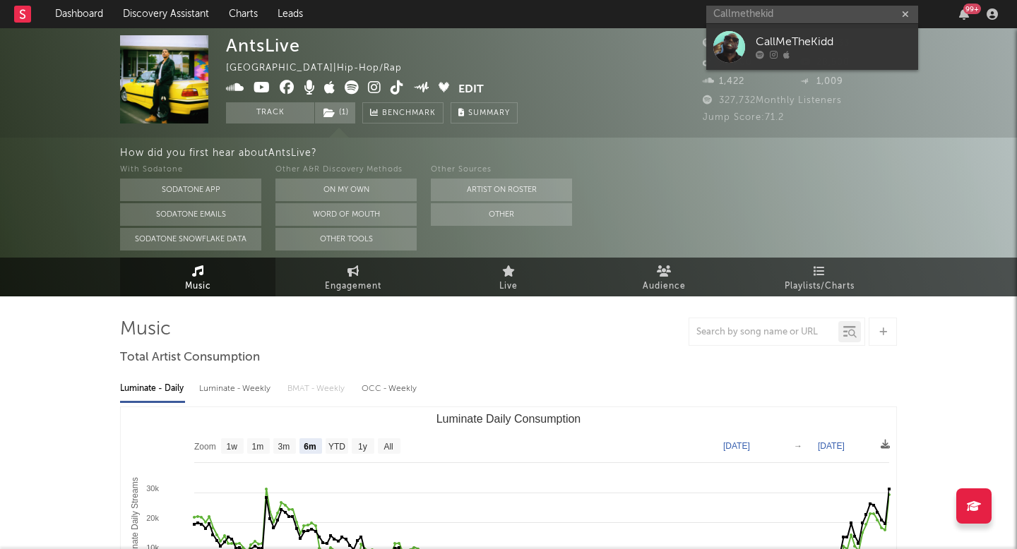
click at [731, 51] on div at bounding box center [729, 47] width 32 height 32
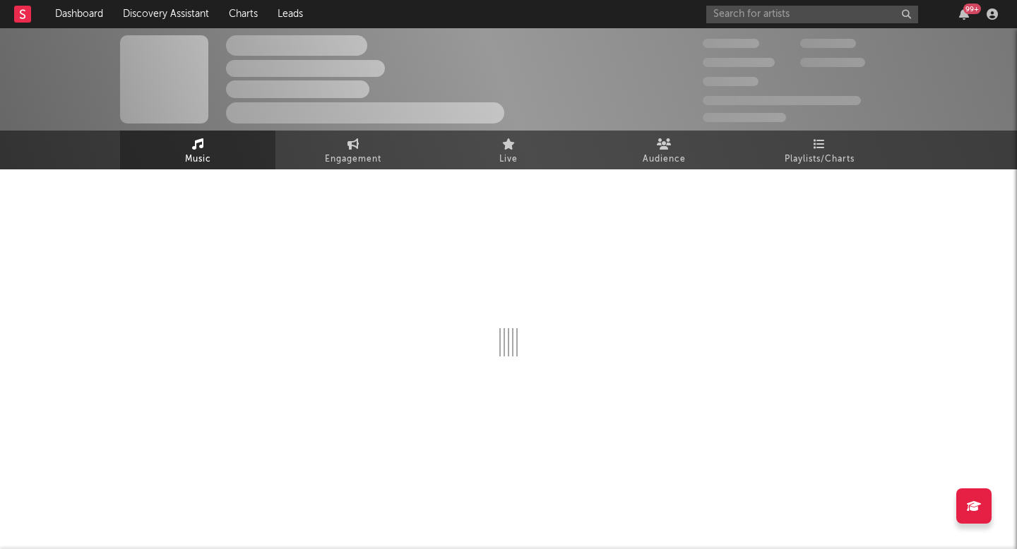
click at [328, 124] on div "The Artist Name Unknown Location | Shoegaze Edit Track Benchmark Summary 300,00…" at bounding box center [508, 79] width 1017 height 102
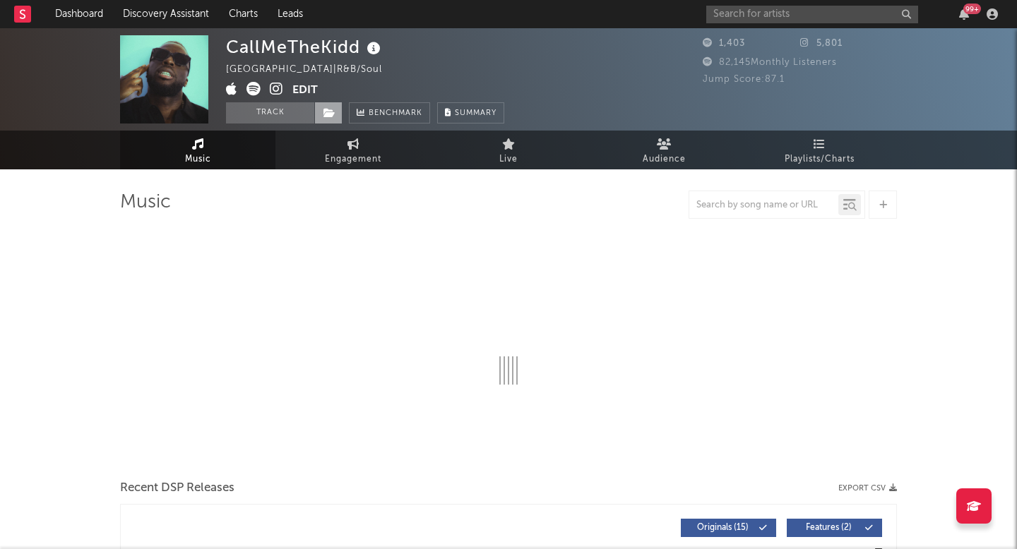
select select "1w"
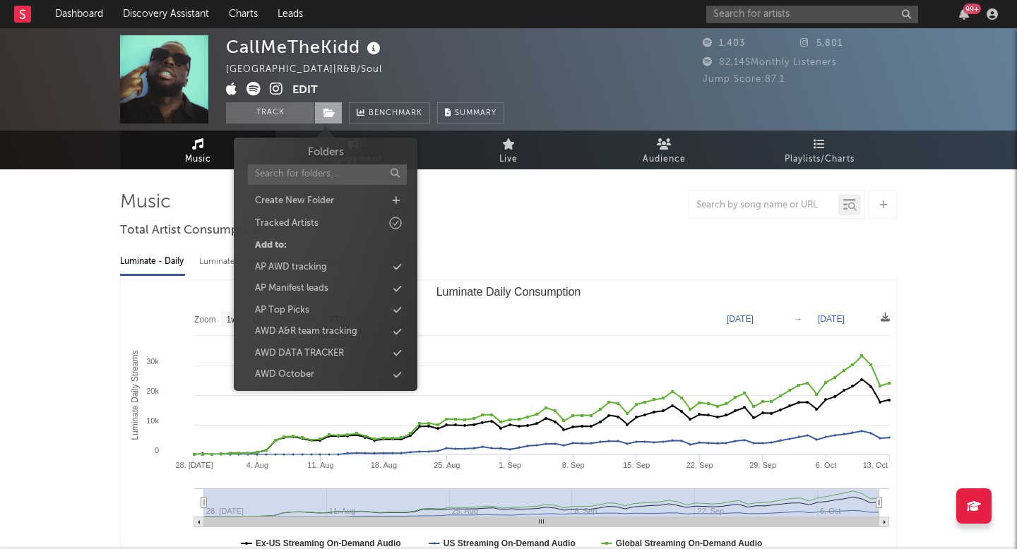
click at [323, 112] on icon at bounding box center [329, 113] width 12 height 10
click at [304, 378] on div "AWD October" at bounding box center [284, 375] width 59 height 14
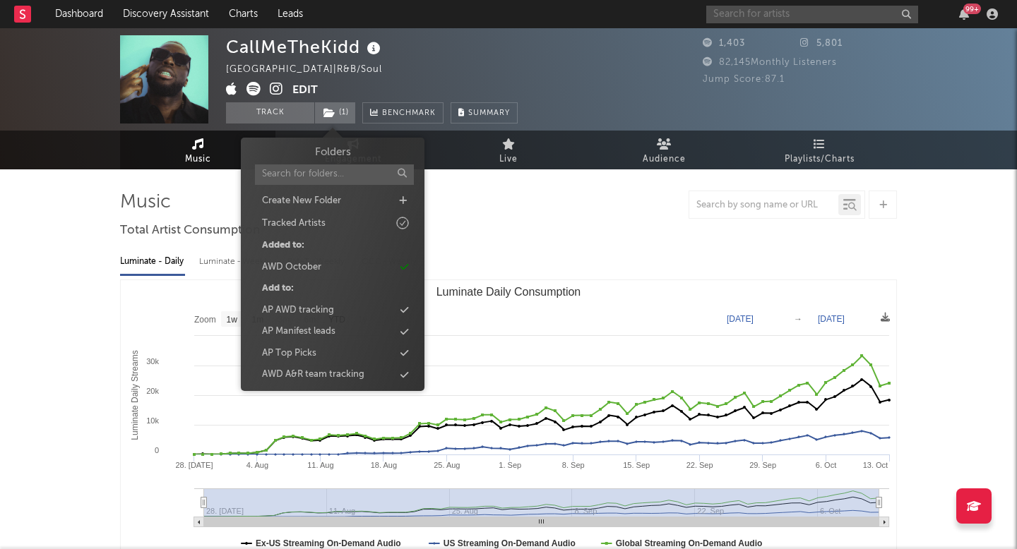
click at [801, 13] on input "text" at bounding box center [812, 15] width 212 height 18
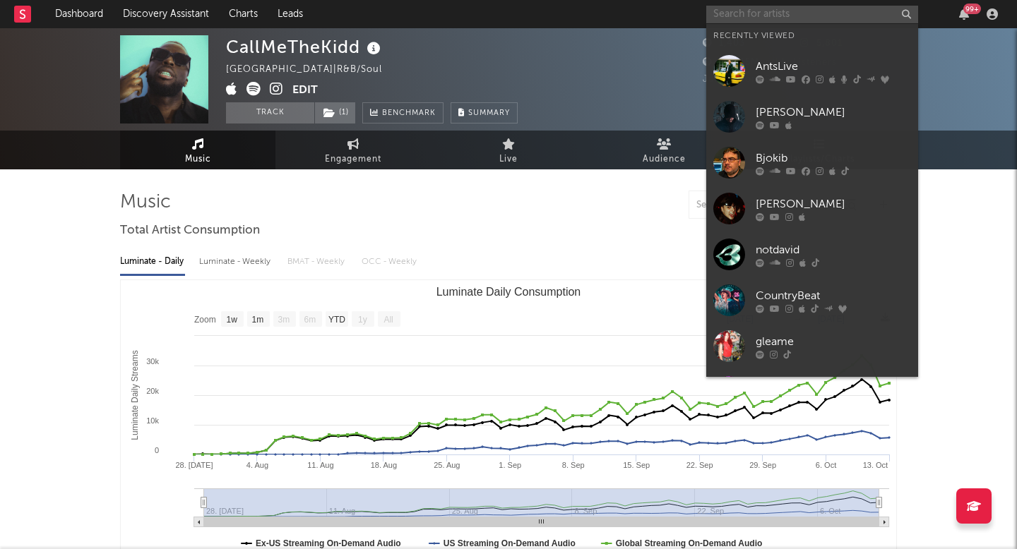
paste input "Collect 200"
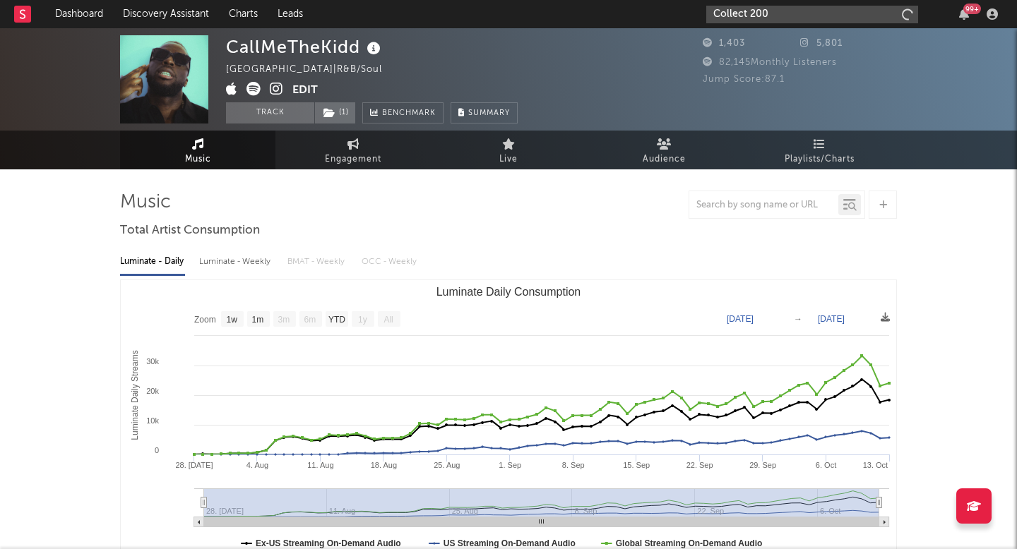
type input "Collect 200"
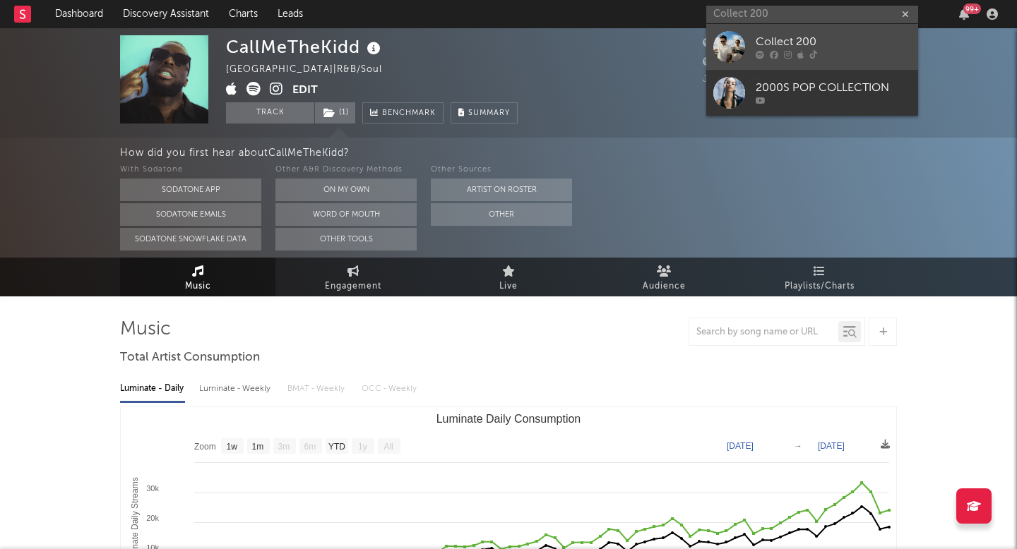
click at [733, 46] on div at bounding box center [729, 47] width 32 height 32
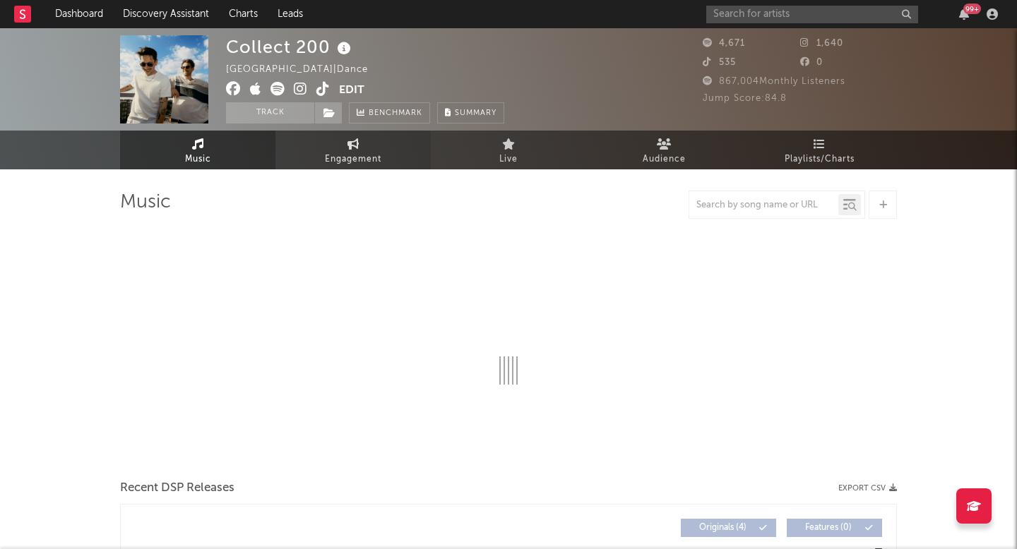
select select "6m"
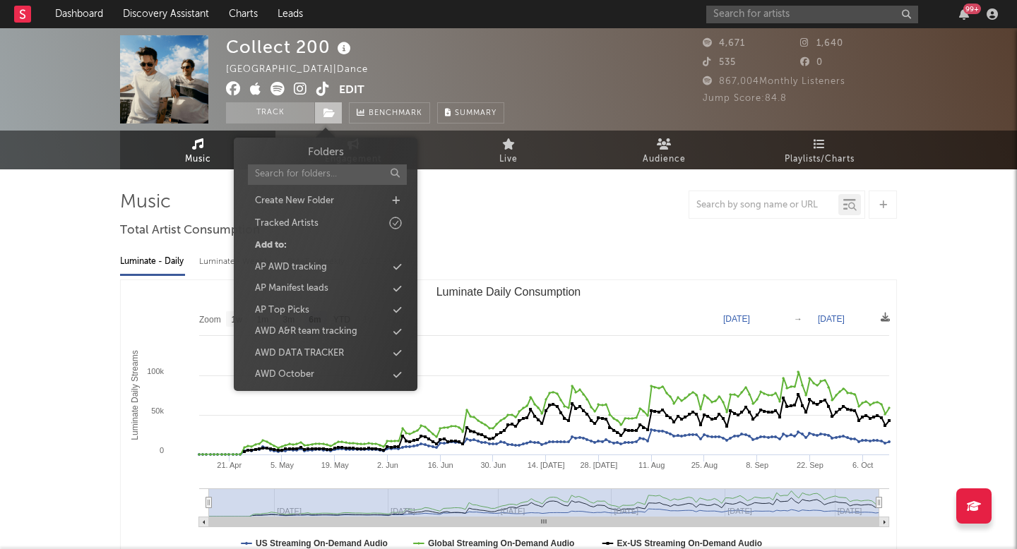
click at [314, 110] on span at bounding box center [328, 112] width 28 height 21
click at [299, 380] on div "AWD October" at bounding box center [284, 375] width 59 height 14
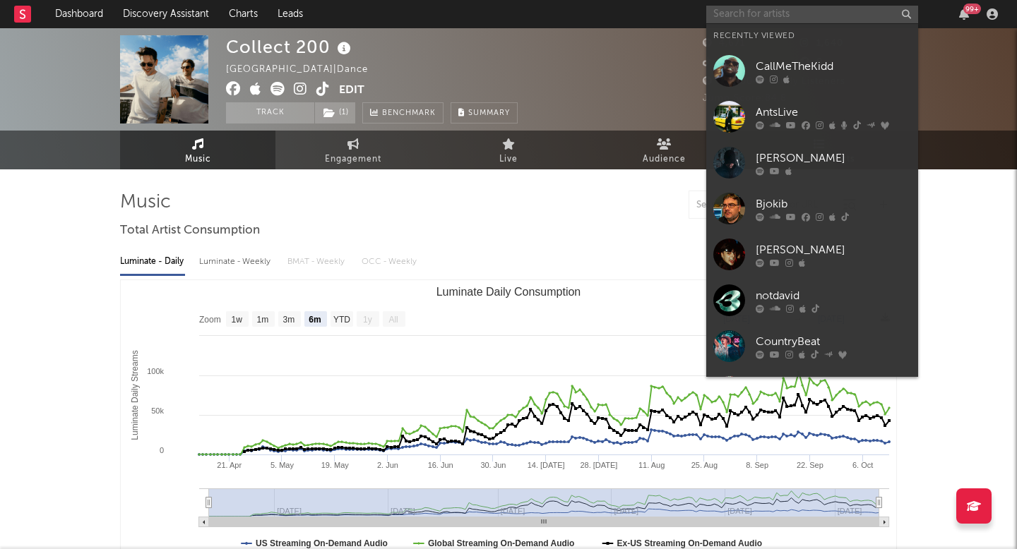
click at [735, 15] on input "text" at bounding box center [812, 15] width 212 height 18
paste input "Dj Törke"
type input "Dj Törke"
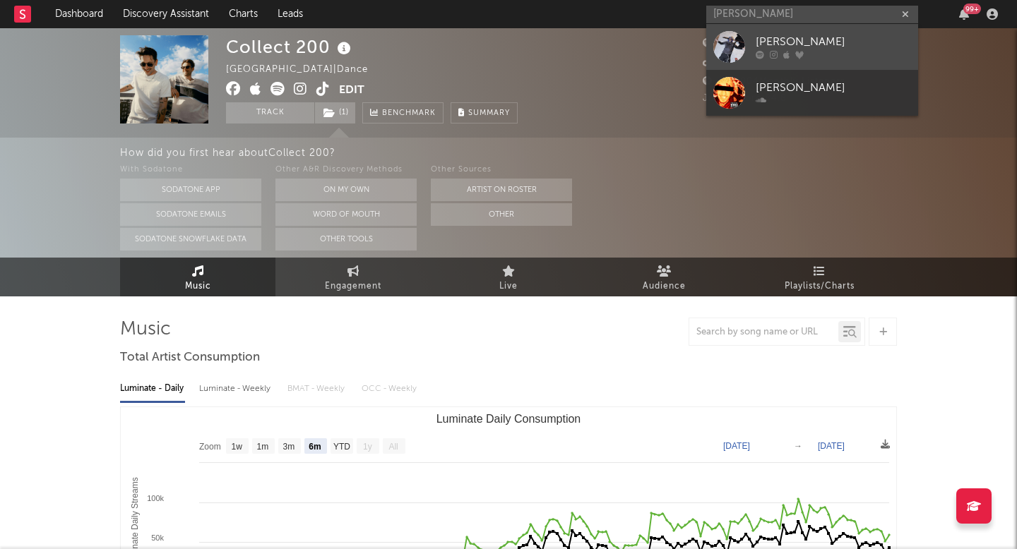
click at [714, 43] on div at bounding box center [729, 47] width 32 height 32
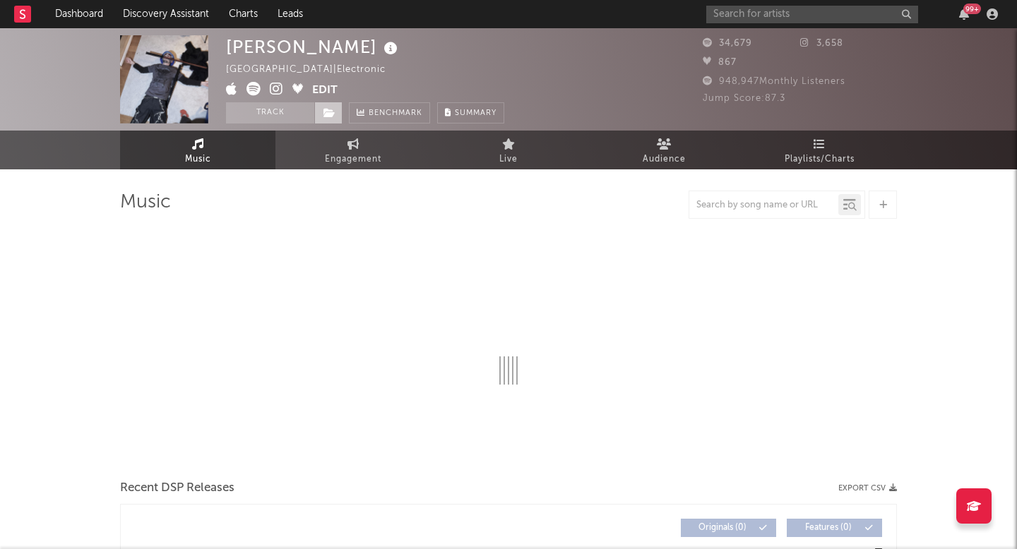
select select "6m"
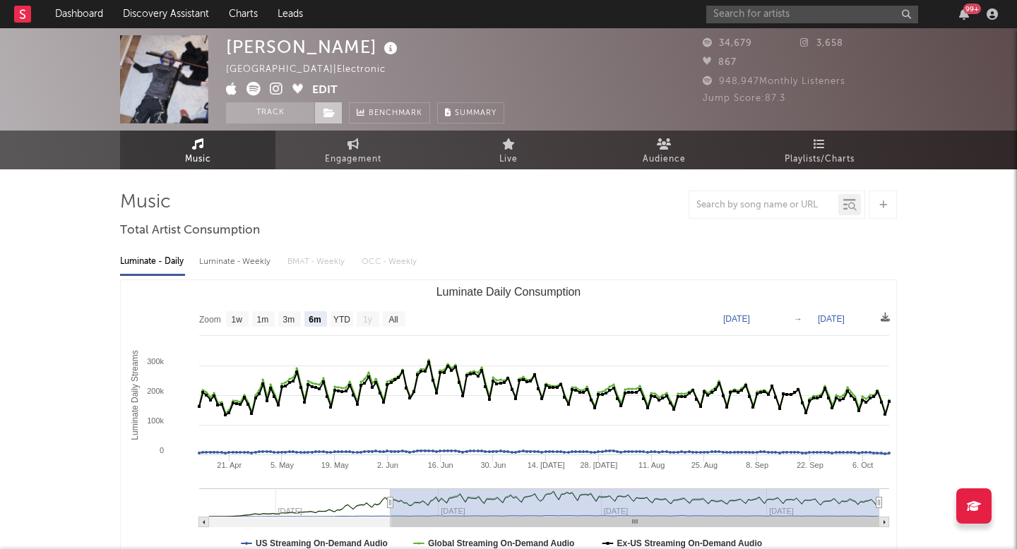
click at [337, 109] on span at bounding box center [328, 112] width 28 height 21
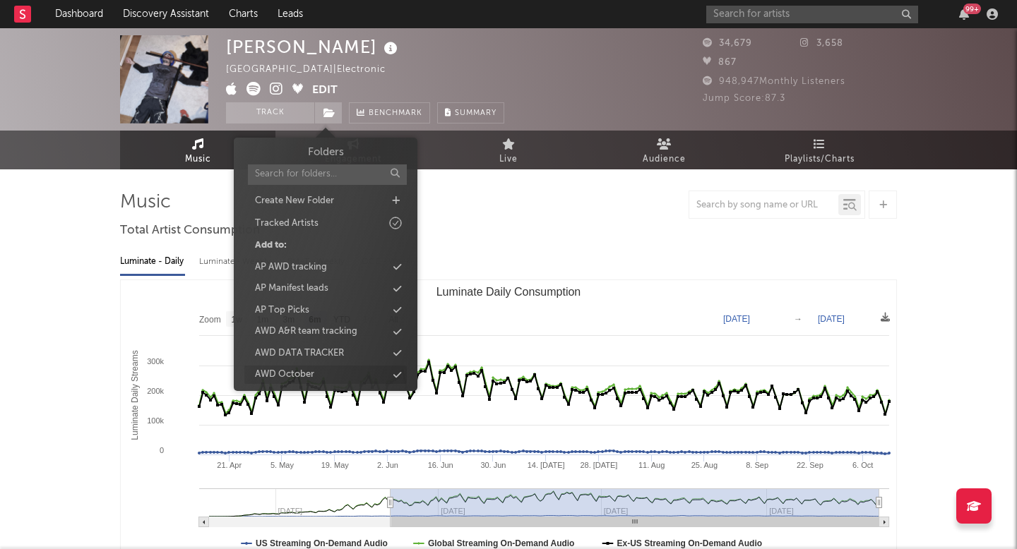
click at [292, 373] on div "AWD October" at bounding box center [284, 375] width 59 height 14
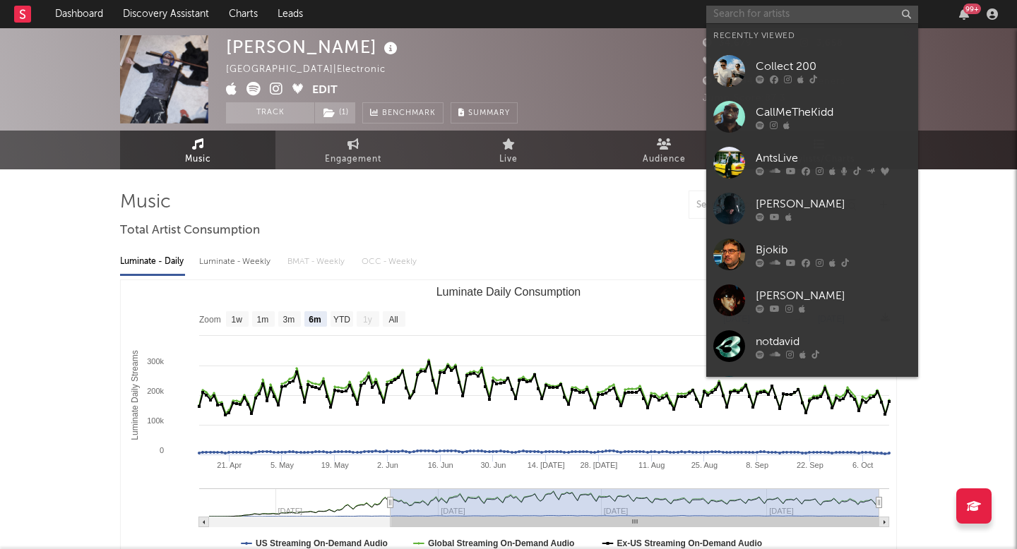
click at [755, 14] on input "text" at bounding box center [812, 15] width 212 height 18
paste input "Tristan Axval"
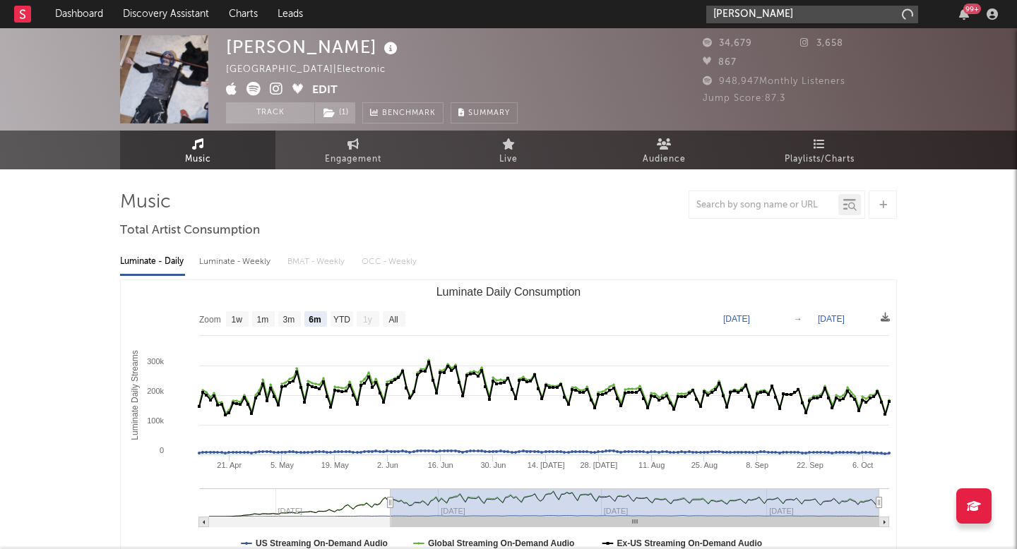
type input "Tristan Axval"
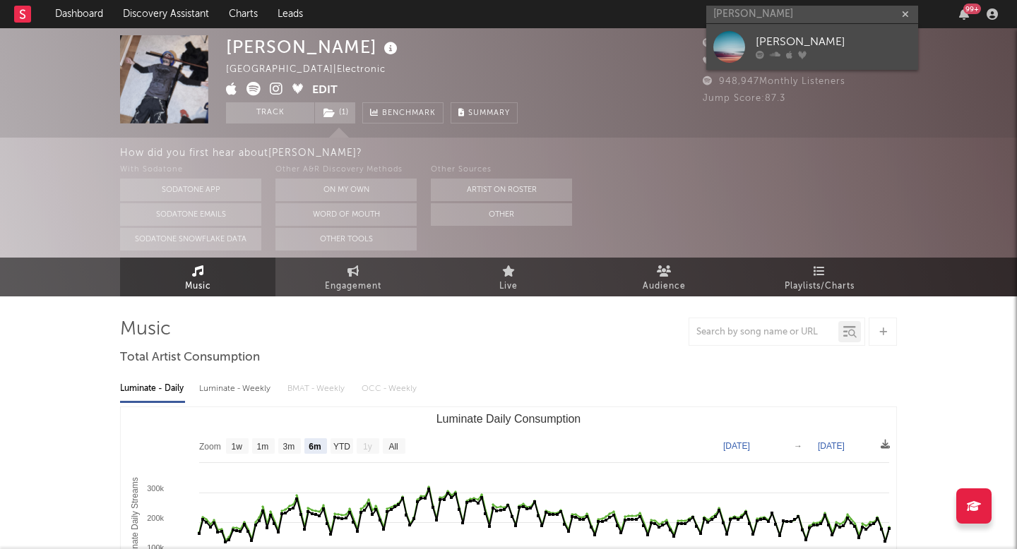
click at [718, 51] on div at bounding box center [729, 47] width 32 height 32
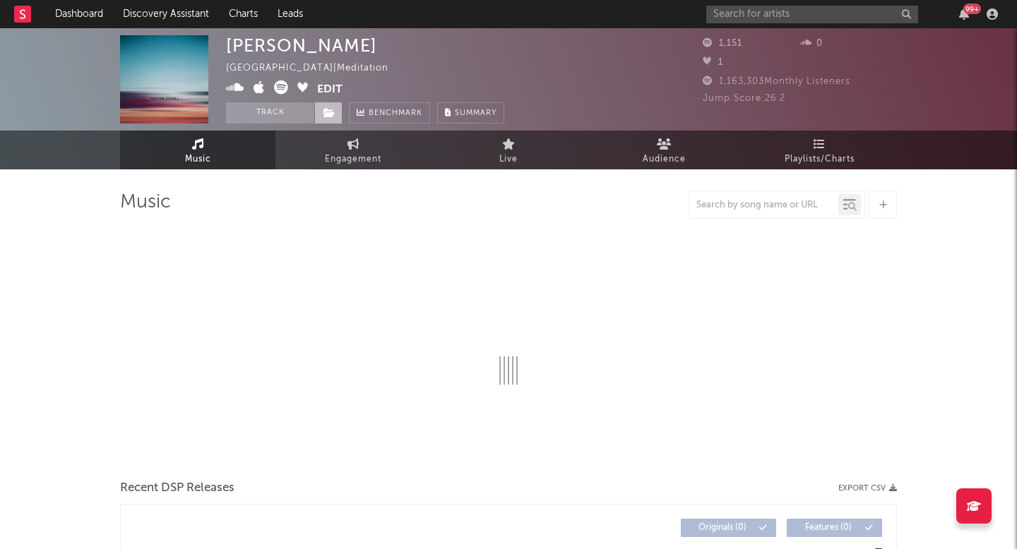
click at [331, 111] on icon at bounding box center [329, 113] width 12 height 10
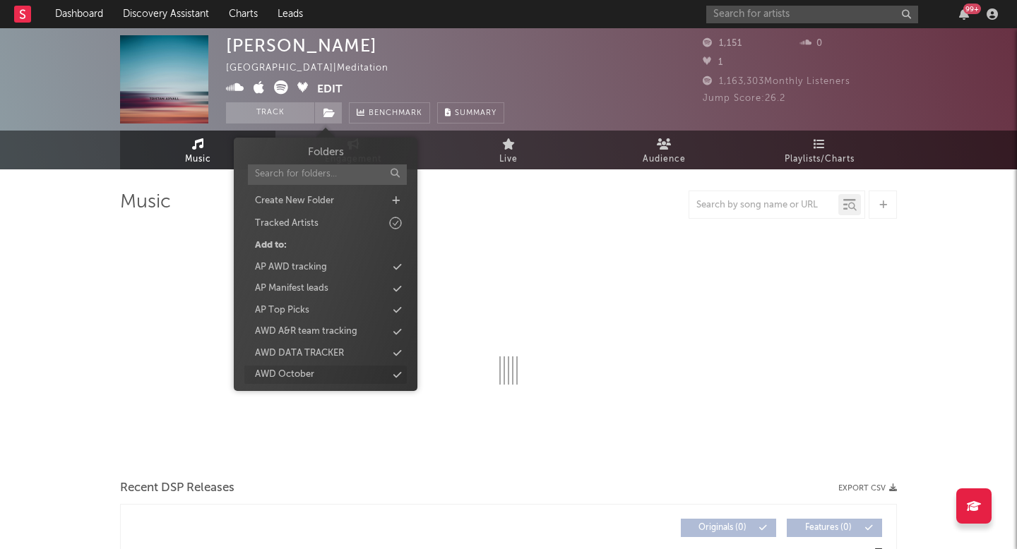
click at [325, 368] on div "AWD October" at bounding box center [325, 375] width 162 height 18
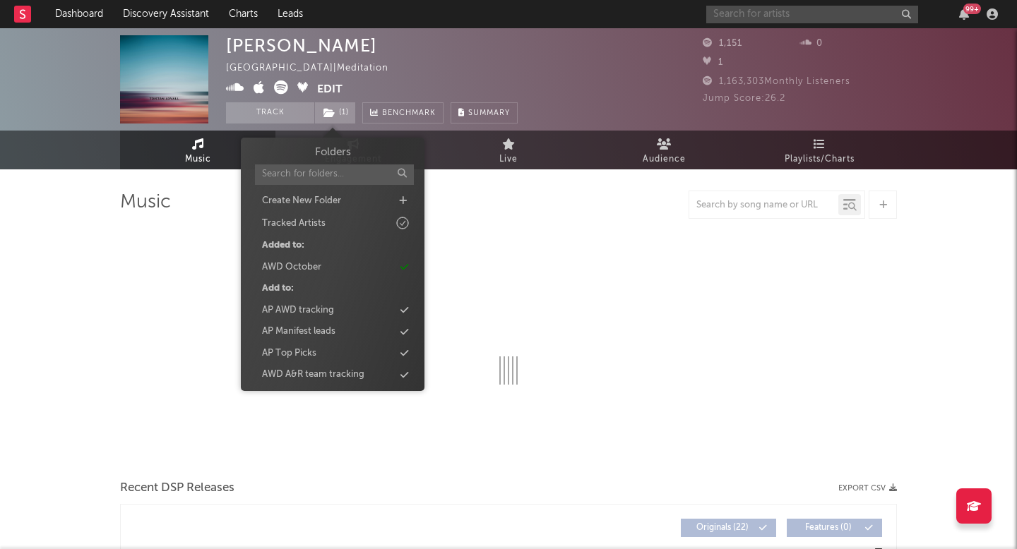
select select "6m"
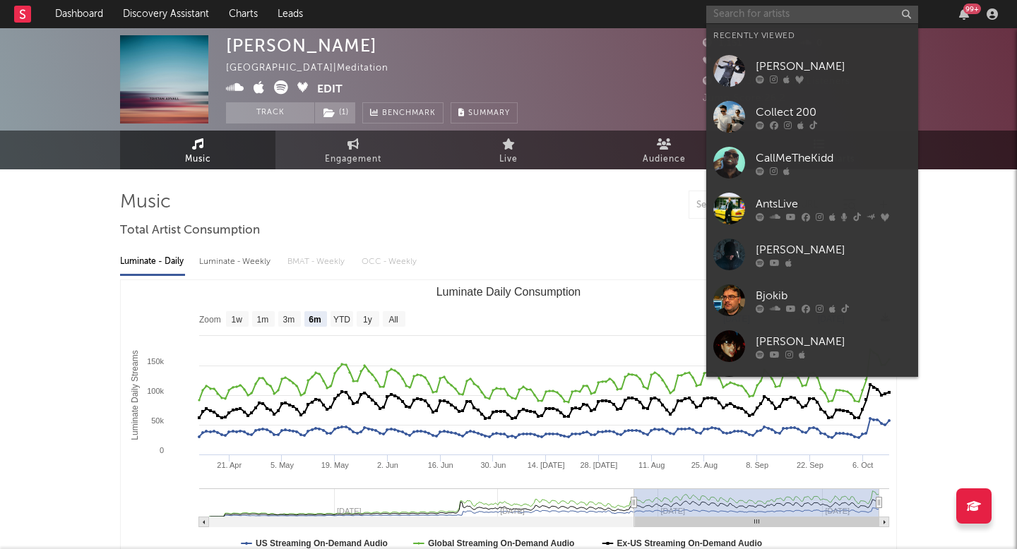
click at [795, 9] on input "text" at bounding box center [812, 15] width 212 height 18
paste input "Mark Van"
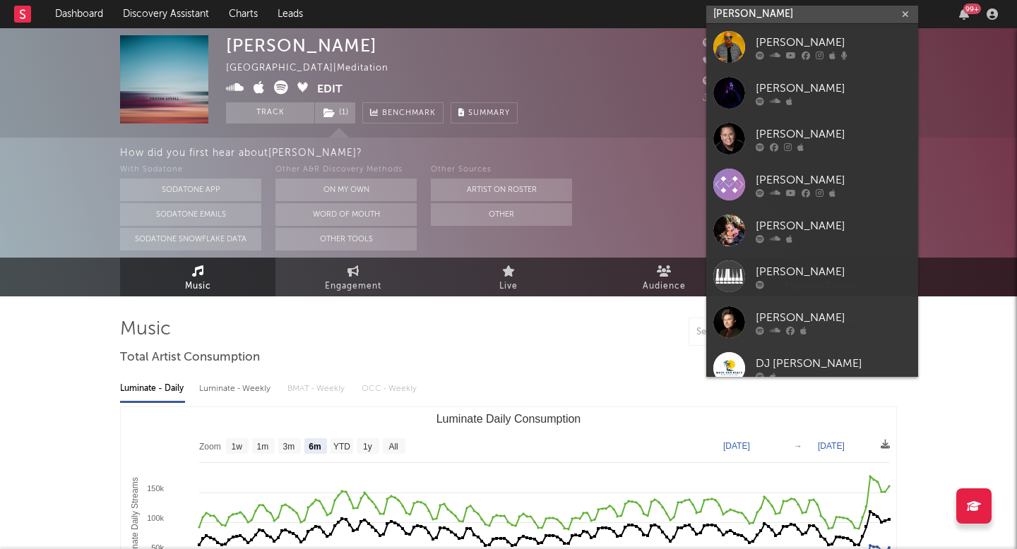
paste input "Lyon la F"
paste input "text"
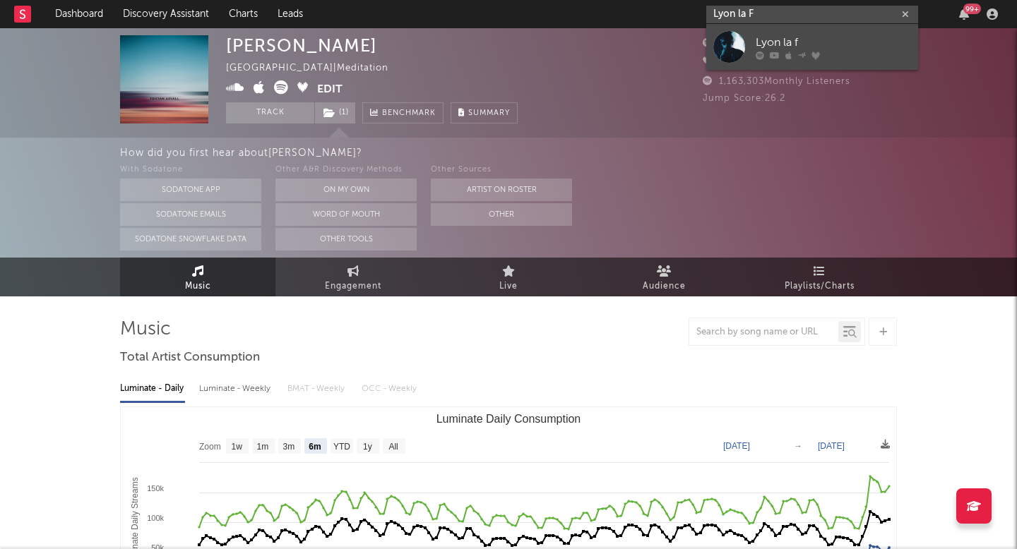
type input "Lyon la F"
click at [726, 40] on div at bounding box center [729, 47] width 32 height 32
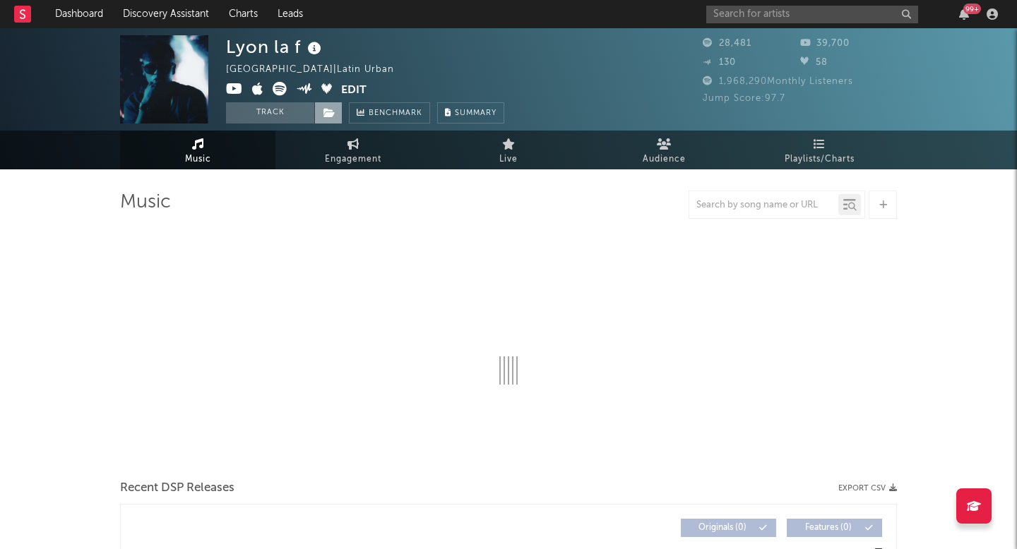
click at [332, 120] on span at bounding box center [328, 112] width 28 height 21
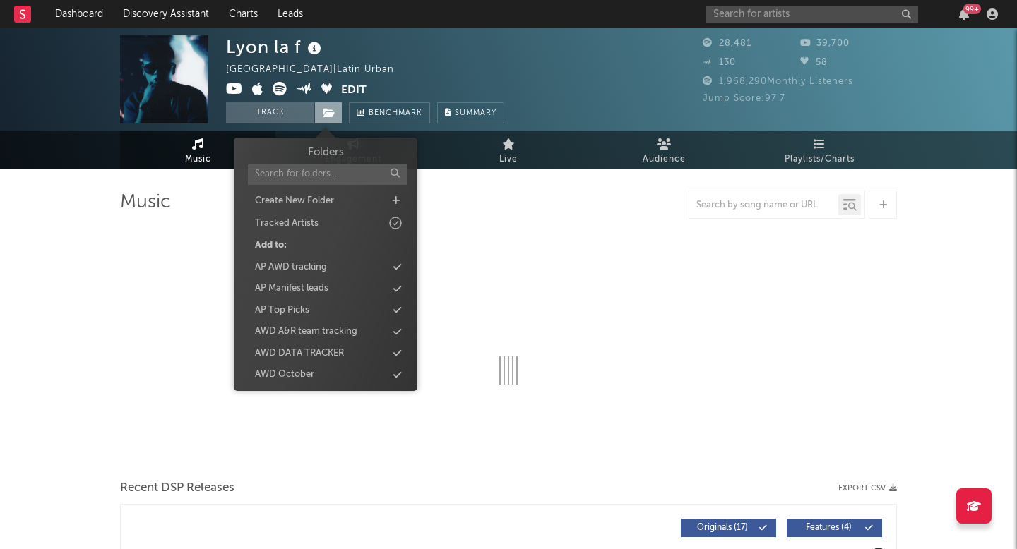
select select "1w"
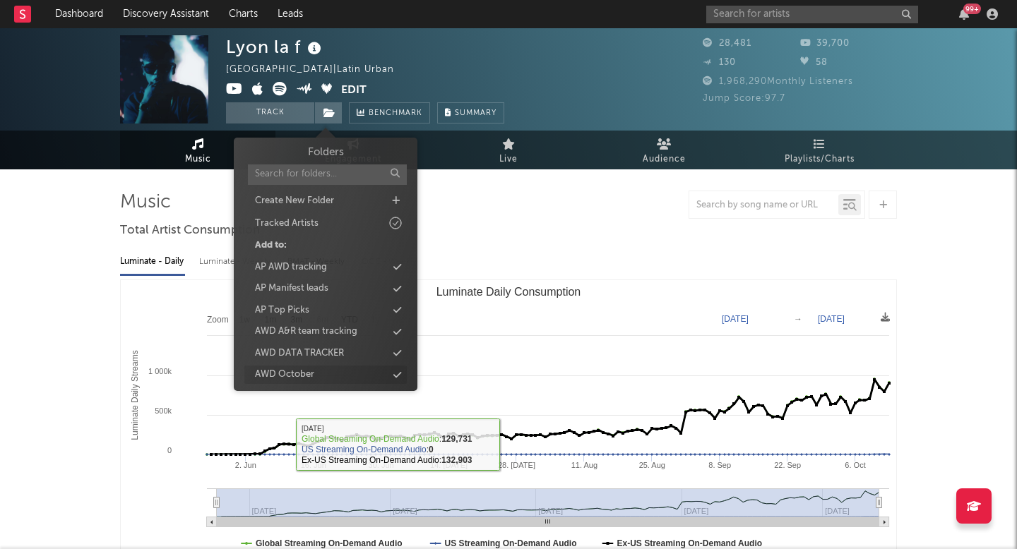
click at [289, 366] on div "AWD October" at bounding box center [325, 375] width 162 height 18
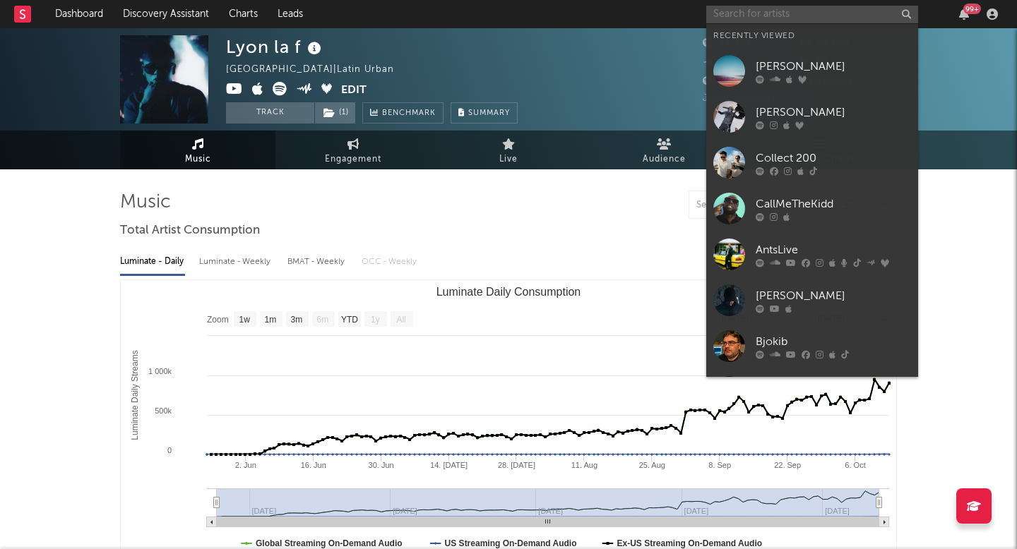
click at [748, 11] on input "text" at bounding box center [812, 15] width 212 height 18
paste input "Aku Jeje"
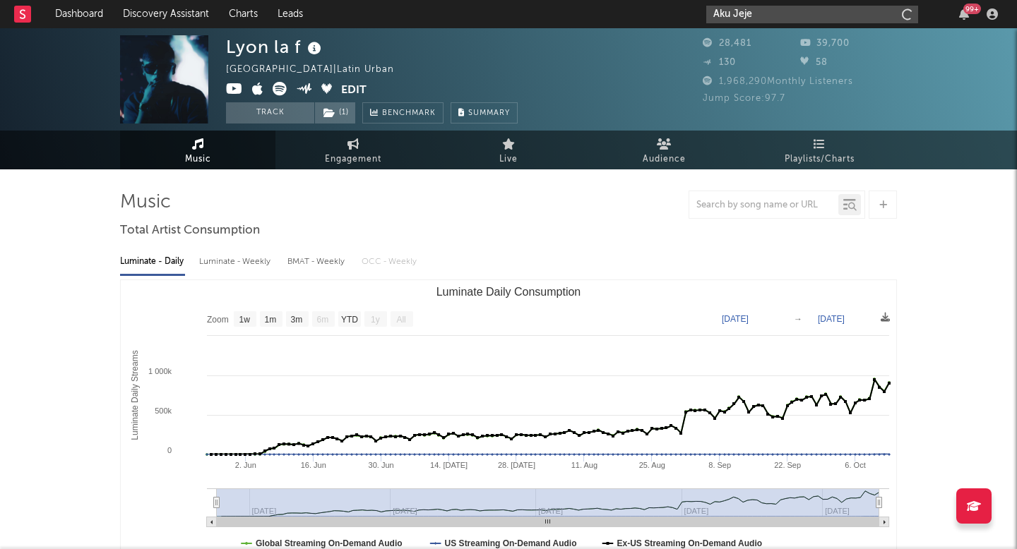
type input "Aku Jeje"
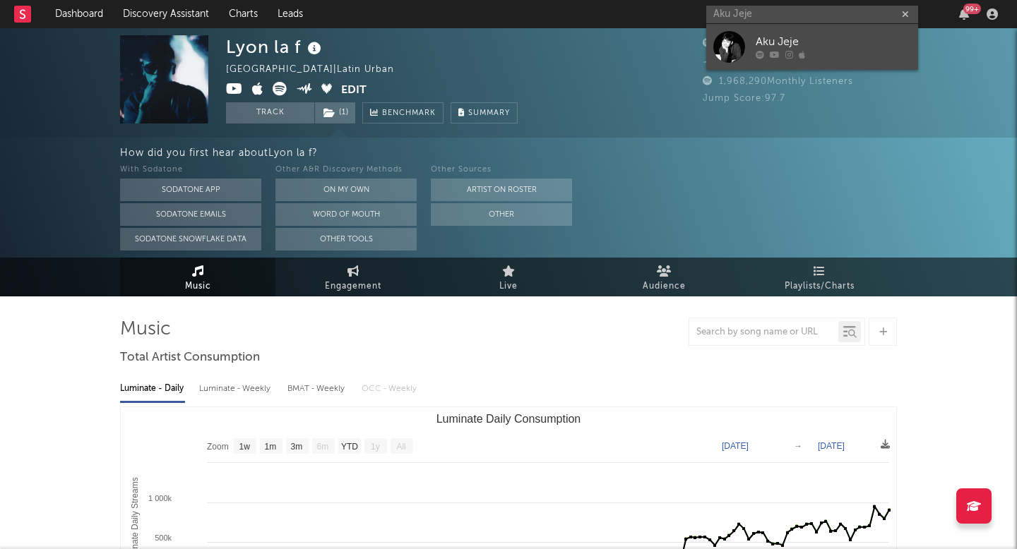
click at [721, 49] on div at bounding box center [729, 47] width 32 height 32
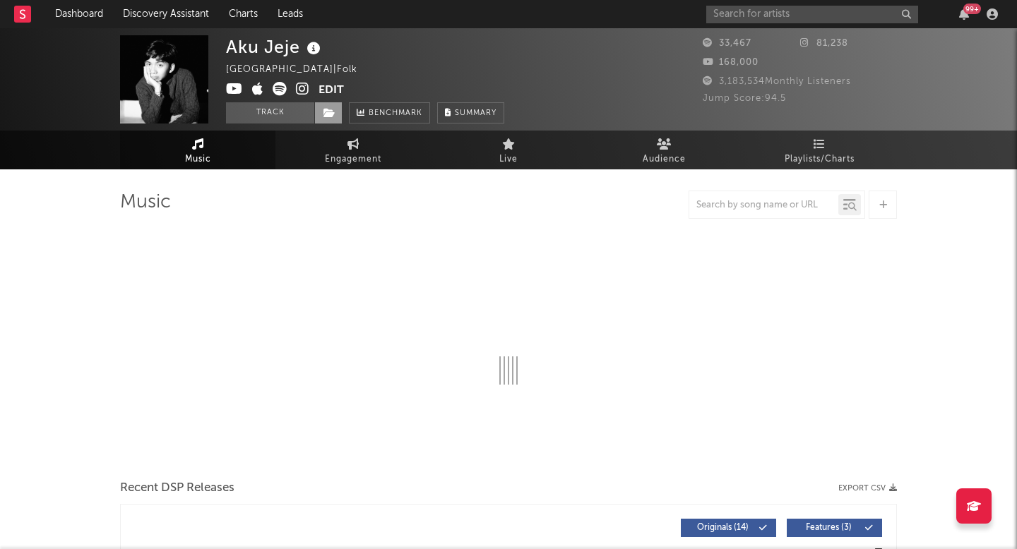
click at [340, 113] on span at bounding box center [328, 112] width 28 height 21
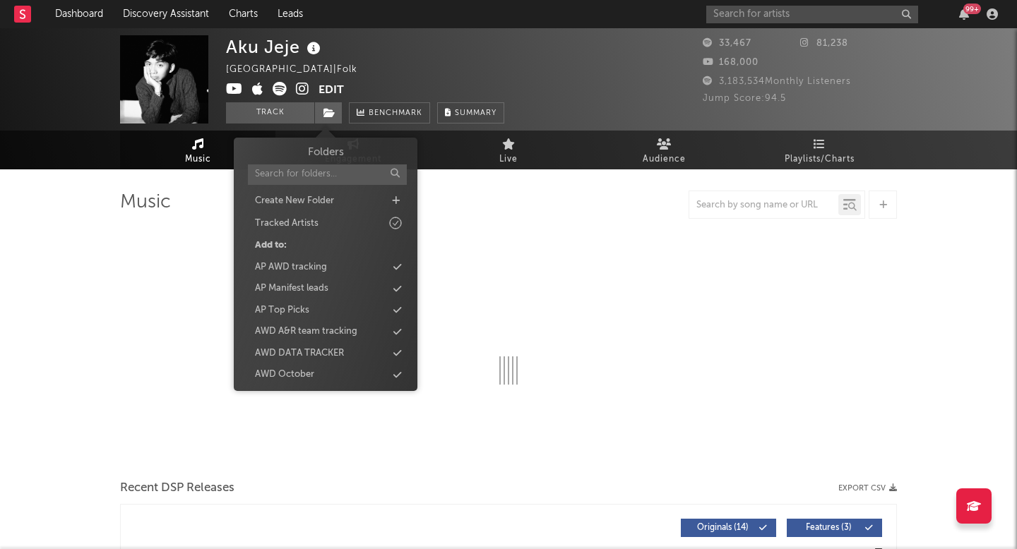
select select "6m"
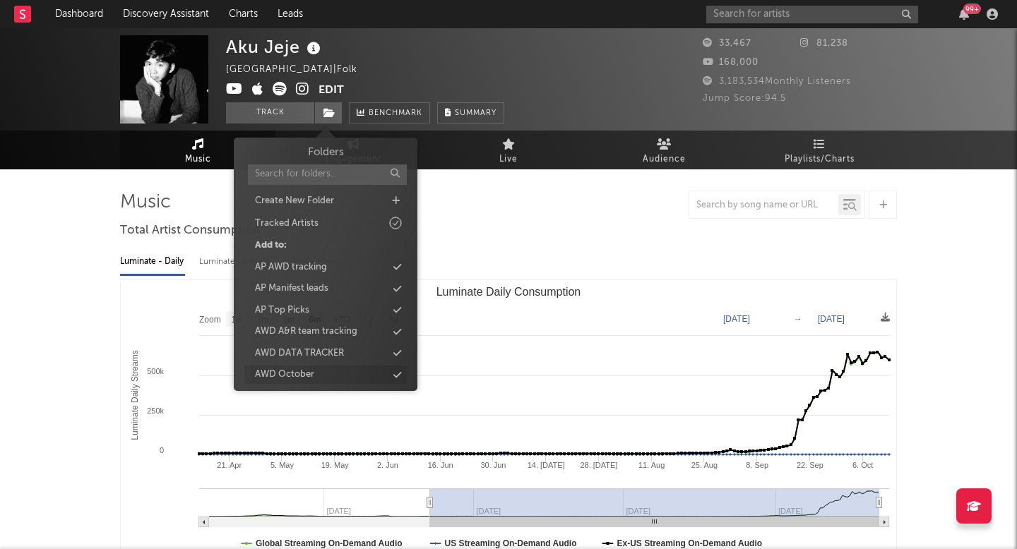
click at [347, 373] on div "AWD October" at bounding box center [325, 375] width 162 height 18
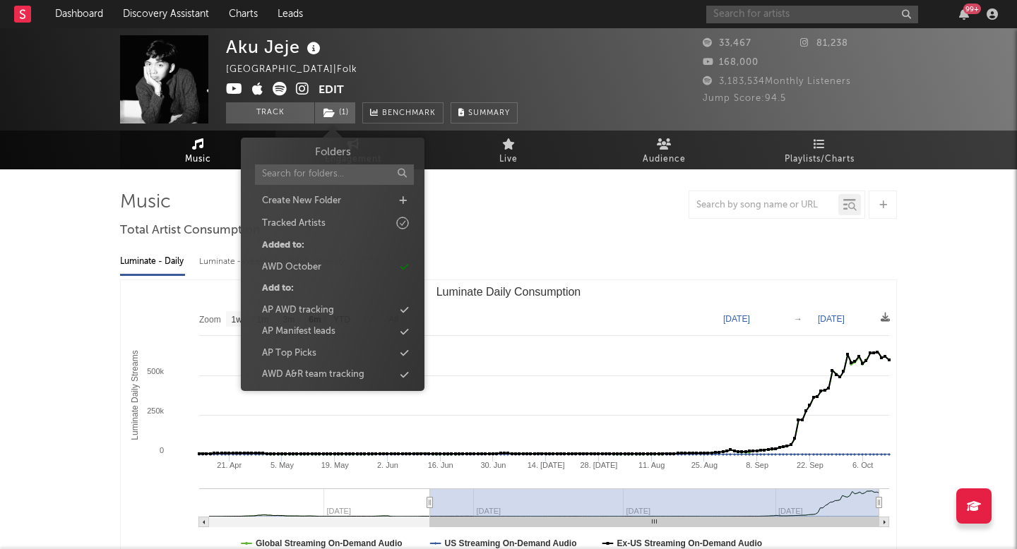
click at [767, 21] on input "text" at bounding box center [812, 15] width 212 height 18
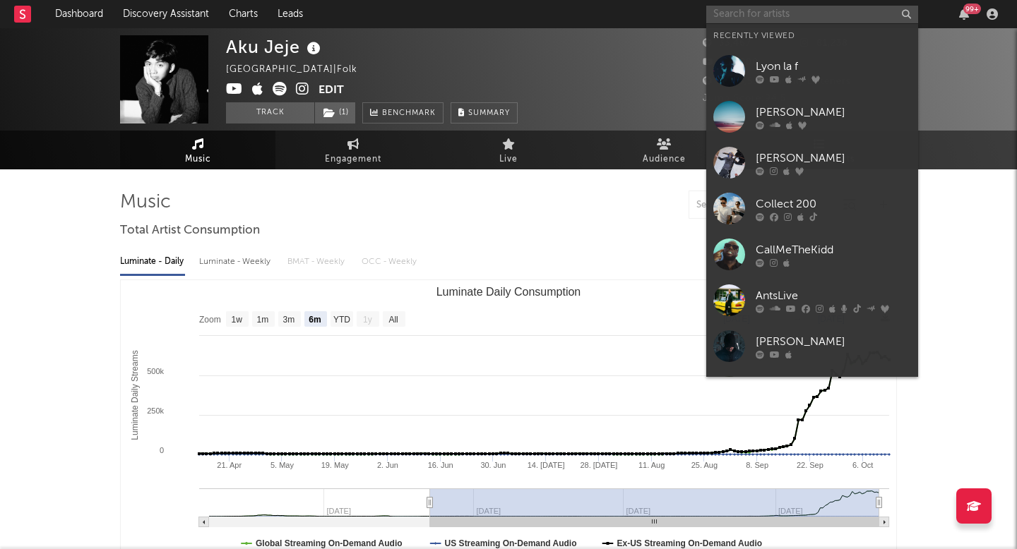
paste input "Voi"
type input "Voi"
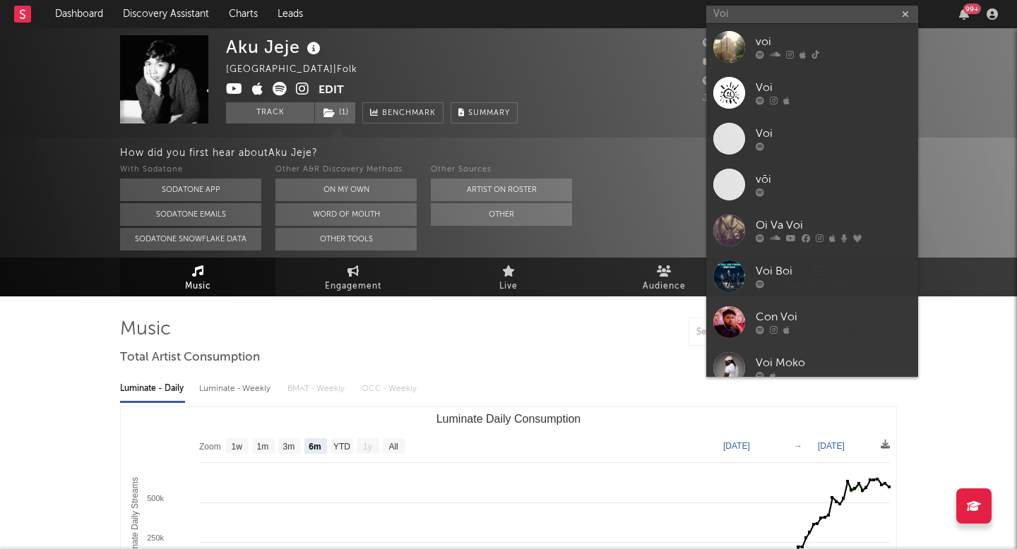
click at [731, 50] on div at bounding box center [729, 47] width 32 height 32
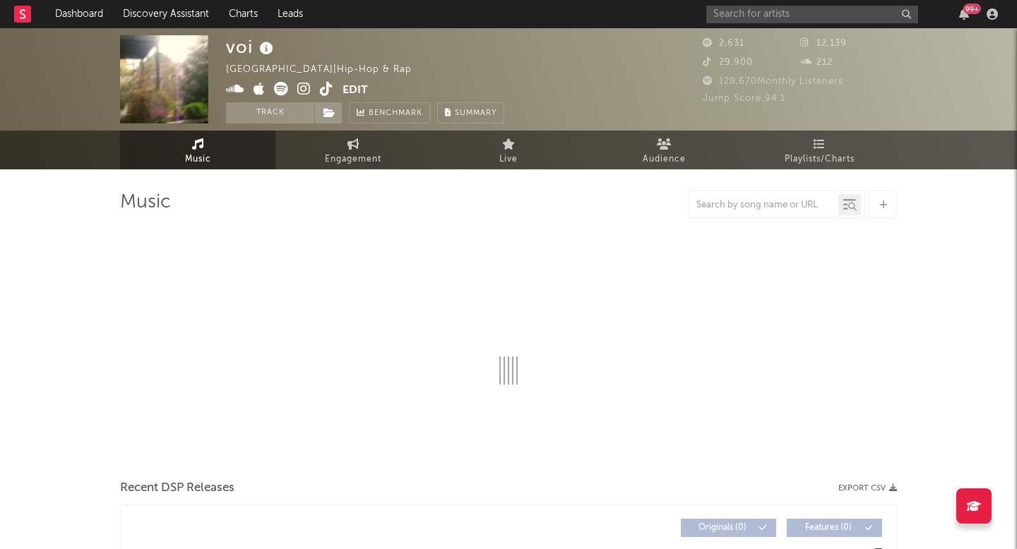
select select "1w"
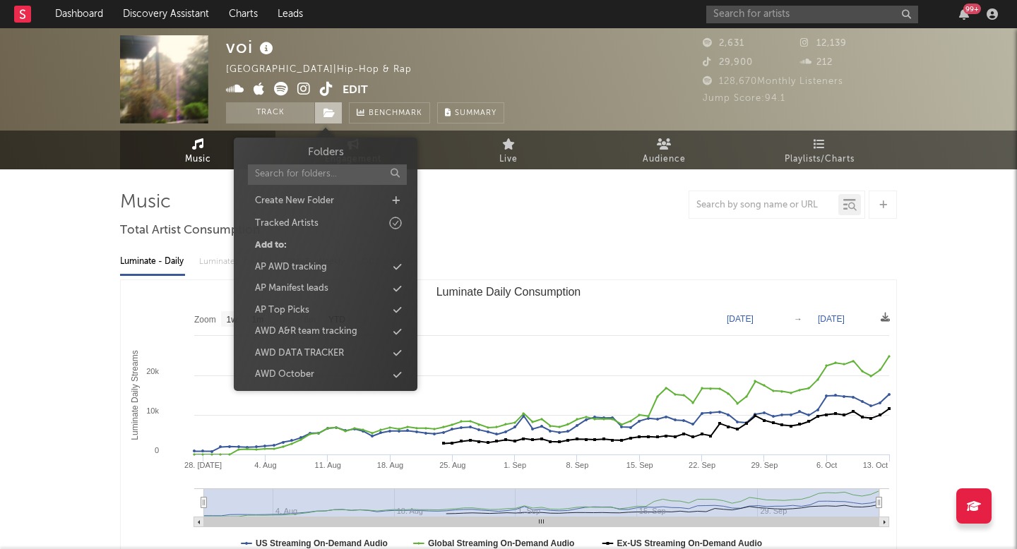
click at [320, 111] on span at bounding box center [328, 112] width 28 height 21
click at [307, 373] on div "AWD October" at bounding box center [284, 375] width 59 height 14
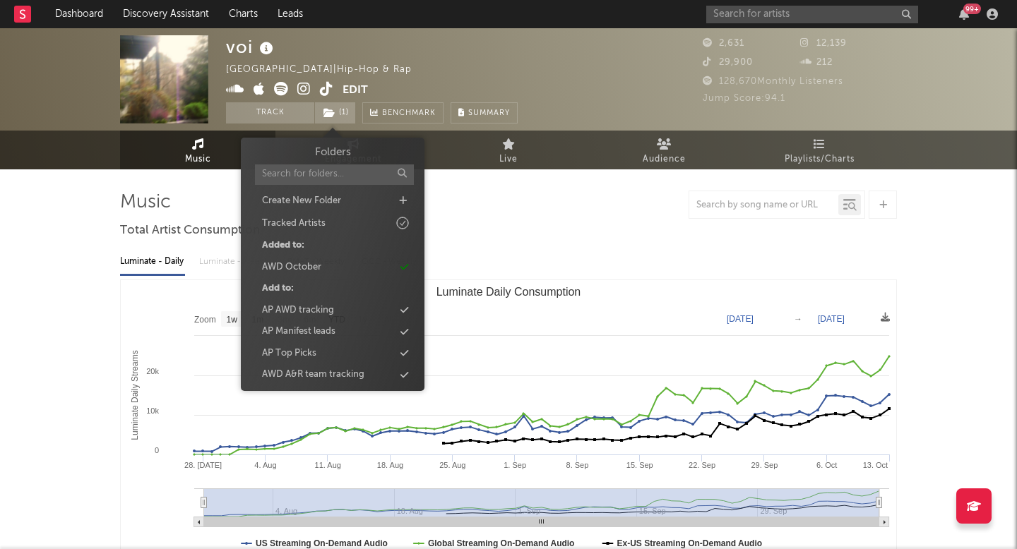
click at [750, 25] on div "99 +" at bounding box center [854, 14] width 297 height 28
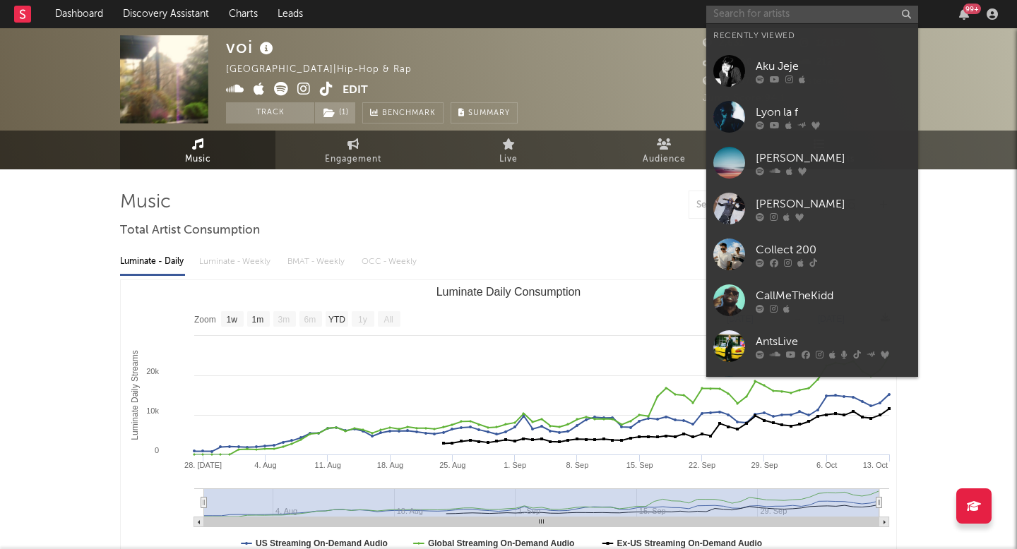
click at [750, 20] on input "text" at bounding box center [812, 15] width 212 height 18
paste input "Valentino Indy"
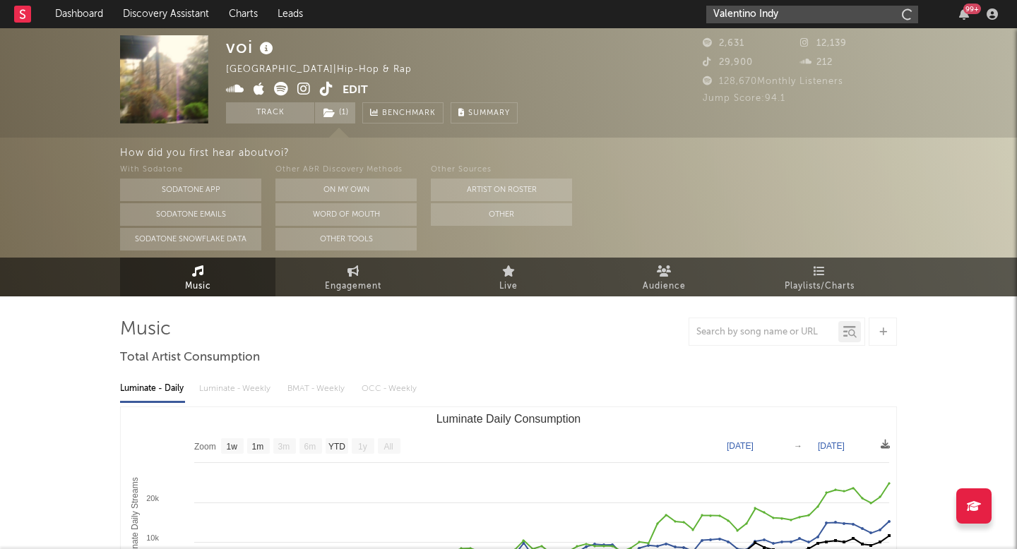
type input "Valentino Indy"
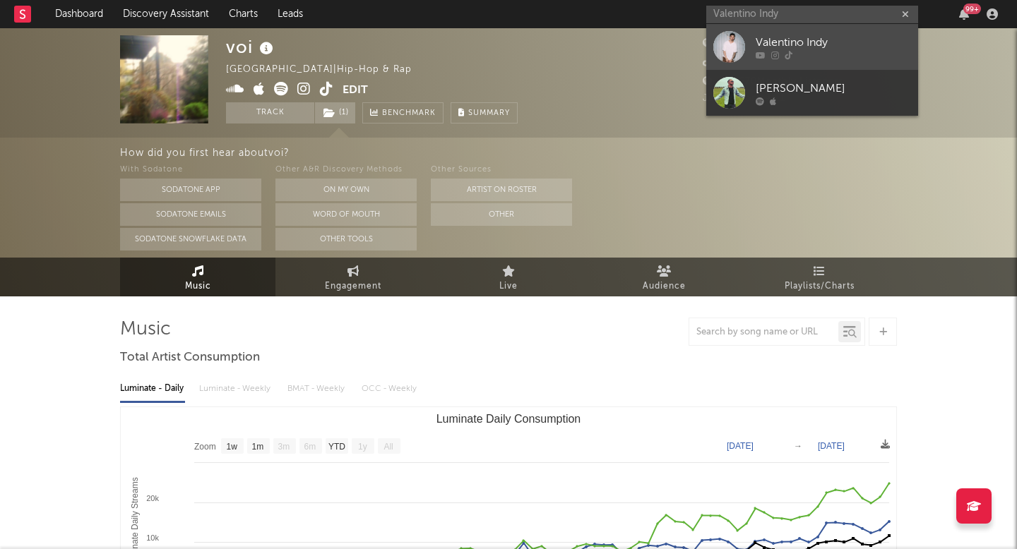
click at [734, 42] on div at bounding box center [729, 47] width 32 height 32
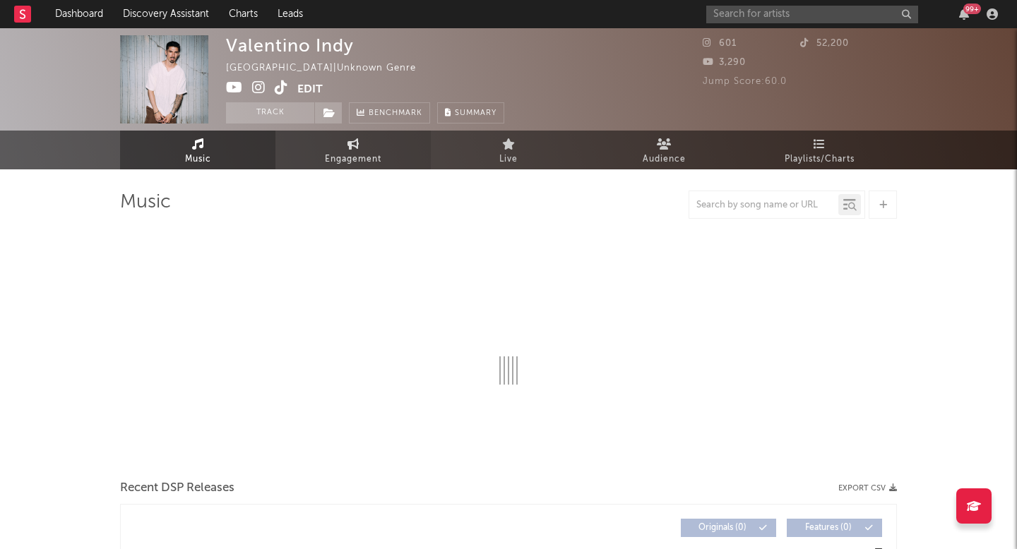
select select "1w"
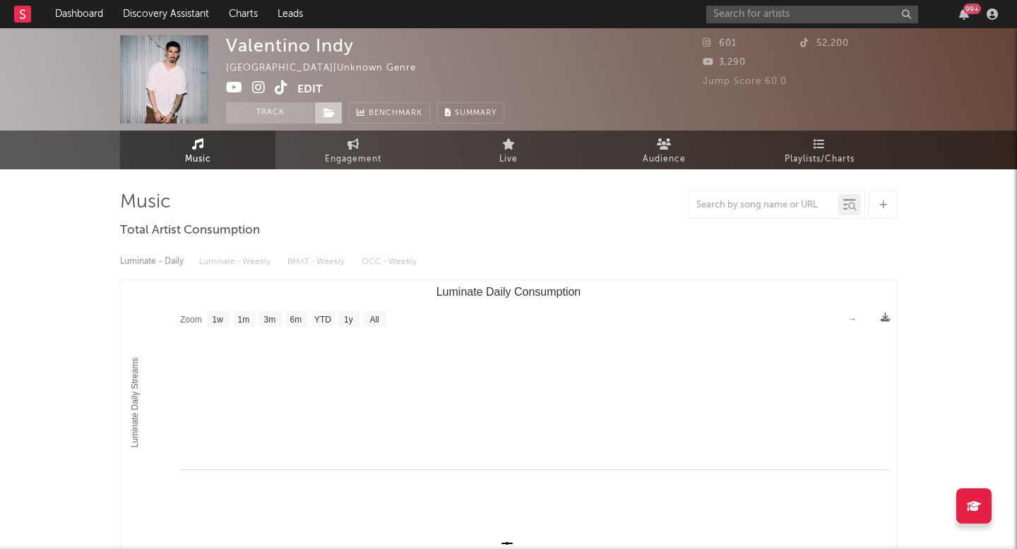
click at [329, 108] on icon at bounding box center [329, 113] width 12 height 10
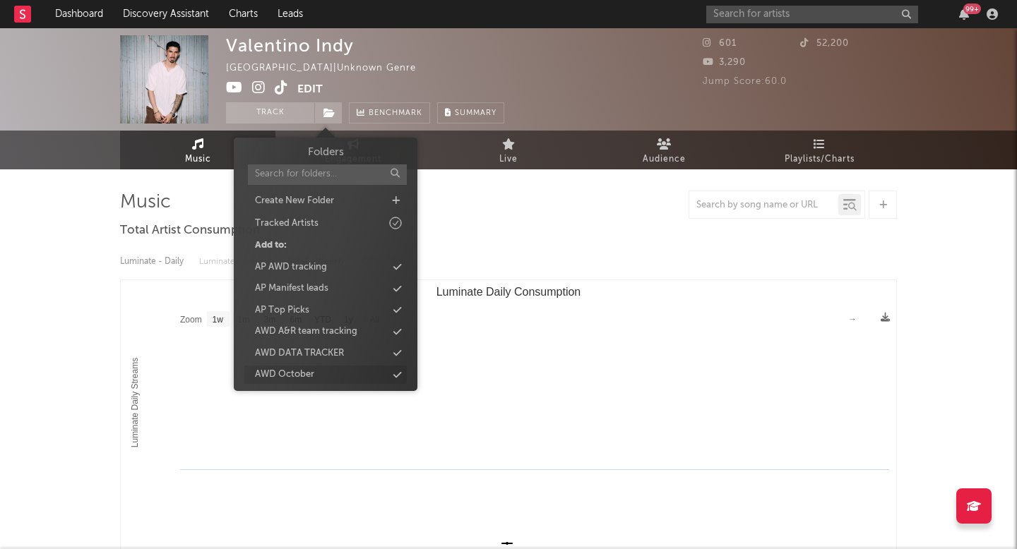
click at [302, 381] on div "AWD October" at bounding box center [284, 375] width 59 height 14
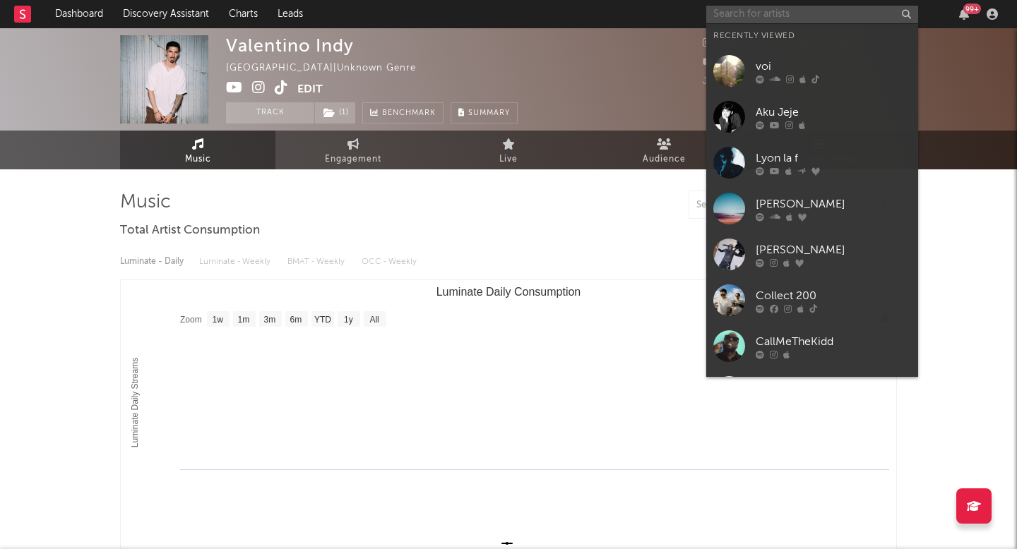
click at [745, 10] on input "text" at bounding box center [812, 15] width 212 height 18
paste input "YORRY"
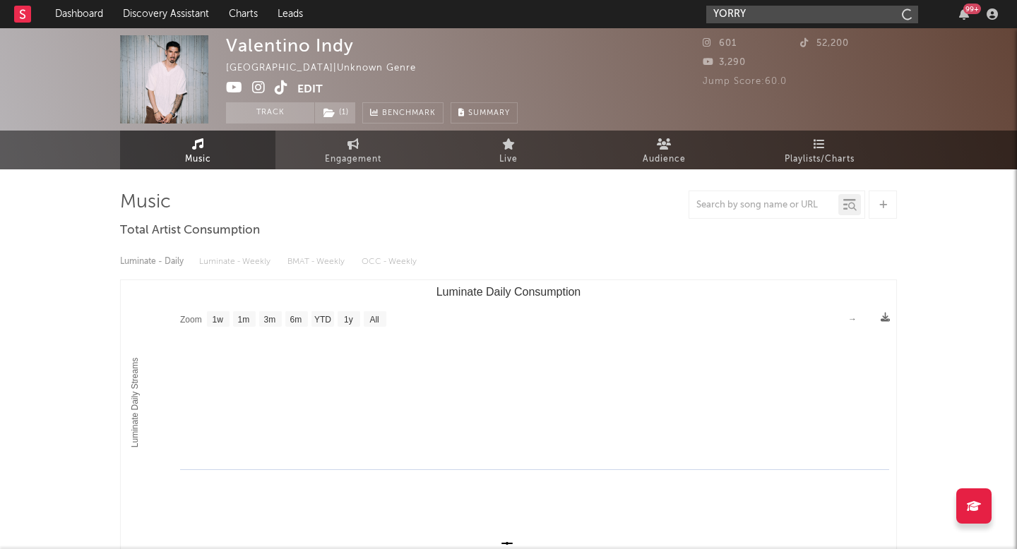
type input "YORRY"
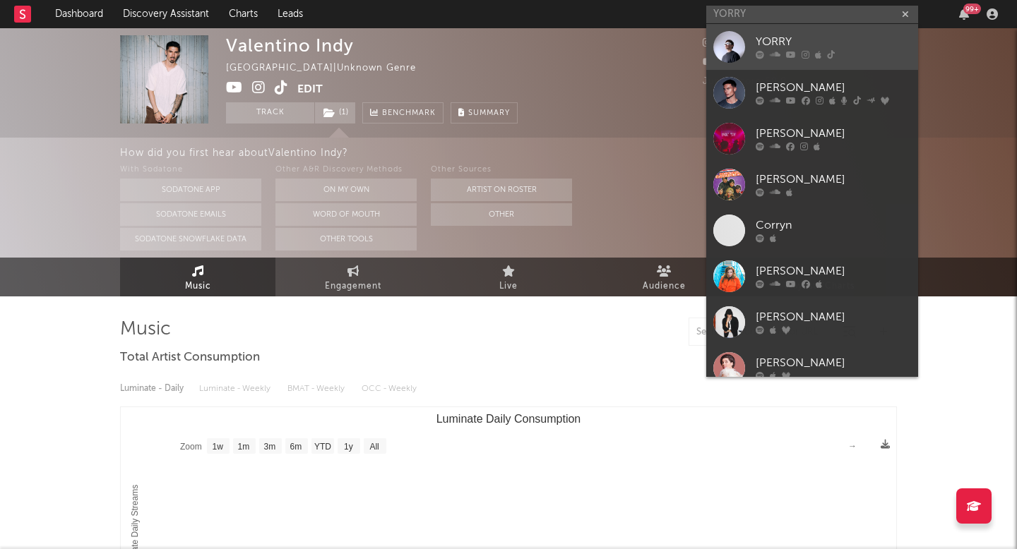
click at [729, 52] on div at bounding box center [729, 47] width 32 height 32
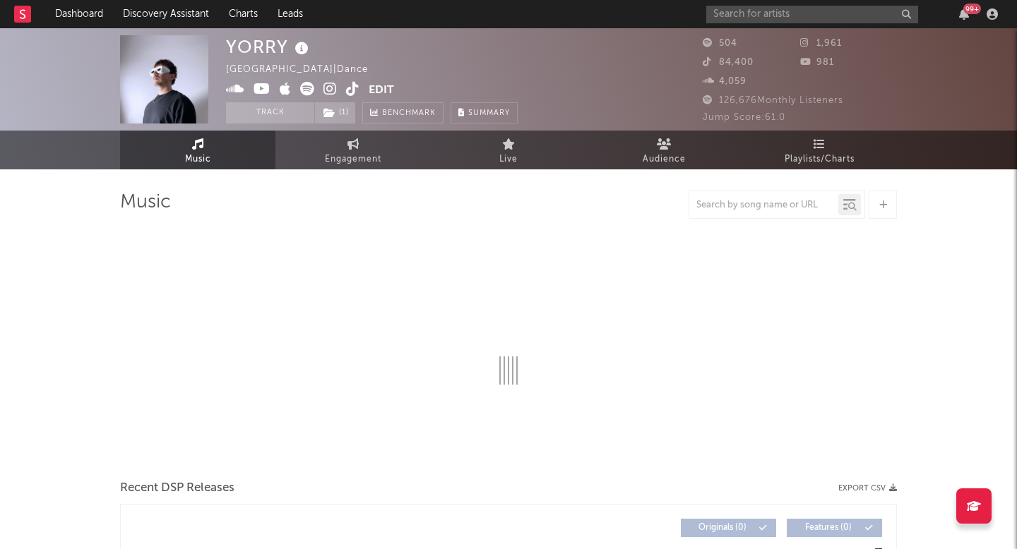
select select "1w"
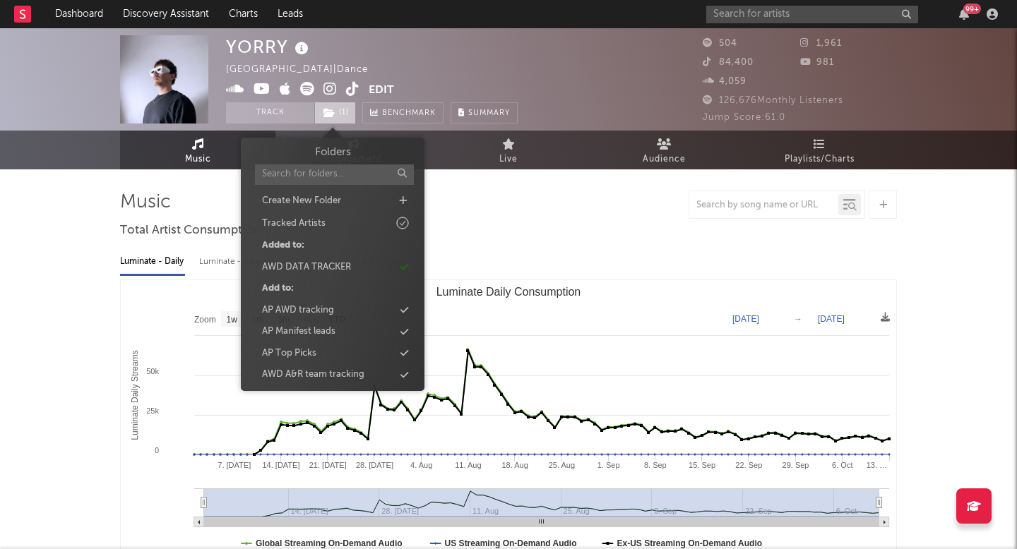
click at [335, 113] on span "( 1 )" at bounding box center [335, 112] width 42 height 21
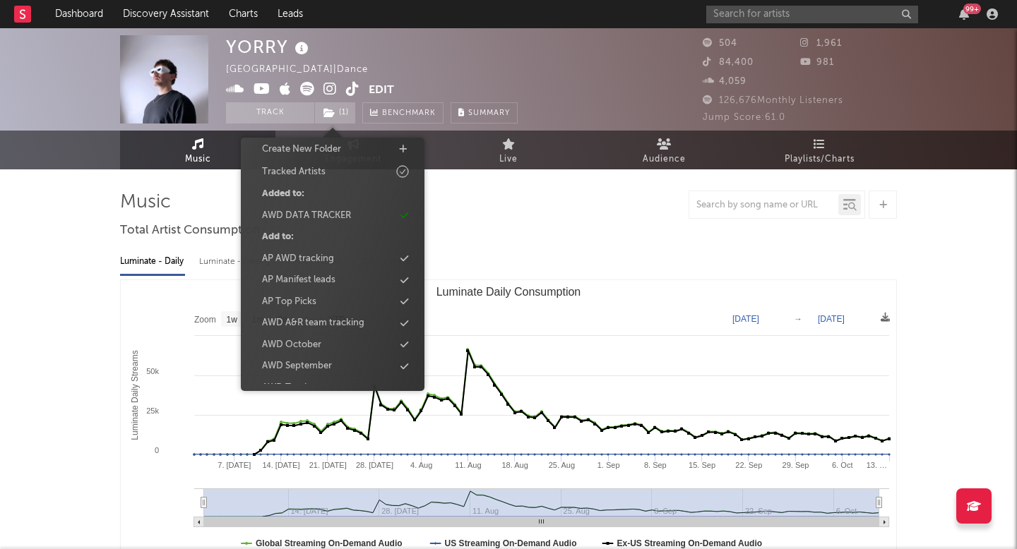
scroll to position [111, 0]
click at [319, 285] on div "AWD October" at bounding box center [291, 286] width 59 height 14
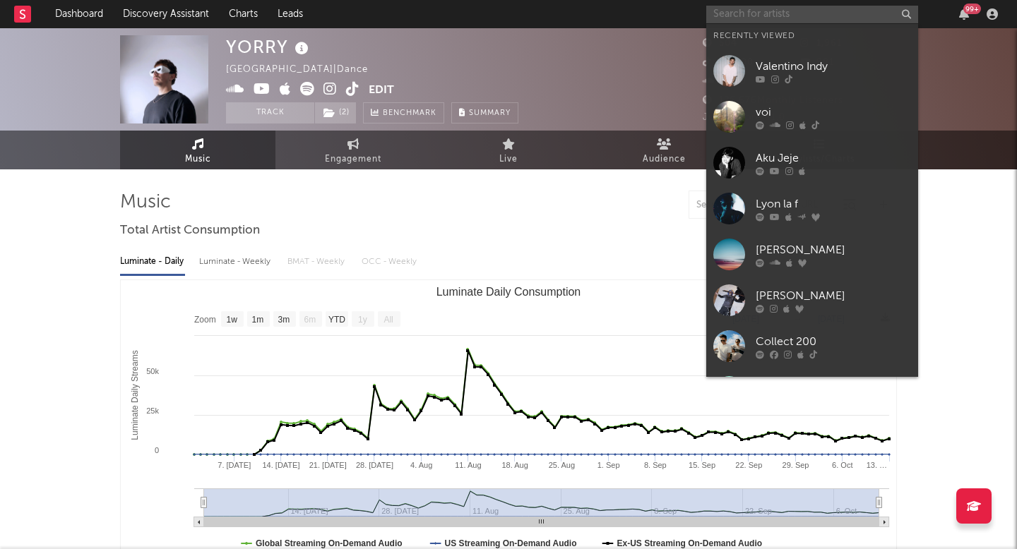
click at [779, 11] on input "text" at bounding box center [812, 15] width 212 height 18
paste input "encoded"
type input "encoded"
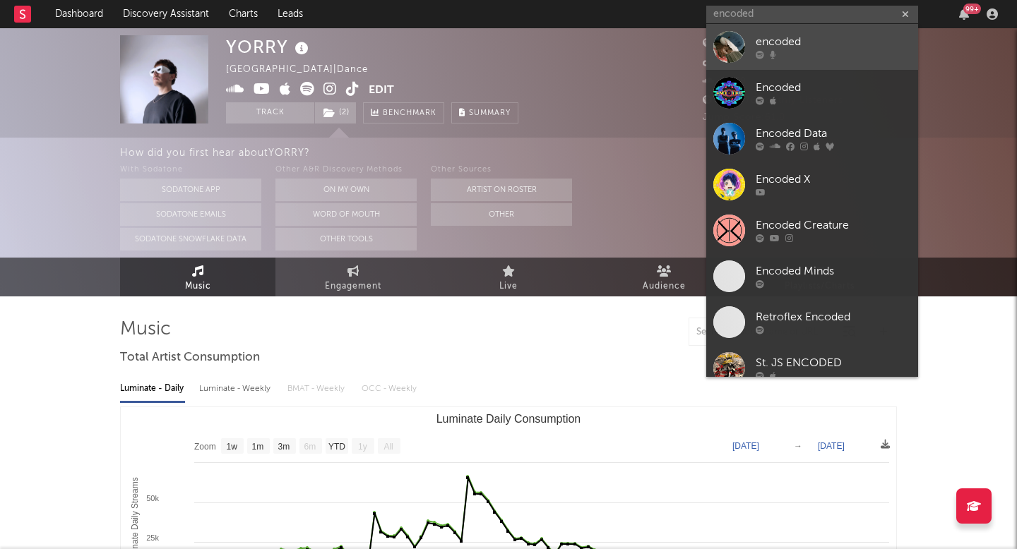
click at [712, 47] on link "encoded" at bounding box center [812, 47] width 212 height 46
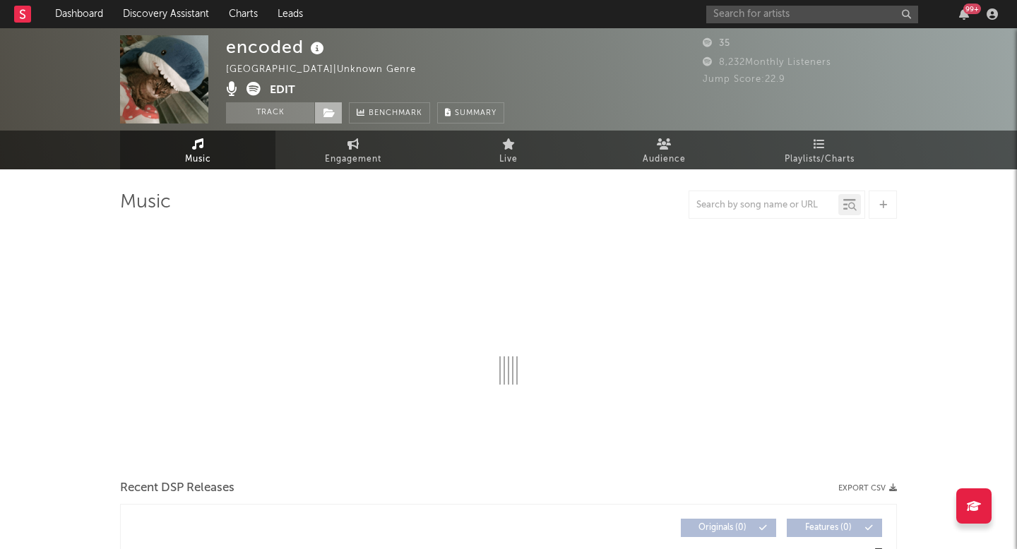
click at [321, 116] on span at bounding box center [328, 112] width 28 height 21
select select "1w"
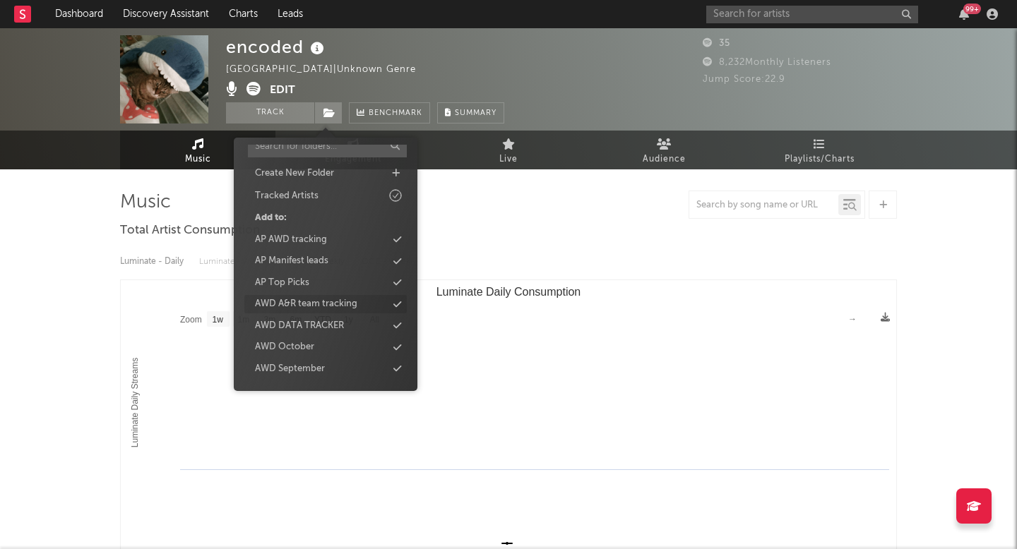
scroll to position [37, 0]
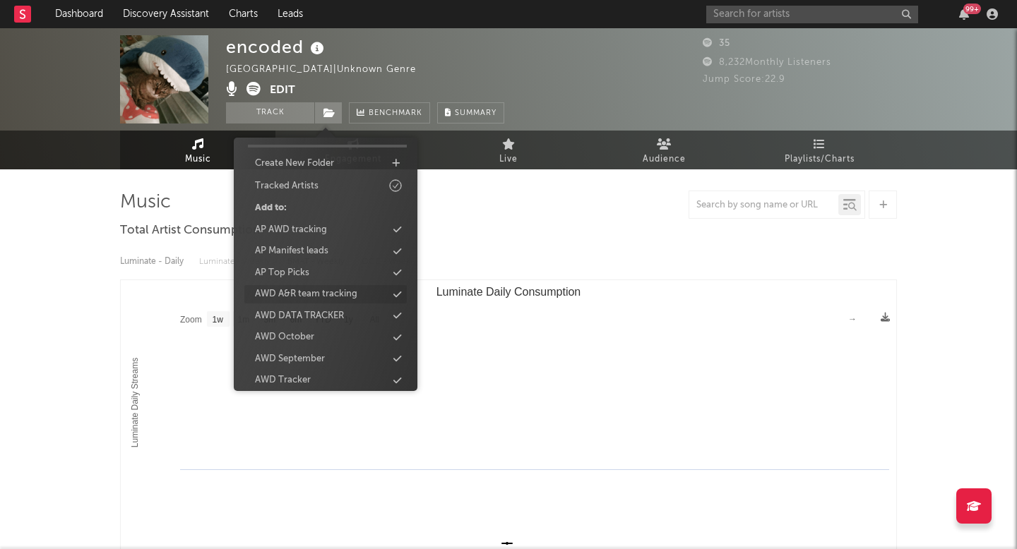
click at [302, 333] on div "AWD October" at bounding box center [284, 337] width 59 height 14
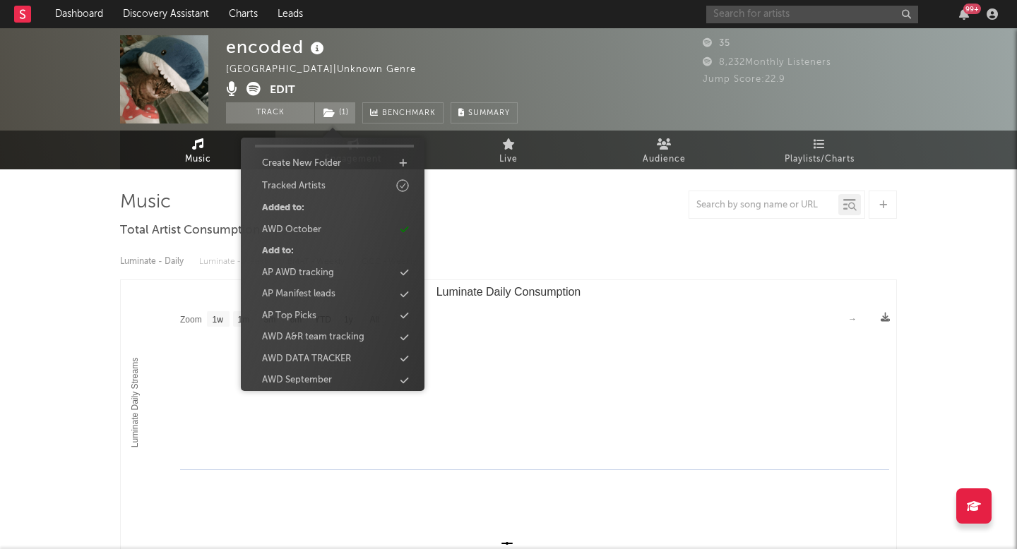
click at [801, 21] on input "text" at bounding box center [812, 15] width 212 height 18
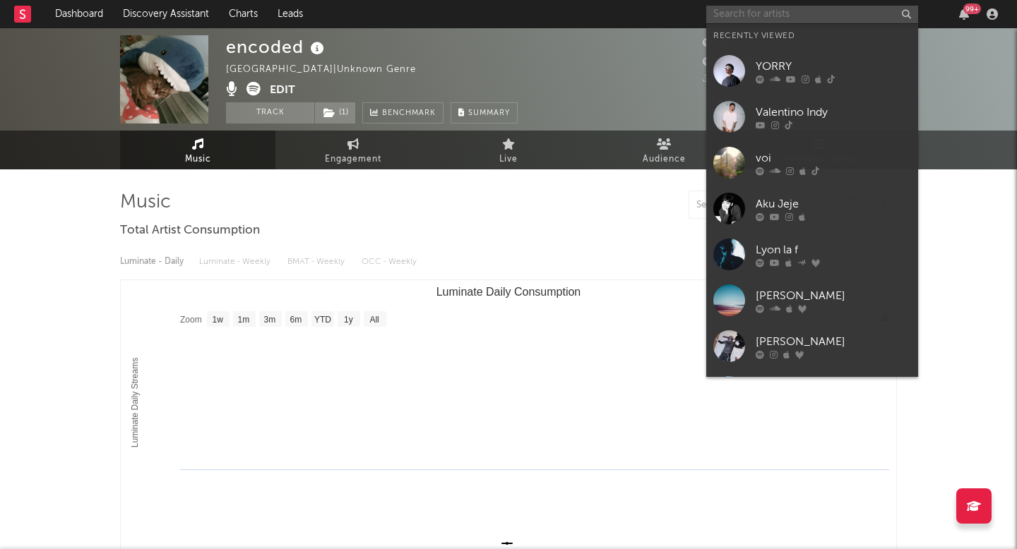
paste input "Gusta"
type input "Gusta"
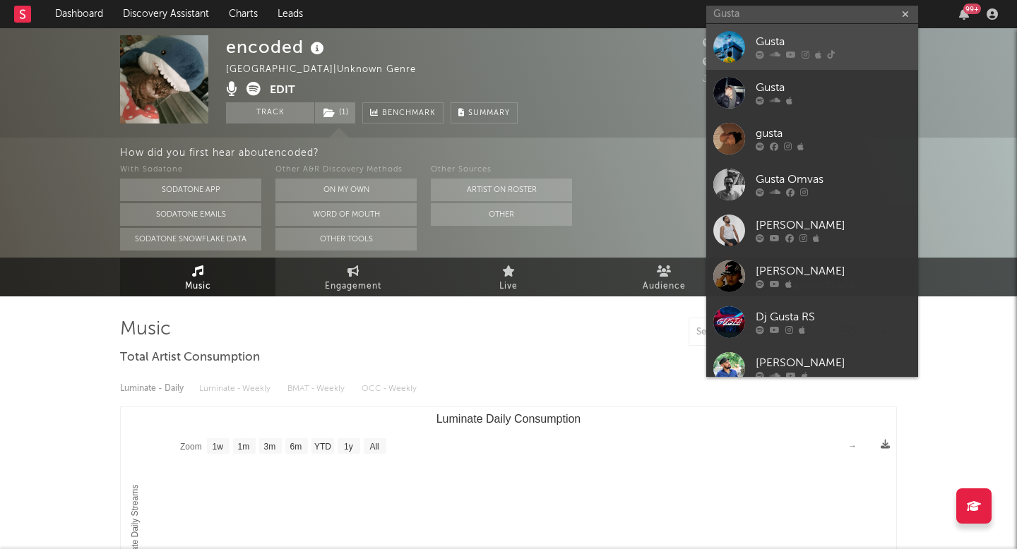
click at [734, 50] on div at bounding box center [729, 47] width 32 height 32
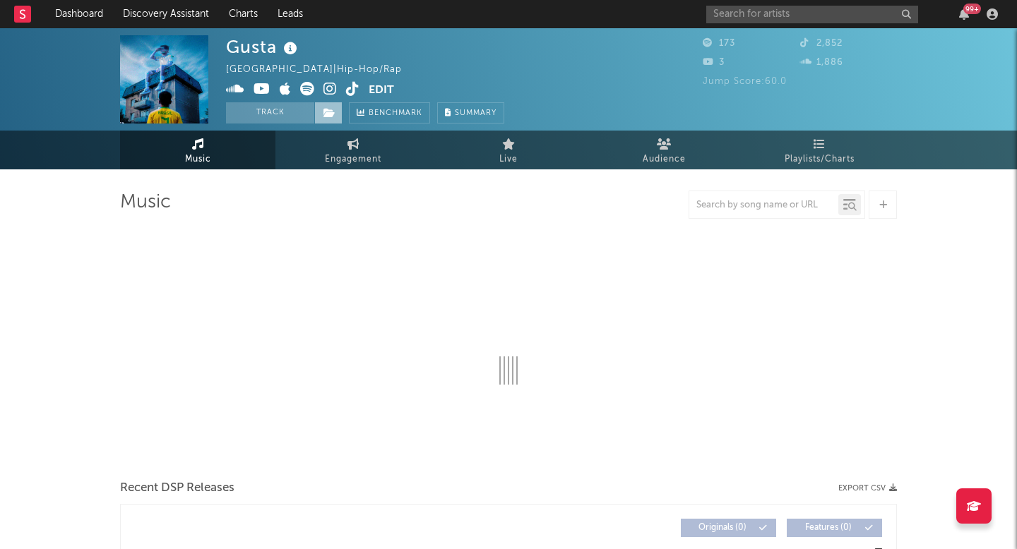
click at [328, 115] on icon at bounding box center [329, 113] width 12 height 10
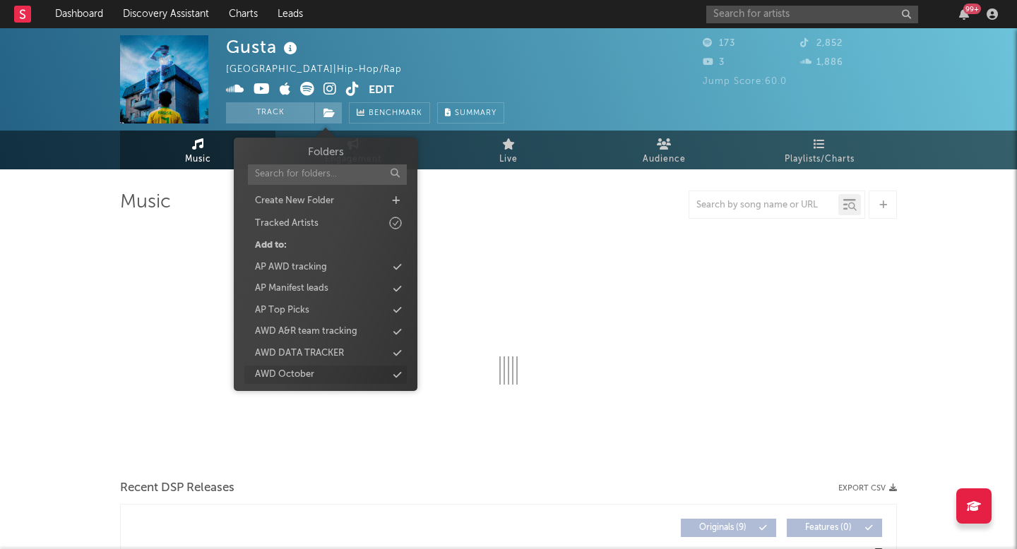
select select "1w"
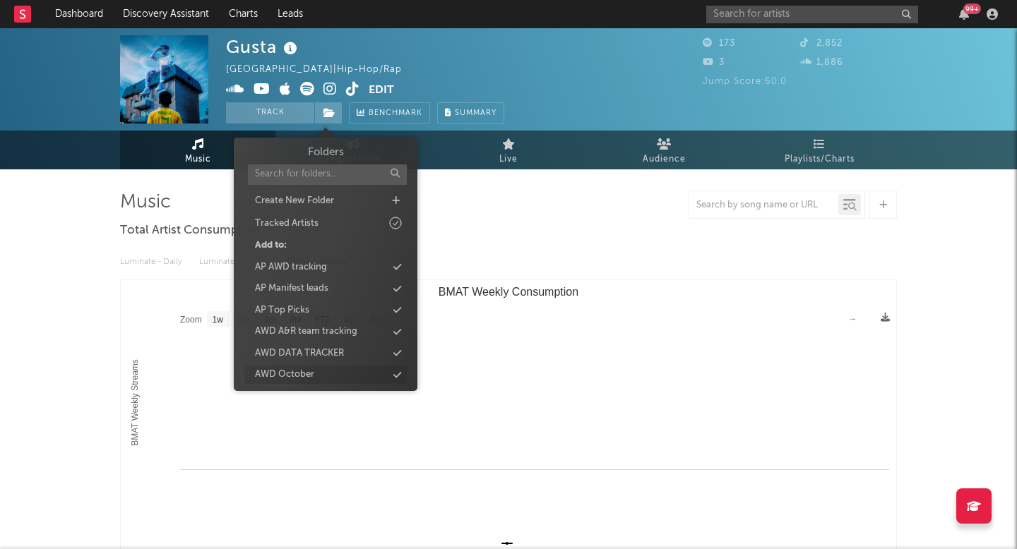
click at [310, 377] on div "AWD October" at bounding box center [284, 375] width 59 height 14
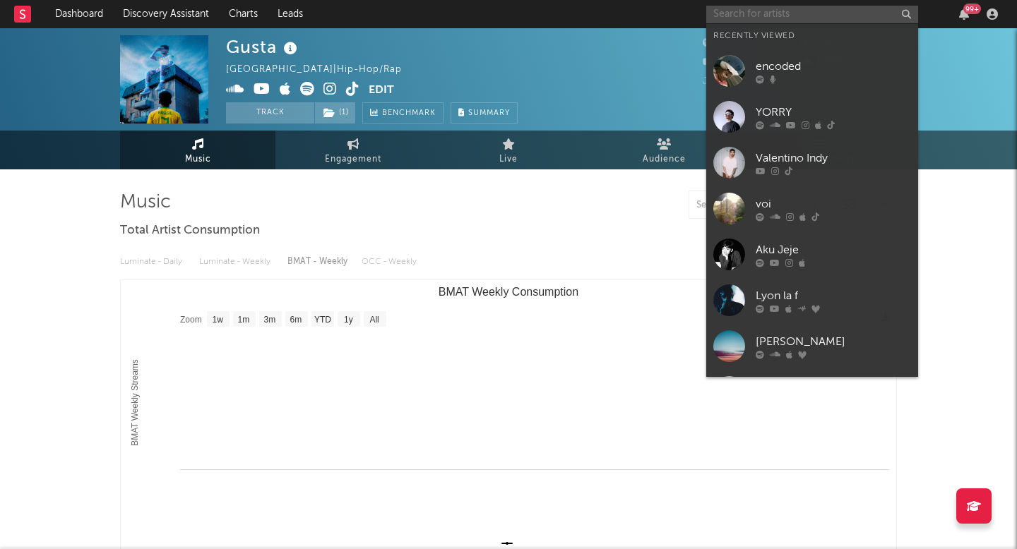
click at [747, 16] on input "text" at bounding box center [812, 15] width 212 height 18
paste input "orion"
type input "orion"
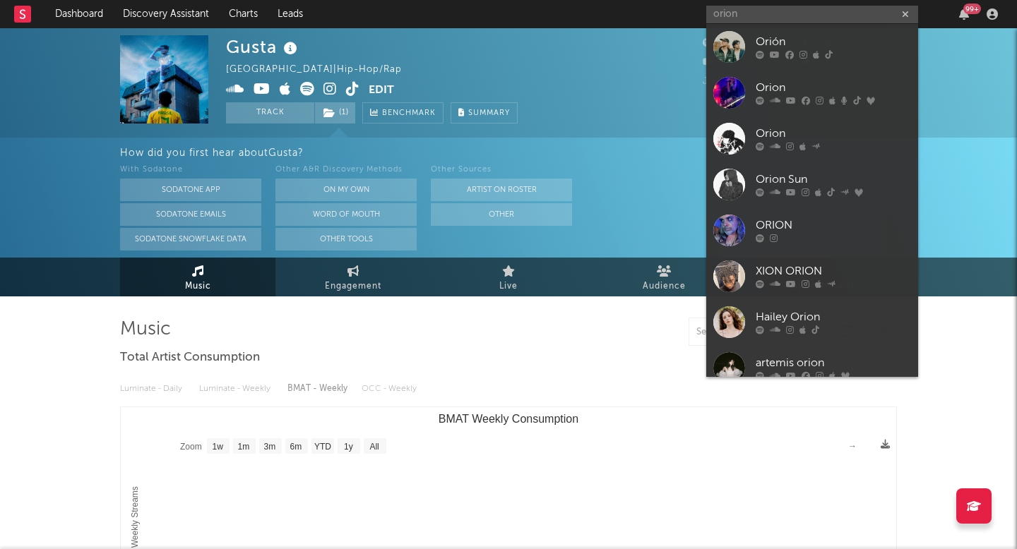
click at [724, 47] on div at bounding box center [729, 47] width 32 height 32
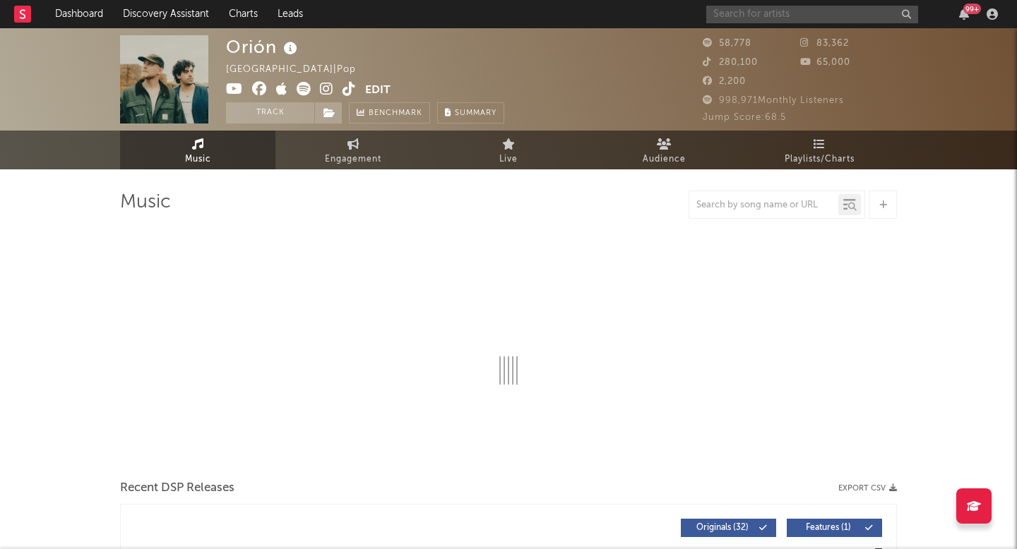
click at [751, 6] on input "text" at bounding box center [812, 15] width 212 height 18
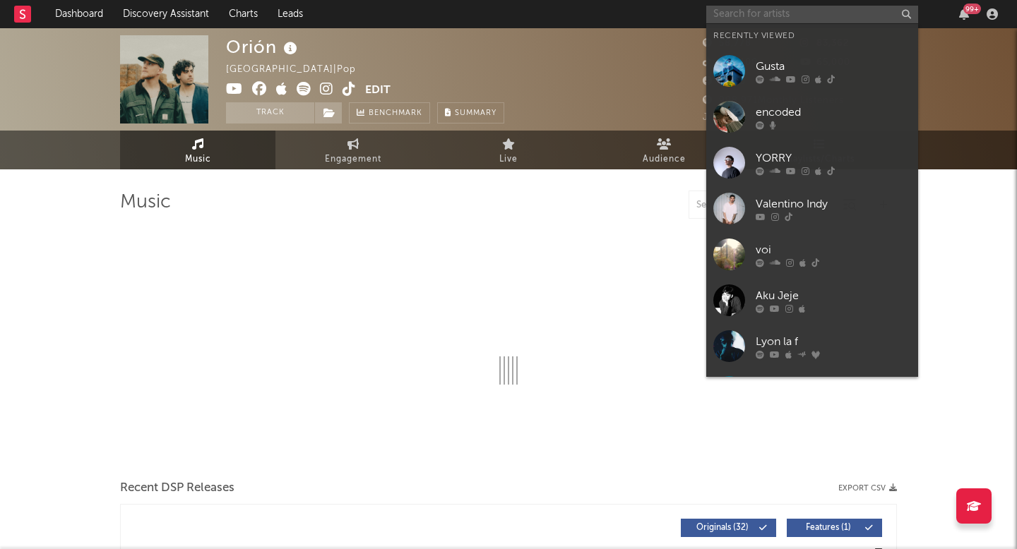
select select "6m"
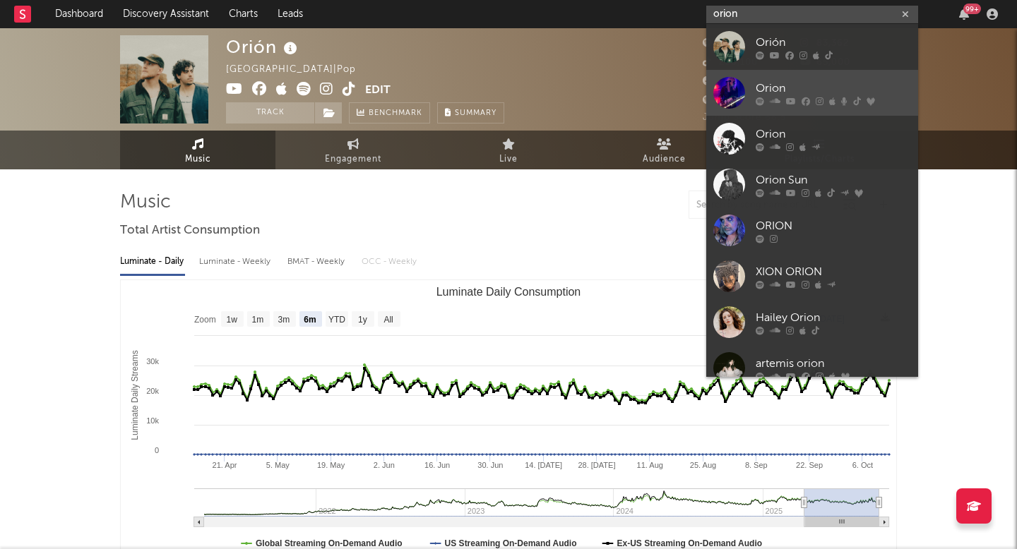
type input "orion"
click at [731, 88] on div at bounding box center [729, 93] width 32 height 32
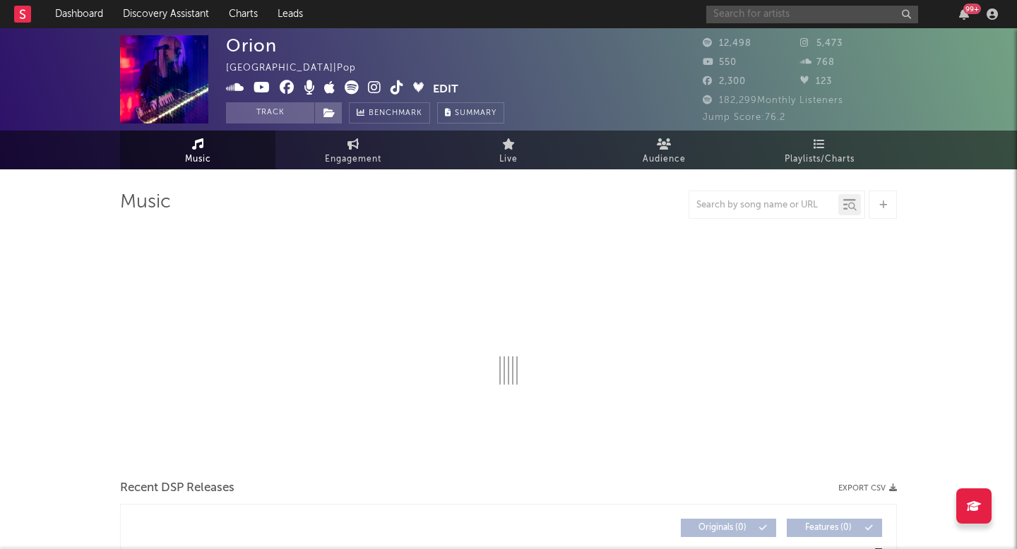
click at [775, 8] on input "text" at bounding box center [812, 15] width 212 height 18
paste input "The Vanished People"
select select "6m"
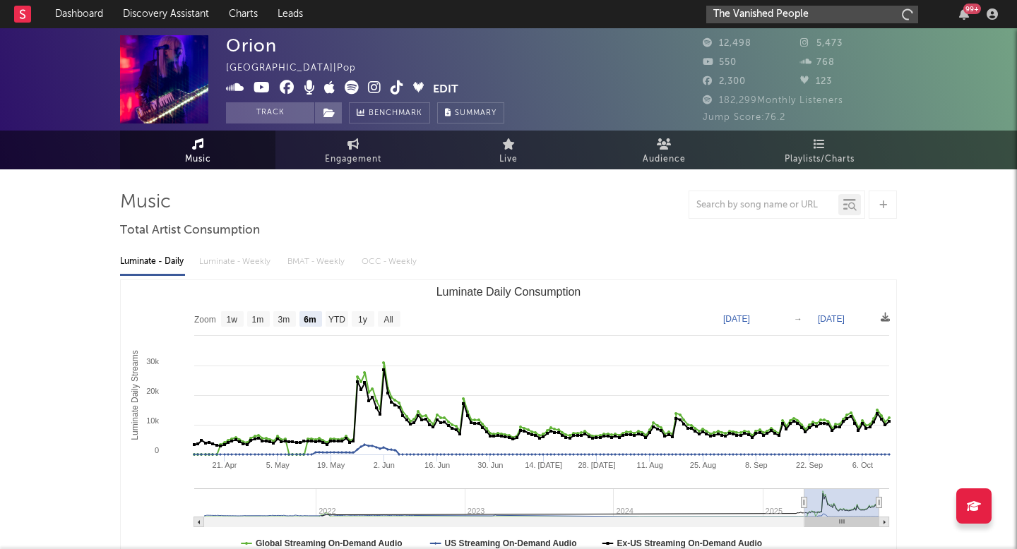
type input "The Vanished People"
click at [82, 8] on link "Dashboard" at bounding box center [79, 14] width 68 height 28
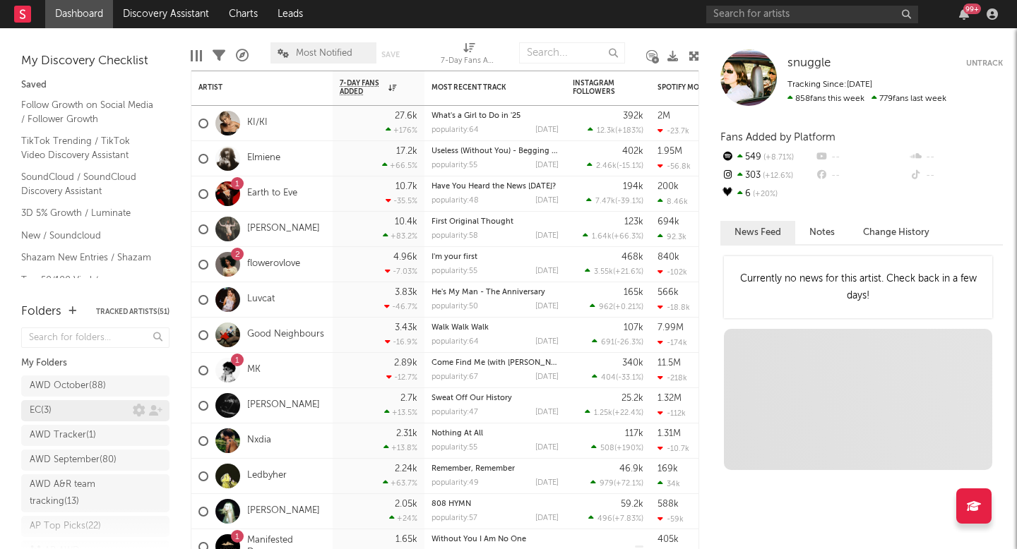
scroll to position [97, 0]
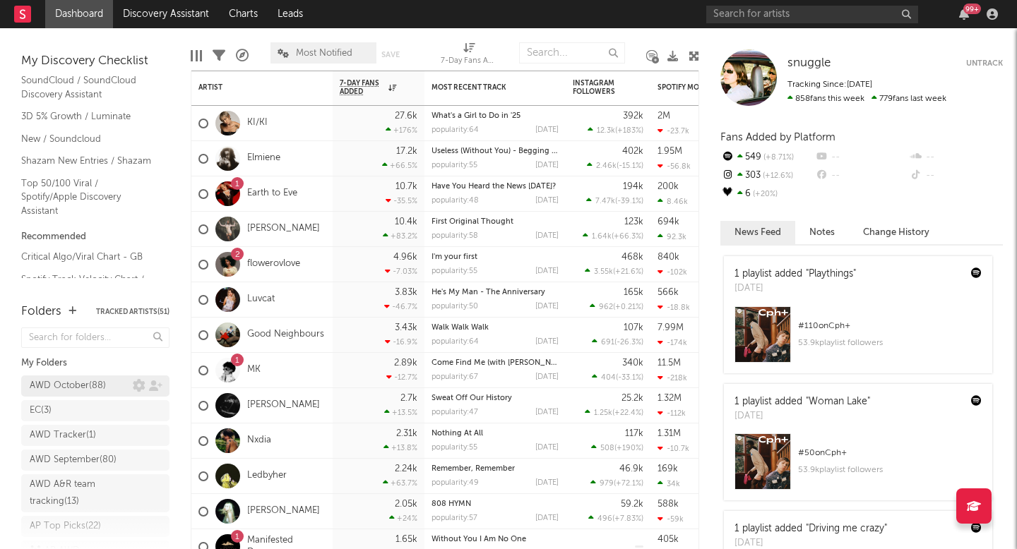
click at [63, 380] on div "AWD October ( 88 )" at bounding box center [68, 386] width 76 height 17
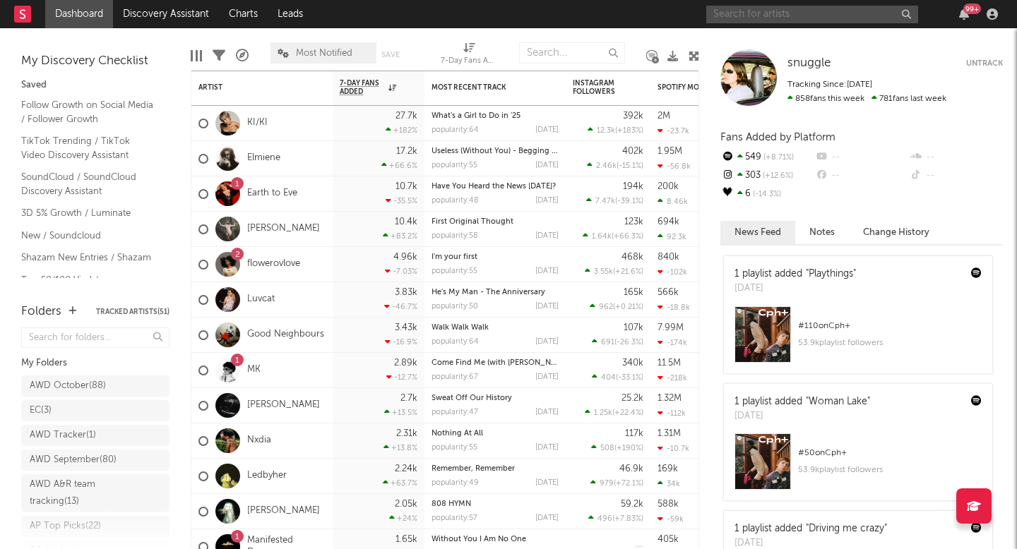
click at [817, 21] on input "text" at bounding box center [812, 15] width 212 height 18
paste input "[URL][DOMAIN_NAME]"
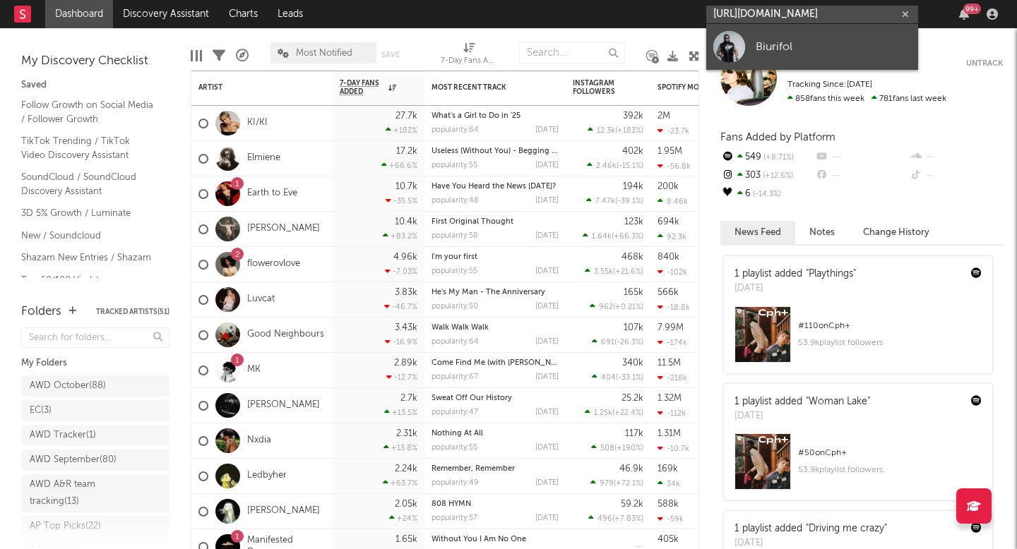
type input "[URL][DOMAIN_NAME]"
click at [771, 46] on div "Biurifol" at bounding box center [832, 46] width 155 height 17
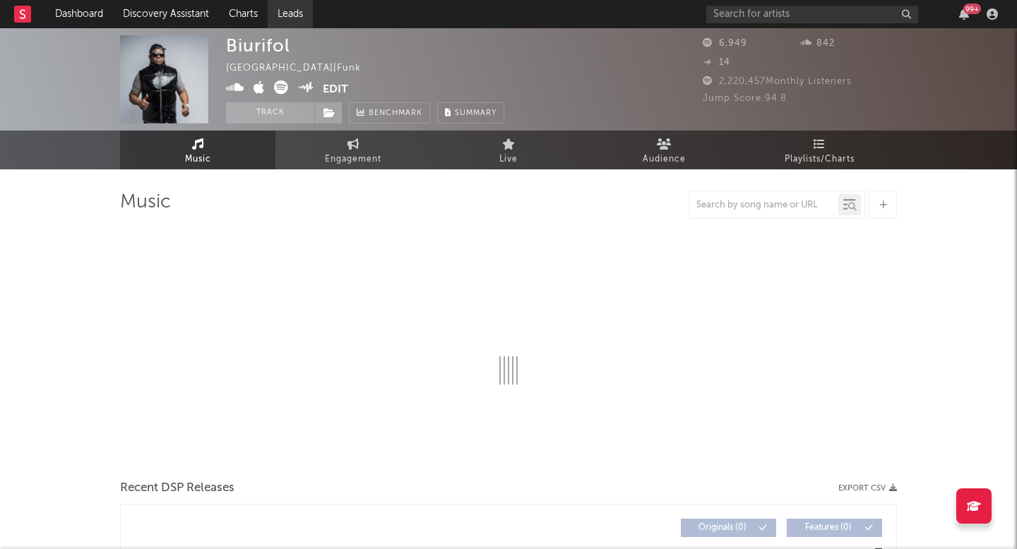
select select "6m"
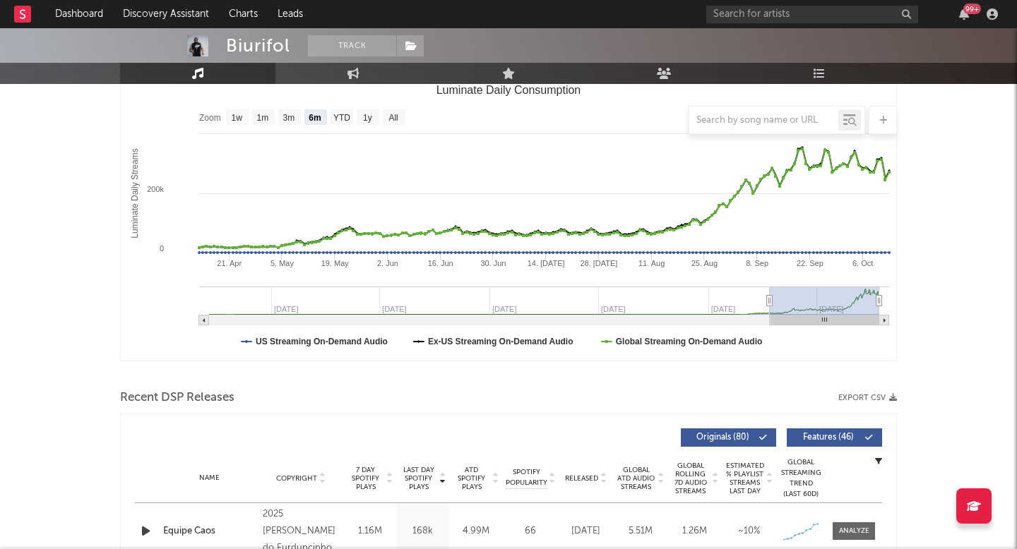
scroll to position [453, 0]
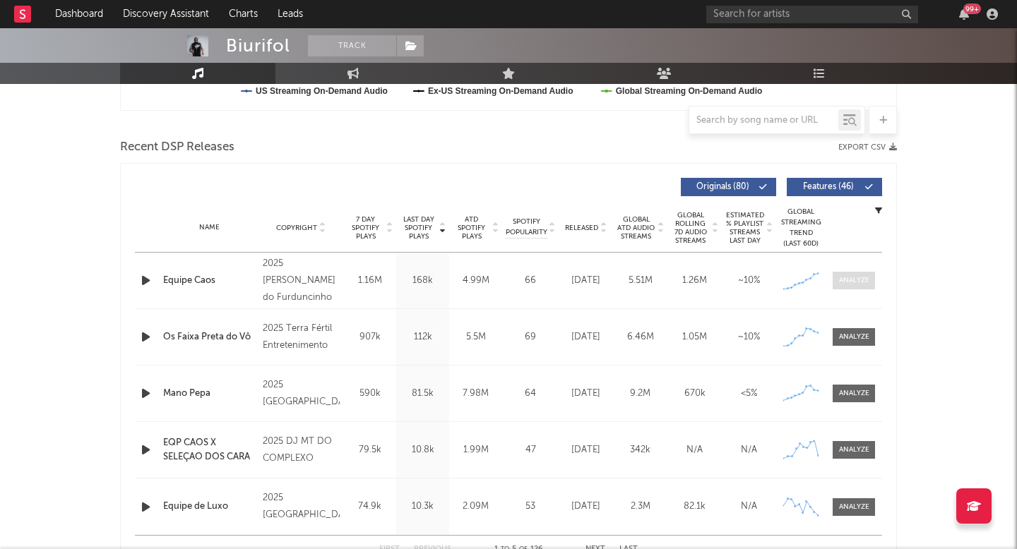
click at [858, 273] on span at bounding box center [853, 281] width 42 height 18
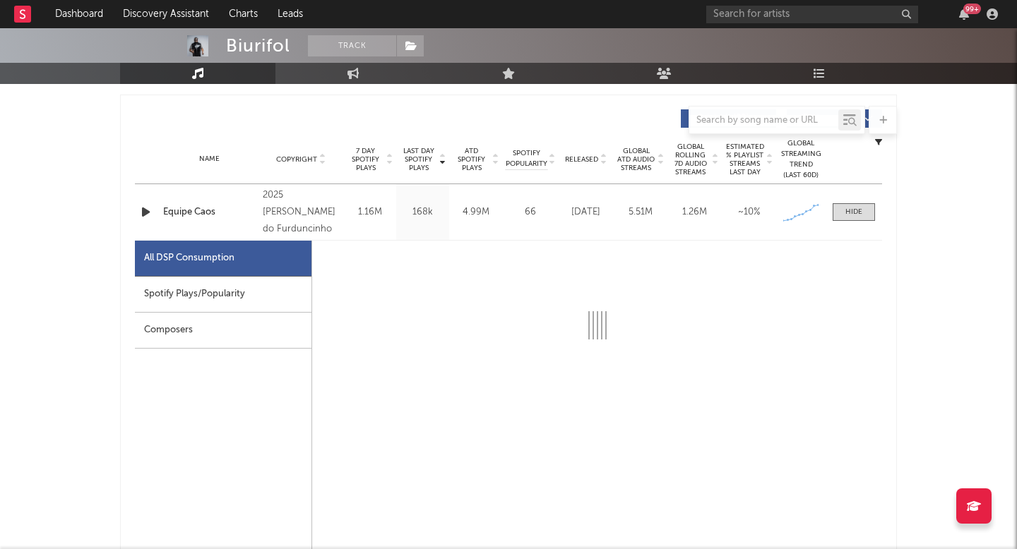
scroll to position [668, 0]
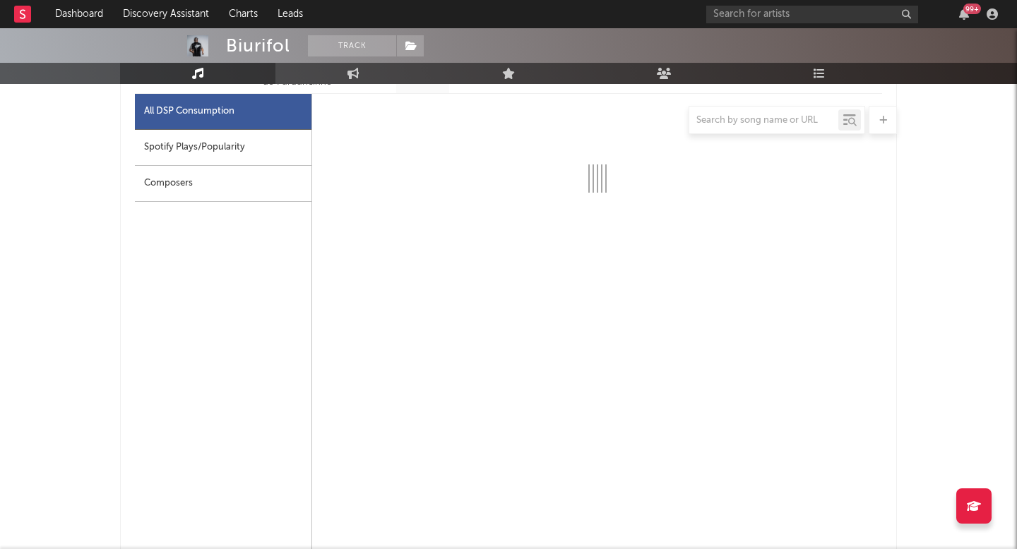
select select "1w"
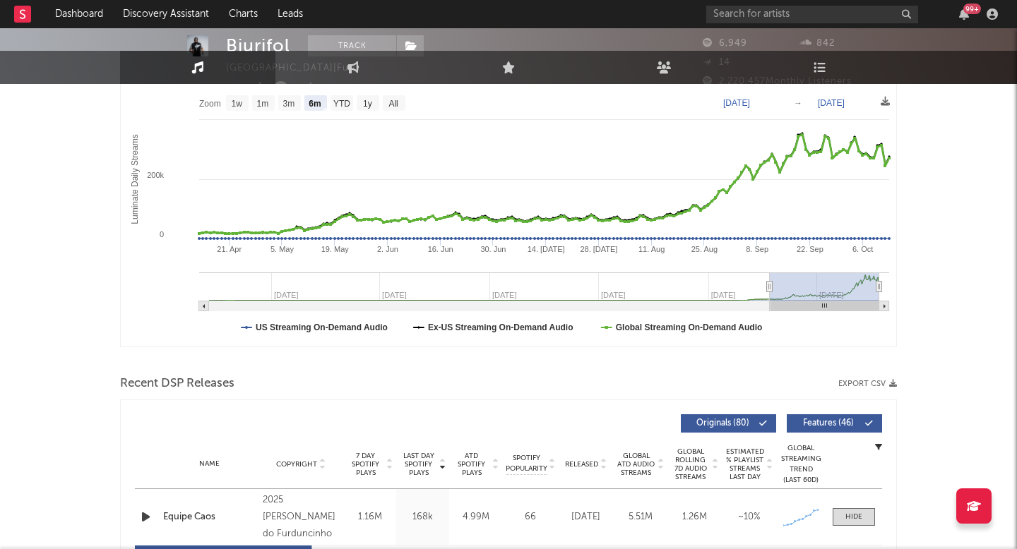
scroll to position [0, 0]
